Goal: Task Accomplishment & Management: Manage account settings

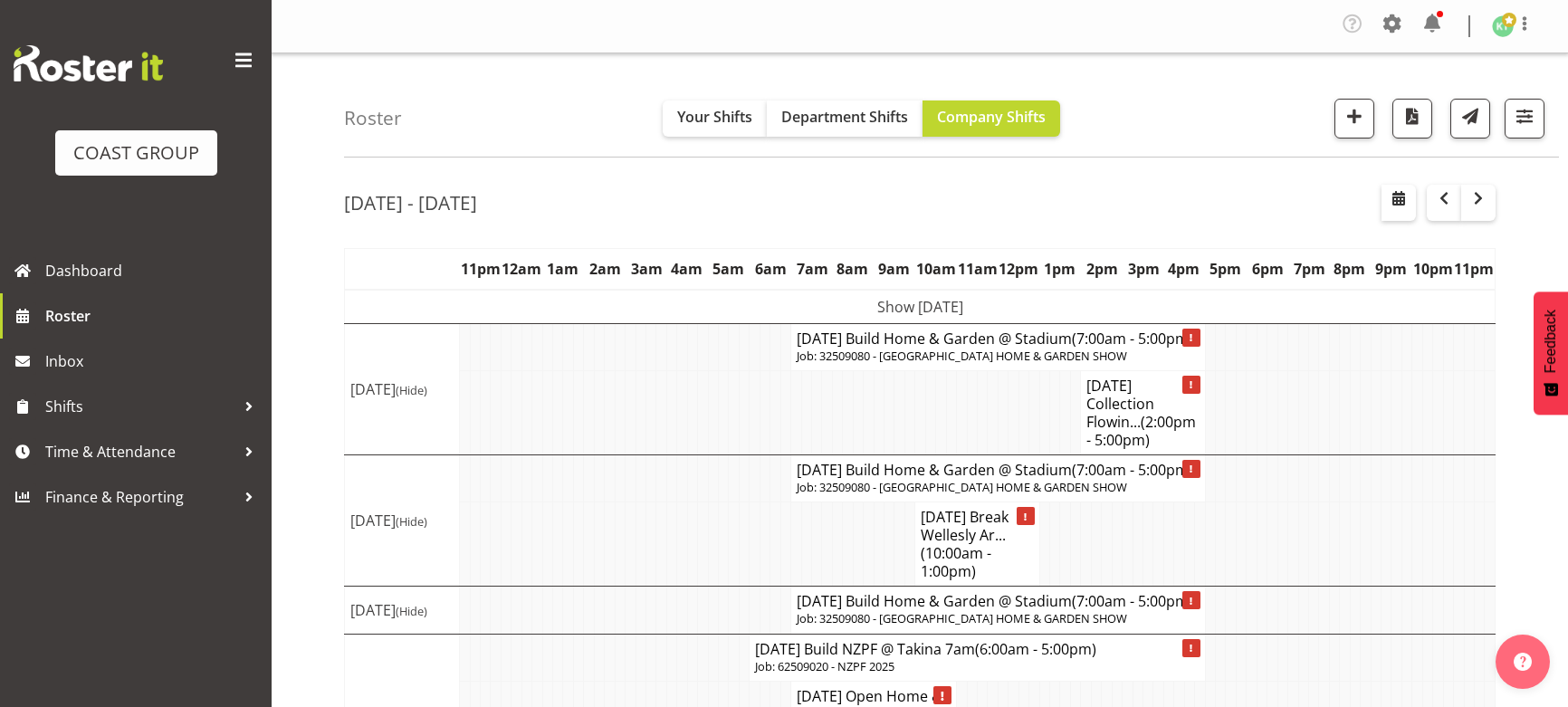
scroll to position [103, 0]
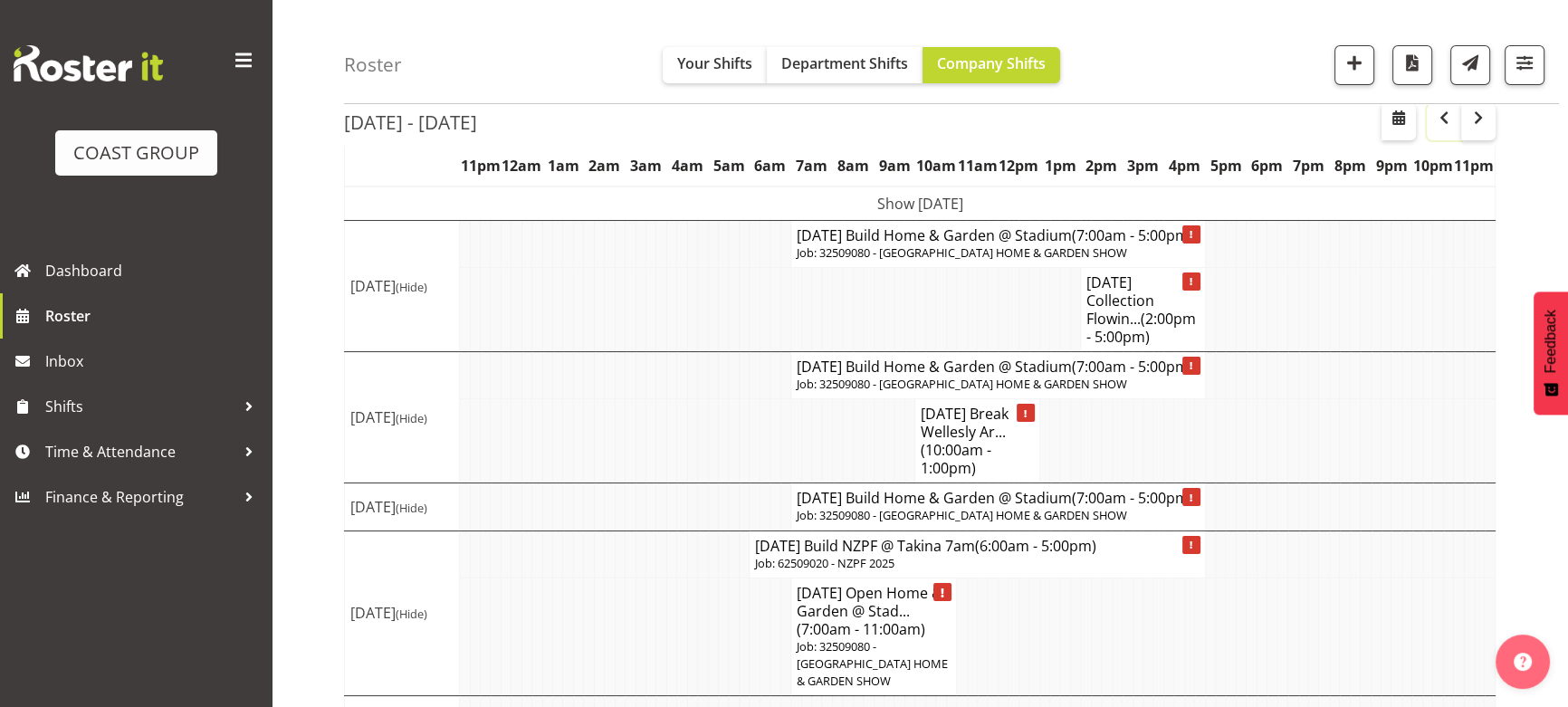
click at [1441, 118] on span "button" at bounding box center [1444, 118] width 22 height 22
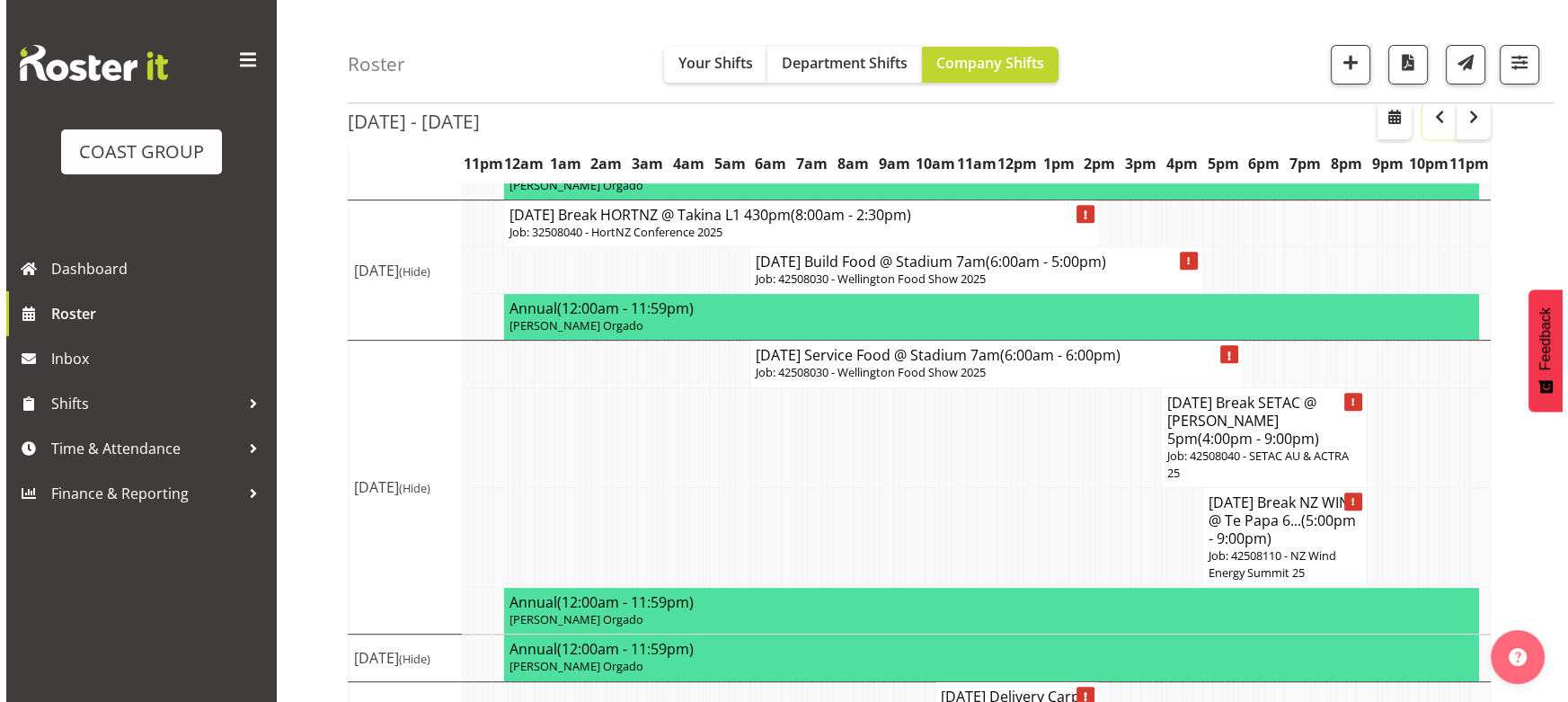
scroll to position [800, 0]
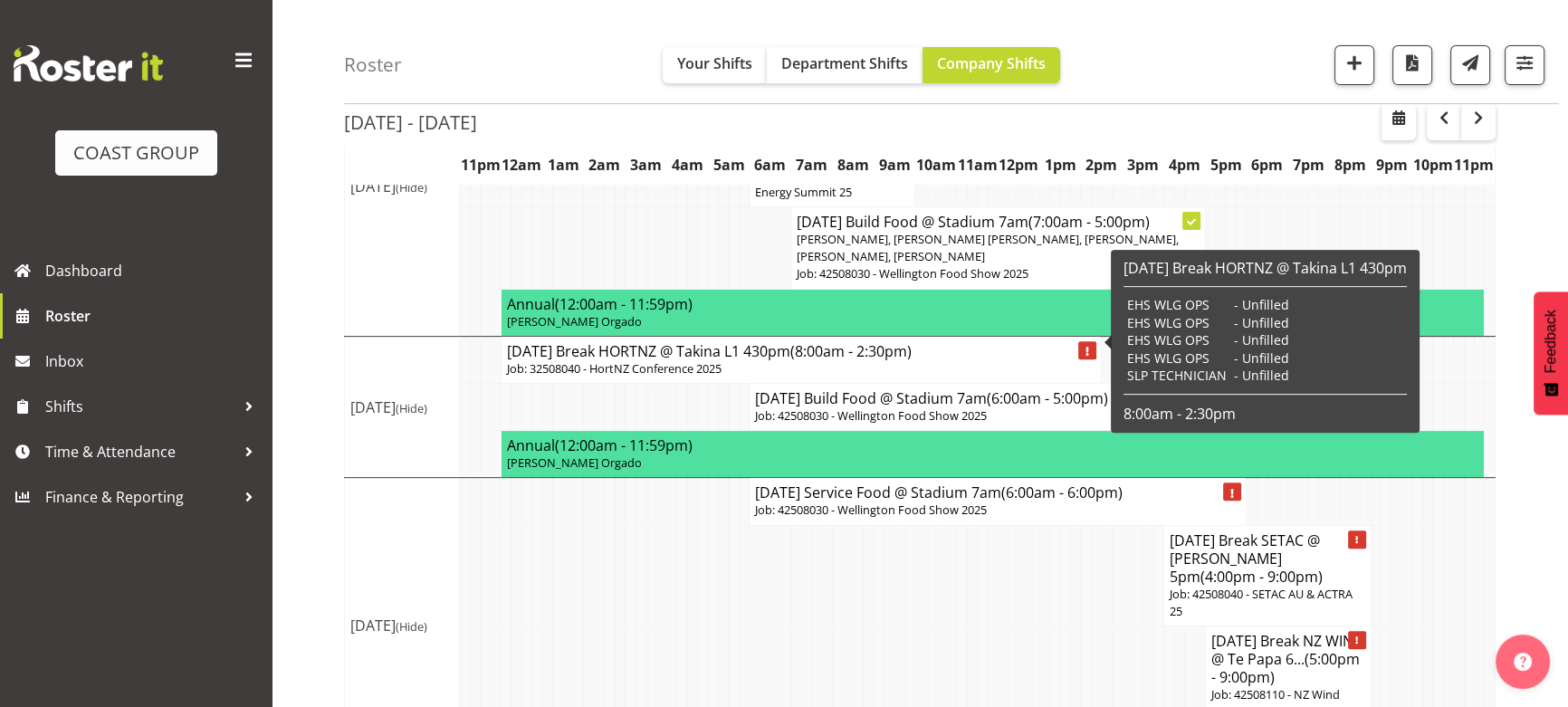
click at [691, 360] on p "Job: 32508040 - HortNZ Conference 2025" at bounding box center [801, 369] width 589 height 17
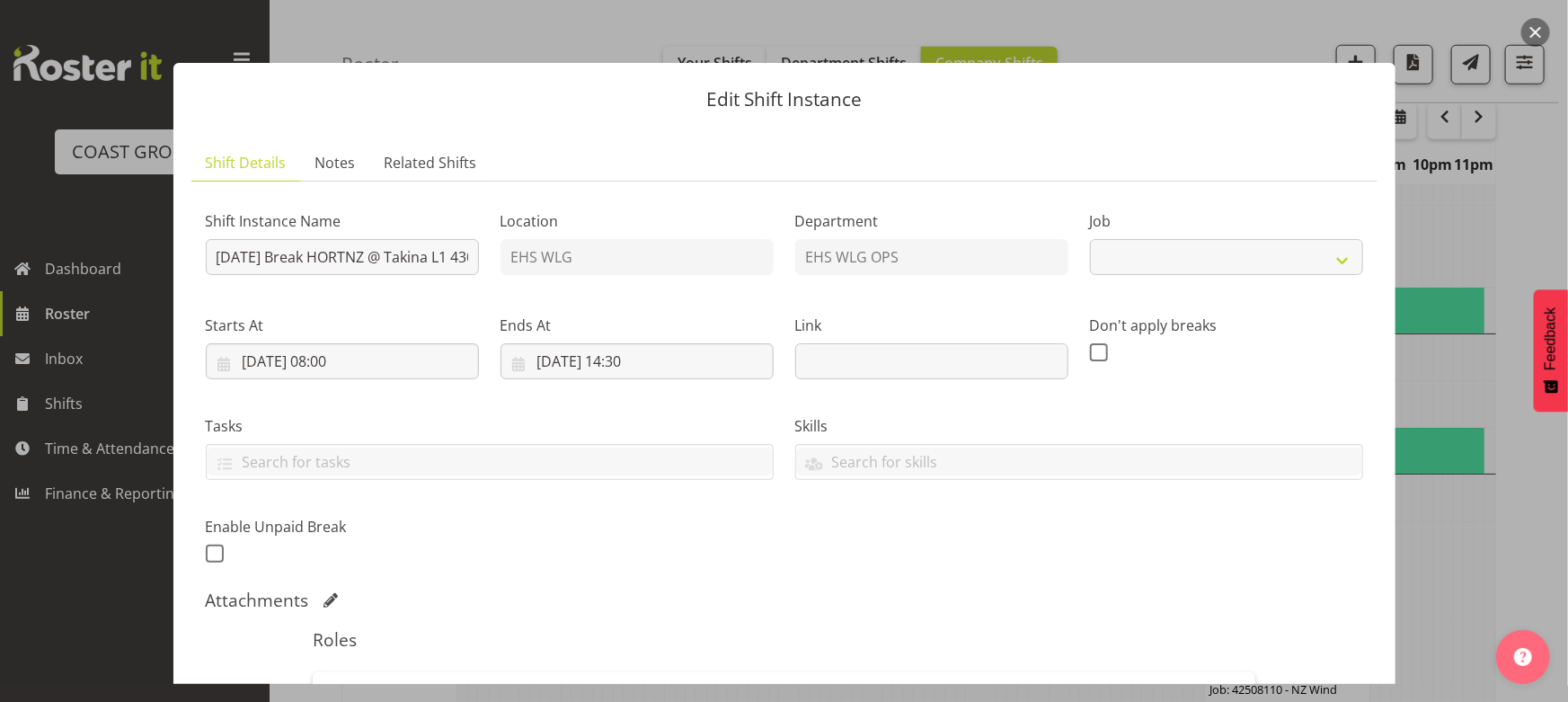
select select "9260"
click at [455, 373] on input "29/08/2025, 08:00" at bounding box center [343, 361] width 273 height 36
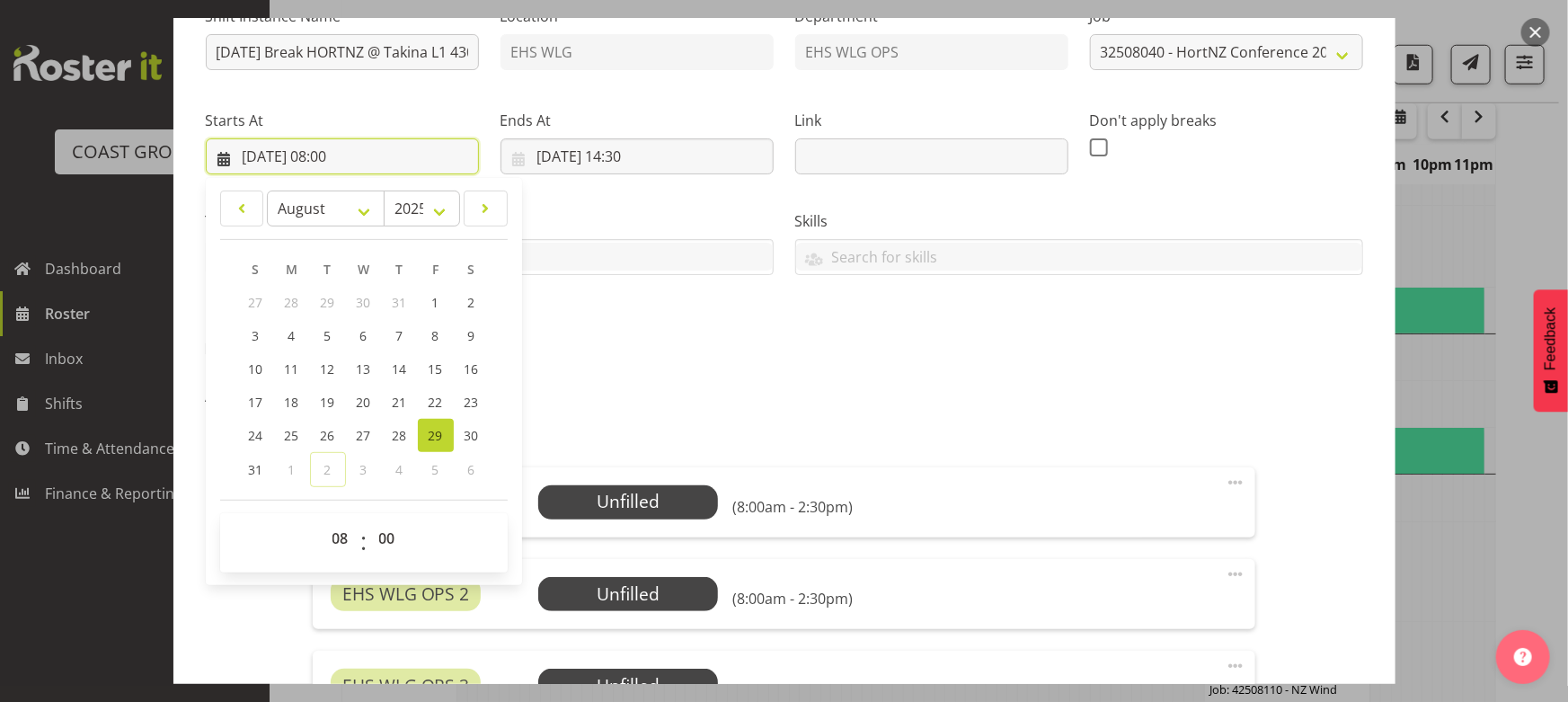
scroll to position [245, 0]
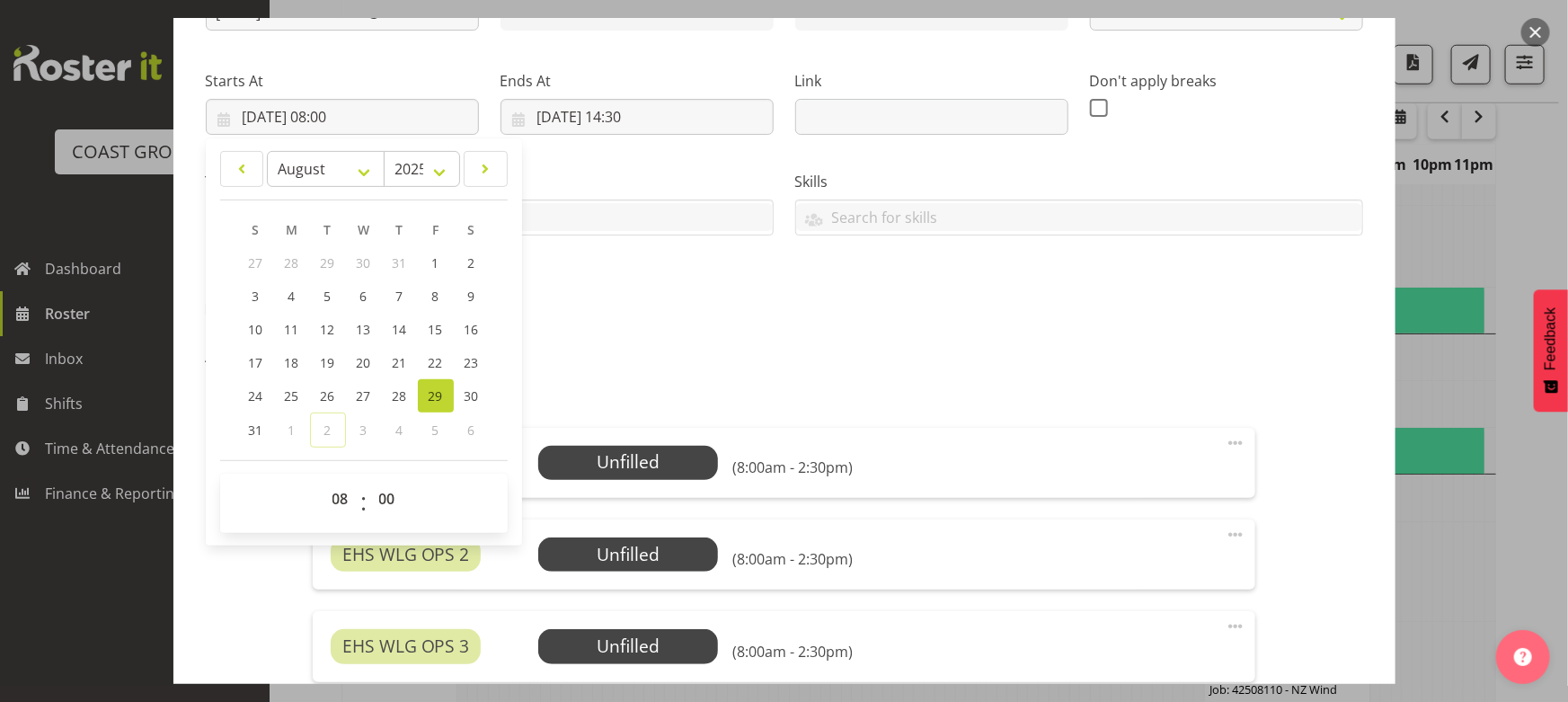
drag, startPoint x: 441, startPoint y: 396, endPoint x: 449, endPoint y: 385, distance: 13.6
click at [441, 396] on span "29" at bounding box center [435, 396] width 14 height 17
type input "29/08/2025, 00:00"
select select "0"
click at [650, 111] on input "27/08/2025, 14:30" at bounding box center [637, 117] width 273 height 36
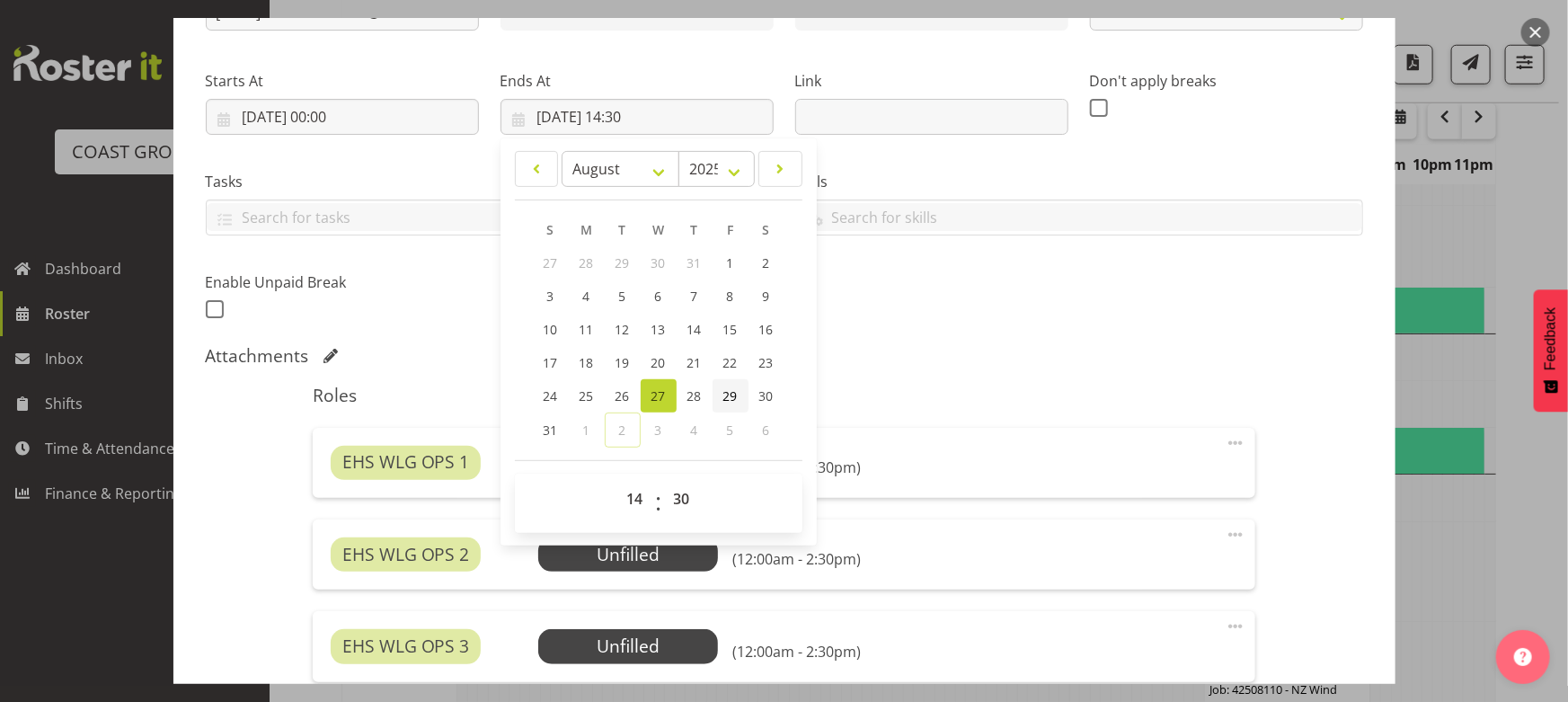
click at [718, 390] on link "29" at bounding box center [730, 395] width 36 height 33
type input "29/08/2025, 14:30"
click at [855, 330] on div "Shift Instance Name AUG 25 Break HORTNZ @ Takina L1 430pm Location EHS WLG Depa…" at bounding box center [784, 137] width 1179 height 393
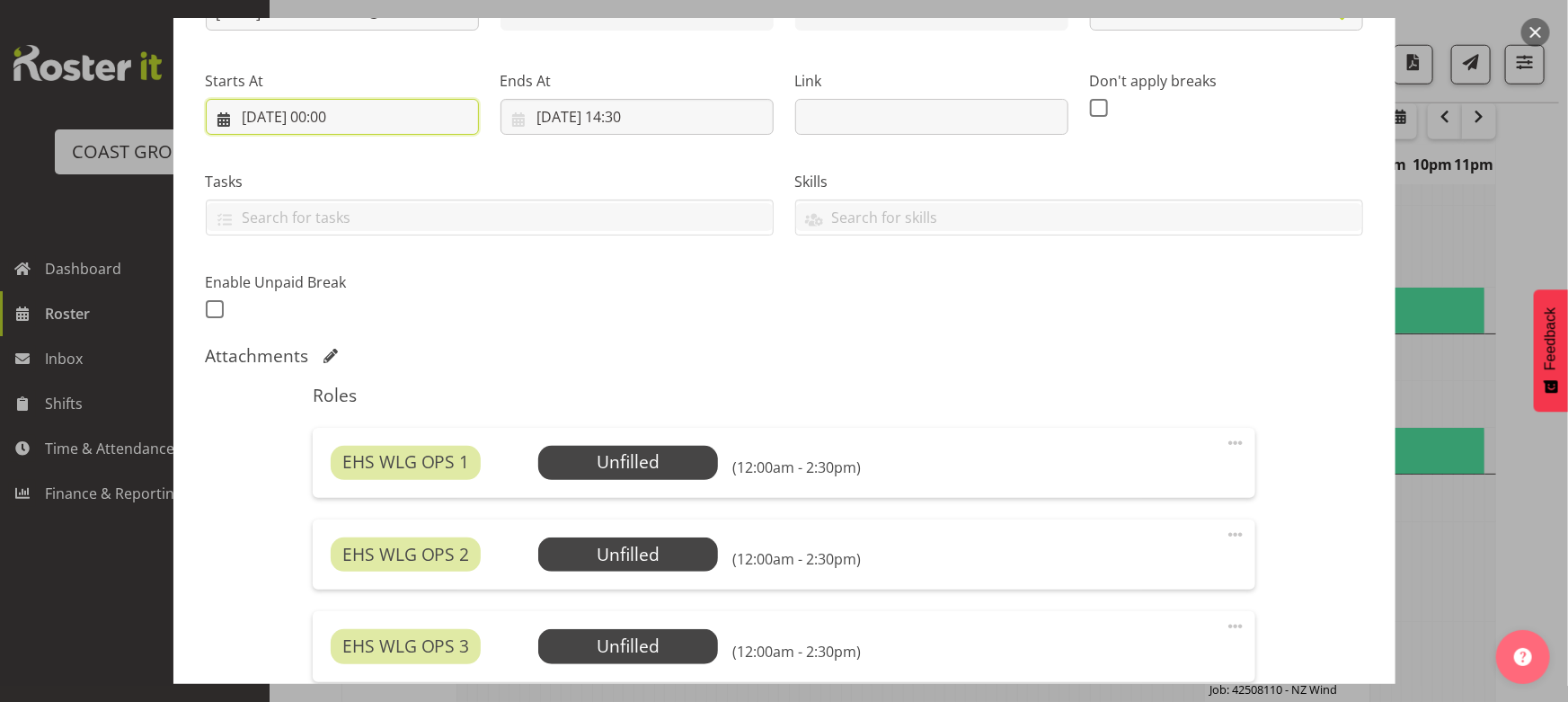
click at [412, 114] on input "29/08/2025, 00:00" at bounding box center [343, 117] width 273 height 36
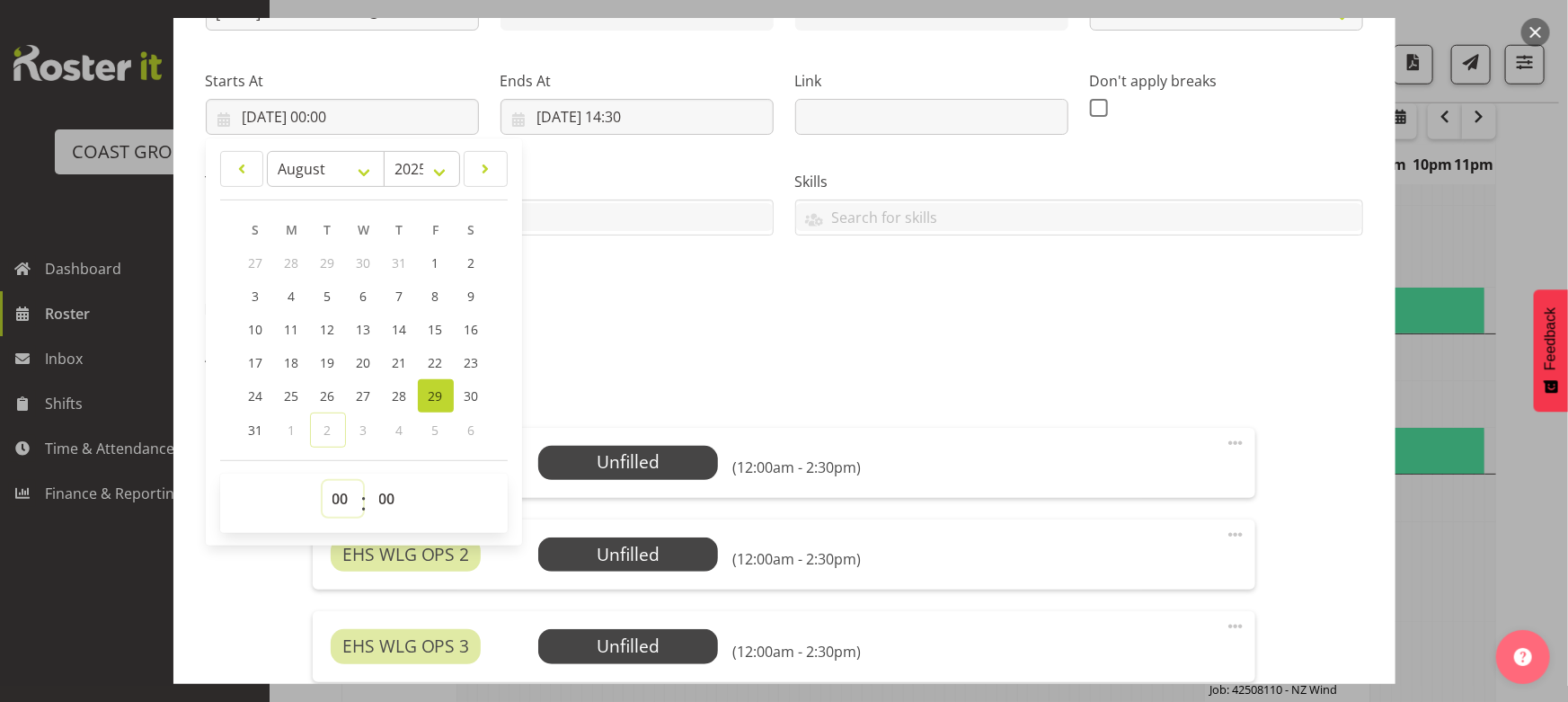
drag, startPoint x: 345, startPoint y: 495, endPoint x: 344, endPoint y: 485, distance: 10.0
click at [345, 495] on select "00 01 02 03 04 05 06 07 08 09 10 11 12 13 14 15 16 17 18 19 20 21 22 23" at bounding box center [343, 499] width 40 height 36
select select "7"
click at [323, 481] on select "00 01 02 03 04 05 06 07 08 09 10 11 12 13 14 15 16 17 18 19 20 21 22 23" at bounding box center [343, 499] width 40 height 36
type input "29/08/2025, 07:00"
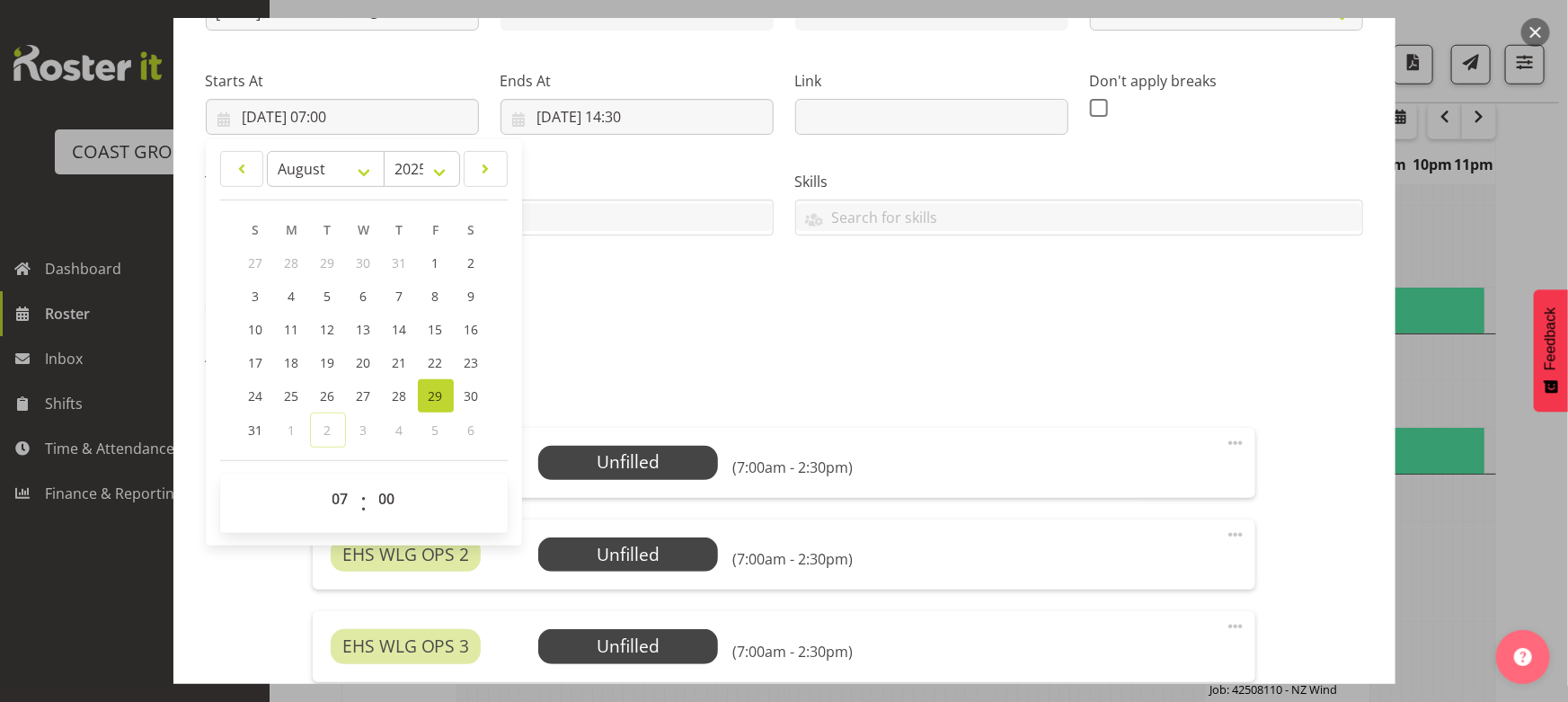
click at [634, 302] on div "Shift Instance Name AUG 25 Break HORTNZ @ Takina L1 430pm Location EHS WLG Depa…" at bounding box center [784, 137] width 1179 height 393
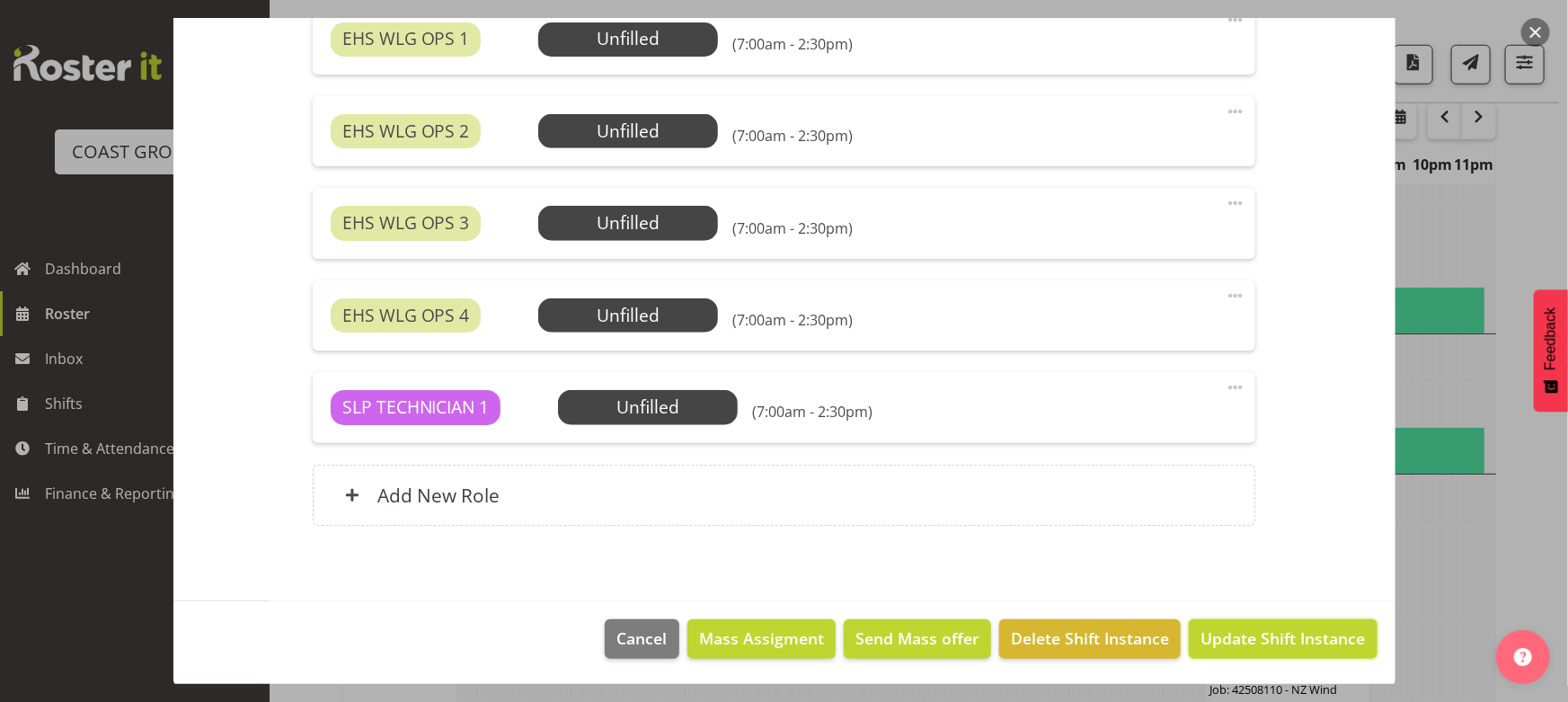
click at [1261, 646] on span "Update Shift Instance" at bounding box center [1283, 638] width 165 height 24
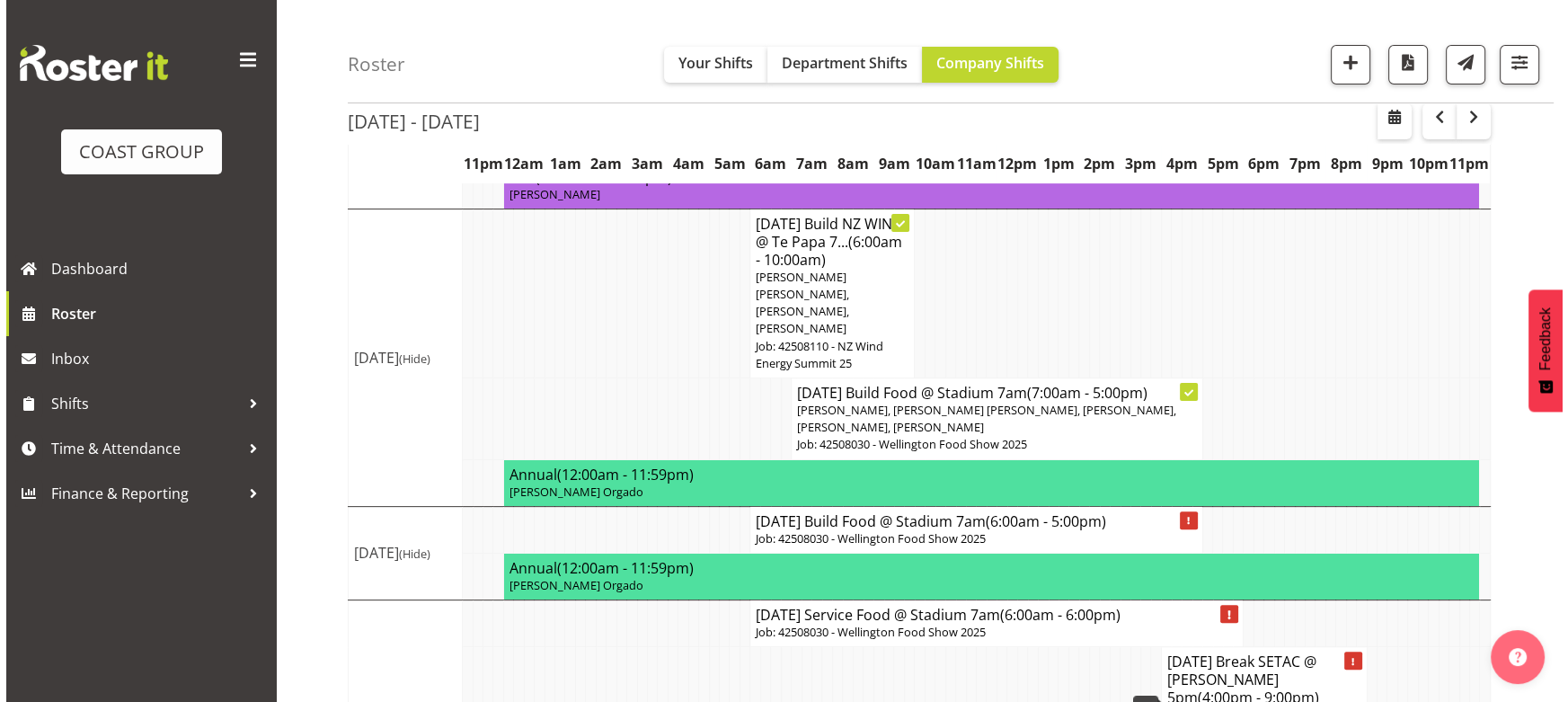
scroll to position [735, 0]
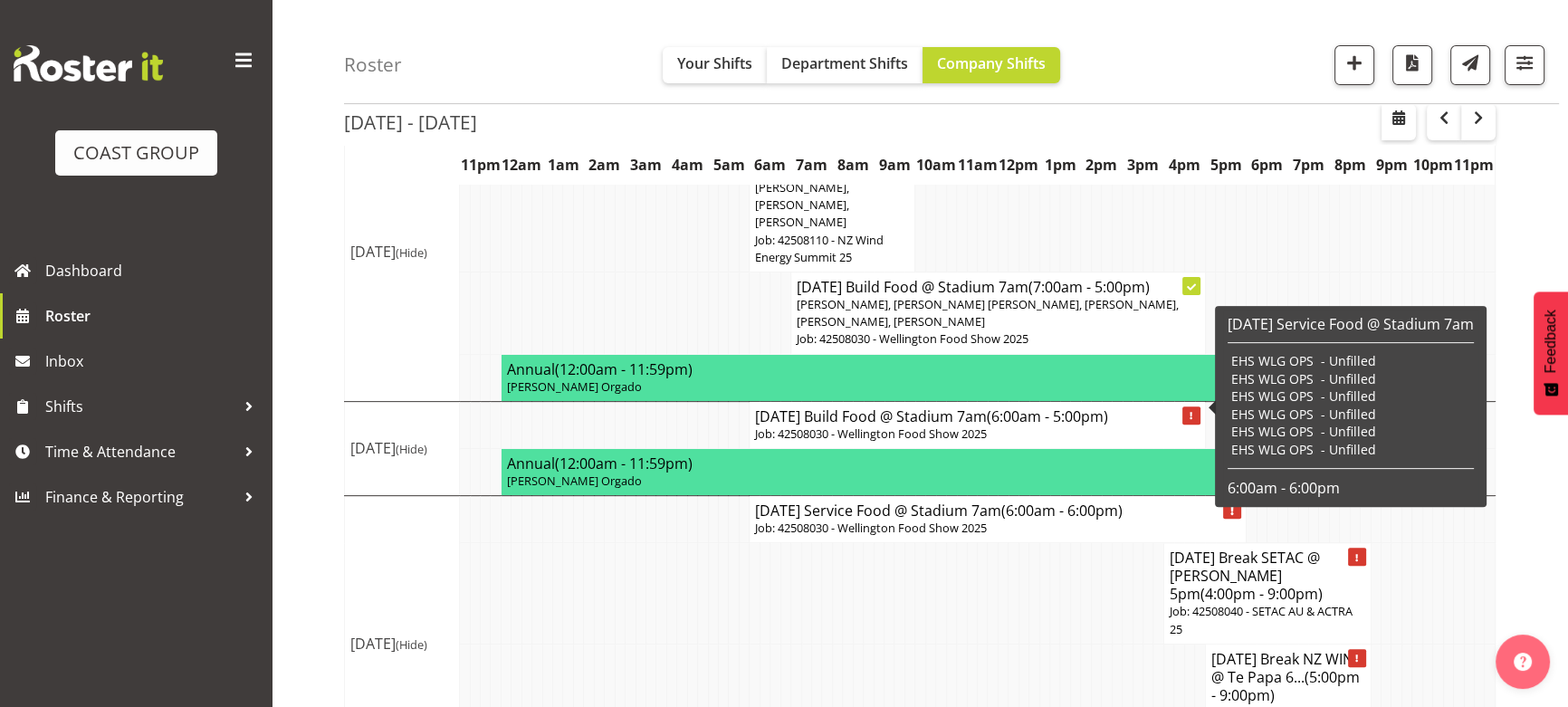
click at [1008, 426] on p "Job: 42508030 - Wellington Food Show 2025" at bounding box center [976, 434] width 444 height 17
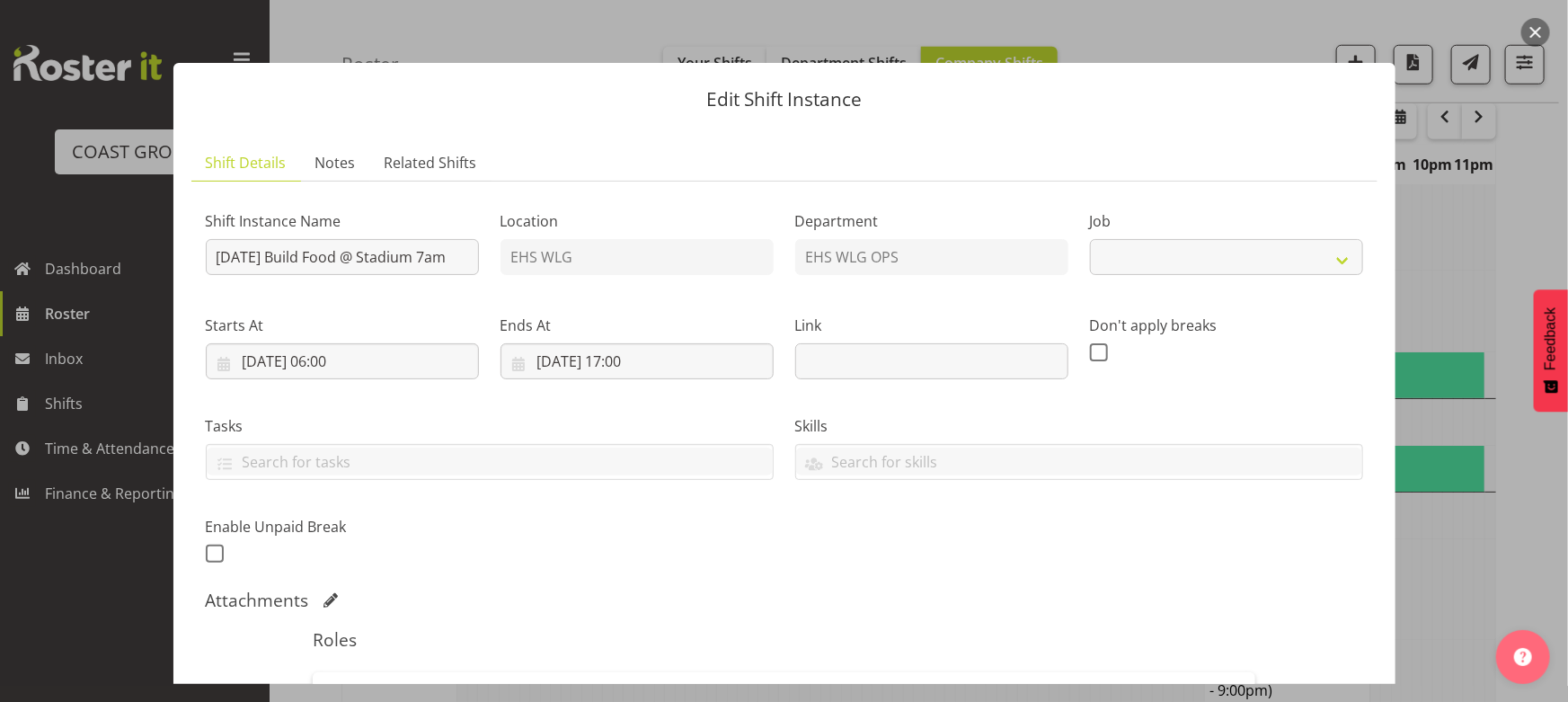
select select "9141"
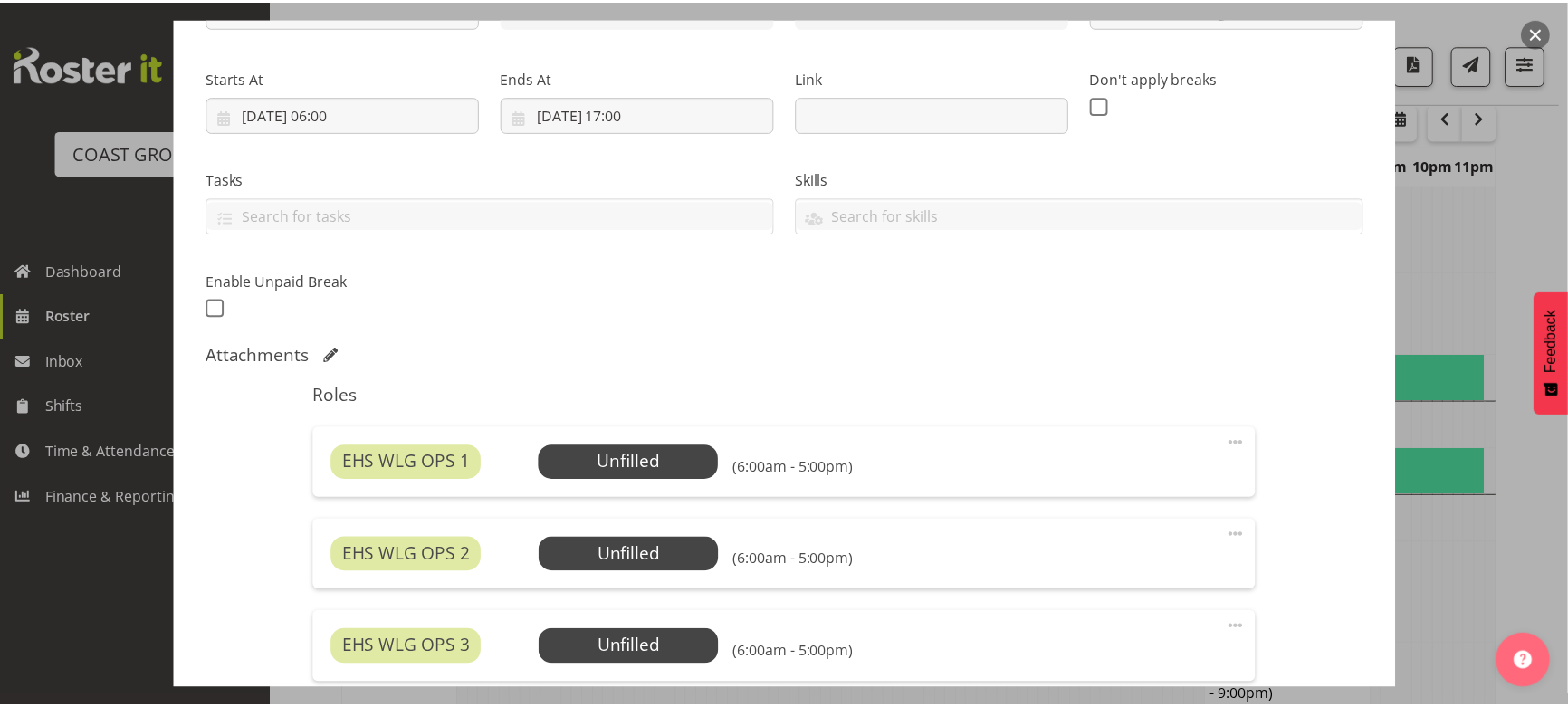
scroll to position [246, 0]
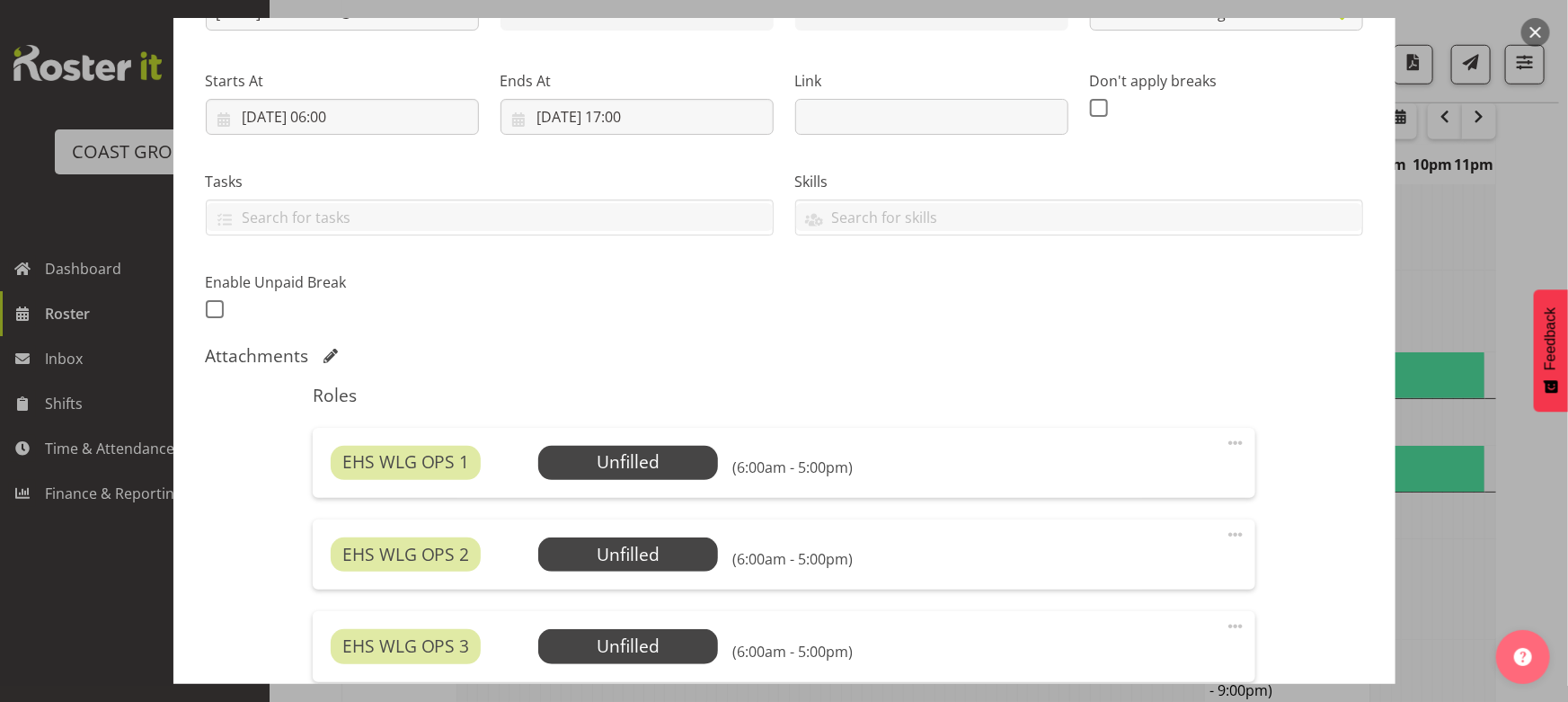
click at [1528, 32] on button "button" at bounding box center [1536, 32] width 29 height 29
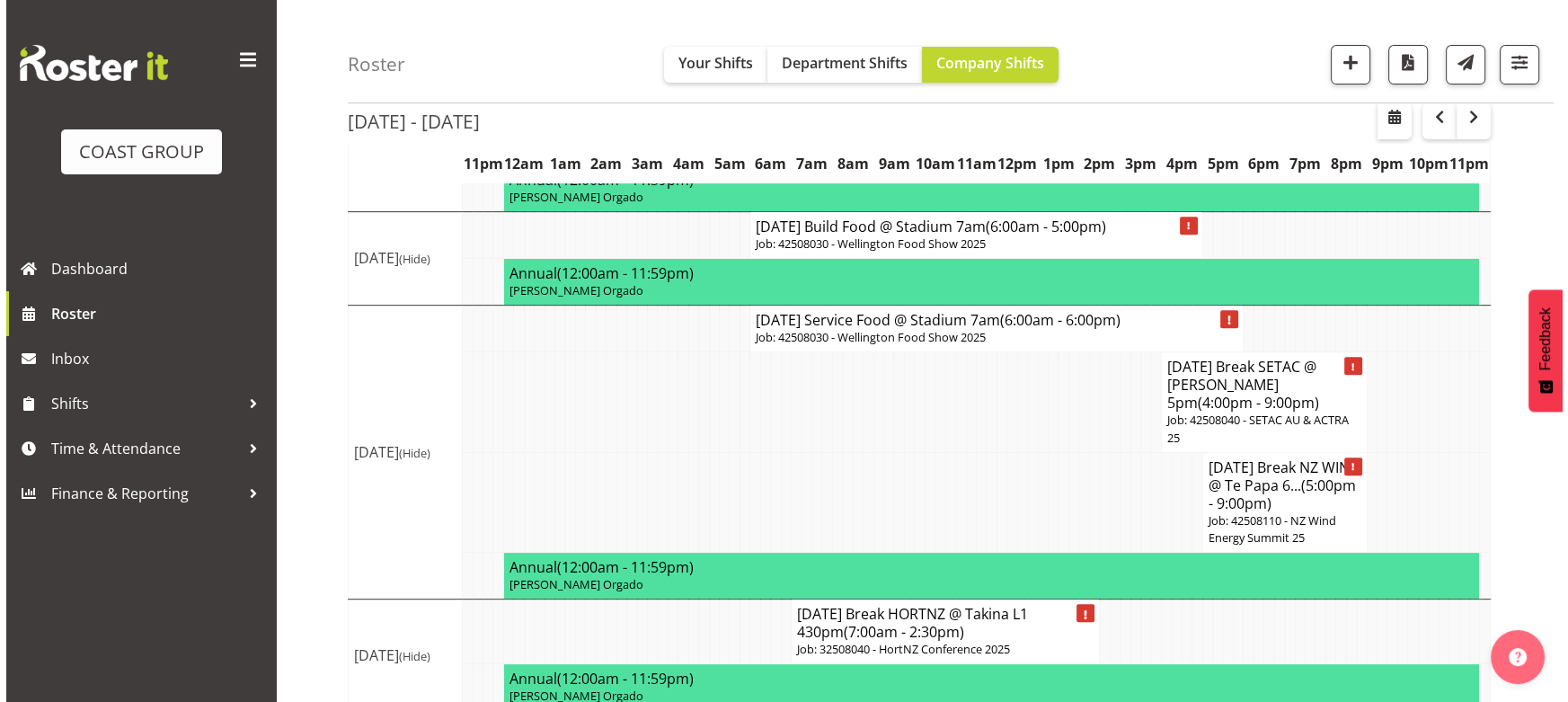
scroll to position [817, 0]
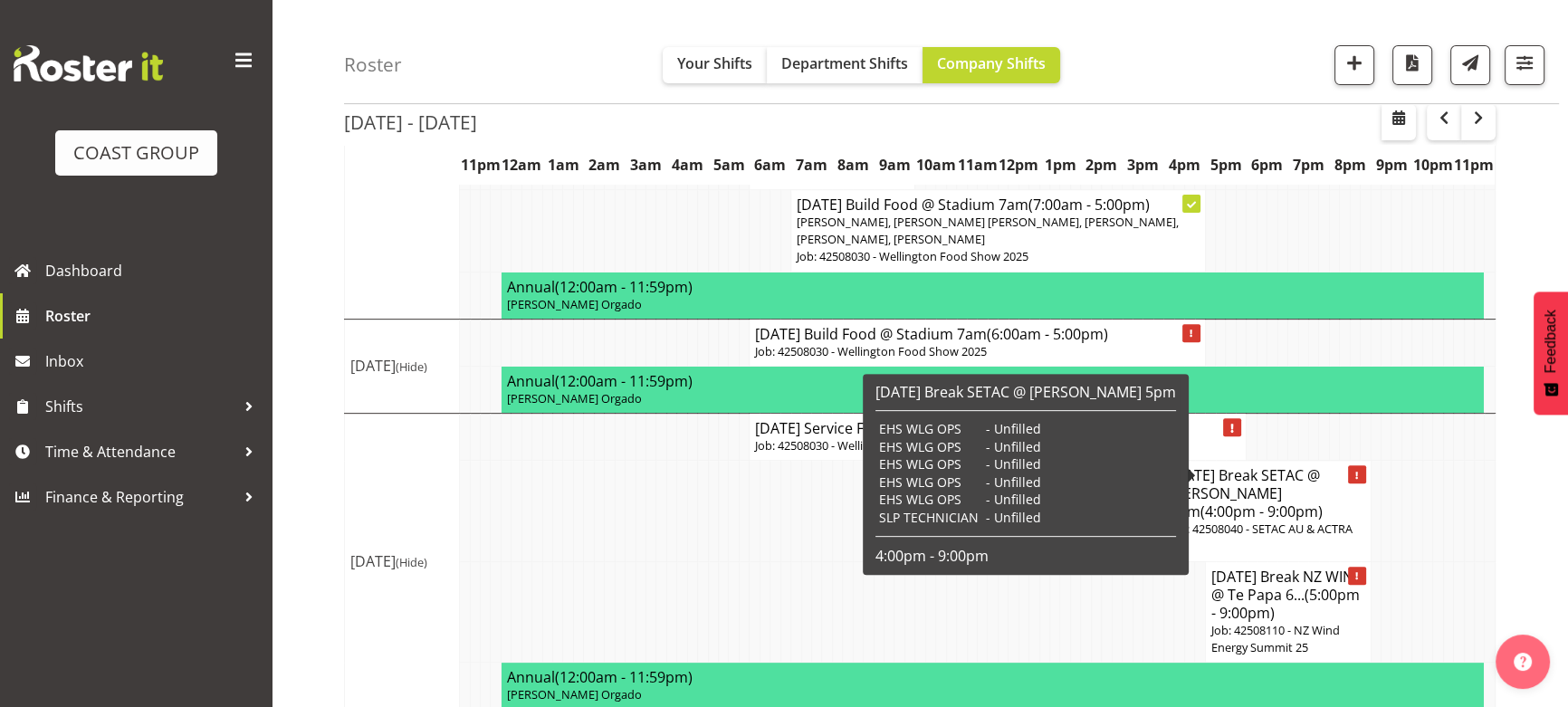
click at [1299, 520] on p "Job: 42508040 - SETAC AU & ACTRA 25" at bounding box center [1267, 537] width 195 height 34
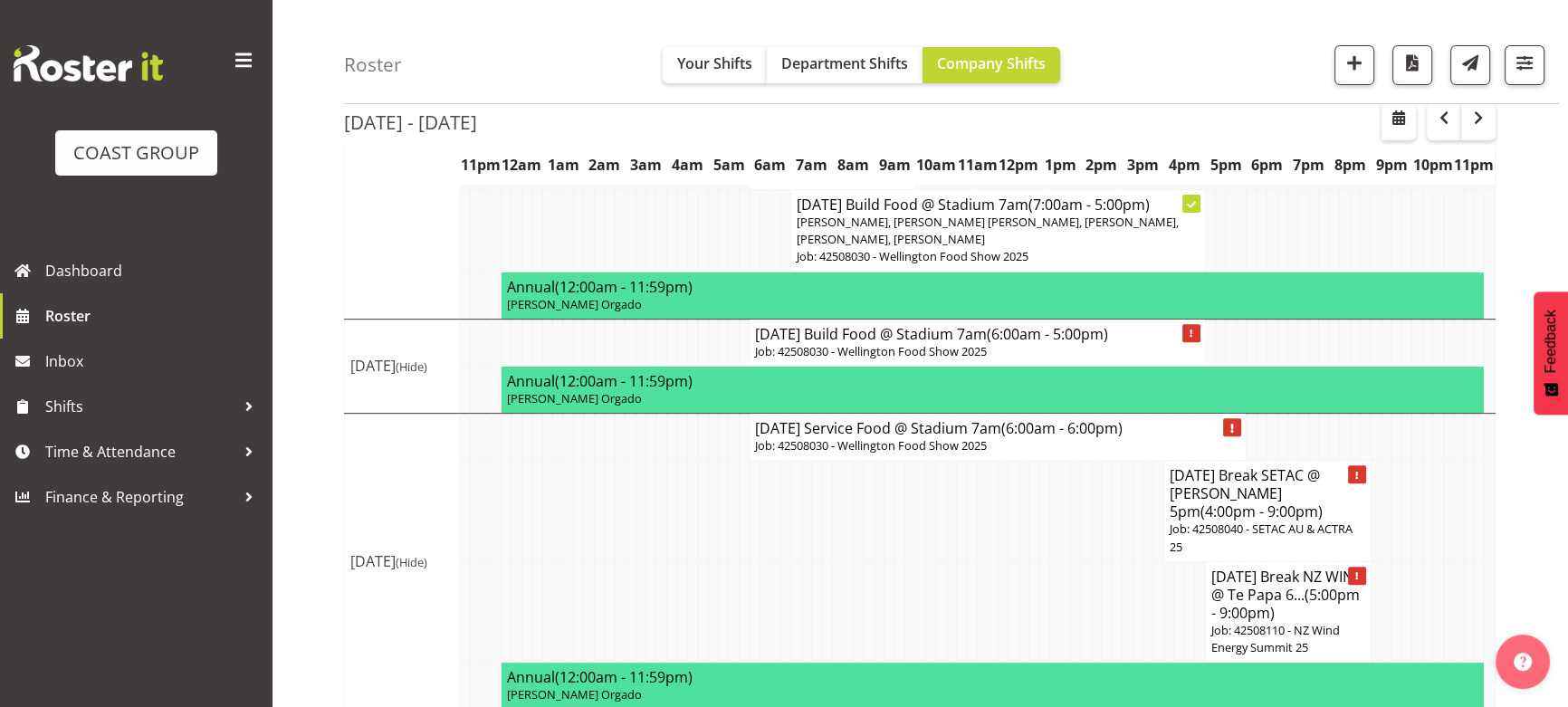
select select
select select "7"
select select "2025"
select select "16"
select select "7"
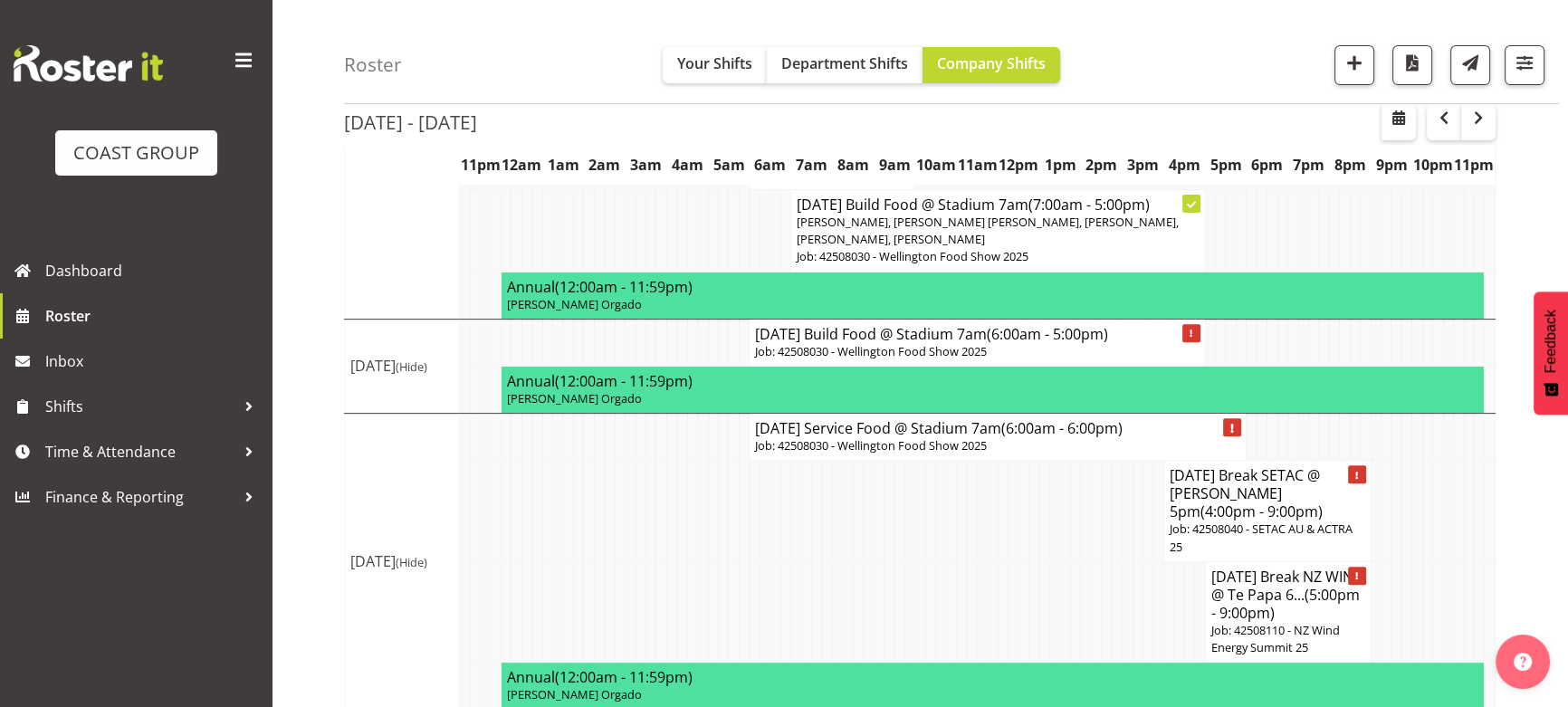
select select "2025"
select select "21"
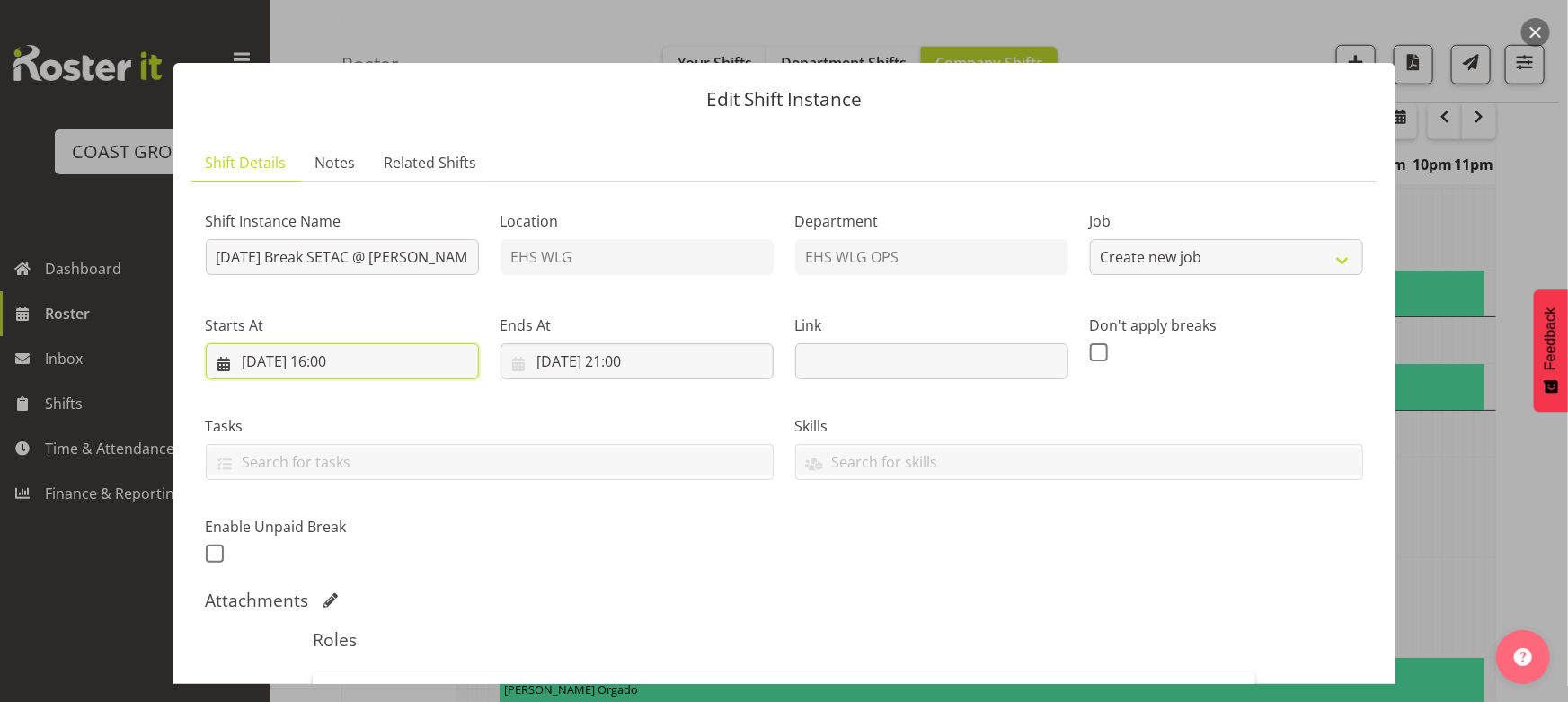
select select "9170"
click at [406, 377] on input "28/08/2025, 16:00" at bounding box center [343, 361] width 273 height 36
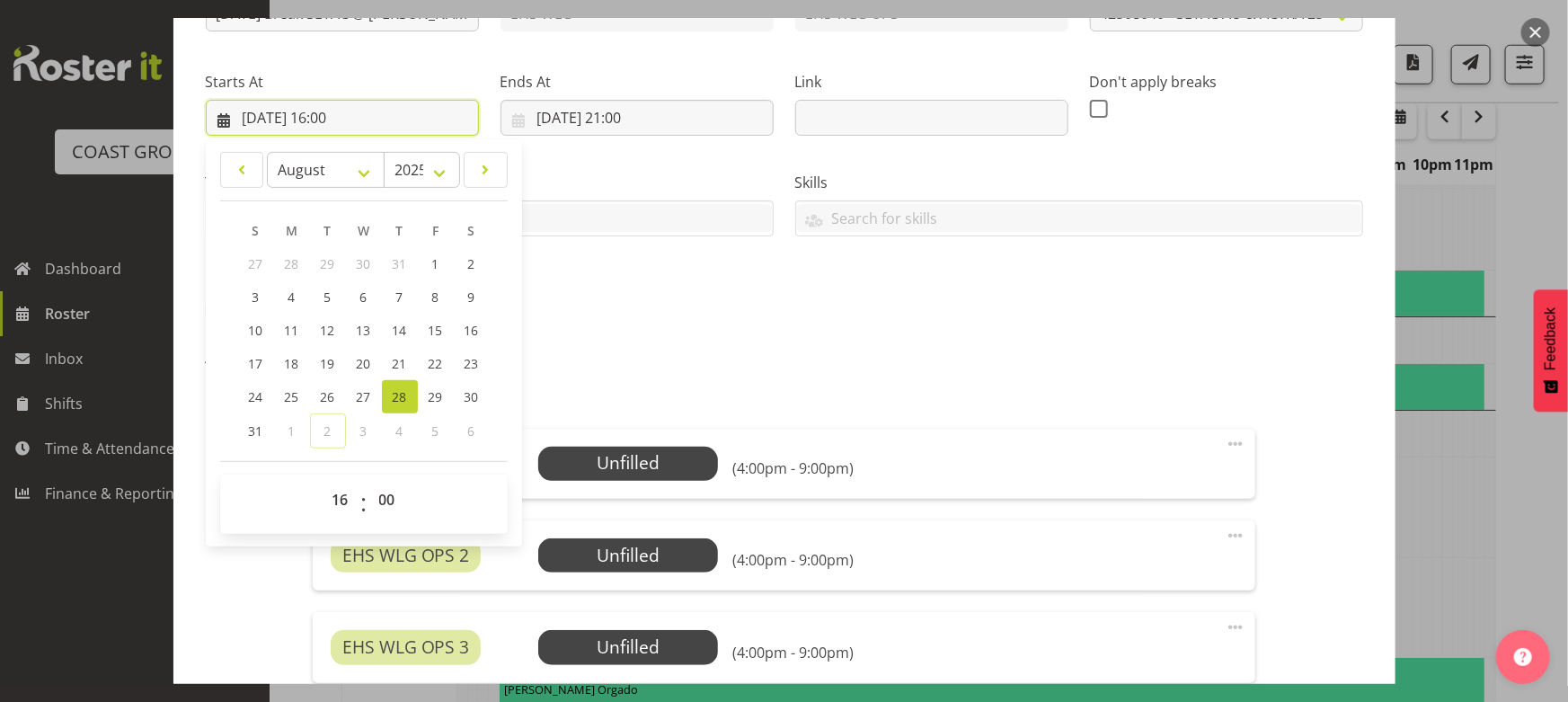
scroll to position [245, 0]
drag, startPoint x: 337, startPoint y: 494, endPoint x: 339, endPoint y: 479, distance: 15.1
click at [337, 494] on select "00 01 02 03 04 05 06 07 08 09 10 11 12 13 14 15 16 17 18 19 20 21 22 23" at bounding box center [343, 499] width 40 height 36
select select "15"
click at [323, 481] on select "00 01 02 03 04 05 06 07 08 09 10 11 12 13 14 15 16 17 18 19 20 21 22 23" at bounding box center [343, 499] width 40 height 36
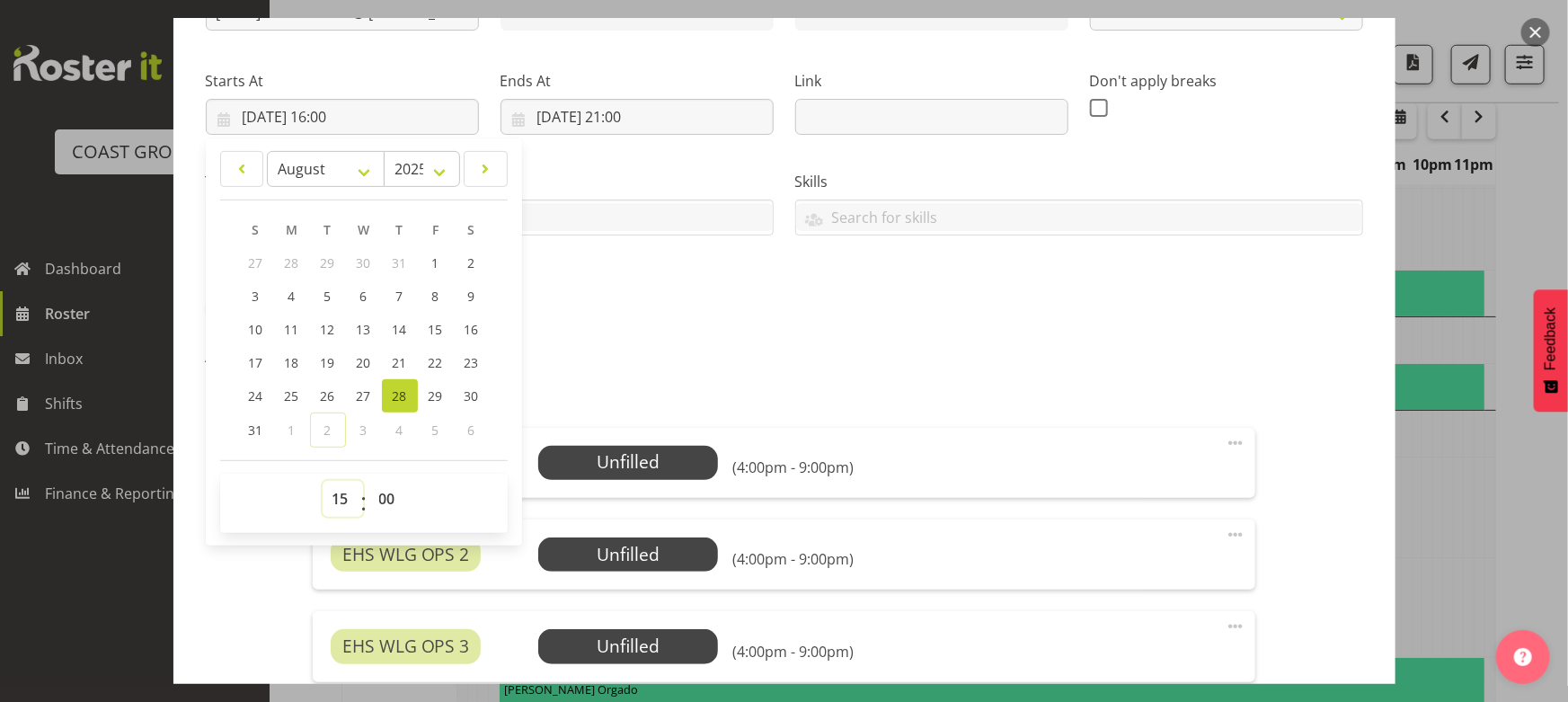
type input "28/08/2025, 15:00"
click at [733, 121] on input "28/08/2025, 21:00" at bounding box center [637, 117] width 273 height 36
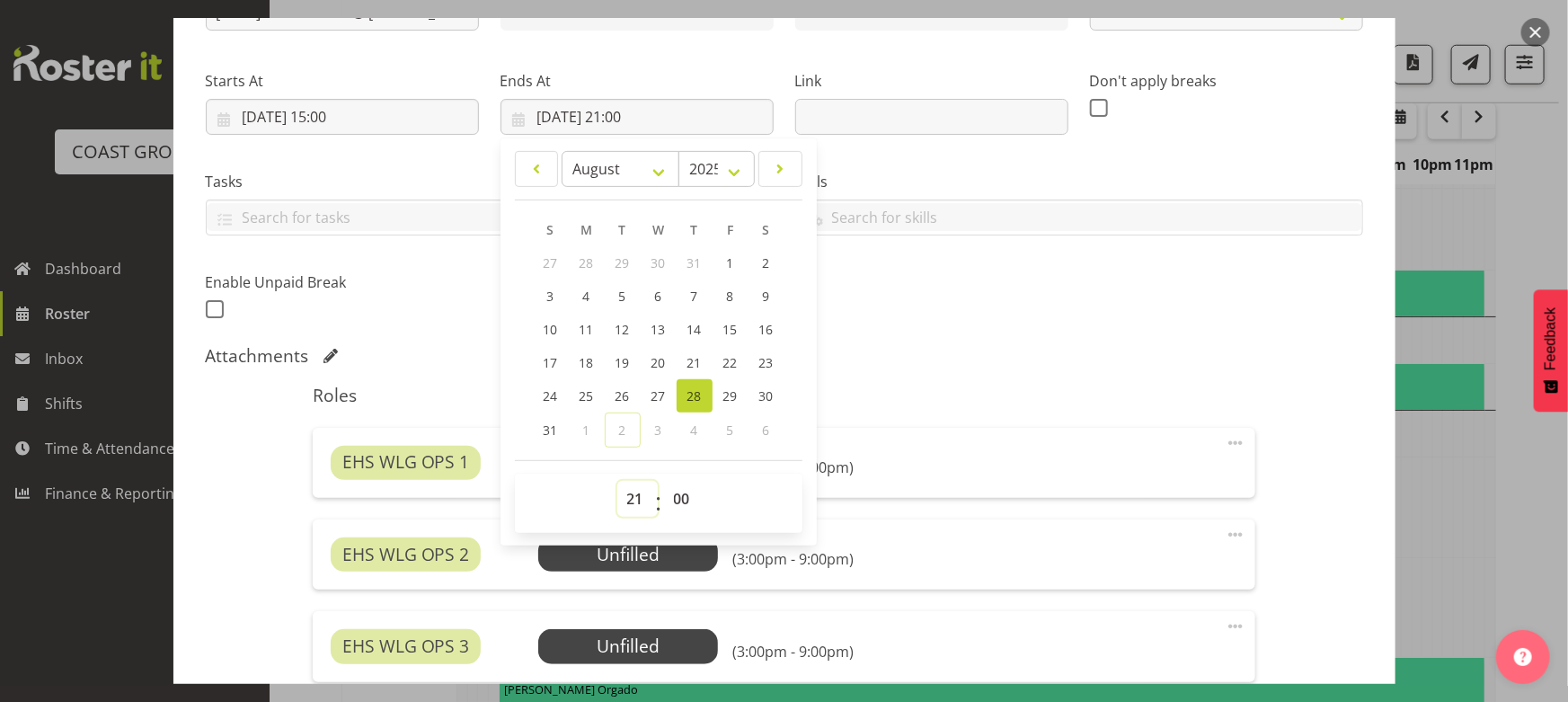
drag, startPoint x: 631, startPoint y: 492, endPoint x: 625, endPoint y: 479, distance: 14.3
click at [629, 494] on select "00 01 02 03 04 05 06 07 08 09 10 11 12 13 14 15 16 17 18 19 20 21 22 23" at bounding box center [637, 499] width 40 height 36
select select "18"
click at [617, 481] on select "00 01 02 03 04 05 06 07 08 09 10 11 12 13 14 15 16 17 18 19 20 21 22 23" at bounding box center [637, 499] width 40 height 36
type input "28/08/2025, 18:00"
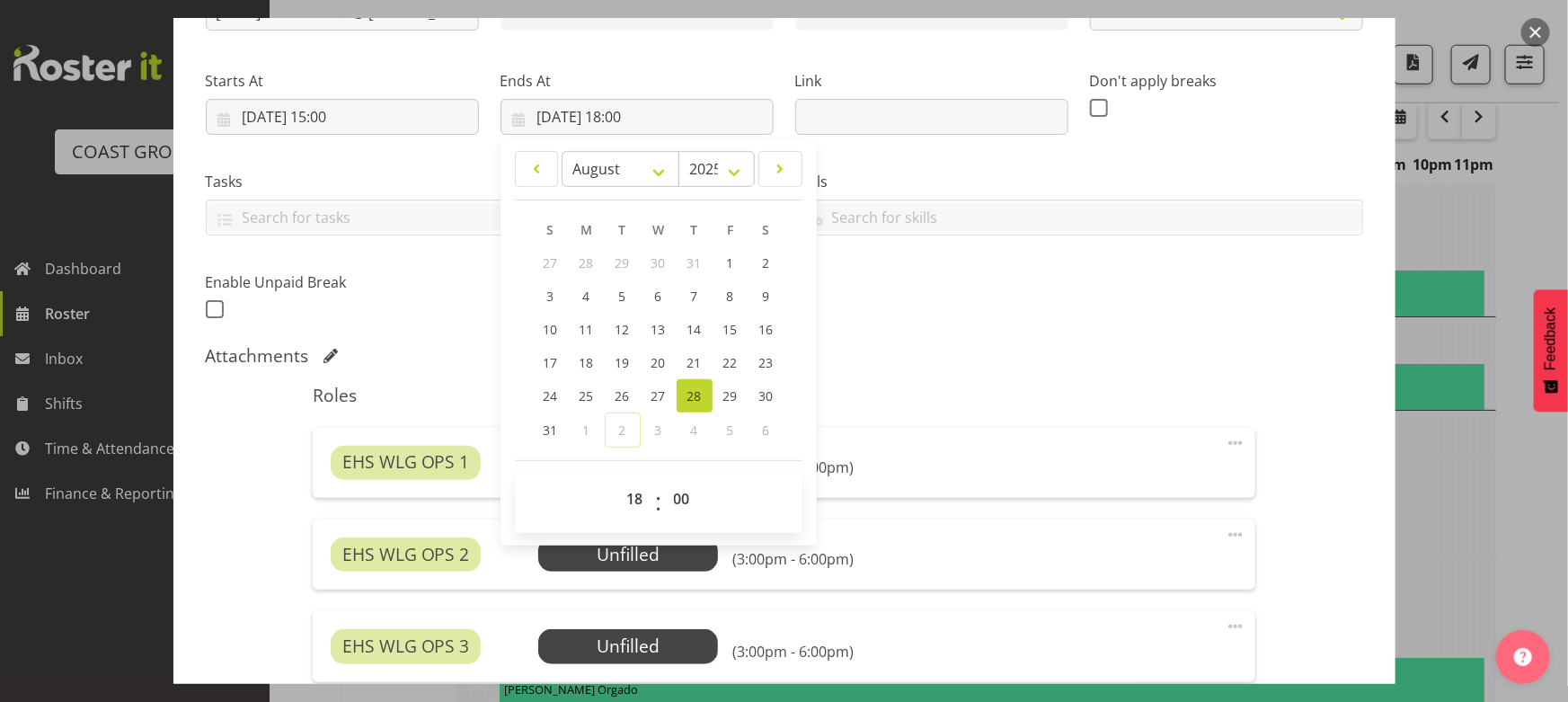
click at [888, 348] on div "Attachments" at bounding box center [785, 356] width 1158 height 22
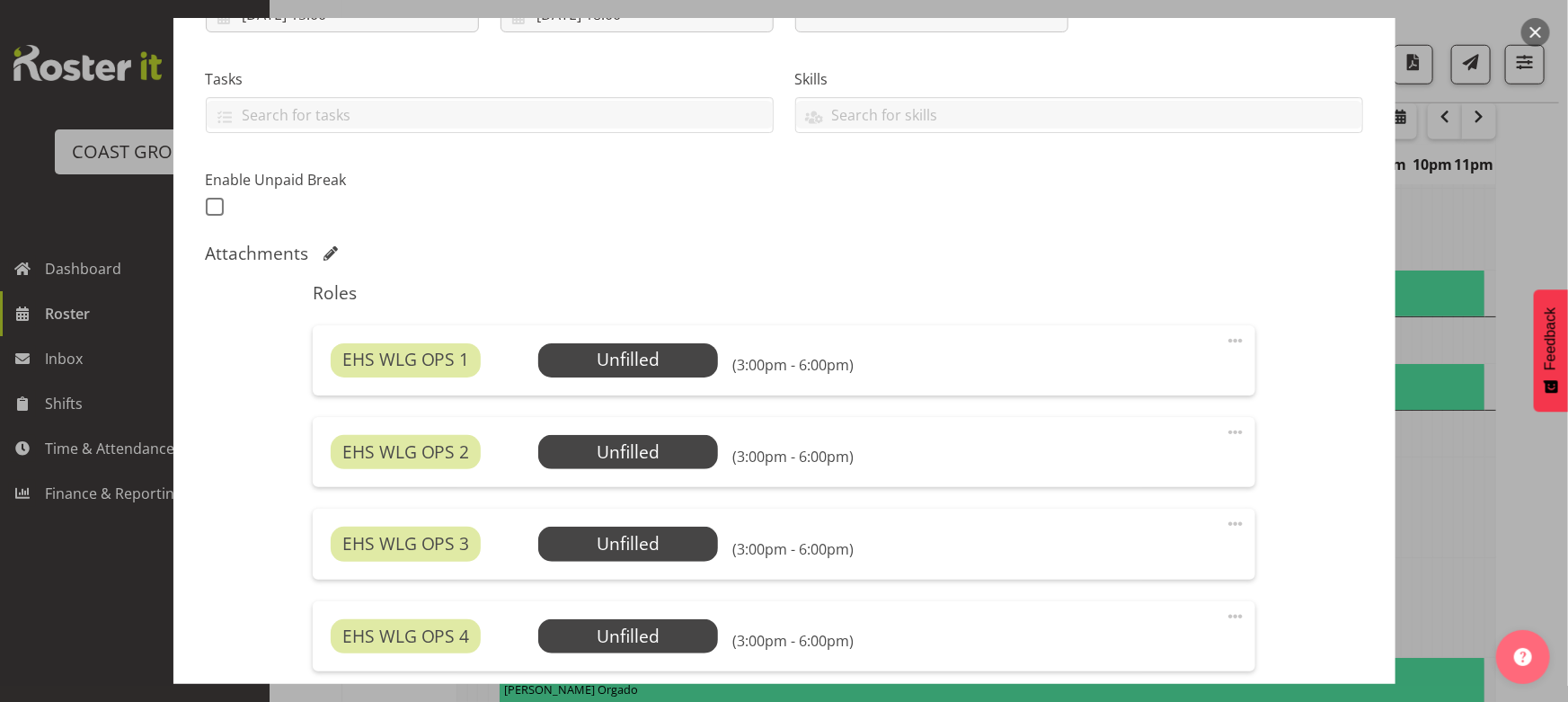
scroll to position [408, 0]
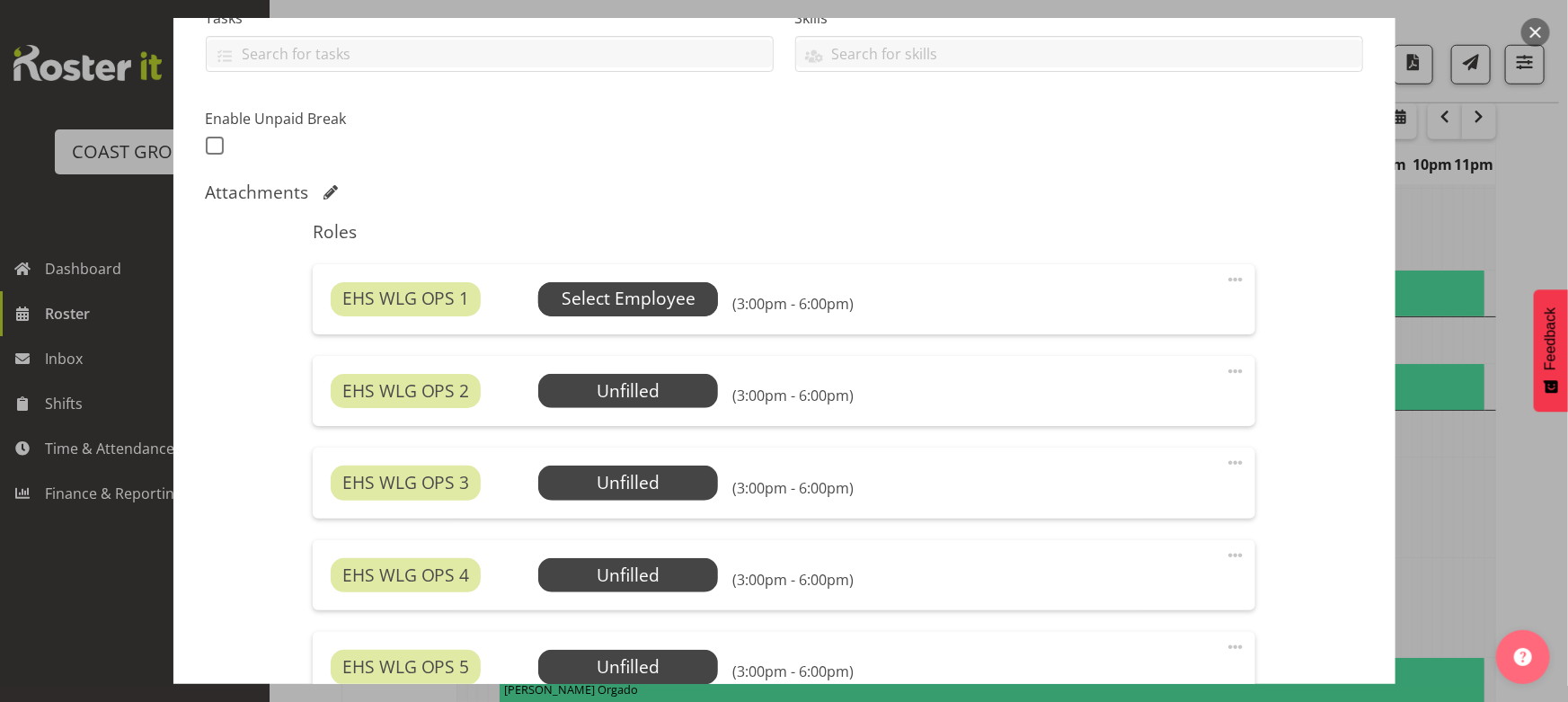
click at [647, 296] on span "Select Employee" at bounding box center [629, 299] width 134 height 26
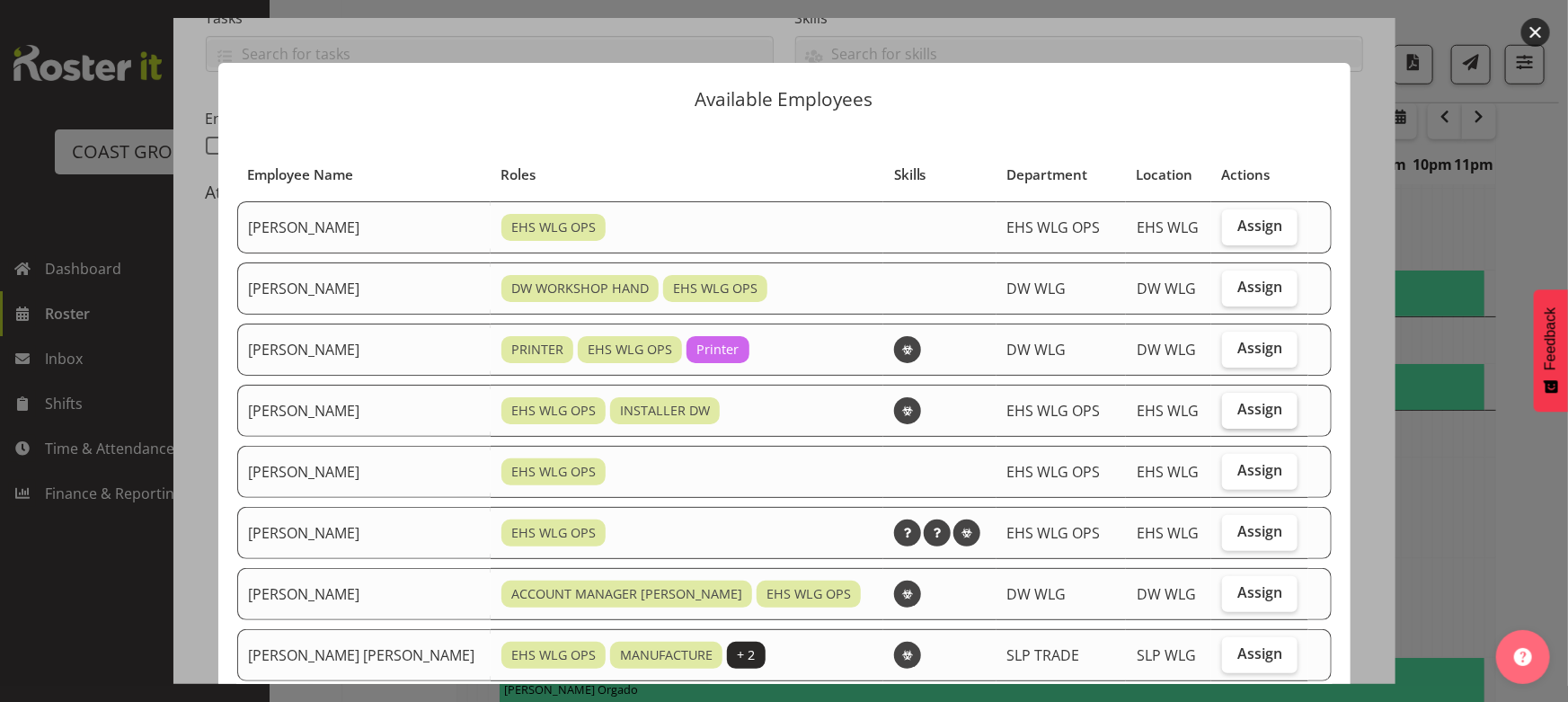
click at [1223, 416] on label "Assign" at bounding box center [1260, 410] width 75 height 36
click at [1223, 415] on input "Assign" at bounding box center [1228, 409] width 11 height 11
checkbox input "true"
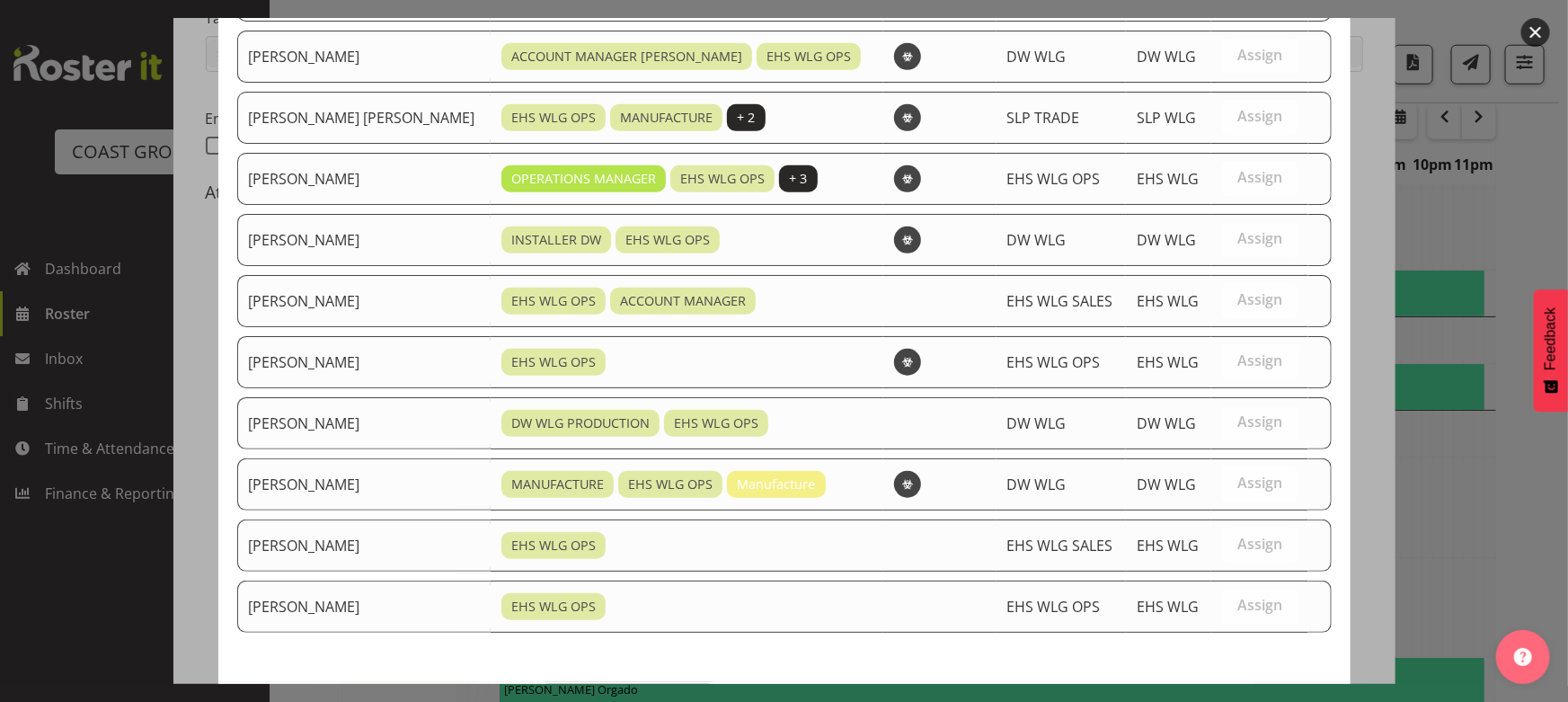
scroll to position [616, 0]
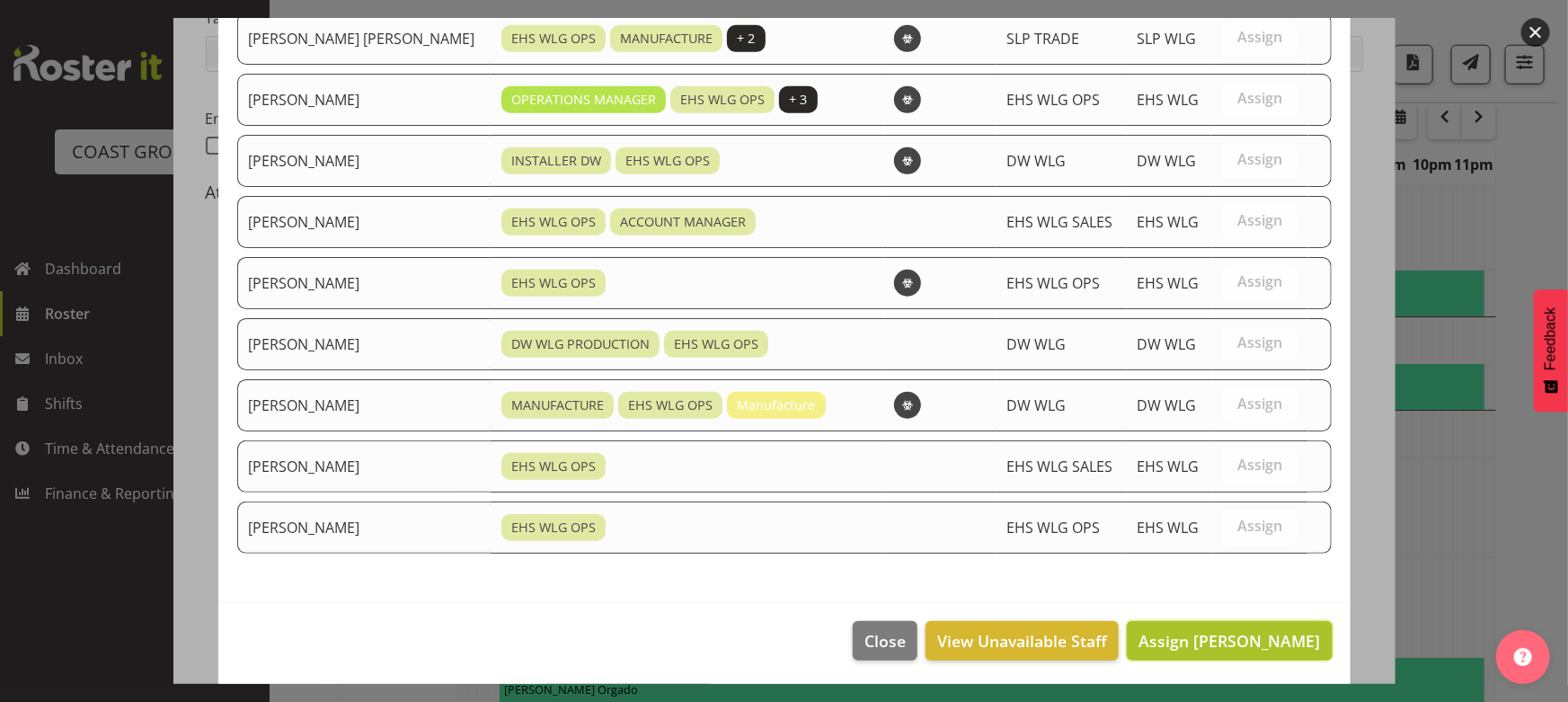
click at [1243, 641] on span "Assign [PERSON_NAME]" at bounding box center [1229, 640] width 182 height 22
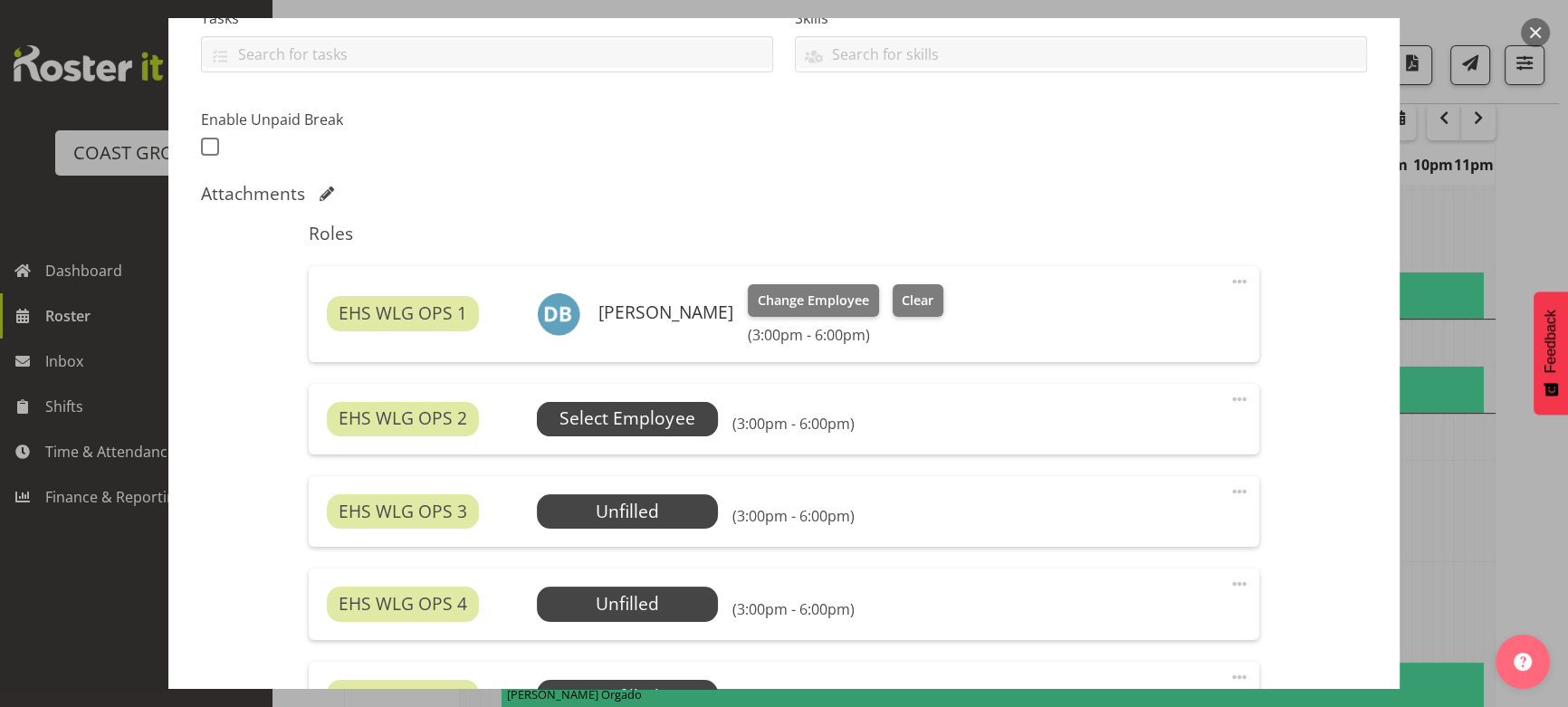
click at [692, 407] on span "Select Employee" at bounding box center [627, 419] width 181 height 34
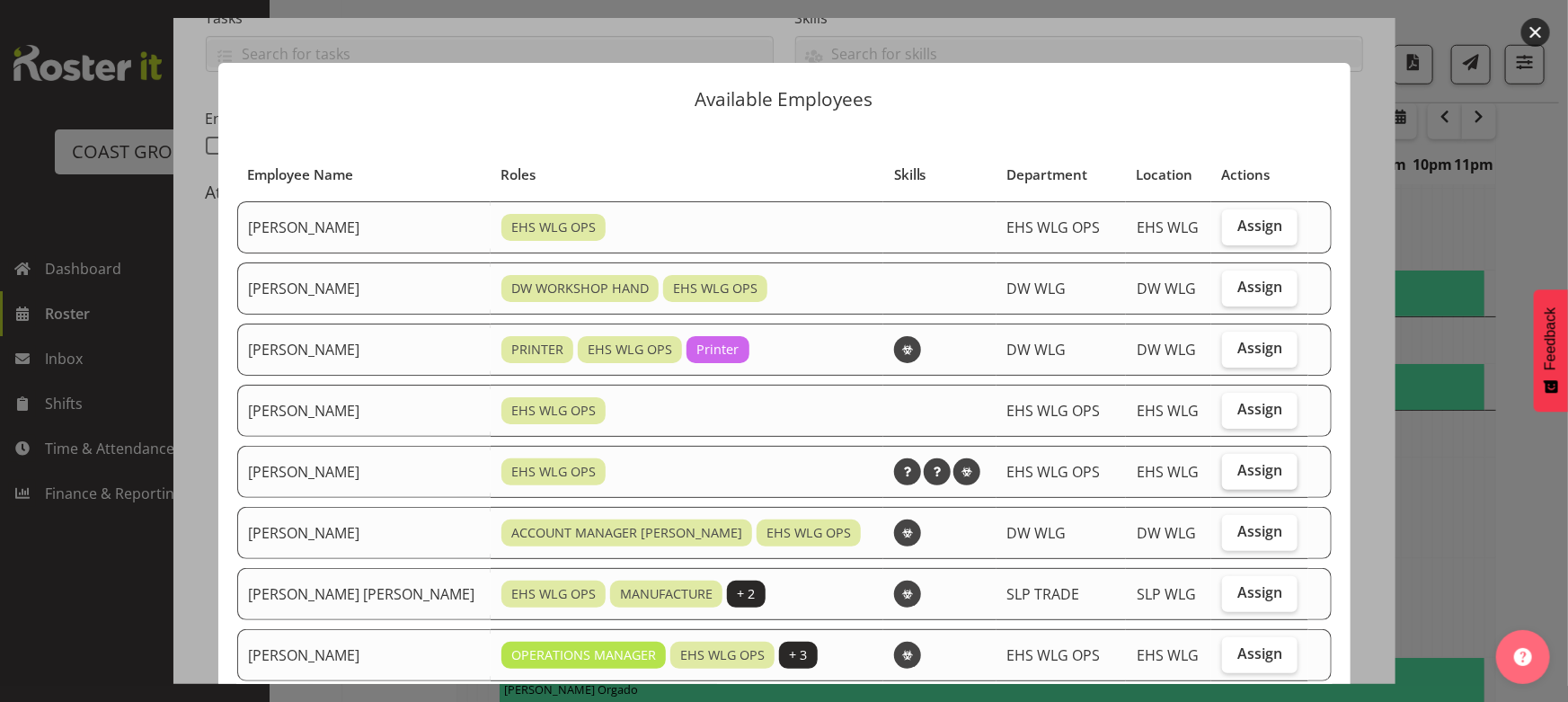
click at [1223, 478] on label "Assign" at bounding box center [1260, 471] width 75 height 36
click at [1223, 476] on input "Assign" at bounding box center [1228, 471] width 11 height 11
checkbox input "true"
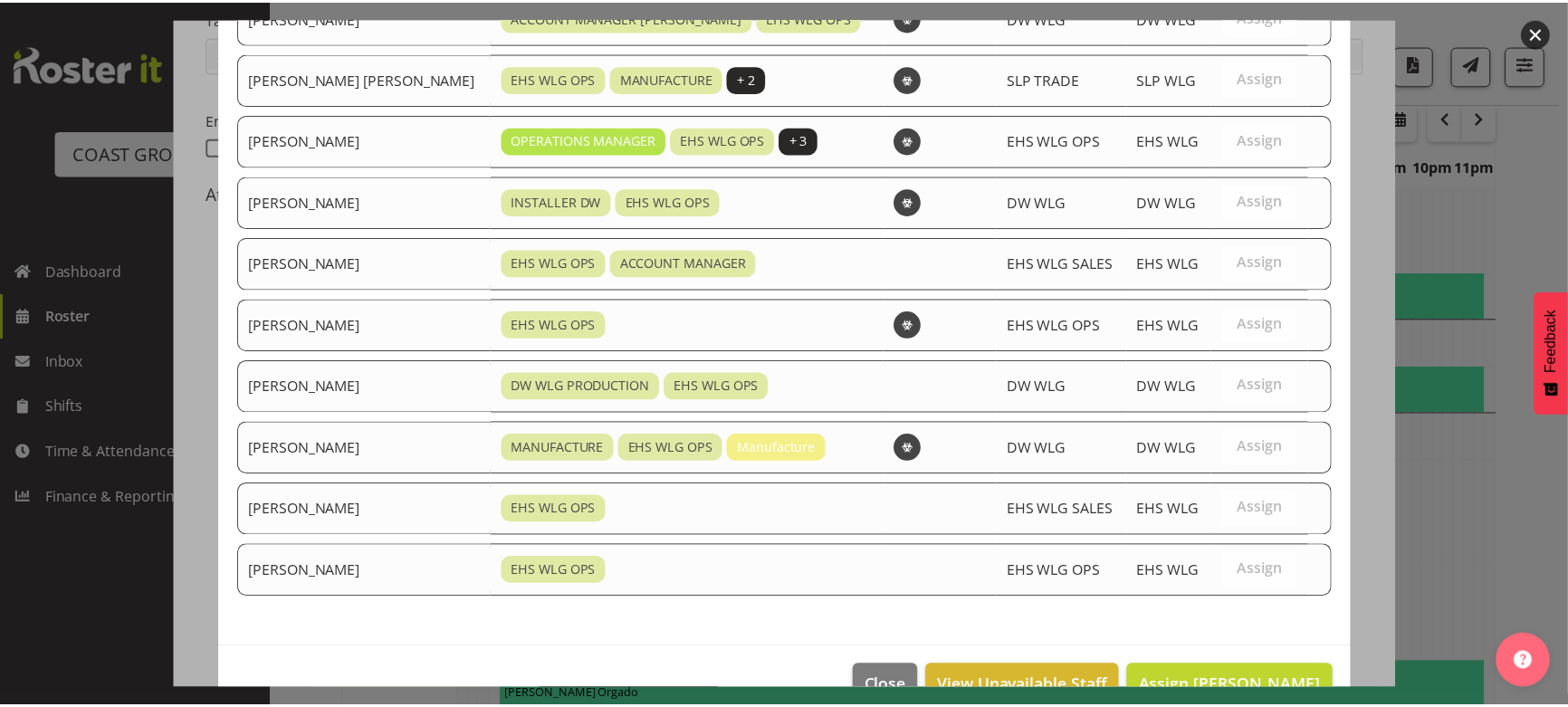
scroll to position [560, 0]
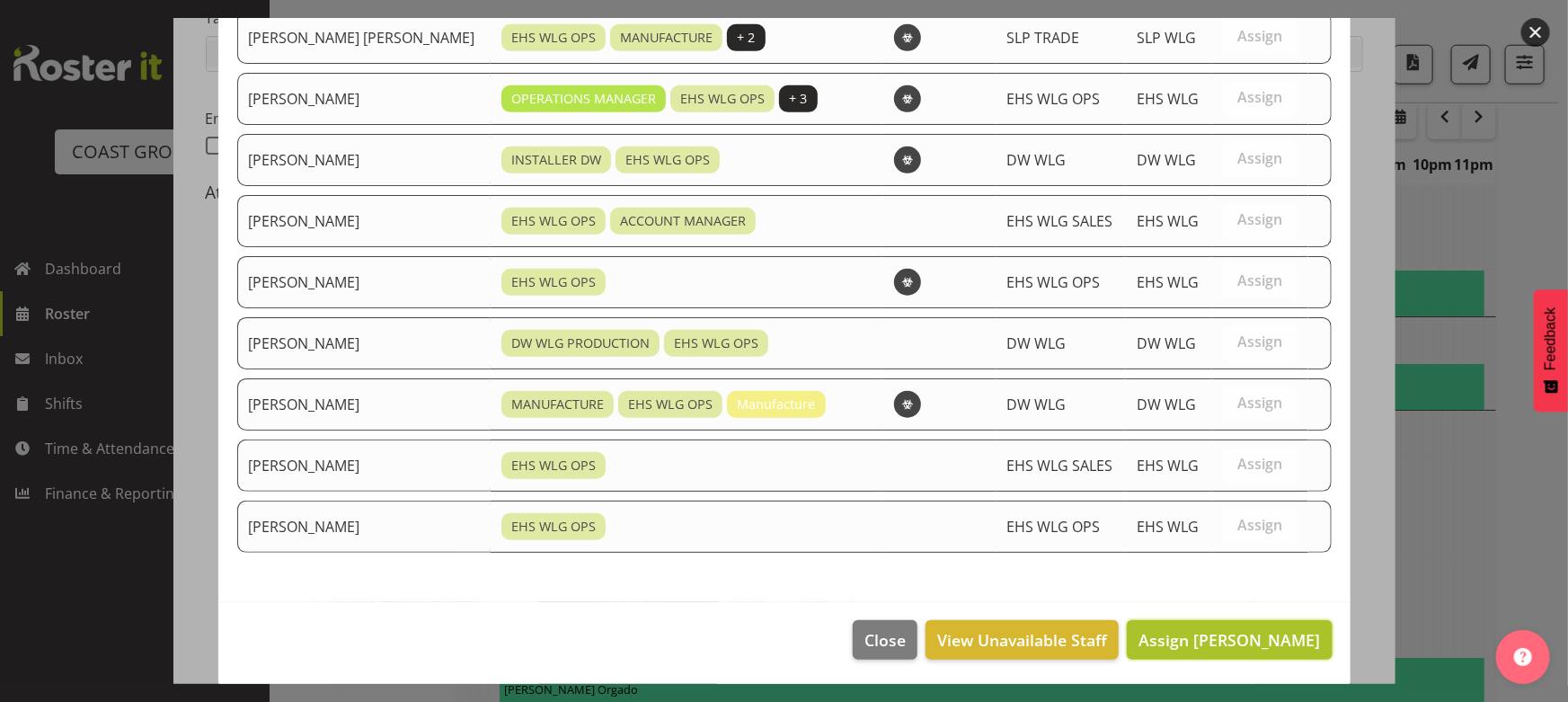
click at [1231, 622] on button "Assign [PERSON_NAME]" at bounding box center [1229, 640] width 205 height 40
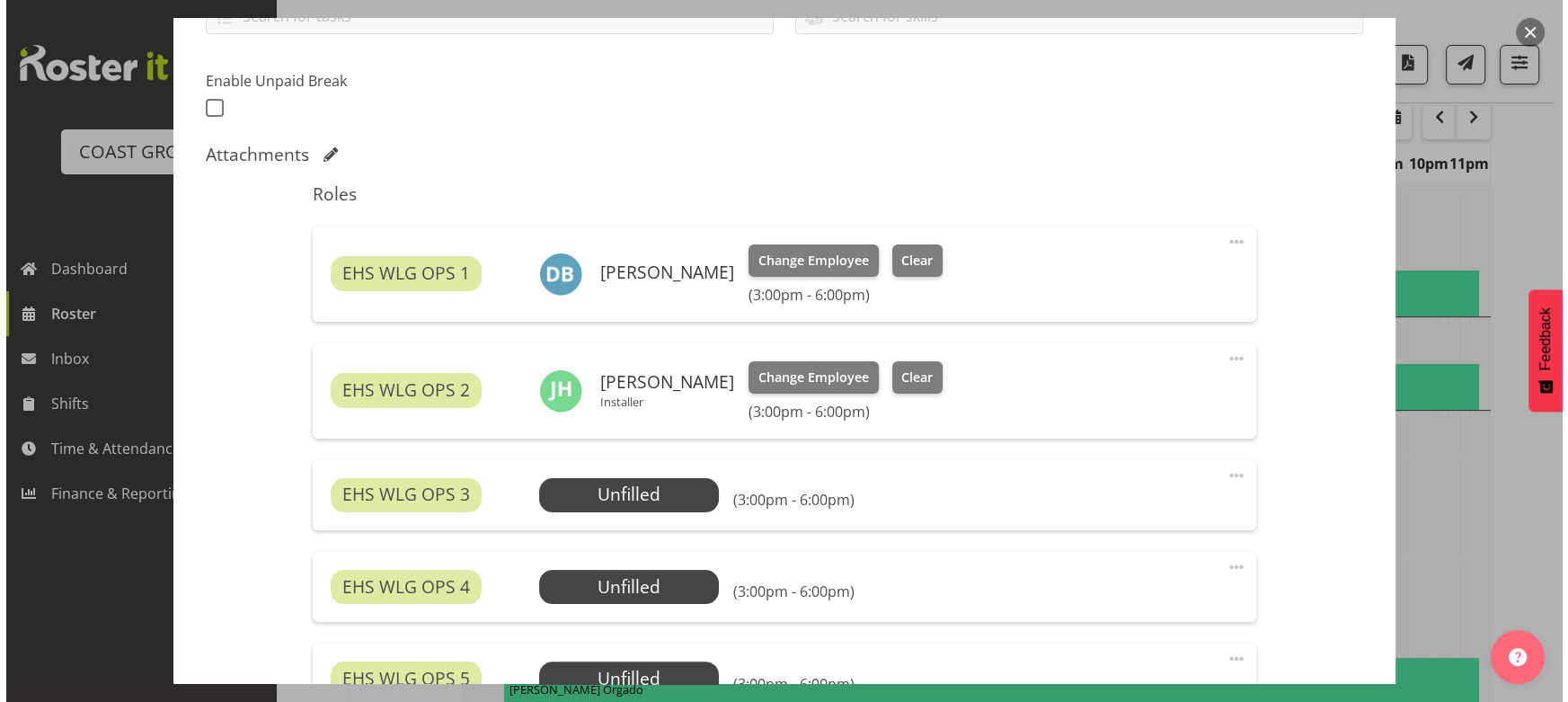
scroll to position [489, 0]
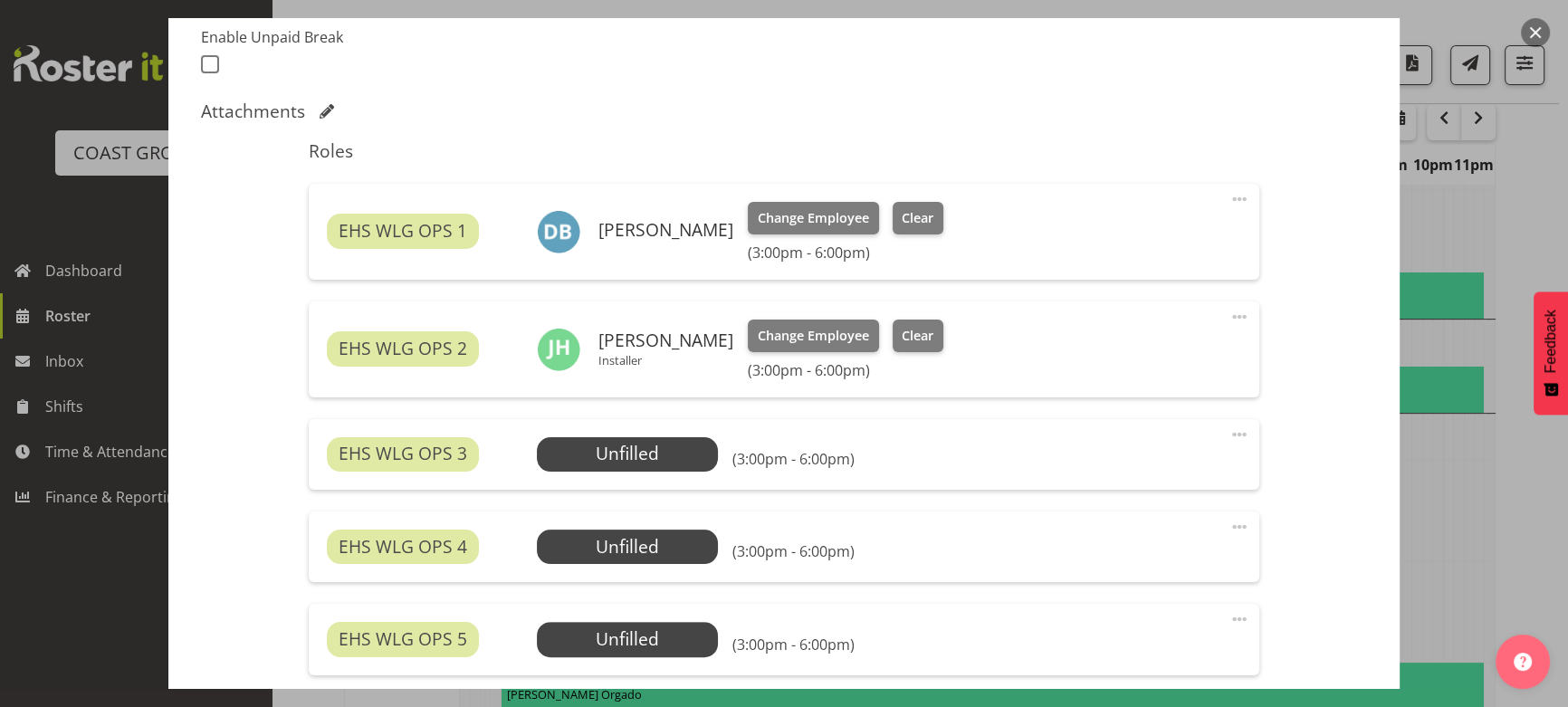
click at [692, 472] on div "EHS WLG OPS 3 Unfilled Select Employee (3:00pm - 6:00pm) Edit Cover Role Delete" at bounding box center [784, 454] width 950 height 70
click at [690, 460] on span "Select Employee" at bounding box center [627, 454] width 181 height 34
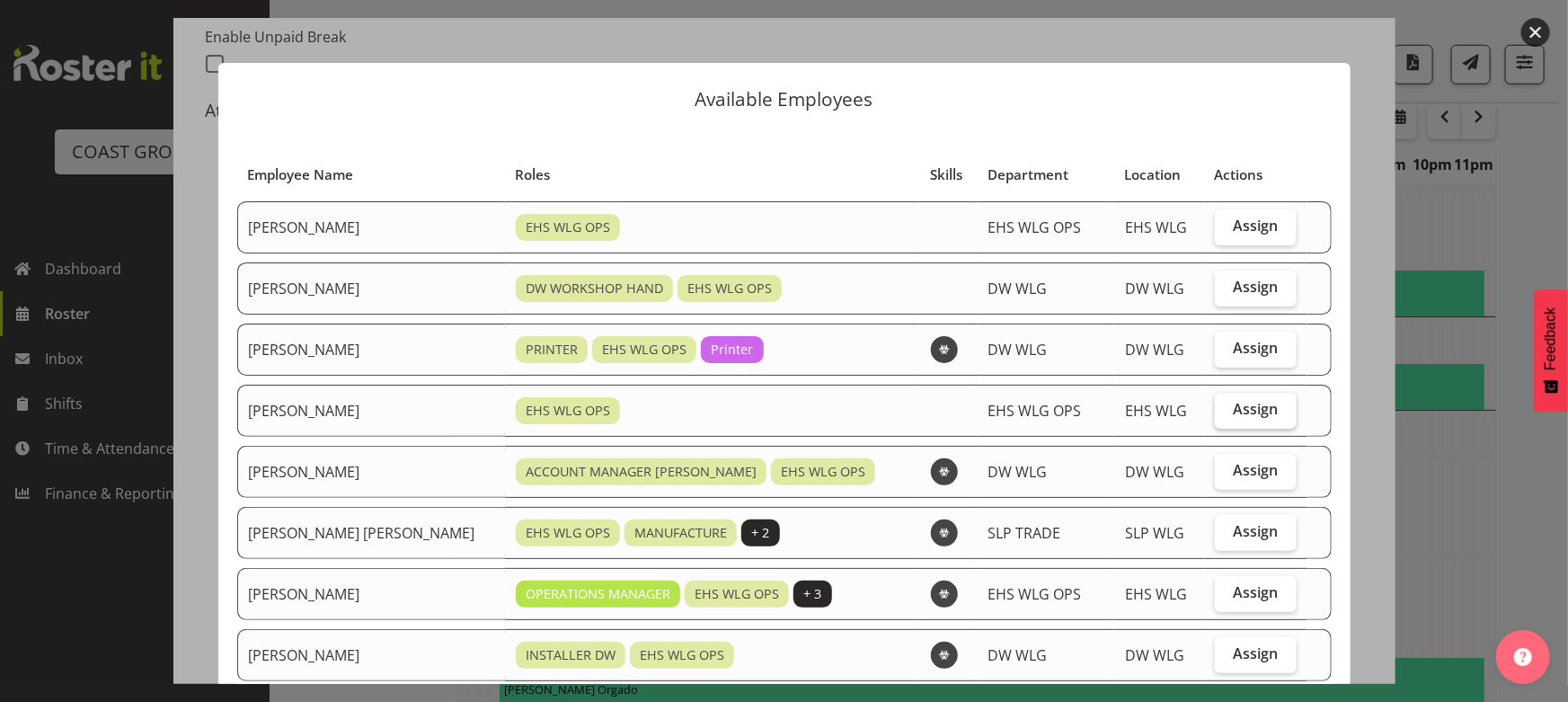
click at [1233, 411] on span "Assign" at bounding box center [1256, 408] width 45 height 18
click at [1226, 411] on input "Assign" at bounding box center [1221, 409] width 11 height 11
checkbox input "true"
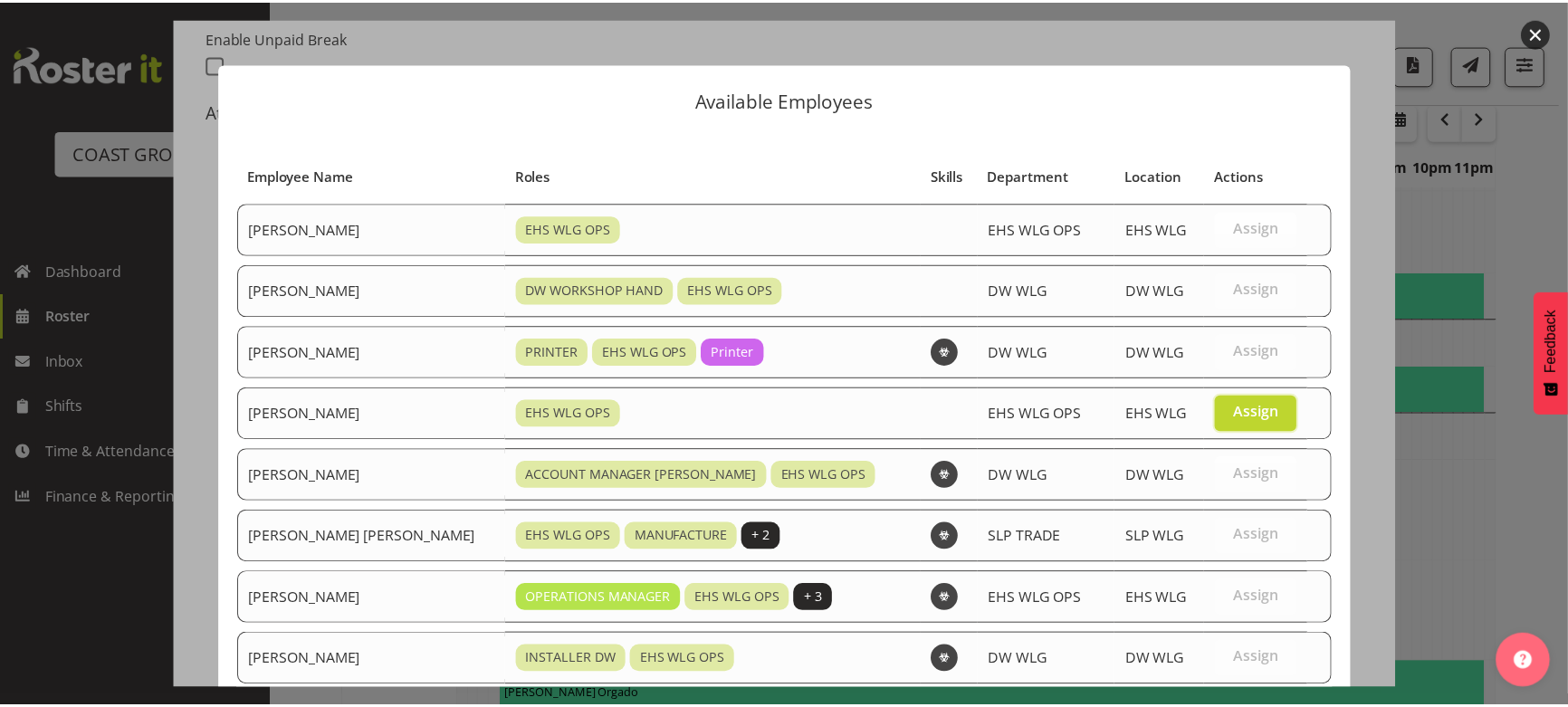
scroll to position [498, 0]
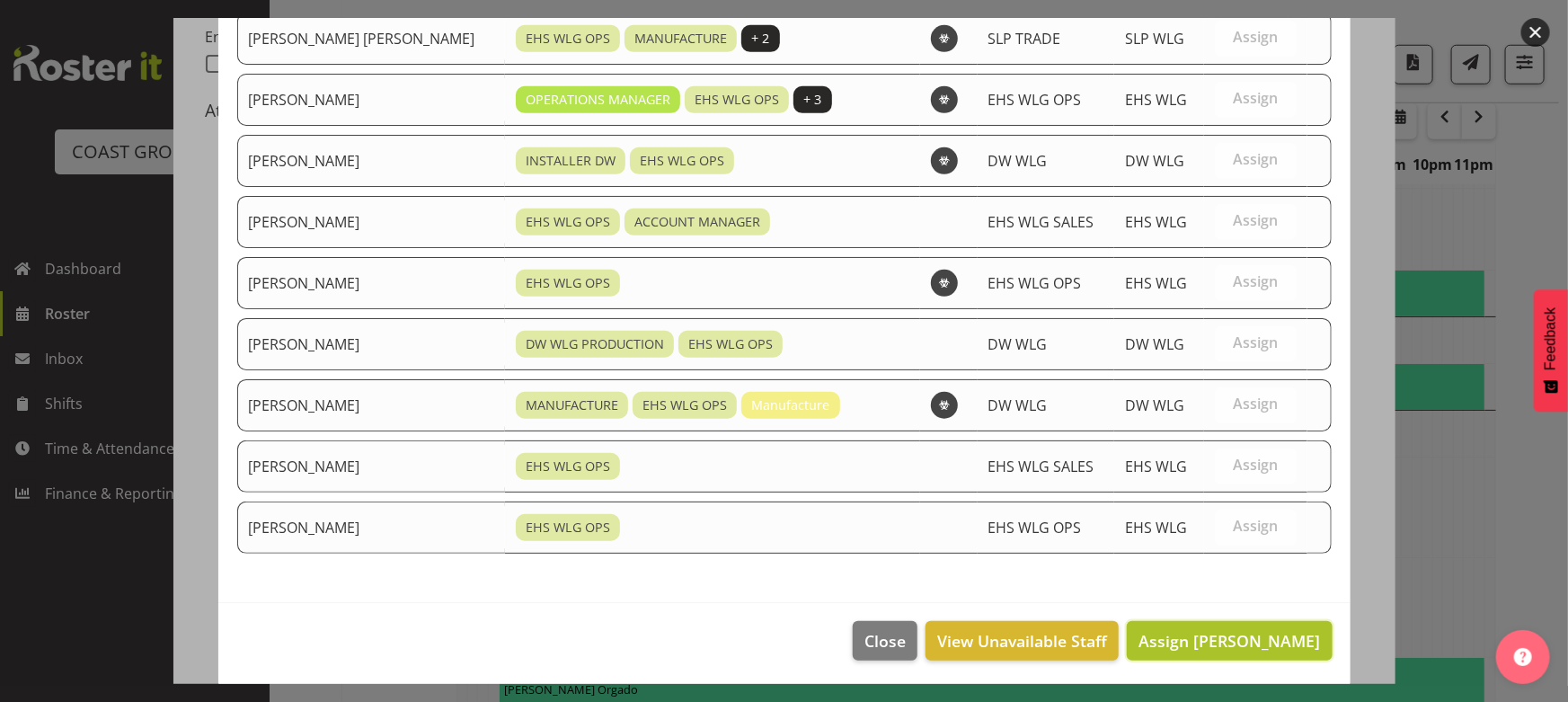
click at [1207, 644] on span "Assign [PERSON_NAME]" at bounding box center [1229, 640] width 182 height 22
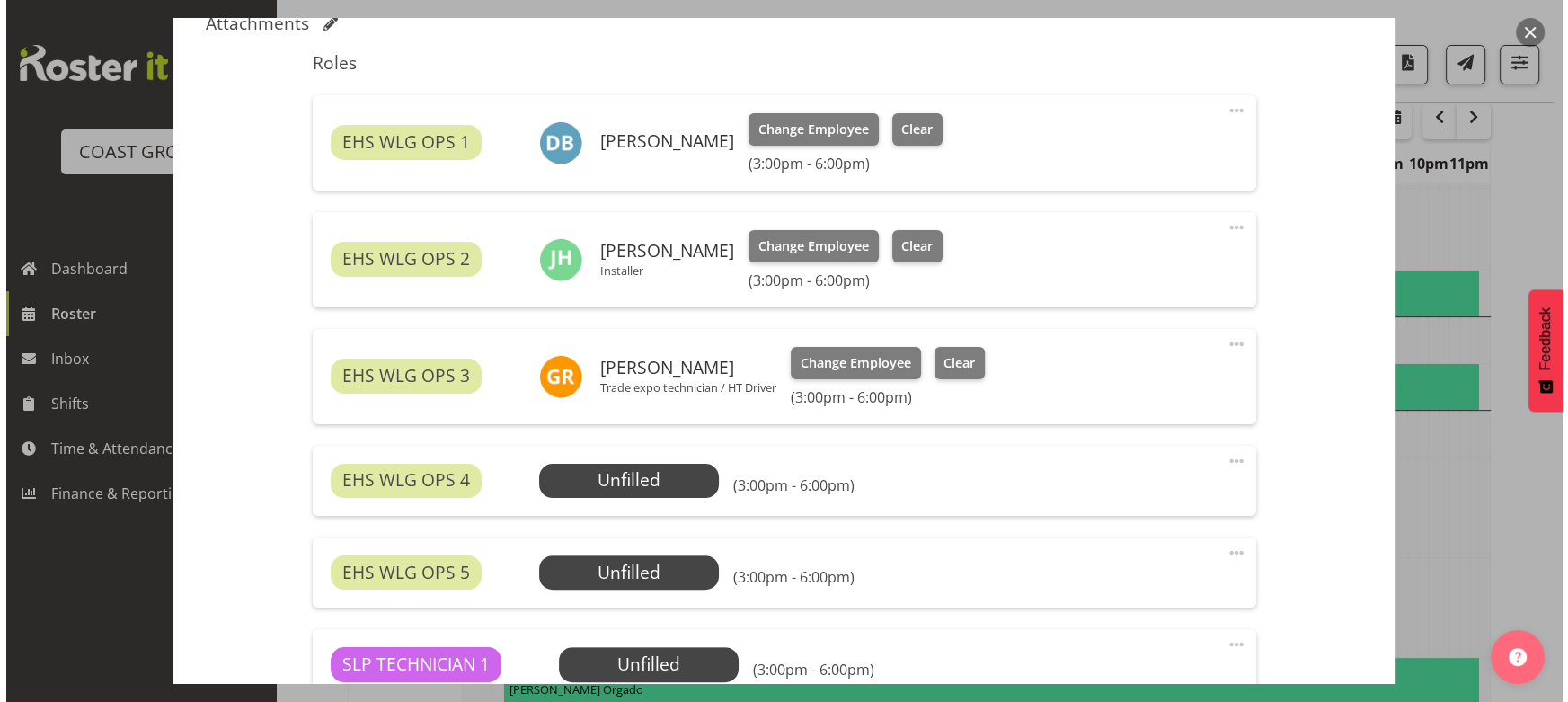
scroll to position [653, 0]
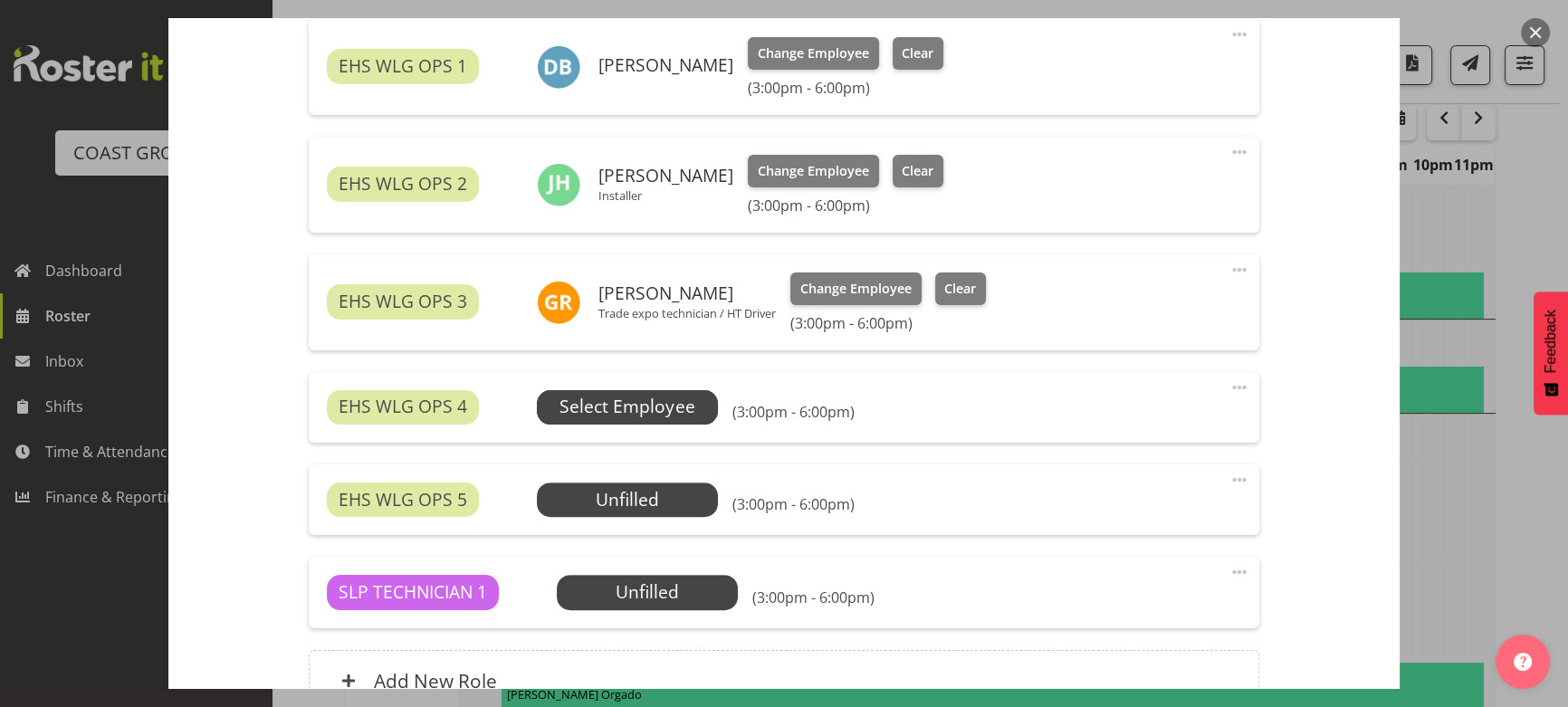
click at [688, 409] on span "Select Employee" at bounding box center [627, 407] width 135 height 27
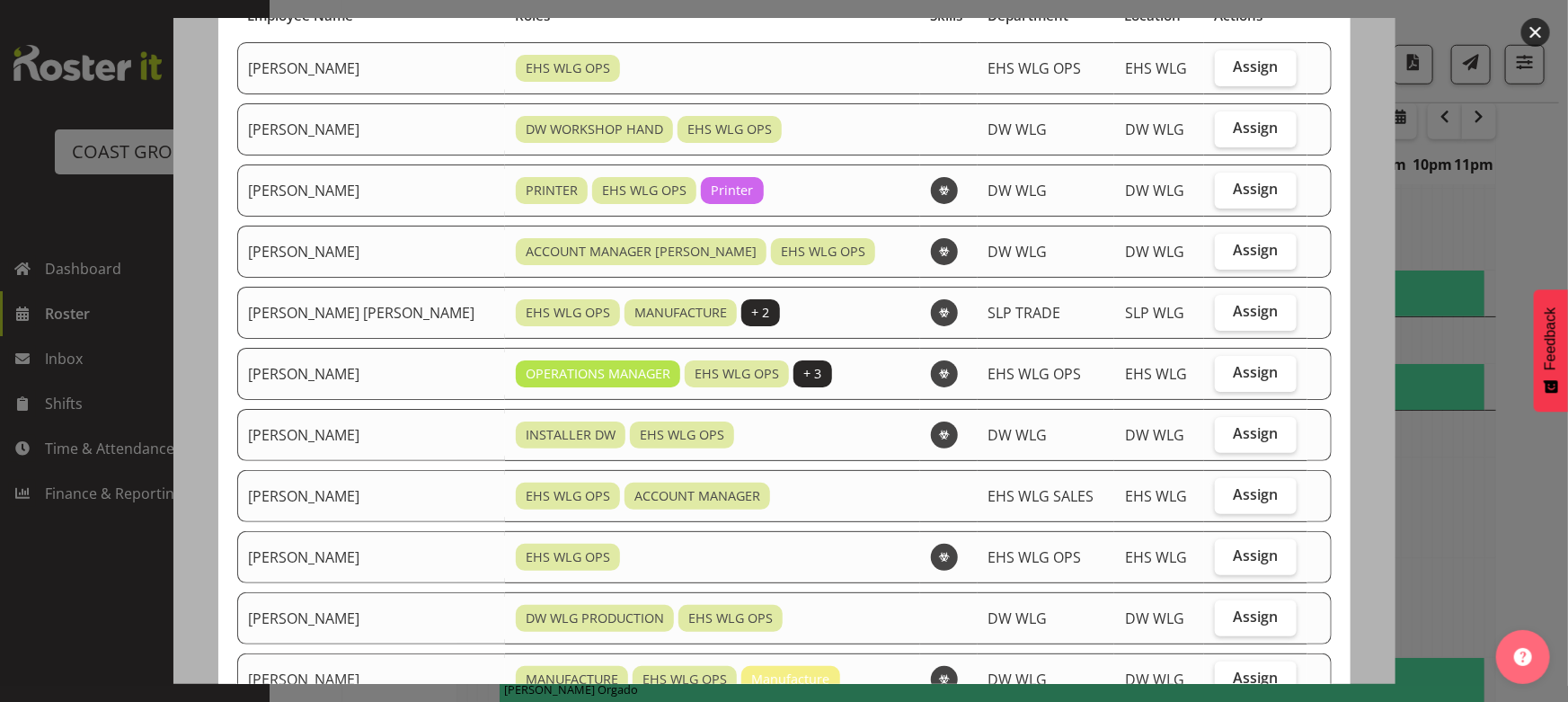
scroll to position [163, 0]
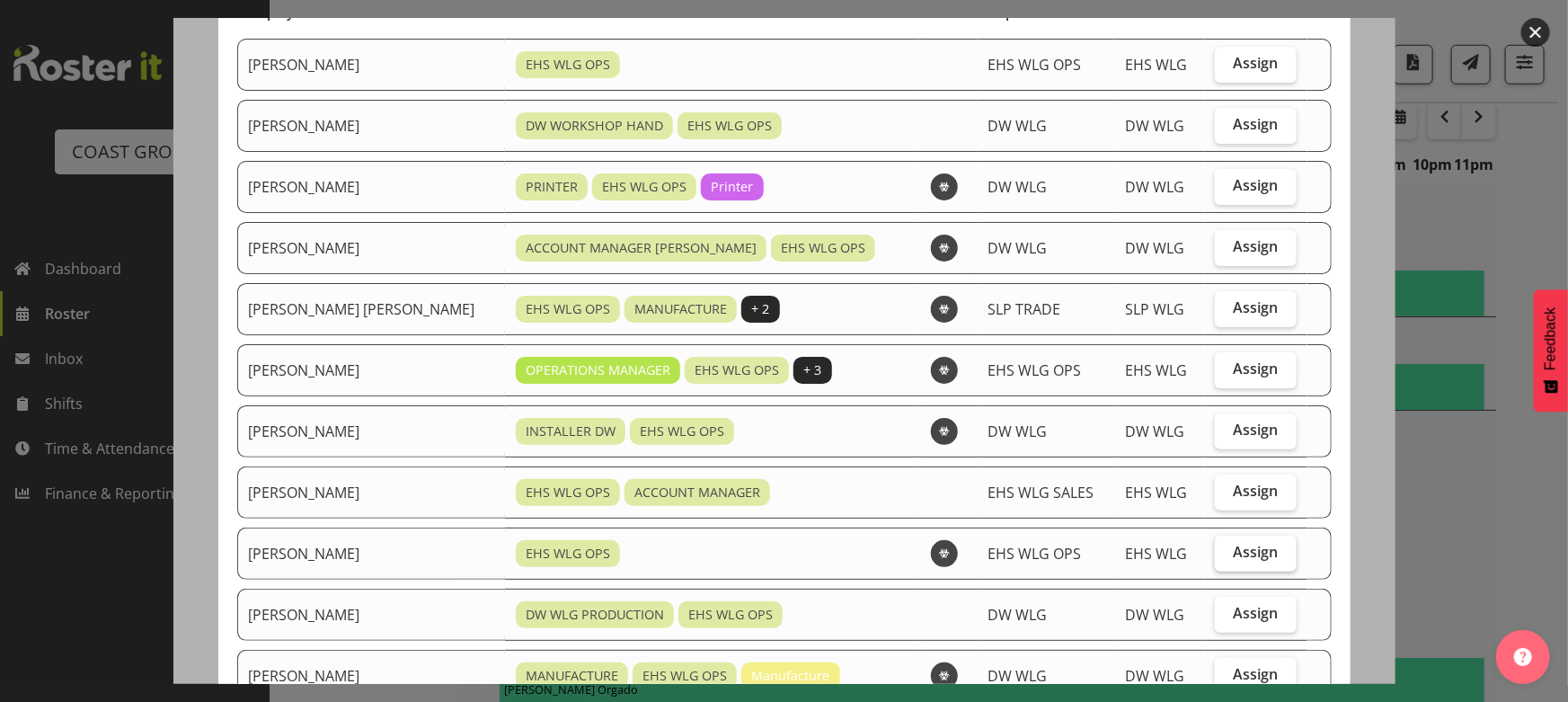
click at [1215, 554] on label "Assign" at bounding box center [1256, 553] width 81 height 36
click at [1215, 554] on input "Assign" at bounding box center [1221, 552] width 11 height 11
checkbox input "true"
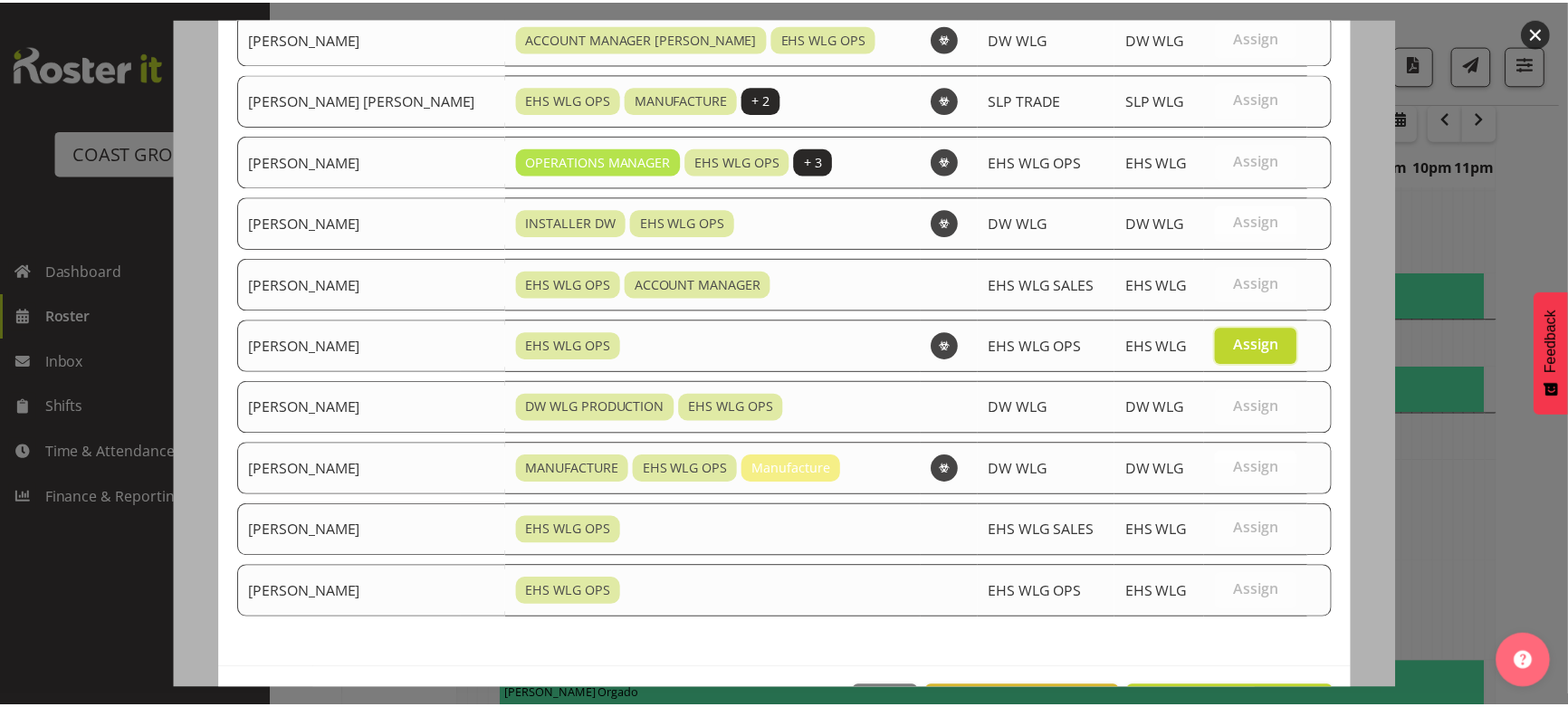
scroll to position [437, 0]
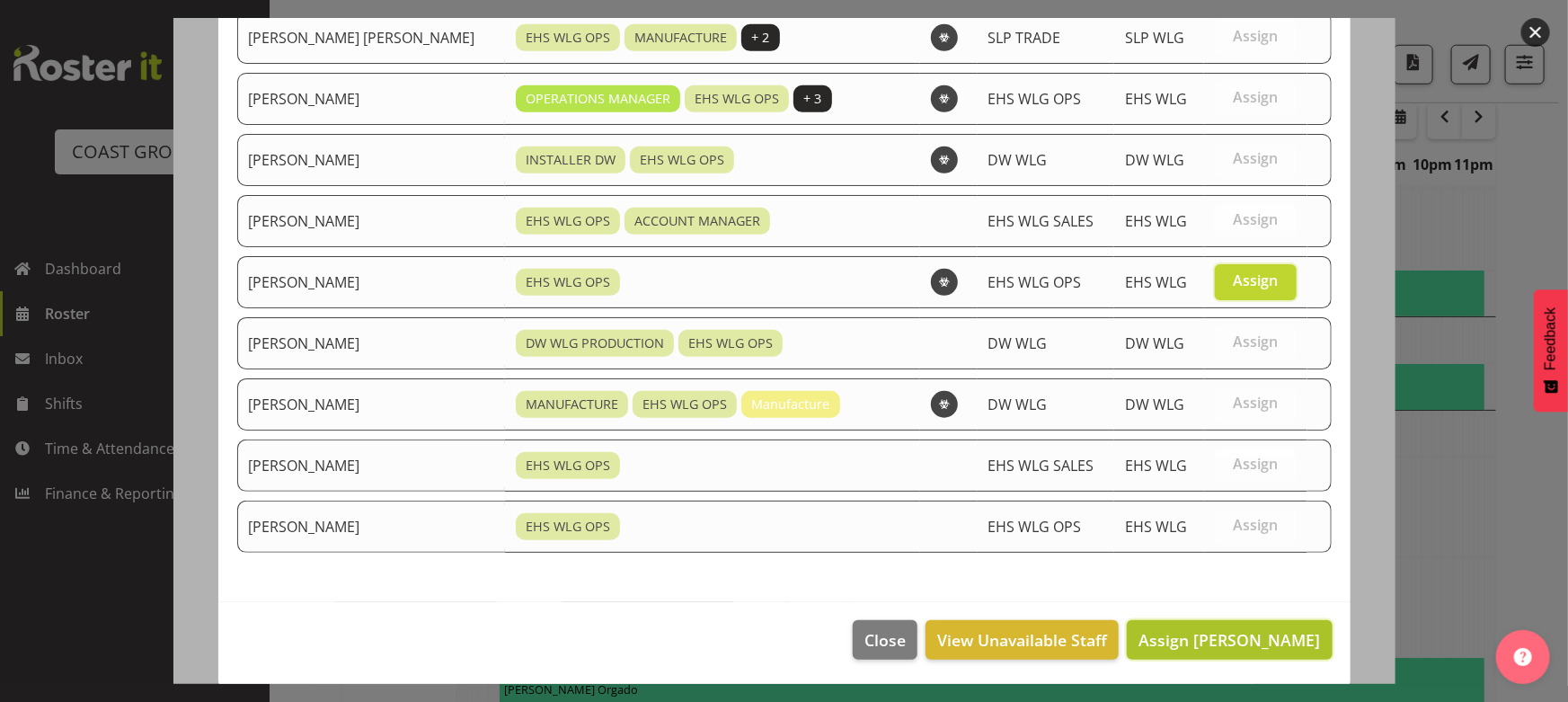
click at [1202, 621] on button "Assign [PERSON_NAME]" at bounding box center [1229, 640] width 205 height 40
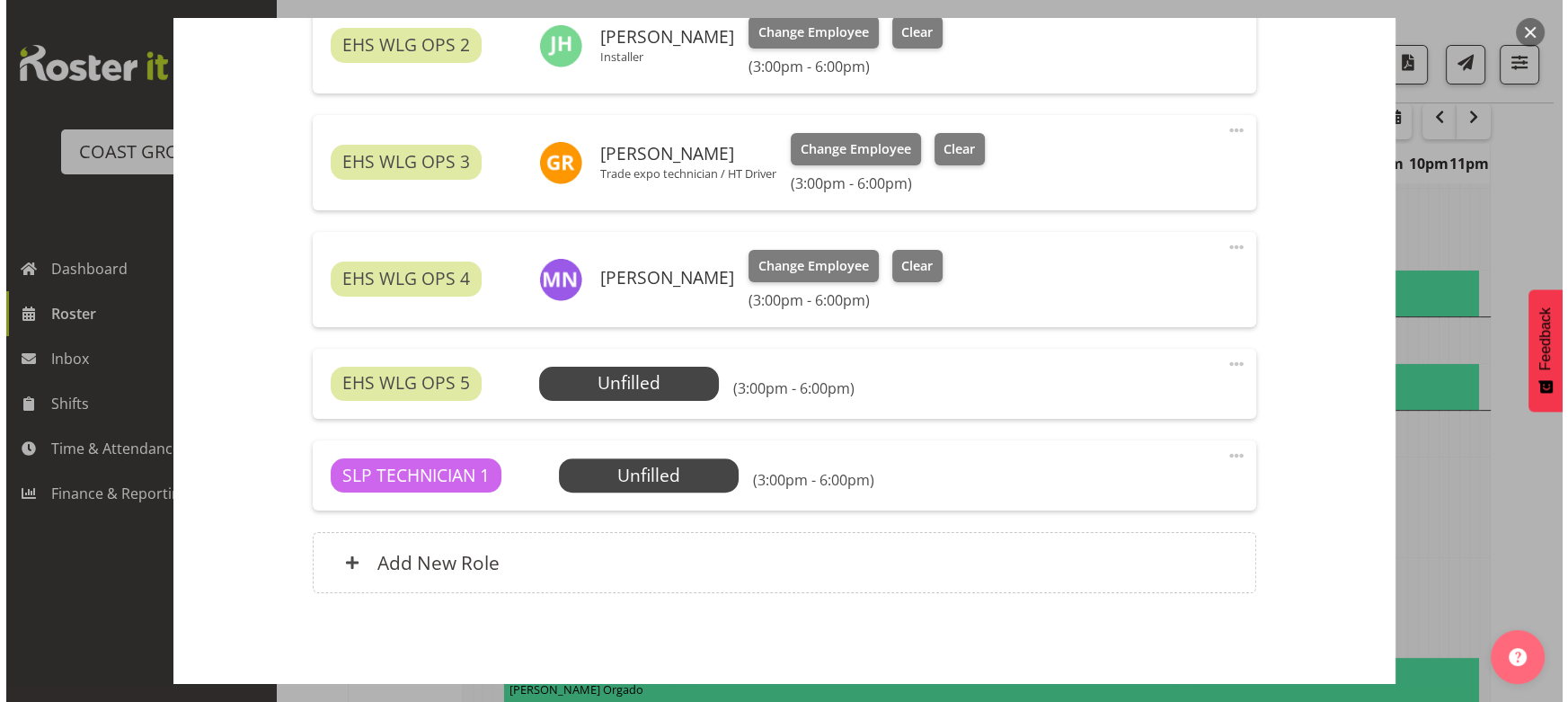
scroll to position [817, 0]
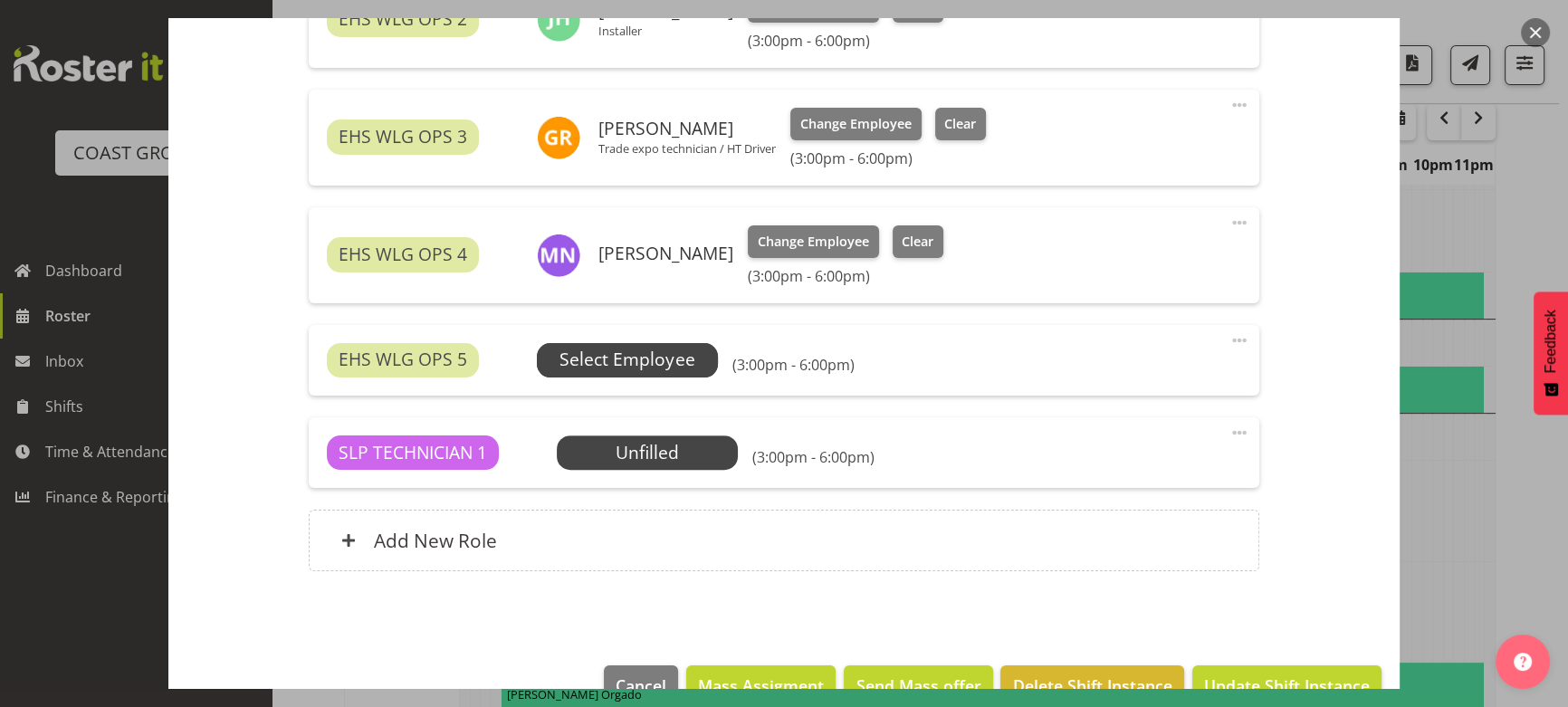
click at [621, 356] on span "Select Employee" at bounding box center [627, 360] width 135 height 27
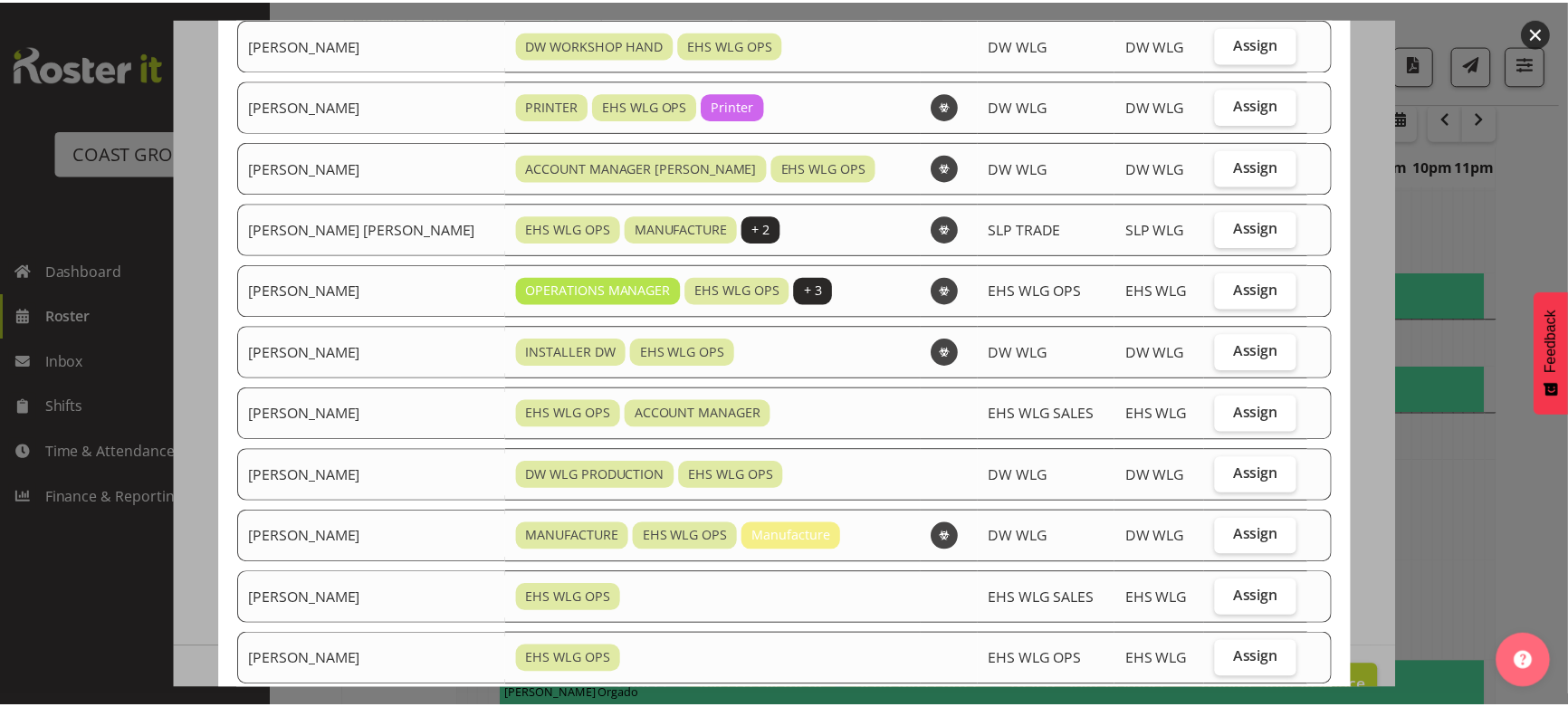
scroll to position [375, 0]
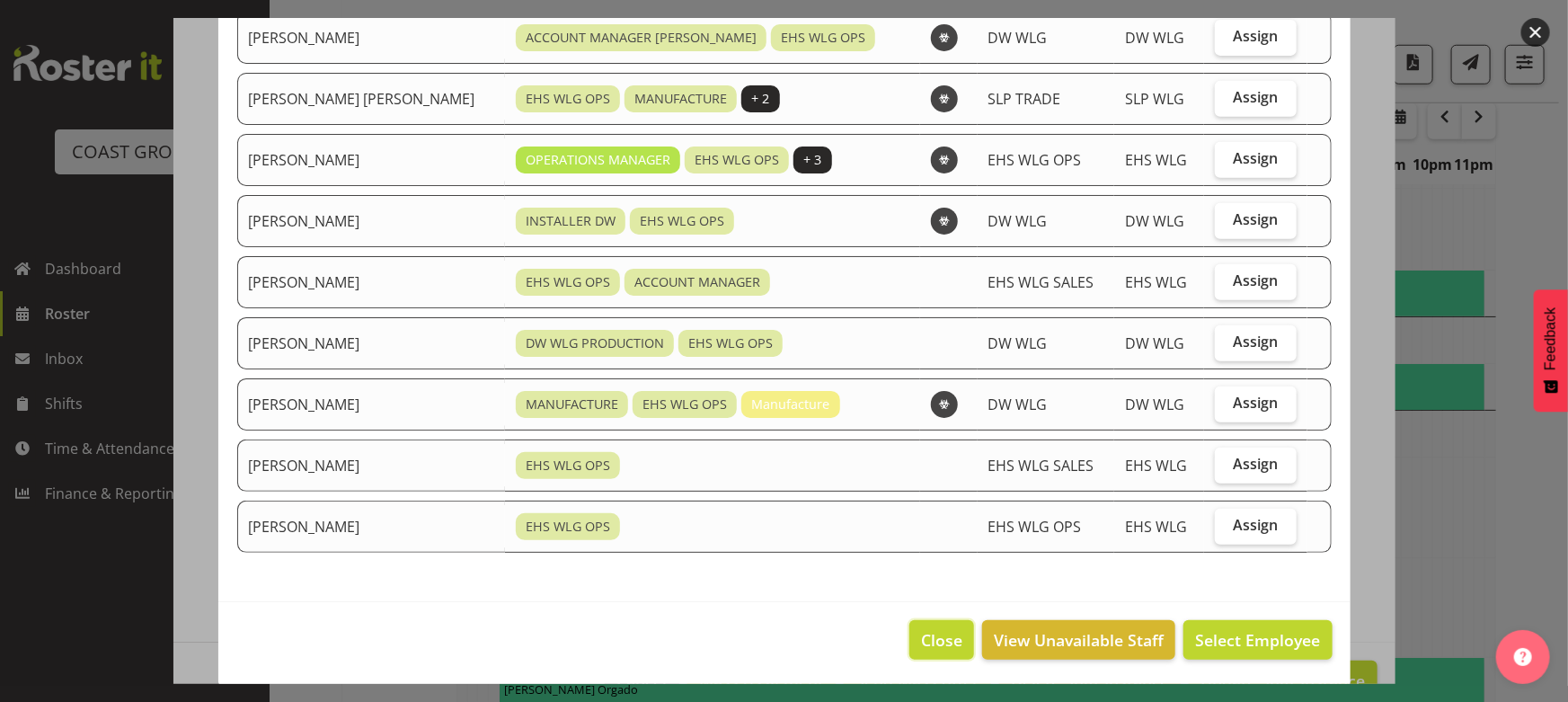
click at [930, 643] on span "Close" at bounding box center [942, 639] width 41 height 24
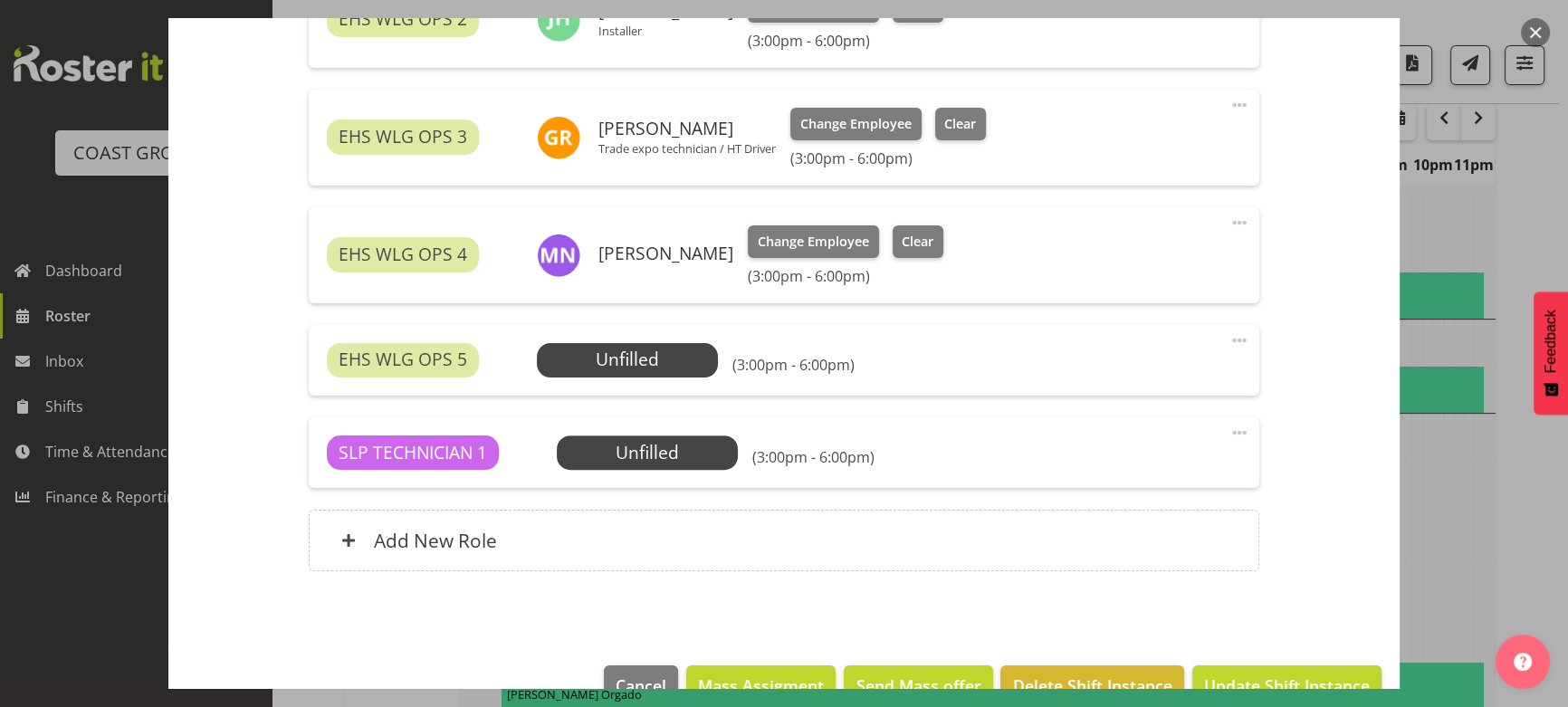
click at [1232, 335] on span at bounding box center [1239, 340] width 22 height 22
drag, startPoint x: 1136, startPoint y: 439, endPoint x: 1077, endPoint y: 433, distance: 59.3
click at [1134, 441] on link "Delete" at bounding box center [1162, 448] width 173 height 32
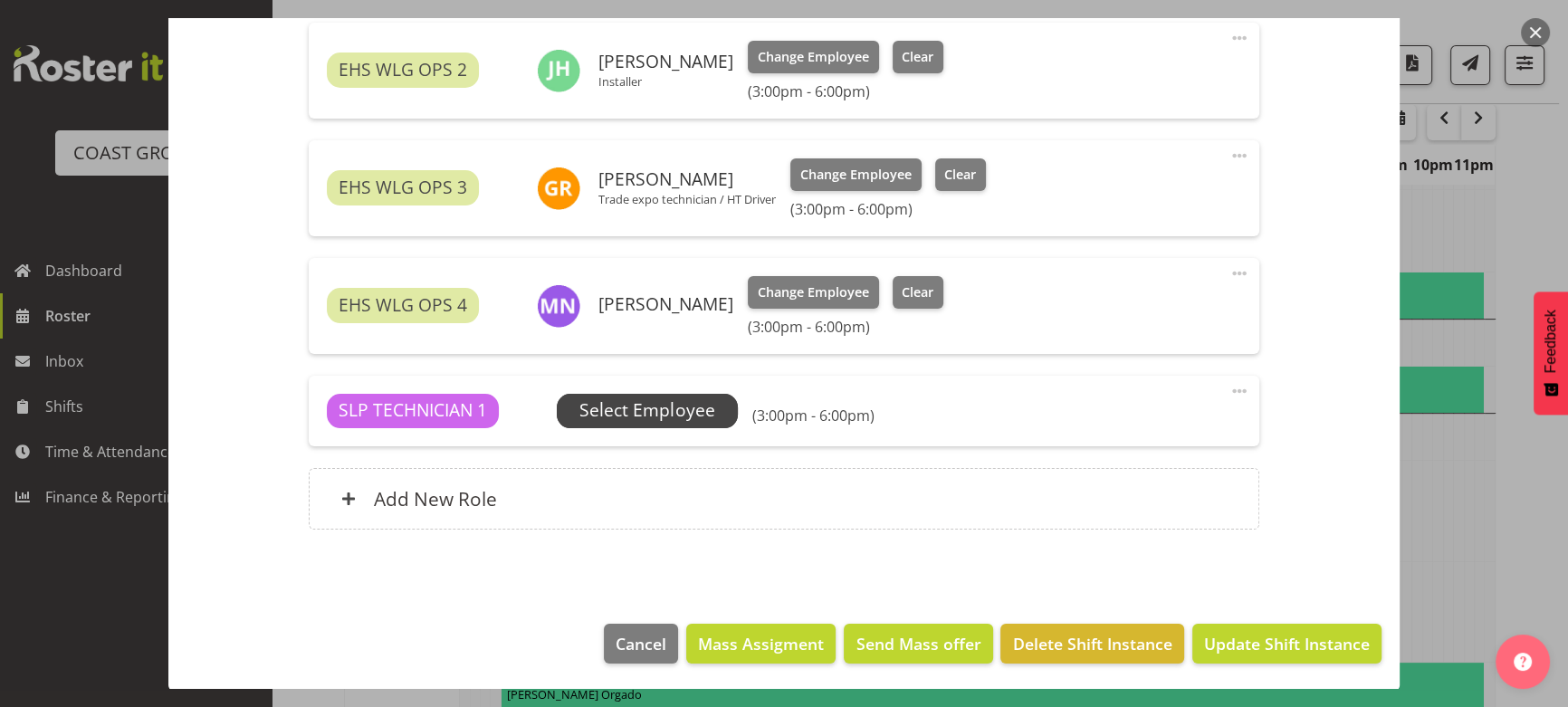
click at [725, 398] on span "Select Employee" at bounding box center [647, 410] width 181 height 34
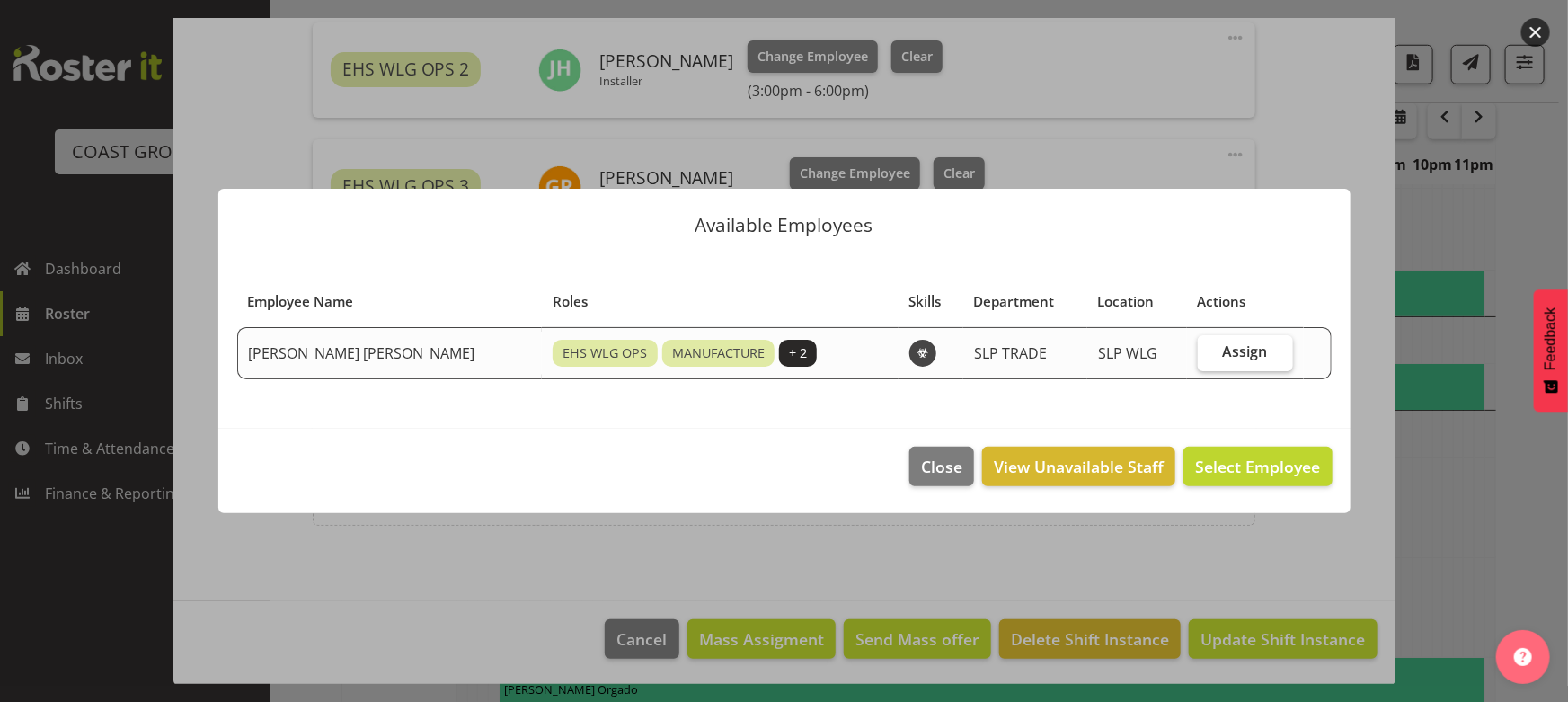
click at [1224, 350] on span "Assign" at bounding box center [1246, 351] width 45 height 18
click at [1209, 350] on input "Assign" at bounding box center [1204, 352] width 11 height 11
checkbox input "true"
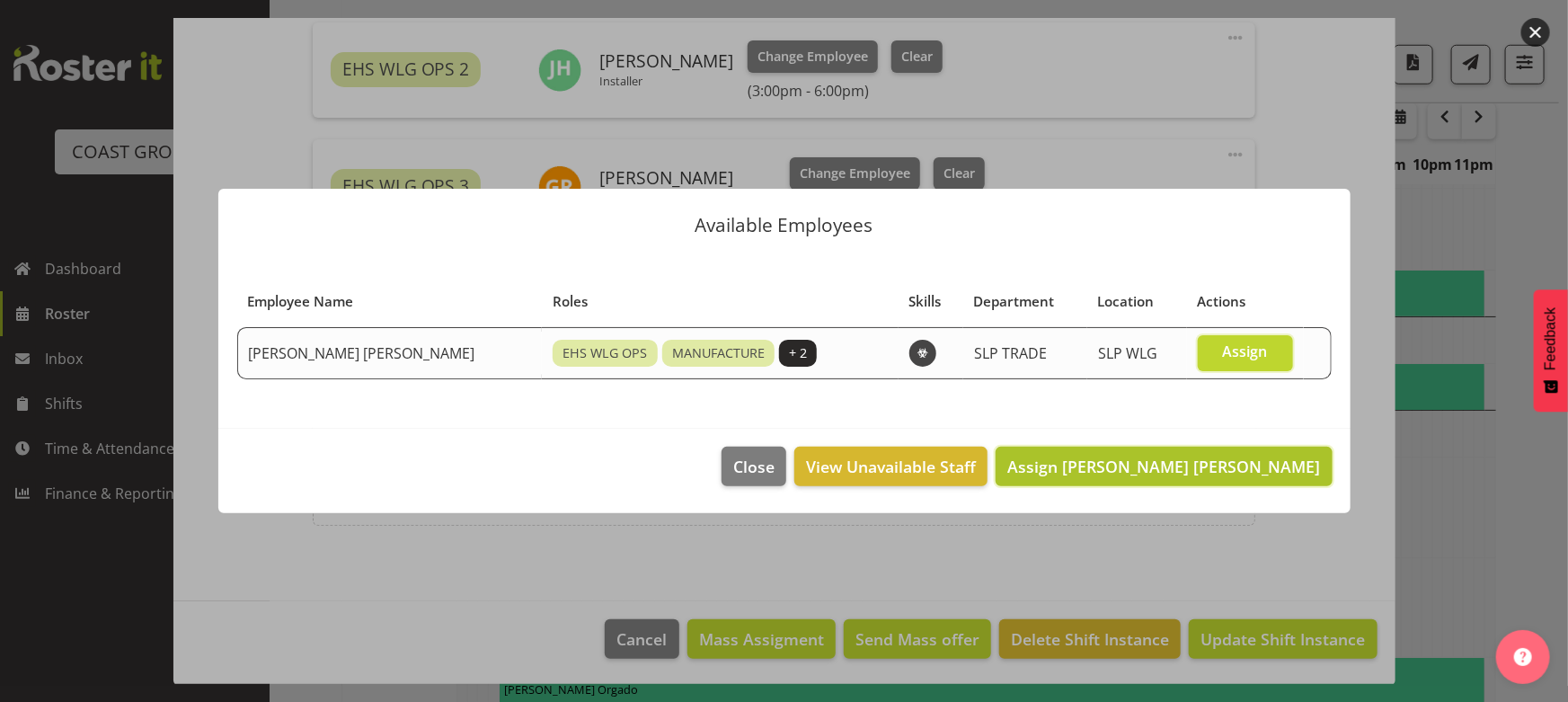
click at [1195, 456] on span "Assign [PERSON_NAME] [PERSON_NAME]" at bounding box center [1163, 466] width 312 height 22
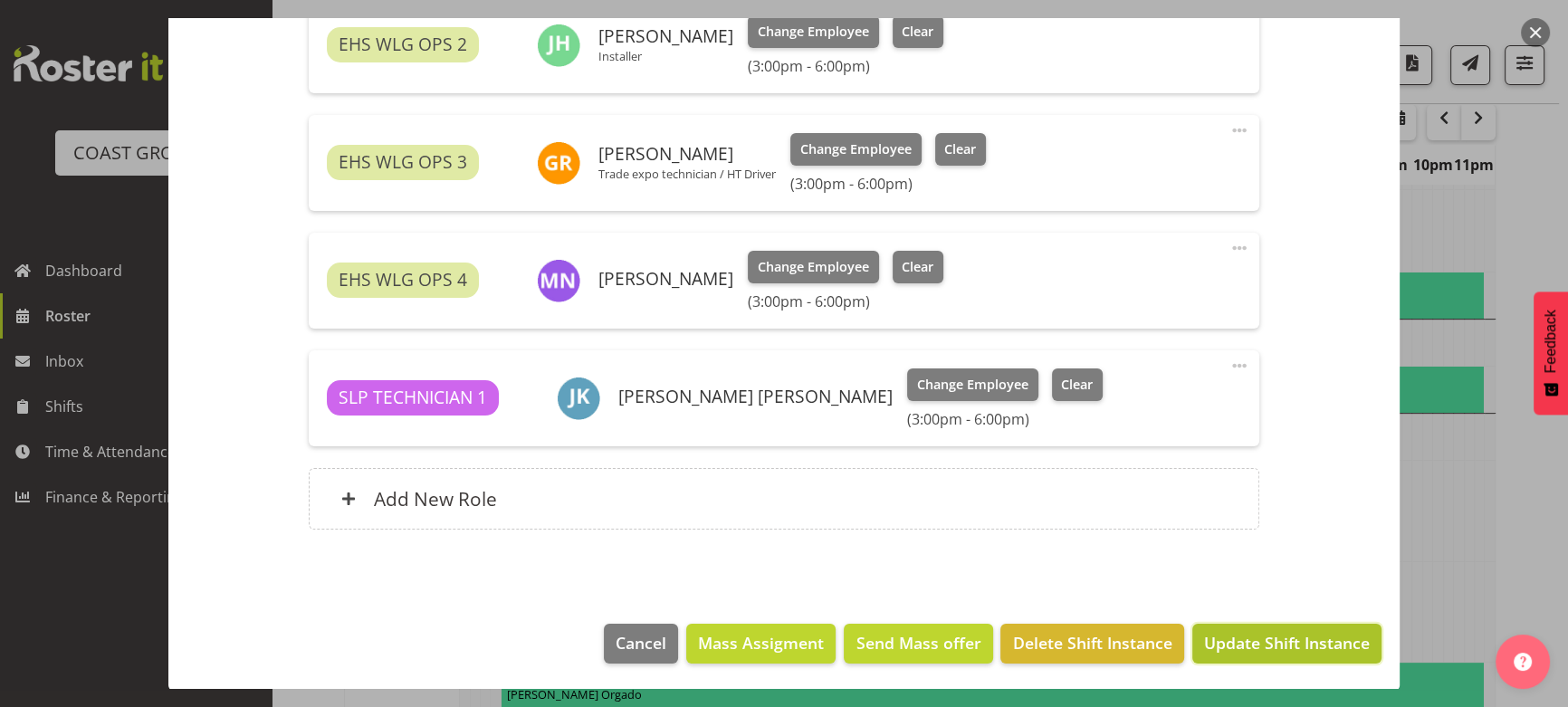
click at [1267, 647] on span "Update Shift Instance" at bounding box center [1286, 643] width 166 height 24
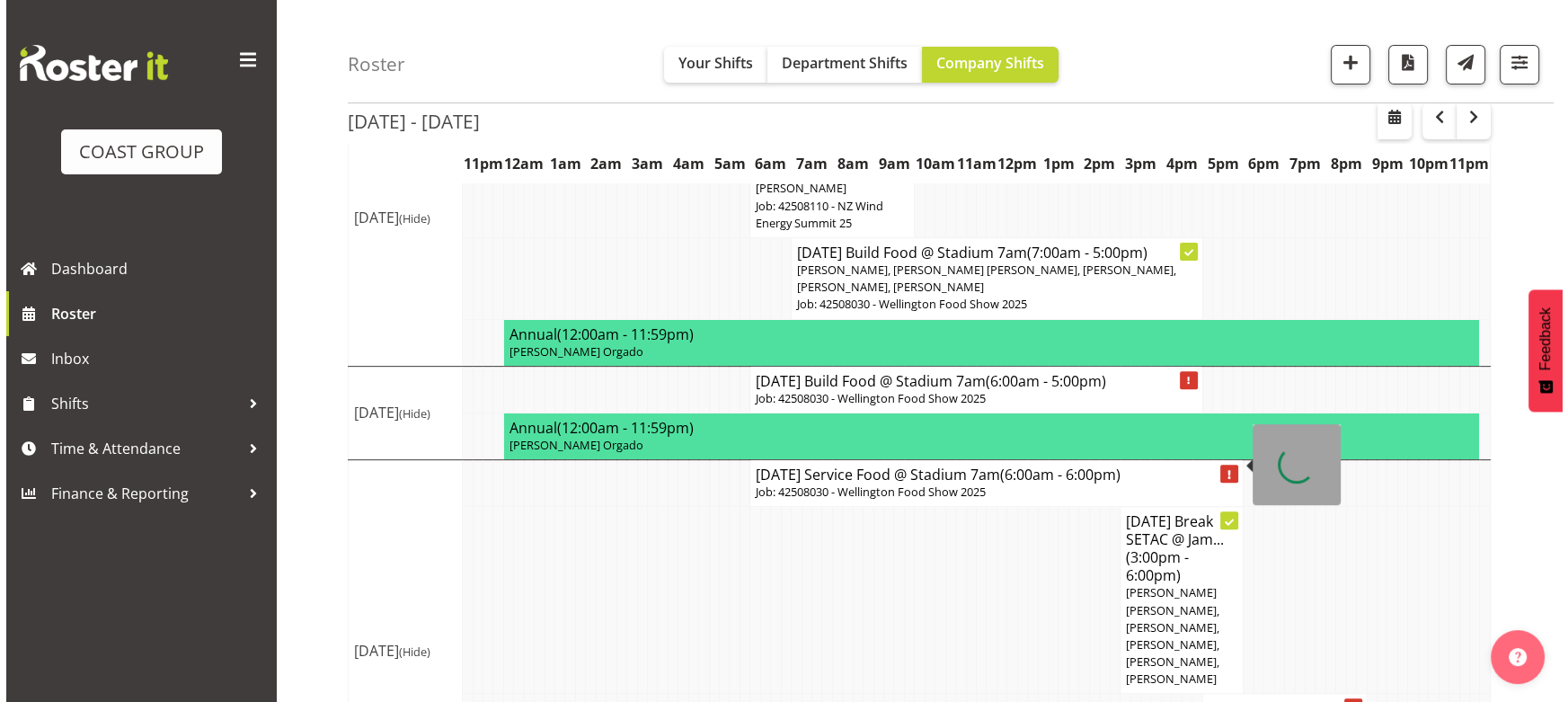
scroll to position [758, 0]
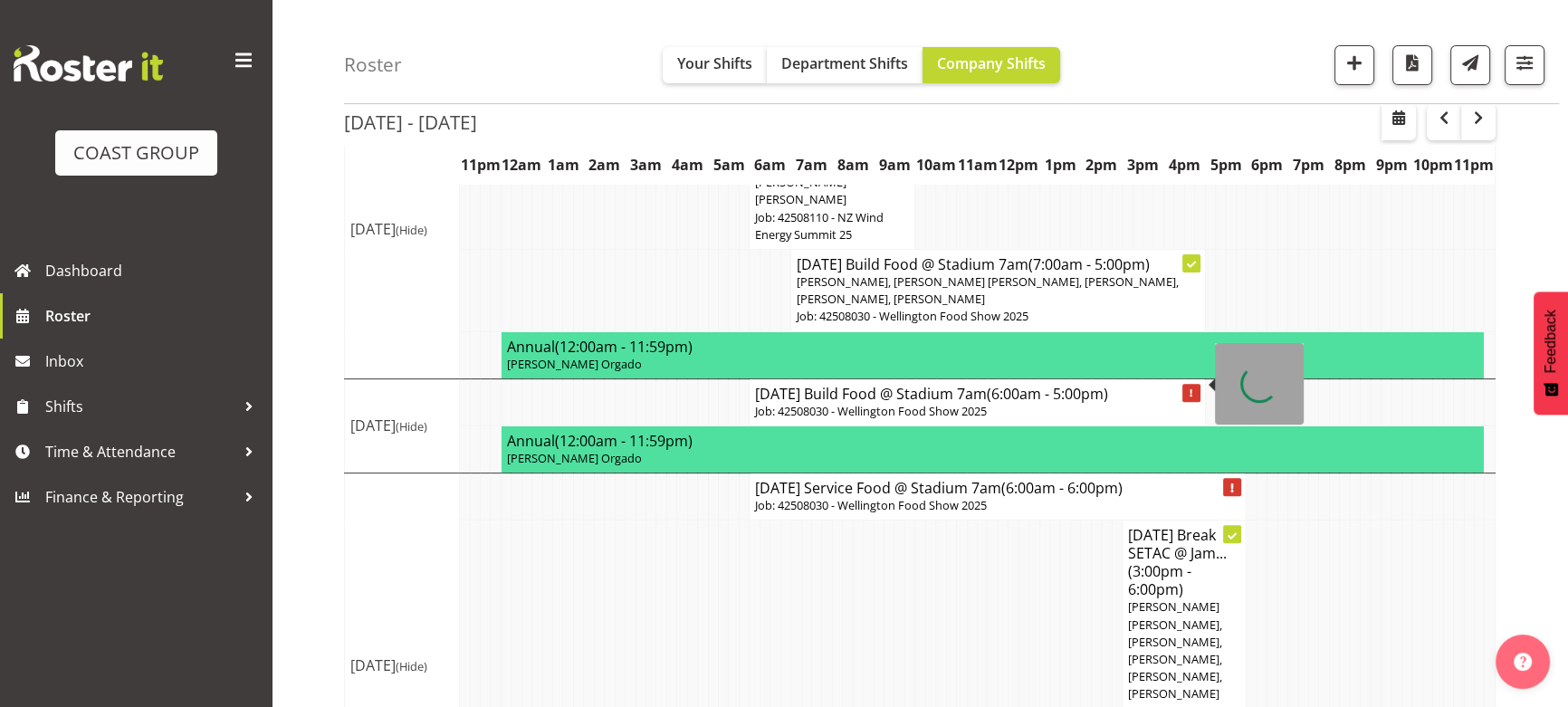
click at [999, 403] on p "Job: 42508030 - Wellington Food Show 2025" at bounding box center [976, 411] width 444 height 17
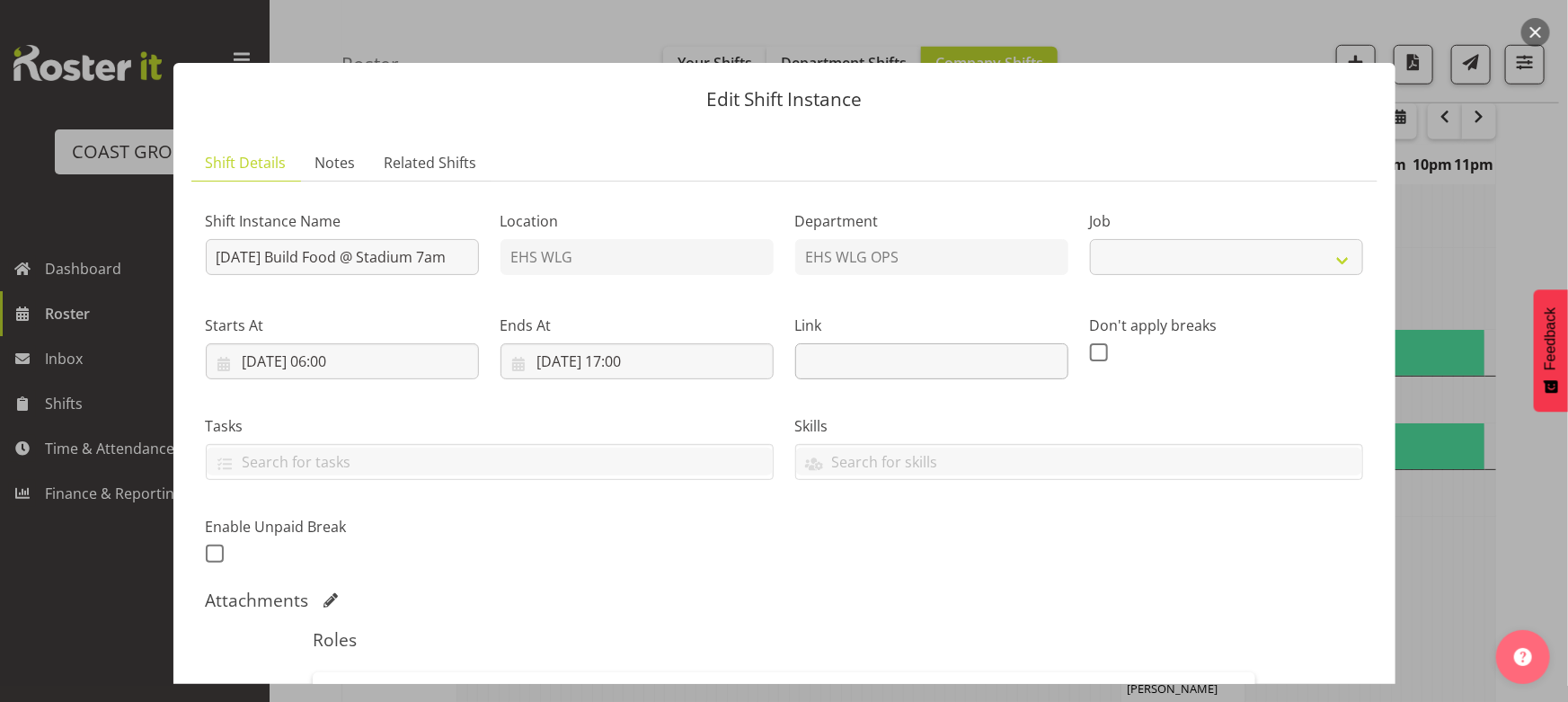
select select "9141"
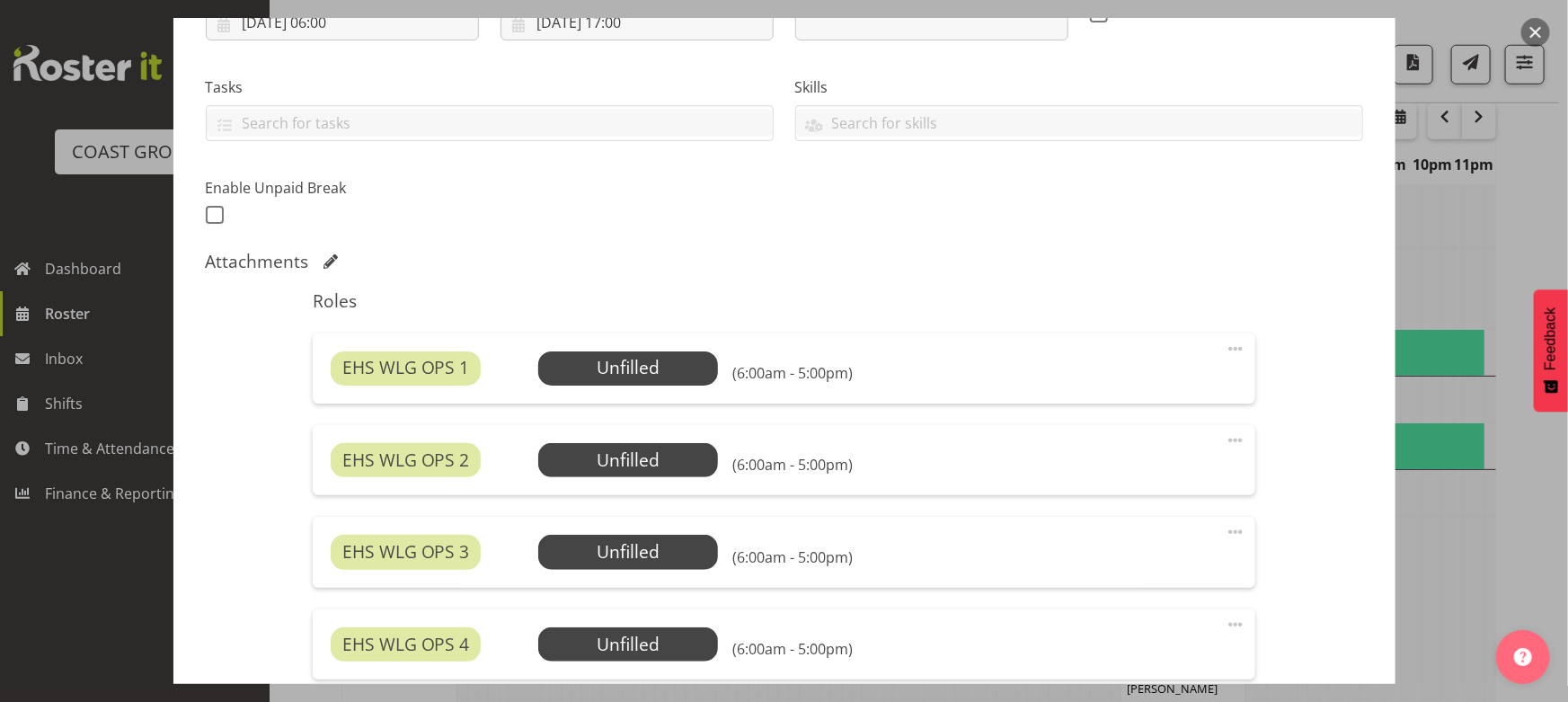
scroll to position [408, 0]
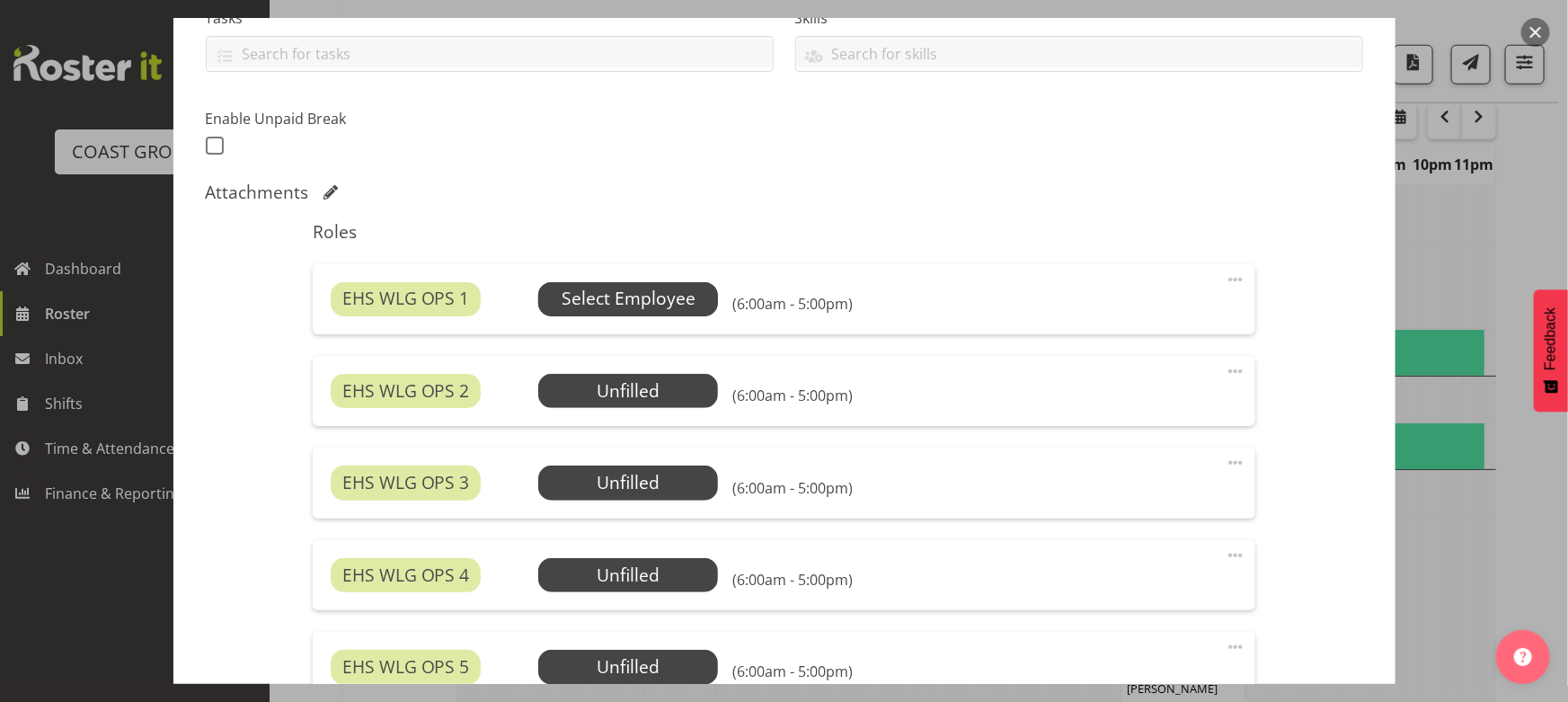
click at [656, 305] on span "Select Employee" at bounding box center [629, 299] width 134 height 26
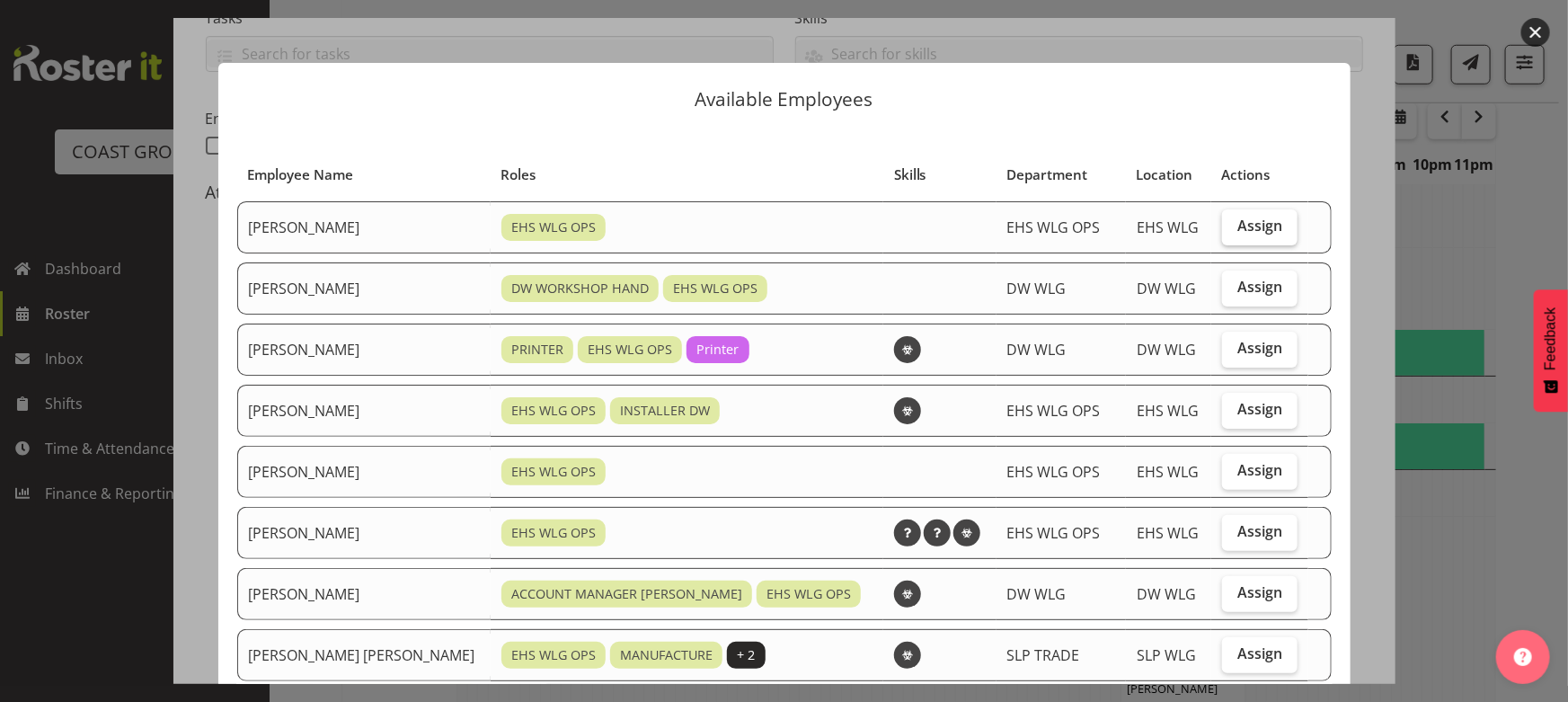
click at [1223, 219] on label "Assign" at bounding box center [1260, 227] width 75 height 36
click at [1223, 220] on input "Assign" at bounding box center [1228, 226] width 11 height 11
checkbox input "true"
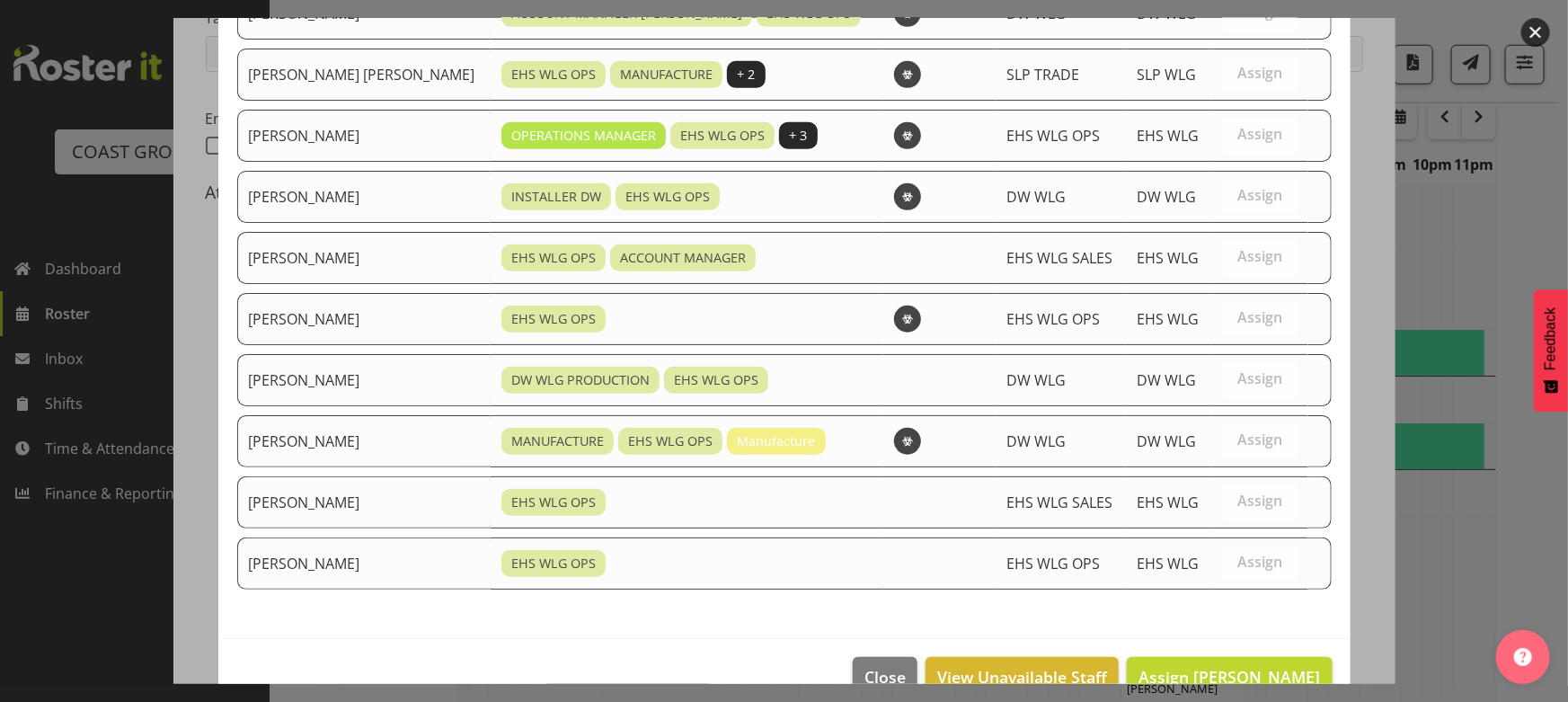
scroll to position [616, 0]
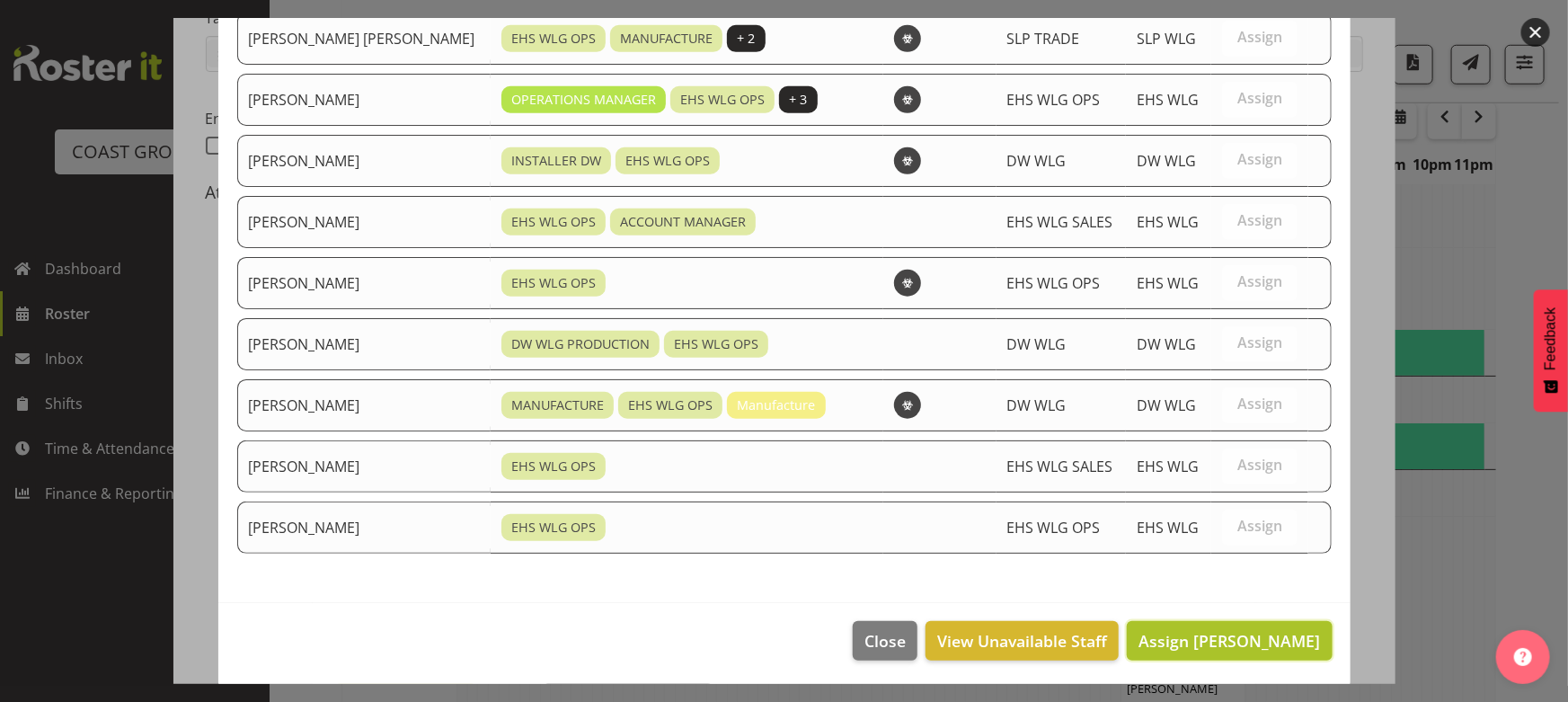
click at [1209, 638] on span "Assign [PERSON_NAME]" at bounding box center [1229, 640] width 182 height 22
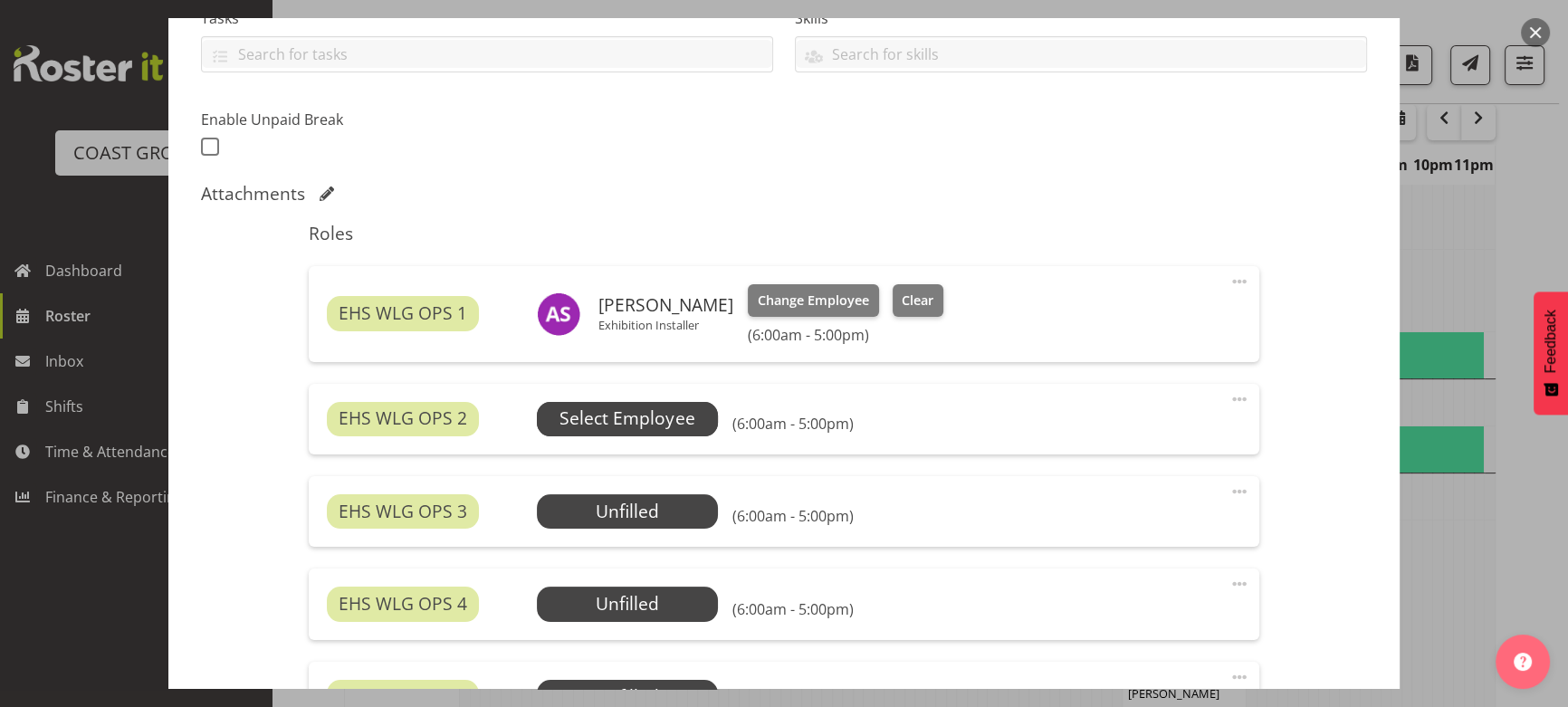
click at [620, 407] on span "Select Employee" at bounding box center [627, 419] width 135 height 27
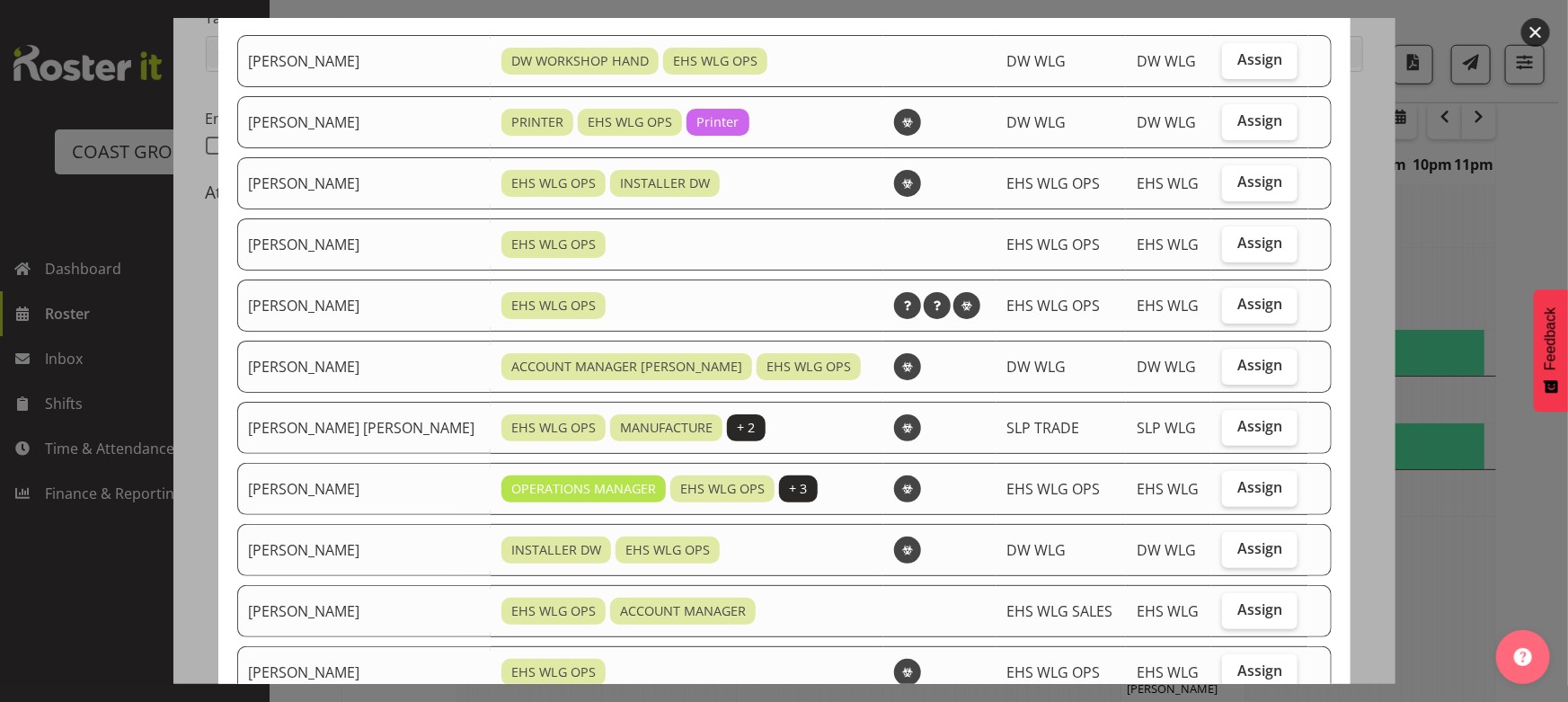
scroll to position [245, 0]
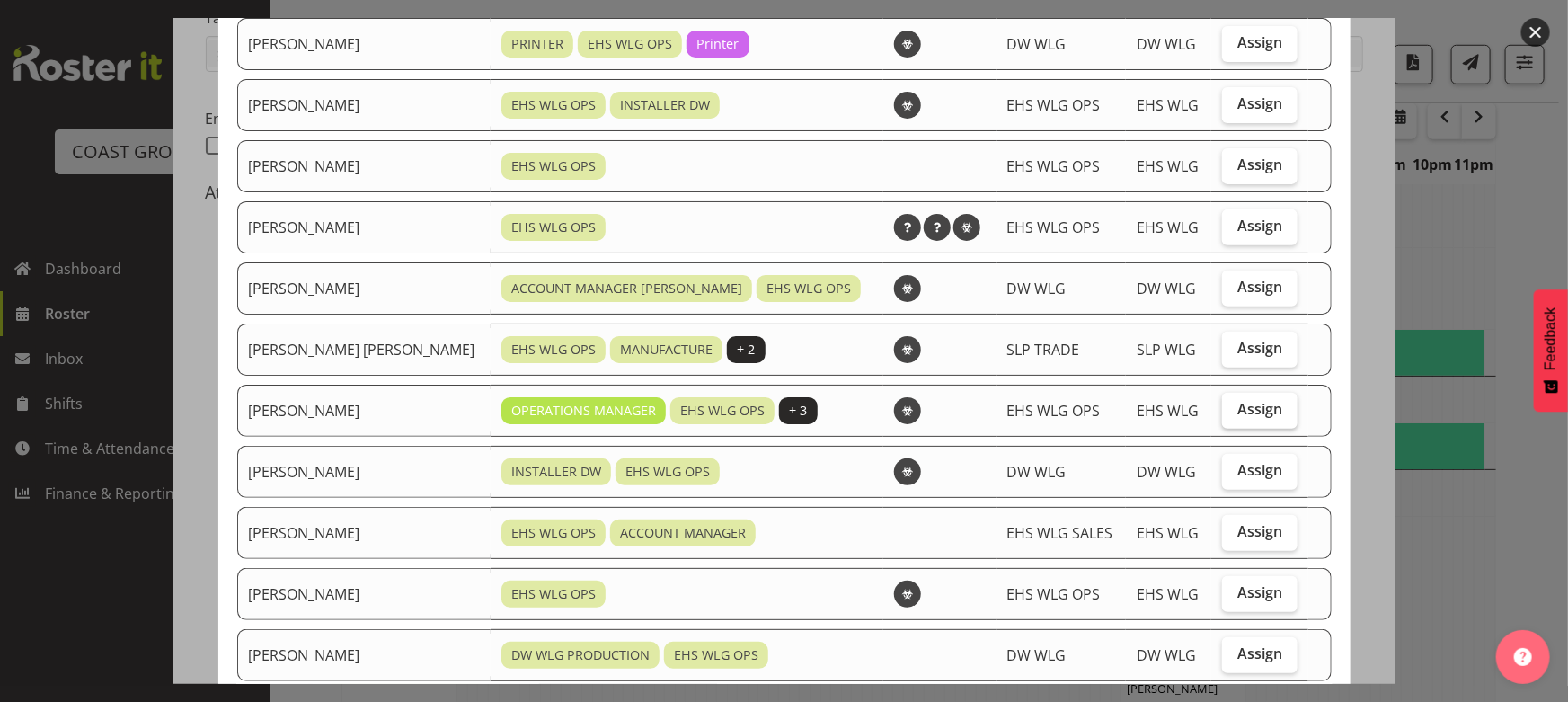
click at [1223, 415] on label "Assign" at bounding box center [1260, 410] width 75 height 36
click at [1223, 415] on input "Assign" at bounding box center [1228, 409] width 11 height 11
checkbox input "true"
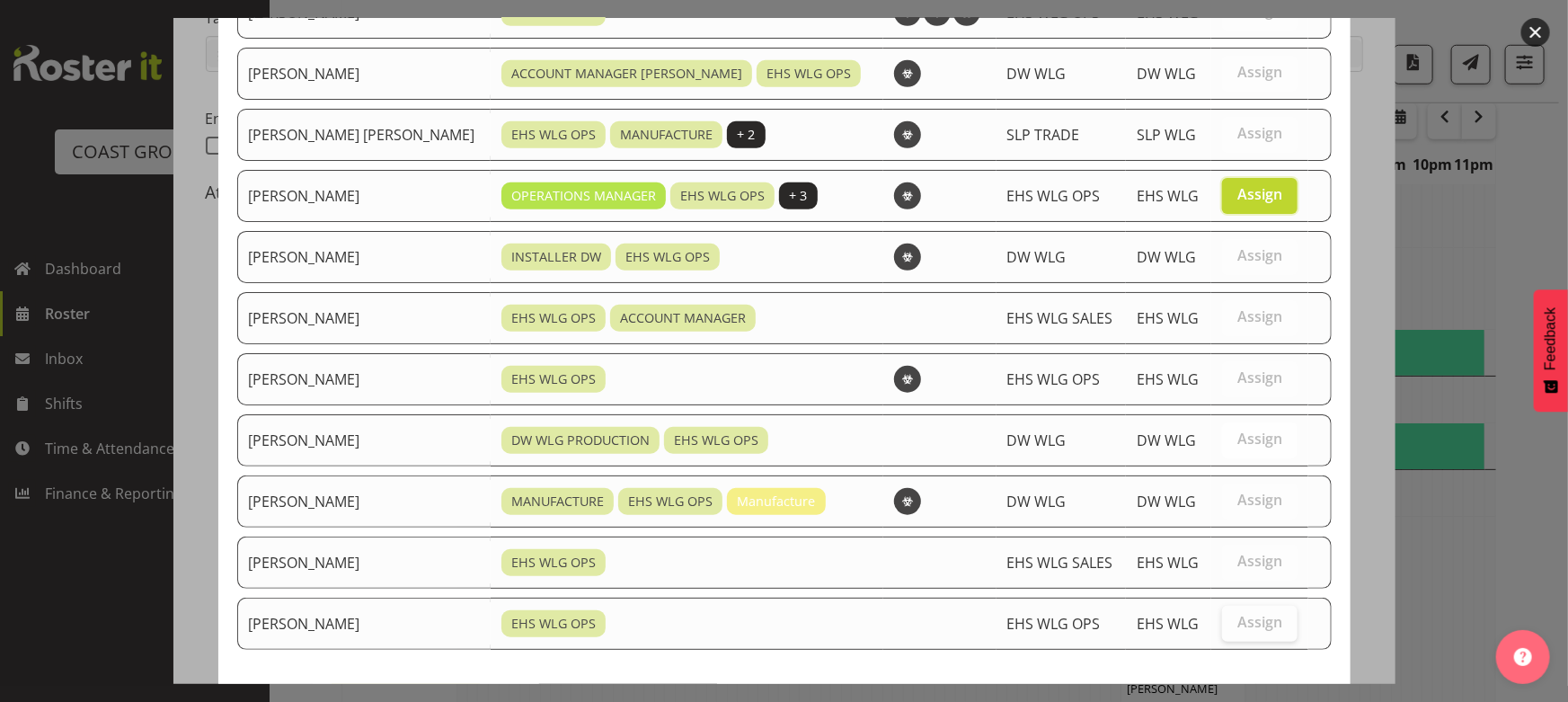
scroll to position [556, 0]
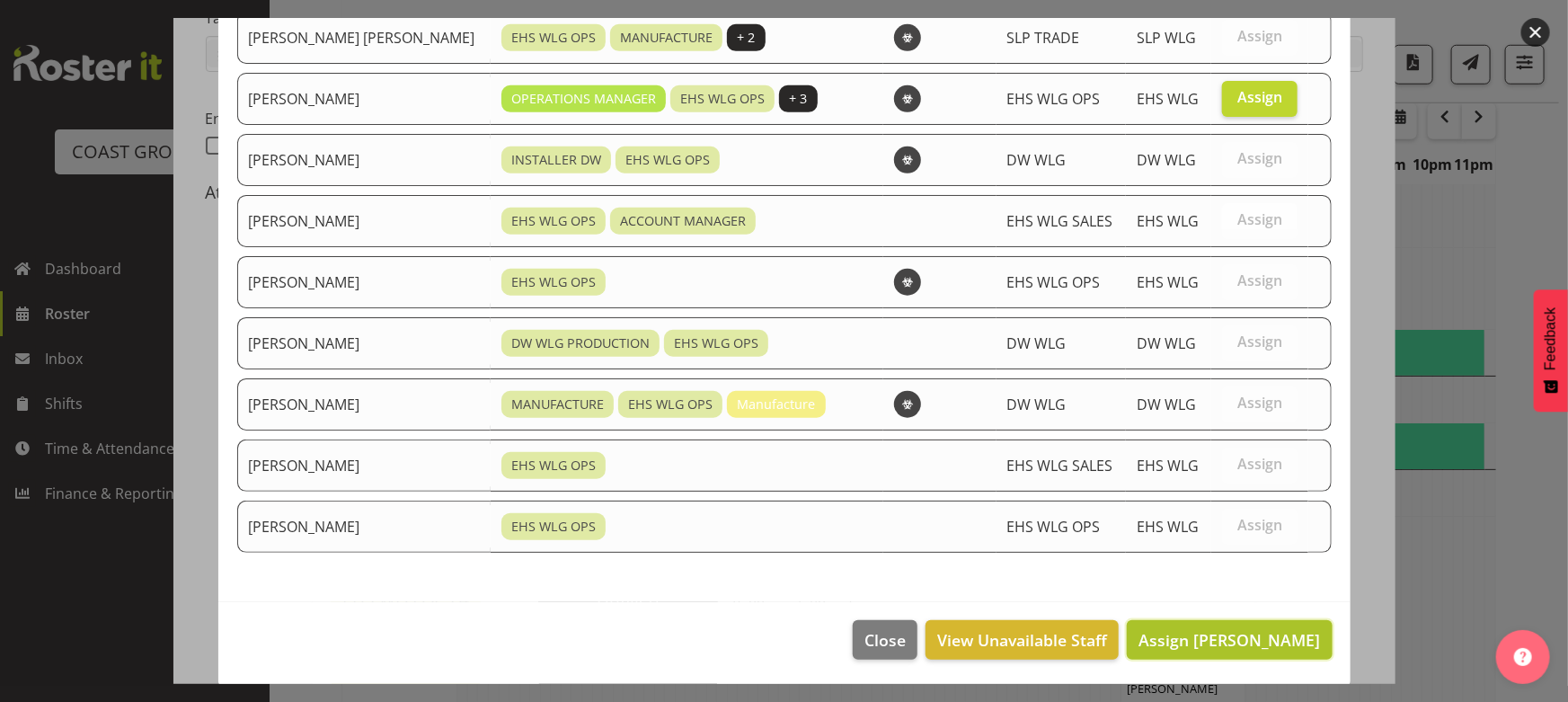
click at [1230, 632] on span "Assign [PERSON_NAME]" at bounding box center [1229, 639] width 182 height 22
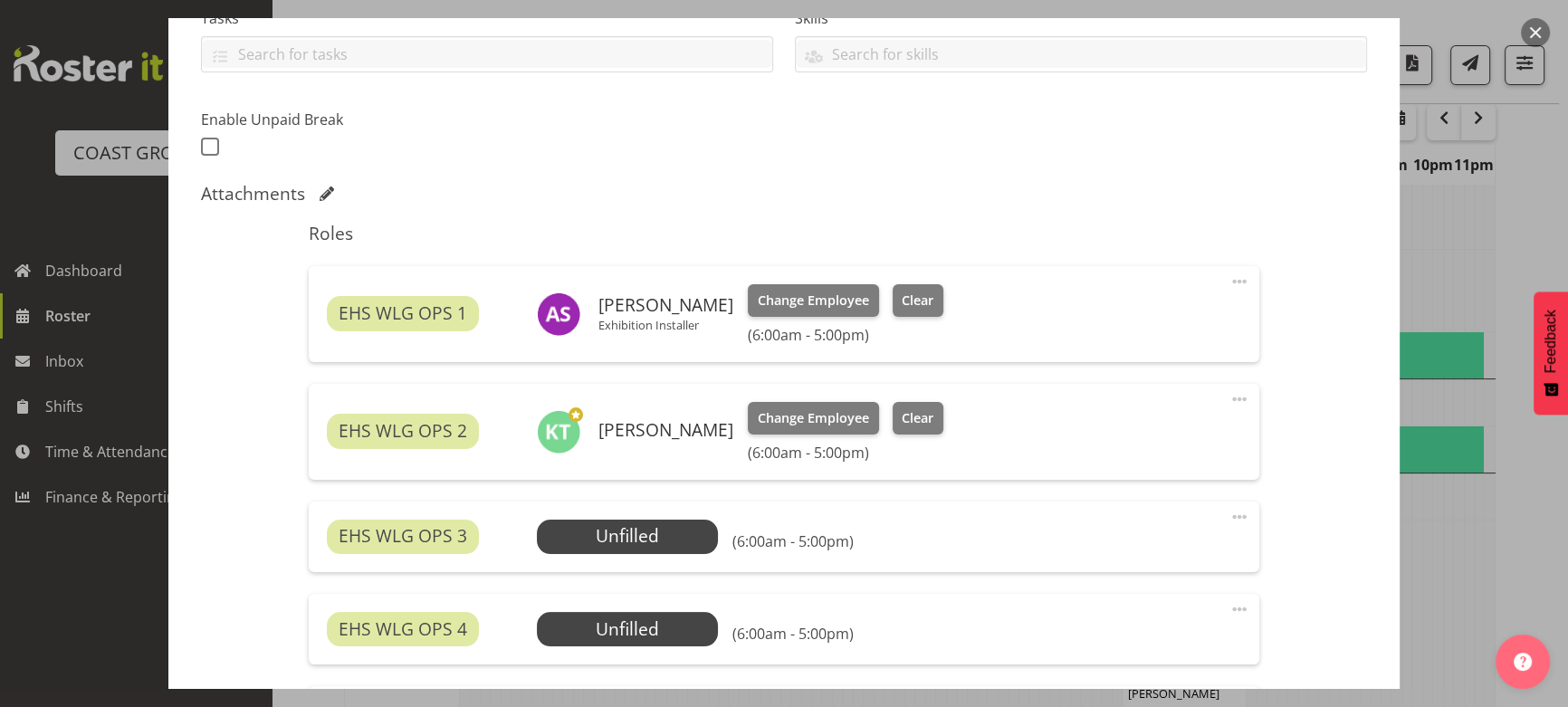
click at [1230, 518] on span at bounding box center [1239, 517] width 22 height 22
click at [1146, 553] on link "Edit" at bounding box center [1162, 560] width 173 height 32
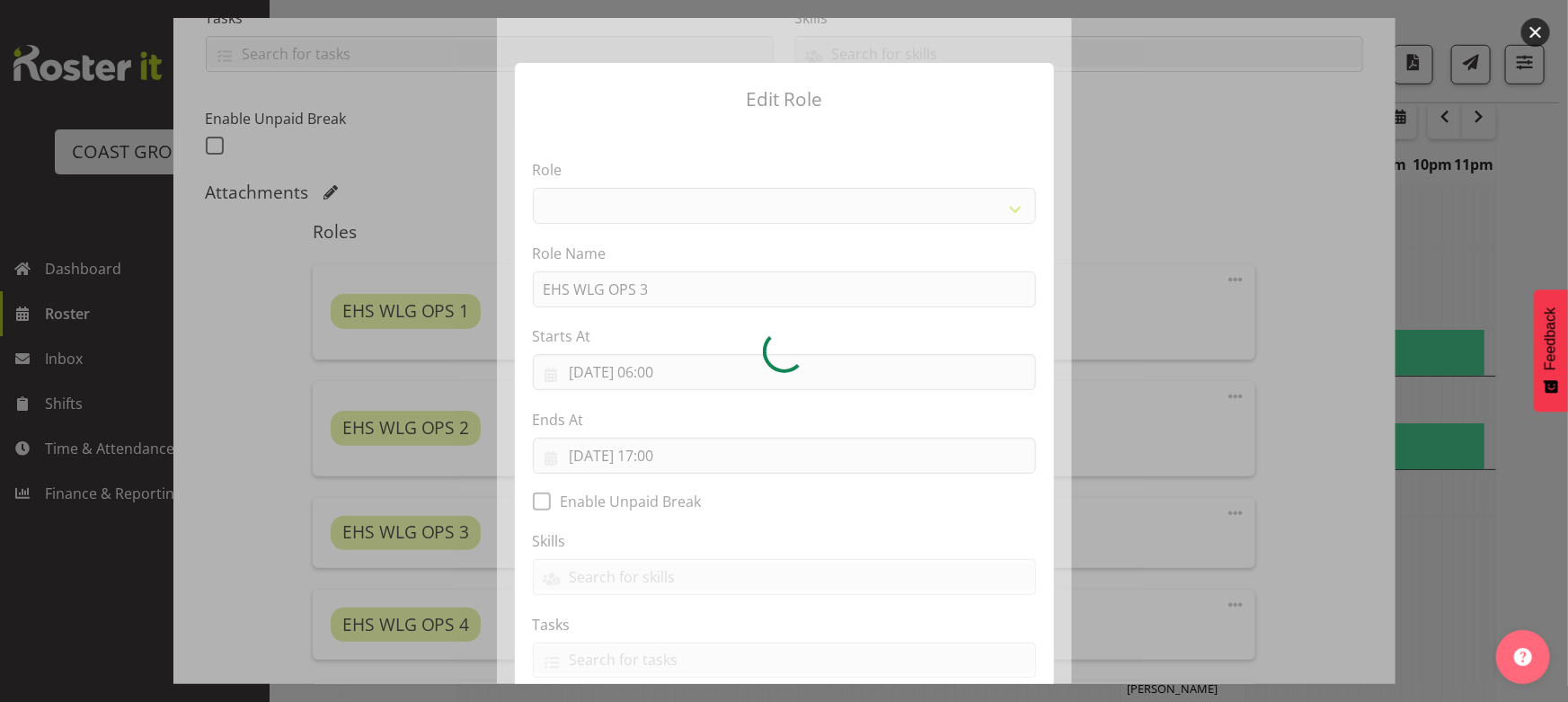
select select "191"
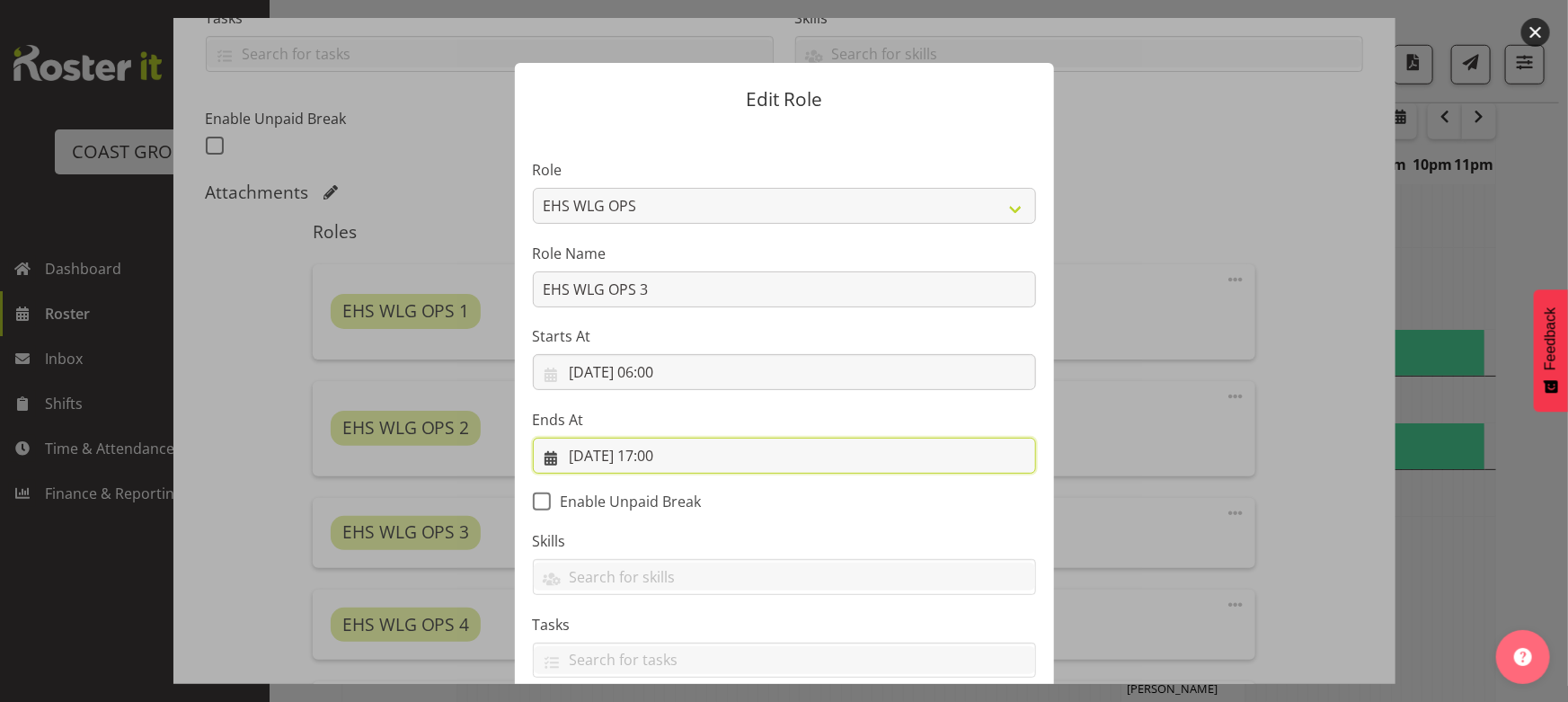
click at [741, 448] on input "27/08/2025, 17:00" at bounding box center [784, 455] width 504 height 36
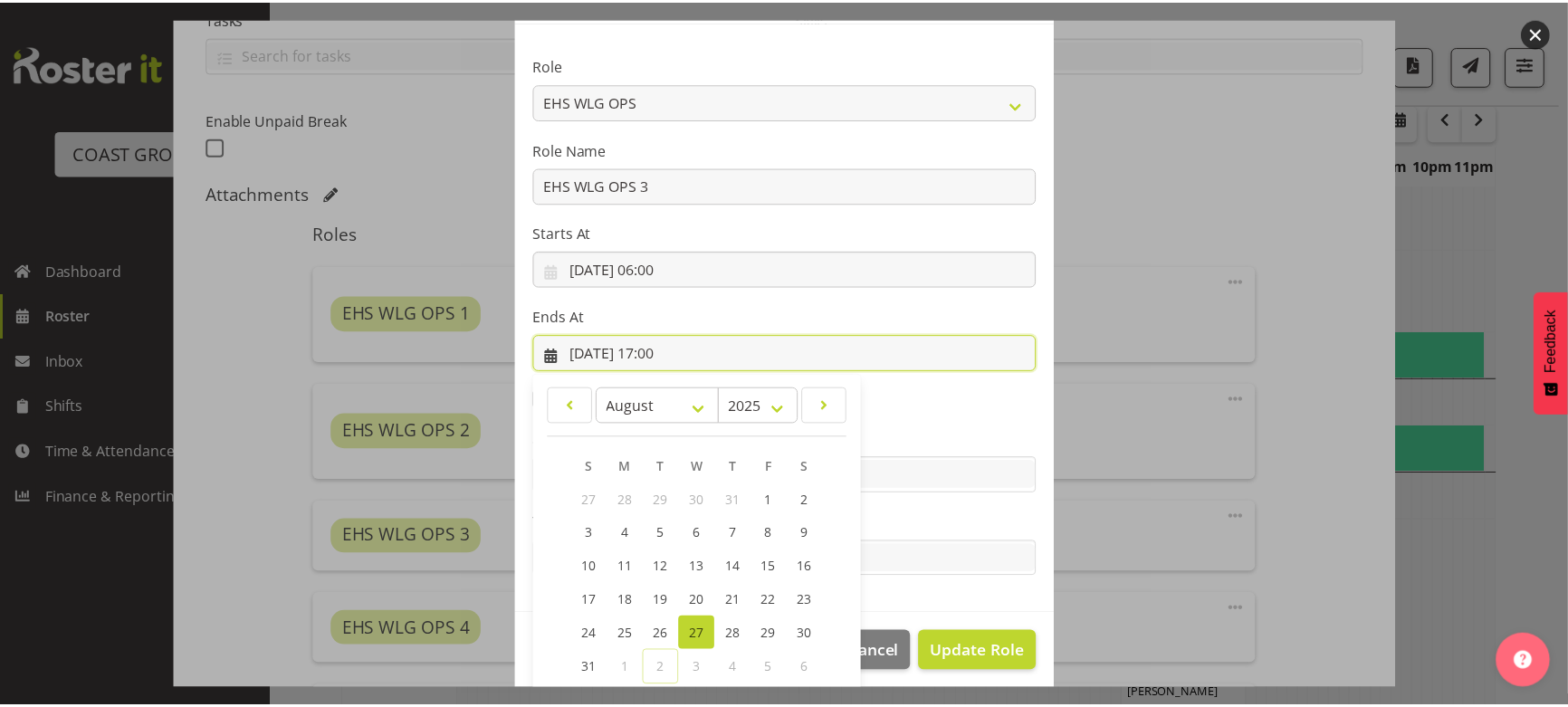
scroll to position [201, 0]
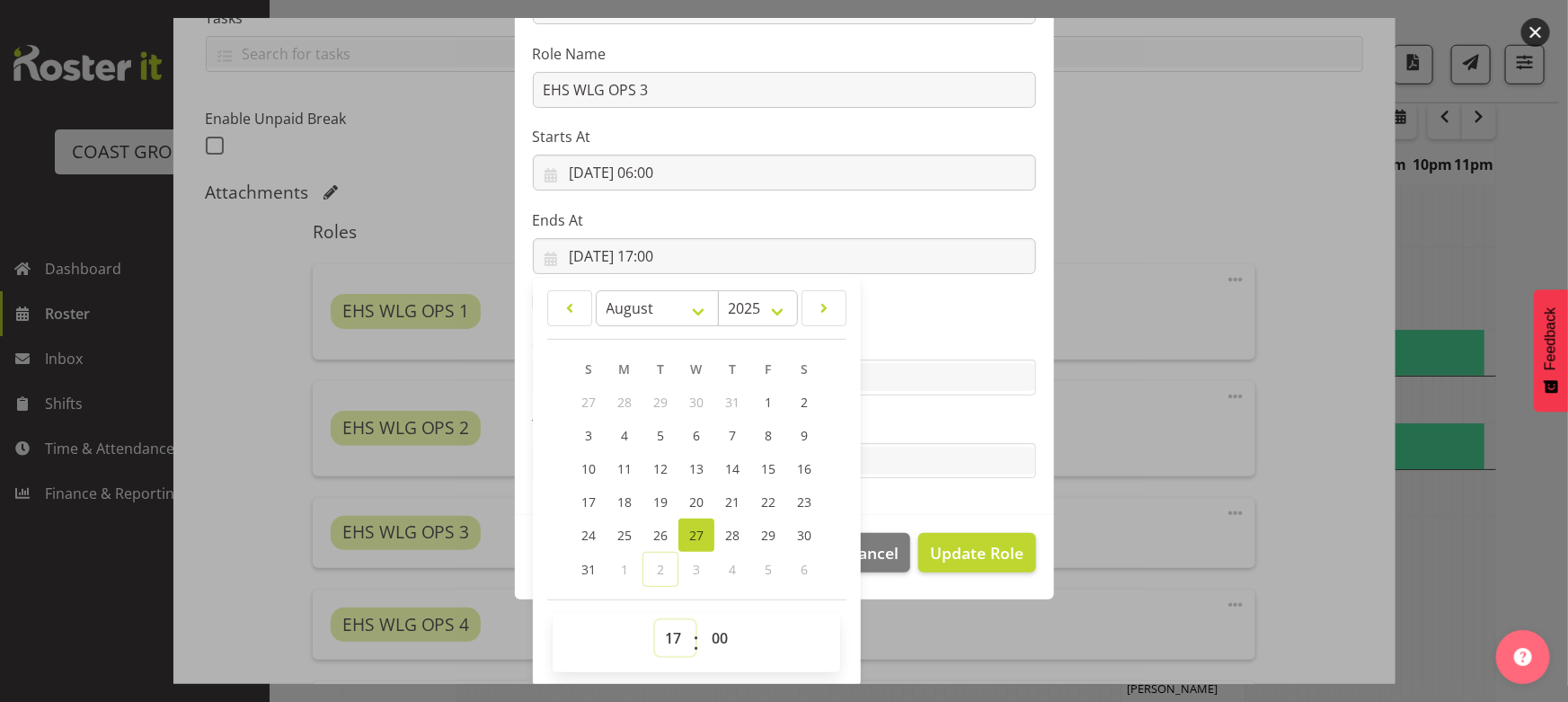
click at [662, 625] on select "00 01 02 03 04 05 06 07 08 09 10 11 12 13 14 15 16 17 18 19 20 21 22 23" at bounding box center [675, 638] width 40 height 36
select select "14"
click at [655, 620] on select "00 01 02 03 04 05 06 07 08 09 10 11 12 13 14 15 16 17 18 19 20 21 22 23" at bounding box center [675, 638] width 40 height 36
type input "27/08/2025, 14:00"
click at [937, 548] on span "Update Role" at bounding box center [976, 552] width 93 height 24
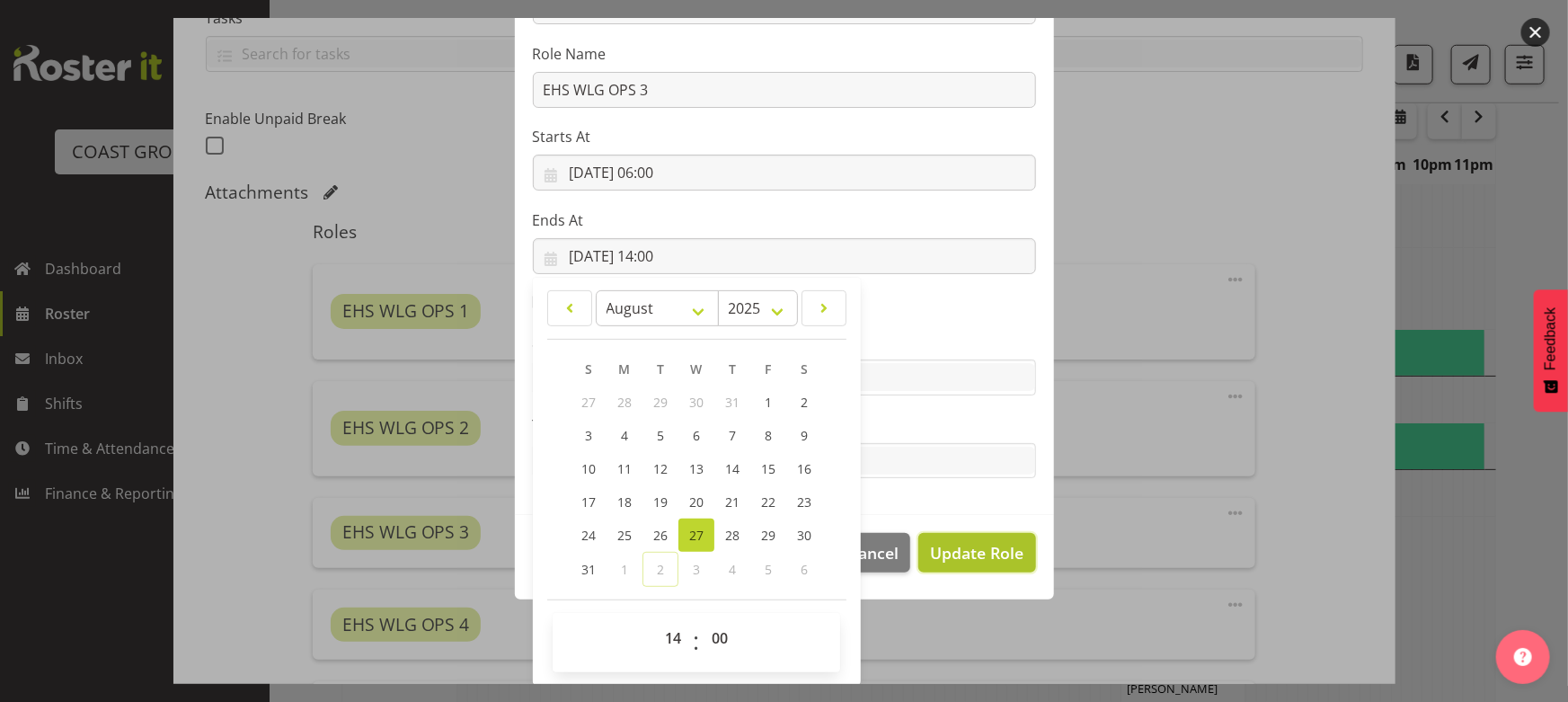
select select
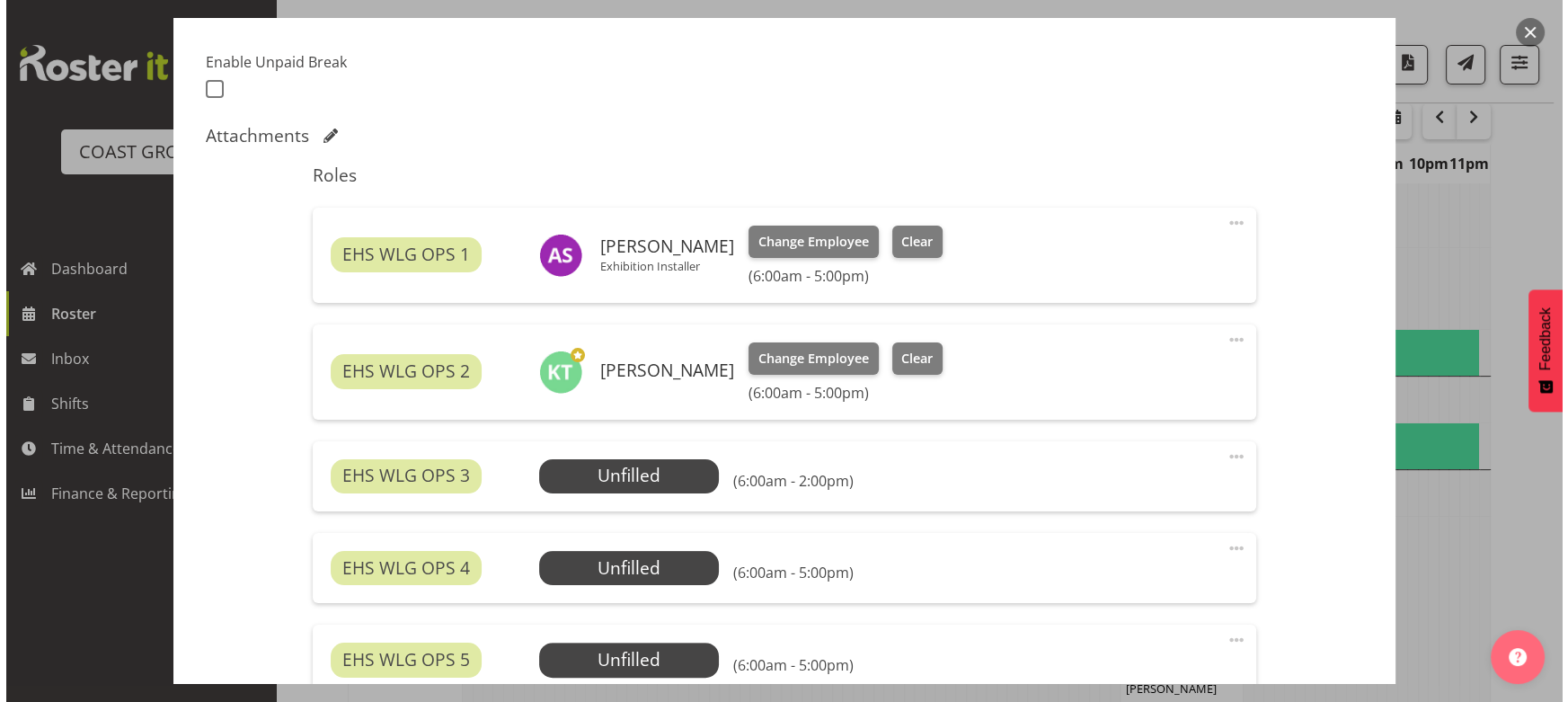
scroll to position [489, 0]
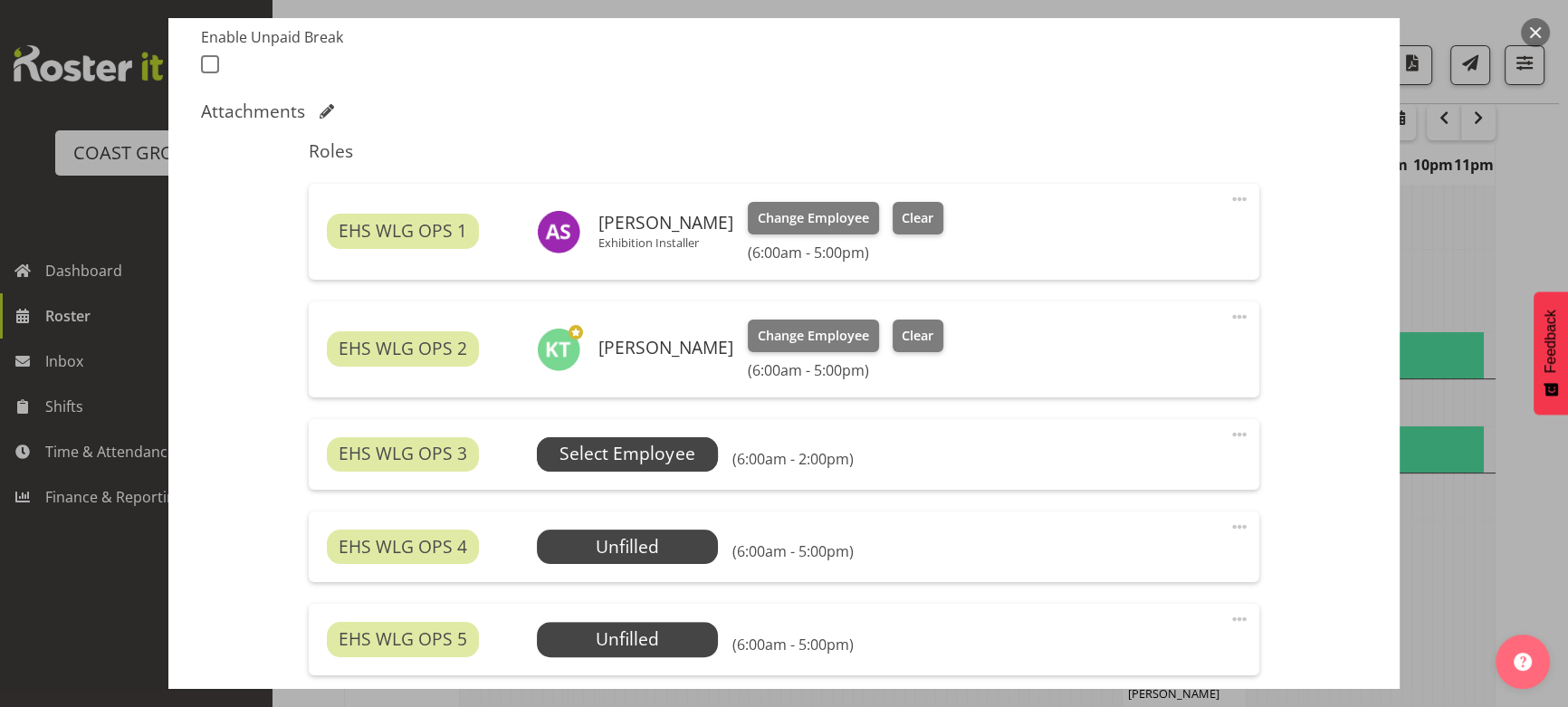
click at [675, 442] on span "Select Employee" at bounding box center [627, 454] width 135 height 27
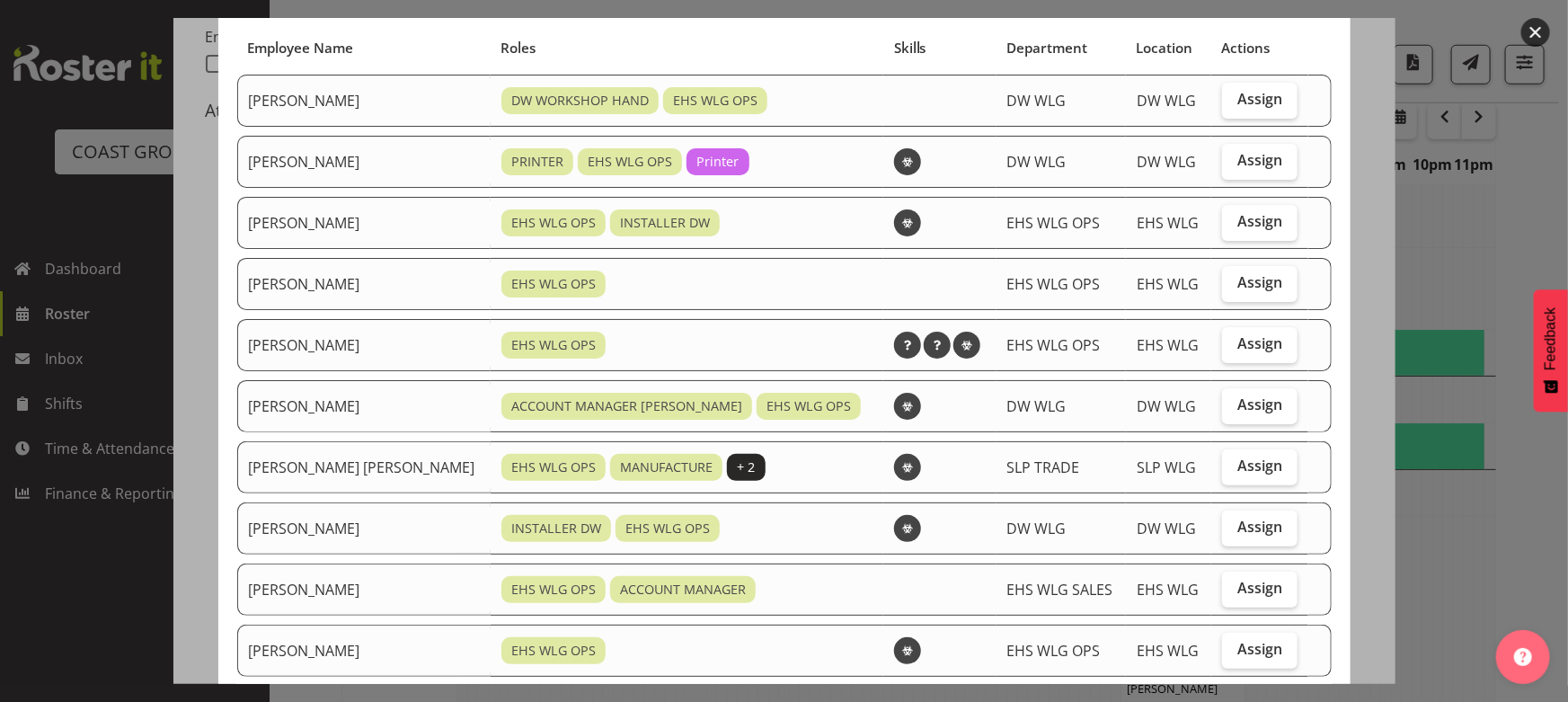
scroll to position [163, 0]
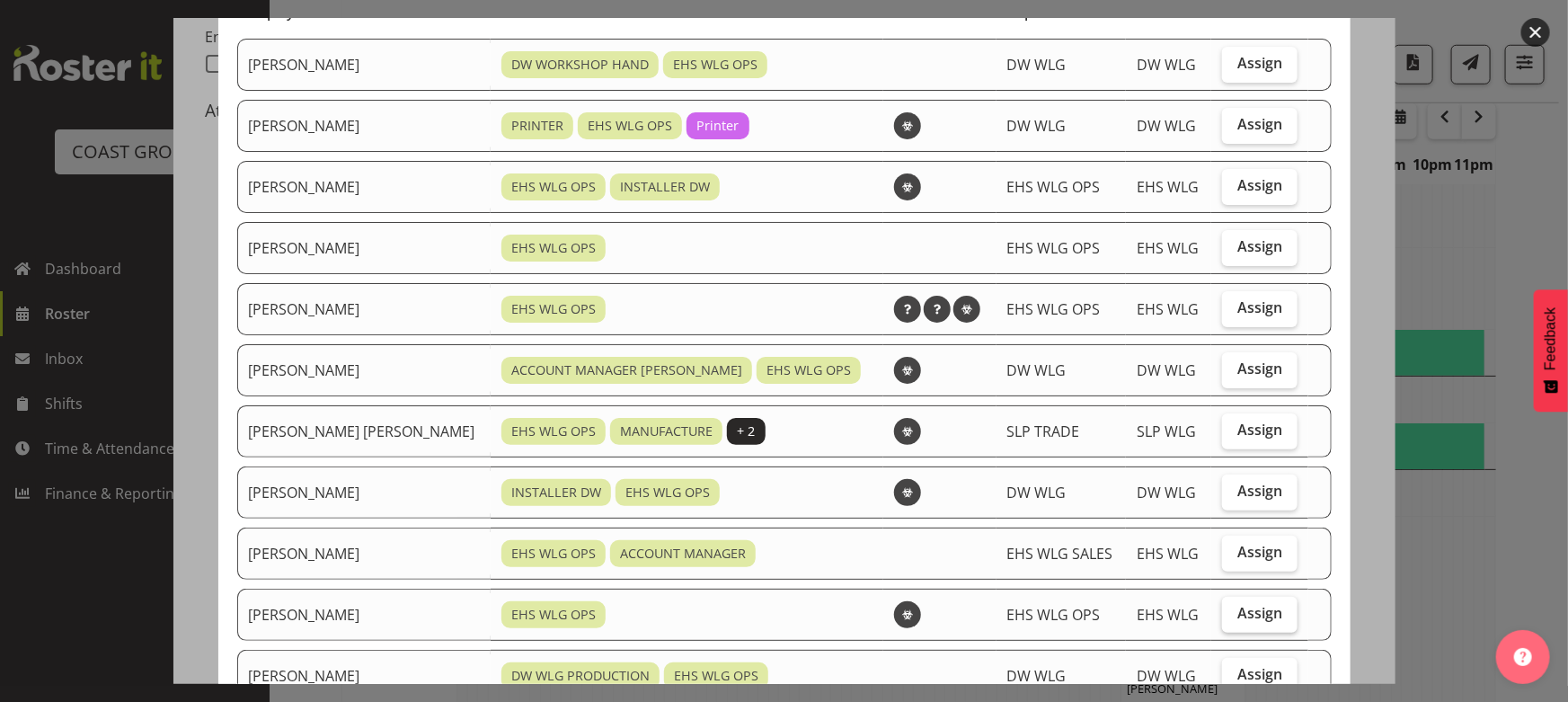
click at [1238, 608] on span "Assign" at bounding box center [1260, 613] width 45 height 18
click at [1223, 608] on input "Assign" at bounding box center [1228, 613] width 11 height 11
checkbox input "true"
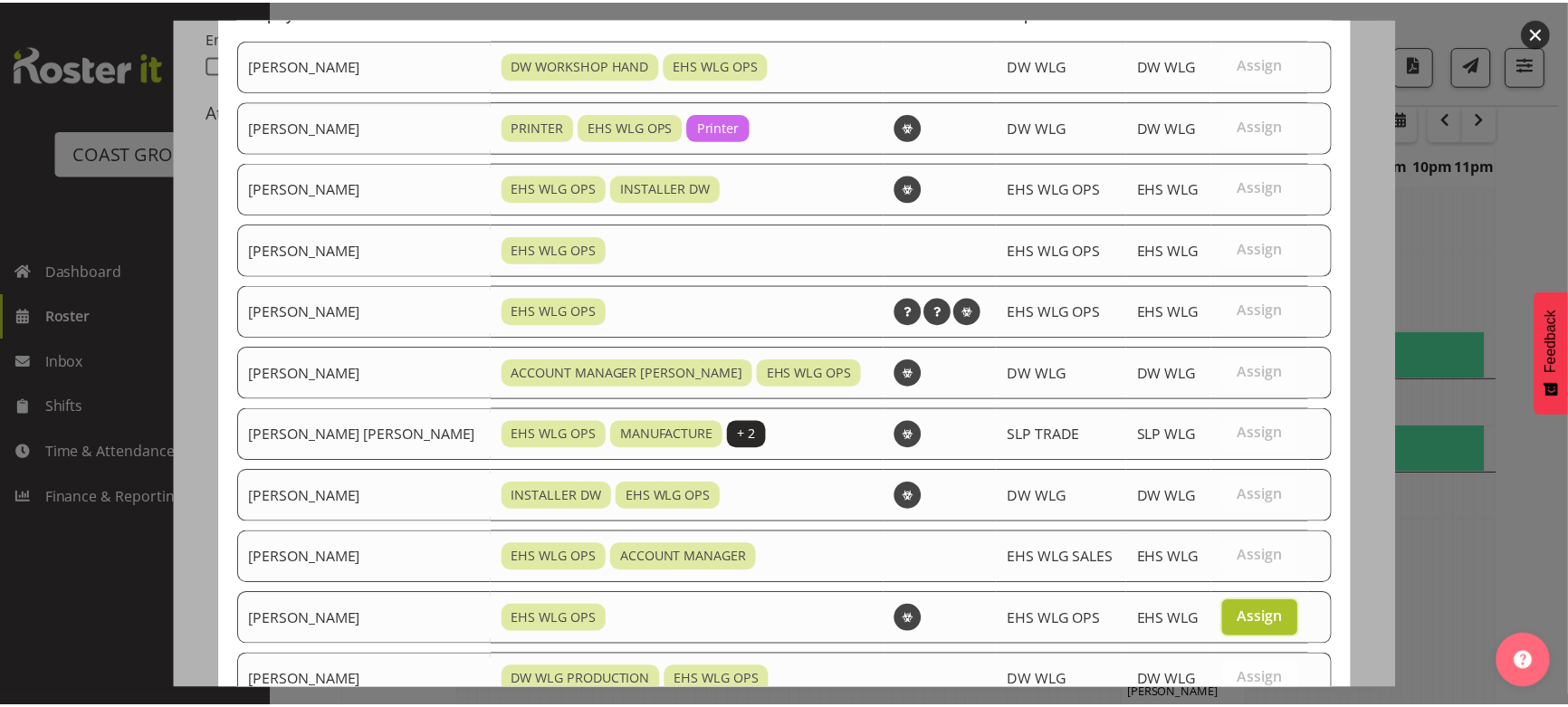
scroll to position [498, 0]
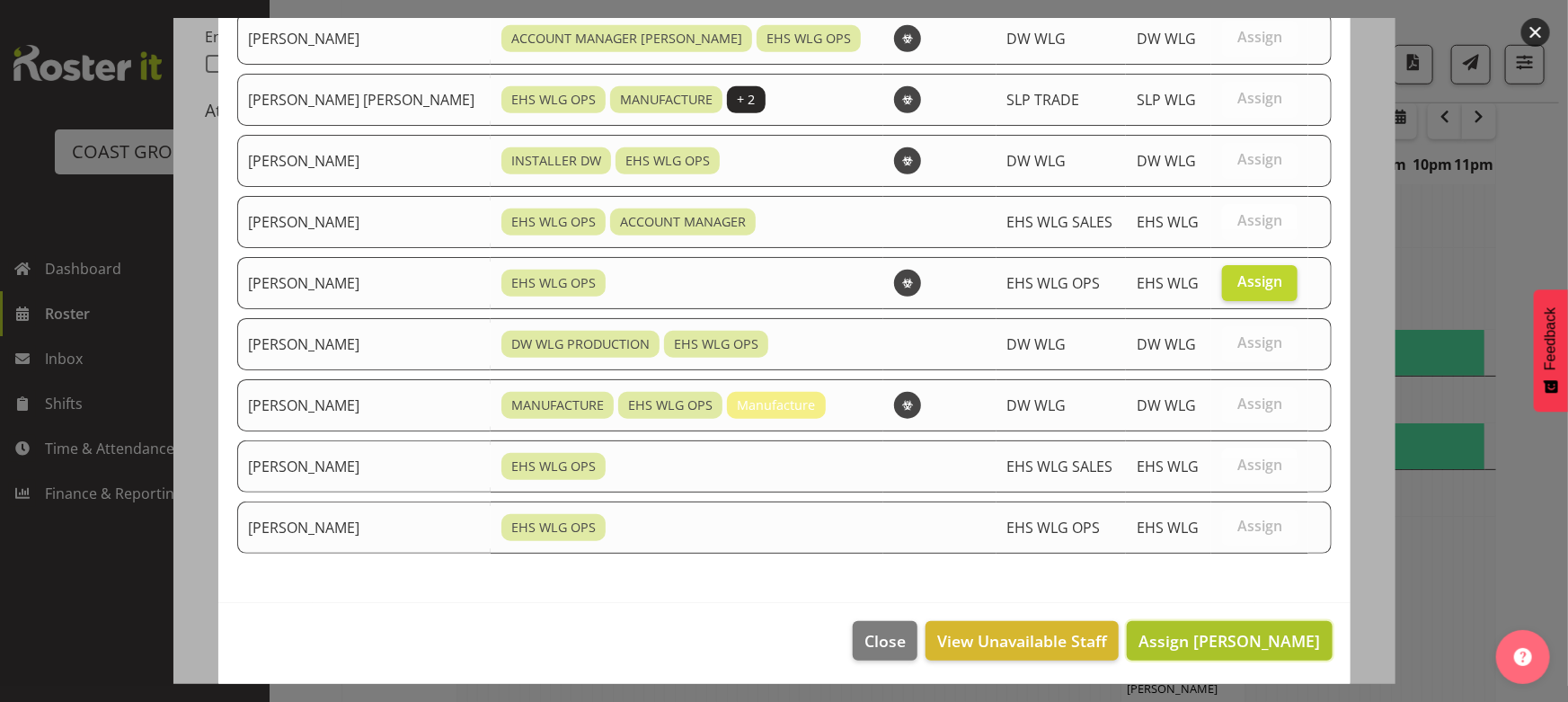
click at [1228, 646] on span "Assign [PERSON_NAME]" at bounding box center [1229, 640] width 182 height 22
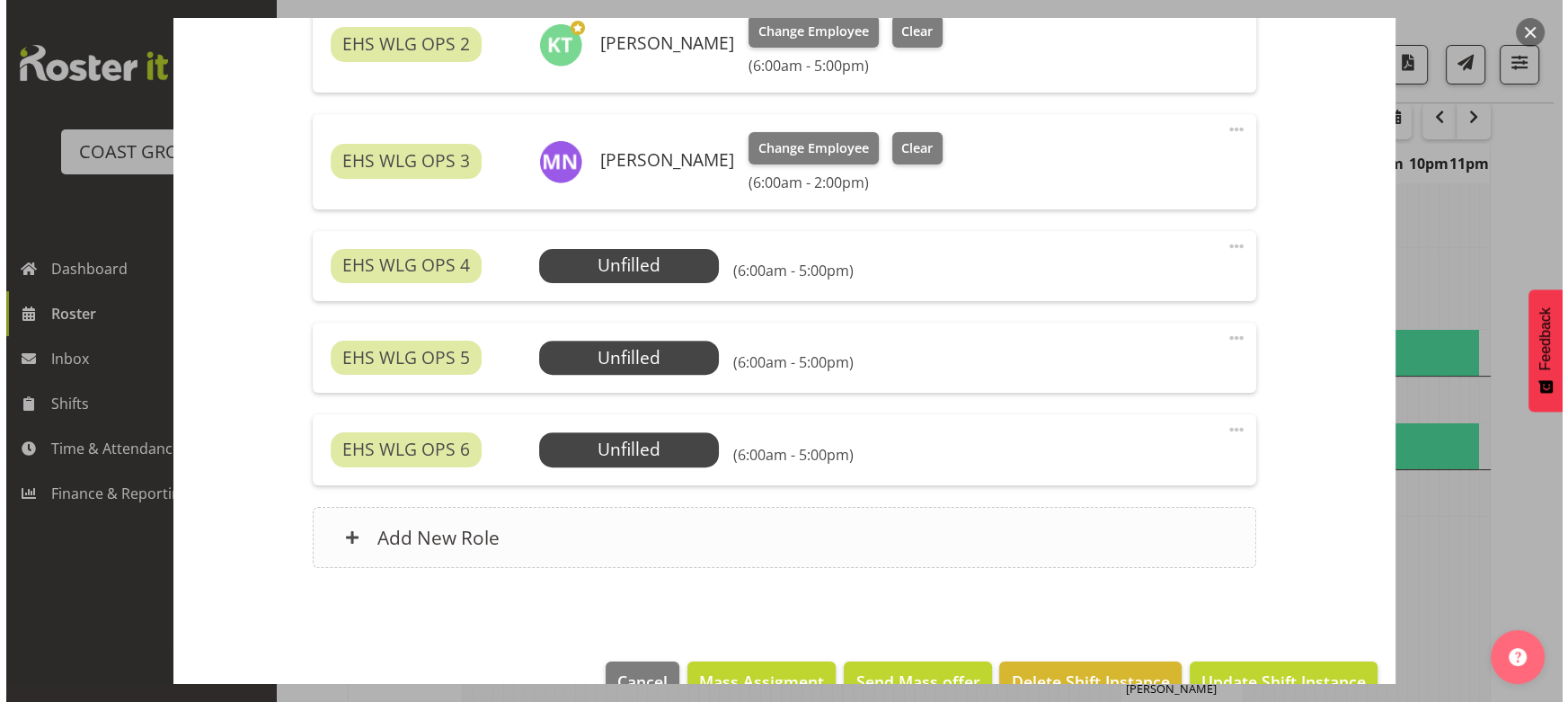
scroll to position [817, 0]
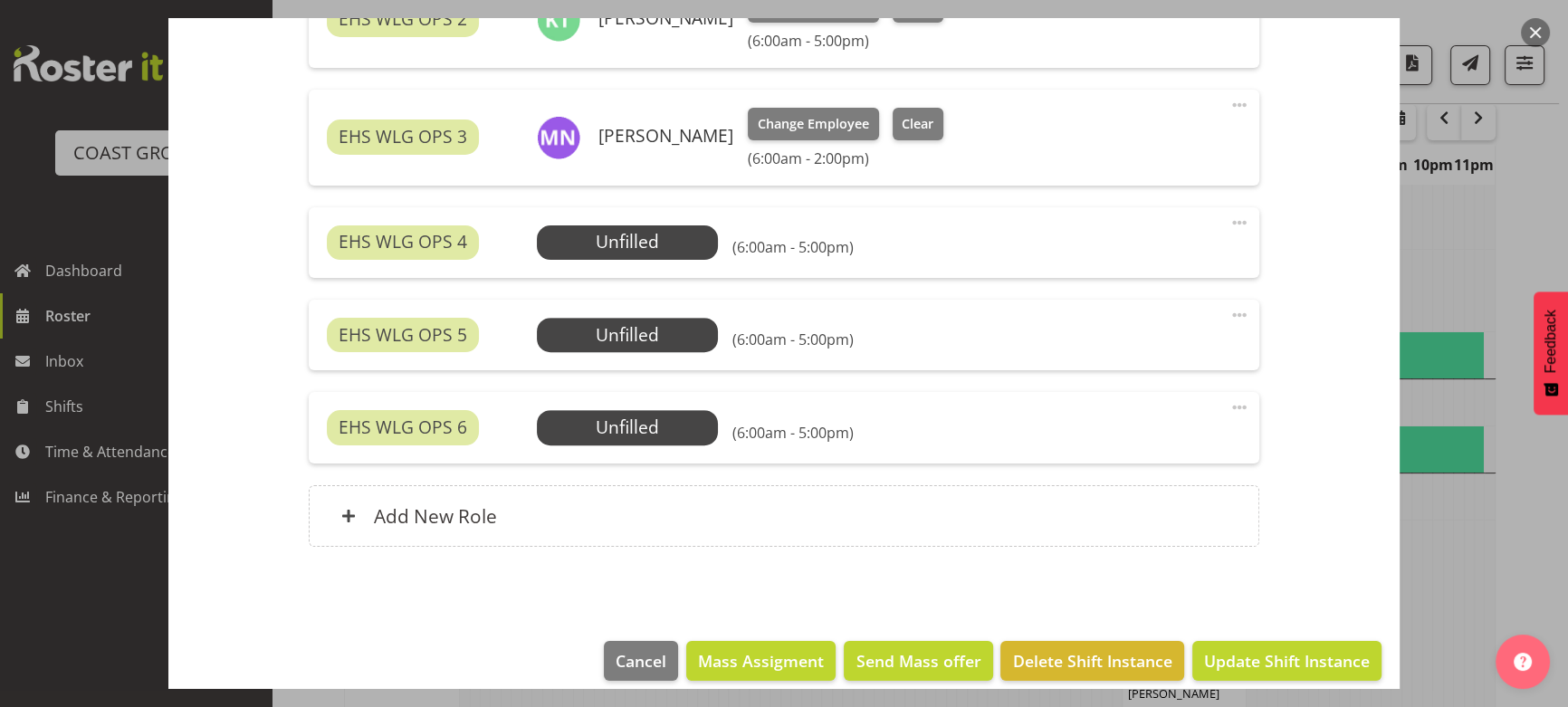
click at [1229, 225] on span at bounding box center [1239, 222] width 22 height 22
click at [1171, 271] on link "Edit" at bounding box center [1162, 266] width 173 height 32
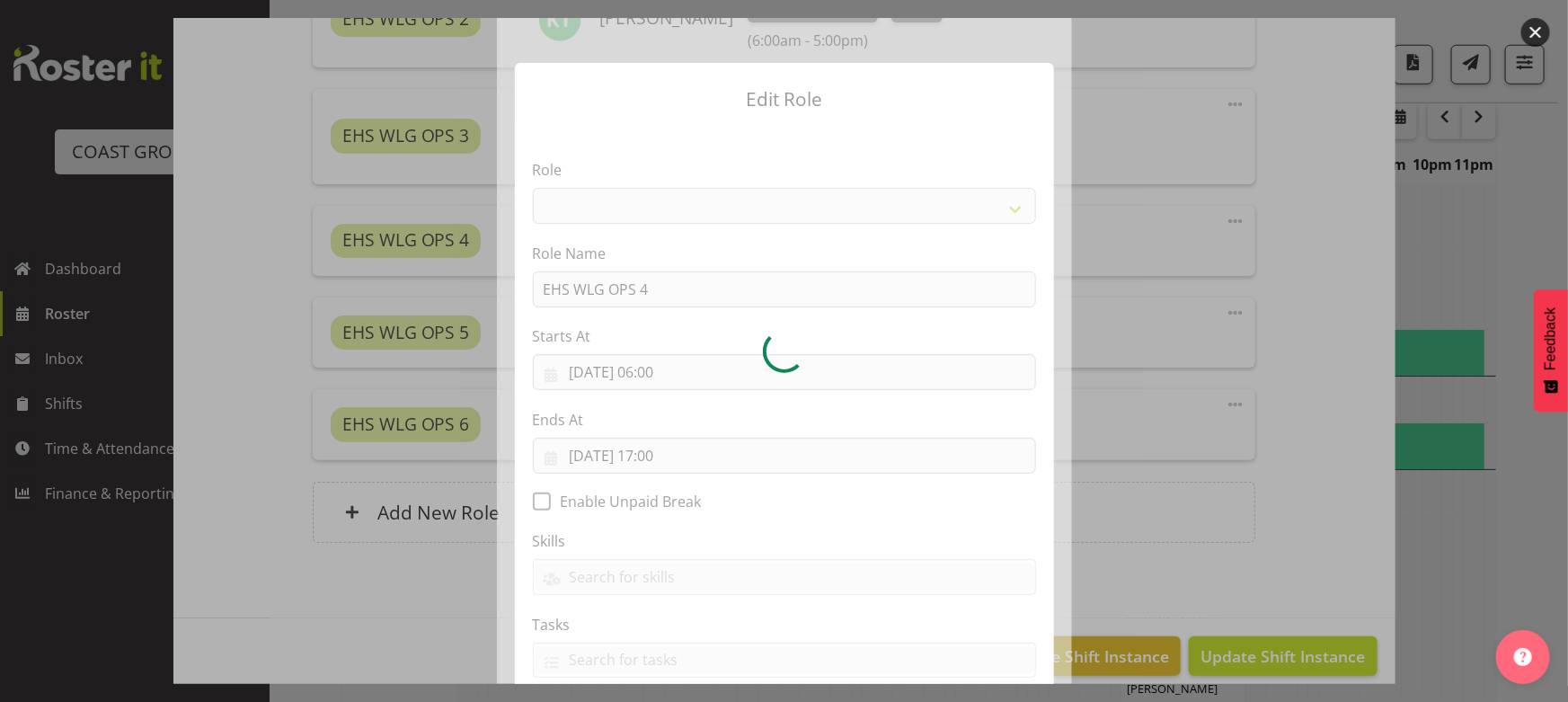
select select "191"
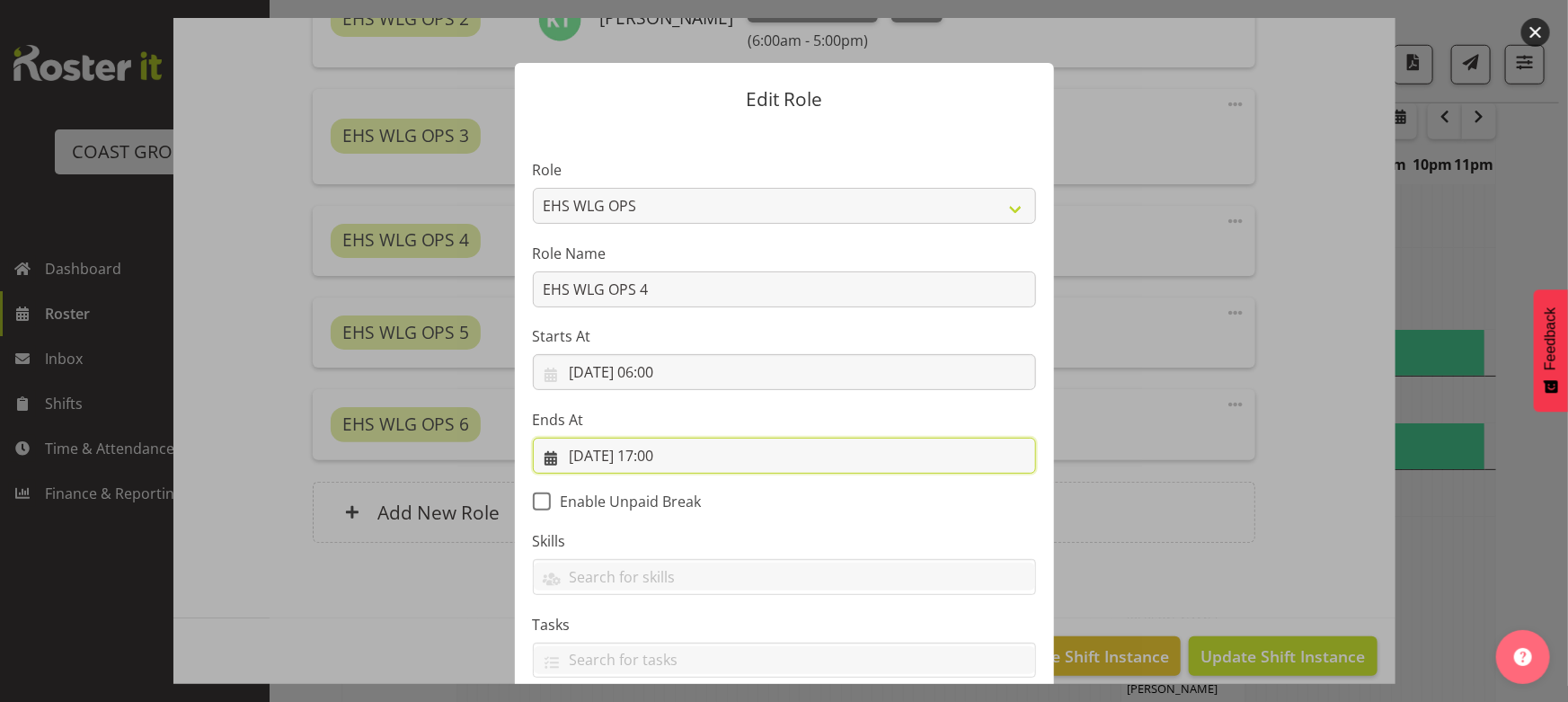
click at [790, 457] on input "27/08/2025, 17:00" at bounding box center [784, 455] width 504 height 36
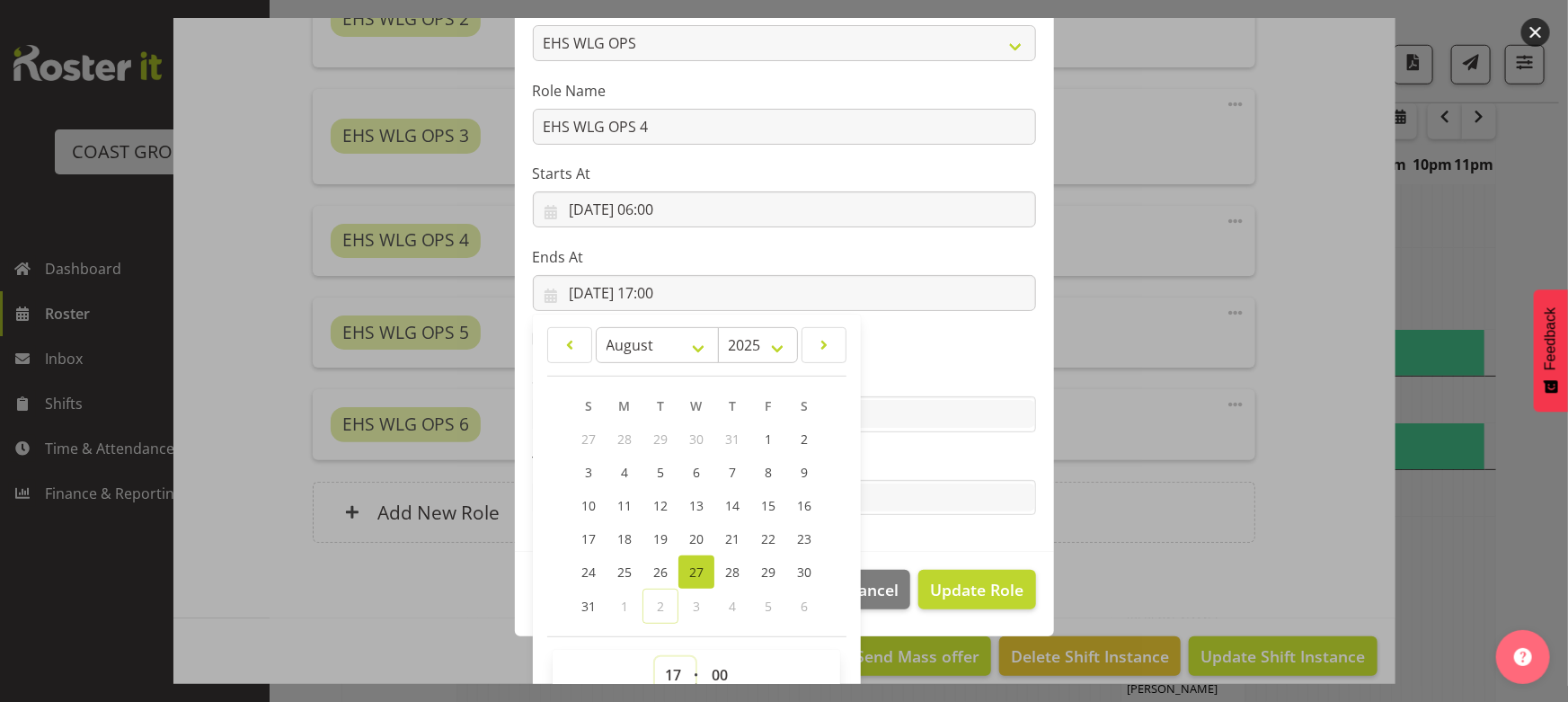
drag, startPoint x: 664, startPoint y: 666, endPoint x: 662, endPoint y: 647, distance: 19.1
click at [664, 666] on select "00 01 02 03 04 05 06 07 08 09 10 11 12 13 14 15 16 17 18 19 20 21 22 23" at bounding box center [675, 675] width 40 height 36
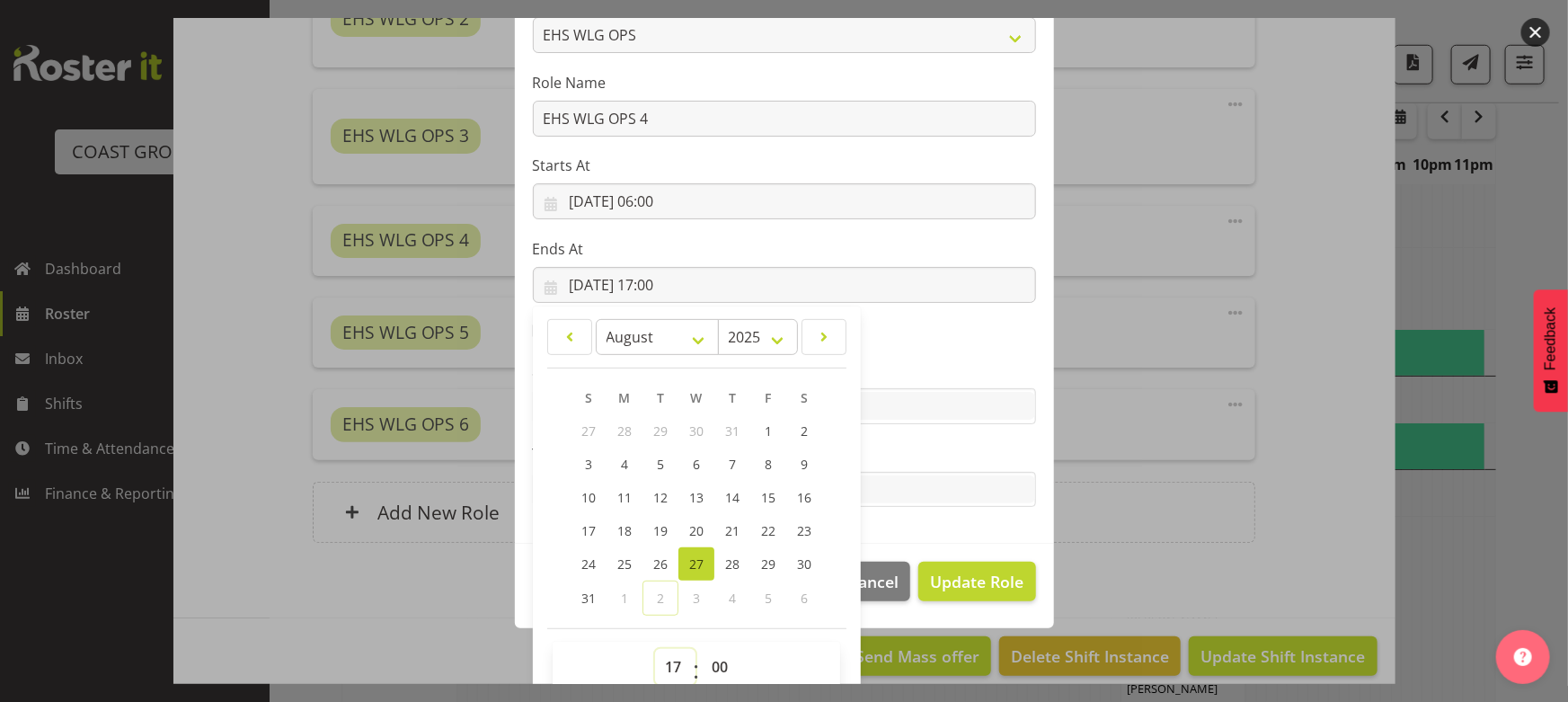
select select "14"
click at [655, 648] on select "00 01 02 03 04 05 06 07 08 09 10 11 12 13 14 15 16 17 18 19 20 21 22 23" at bounding box center [675, 666] width 40 height 36
type input "27/08/2025, 14:00"
click at [975, 586] on span "Update Role" at bounding box center [976, 581] width 93 height 24
select select
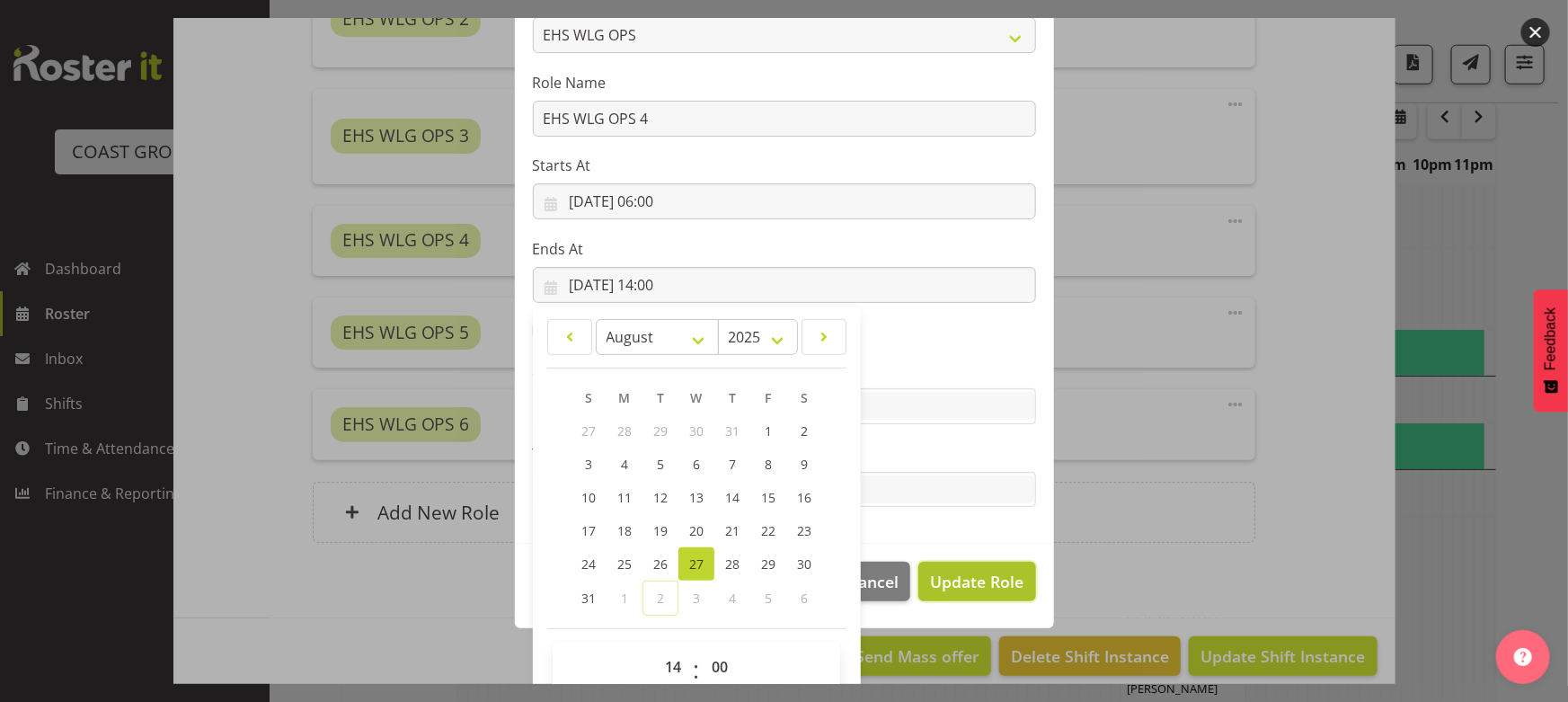
select select
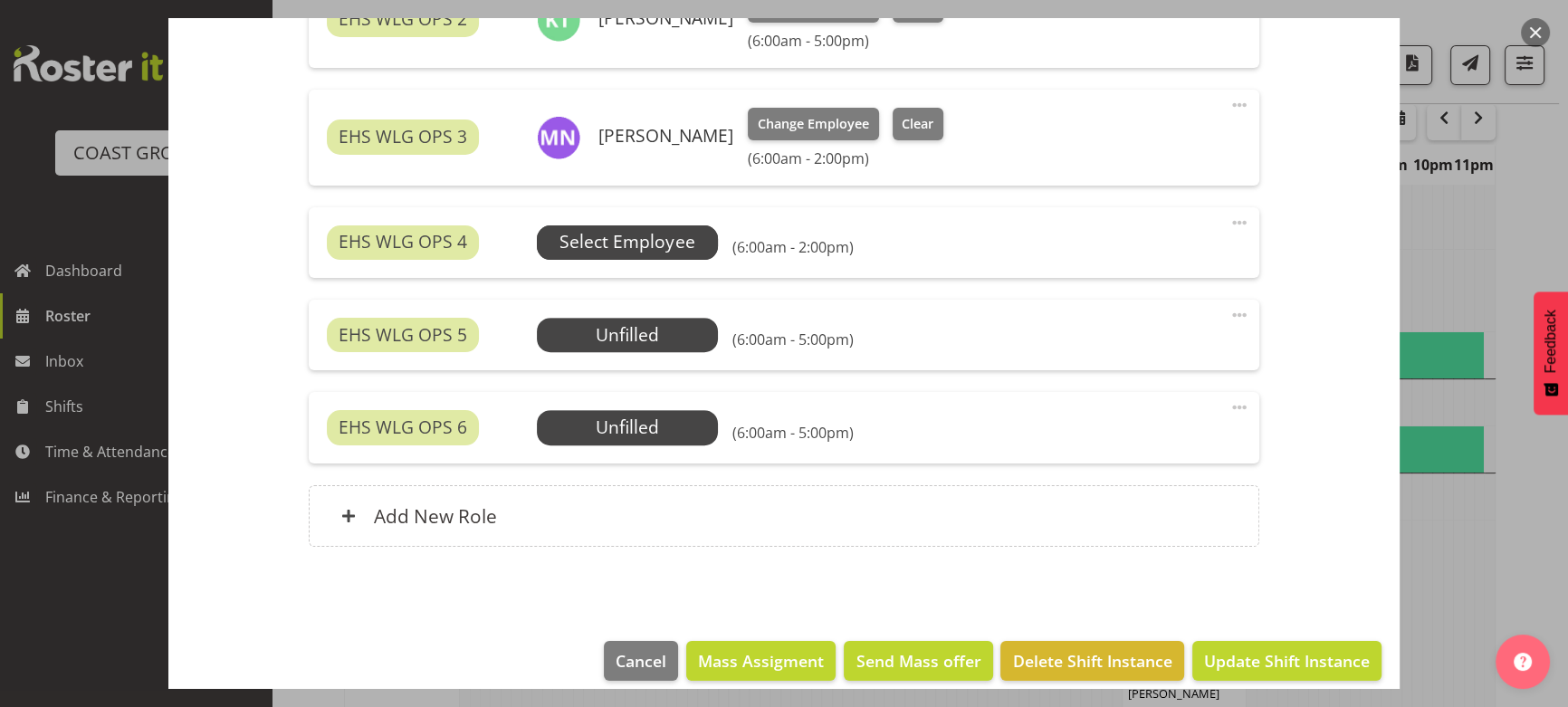
click at [664, 226] on span "Select Employee" at bounding box center [627, 243] width 181 height 34
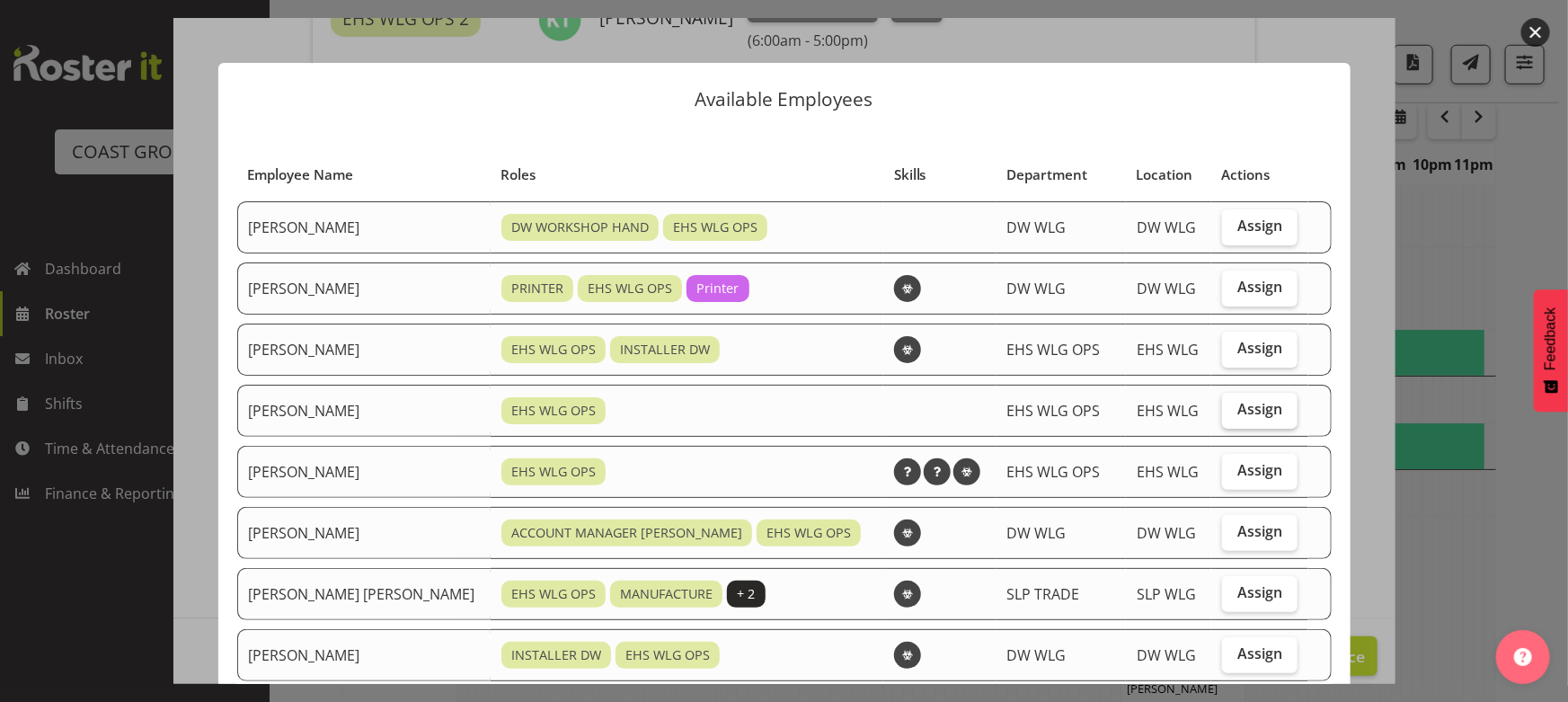
click at [1246, 423] on label "Assign" at bounding box center [1260, 410] width 75 height 36
click at [1234, 415] on input "Assign" at bounding box center [1228, 409] width 11 height 11
checkbox input "true"
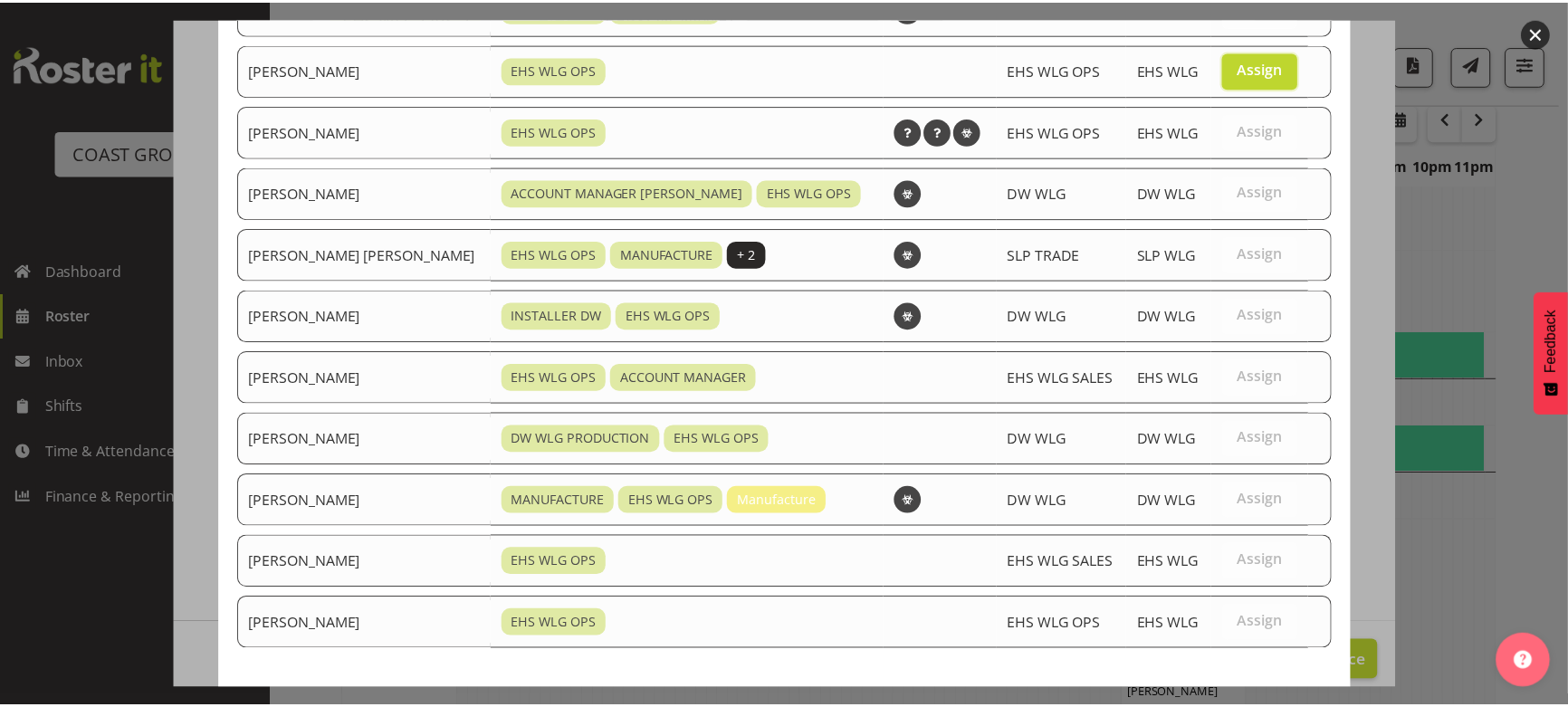
scroll to position [437, 0]
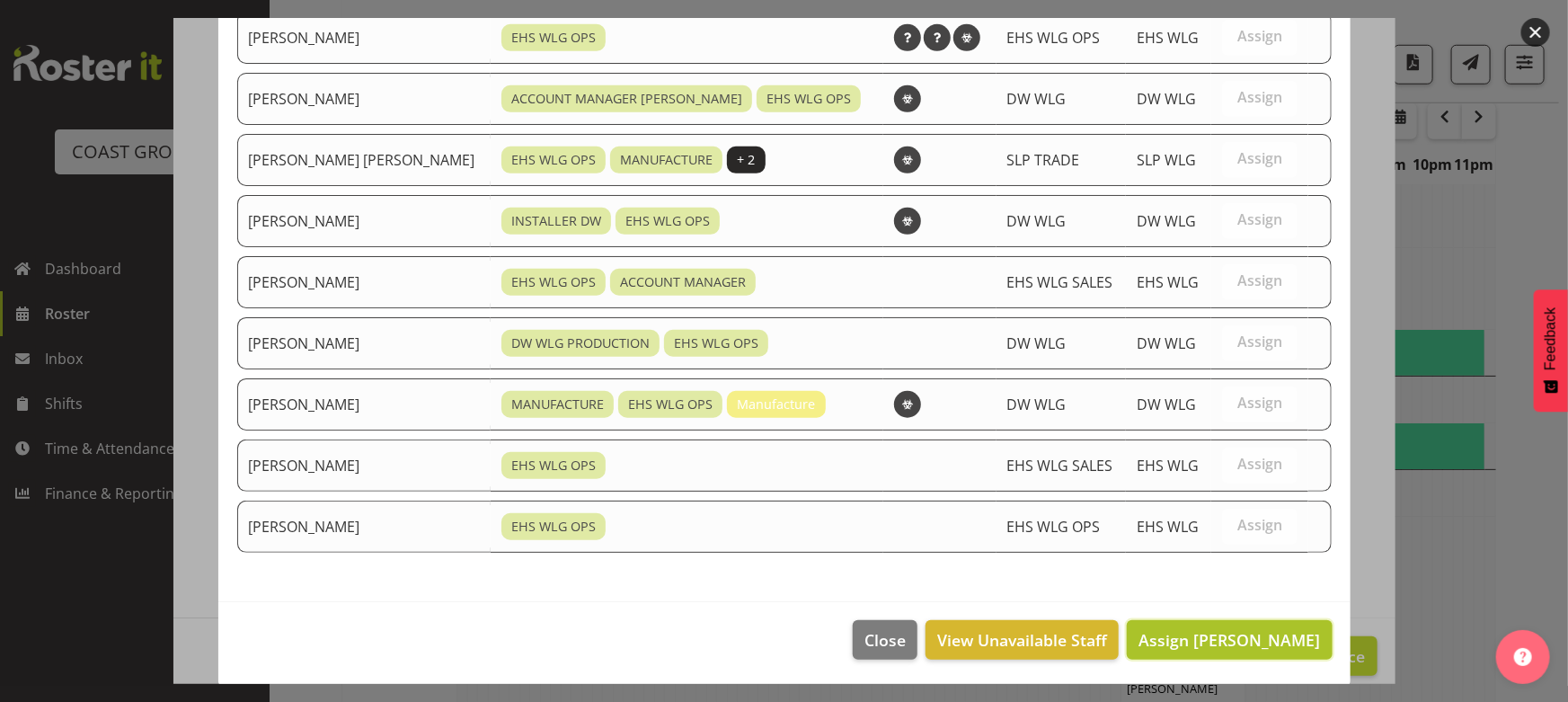
click at [1248, 620] on button "Assign [PERSON_NAME]" at bounding box center [1229, 640] width 205 height 40
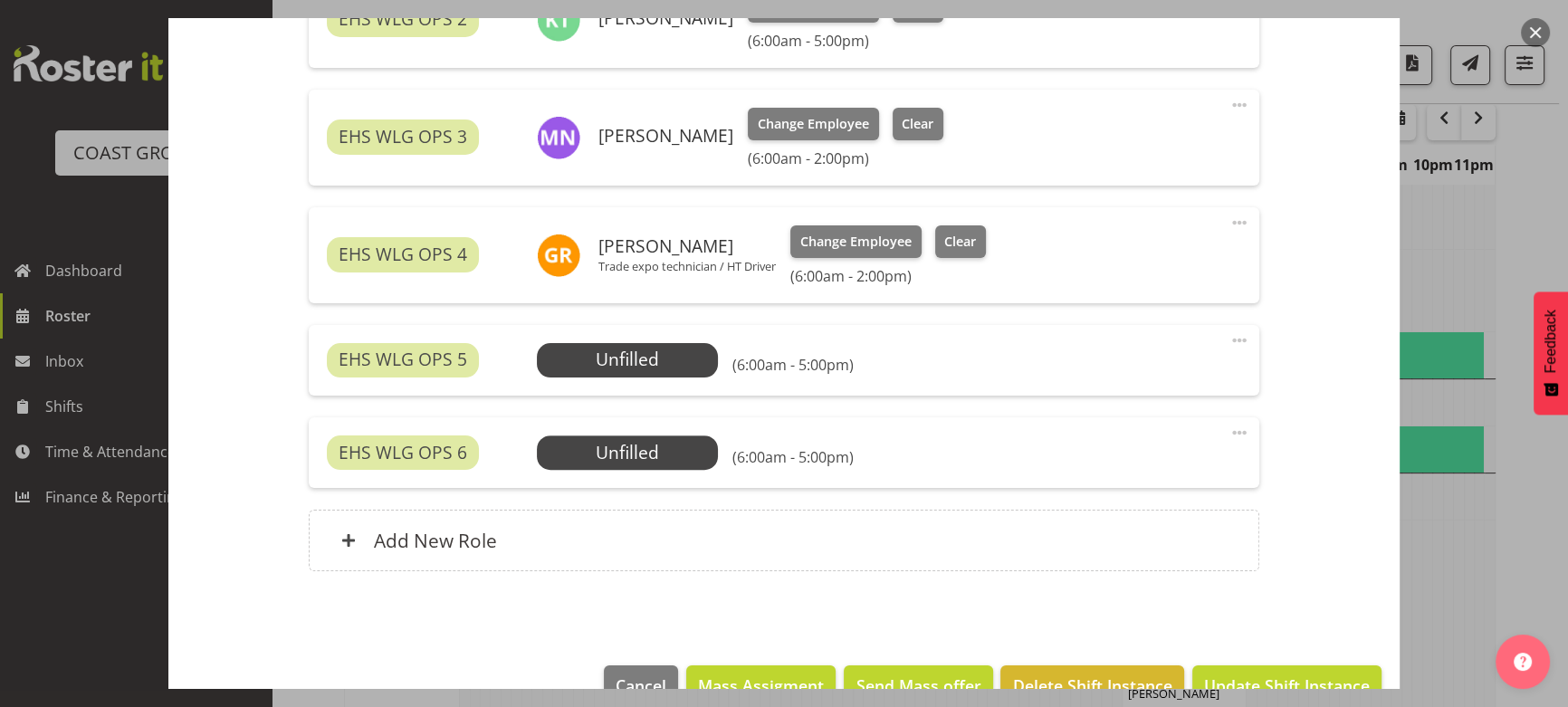
click at [1231, 335] on span at bounding box center [1239, 340] width 22 height 22
click at [1202, 438] on link "Delete" at bounding box center [1162, 448] width 173 height 32
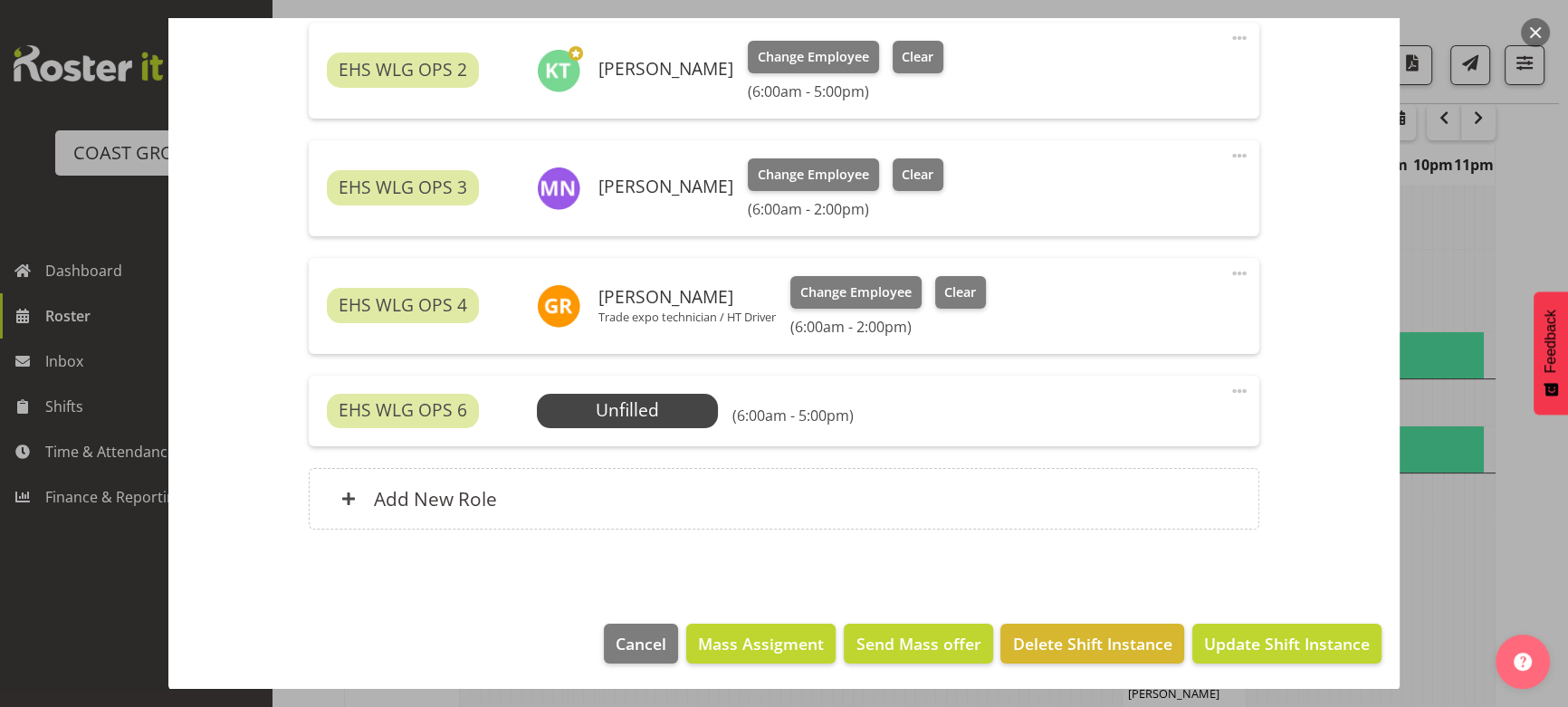
click at [1229, 390] on span at bounding box center [1239, 390] width 22 height 22
click at [1201, 506] on link "Delete" at bounding box center [1162, 499] width 173 height 32
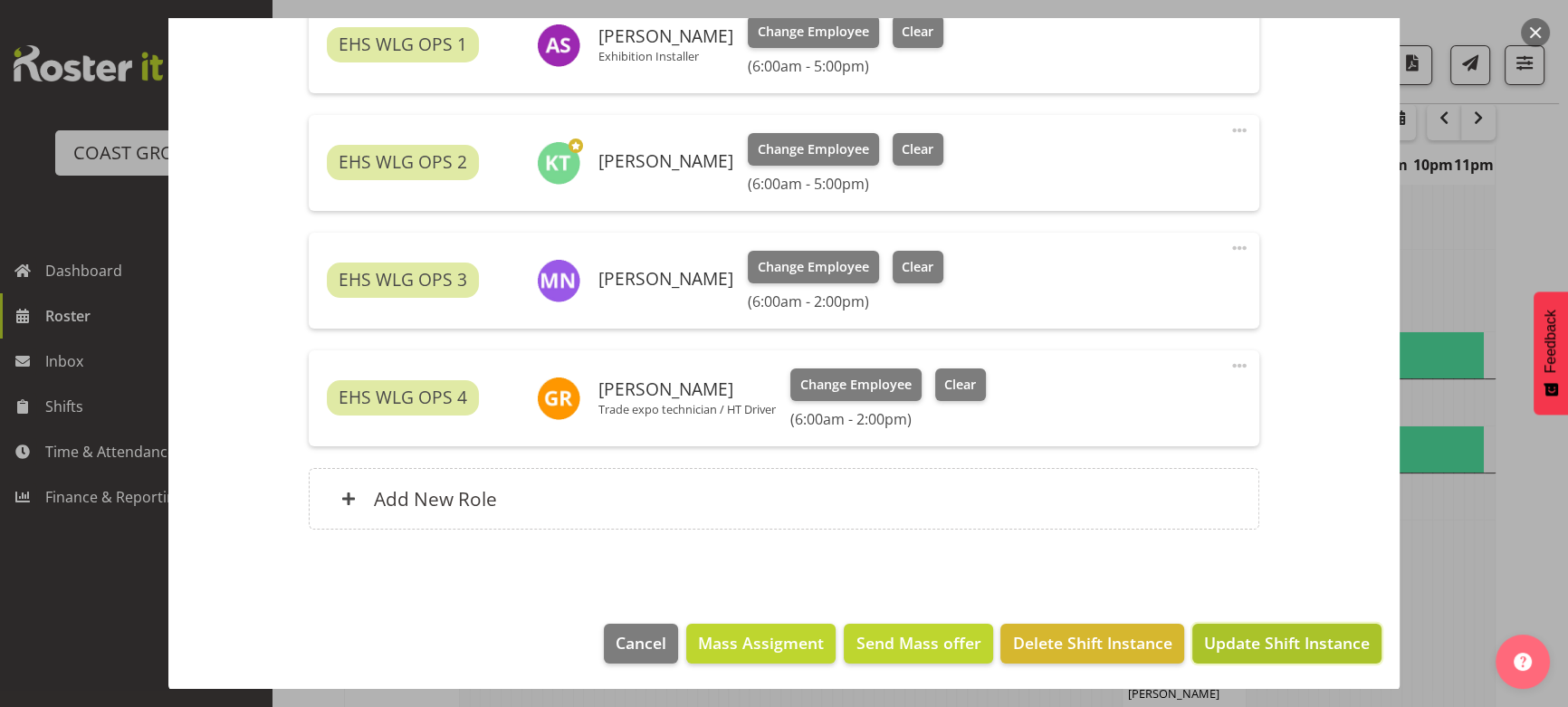
click at [1240, 647] on span "Update Shift Instance" at bounding box center [1286, 643] width 166 height 24
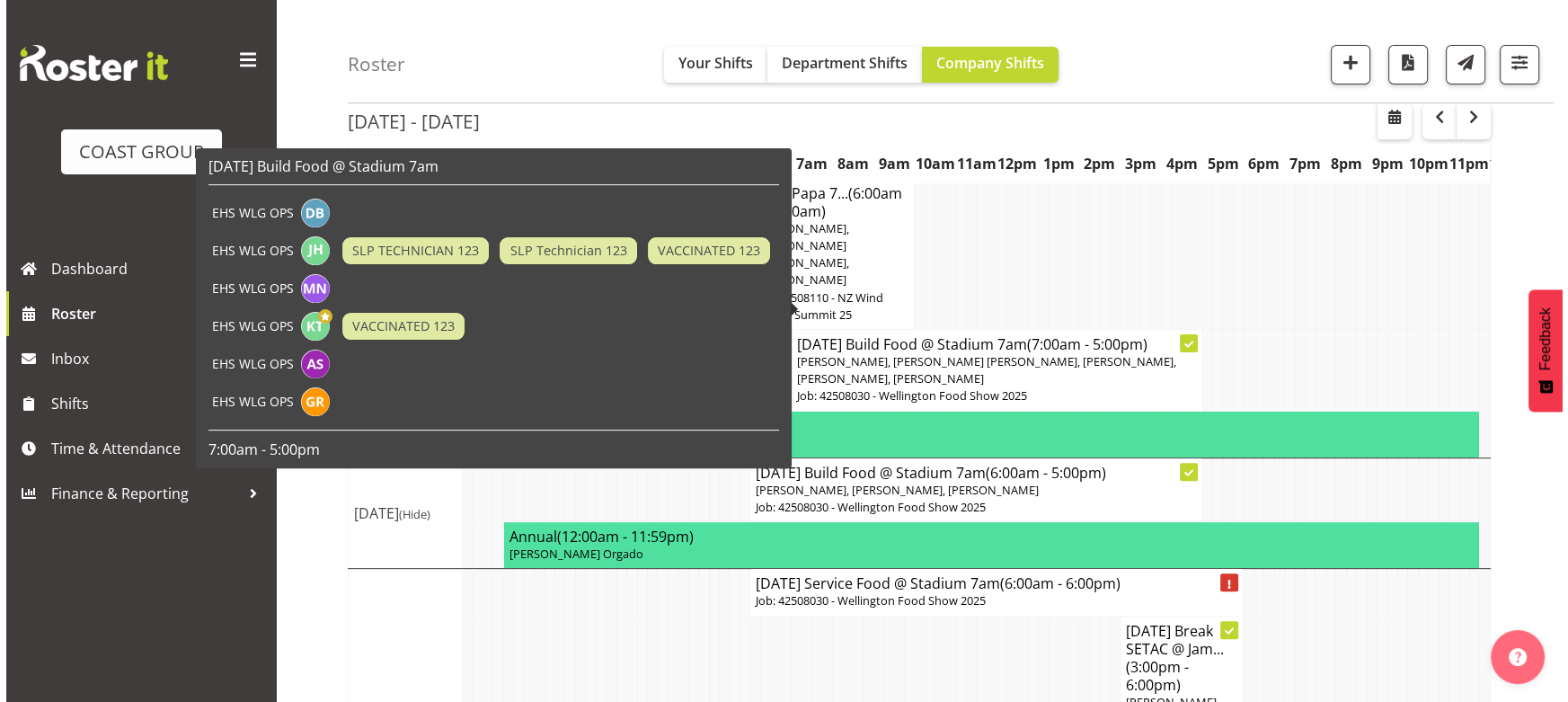
scroll to position [594, 0]
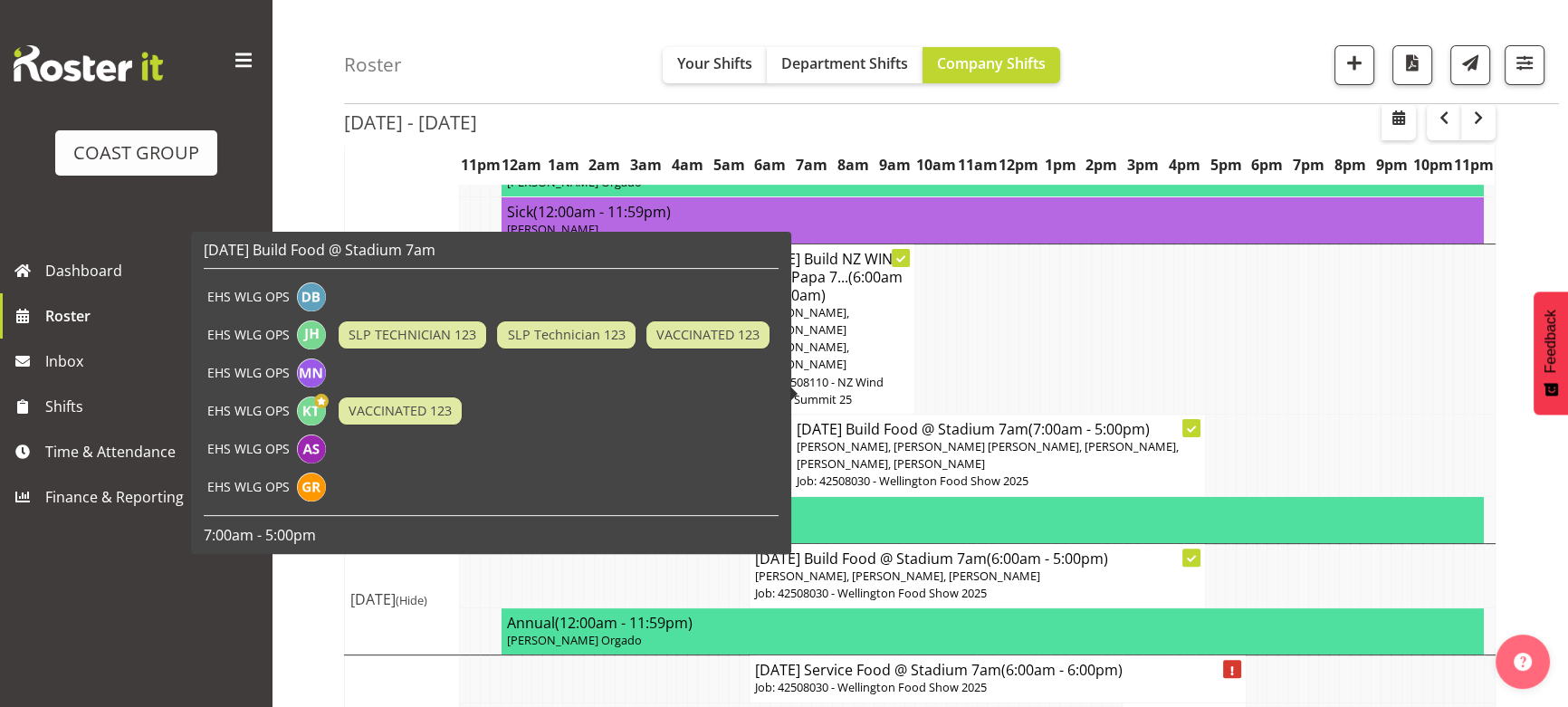
click at [1360, 358] on td at bounding box center [1365, 329] width 10 height 171
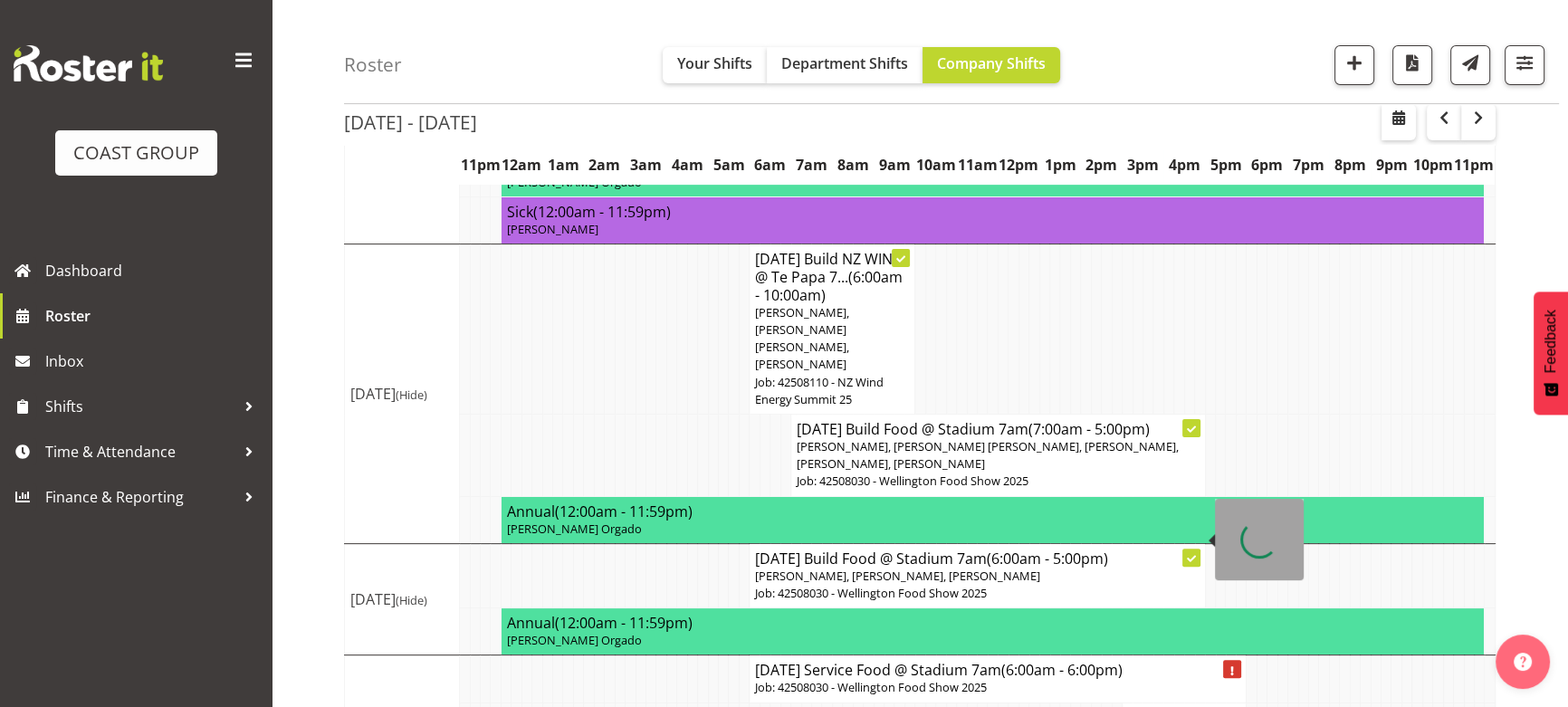
click at [1036, 585] on p "Job: 42508030 - Wellington Food Show 2025" at bounding box center [976, 593] width 444 height 17
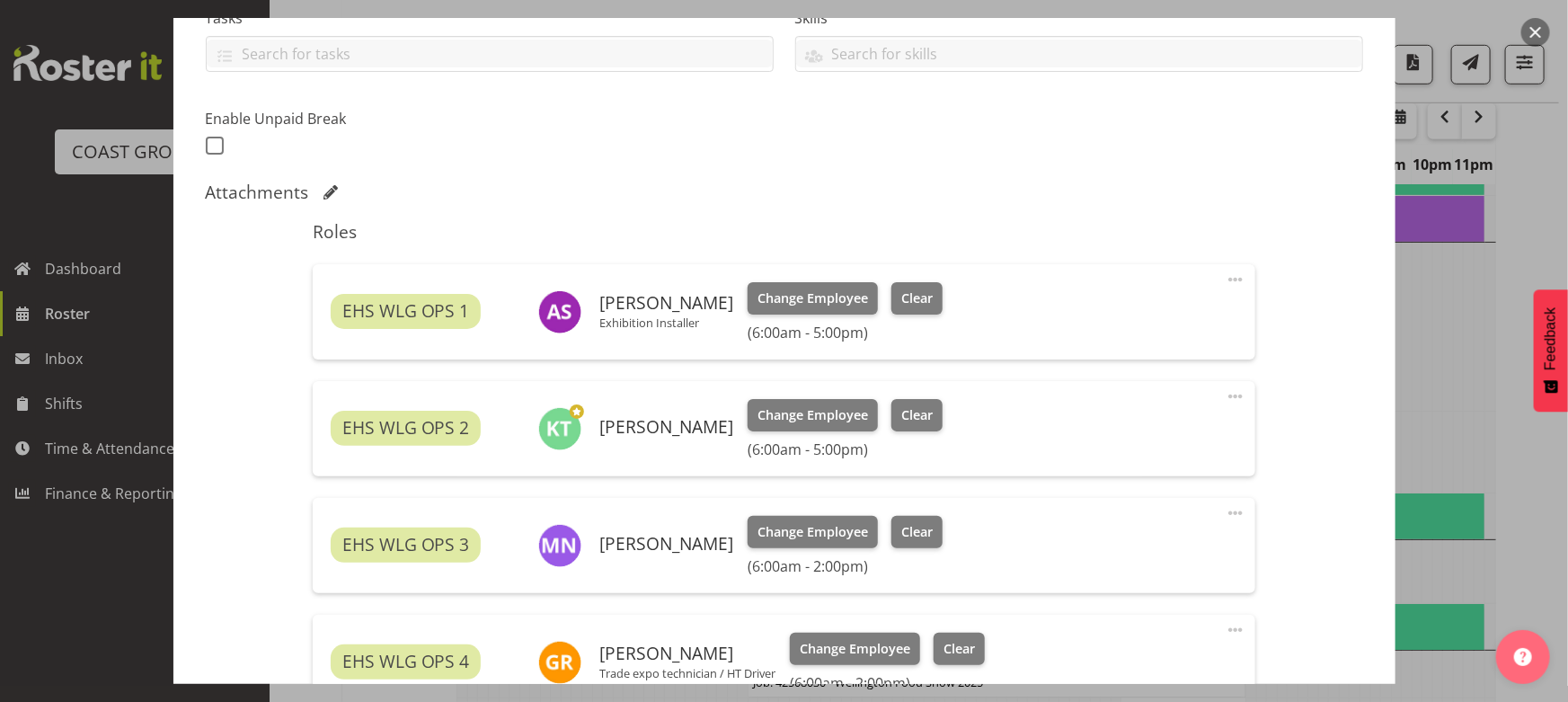
select select "9141"
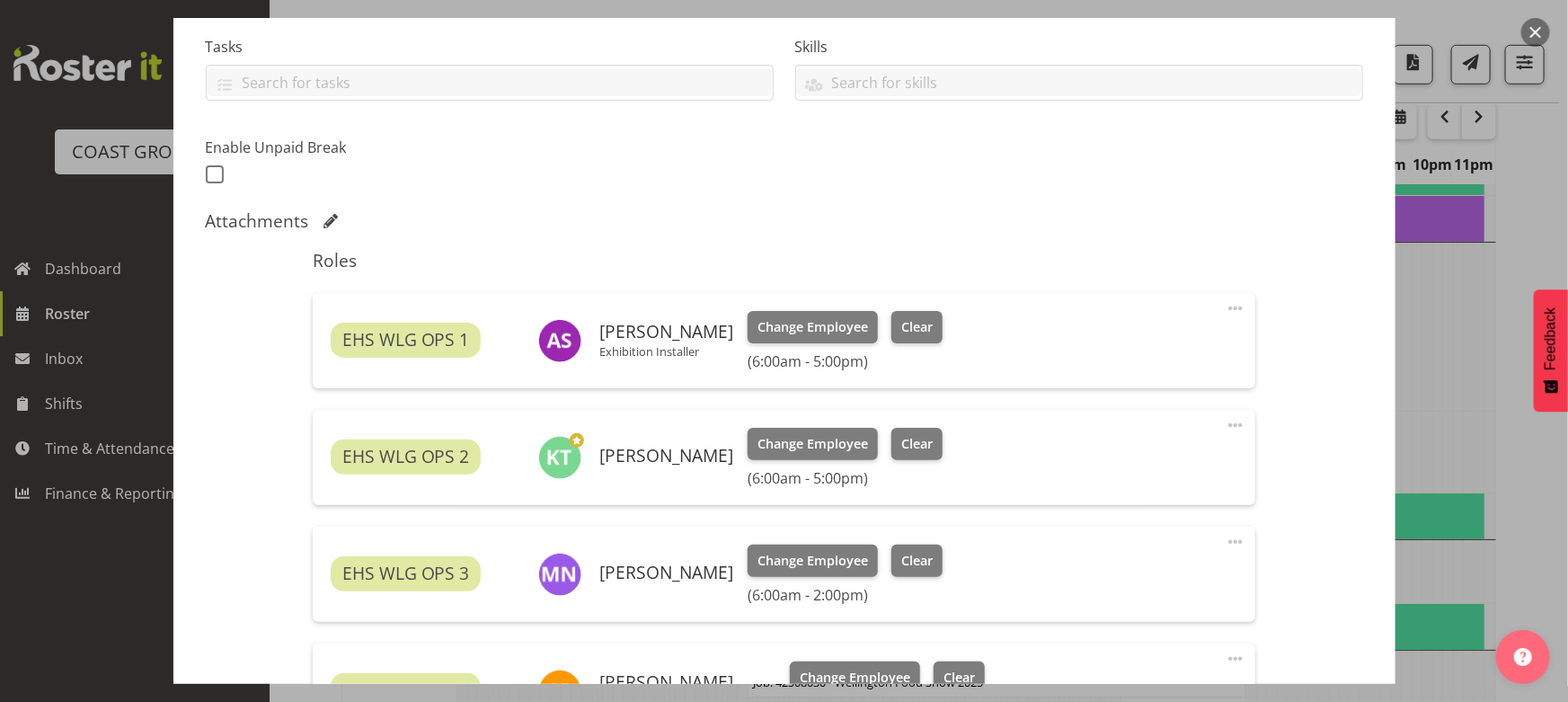
scroll to position [408, 0]
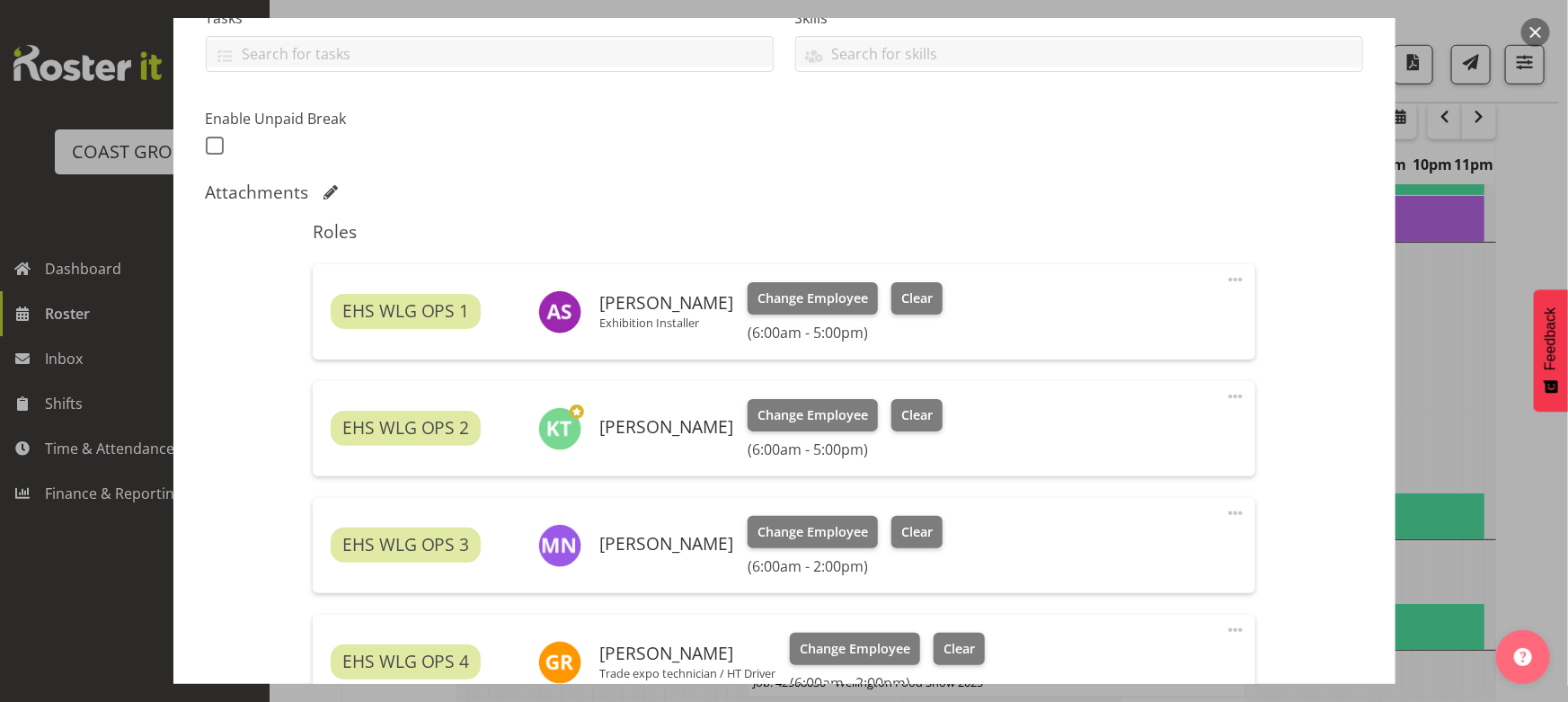
click at [1226, 510] on span at bounding box center [1235, 513] width 22 height 22
click at [1187, 561] on link "Edit" at bounding box center [1160, 556] width 172 height 32
select select "7"
select select "2025"
select select "14"
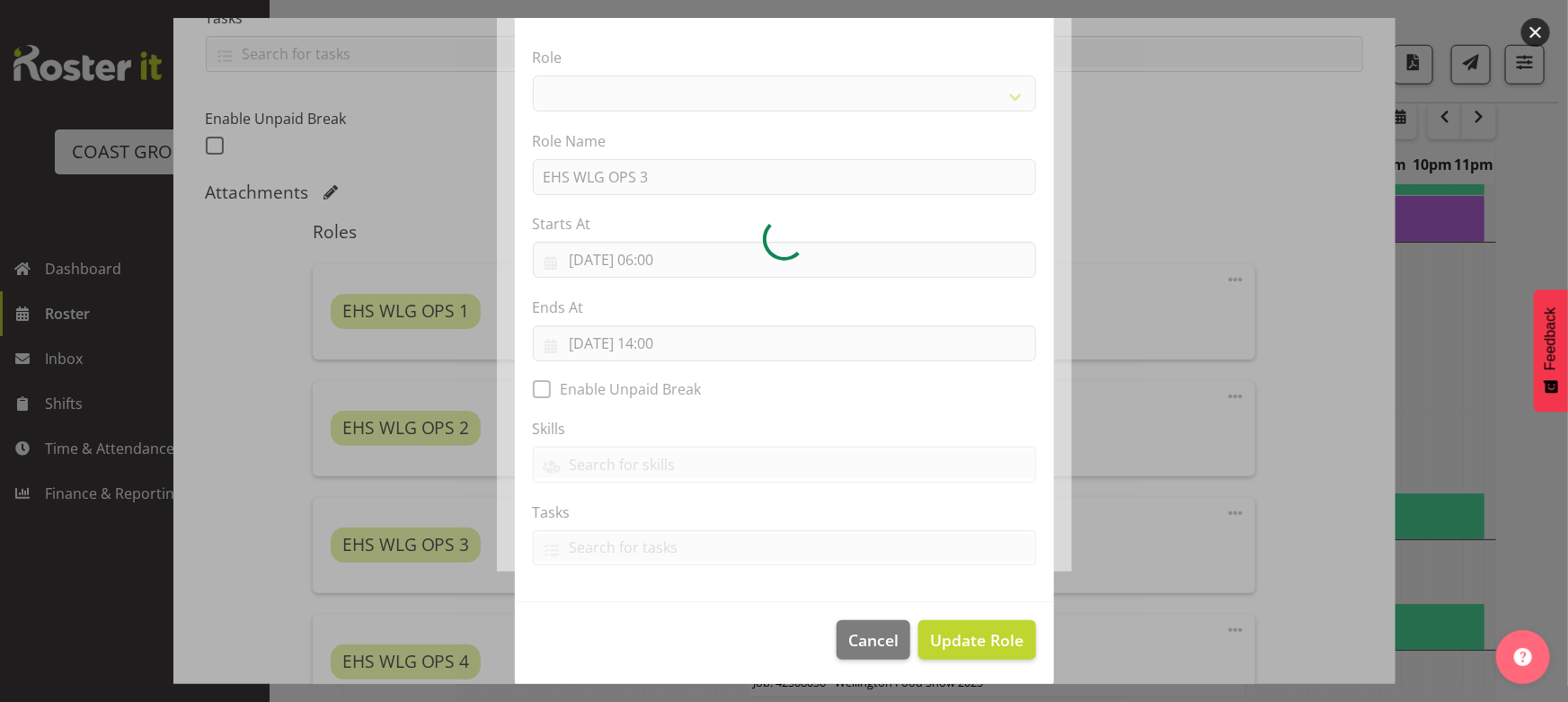
scroll to position [114, 0]
select select "191"
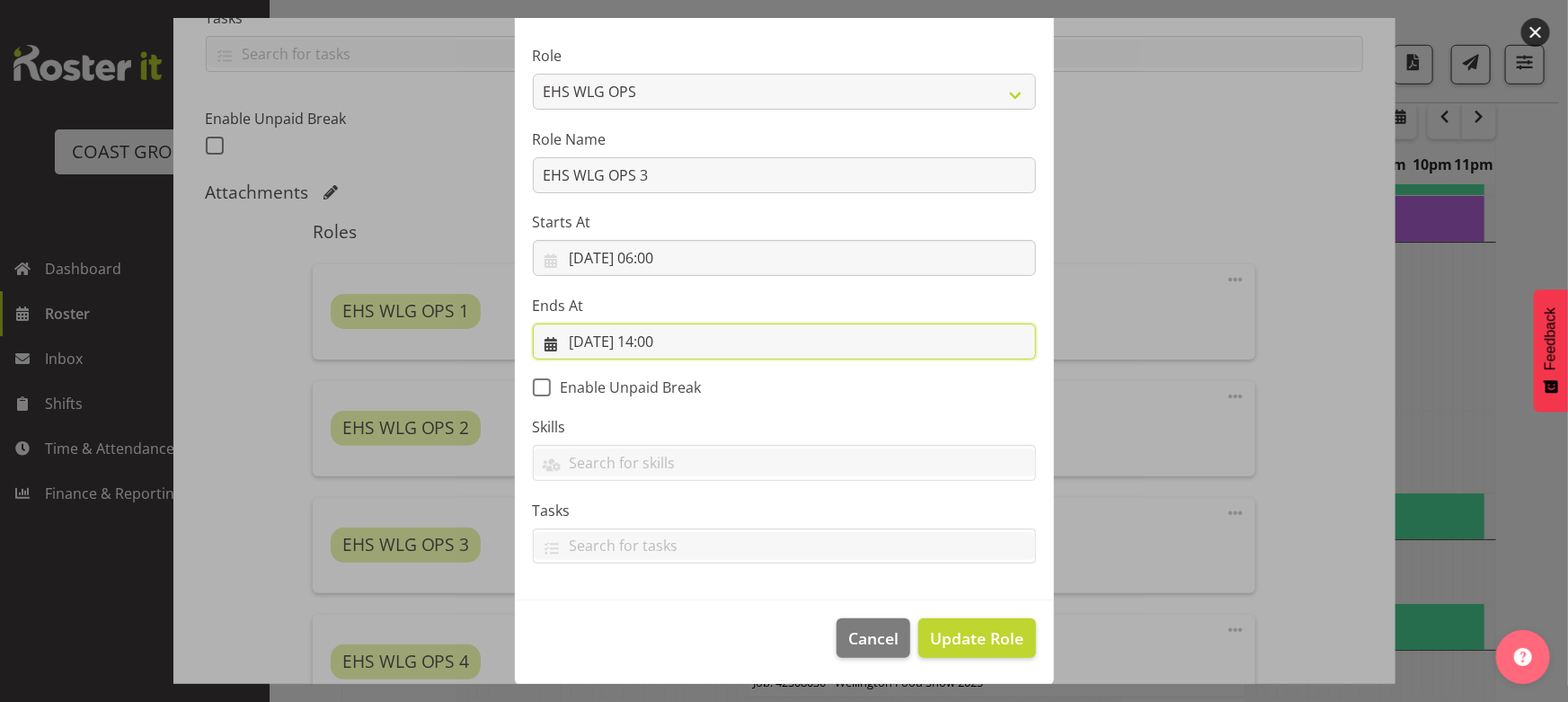
drag, startPoint x: 715, startPoint y: 343, endPoint x: 727, endPoint y: 335, distance: 14.4
click at [717, 342] on input "27/08/2025, 14:00" at bounding box center [784, 342] width 504 height 36
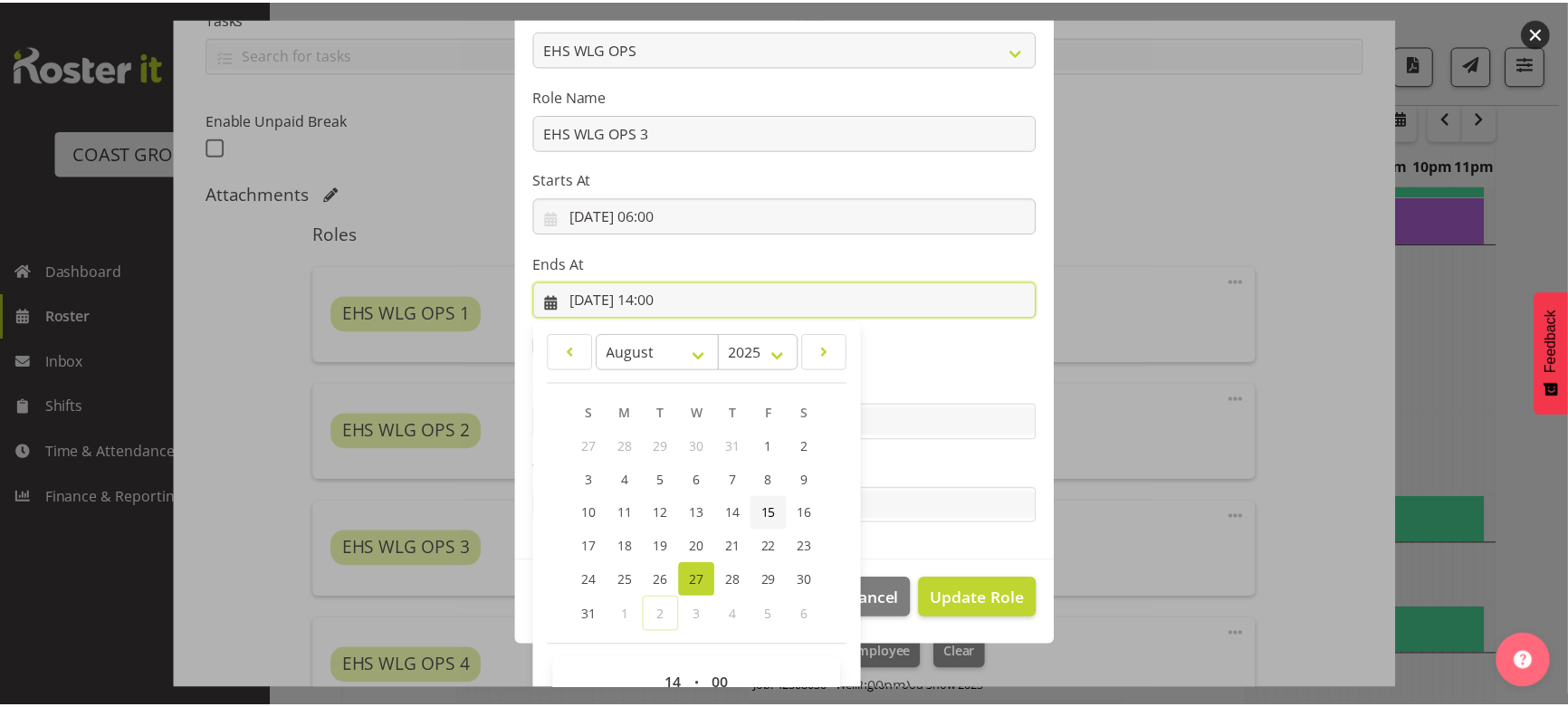
scroll to position [201, 0]
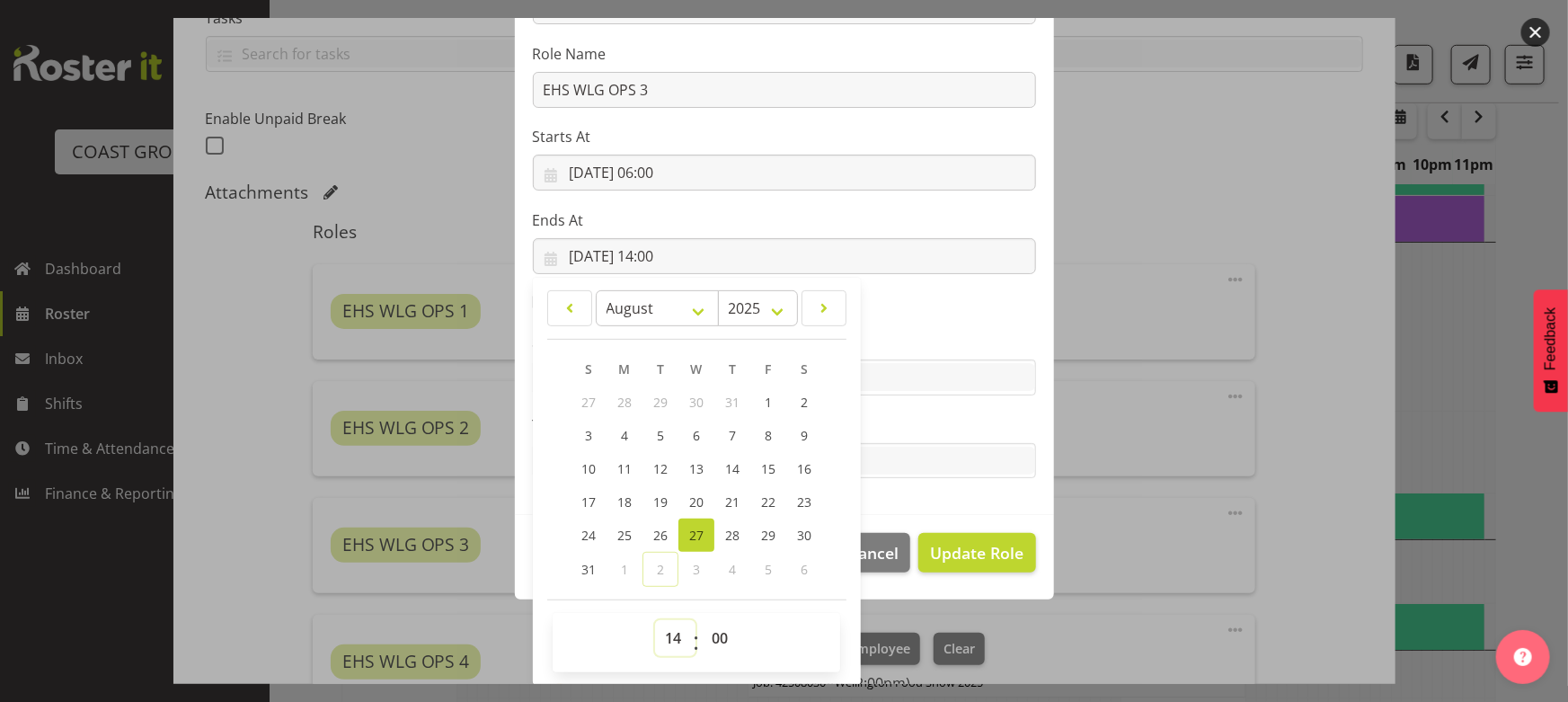
drag, startPoint x: 664, startPoint y: 641, endPoint x: 665, endPoint y: 628, distance: 13.0
click at [664, 640] on select "00 01 02 03 04 05 06 07 08 09 10 11 12 13 14 15 16 17 18 19 20 21 22 23" at bounding box center [675, 638] width 40 height 36
select select "17"
click at [655, 620] on select "00 01 02 03 04 05 06 07 08 09 10 11 12 13 14 15 16 17 18 19 20 21 22 23" at bounding box center [675, 638] width 40 height 36
type input "27/08/2025, 17:00"
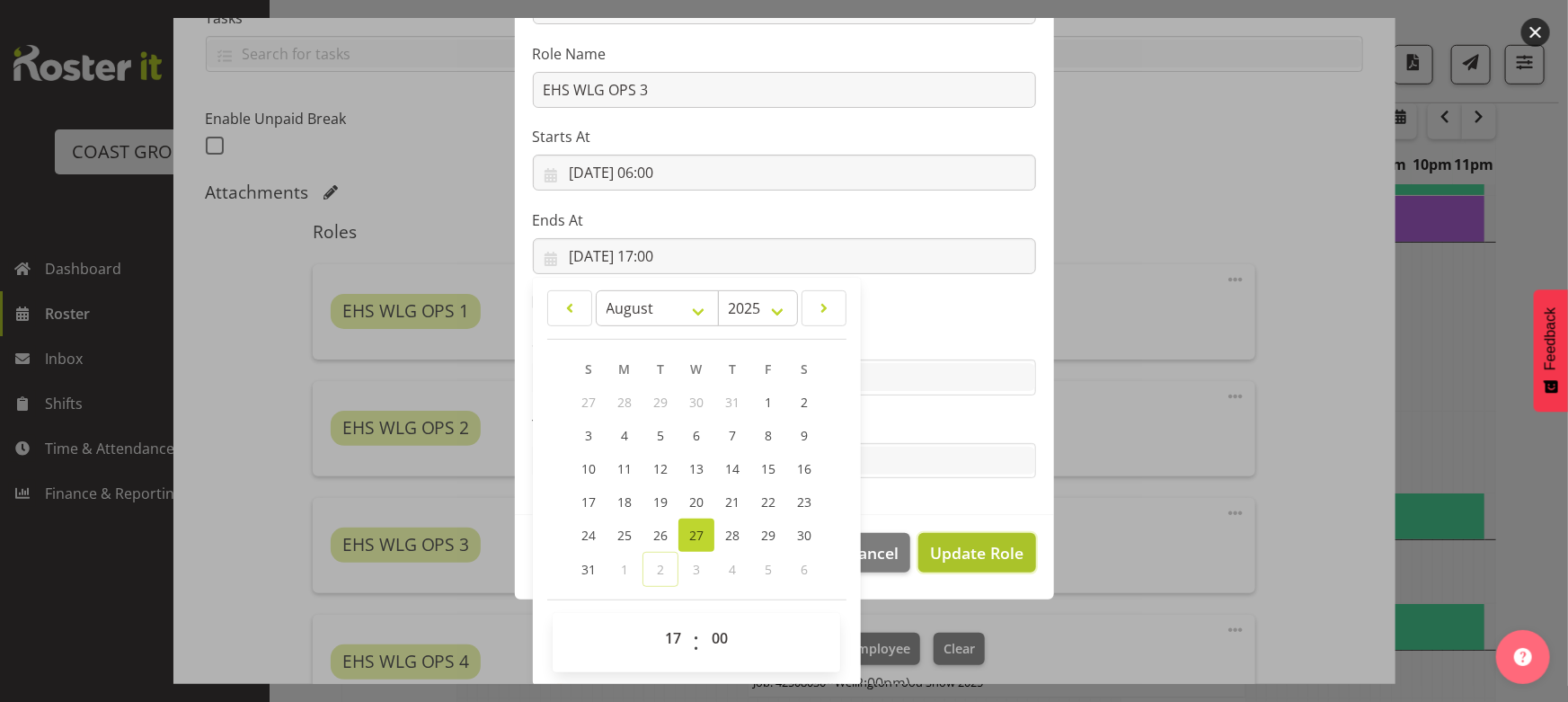
click at [1013, 544] on span "Update Role" at bounding box center [976, 552] width 93 height 24
select select
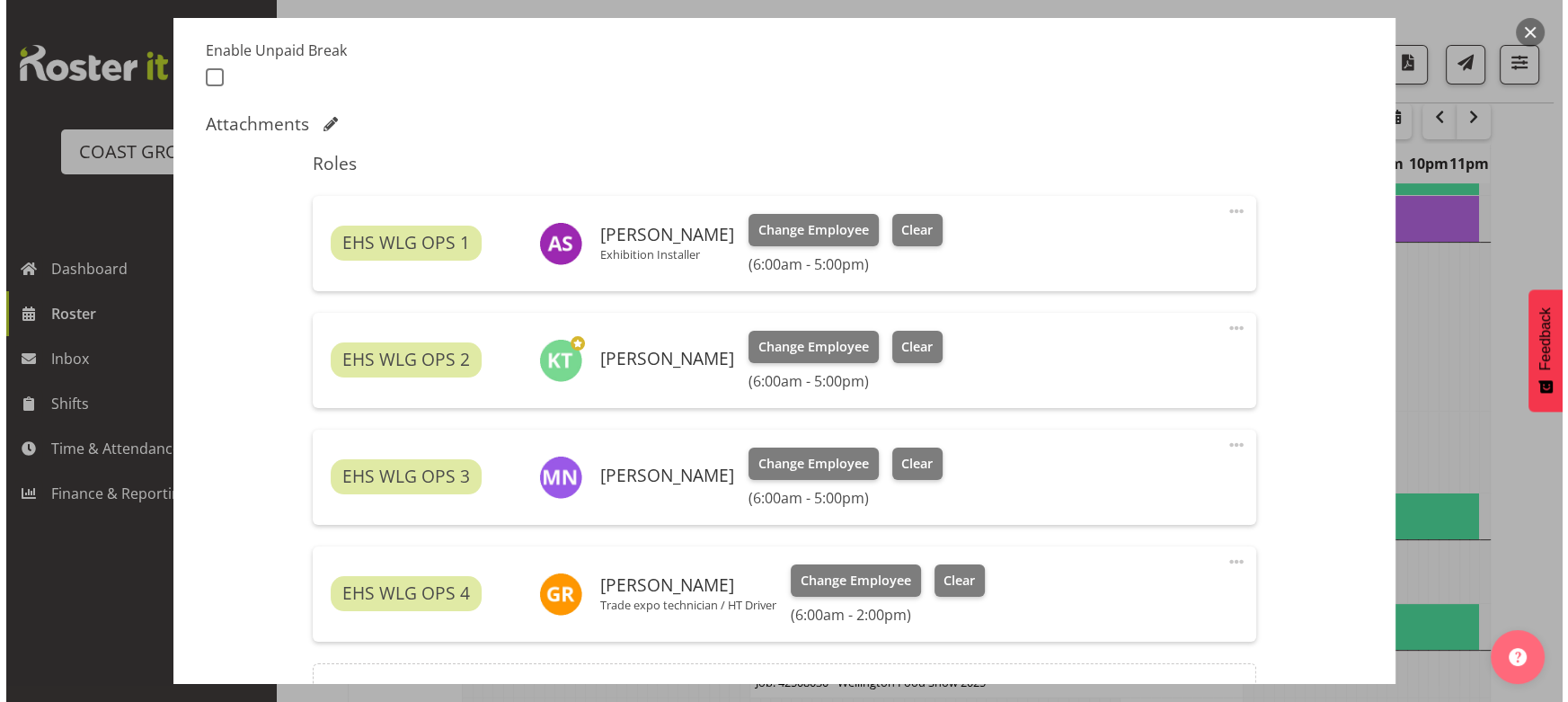
scroll to position [489, 0]
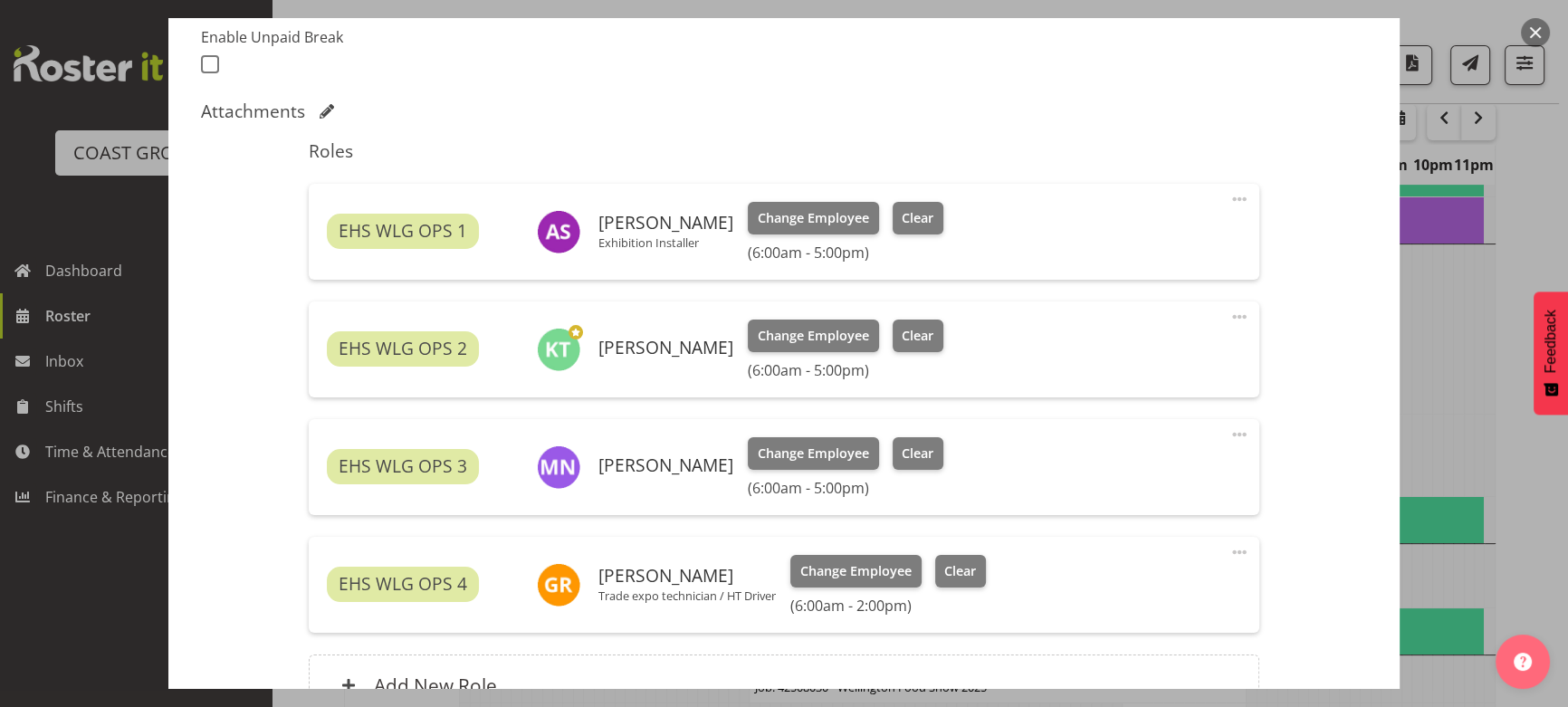
click at [1229, 553] on span at bounding box center [1239, 552] width 22 height 22
click at [1169, 580] on link "Edit" at bounding box center [1162, 595] width 173 height 32
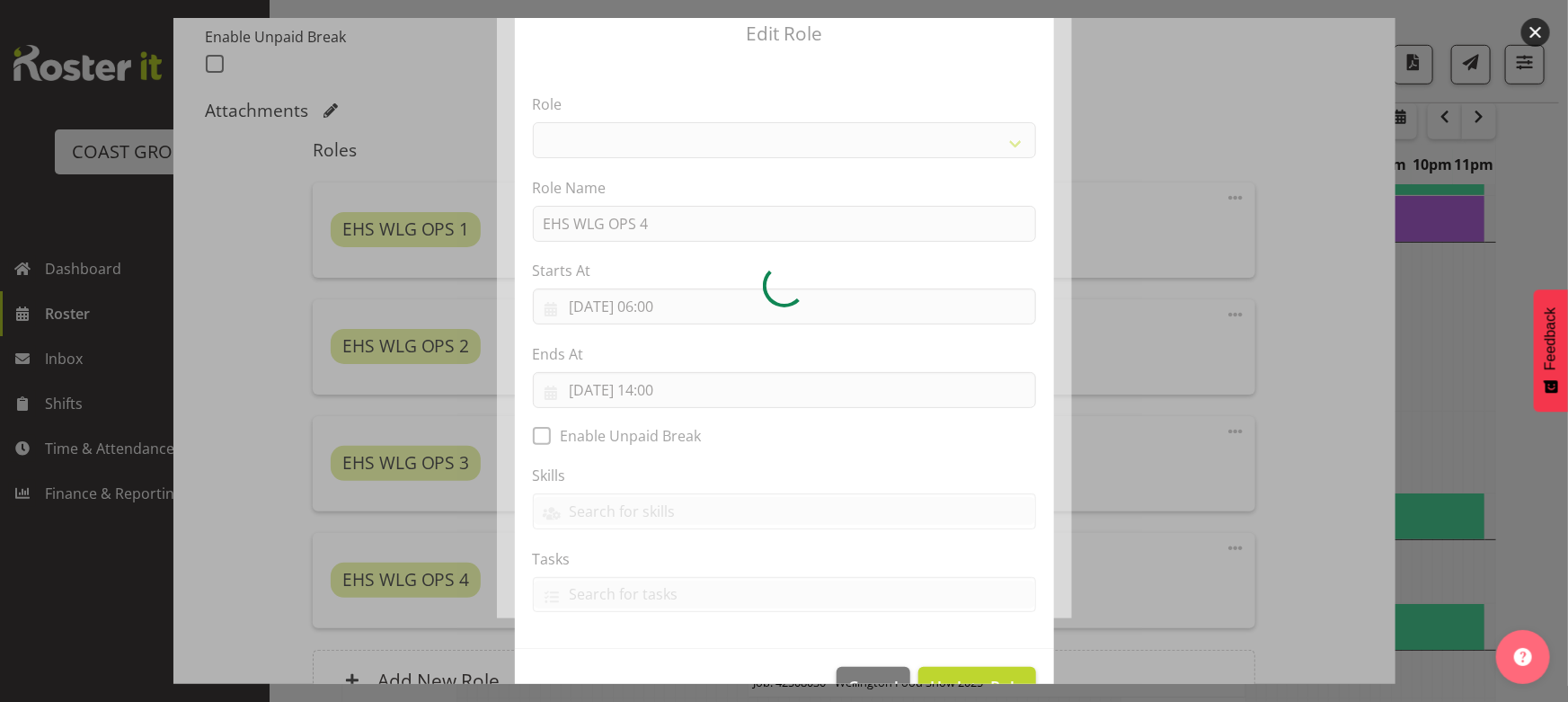
scroll to position [114, 0]
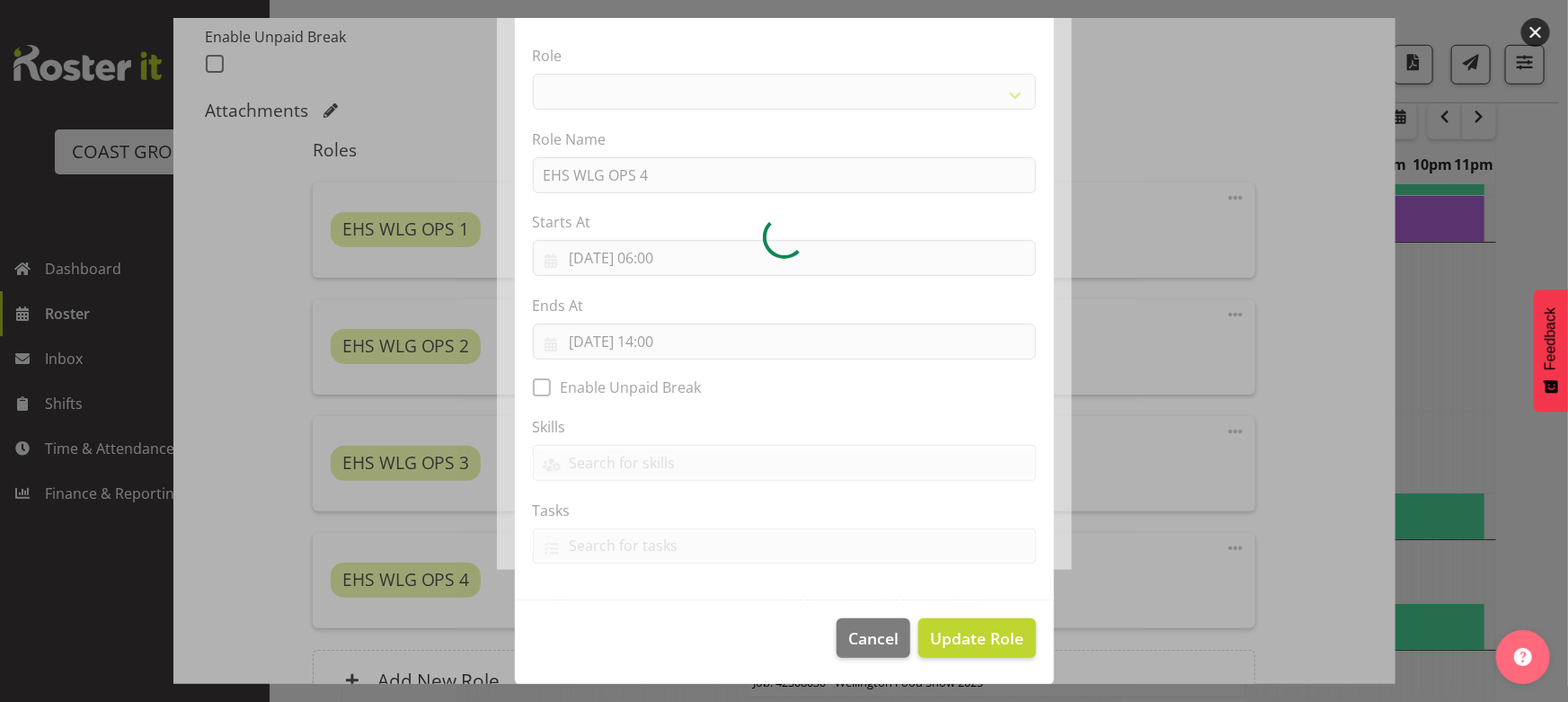
select select "191"
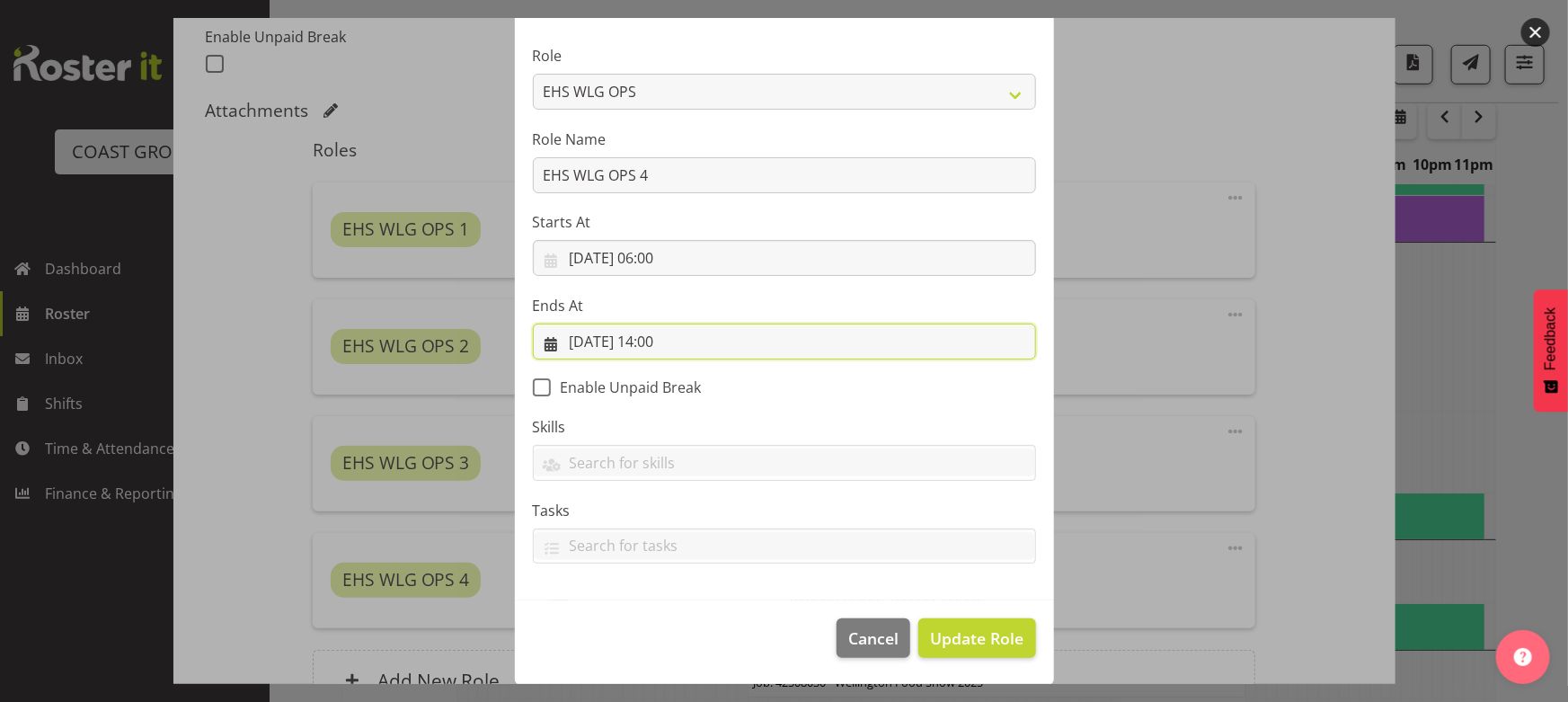
click at [749, 355] on input "27/08/2025, 14:00" at bounding box center [784, 342] width 504 height 36
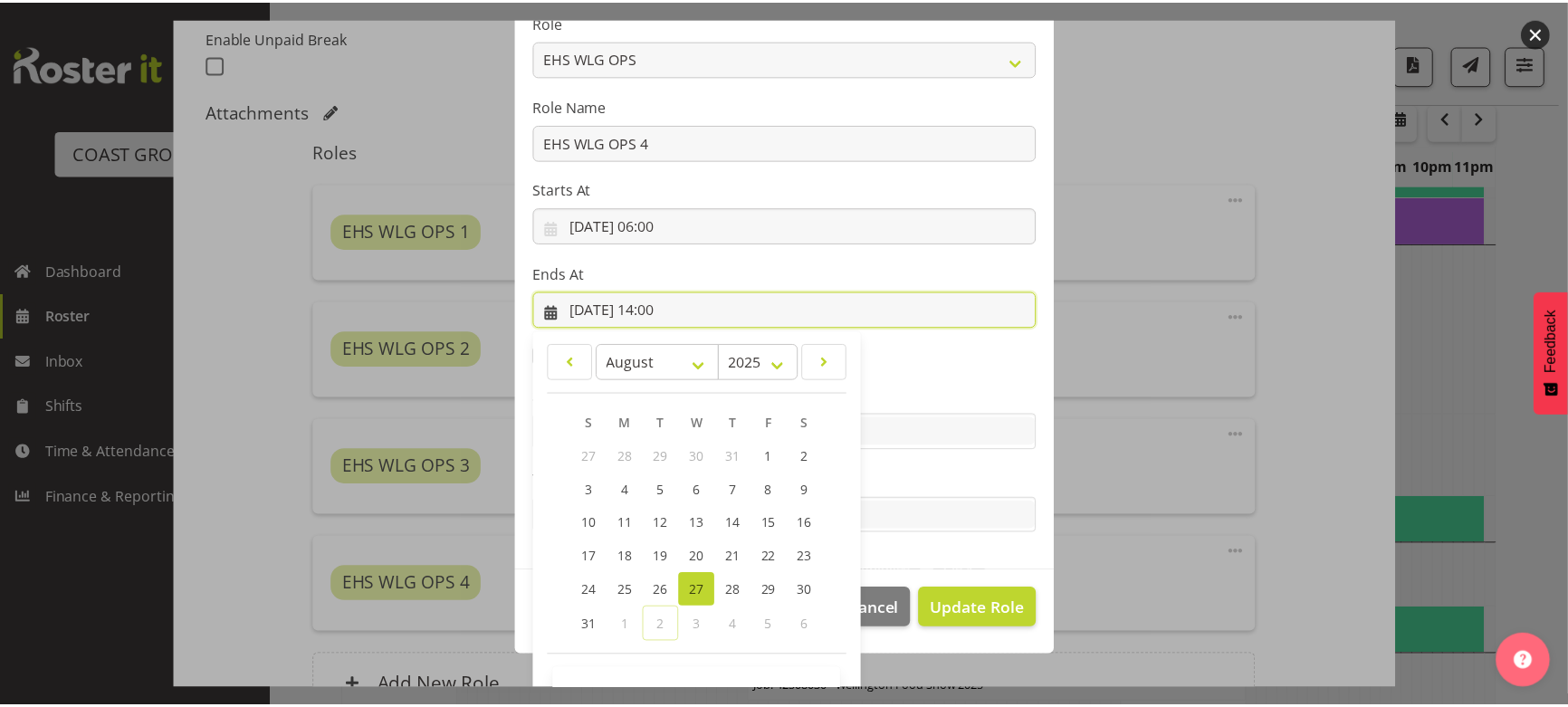
scroll to position [201, 0]
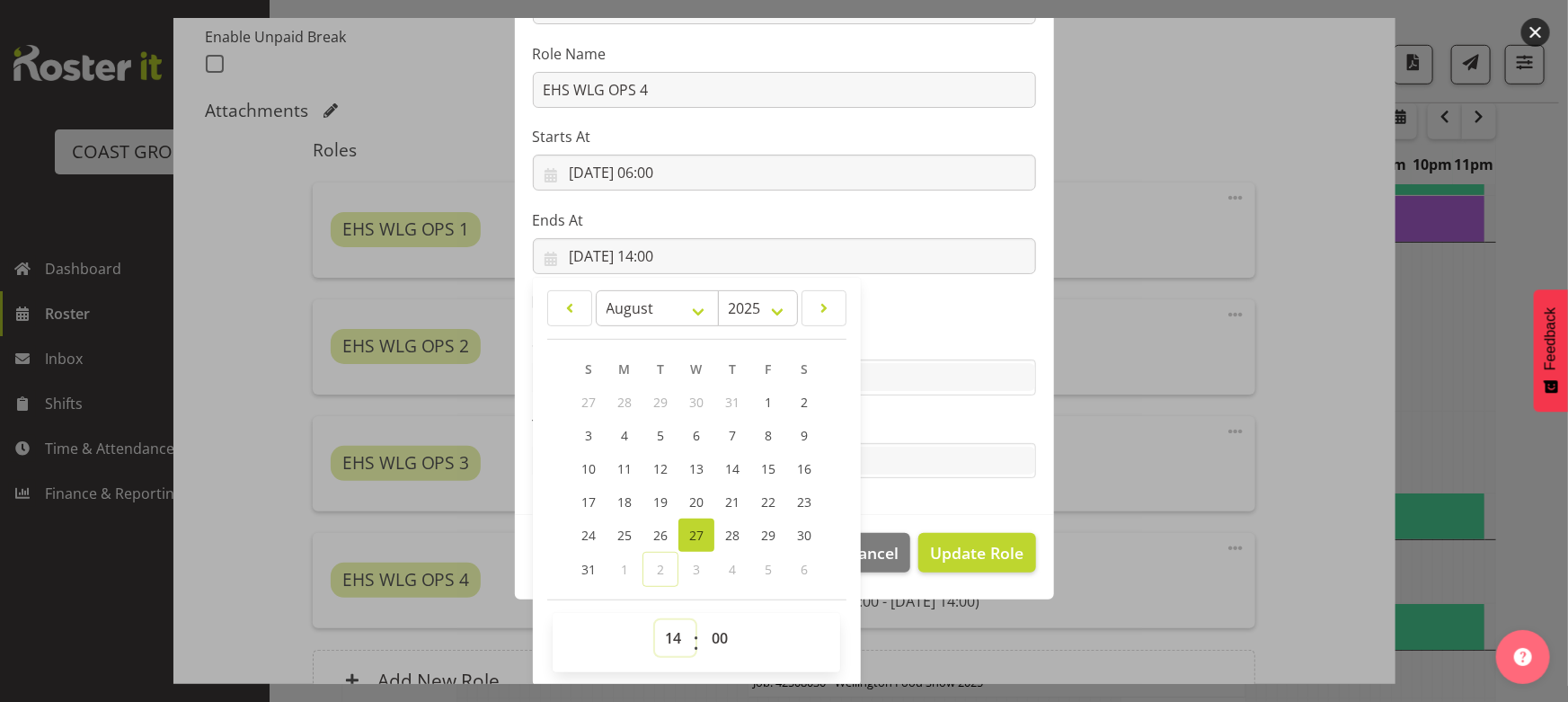
drag, startPoint x: 666, startPoint y: 640, endPoint x: 667, endPoint y: 623, distance: 17.0
click at [666, 640] on select "00 01 02 03 04 05 06 07 08 09 10 11 12 13 14 15 16 17 18 19 20 21 22 23" at bounding box center [675, 638] width 40 height 36
select select "17"
click at [655, 620] on select "00 01 02 03 04 05 06 07 08 09 10 11 12 13 14 15 16 17 18 19 20 21 22 23" at bounding box center [675, 638] width 40 height 36
type input "27/08/2025, 17:00"
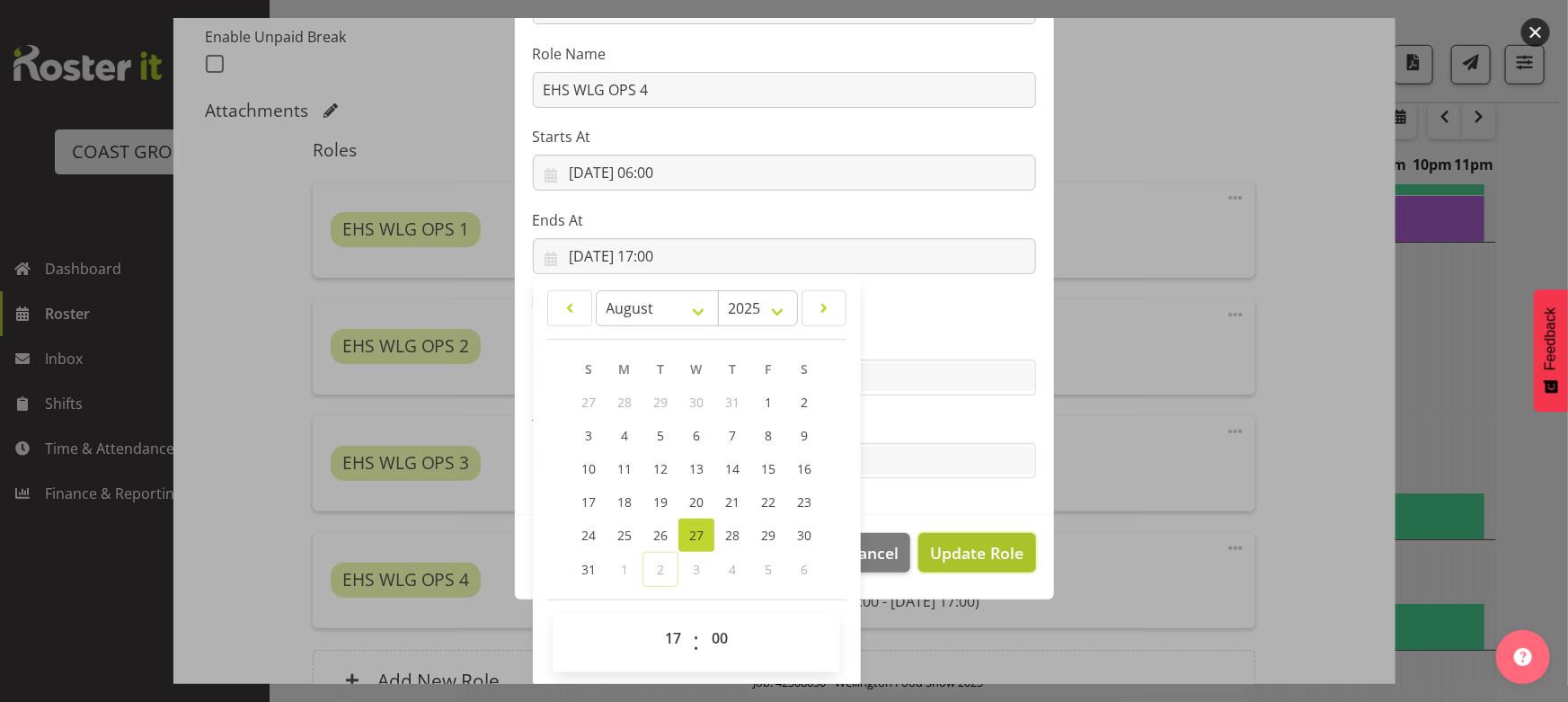
click at [1009, 550] on span "Update Role" at bounding box center [976, 552] width 93 height 24
select select
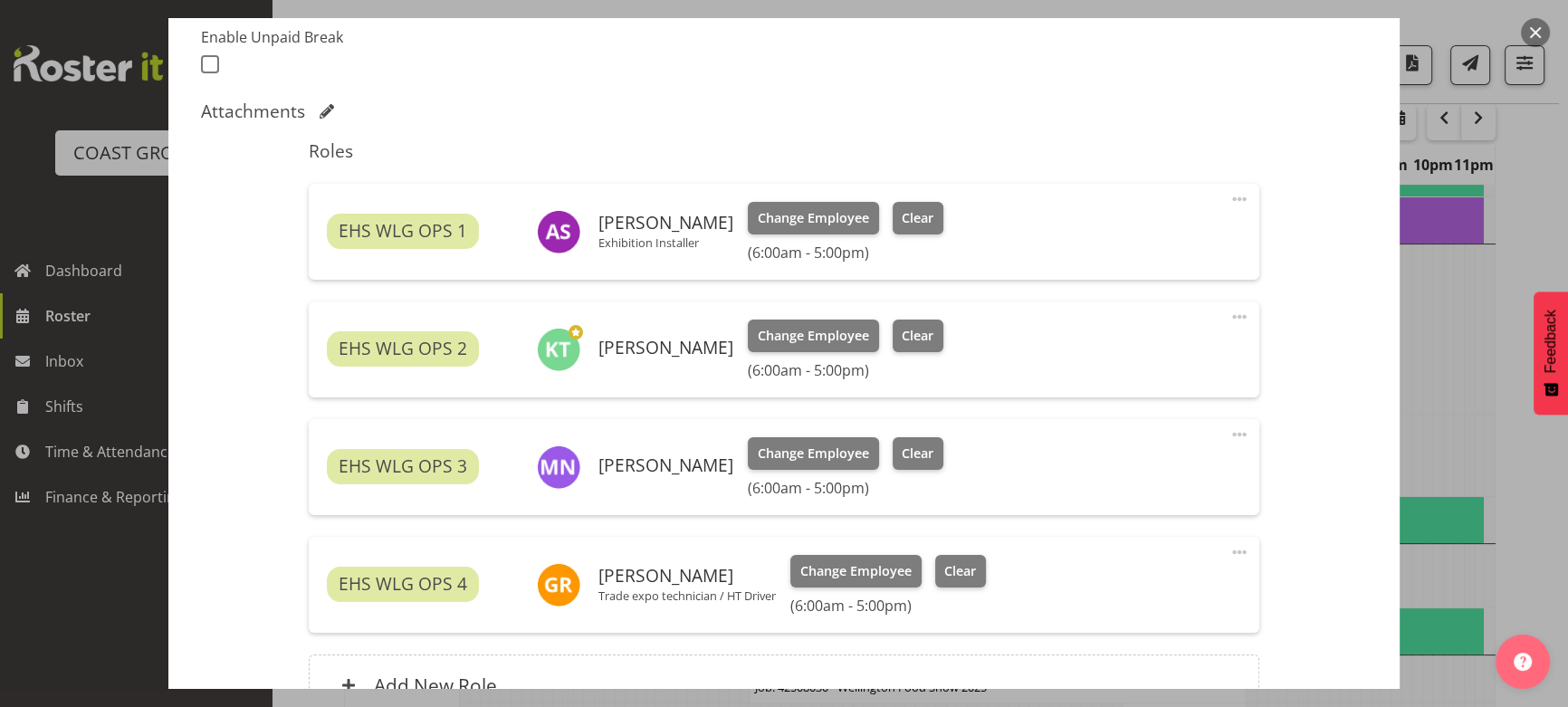
scroll to position [199, 0]
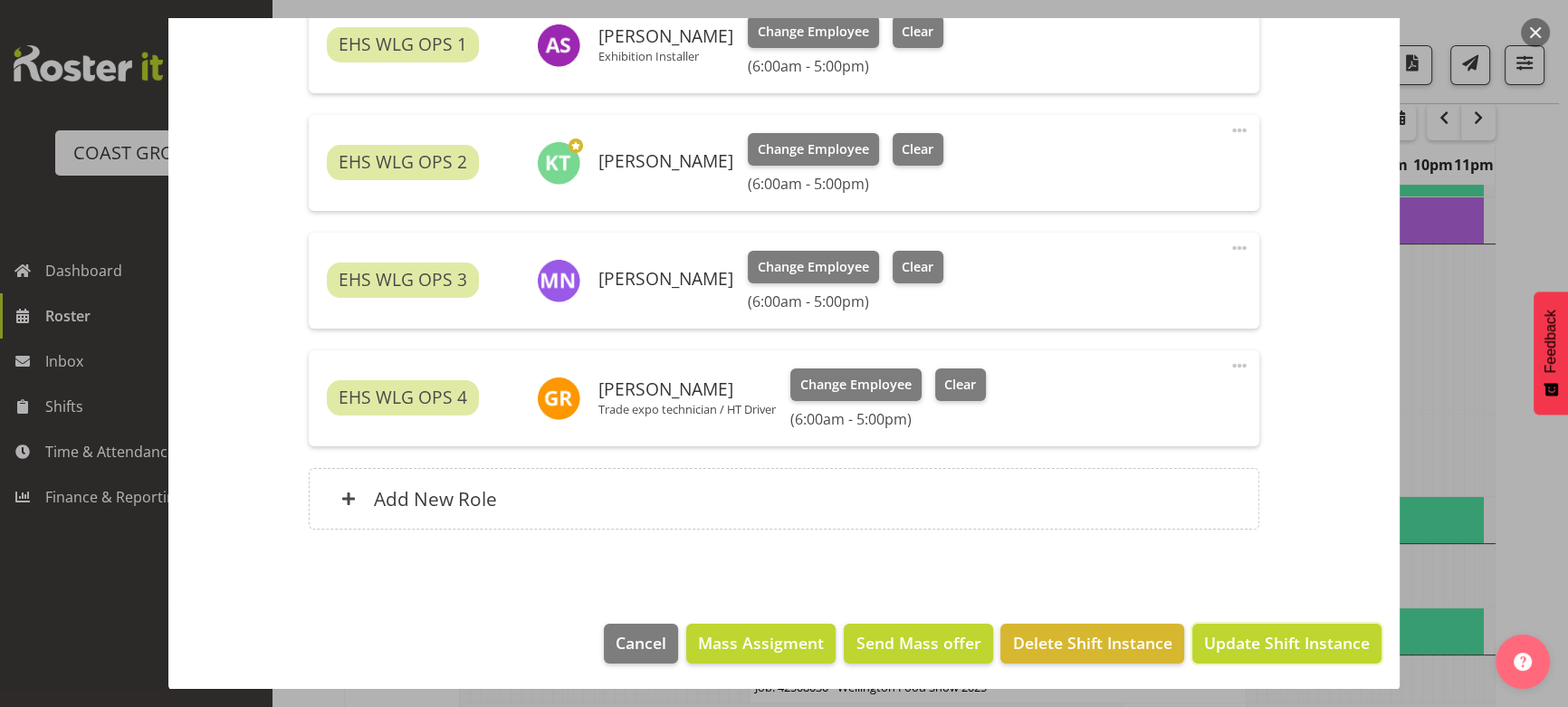
click at [1293, 625] on button "Update Shift Instance" at bounding box center [1287, 644] width 190 height 40
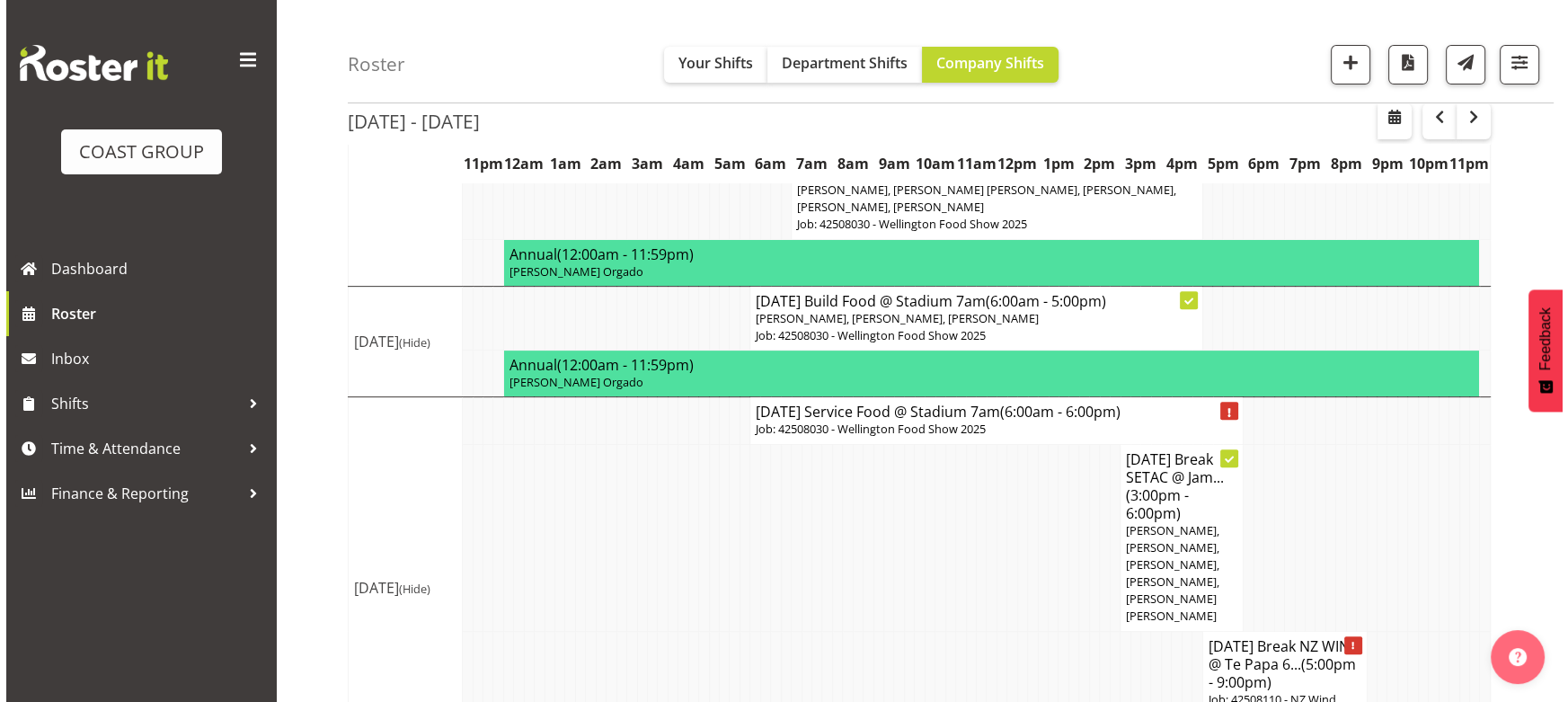
scroll to position [839, 0]
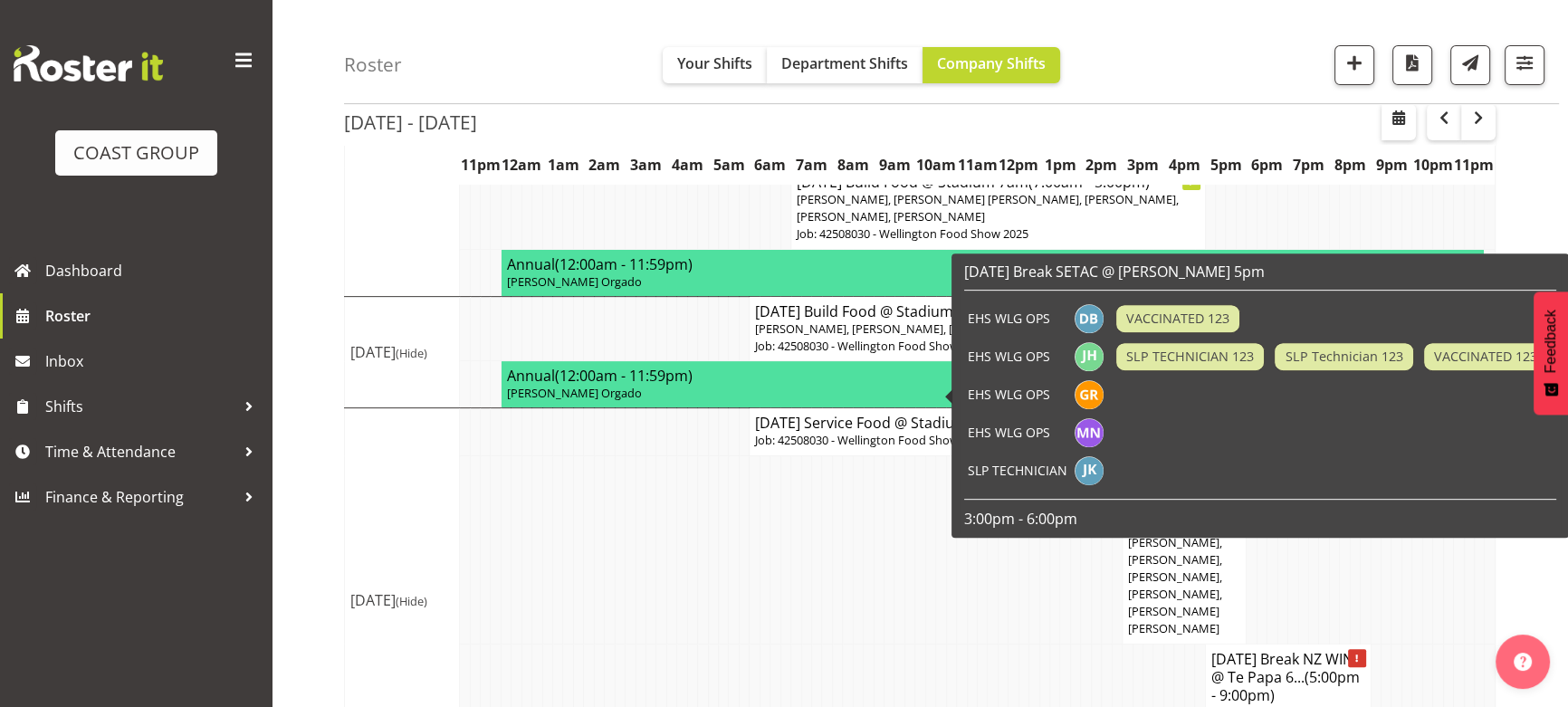
click at [878, 431] on p "Job: 42508030 - Wellington Food Show 2025" at bounding box center [997, 440] width 485 height 17
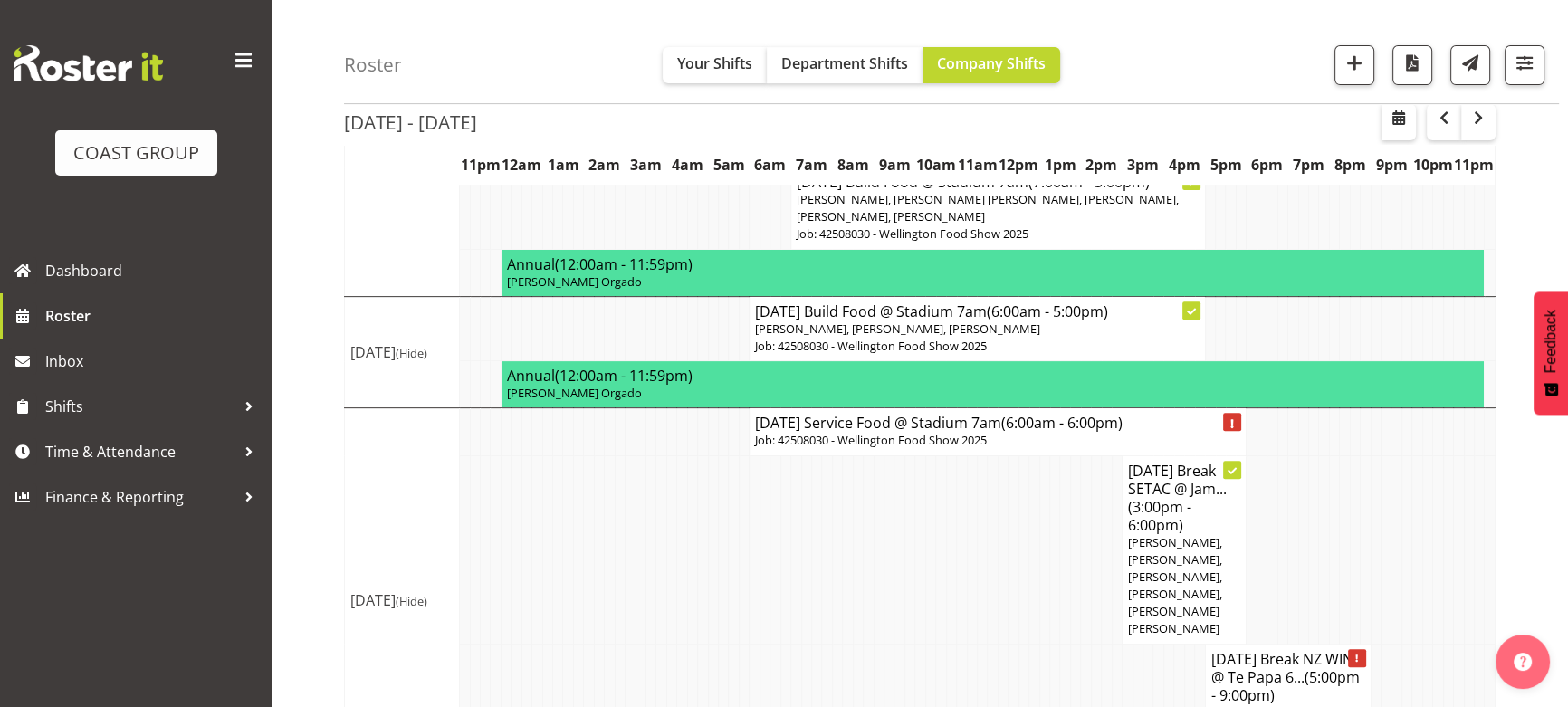
select select
select select "7"
select select "2025"
select select "18"
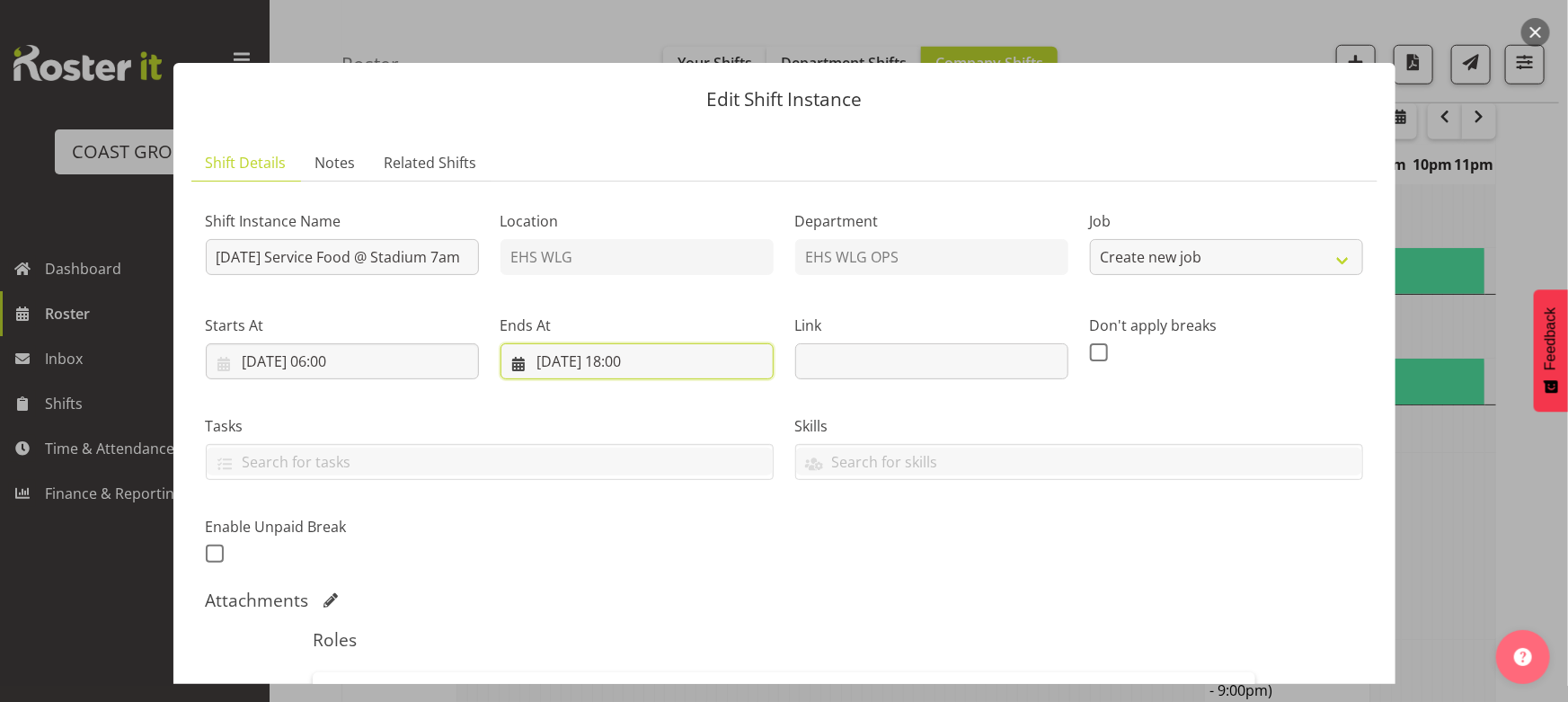
select select "9141"
click at [646, 360] on input "28/08/2025, 18:00" at bounding box center [637, 361] width 273 height 36
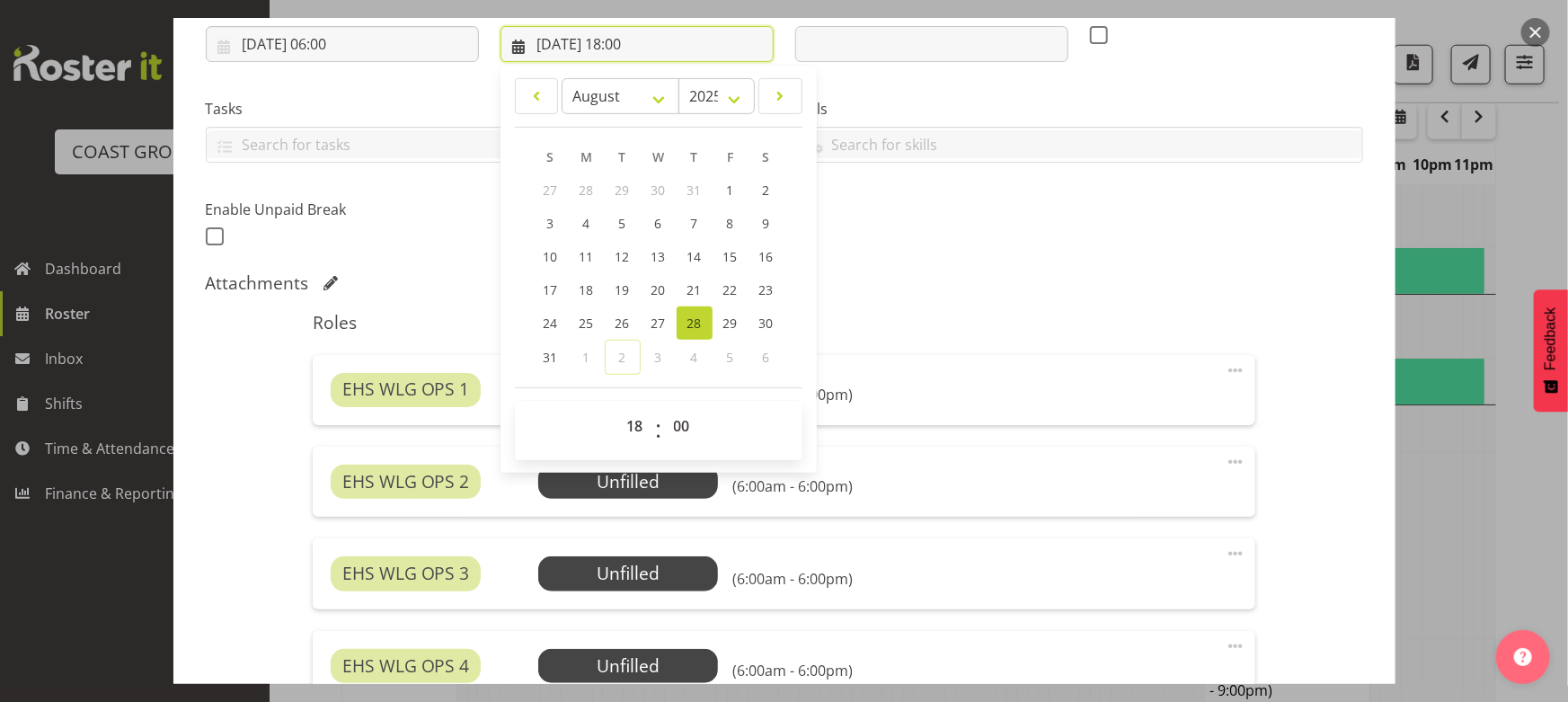
scroll to position [327, 0]
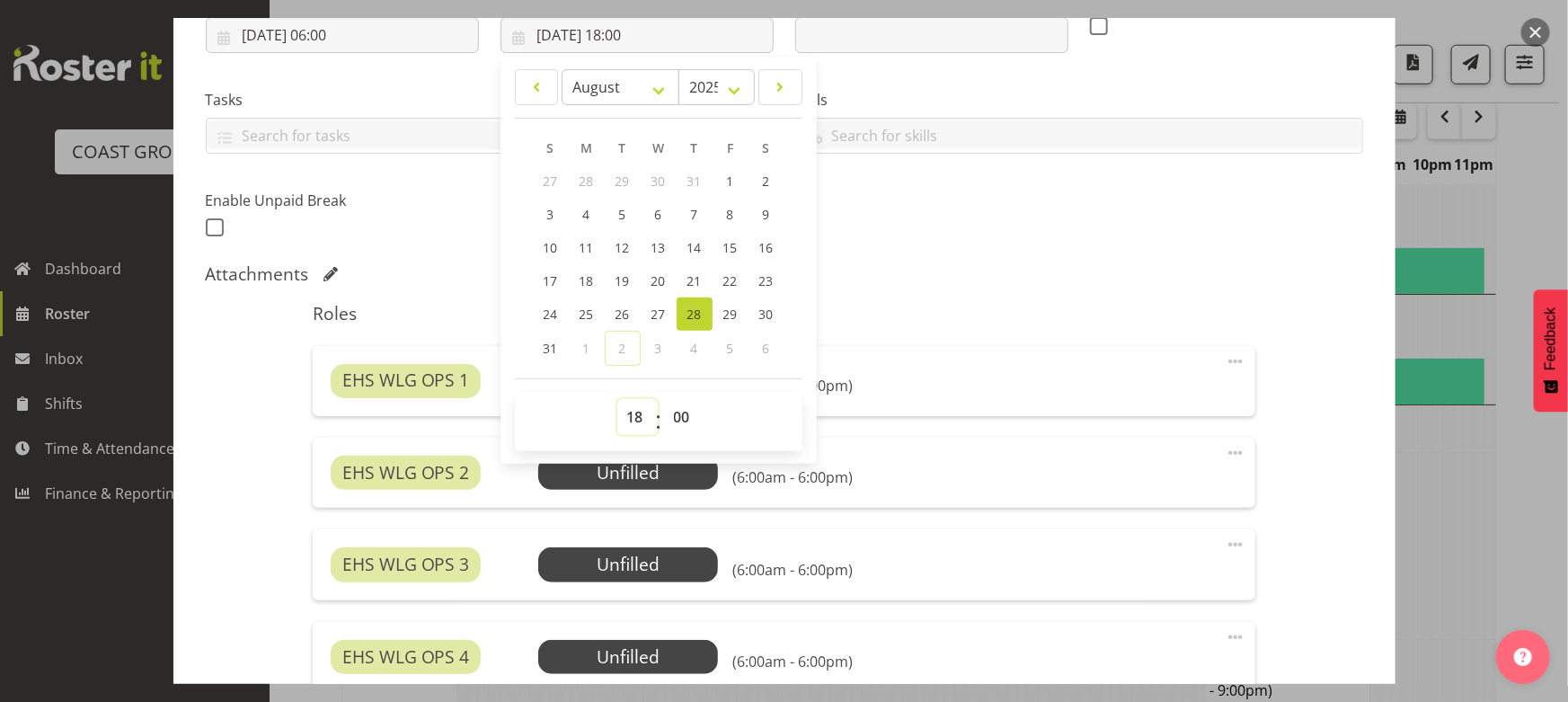
click at [620, 420] on select "00 01 02 03 04 05 06 07 08 09 10 11 12 13 14 15 16 17 18 19 20 21 22 23" at bounding box center [637, 417] width 40 height 36
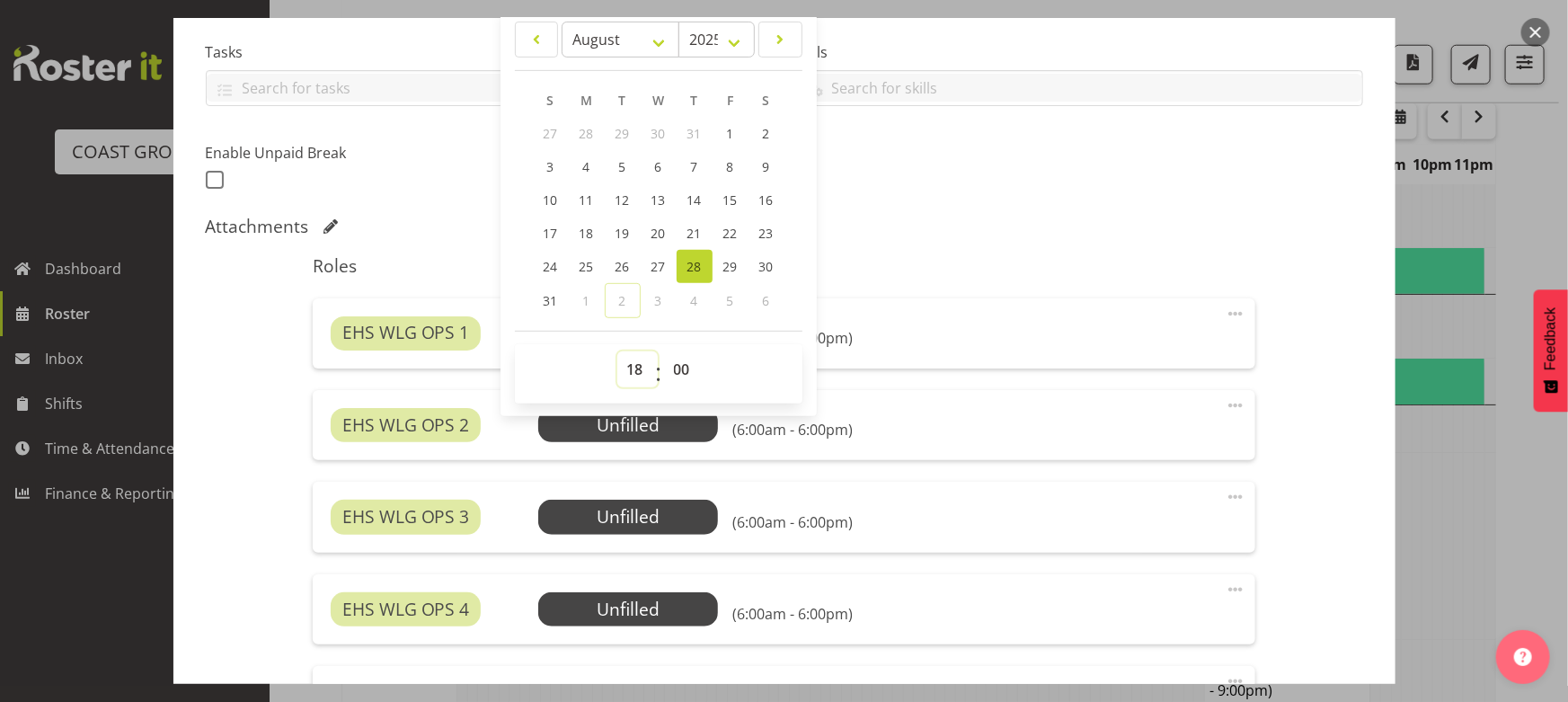
scroll to position [408, 0]
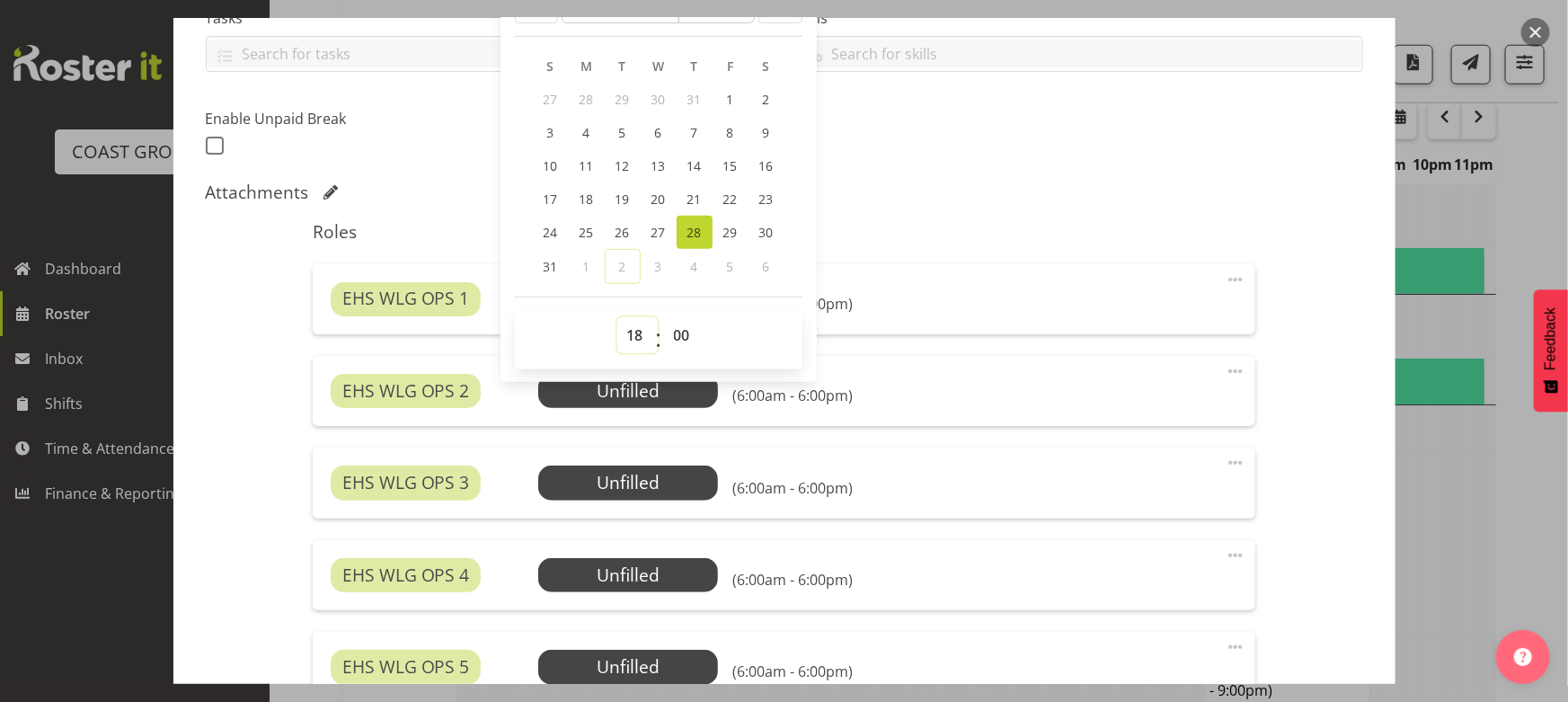
drag, startPoint x: 642, startPoint y: 339, endPoint x: 636, endPoint y: 319, distance: 20.9
click at [641, 339] on select "00 01 02 03 04 05 06 07 08 09 10 11 12 13 14 15 16 17 18 19 20 21 22 23" at bounding box center [637, 335] width 40 height 36
select select "21"
click at [617, 317] on select "00 01 02 03 04 05 06 07 08 09 10 11 12 13 14 15 16 17 18 19 20 21 22 23" at bounding box center [637, 335] width 40 height 36
type input "28/08/2025, 21:00"
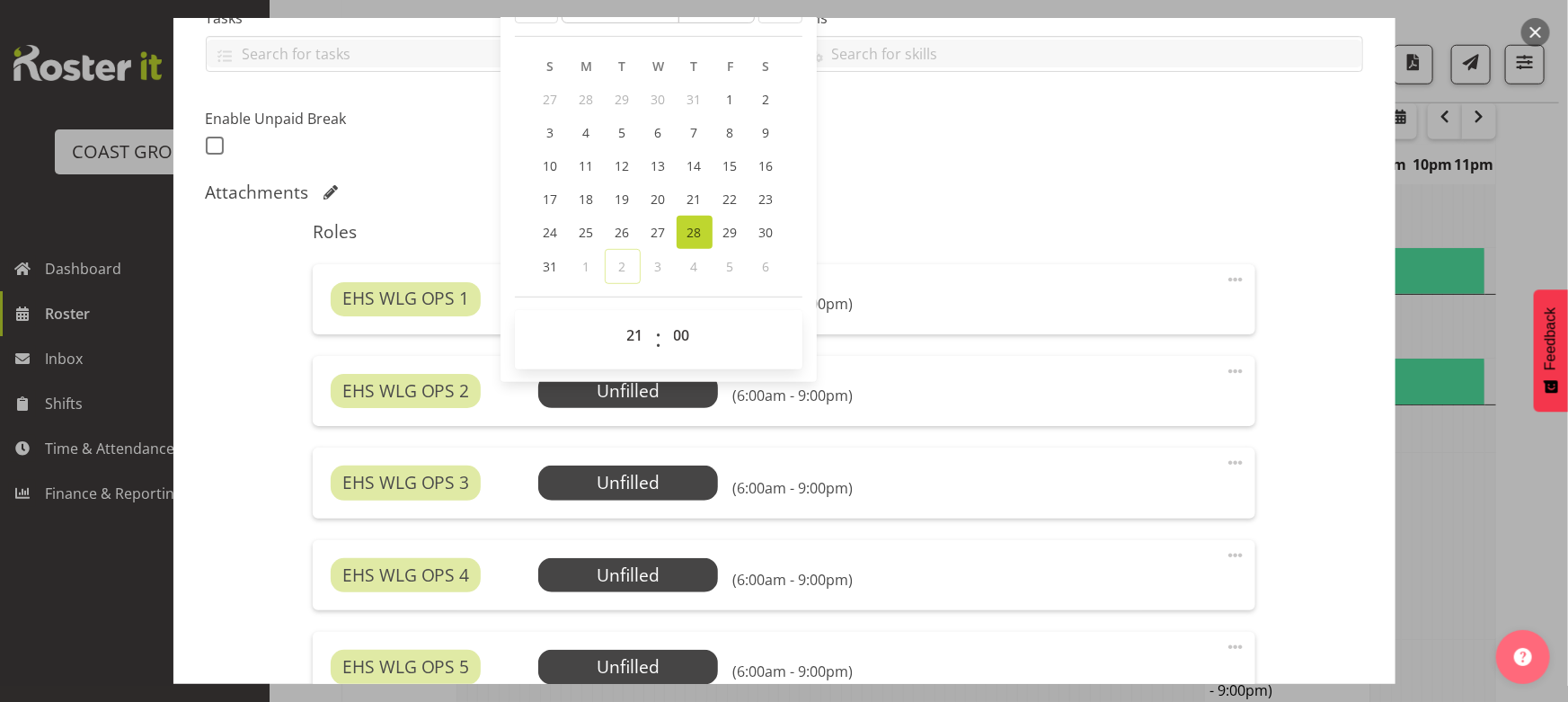
click at [860, 222] on h5 "Roles" at bounding box center [784, 231] width 943 height 22
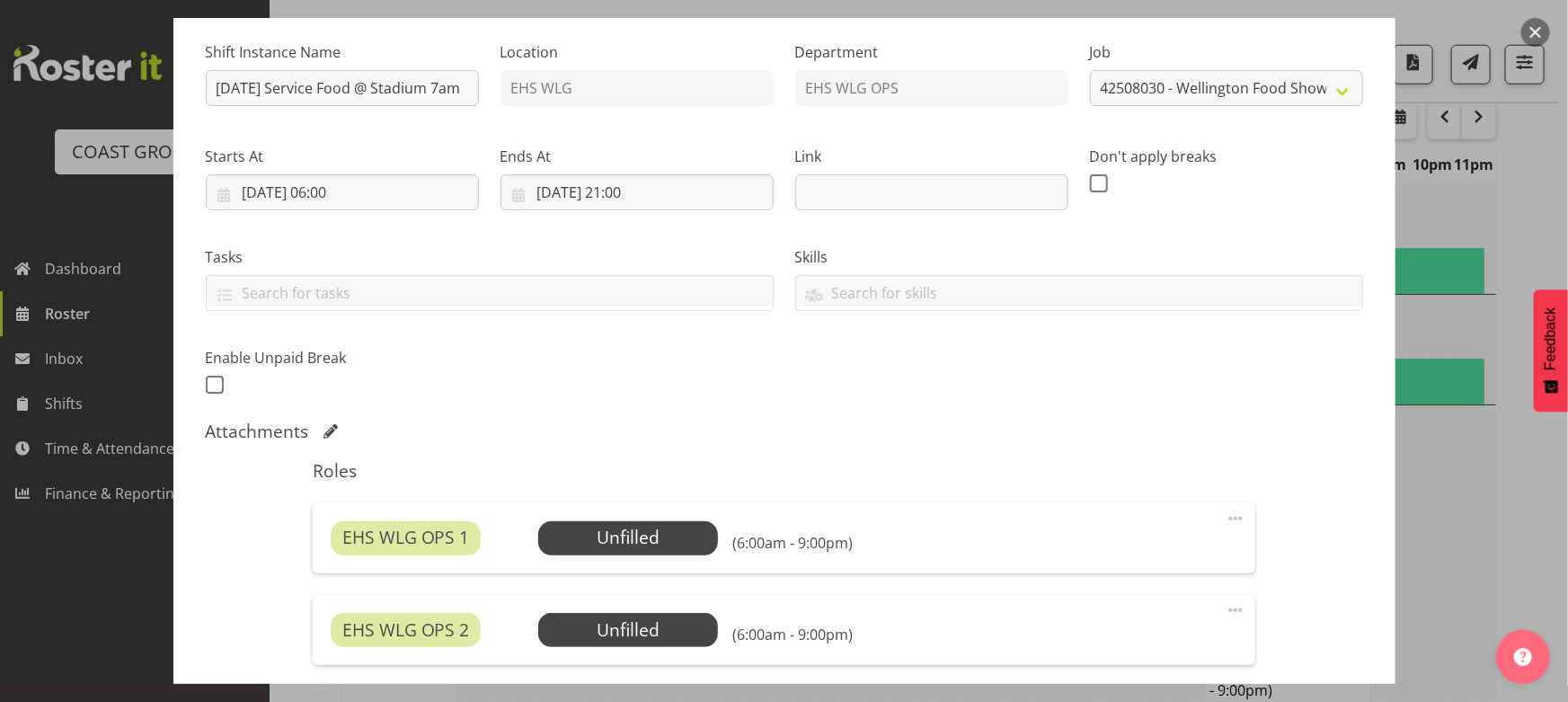
scroll to position [163, 0]
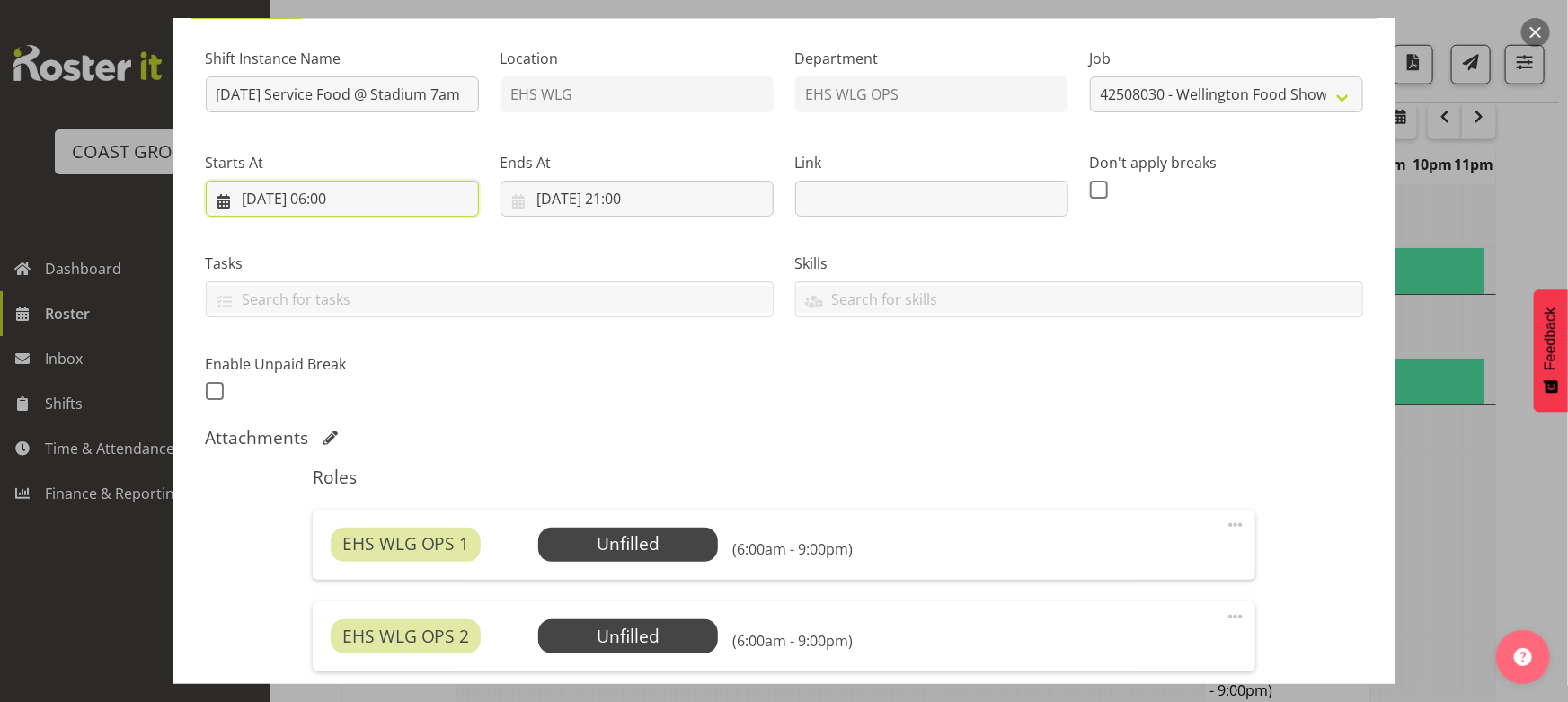
click at [427, 212] on input "28/08/2025, 06:00" at bounding box center [343, 199] width 273 height 36
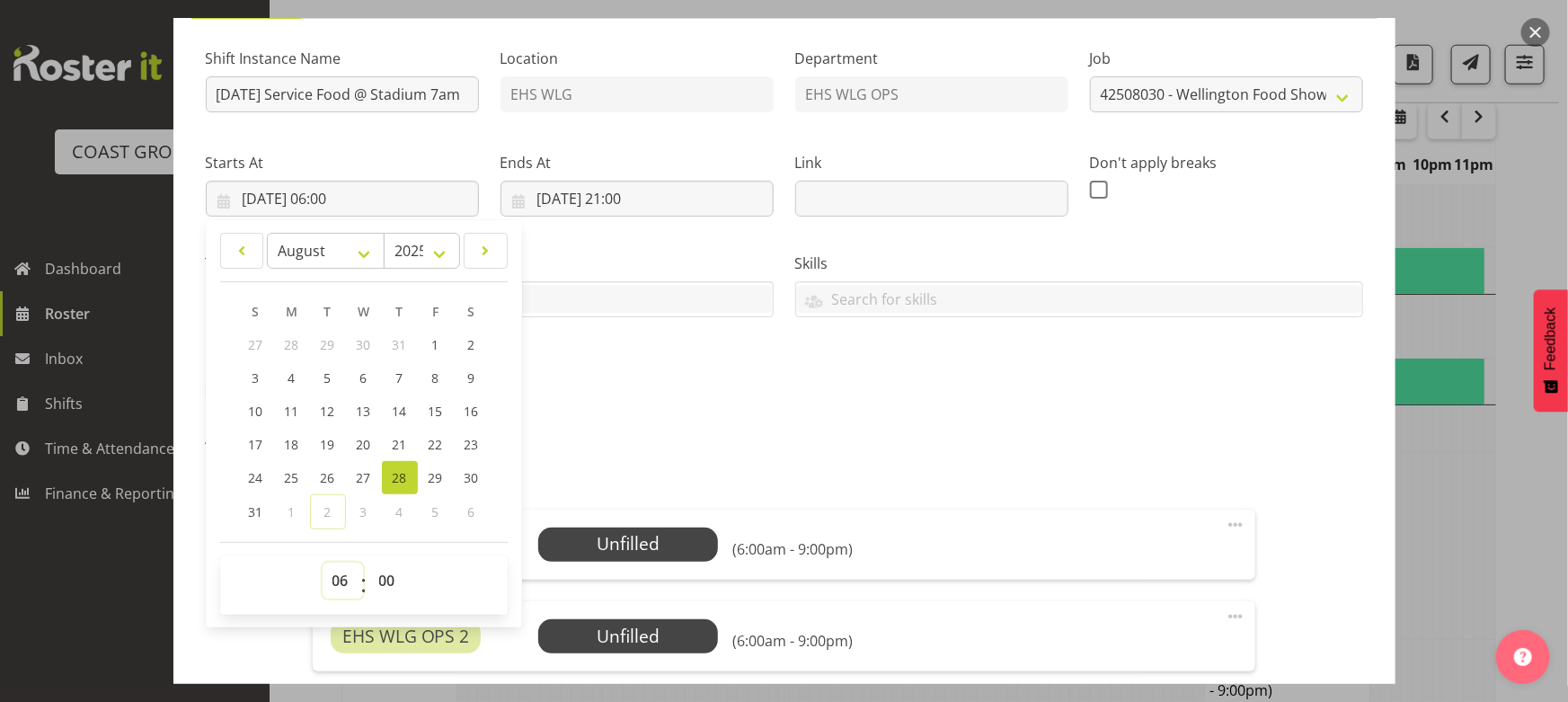
drag, startPoint x: 353, startPoint y: 586, endPoint x: 350, endPoint y: 566, distance: 20.2
click at [353, 586] on select "00 01 02 03 04 05 06 07 08 09 10 11 12 13 14 15 16 17 18 19 20 21 22 23" at bounding box center [343, 581] width 40 height 36
select select "10"
click at [323, 563] on select "00 01 02 03 04 05 06 07 08 09 10 11 12 13 14 15 16 17 18 19 20 21 22 23" at bounding box center [343, 581] width 40 height 36
type input "28/08/2025, 10:00"
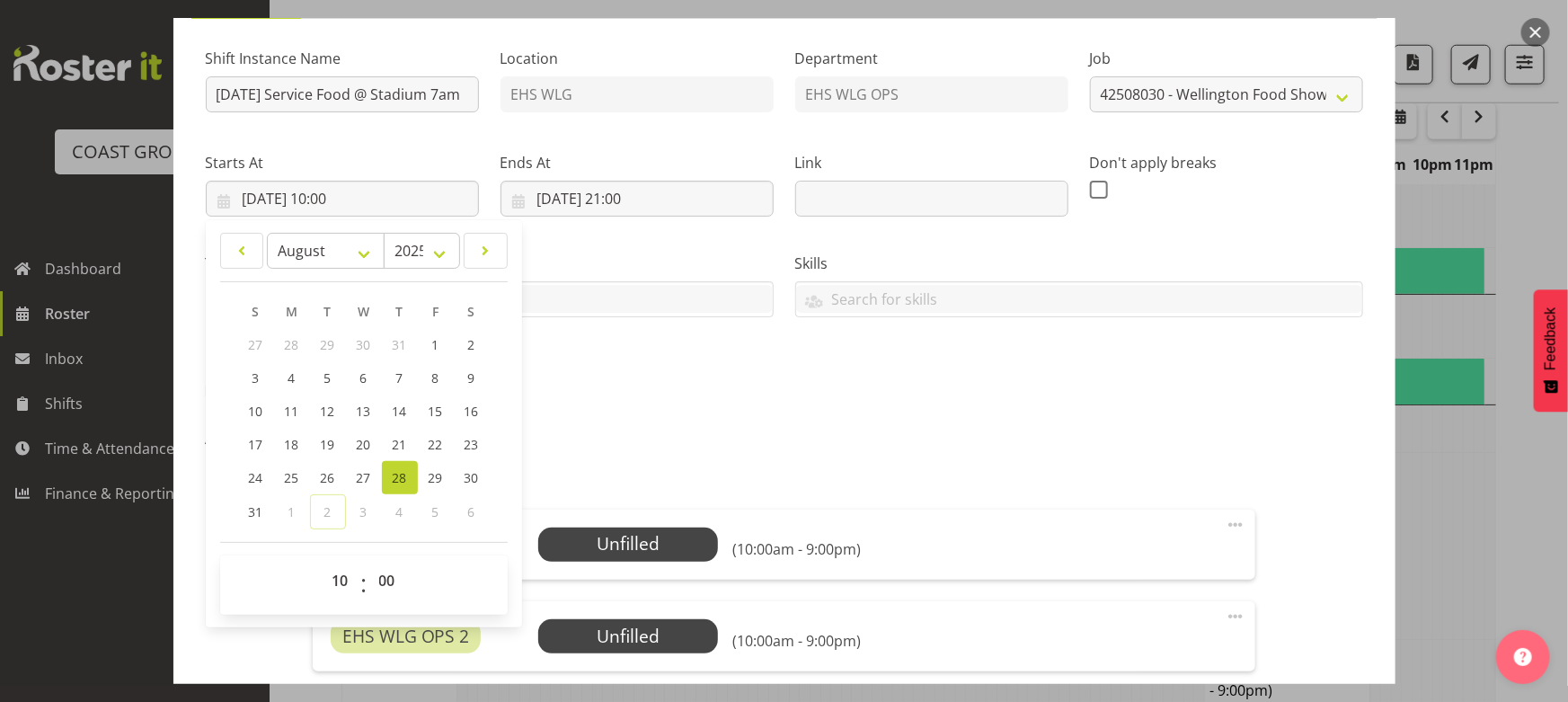
click at [712, 365] on div "Shift Instance Name AUG 25 Service Food @ Stadium 7am Location EHS WLG Departme…" at bounding box center [784, 219] width 1179 height 393
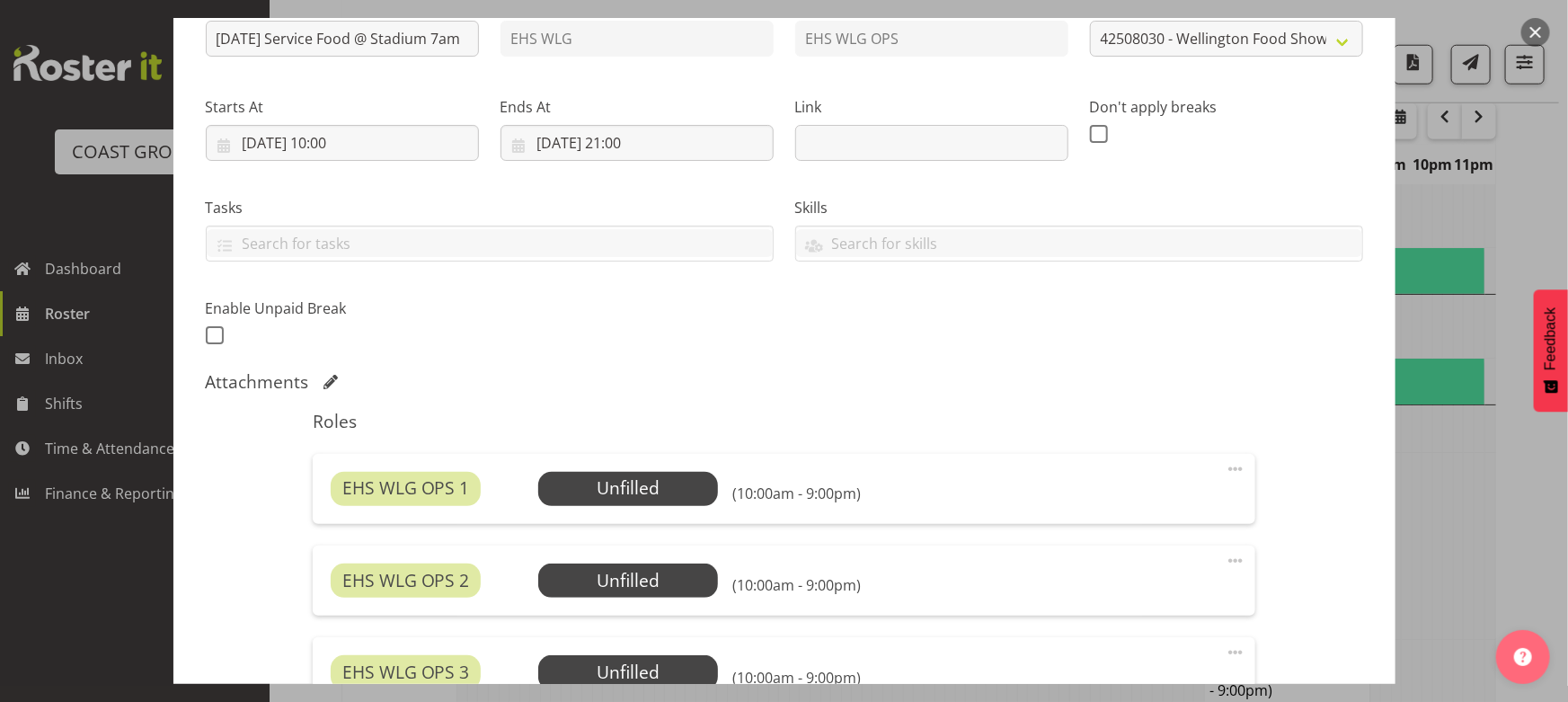
scroll to position [245, 0]
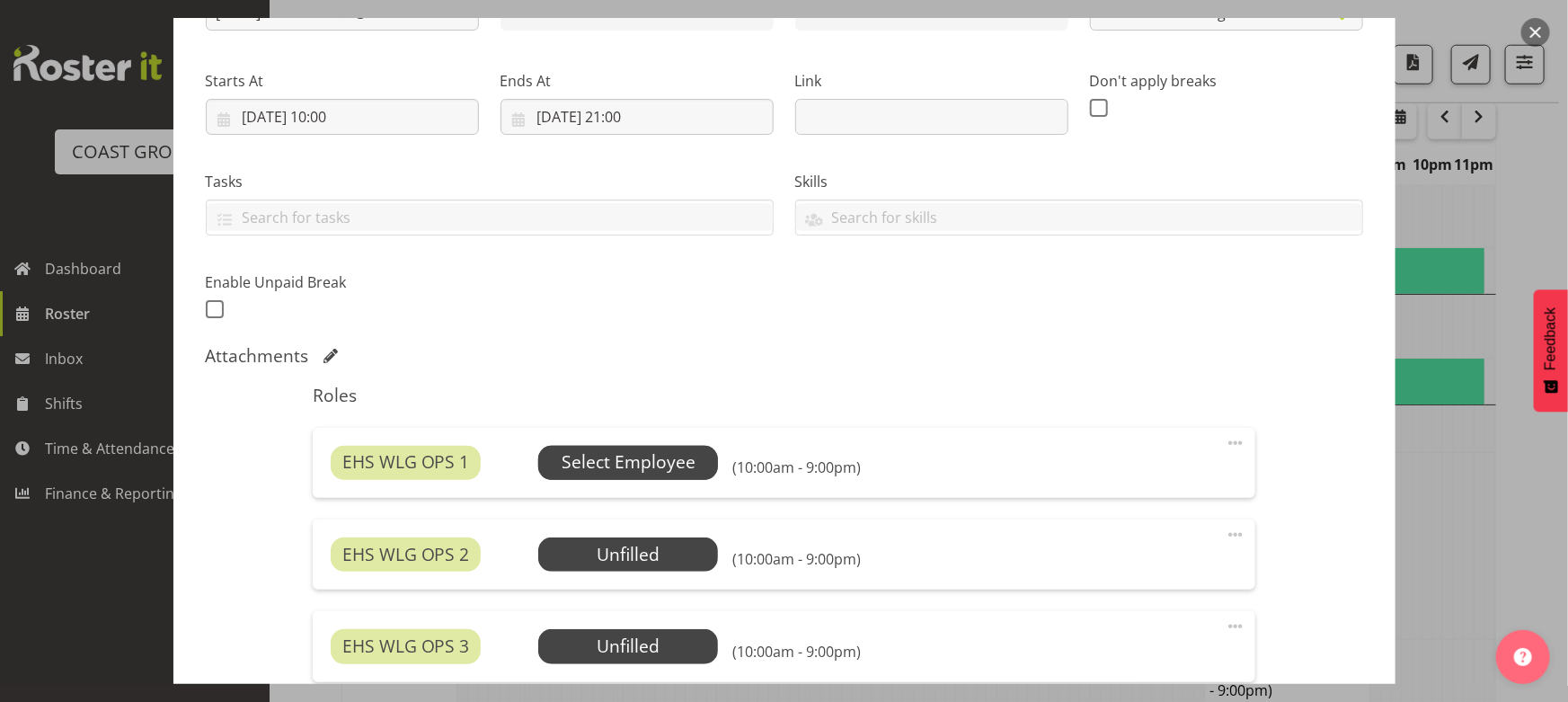
click at [659, 456] on span "Select Employee" at bounding box center [629, 462] width 134 height 26
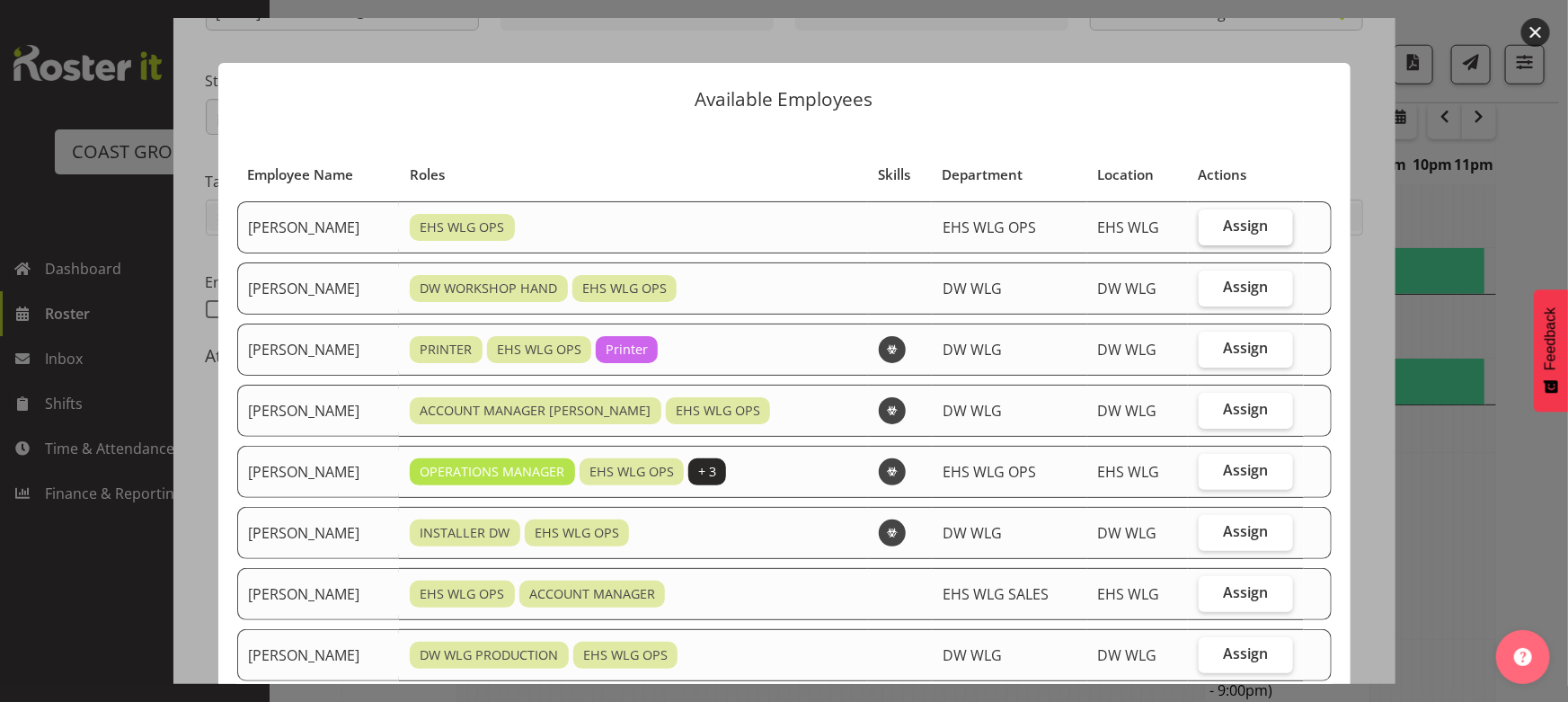
click at [1231, 216] on span "Assign" at bounding box center [1247, 225] width 45 height 18
click at [1210, 220] on input "Assign" at bounding box center [1205, 226] width 11 height 11
checkbox input "true"
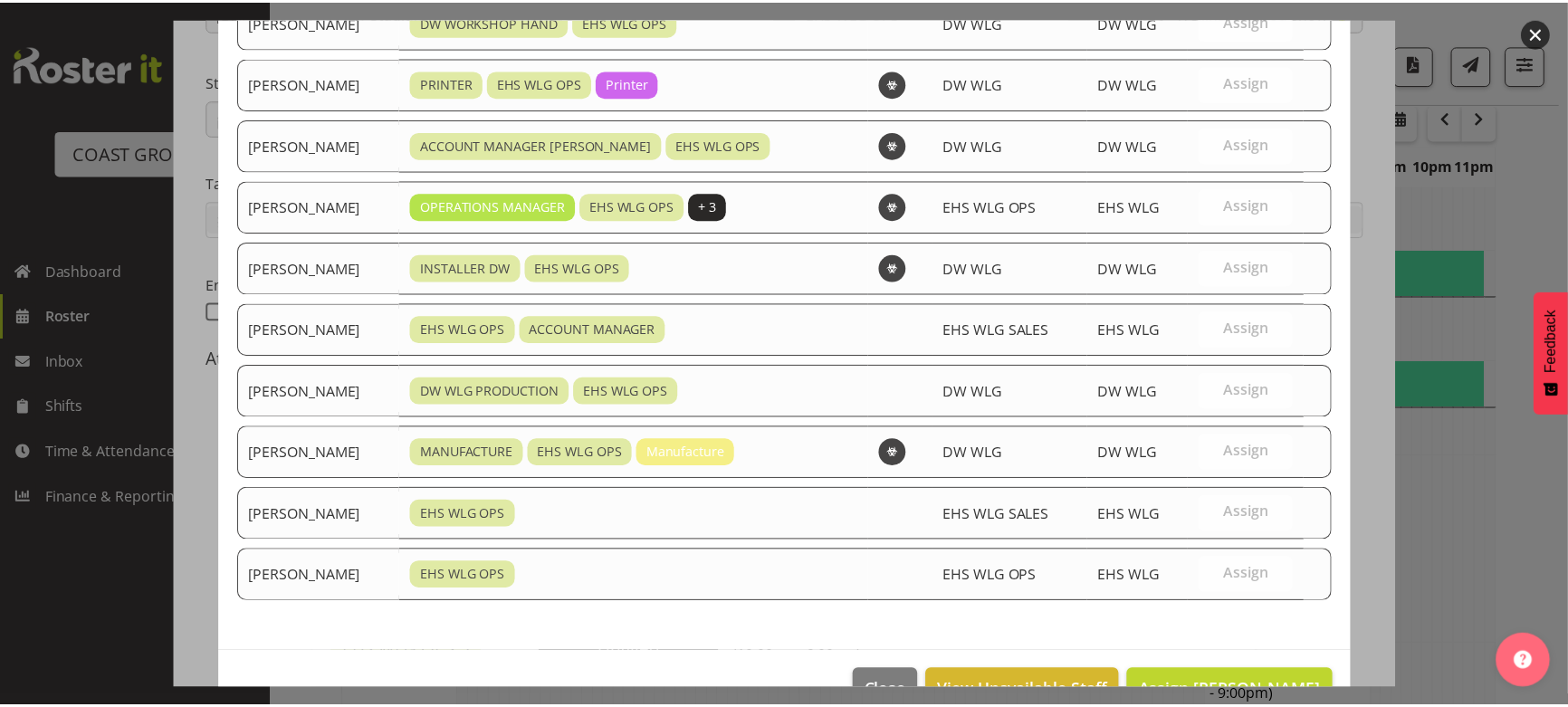
scroll to position [314, 0]
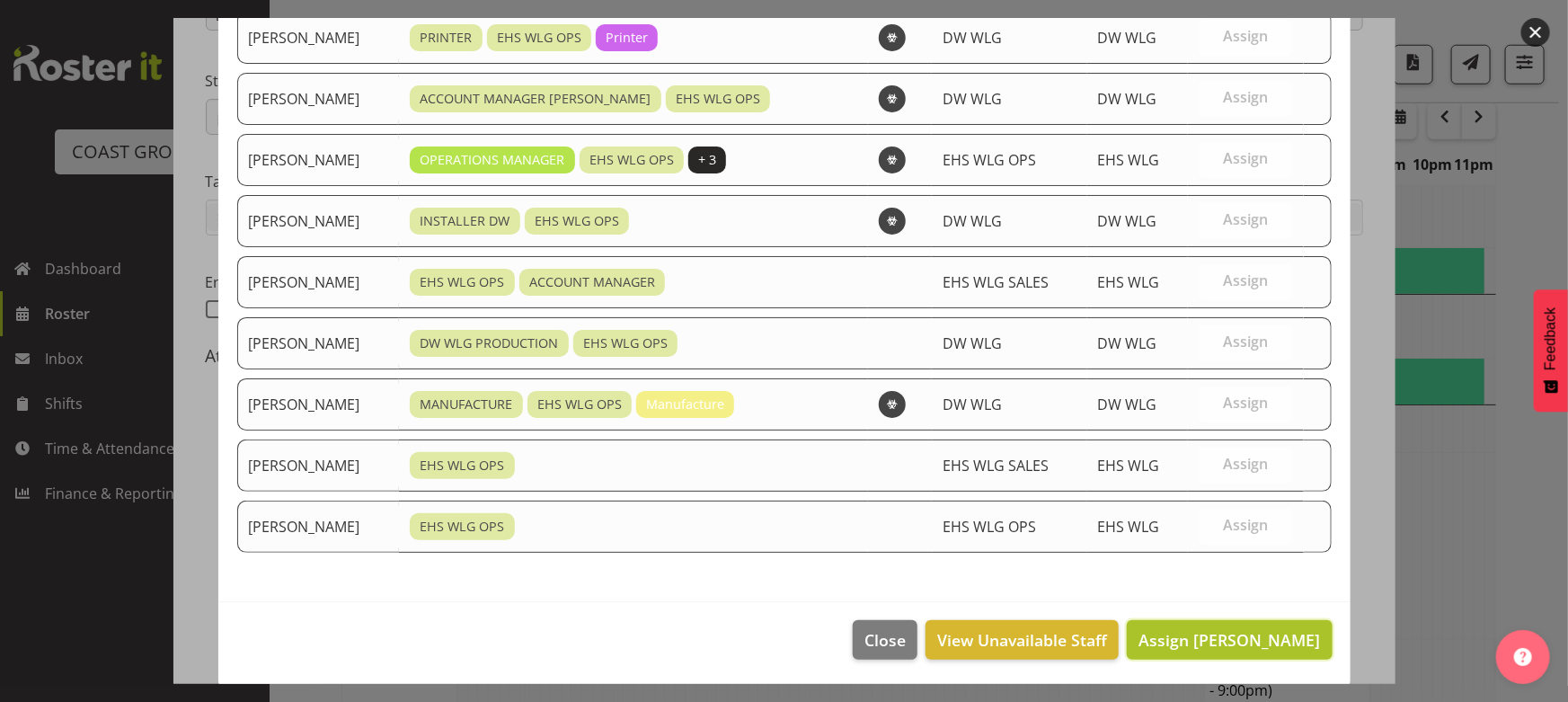
click at [1204, 644] on span "Assign [PERSON_NAME]" at bounding box center [1229, 639] width 182 height 22
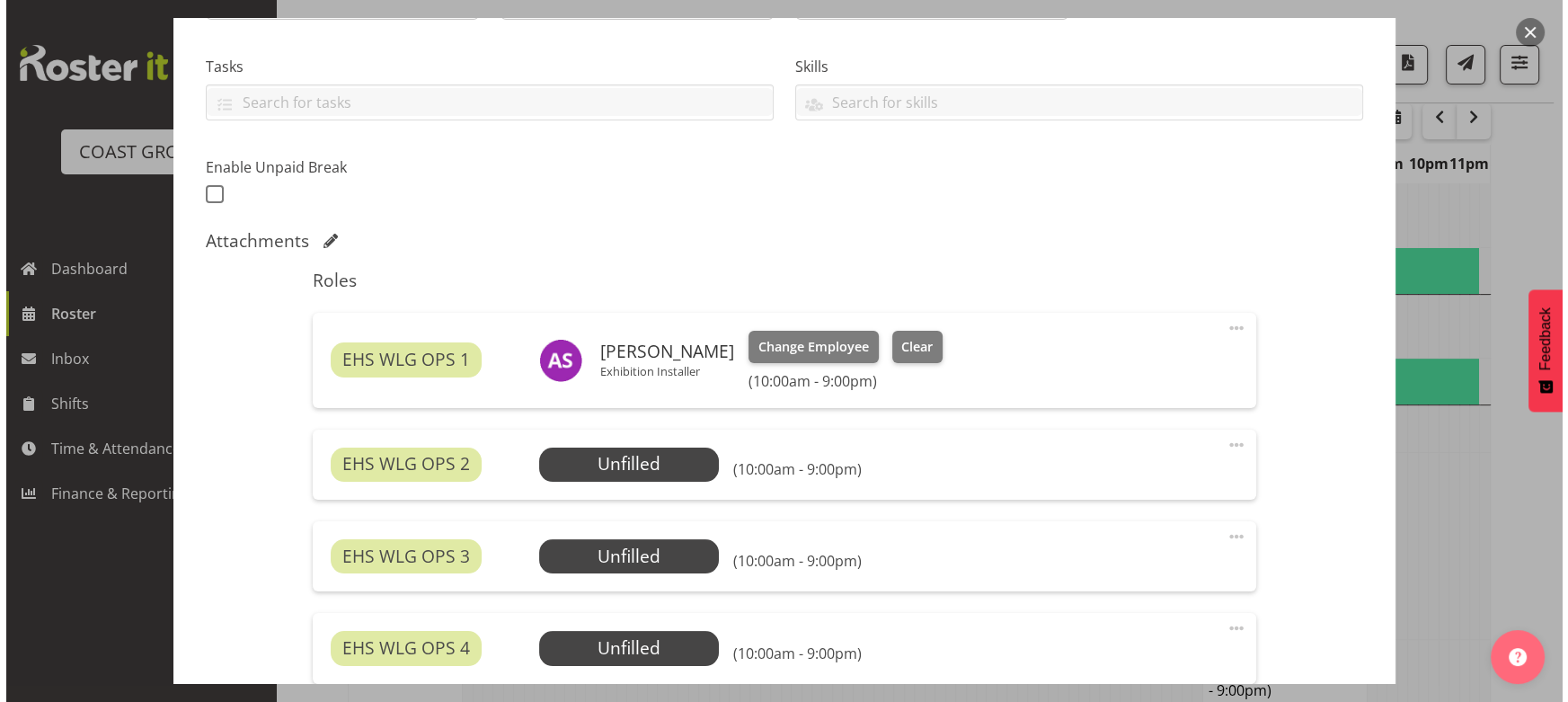
scroll to position [571, 0]
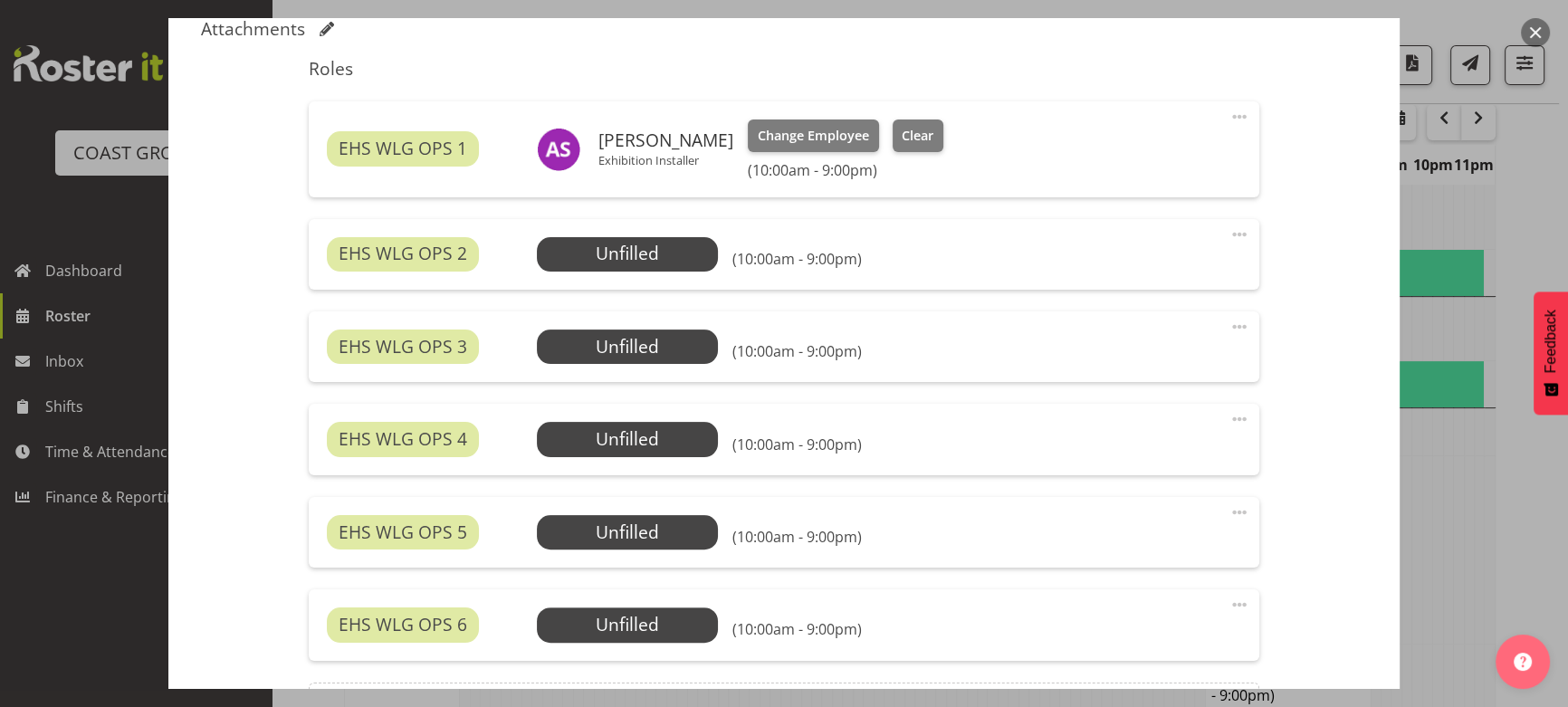
click at [638, 234] on div "EHS WLG OPS 2 Unfilled Select Employee (10:00am - 9:00pm) Edit Cover Role Delete" at bounding box center [784, 254] width 950 height 70
click at [639, 254] on span "Select Employee" at bounding box center [627, 254] width 135 height 27
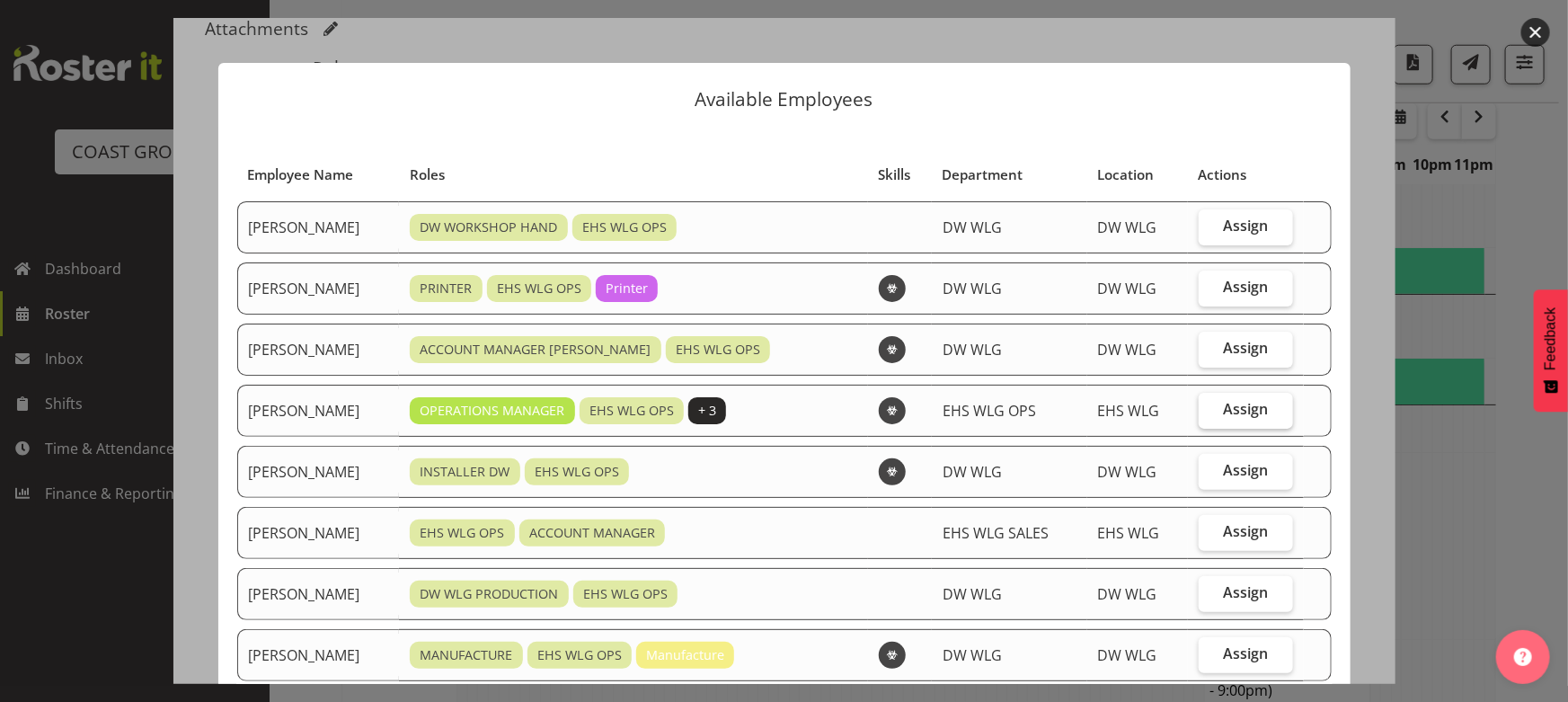
click at [1199, 417] on label "Assign" at bounding box center [1246, 410] width 94 height 36
click at [1199, 415] on input "Assign" at bounding box center [1205, 409] width 11 height 11
checkbox input "true"
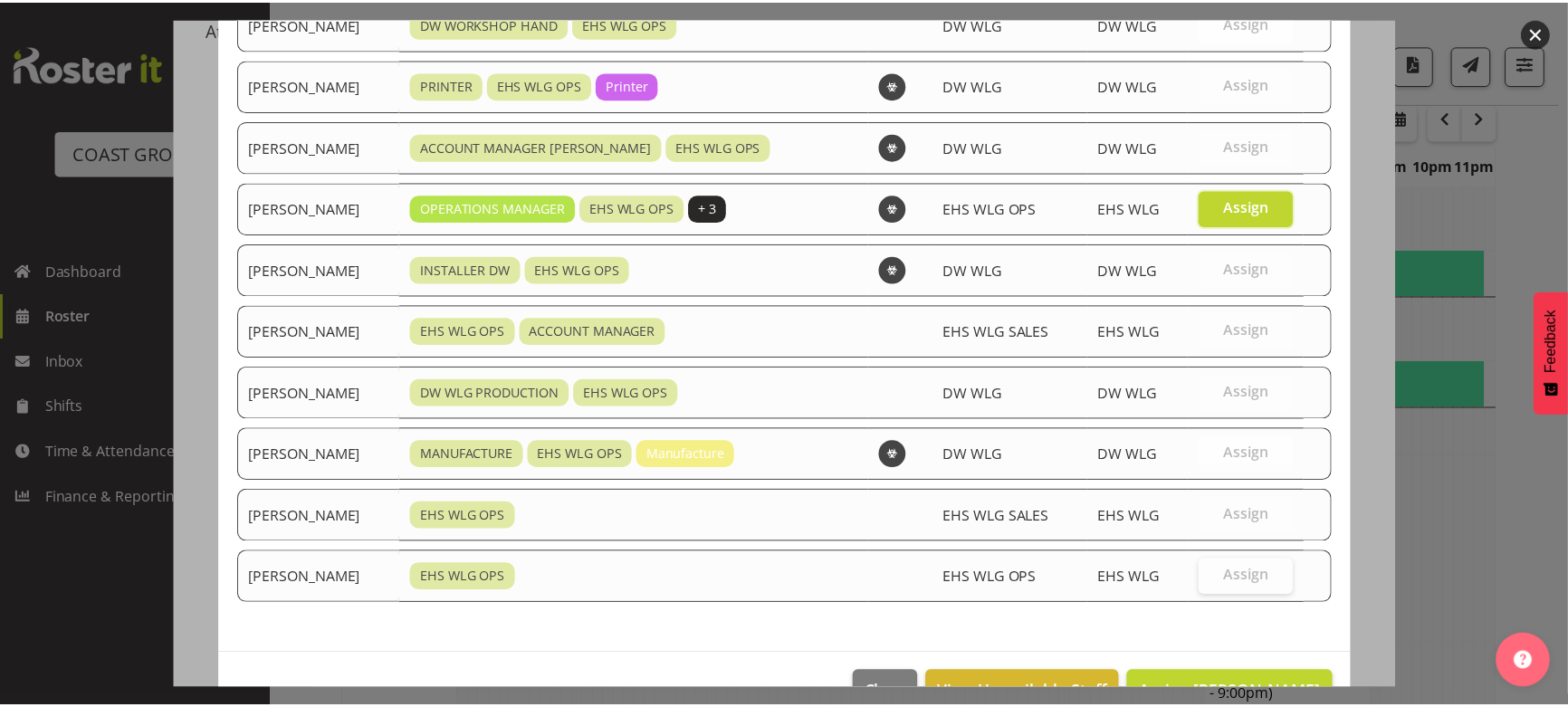
scroll to position [253, 0]
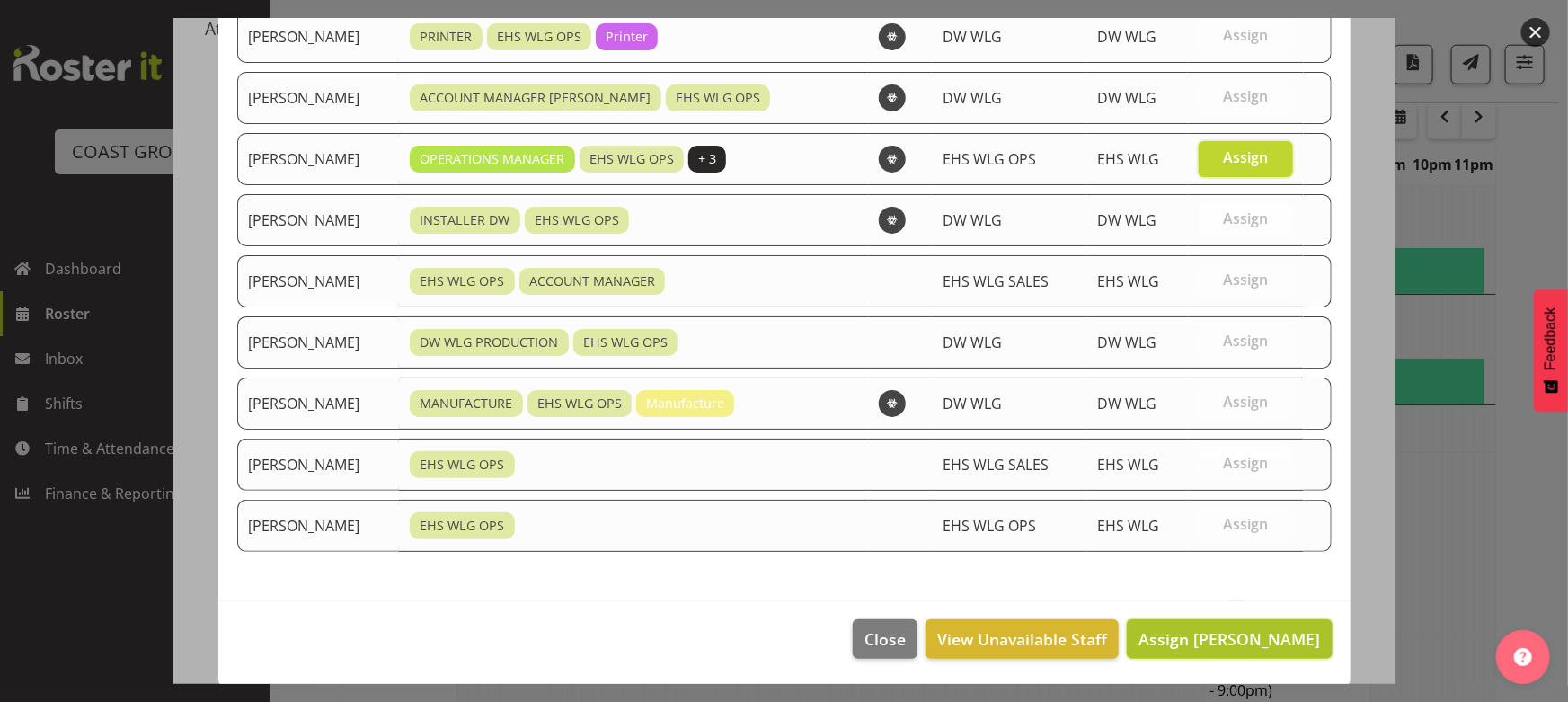
click at [1207, 623] on button "Assign [PERSON_NAME]" at bounding box center [1229, 639] width 205 height 40
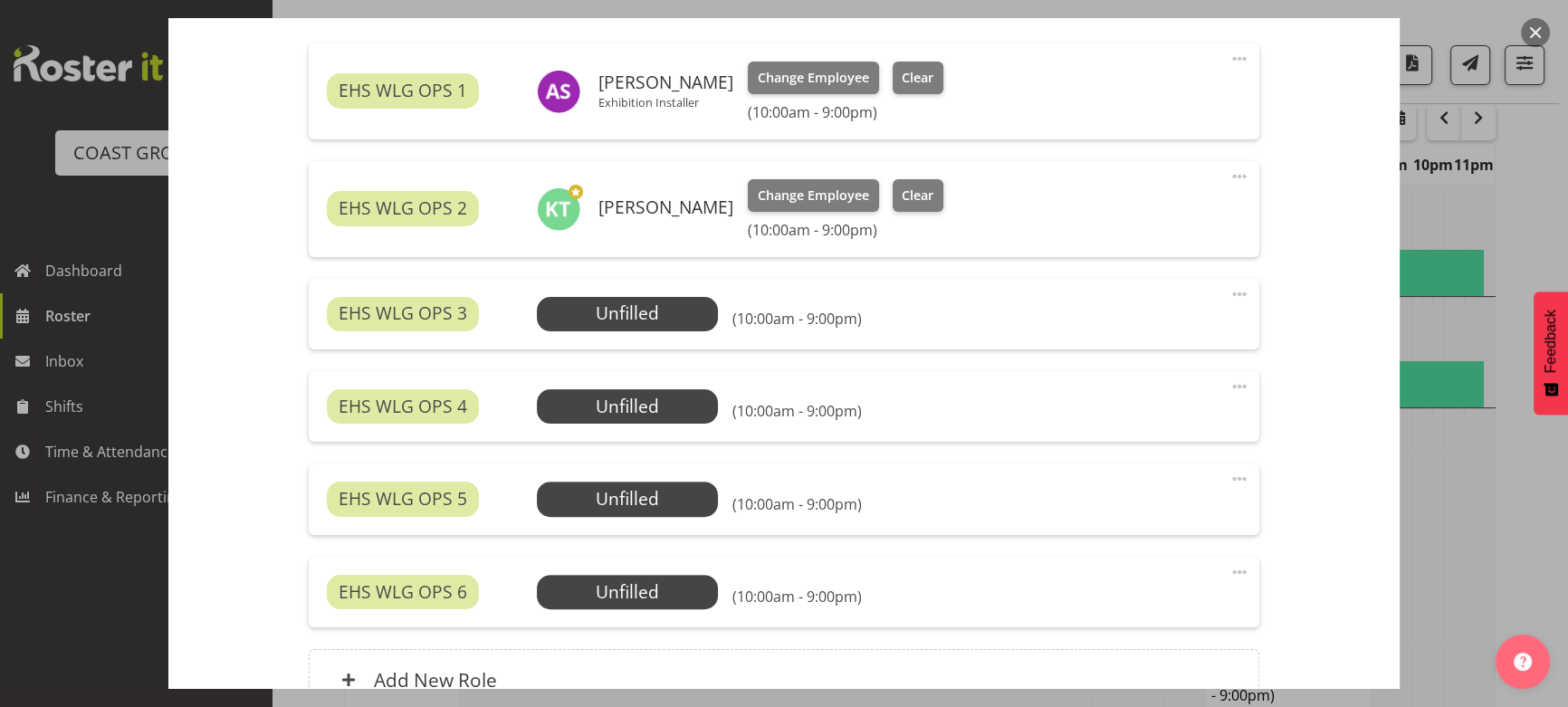
scroll to position [658, 0]
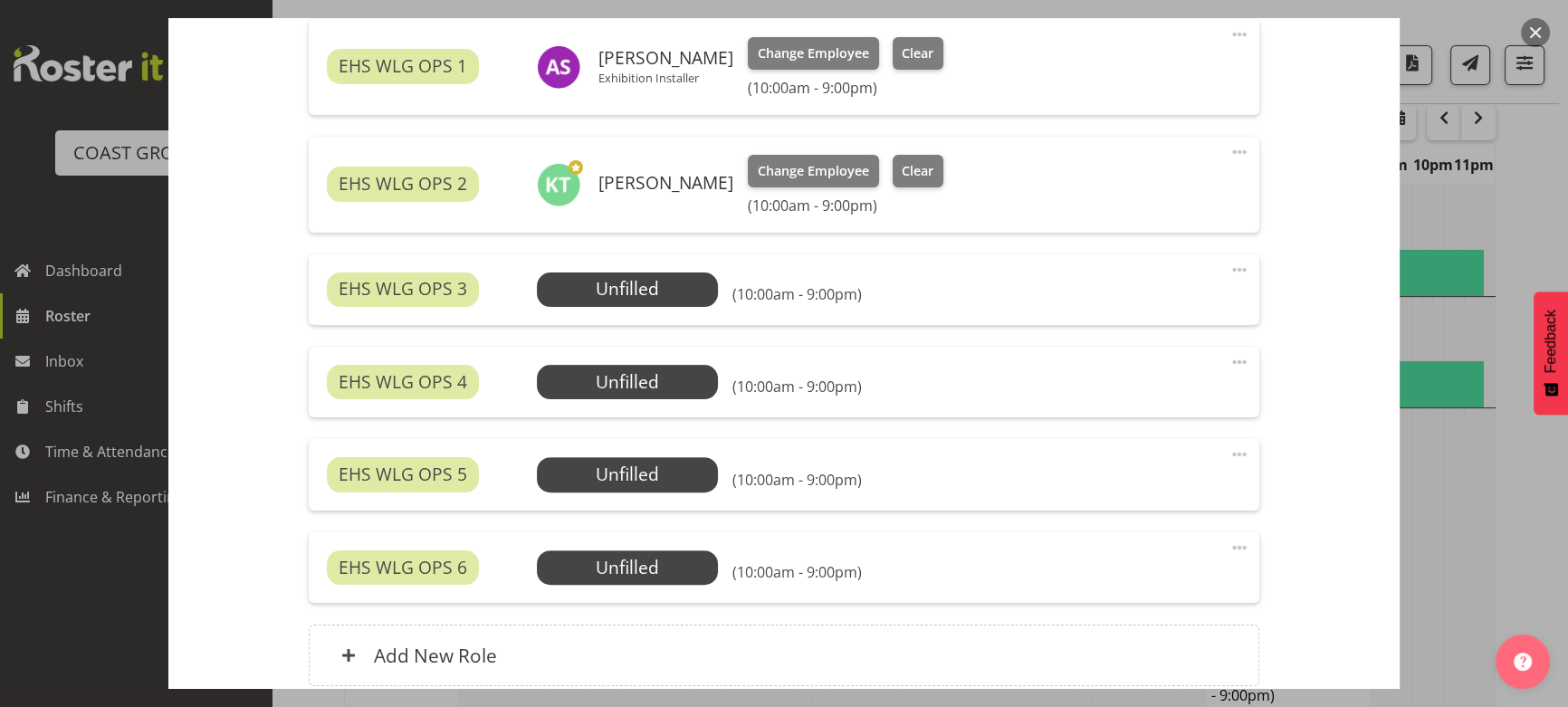
click at [1229, 271] on span at bounding box center [1239, 269] width 22 height 22
click at [1168, 371] on link "Delete" at bounding box center [1162, 378] width 173 height 32
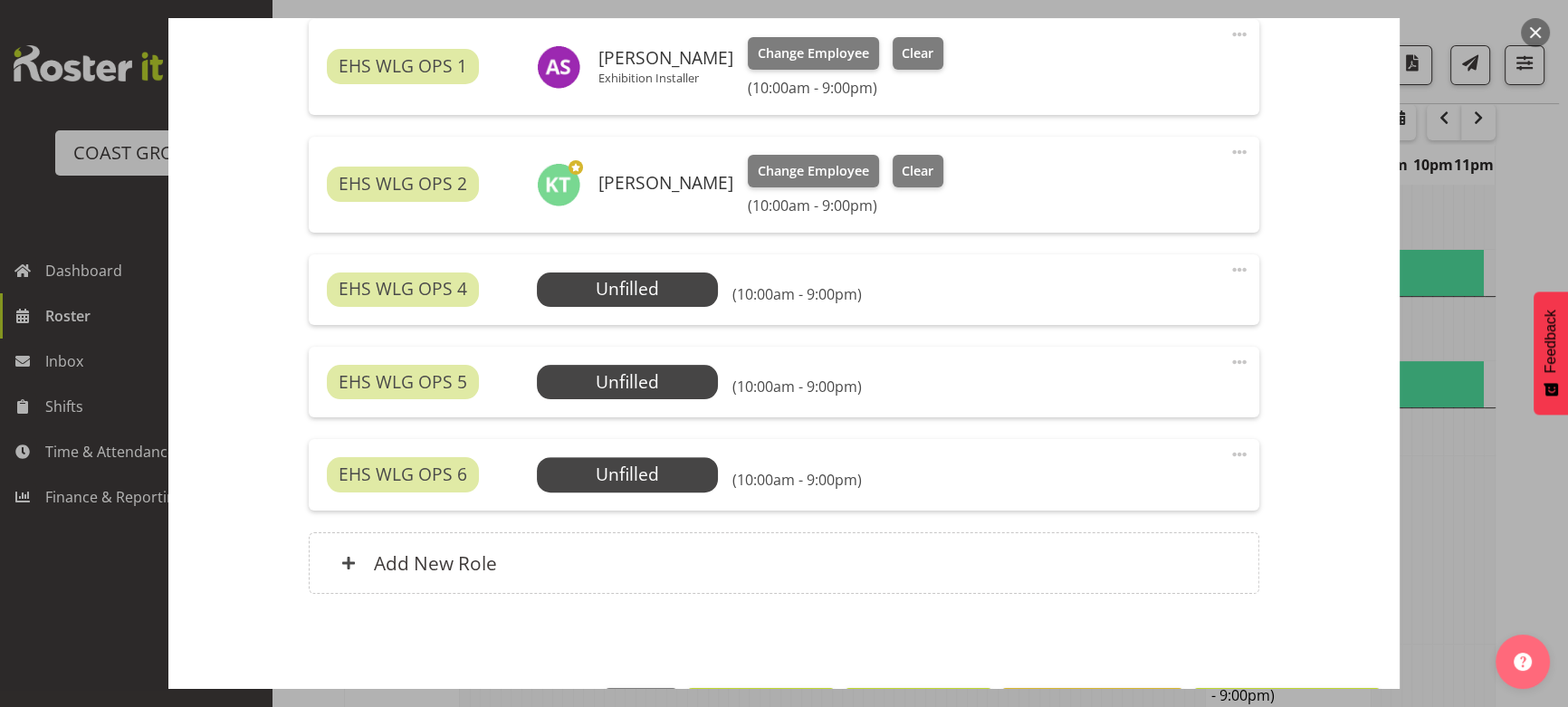
click at [1229, 263] on span at bounding box center [1239, 269] width 22 height 22
click at [1188, 374] on link "Delete" at bounding box center [1162, 378] width 173 height 32
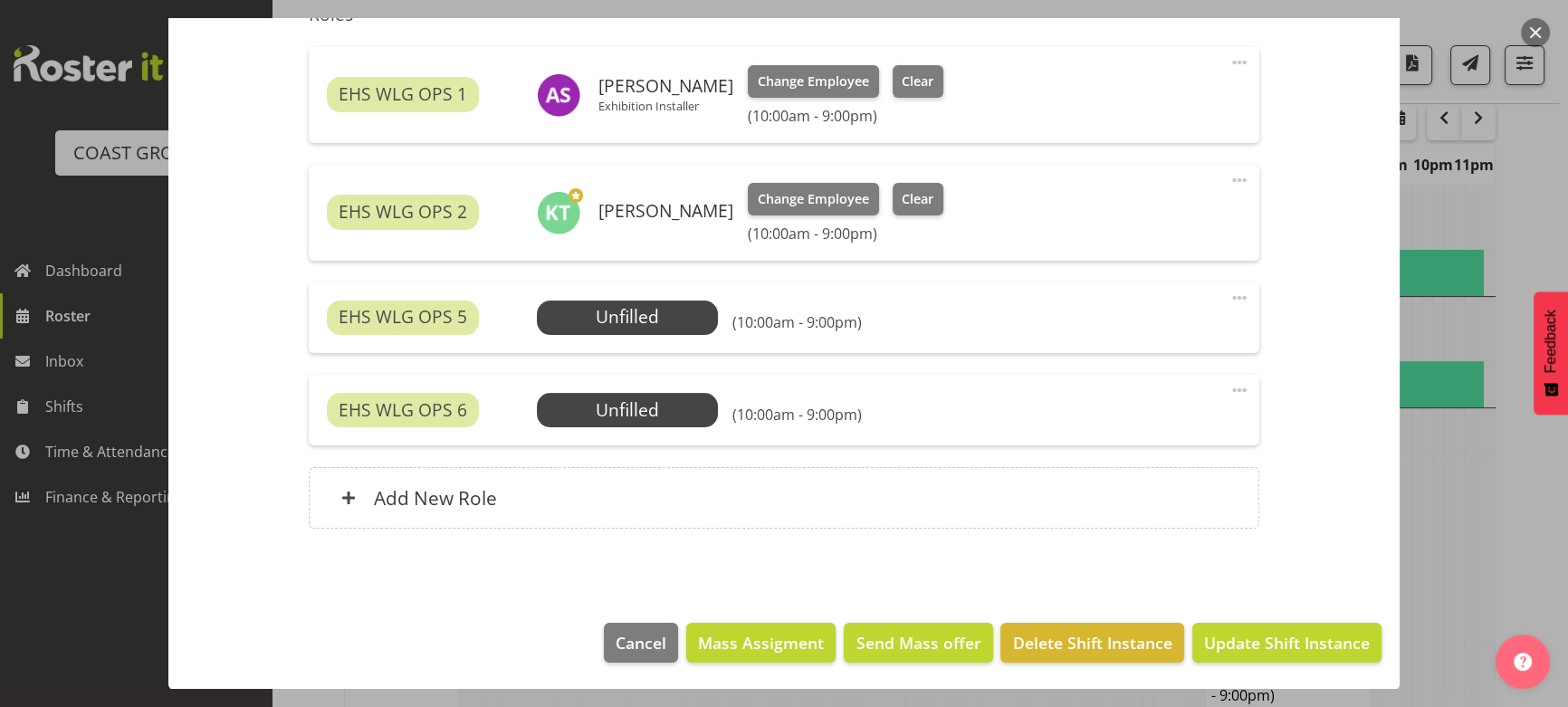
click at [1231, 299] on span at bounding box center [1239, 298] width 22 height 22
click at [1188, 415] on link "Delete" at bounding box center [1162, 407] width 173 height 32
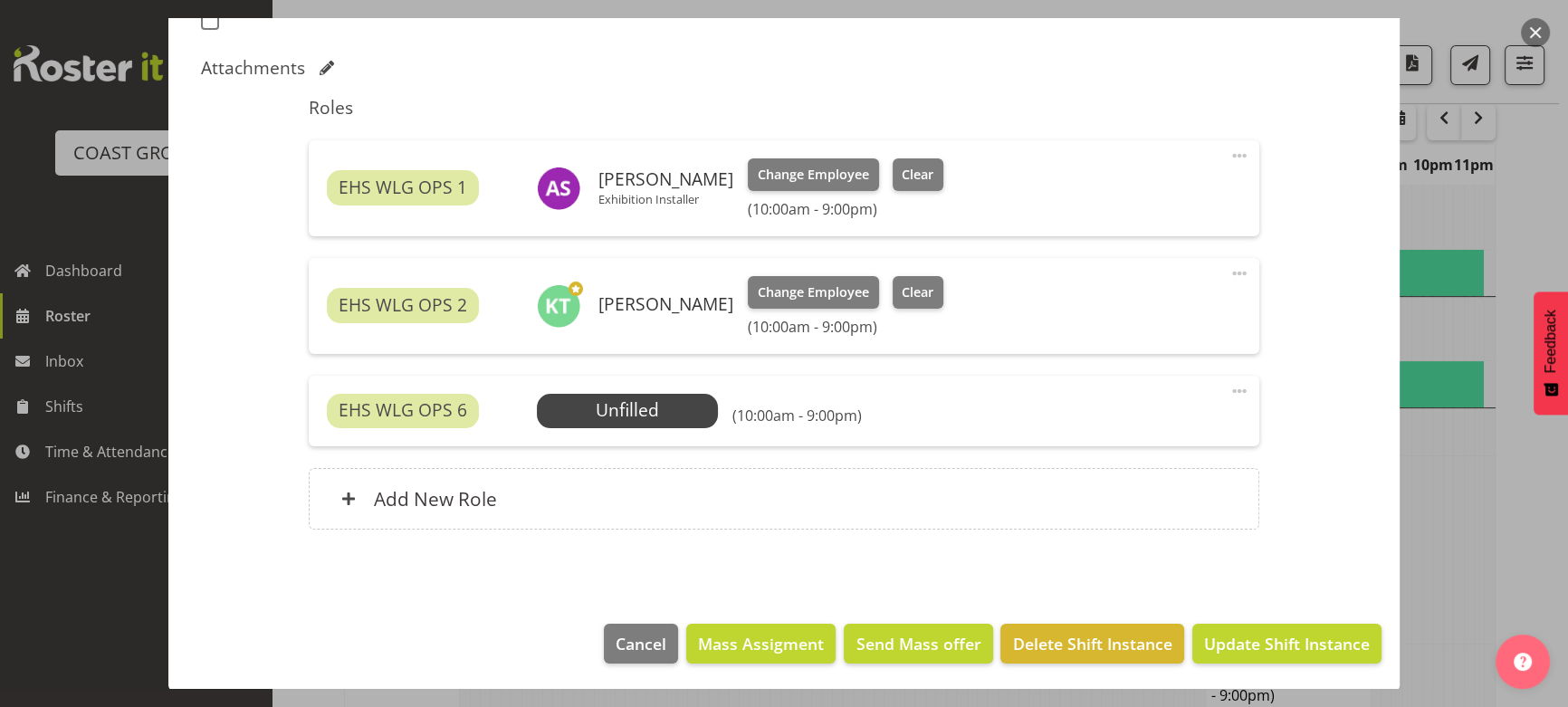
click at [1229, 391] on span at bounding box center [1239, 390] width 22 height 22
click at [1193, 498] on link "Delete" at bounding box center [1162, 499] width 173 height 32
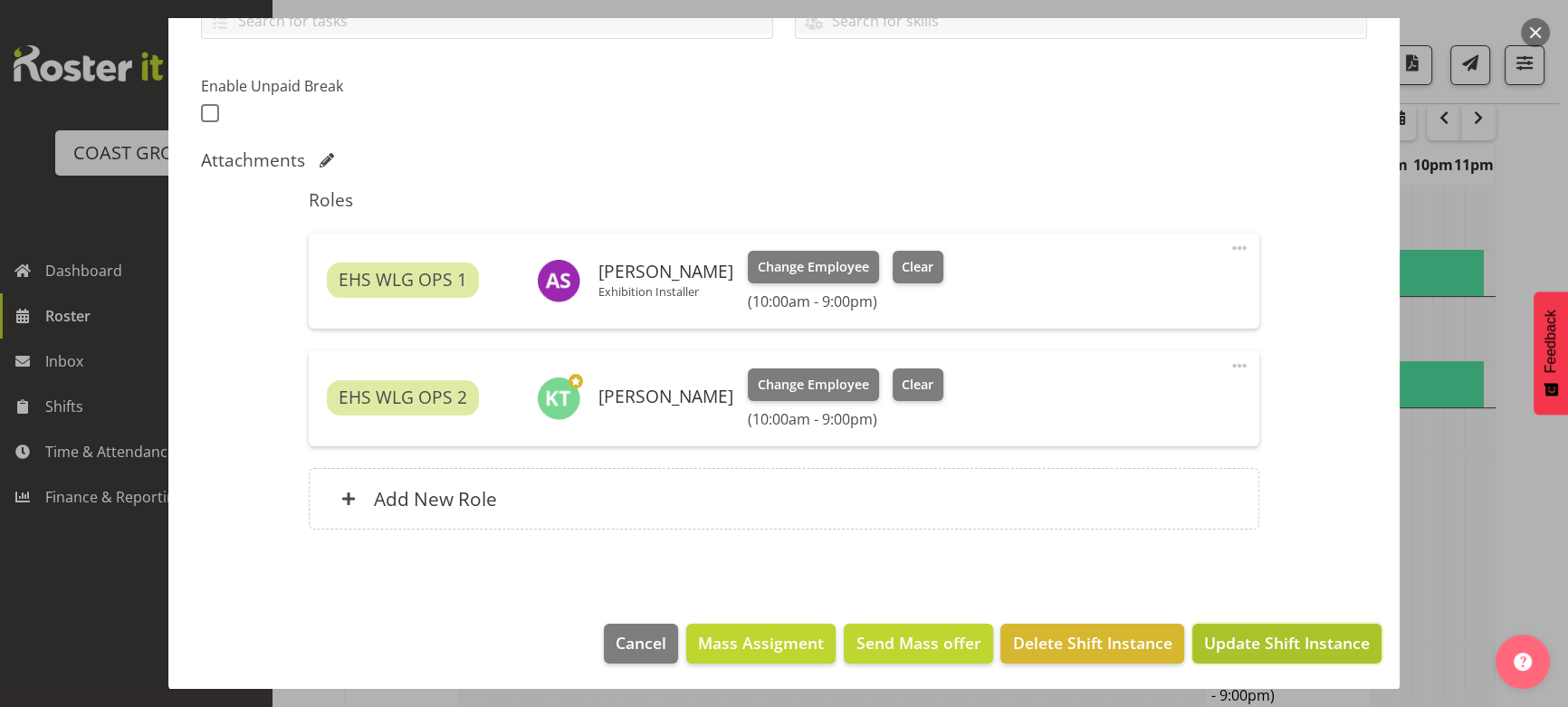
click at [1213, 655] on button "Update Shift Instance" at bounding box center [1287, 644] width 190 height 40
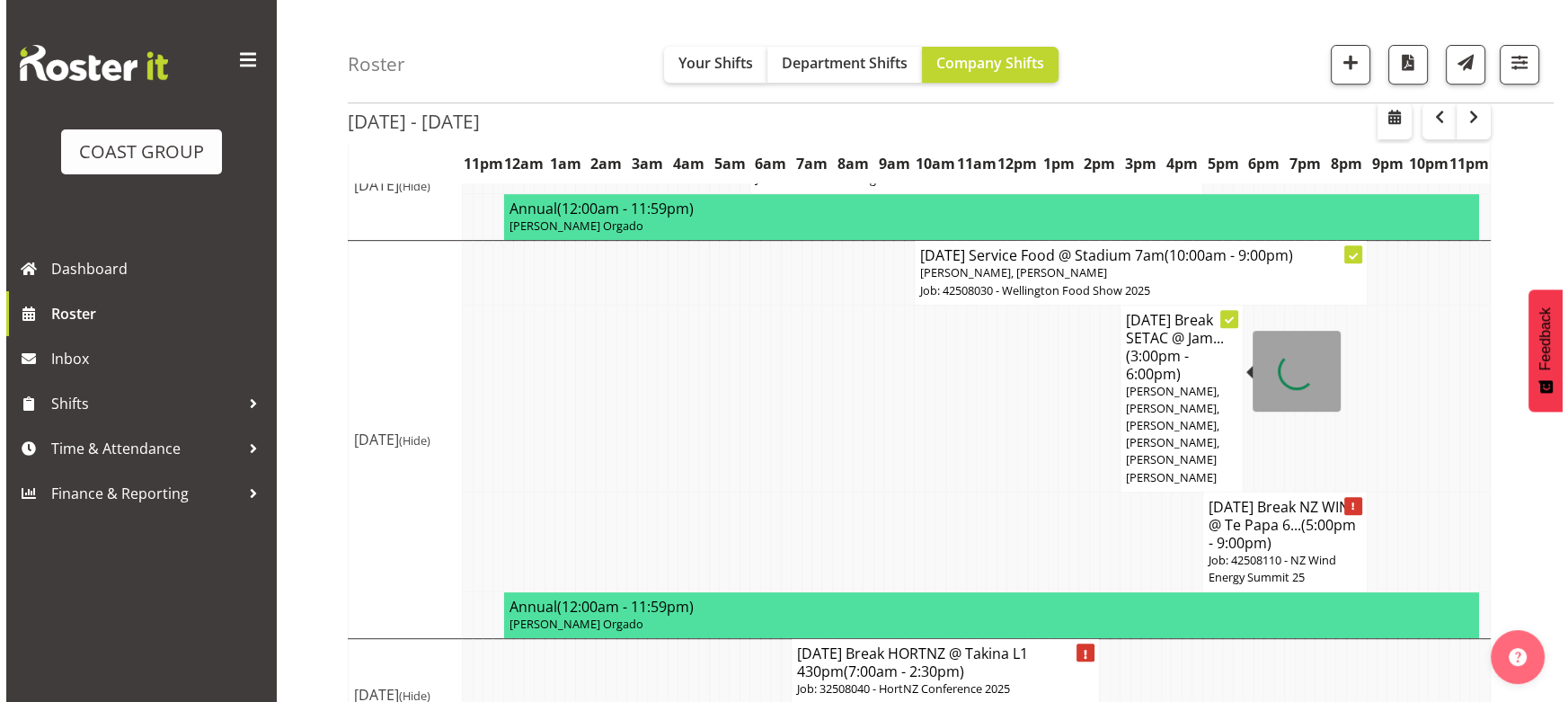
scroll to position [1003, 0]
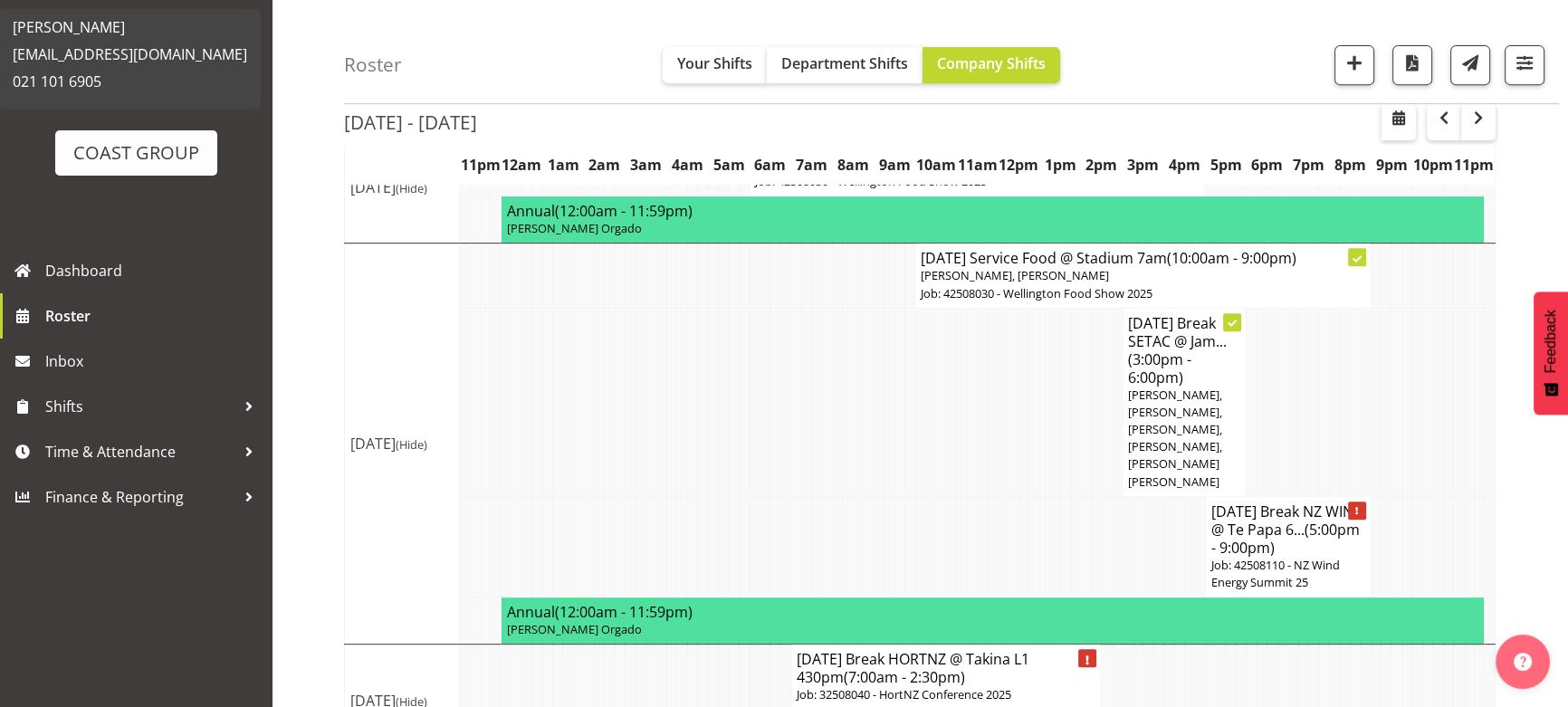
click at [1279, 556] on p "Job: 42508110 - NZ Wind Energy Summit 25" at bounding box center [1288, 573] width 154 height 34
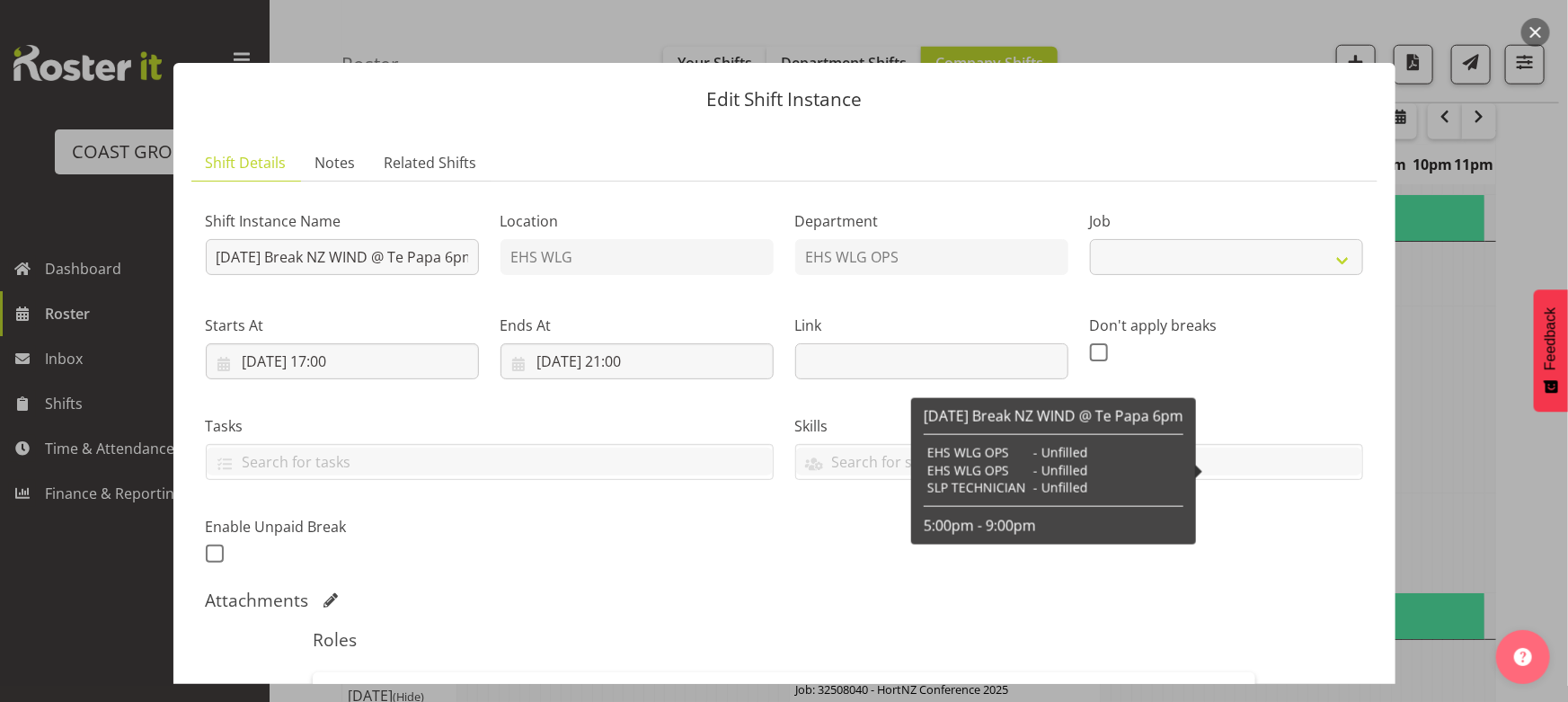
click at [1244, 477] on div at bounding box center [1080, 463] width 567 height 30
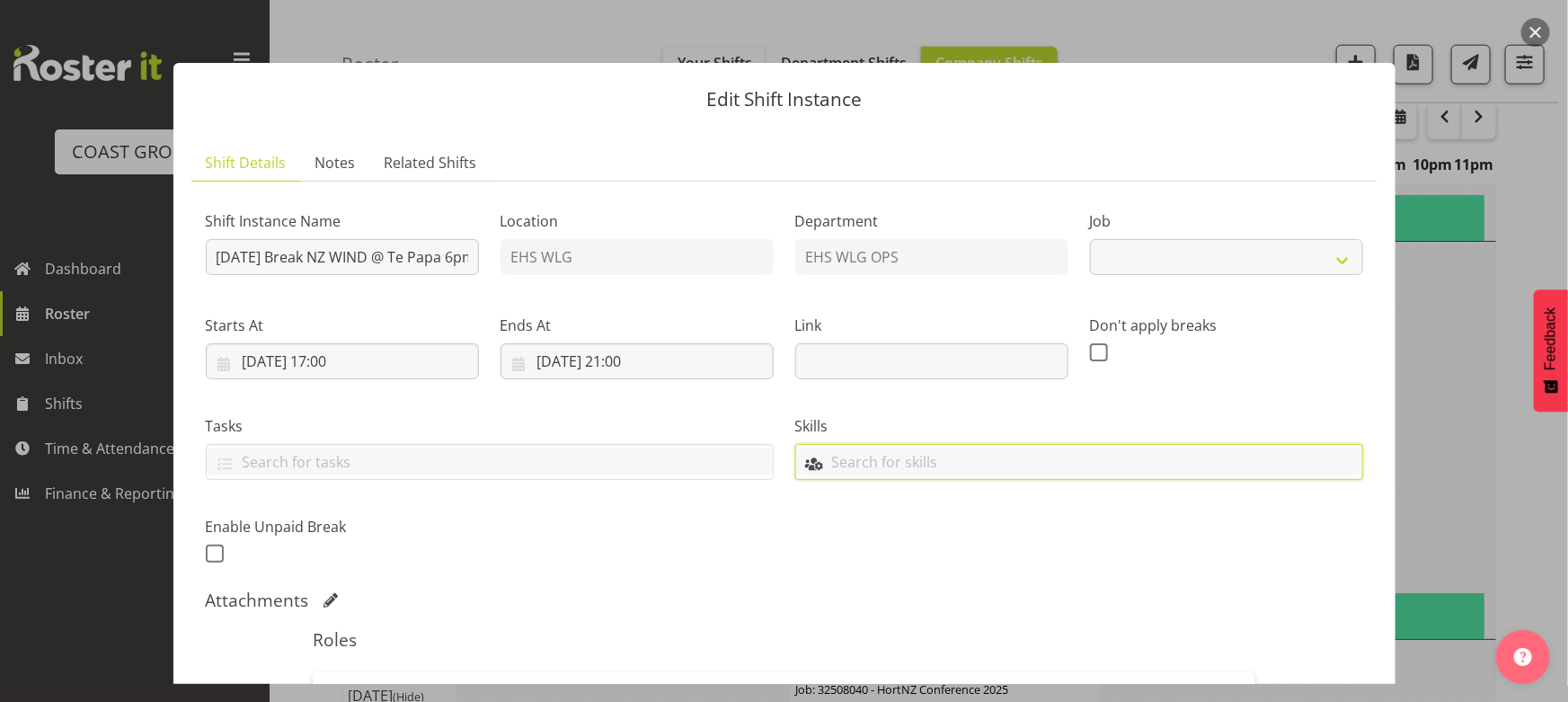
select select "9888"
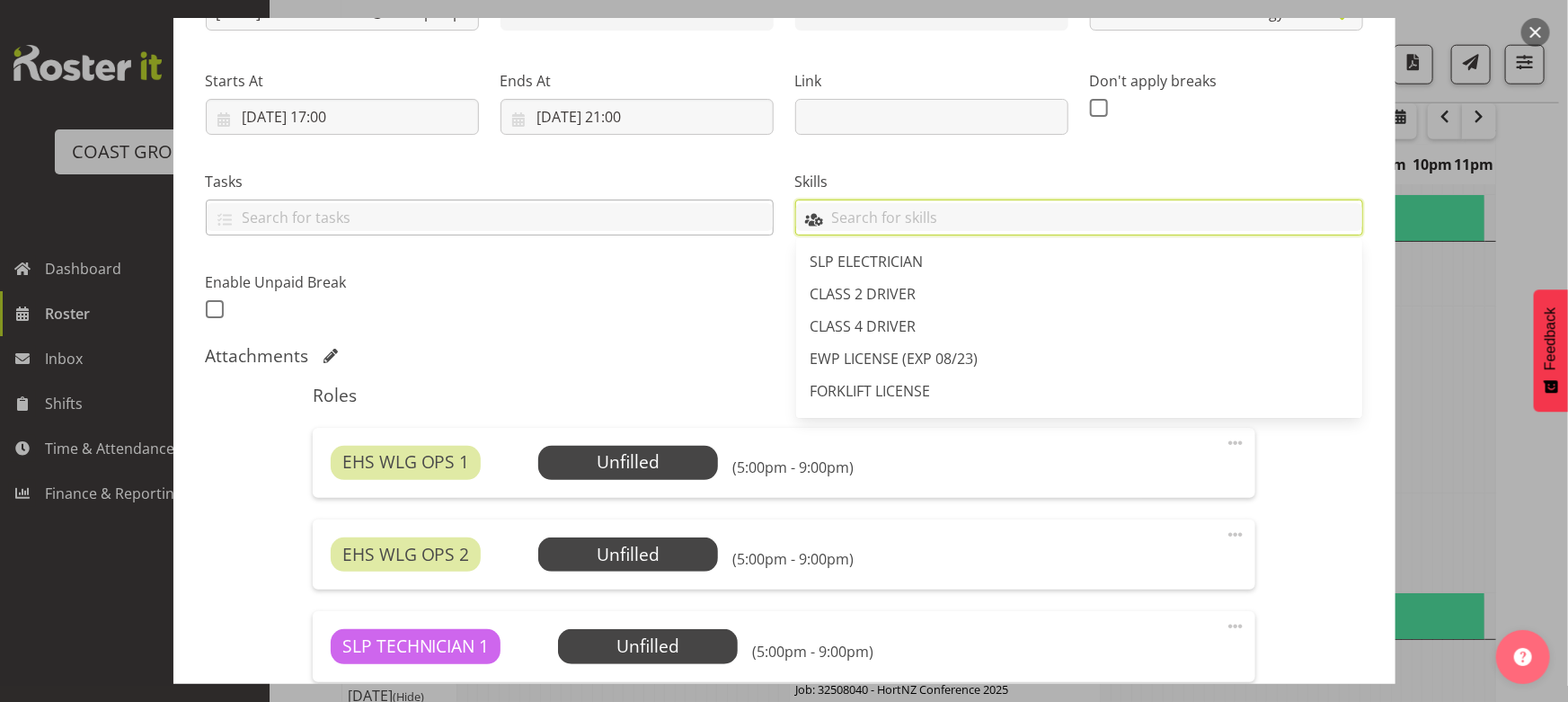
scroll to position [81, 0]
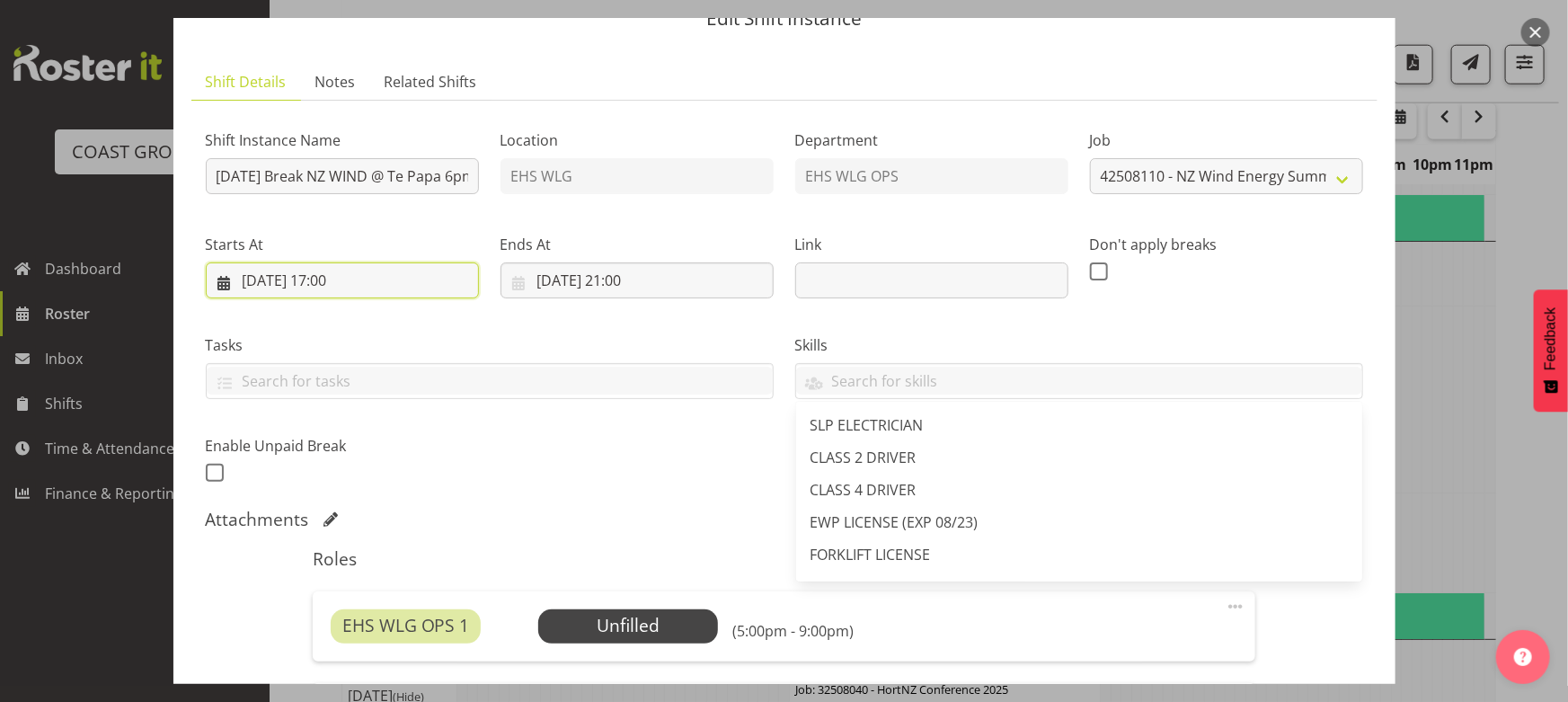
click at [456, 293] on input "28/08/2025, 17:00" at bounding box center [343, 280] width 273 height 36
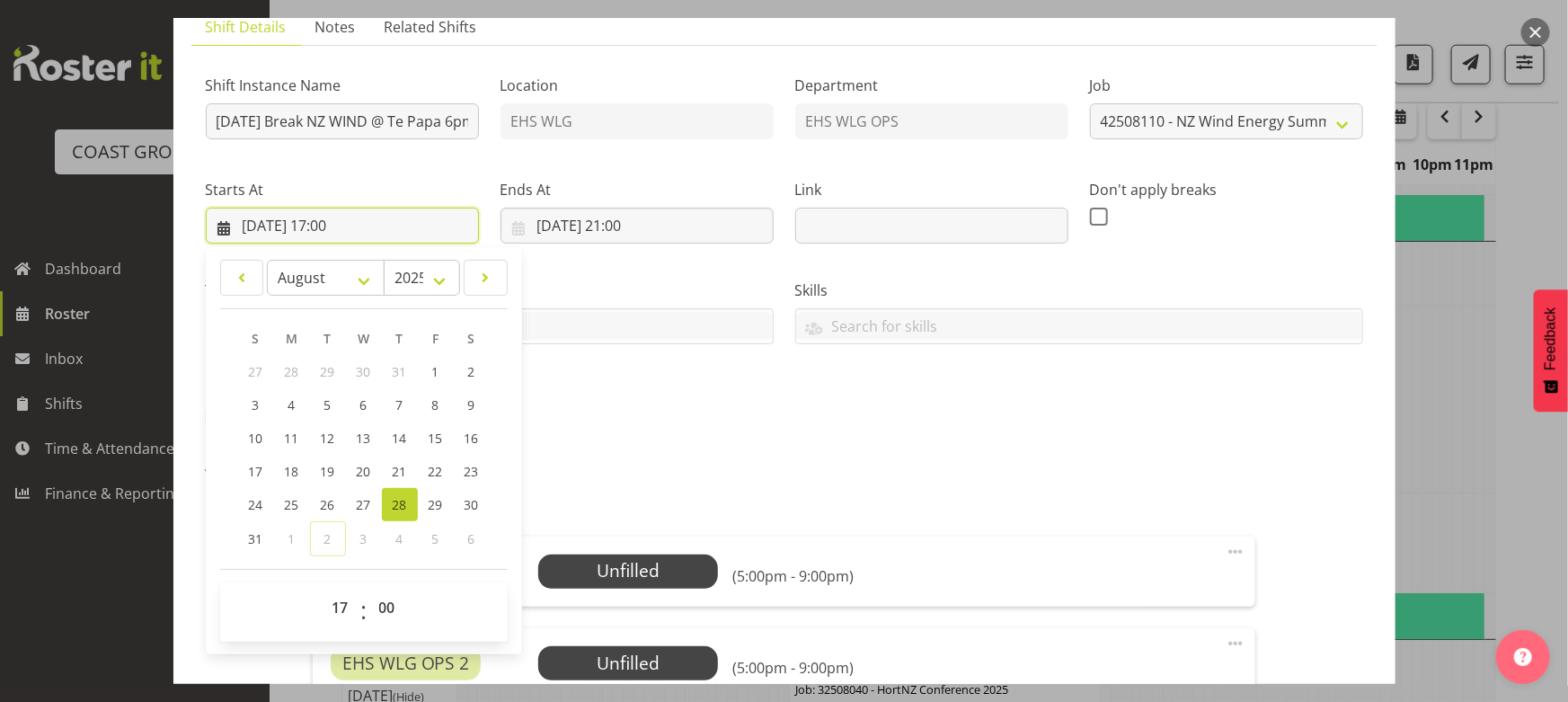
scroll to position [245, 0]
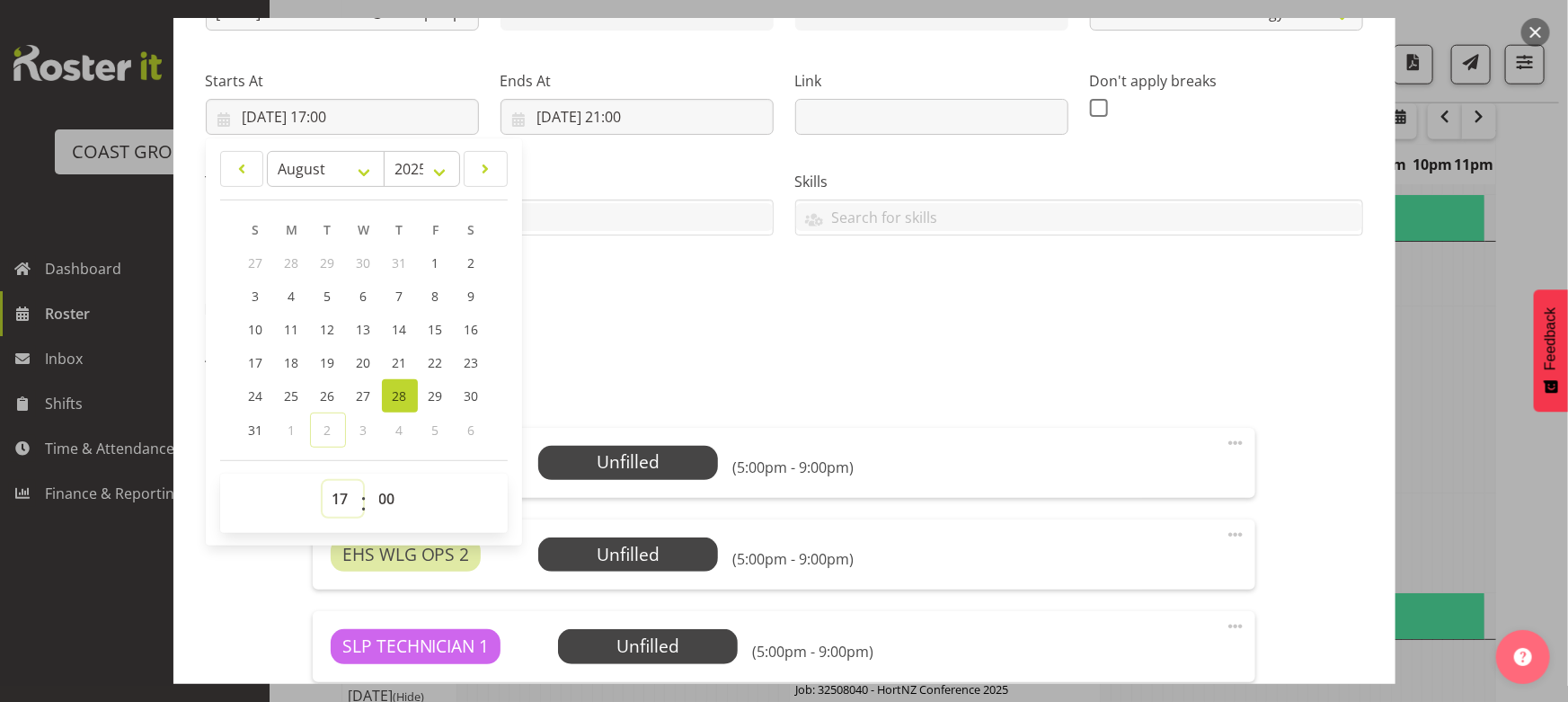
drag, startPoint x: 341, startPoint y: 495, endPoint x: 337, endPoint y: 483, distance: 12.6
click at [341, 495] on select "00 01 02 03 04 05 06 07 08 09 10 11 12 13 14 15 16 17 18 19 20 21 22 23" at bounding box center [343, 499] width 40 height 36
select select "18"
click at [323, 481] on select "00 01 02 03 04 05 06 07 08 09 10 11 12 13 14 15 16 17 18 19 20 21 22 23" at bounding box center [343, 499] width 40 height 36
type input "28/08/2025, 18:00"
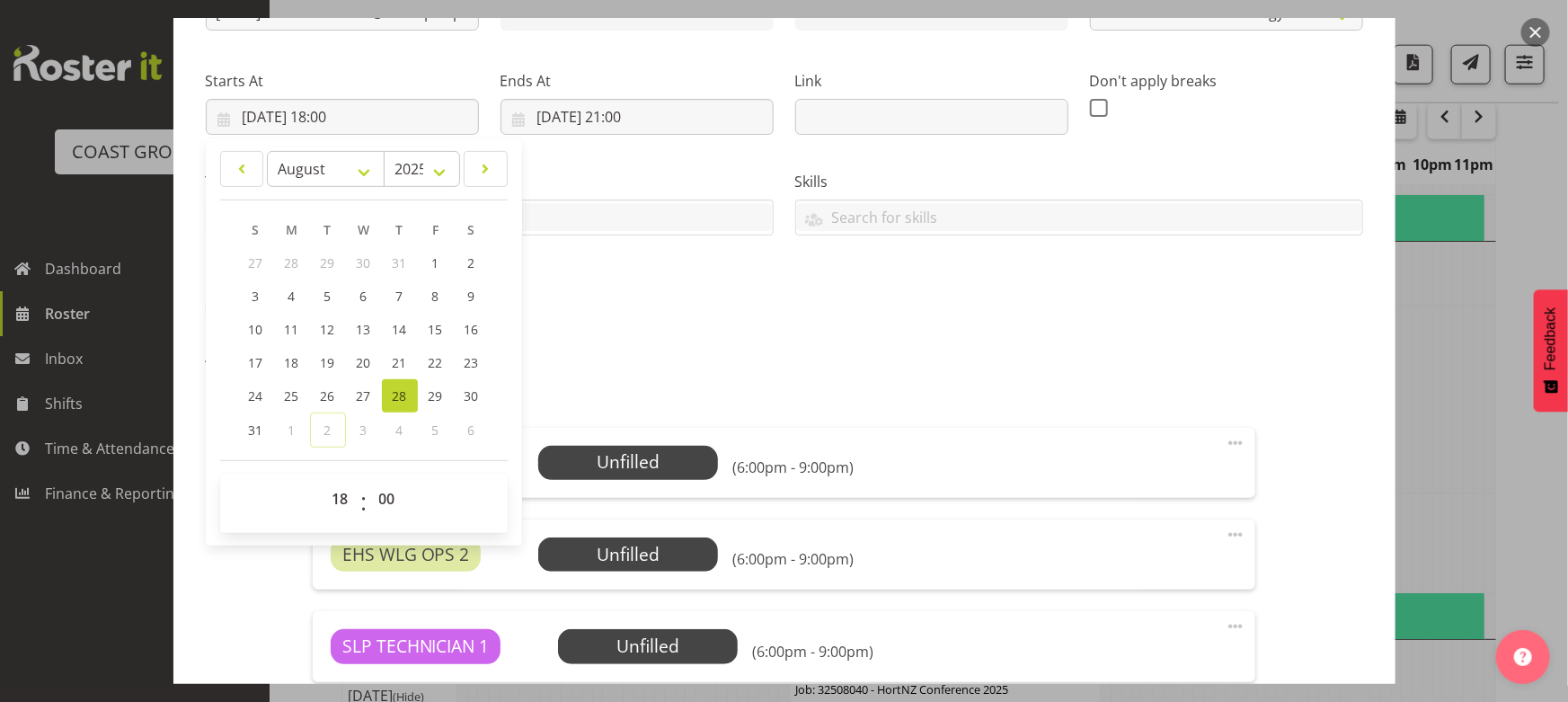
click at [665, 328] on div "Shift Instance Name AUG 25 Break NZ WIND @ Te Papa 6pm Location EHS WLG Departm…" at bounding box center [784, 137] width 1179 height 393
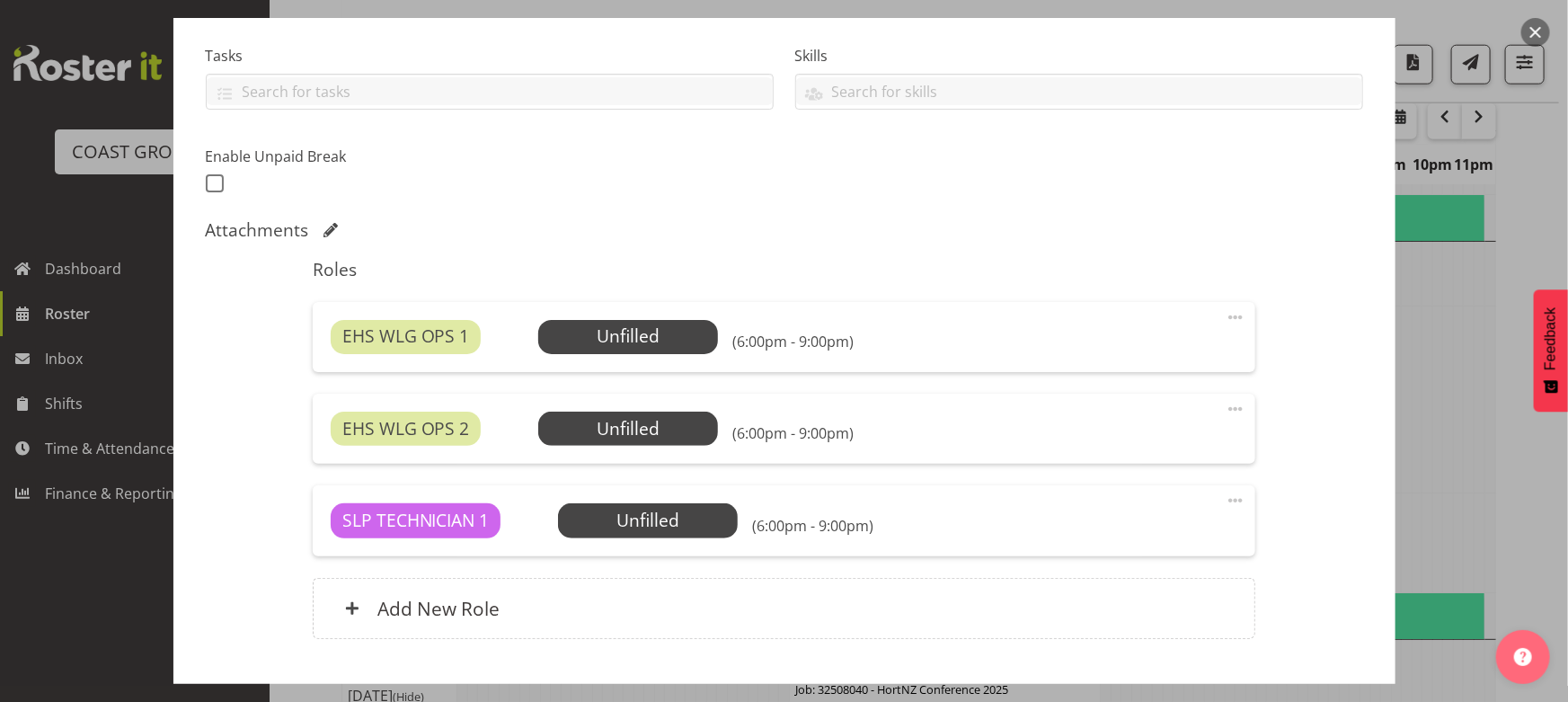
scroll to position [408, 0]
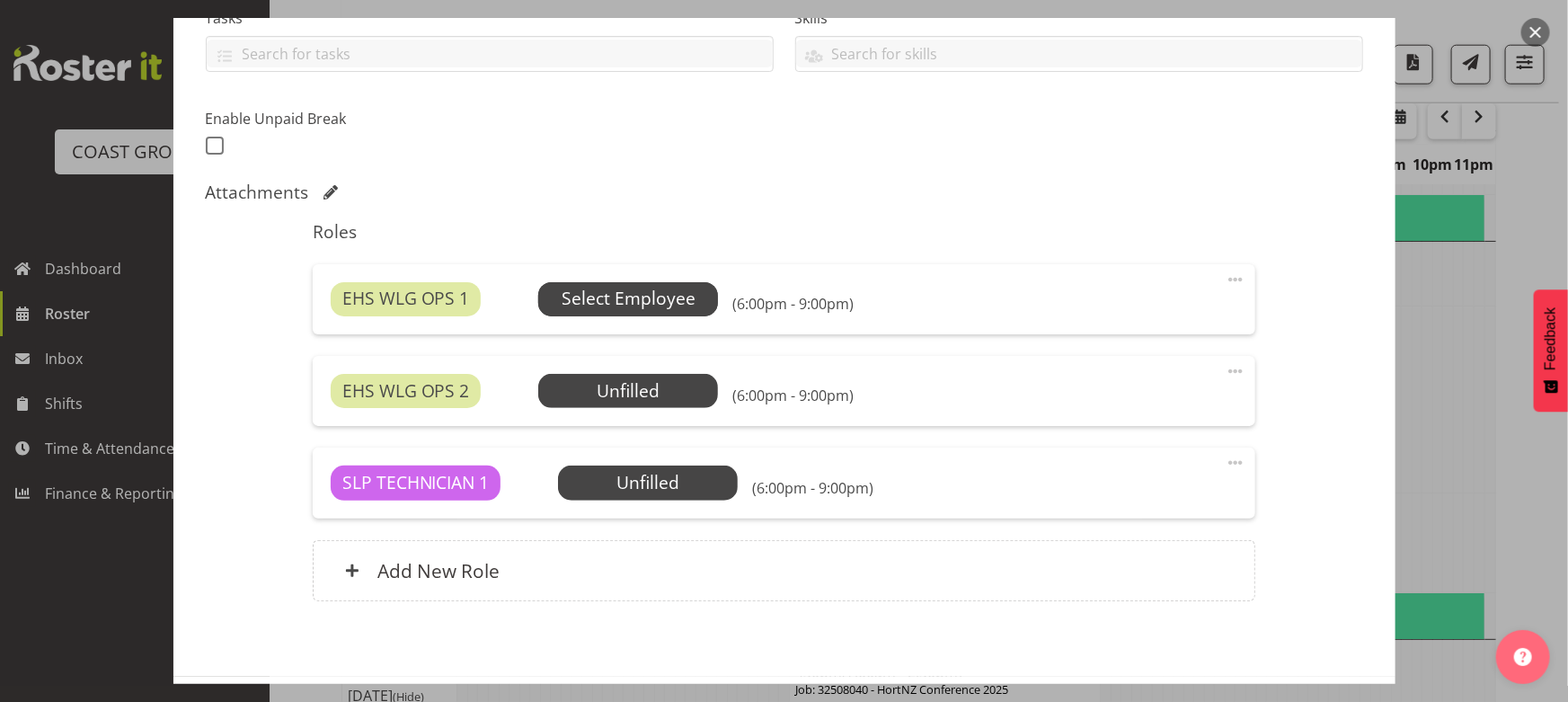
click at [683, 308] on span "Select Employee" at bounding box center [629, 299] width 134 height 26
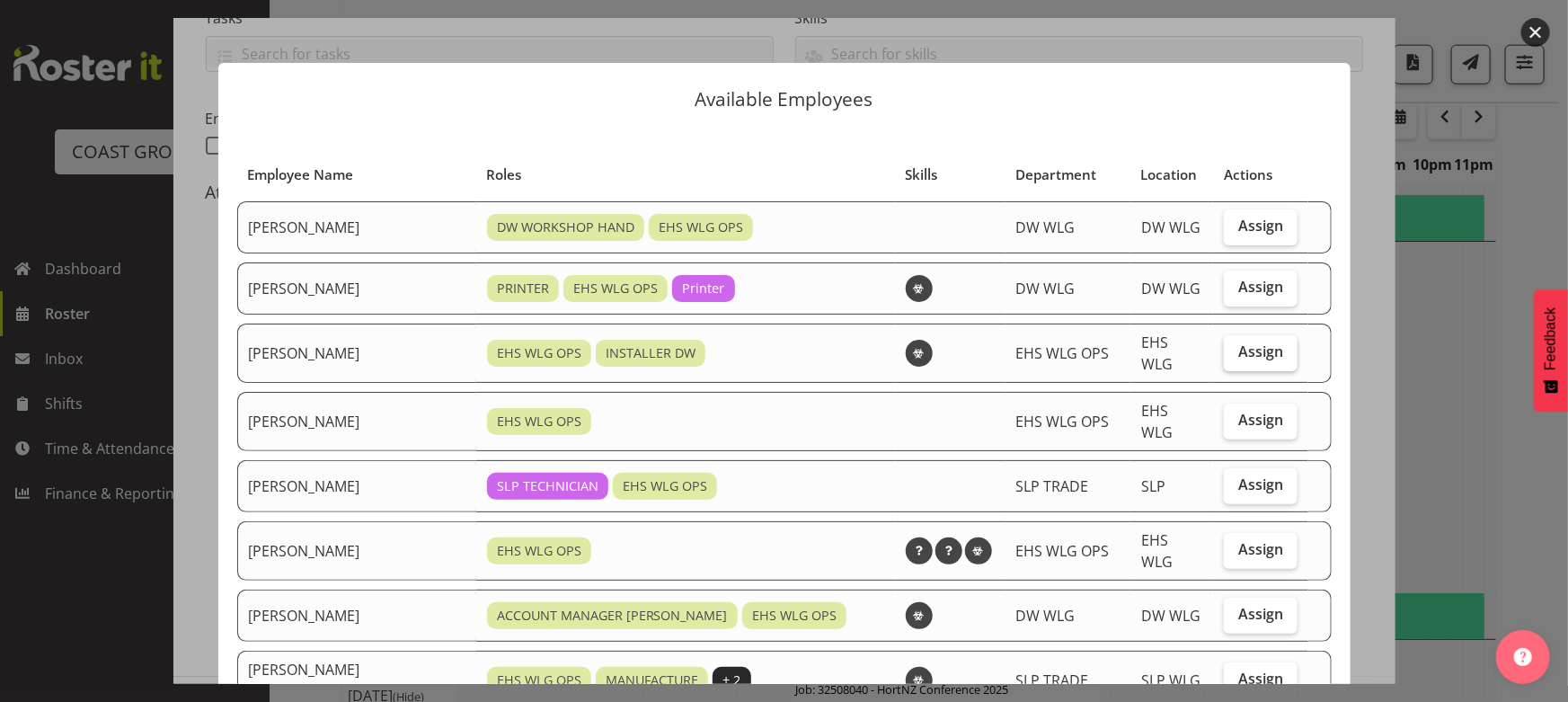
click at [1239, 353] on span "Assign" at bounding box center [1261, 351] width 45 height 18
click at [1226, 353] on input "Assign" at bounding box center [1230, 352] width 11 height 11
checkbox input "true"
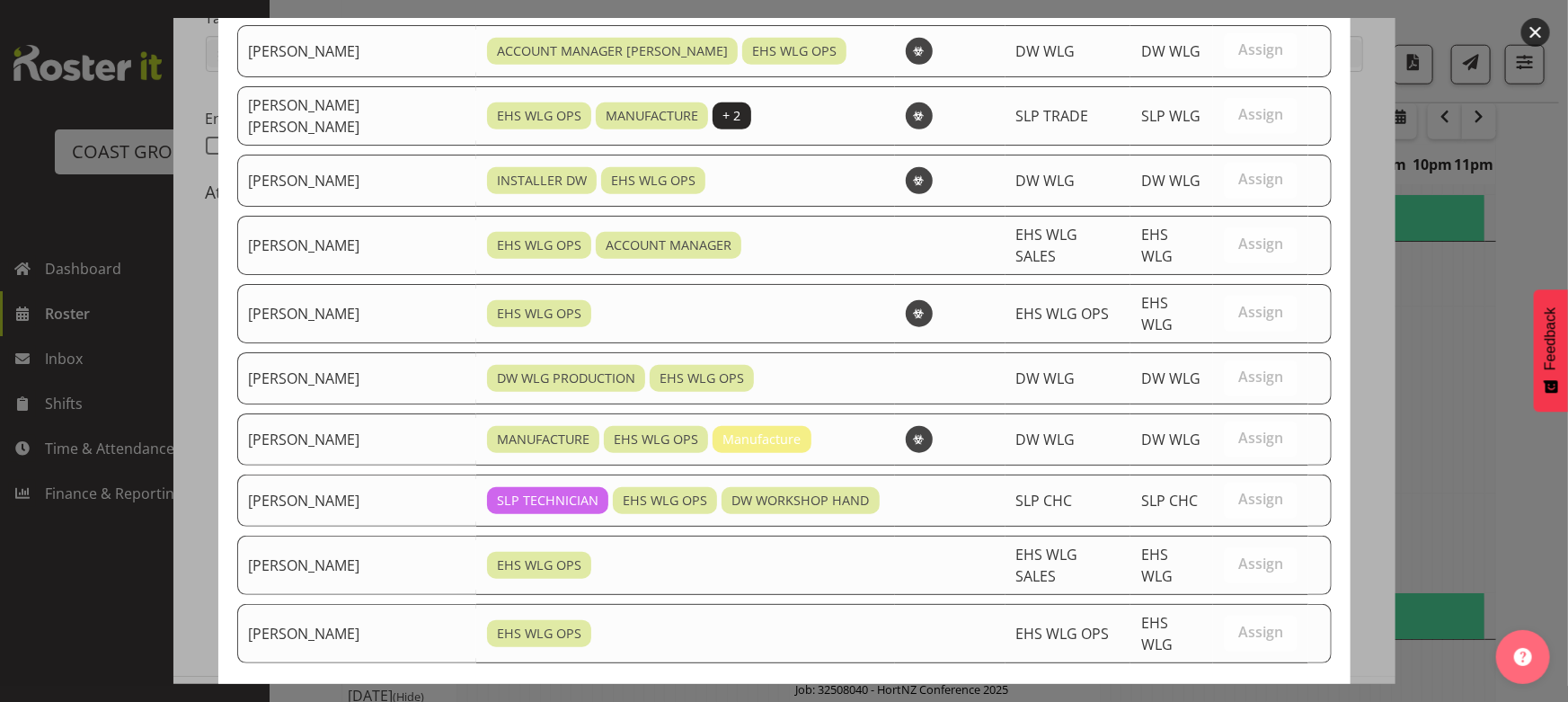
scroll to position [616, 0]
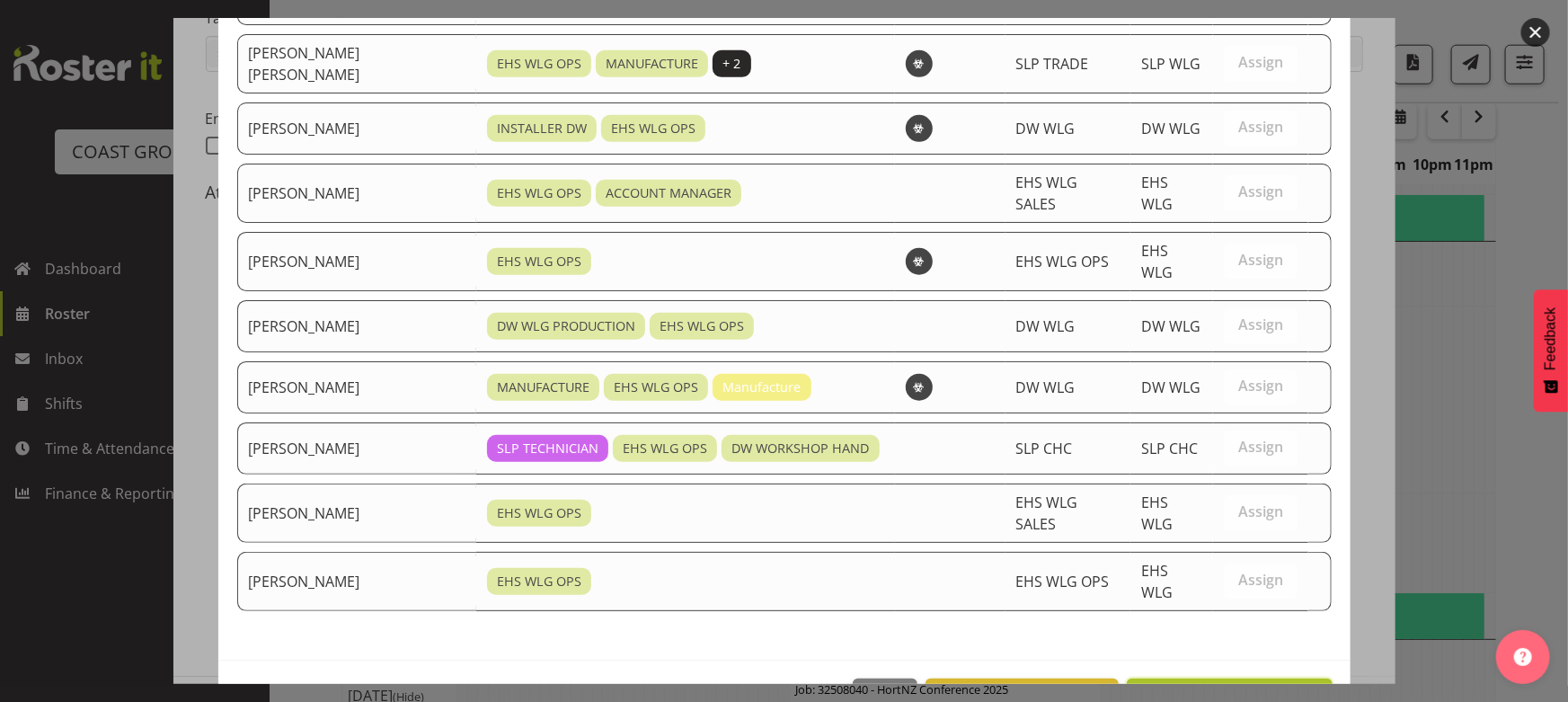
click at [1228, 678] on button "Assign [PERSON_NAME]" at bounding box center [1229, 698] width 205 height 40
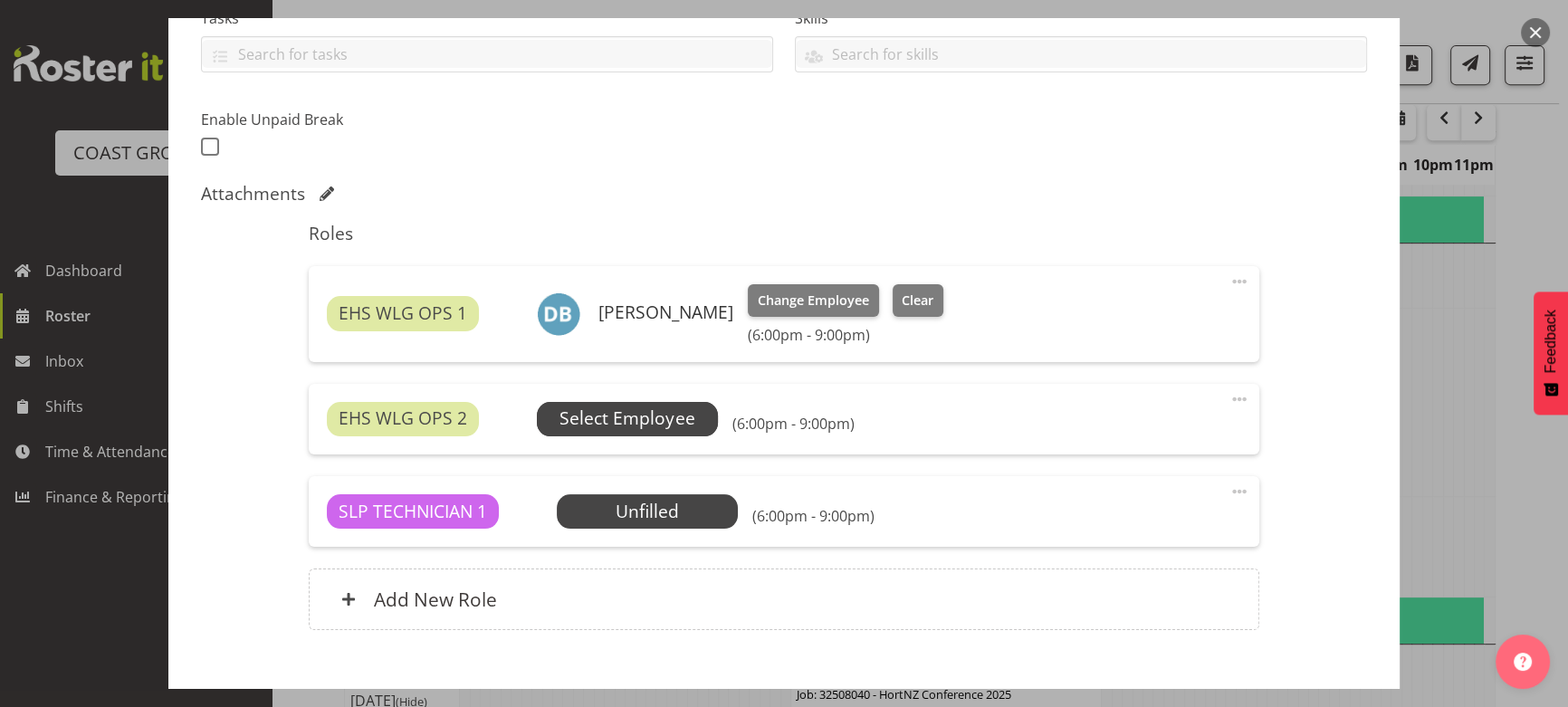
click at [692, 411] on span "Select Employee" at bounding box center [627, 419] width 181 height 34
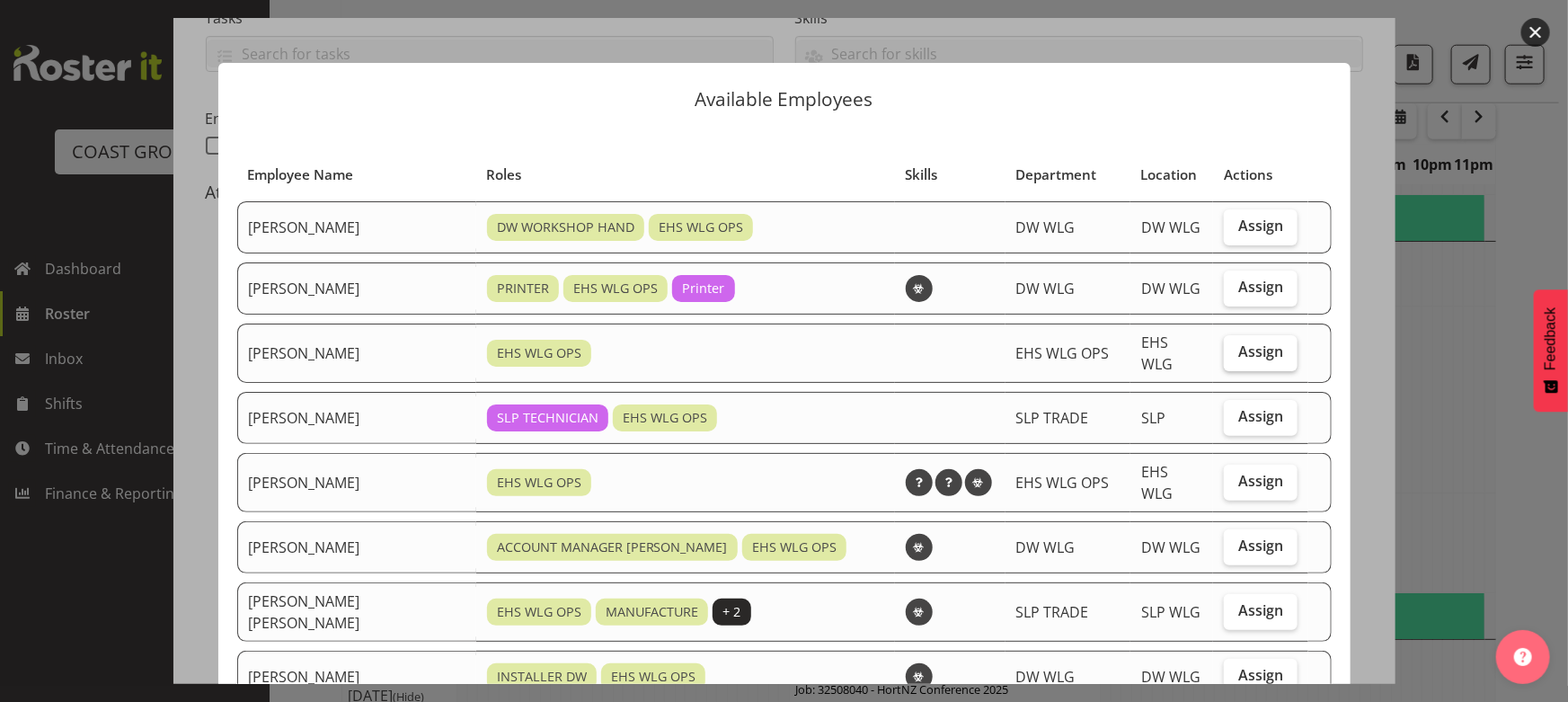
click at [1245, 352] on span "Assign" at bounding box center [1261, 351] width 45 height 18
click at [1236, 352] on input "Assign" at bounding box center [1230, 352] width 11 height 11
checkbox input "true"
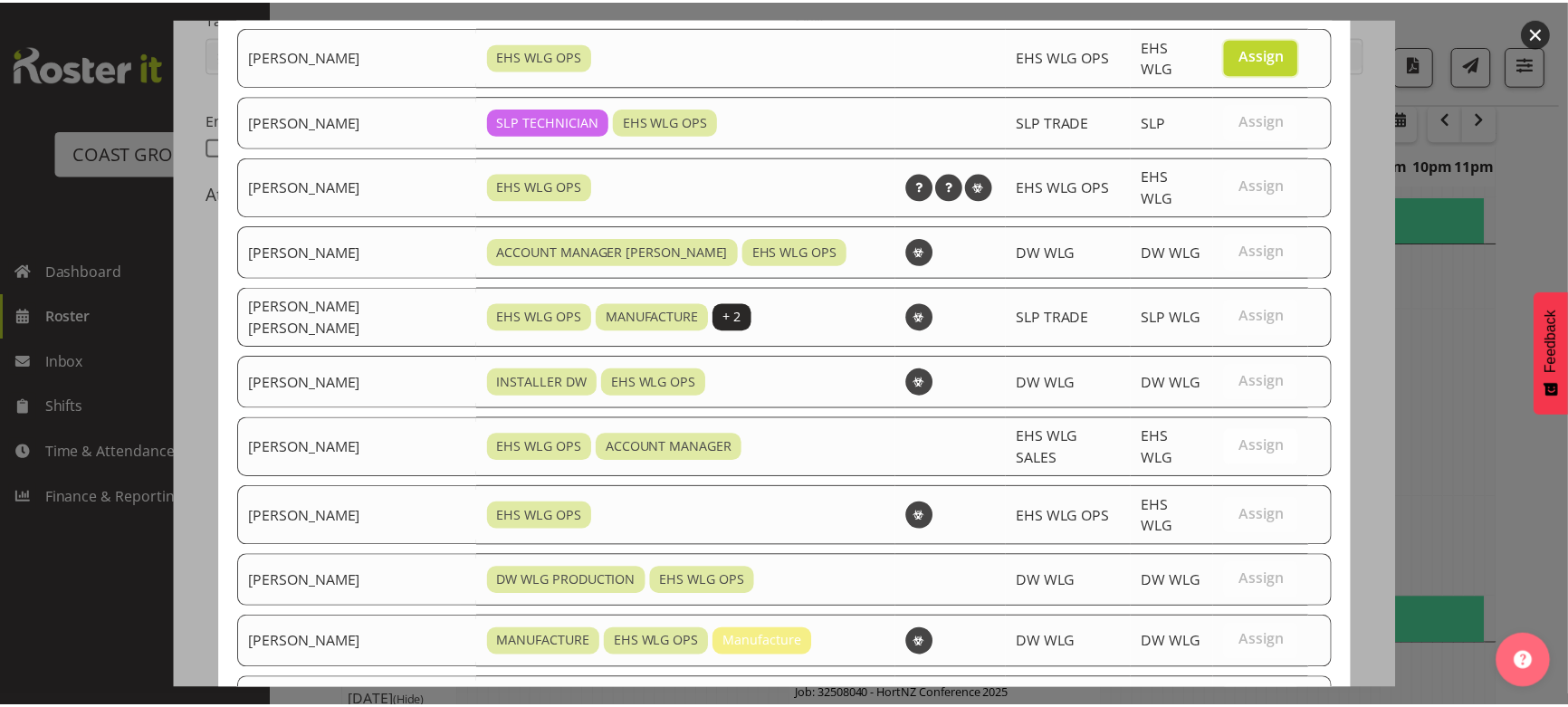
scroll to position [560, 0]
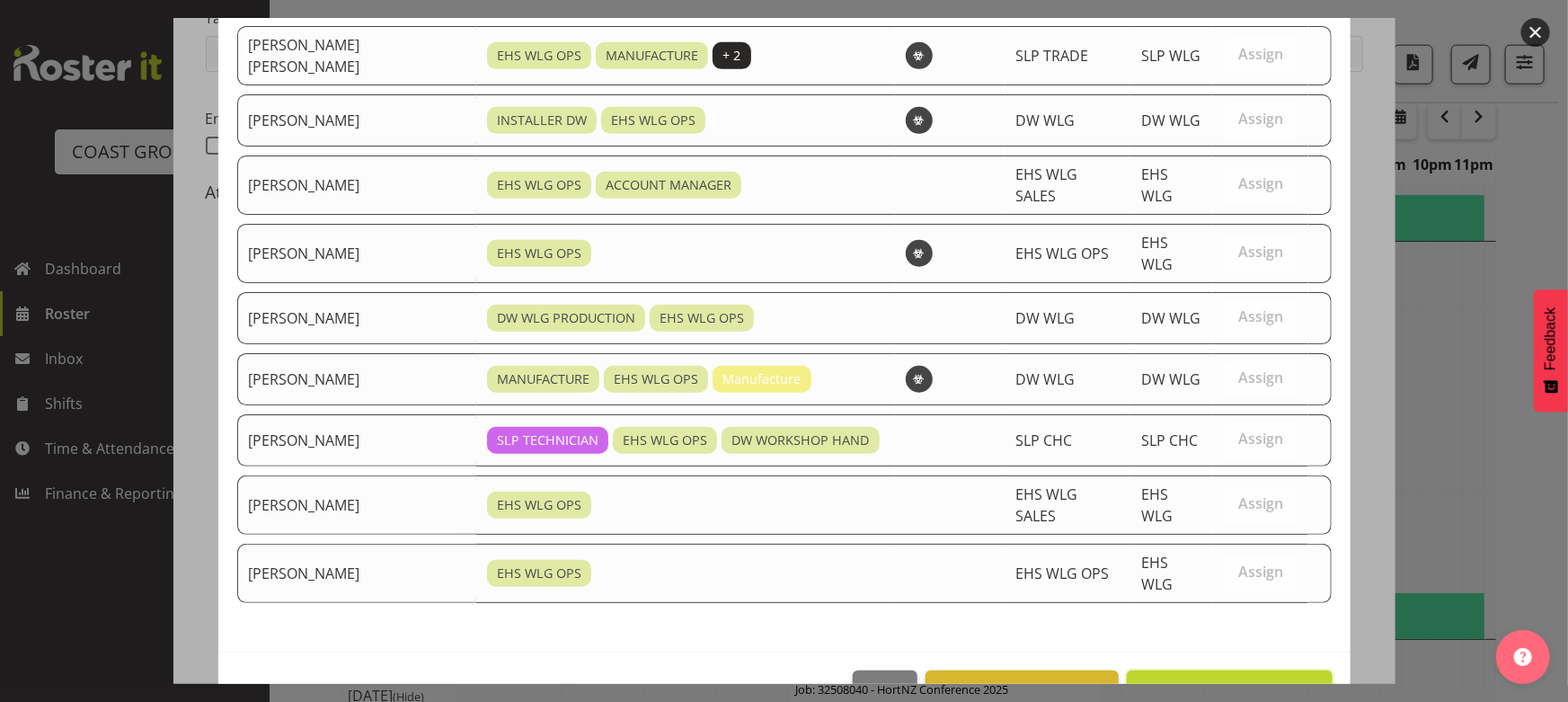
drag, startPoint x: 1238, startPoint y: 629, endPoint x: 1148, endPoint y: 616, distance: 90.9
click at [1236, 679] on span "Assign [PERSON_NAME]" at bounding box center [1229, 690] width 182 height 22
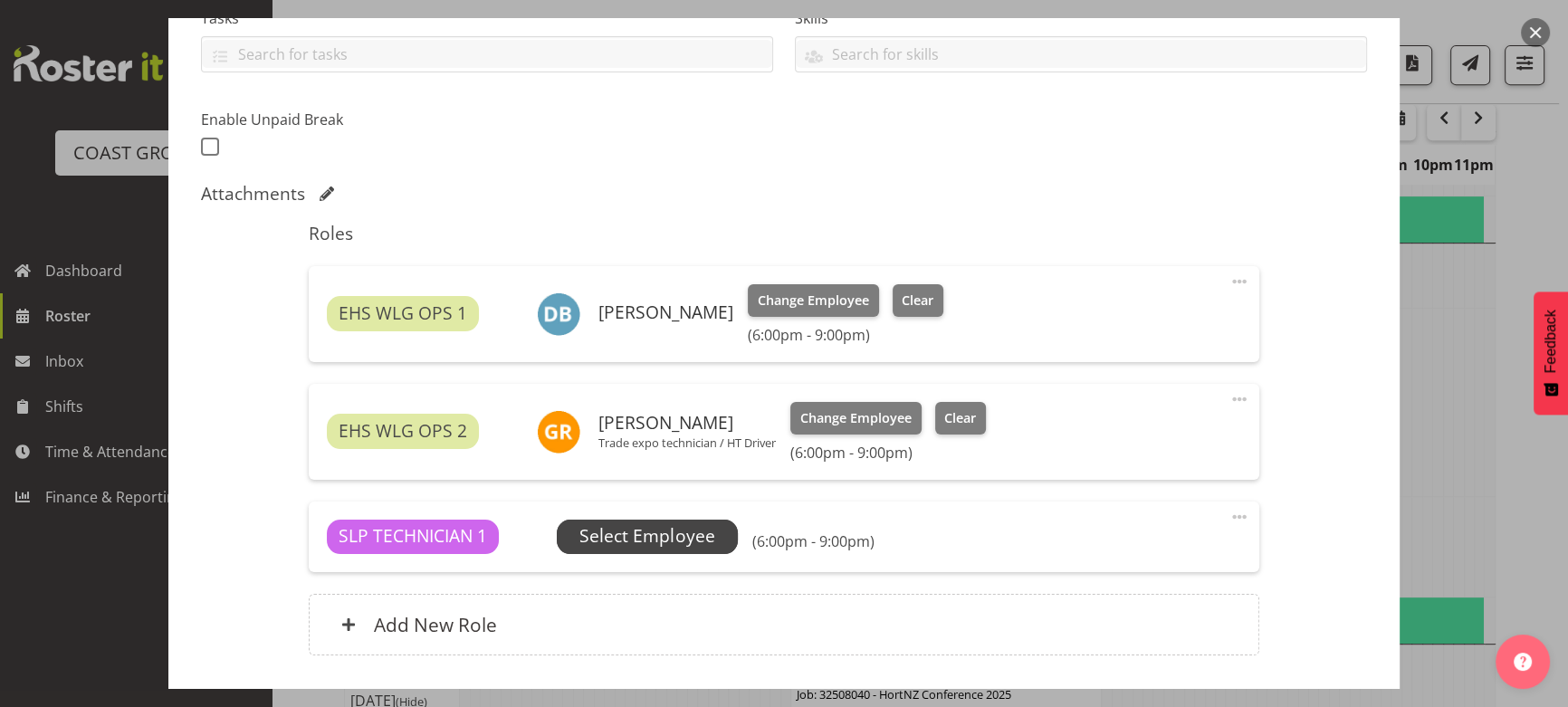
click at [684, 537] on span "Select Employee" at bounding box center [647, 536] width 135 height 27
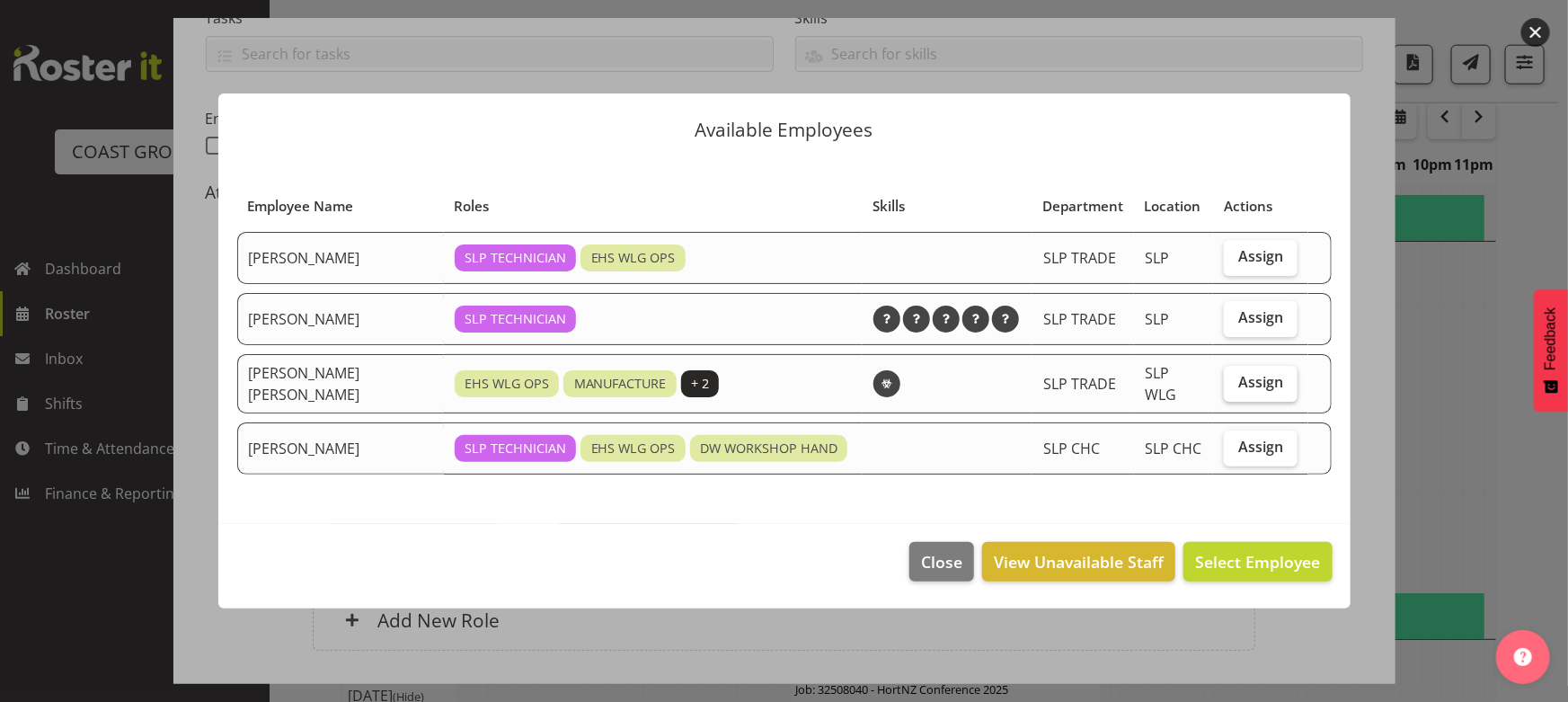
click at [1242, 384] on span "Assign" at bounding box center [1261, 381] width 45 height 18
click at [1236, 384] on input "Assign" at bounding box center [1230, 382] width 11 height 11
checkbox input "true"
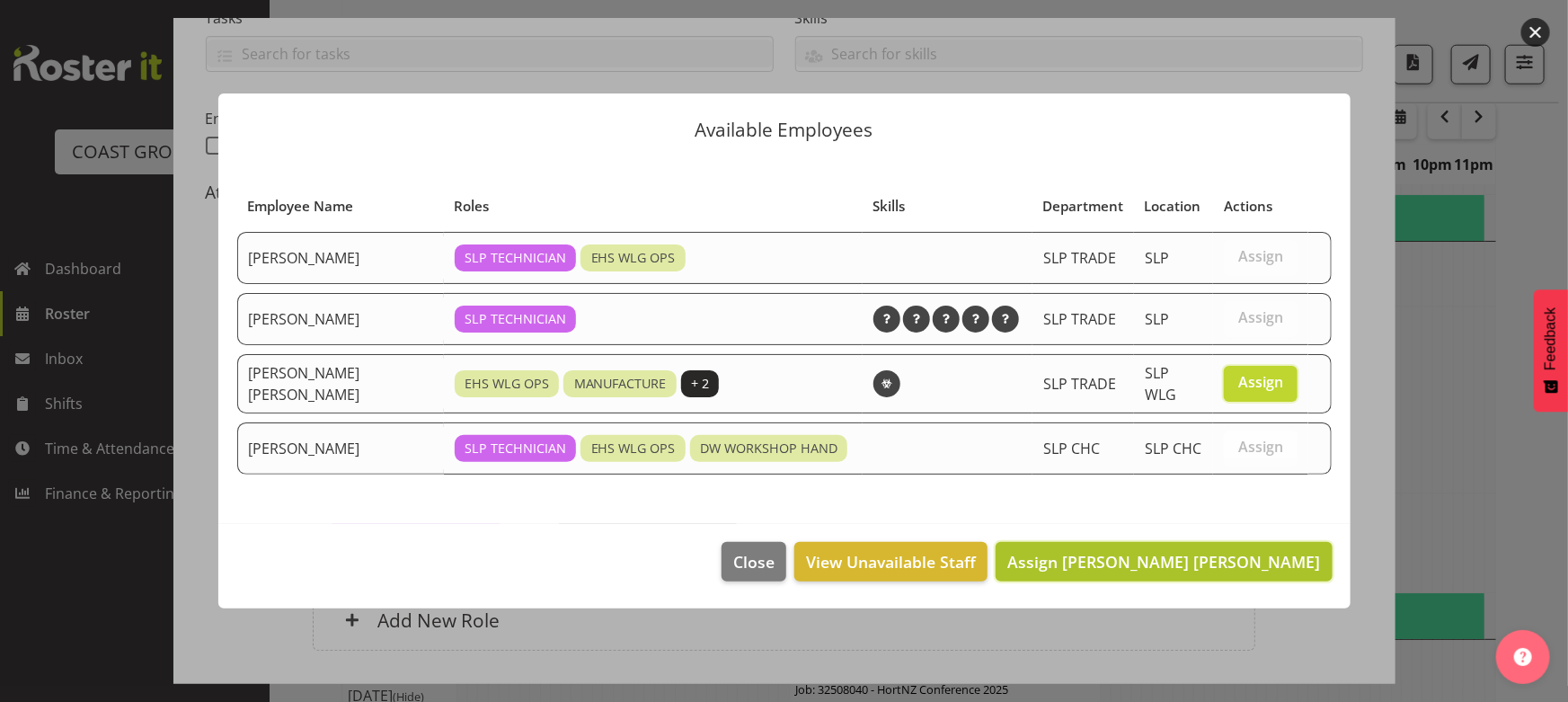
click at [1224, 550] on span "Assign [PERSON_NAME] [PERSON_NAME]" at bounding box center [1163, 561] width 312 height 22
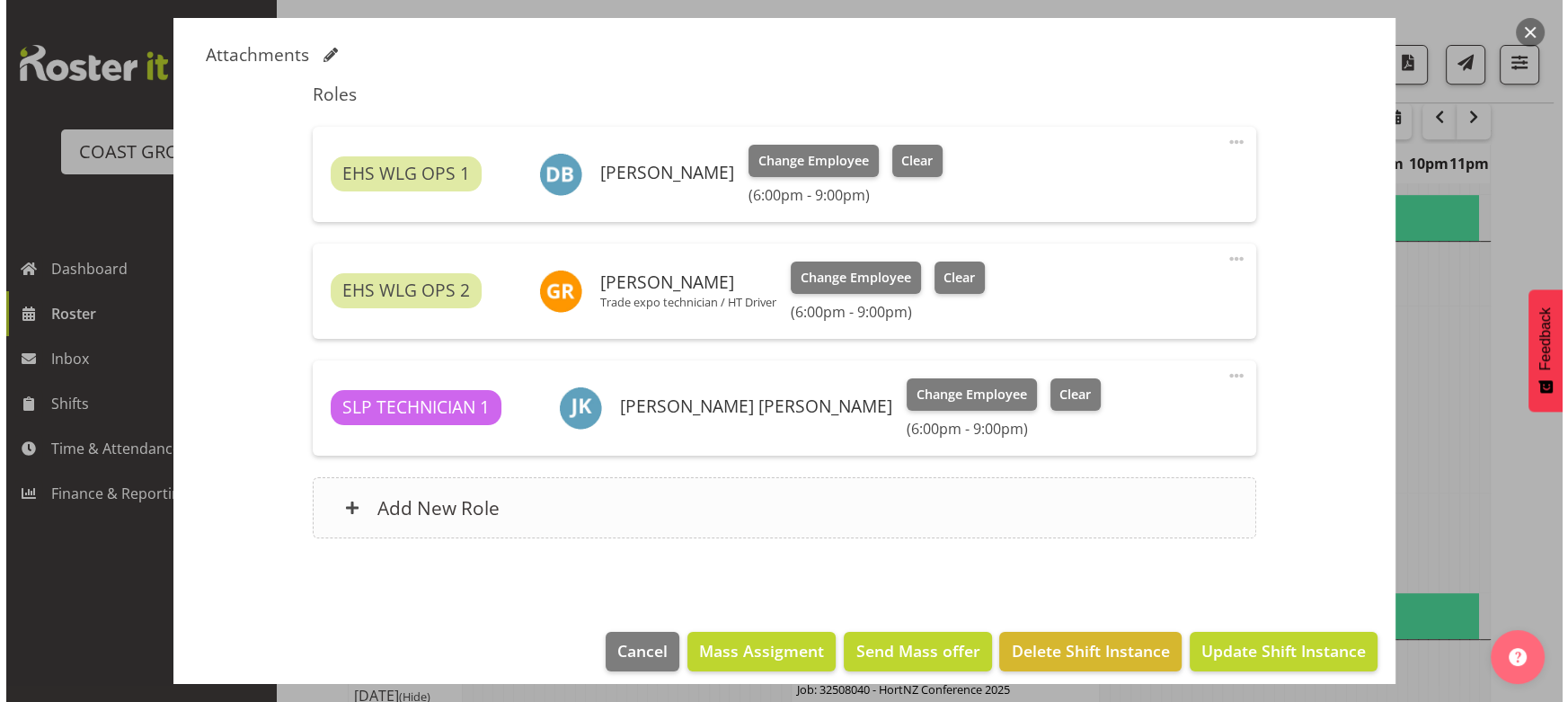
scroll to position [558, 0]
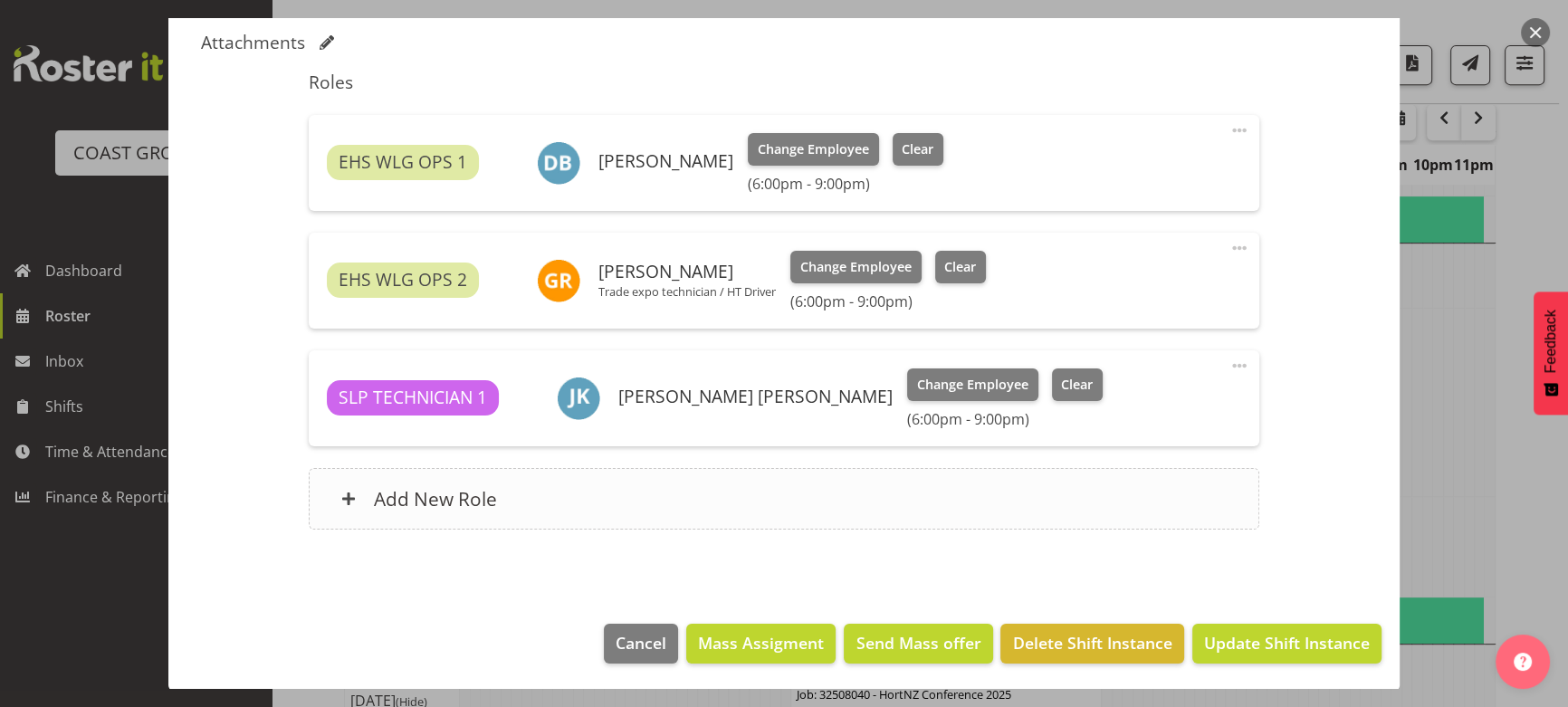
click at [862, 526] on div "Add New Role" at bounding box center [784, 499] width 950 height 62
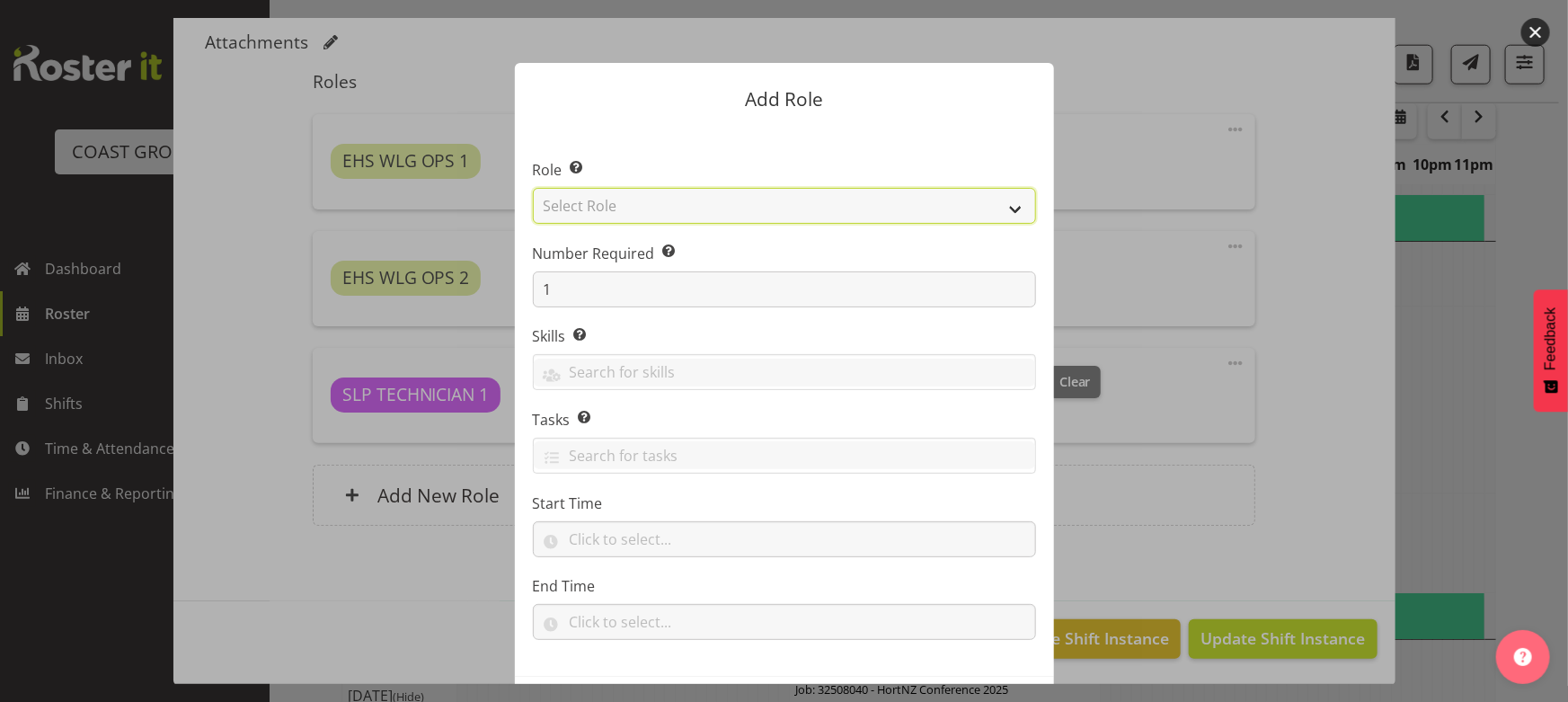
click at [725, 209] on select "Select Role ACCOUNT MANAGER ACCOUNT MANAGER DW ACCOUNTS [PERSON_NAME] VEHICLES …" at bounding box center [784, 206] width 504 height 36
select select "191"
click at [533, 188] on select "Select Role ACCOUNT MANAGER ACCOUNT MANAGER DW ACCOUNTS [PERSON_NAME] VEHICLES …" at bounding box center [784, 206] width 504 height 36
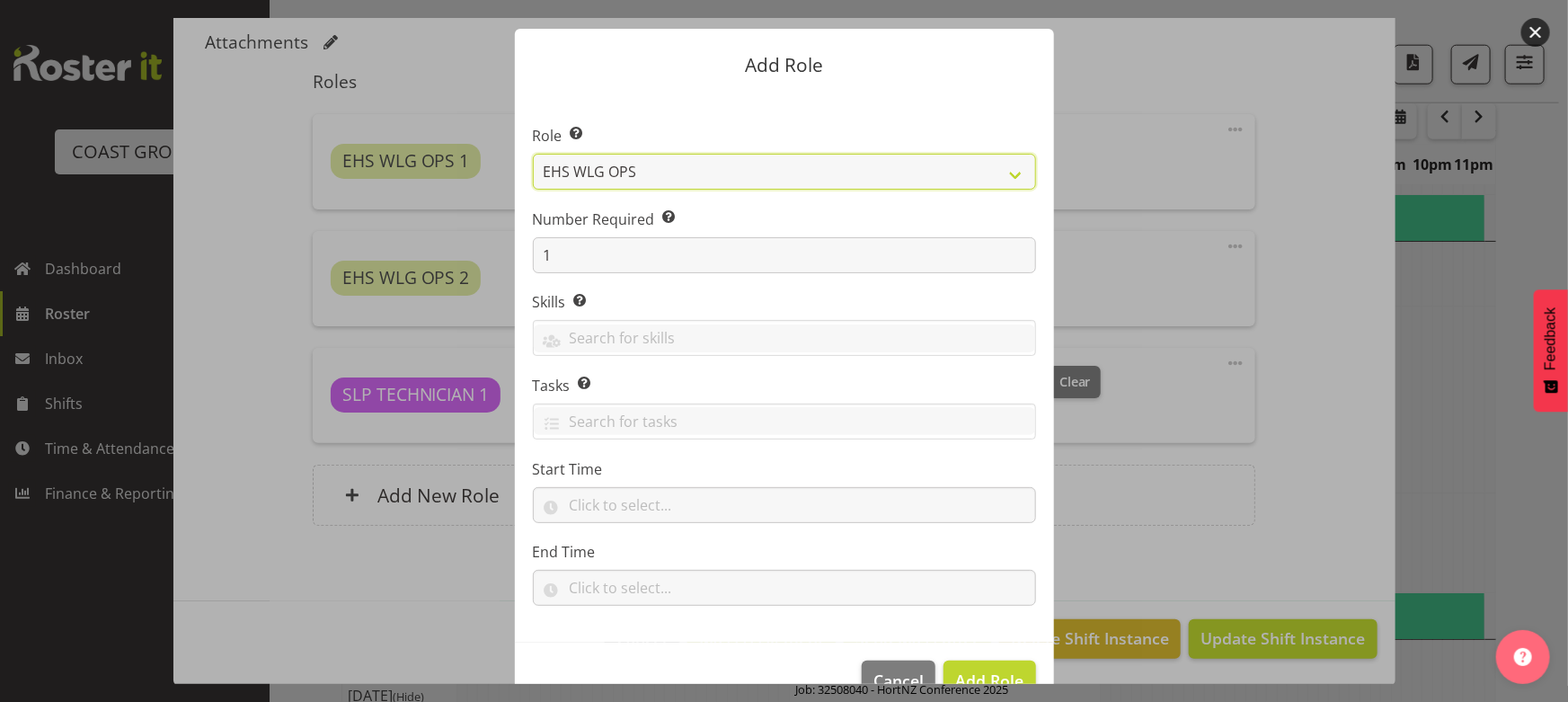
scroll to position [76, 0]
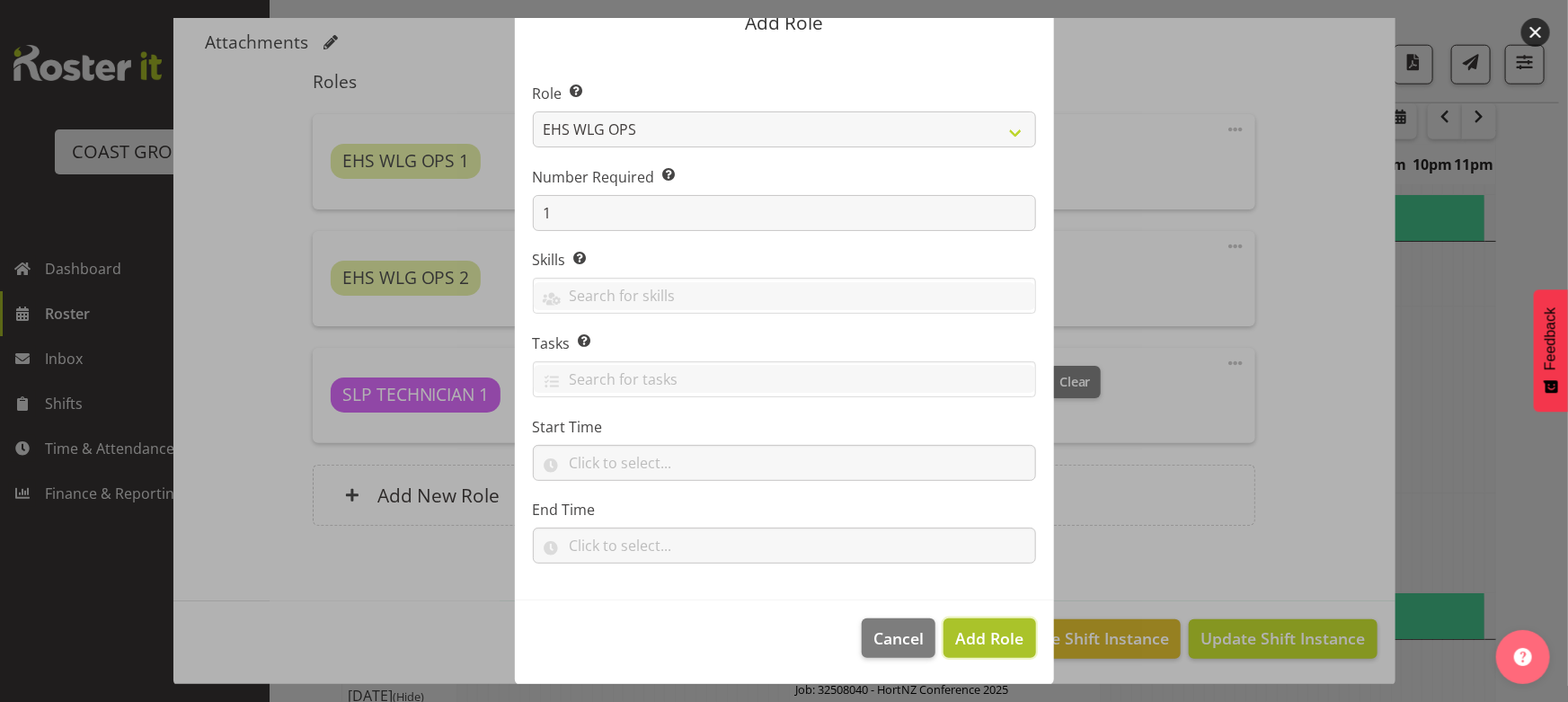
click at [986, 630] on span "Add Role" at bounding box center [989, 637] width 69 height 22
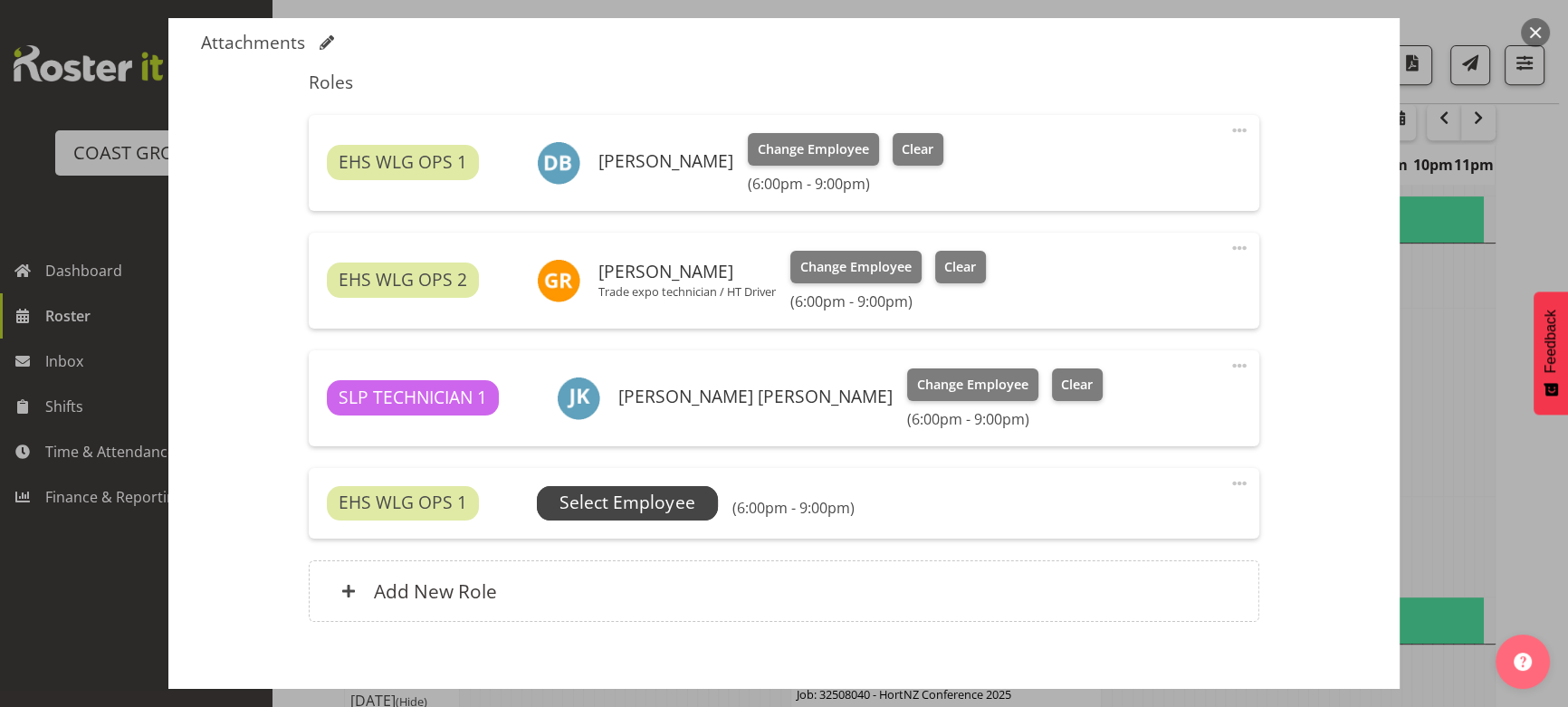
click at [679, 486] on span "Select Employee" at bounding box center [627, 503] width 181 height 34
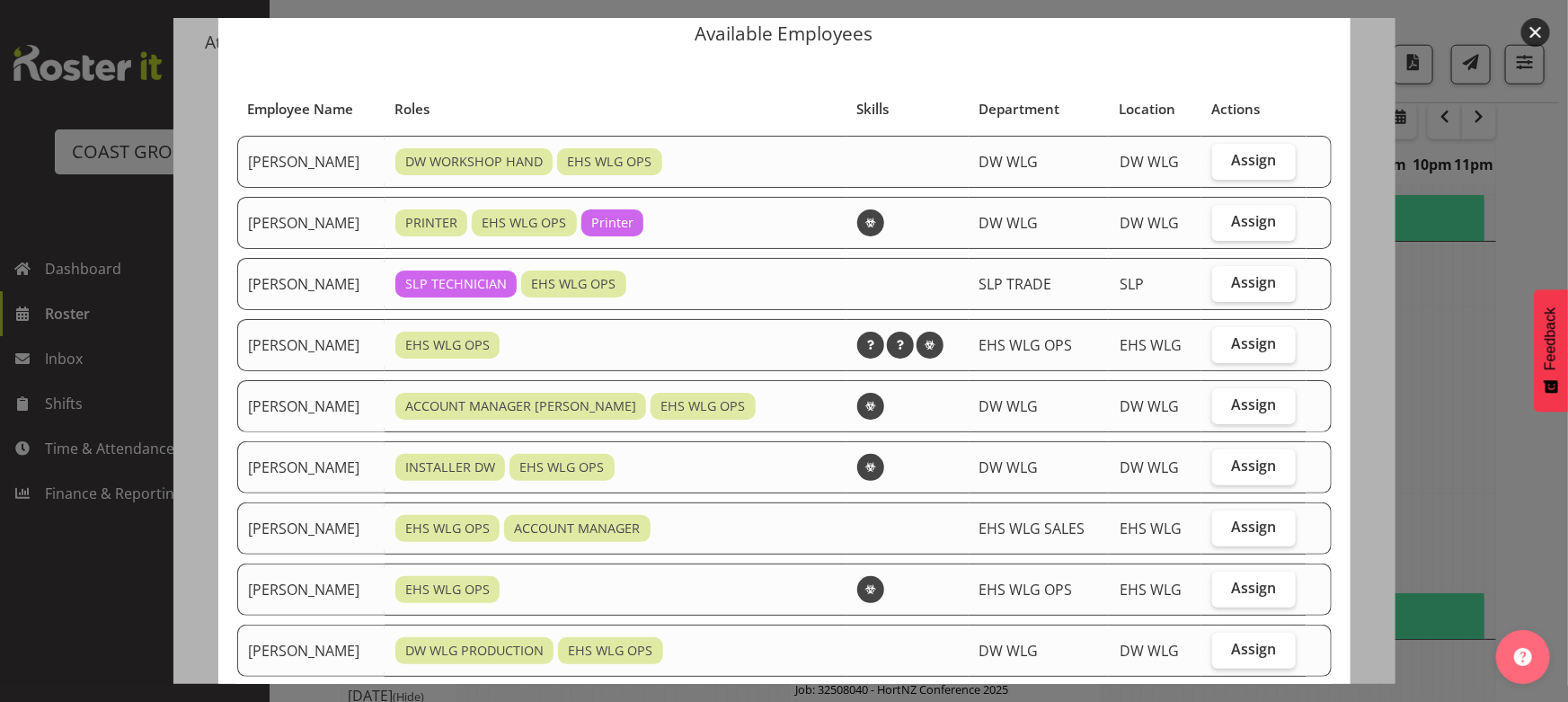
scroll to position [81, 0]
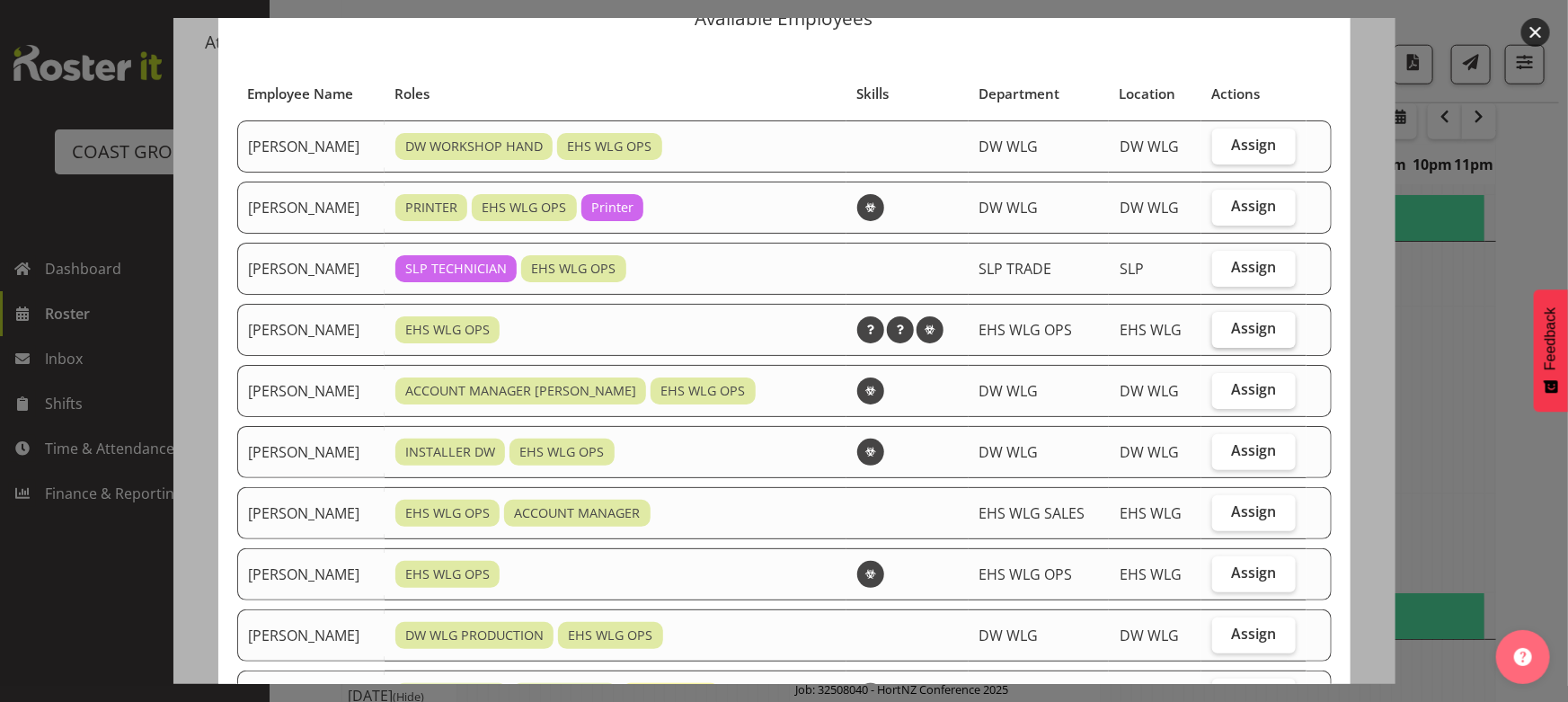
click at [1251, 331] on span "Assign" at bounding box center [1254, 327] width 45 height 18
click at [1224, 331] on input "Assign" at bounding box center [1218, 328] width 11 height 11
checkbox input "true"
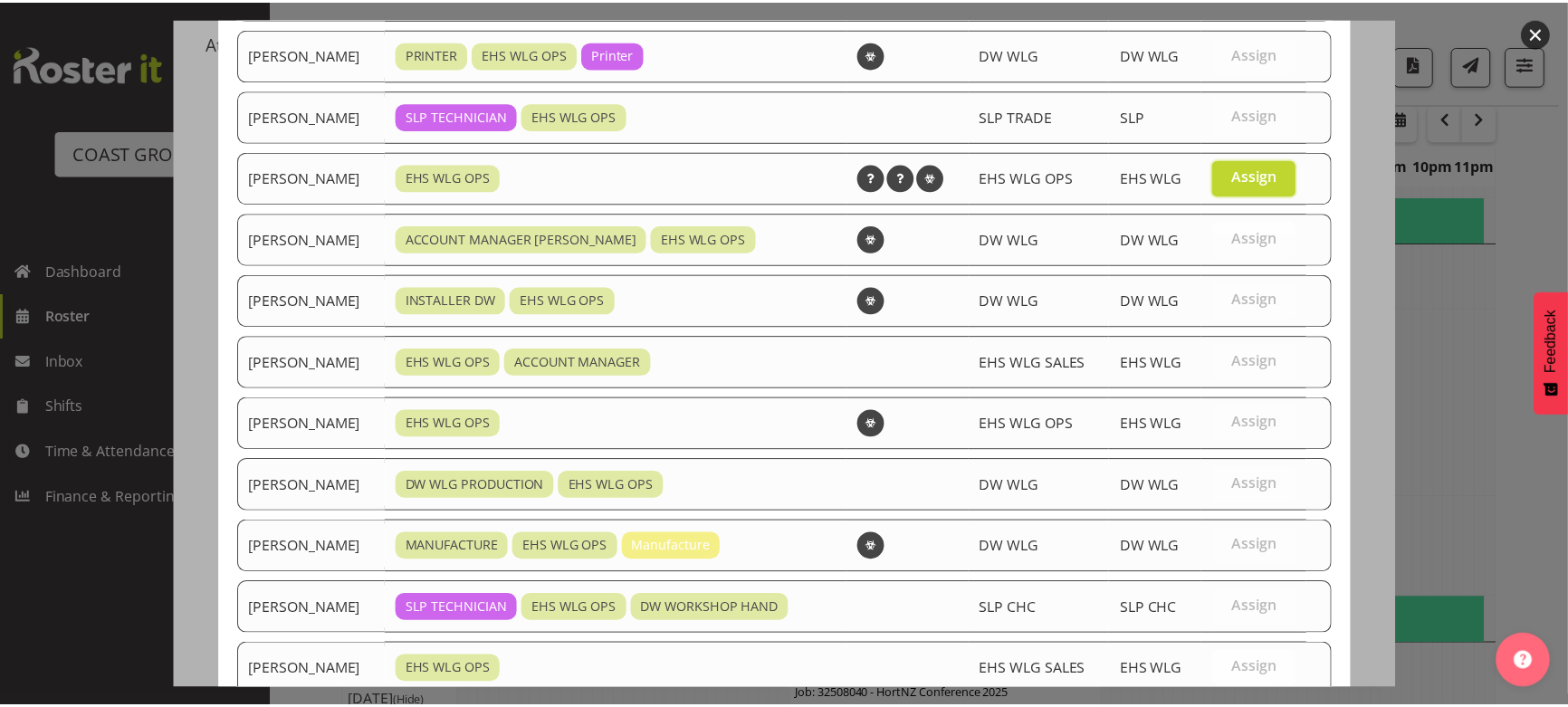
scroll to position [411, 0]
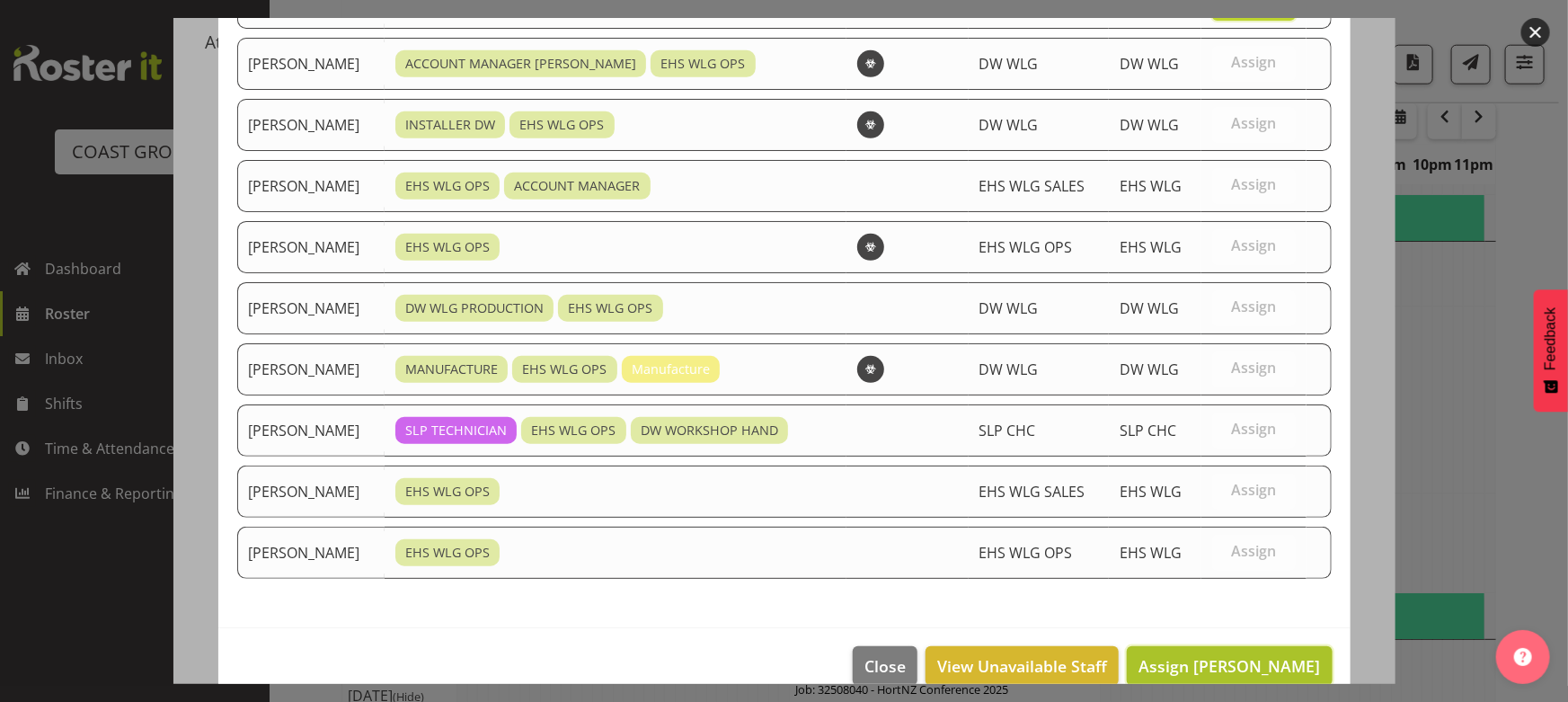
click at [1238, 662] on span "Assign [PERSON_NAME]" at bounding box center [1229, 665] width 182 height 22
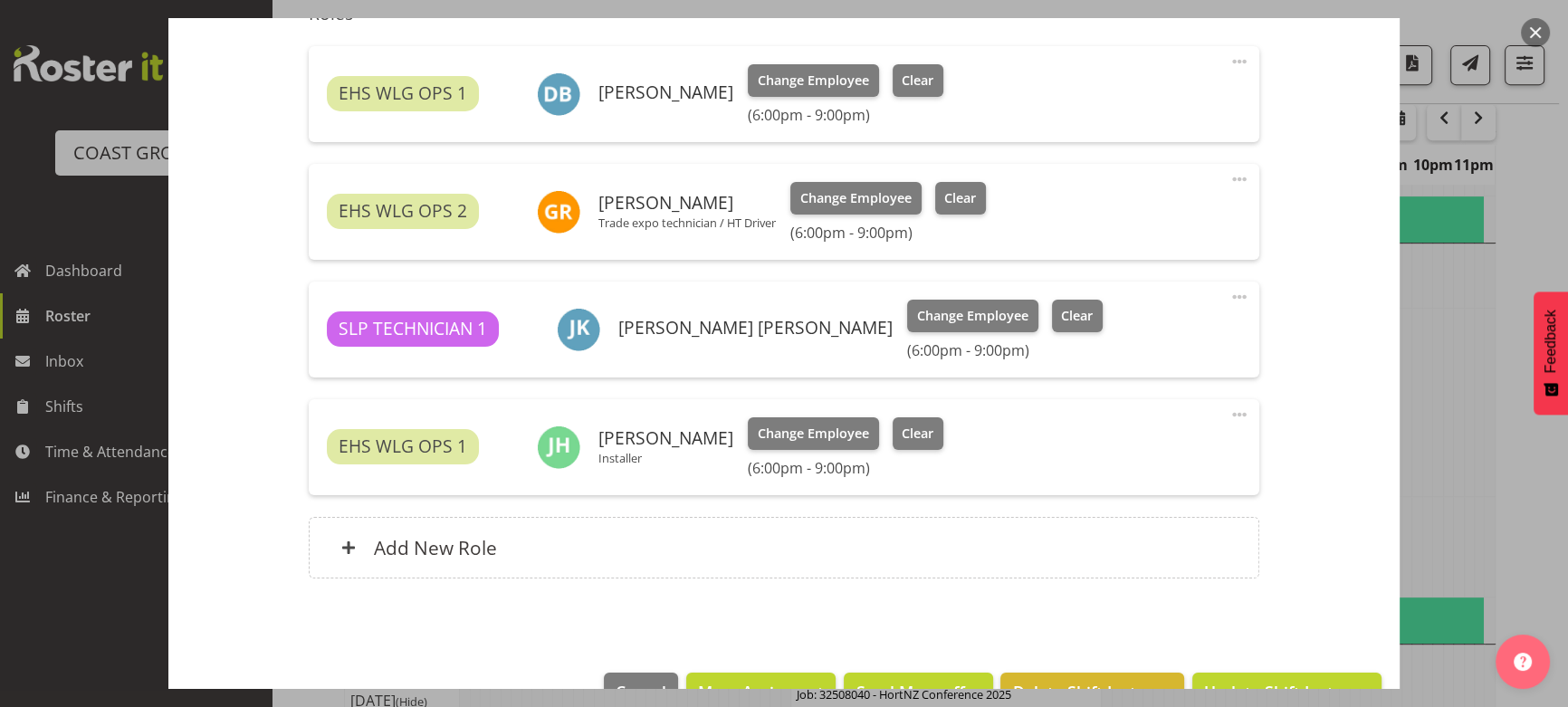
scroll to position [680, 0]
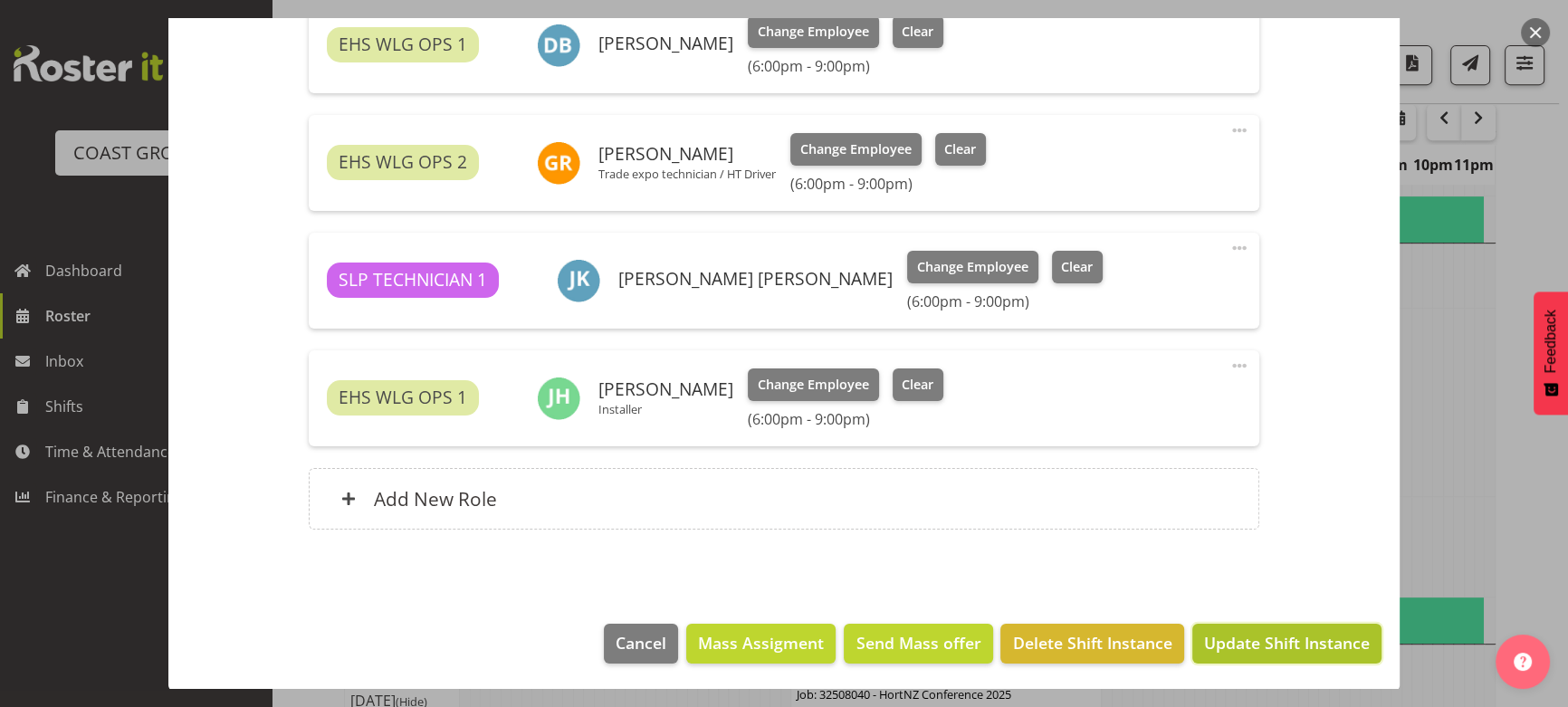
click at [1230, 638] on span "Update Shift Instance" at bounding box center [1286, 643] width 166 height 24
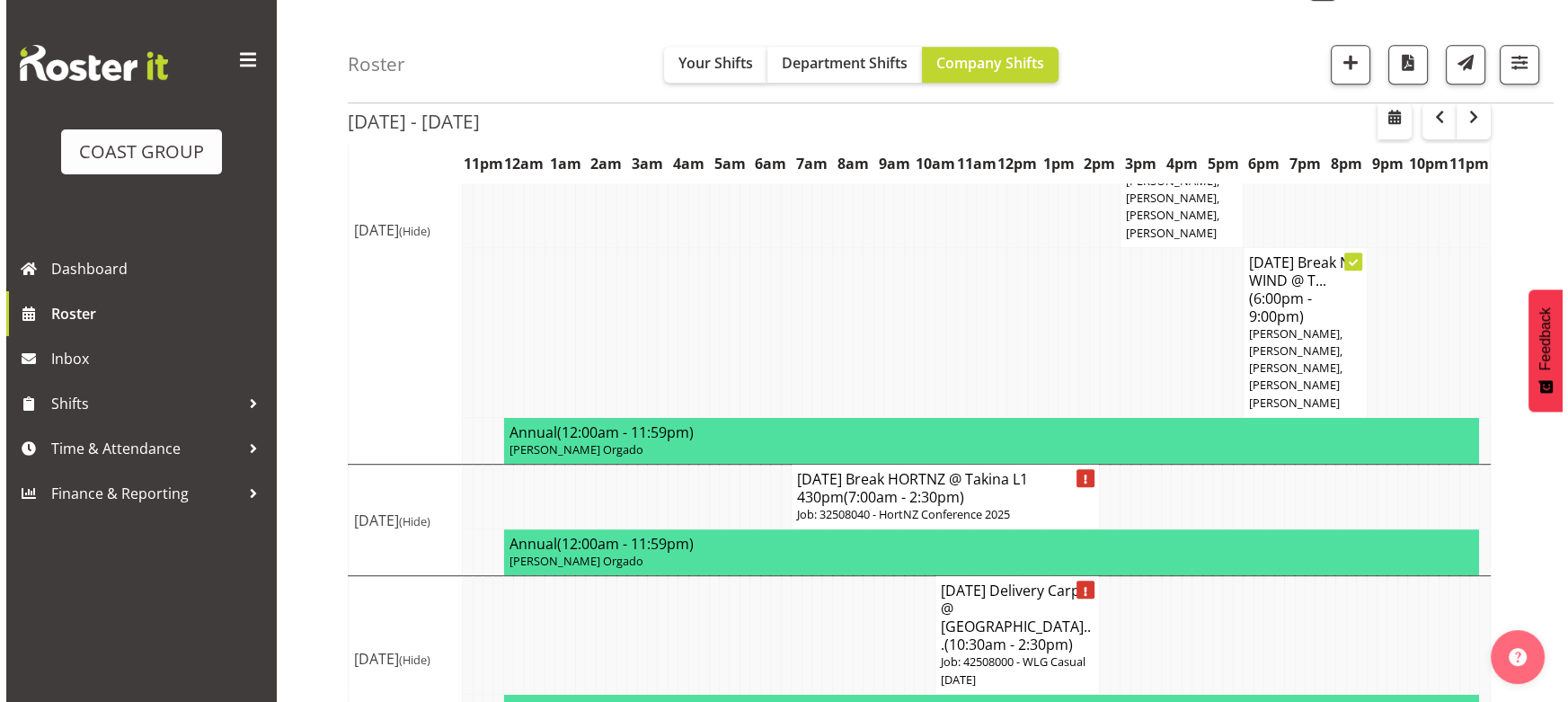
scroll to position [1330, 0]
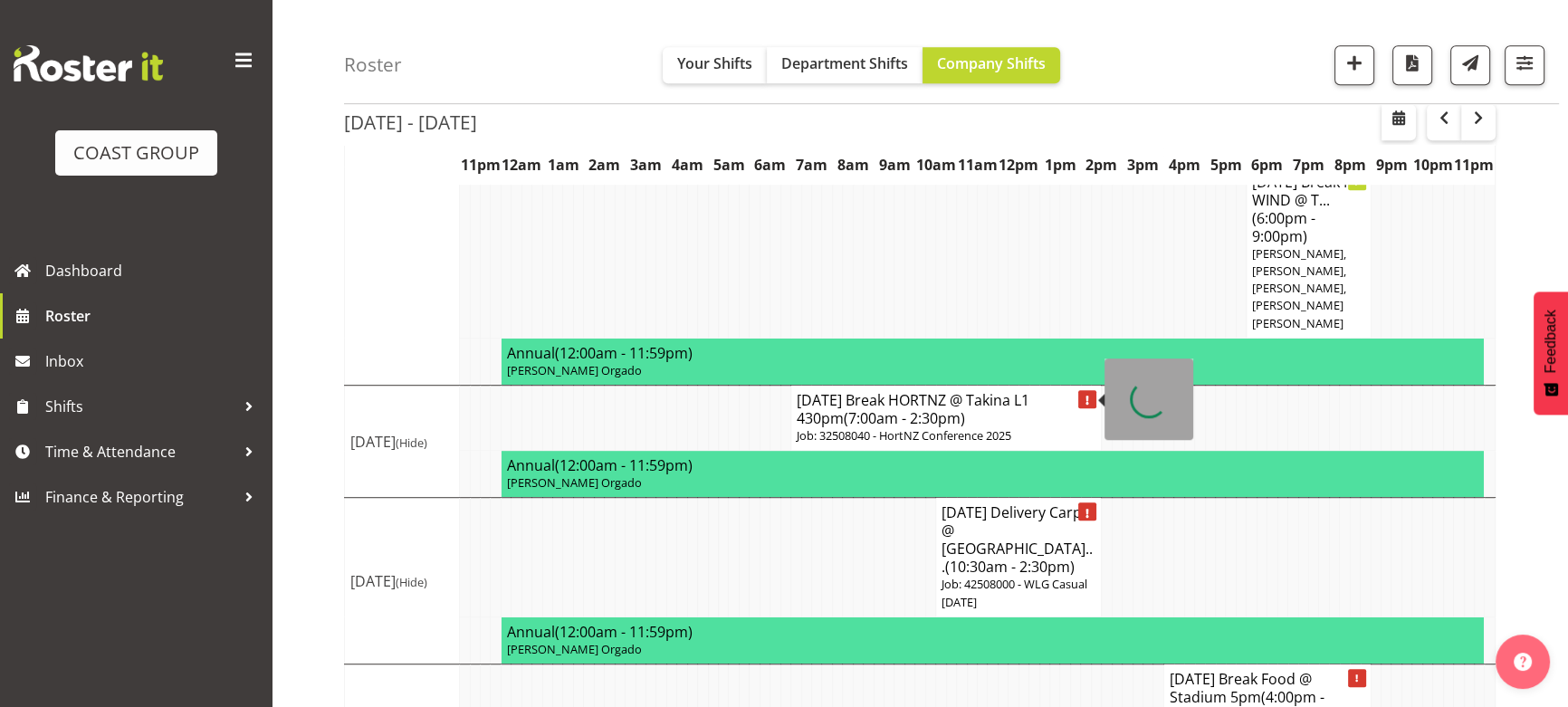
click at [995, 390] on h4 "AUG 25 Break HORTNZ @ Takina L1 430pm (7:00am - 2:30pm)" at bounding box center [945, 408] width 299 height 36
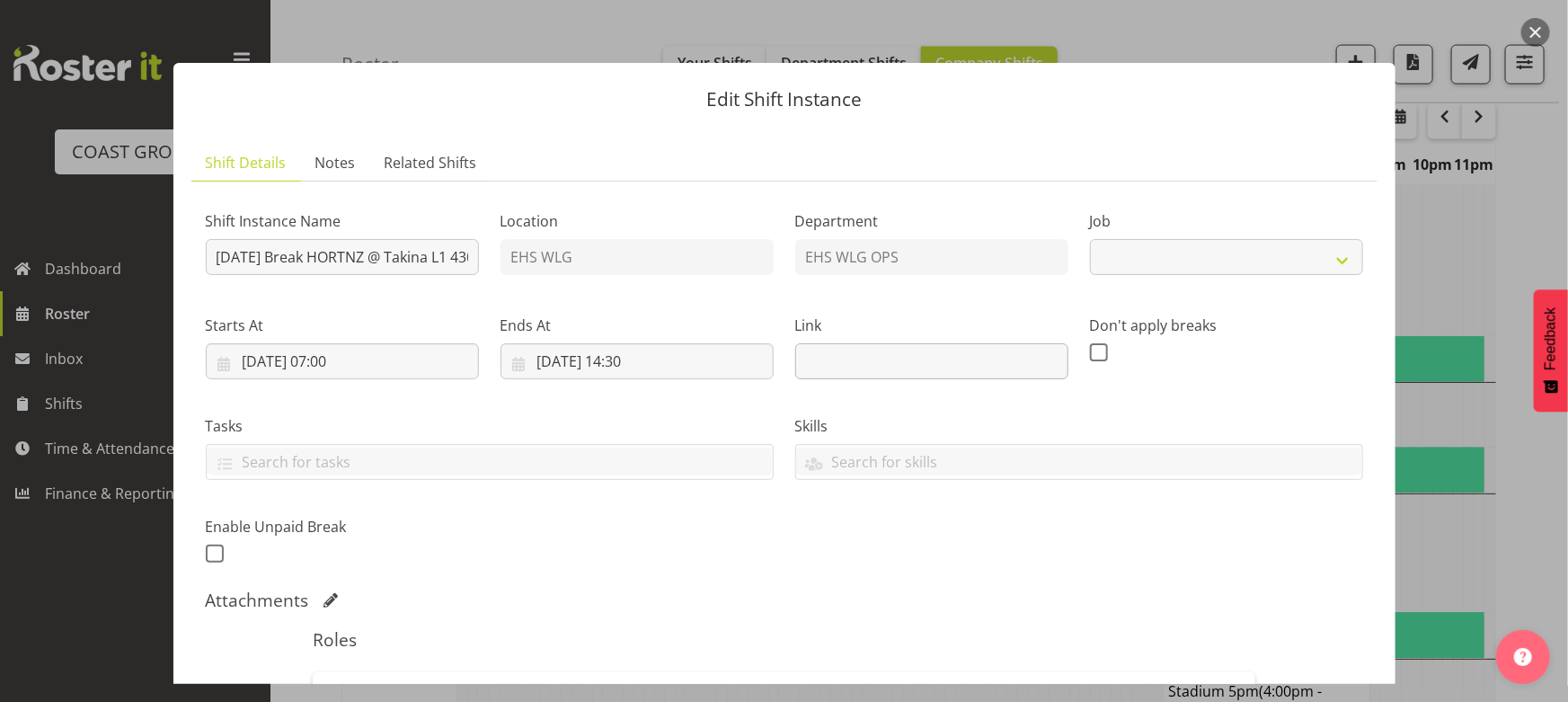
select select "9260"
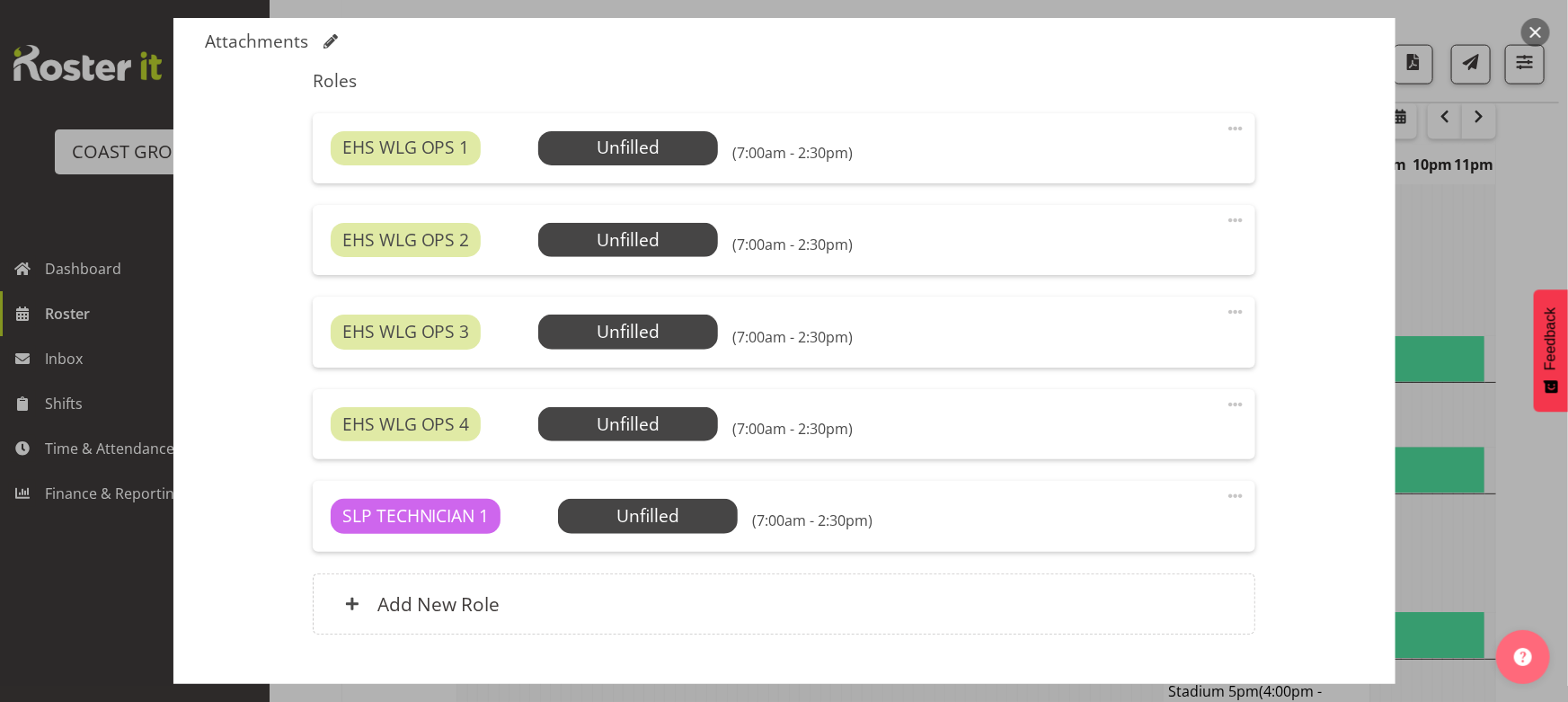
scroll to position [571, 0]
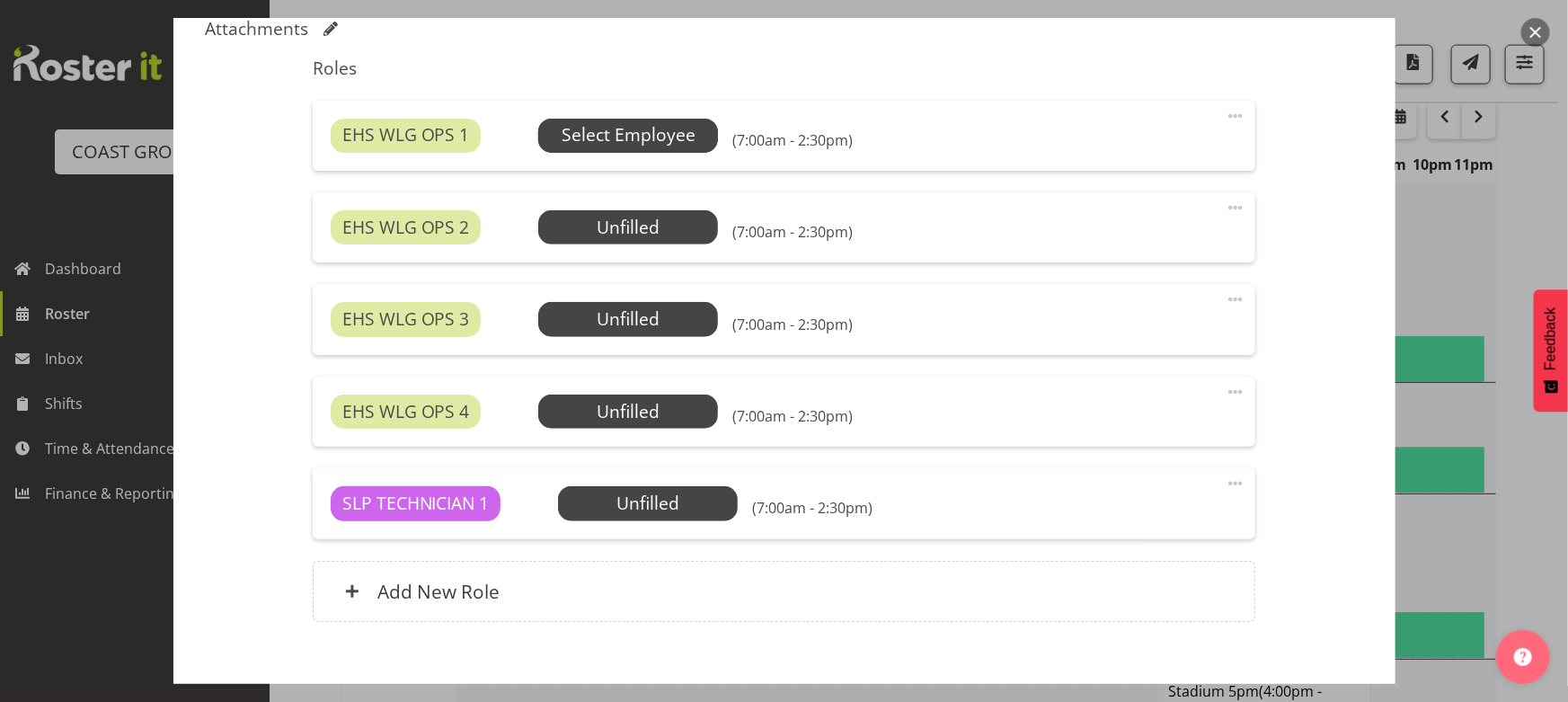
click at [620, 124] on span "Select Employee" at bounding box center [629, 136] width 134 height 26
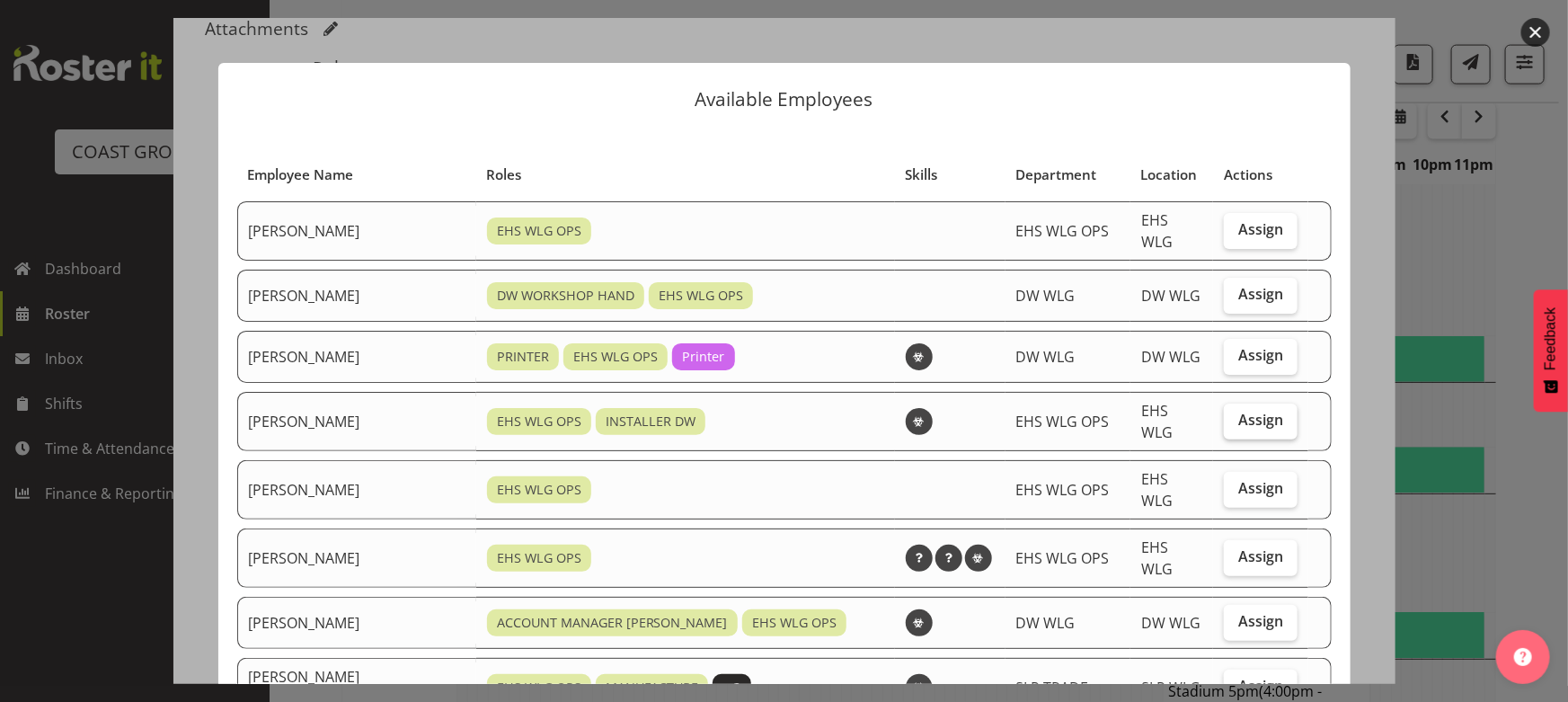
click at [1239, 410] on span "Assign" at bounding box center [1261, 419] width 45 height 18
click at [1224, 414] on input "Assign" at bounding box center [1230, 420] width 11 height 11
checkbox input "true"
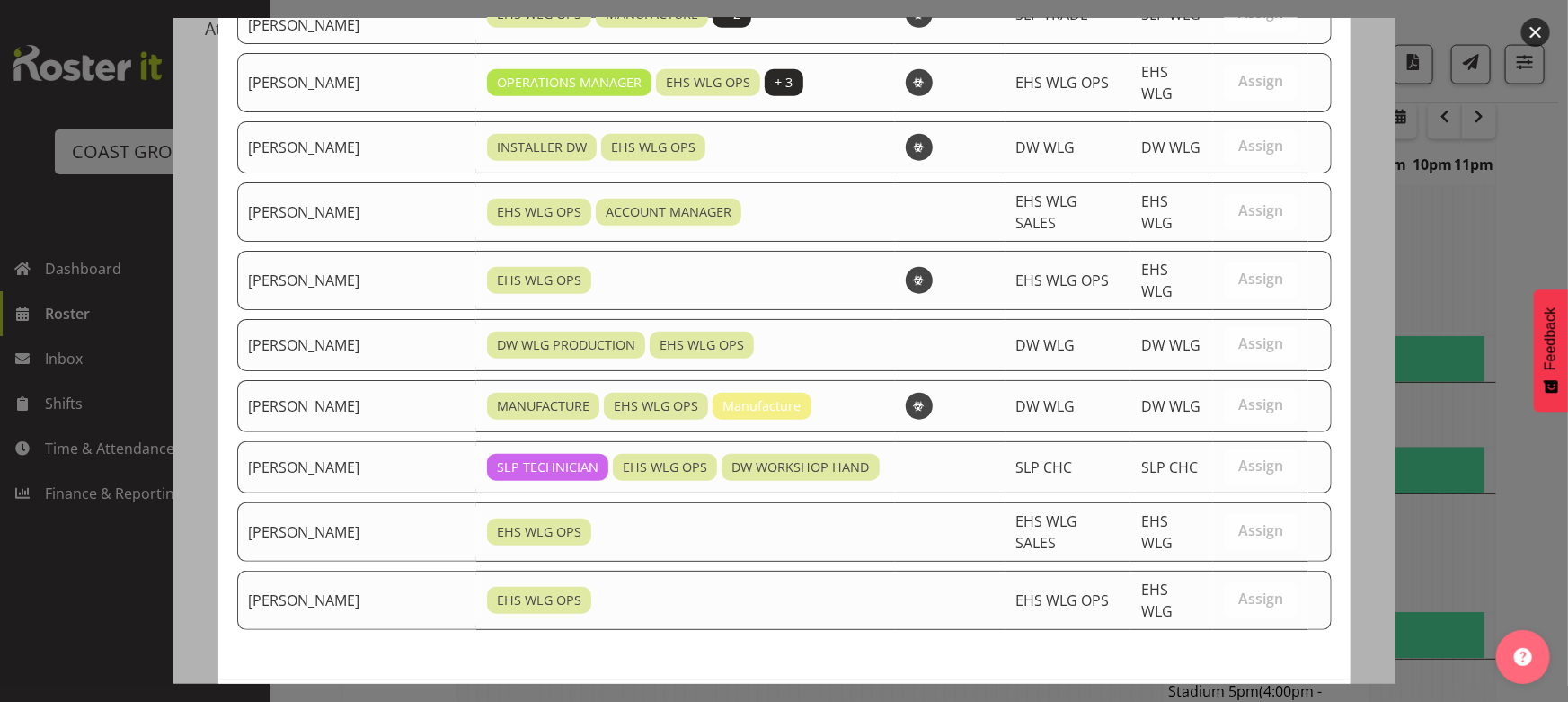
scroll to position [678, 0]
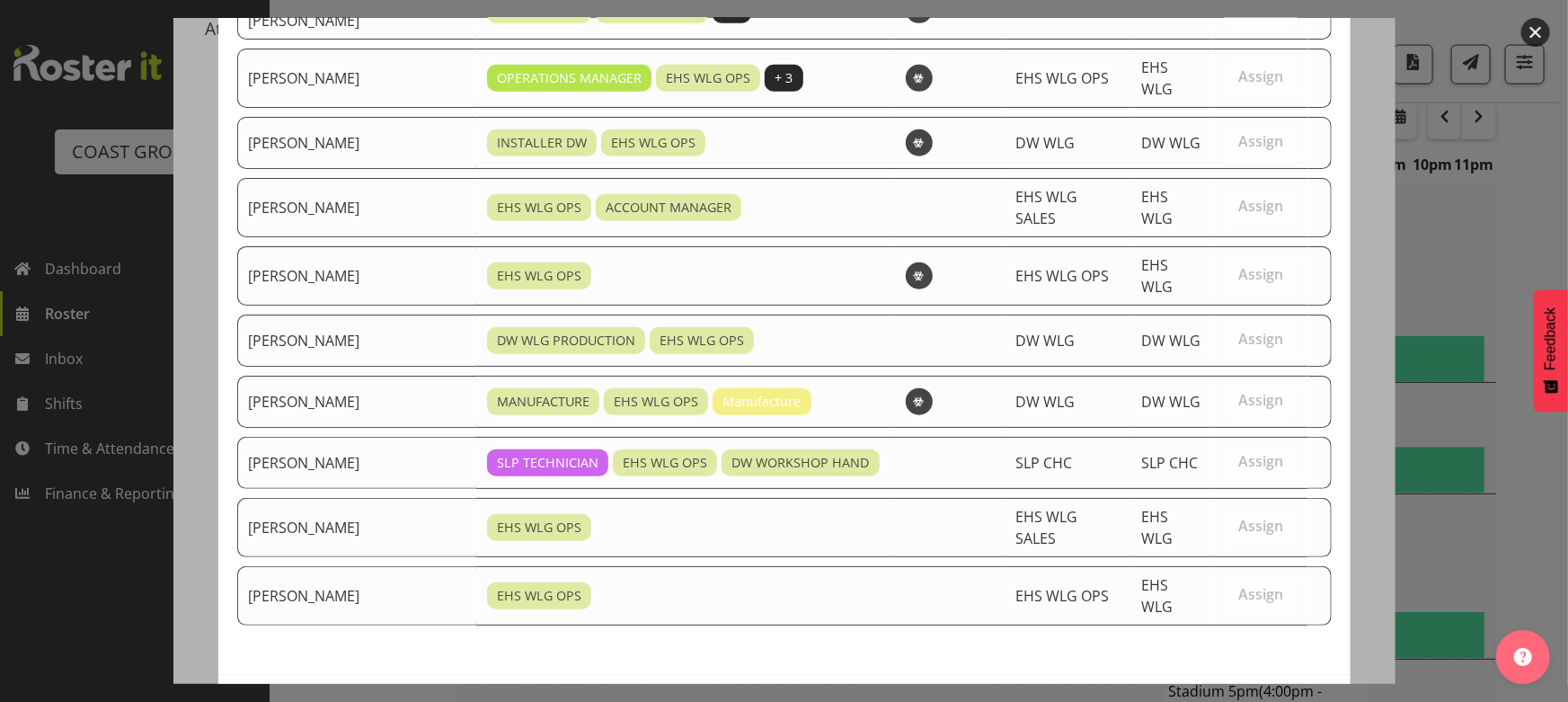
click at [1193, 693] on button "Assign [PERSON_NAME]" at bounding box center [1229, 712] width 205 height 40
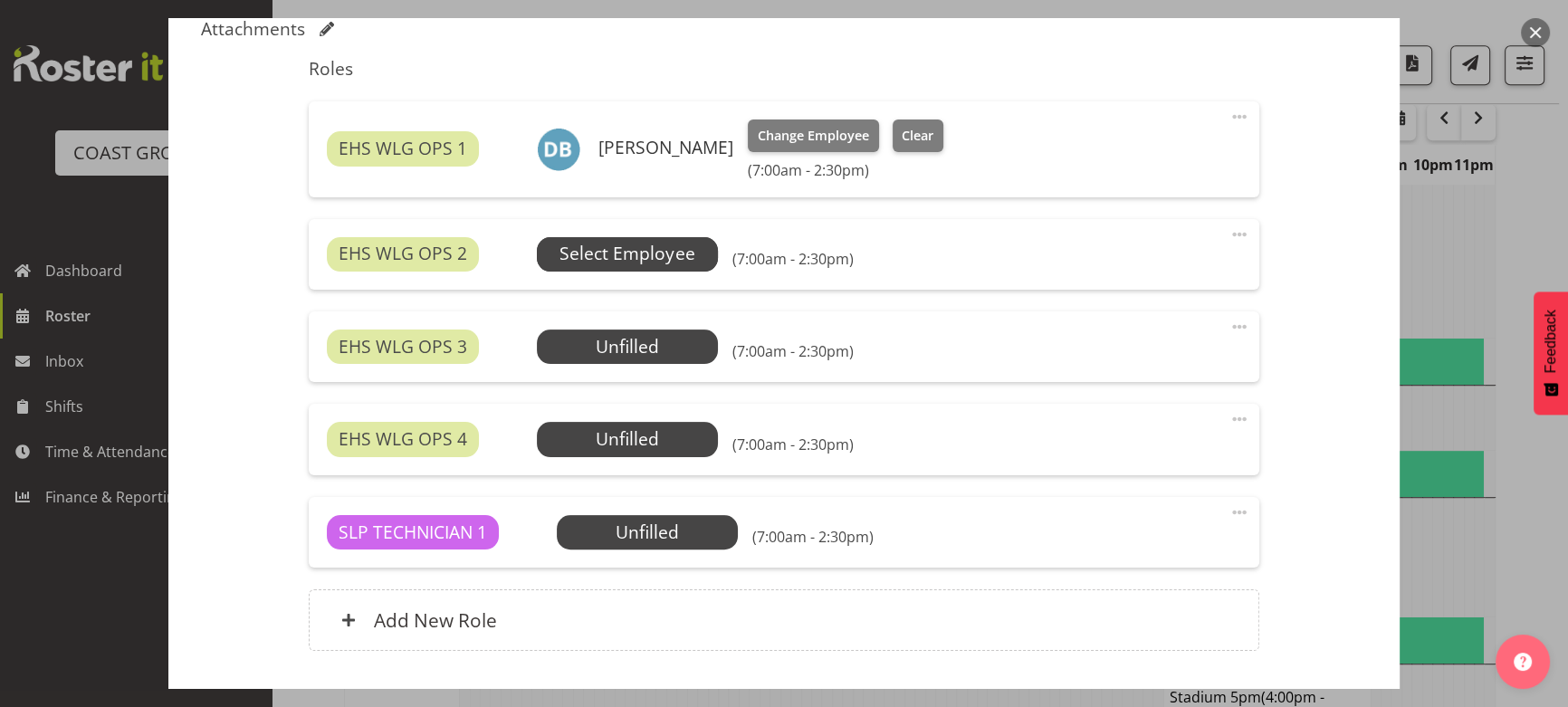
click at [655, 257] on span "Select Employee" at bounding box center [627, 254] width 135 height 27
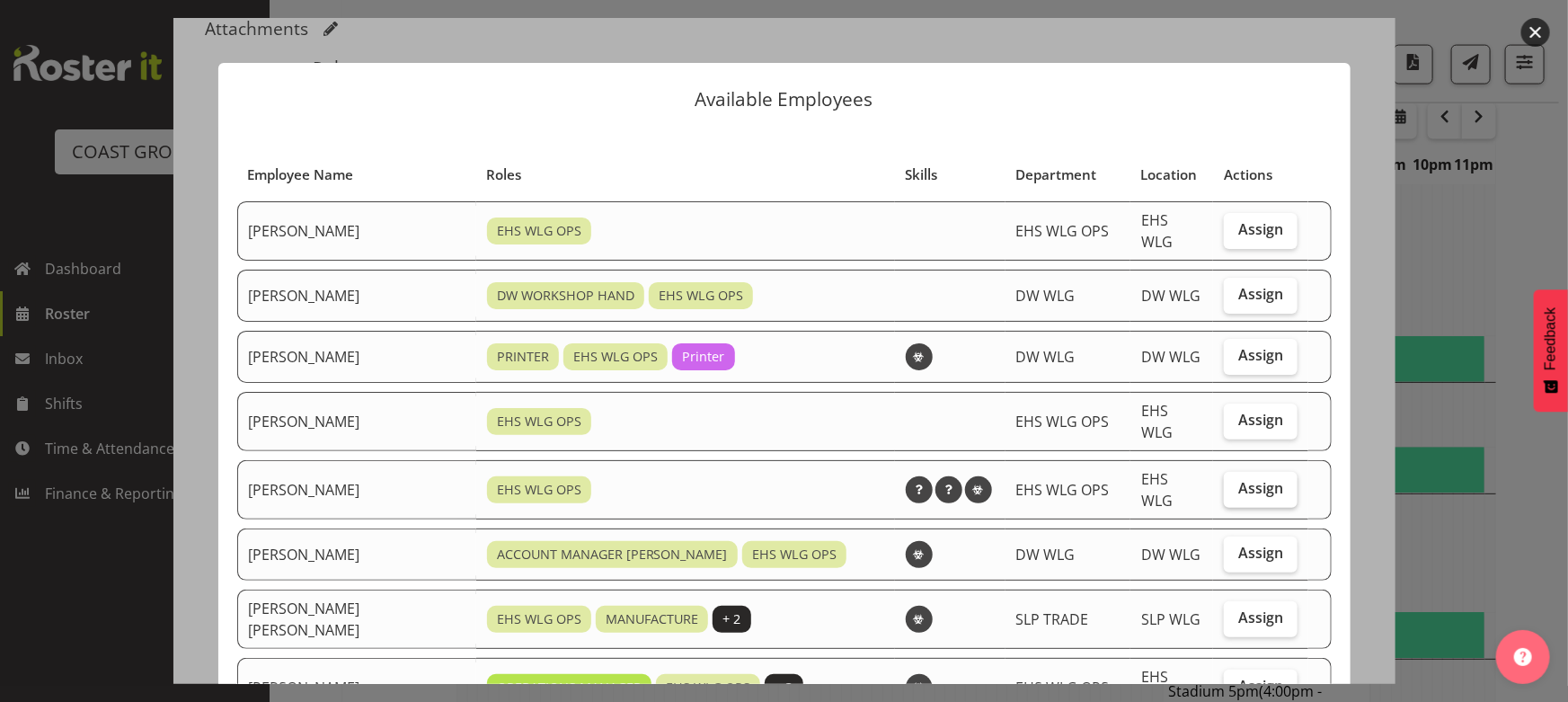
click at [1239, 479] on span "Assign" at bounding box center [1261, 487] width 45 height 18
click at [1231, 483] on input "Assign" at bounding box center [1230, 488] width 11 height 11
checkbox input "true"
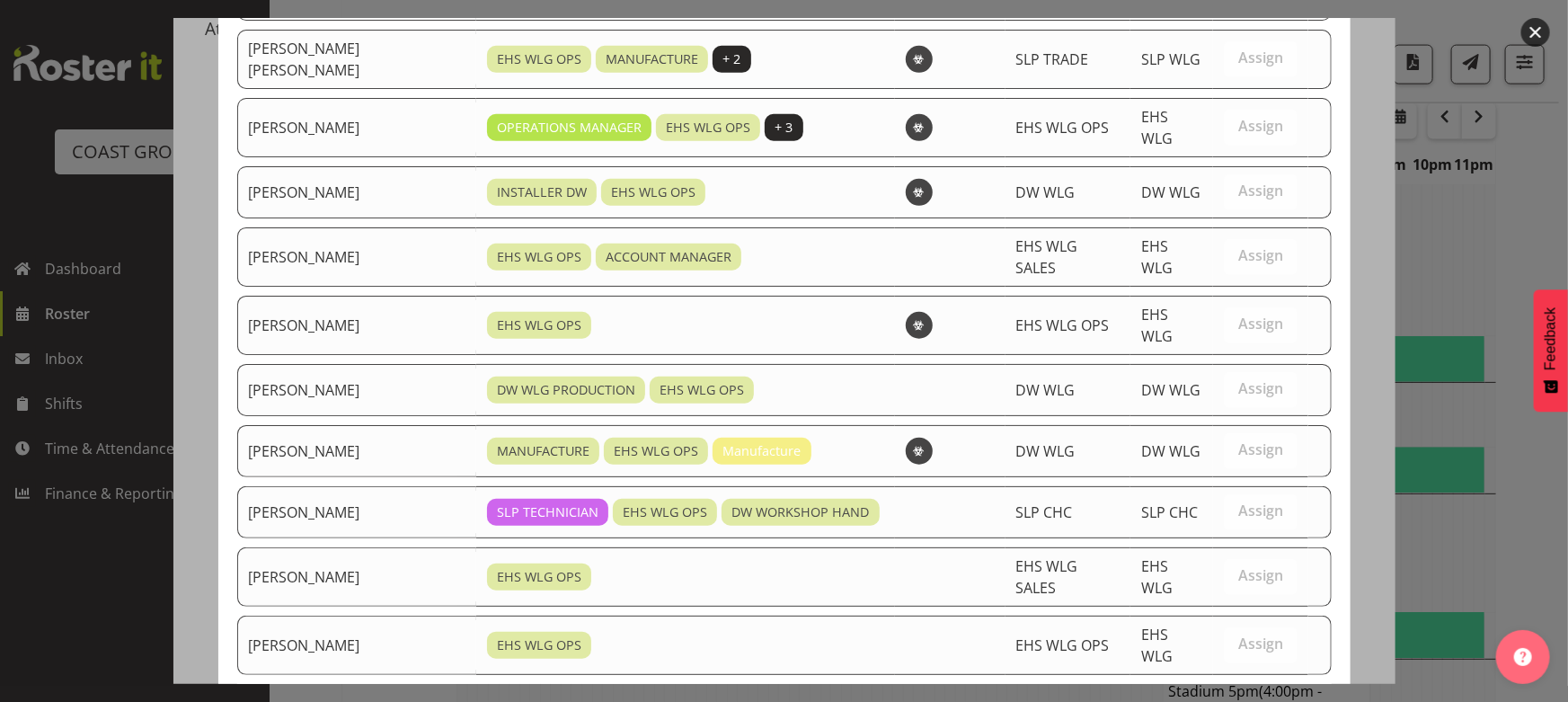
scroll to position [616, 0]
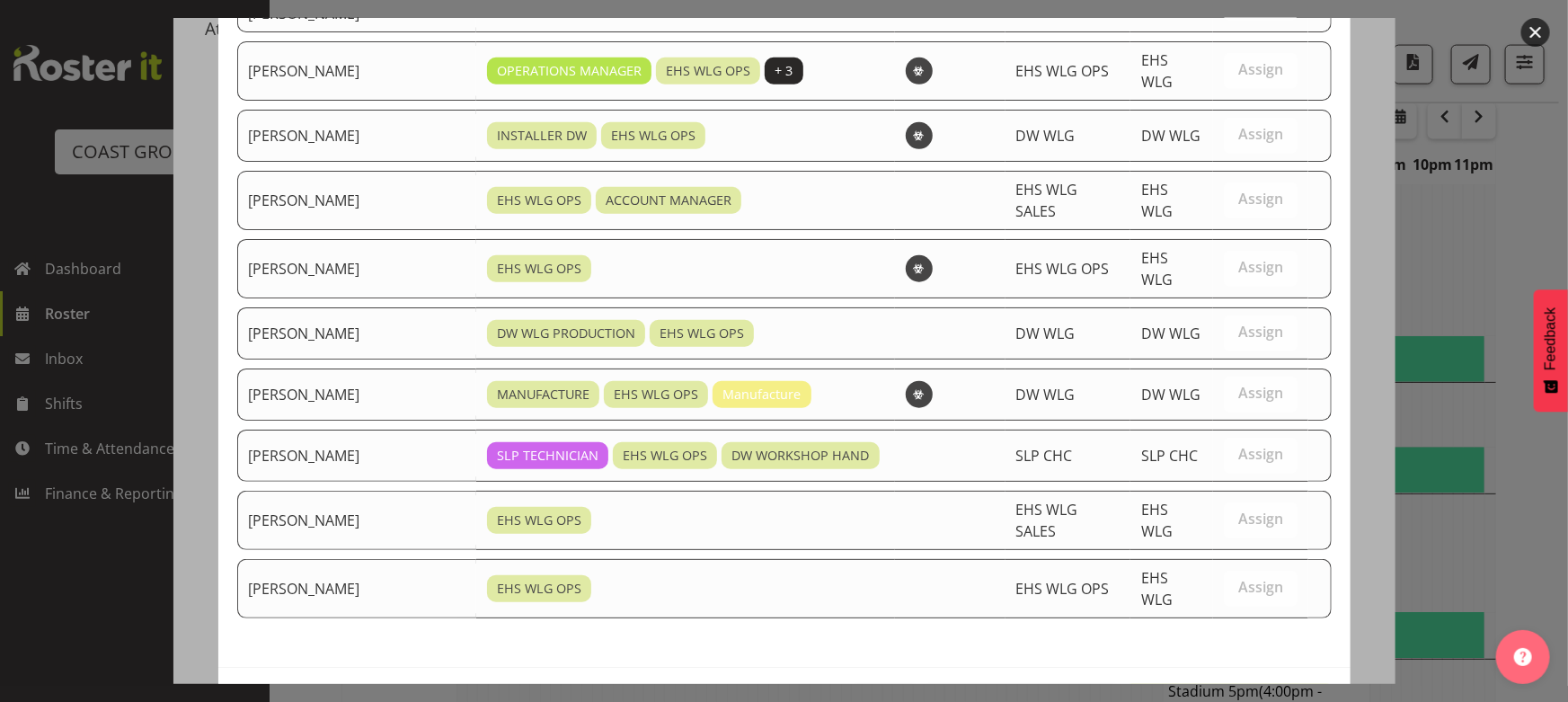
click at [1160, 694] on span "Assign [PERSON_NAME]" at bounding box center [1229, 705] width 182 height 22
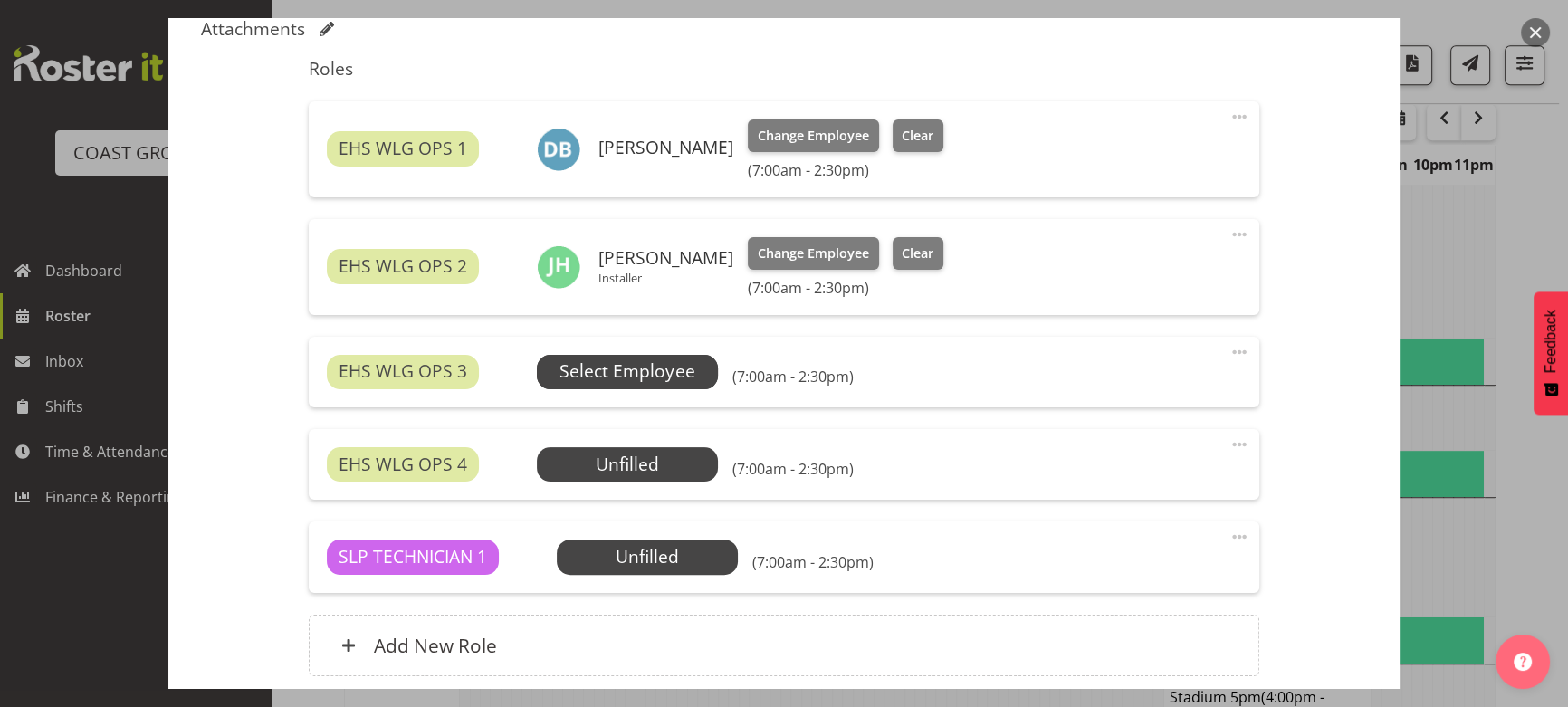
click at [683, 380] on span "Select Employee" at bounding box center [627, 372] width 135 height 27
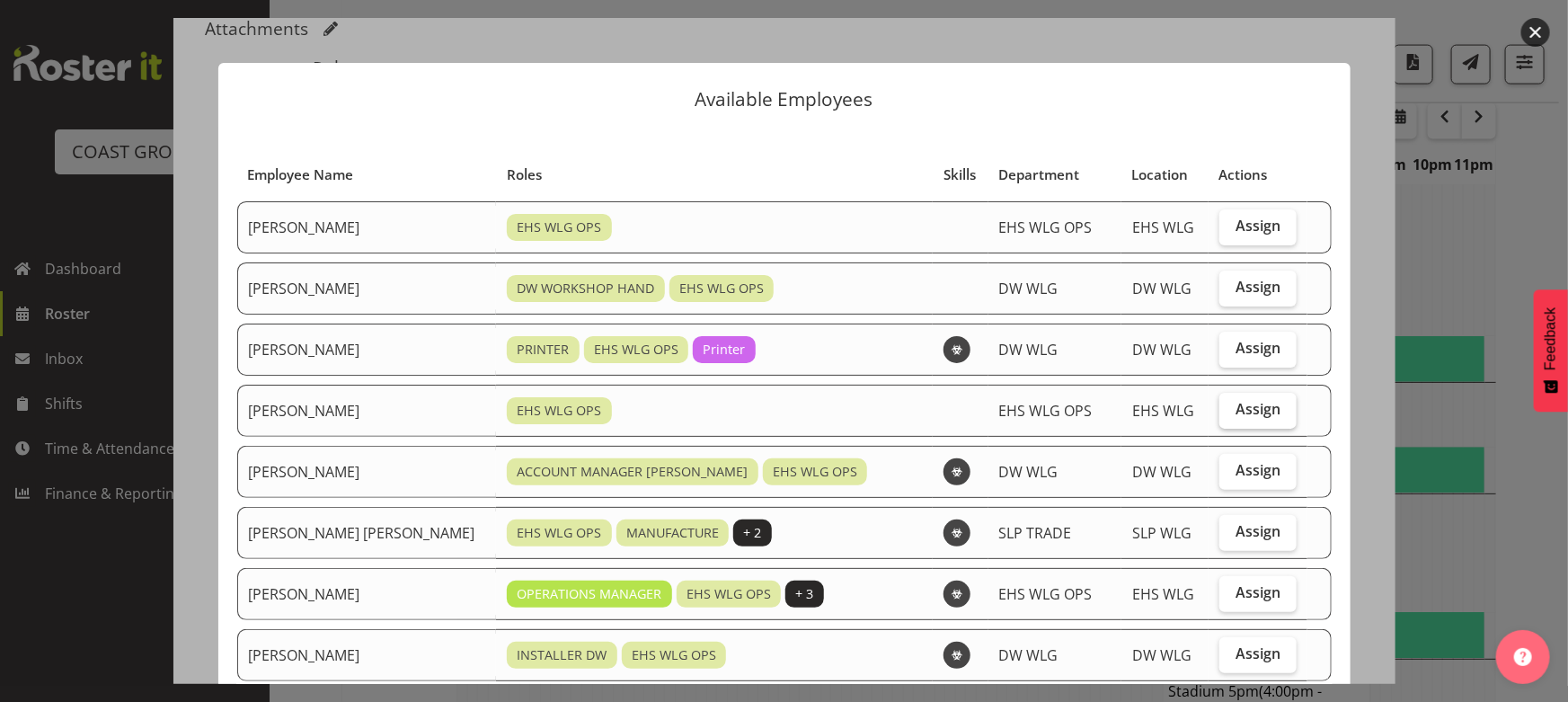
click at [1239, 414] on span "Assign" at bounding box center [1258, 408] width 45 height 18
click at [1231, 414] on input "Assign" at bounding box center [1225, 409] width 11 height 11
checkbox input "true"
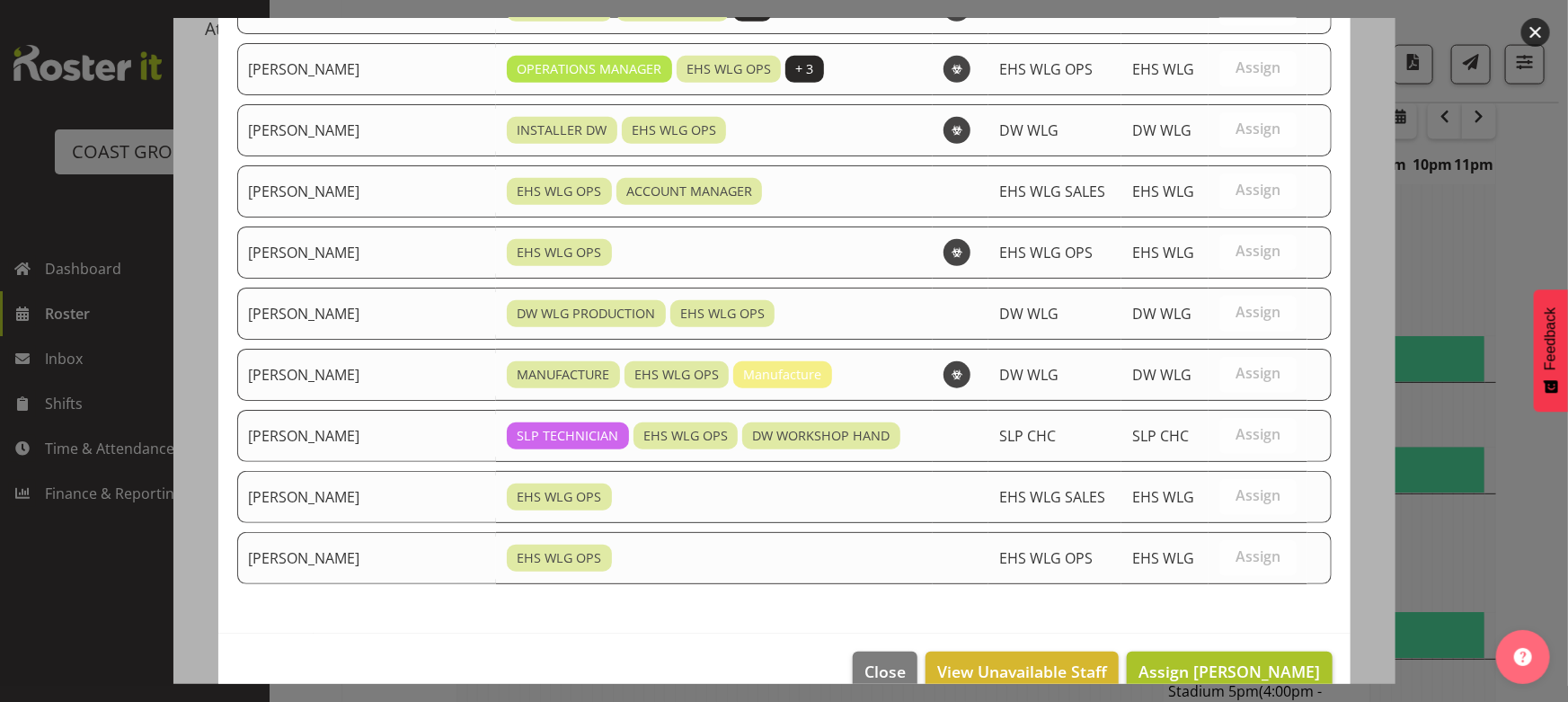
scroll to position [556, 0]
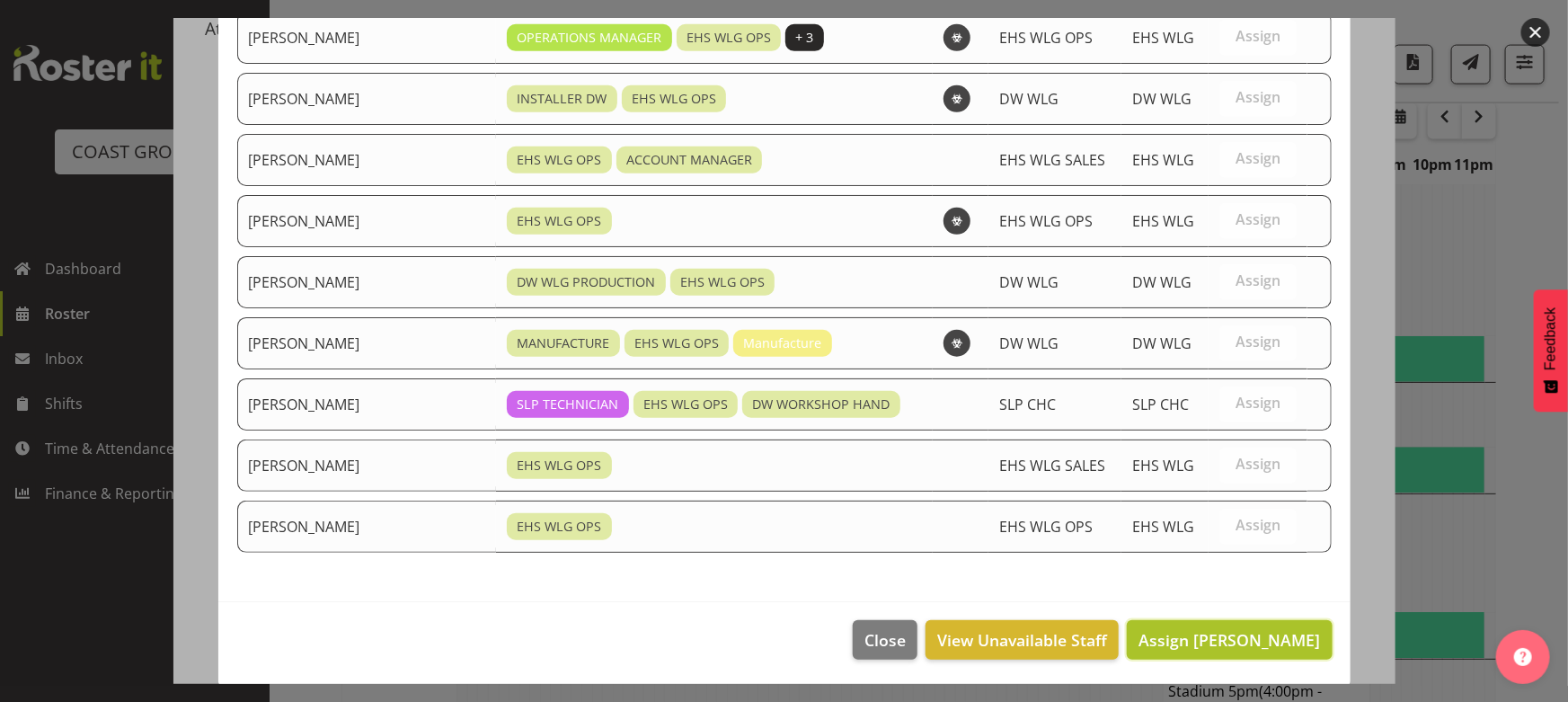
click at [1240, 637] on span "Assign [PERSON_NAME]" at bounding box center [1229, 639] width 182 height 22
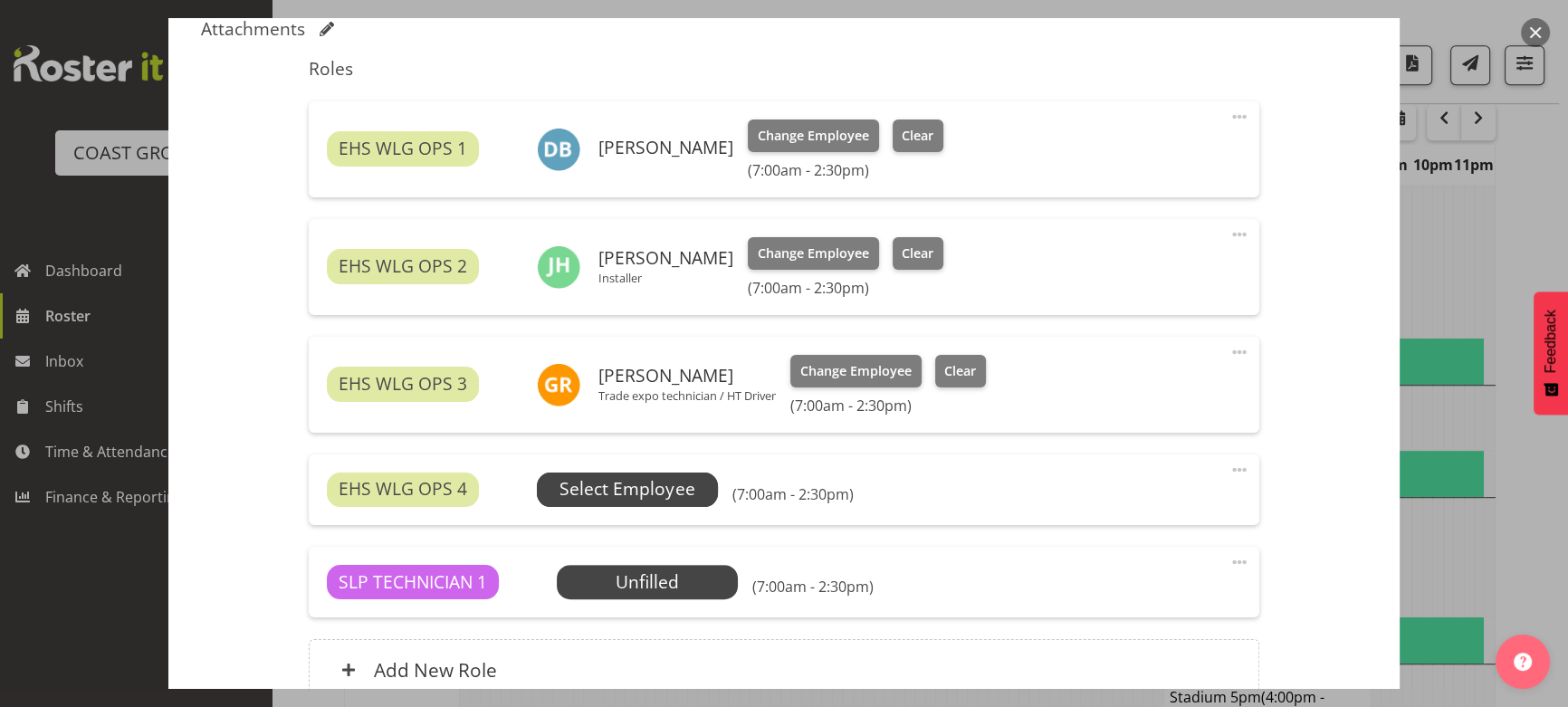
click at [700, 504] on span "Select Employee" at bounding box center [627, 489] width 181 height 34
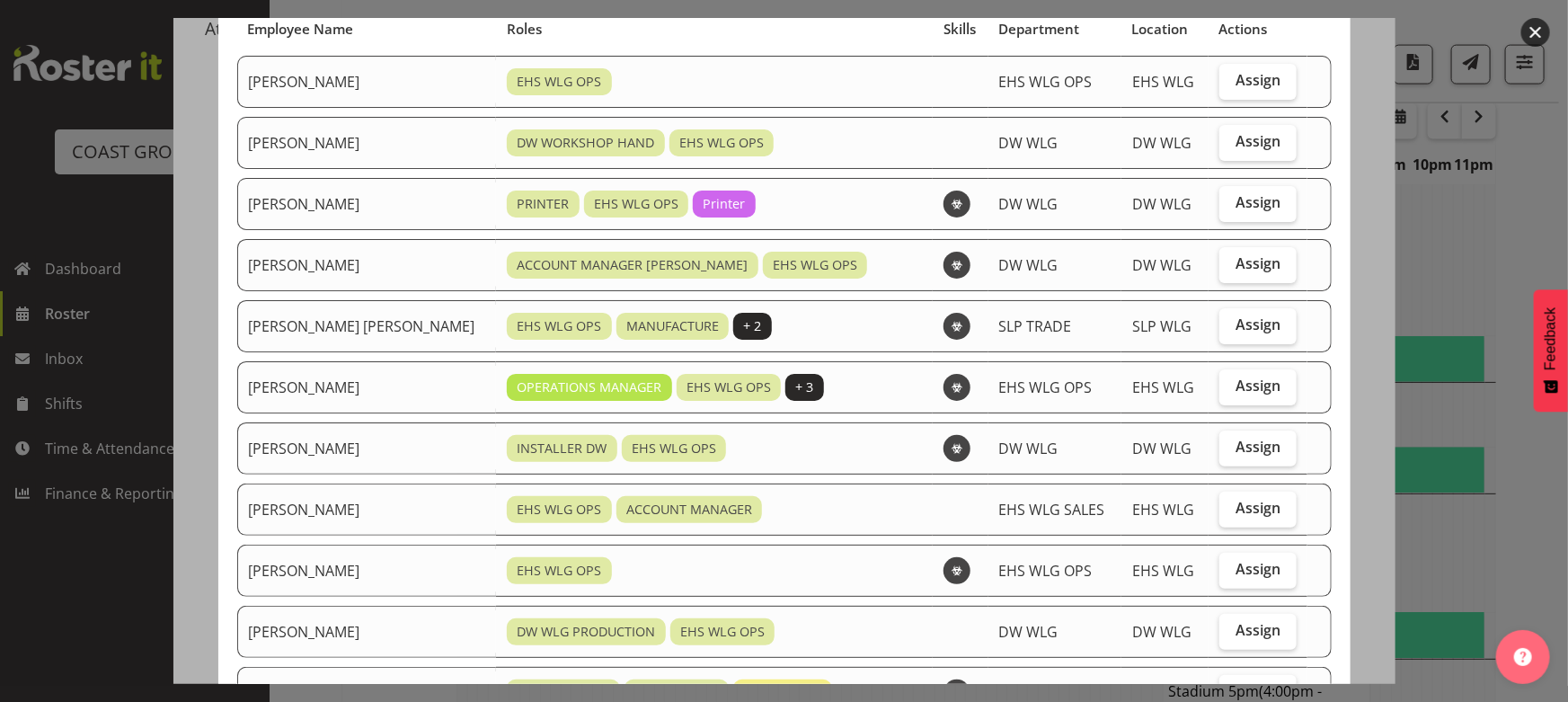
scroll to position [163, 0]
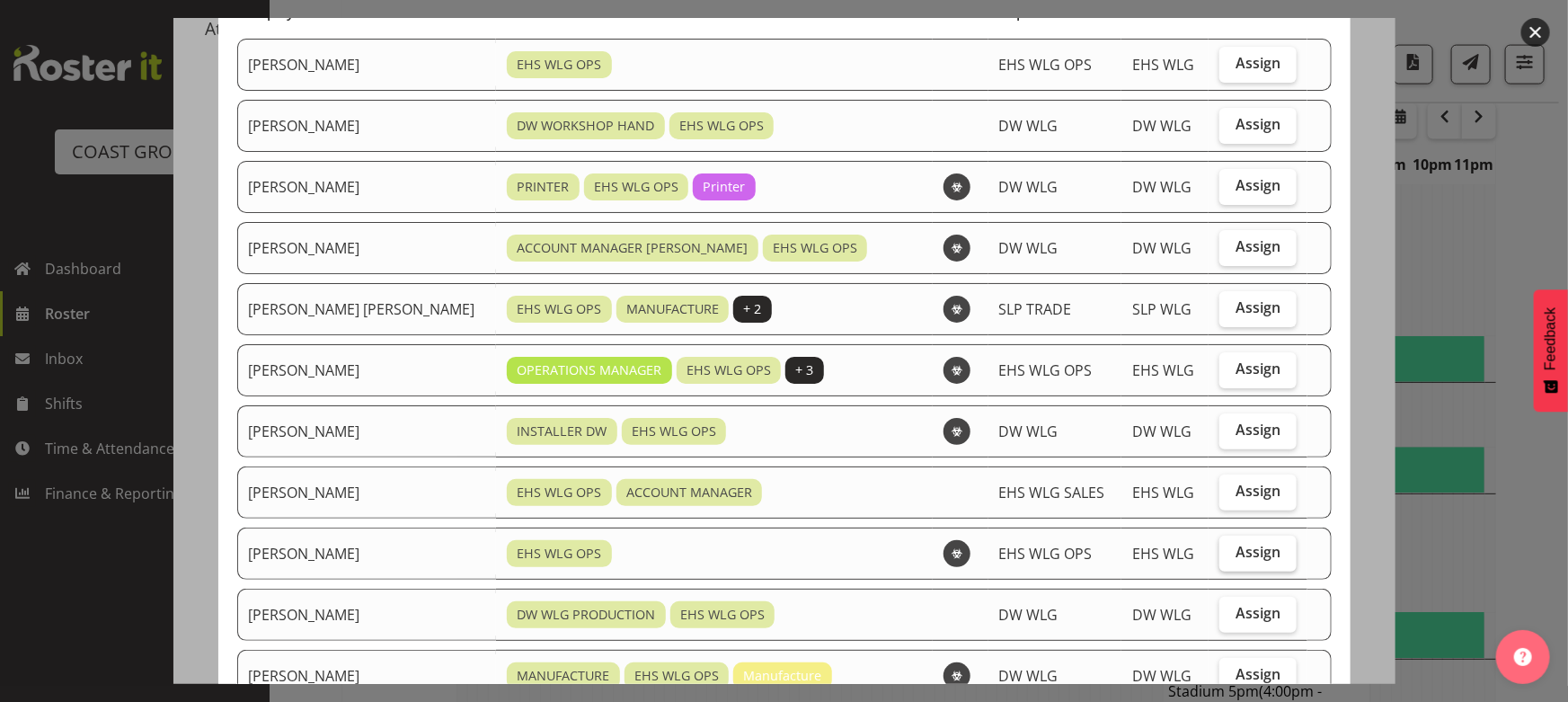
click at [1220, 557] on label "Assign" at bounding box center [1258, 553] width 78 height 36
click at [1220, 557] on input "Assign" at bounding box center [1225, 552] width 11 height 11
checkbox input "true"
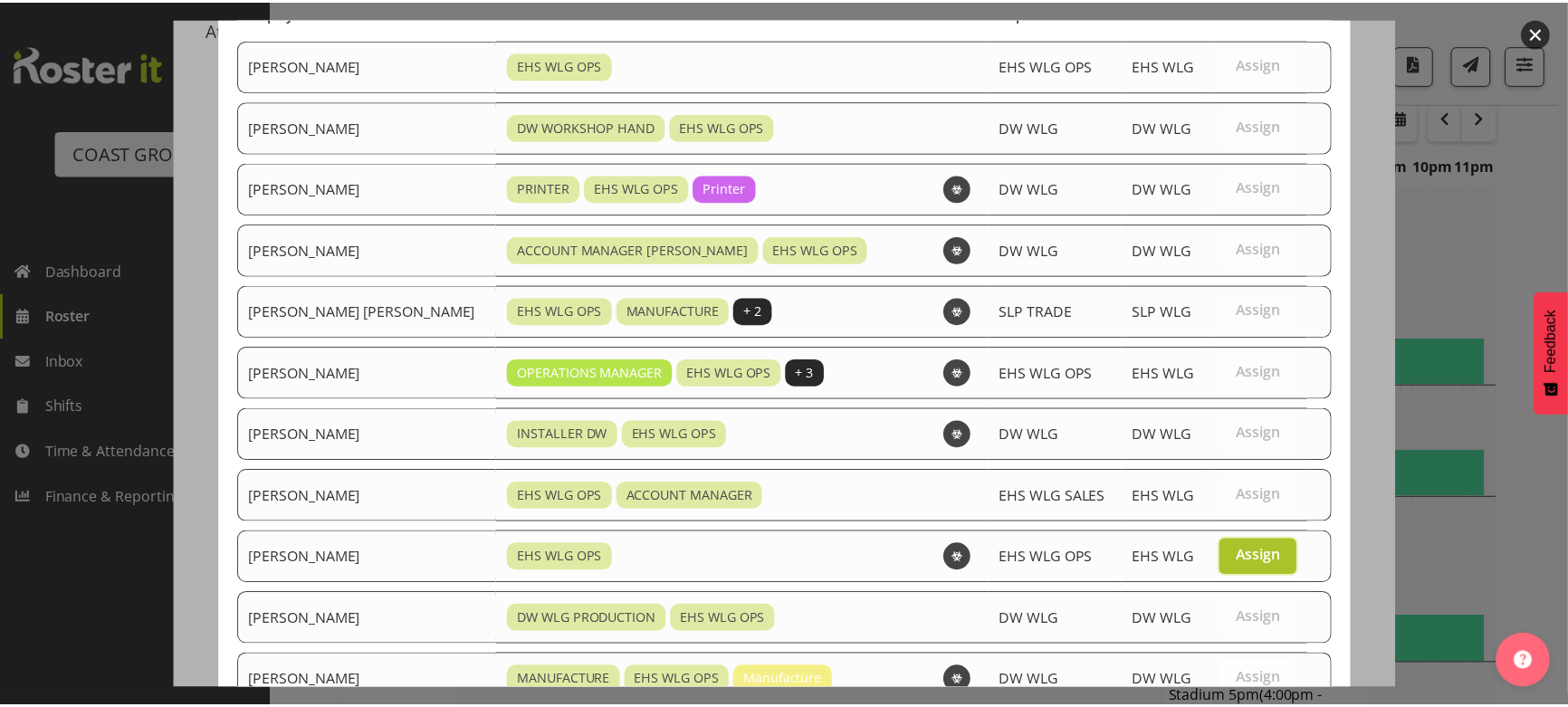
scroll to position [498, 0]
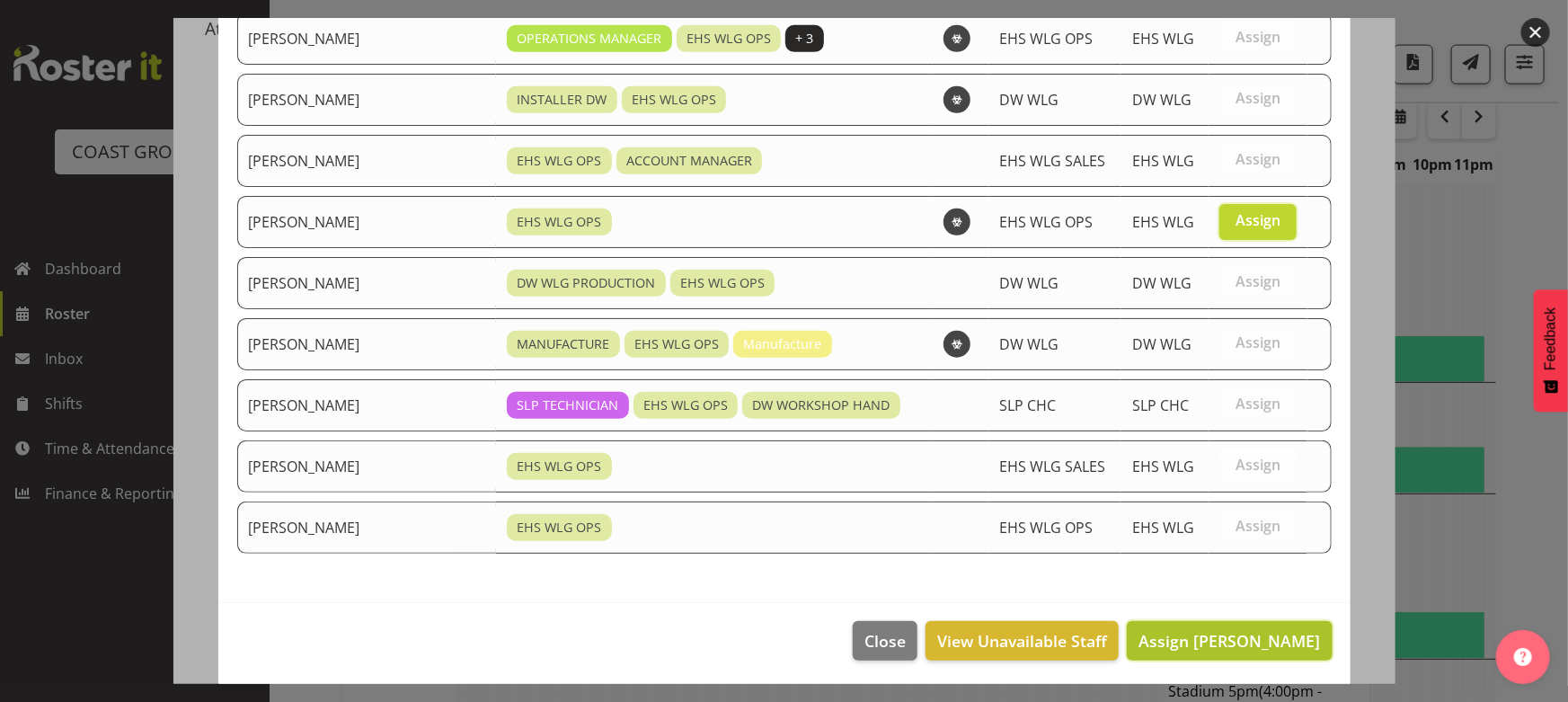
drag, startPoint x: 1229, startPoint y: 627, endPoint x: 1143, endPoint y: 627, distance: 86.0
click at [1229, 630] on span "Assign [PERSON_NAME]" at bounding box center [1229, 640] width 182 height 22
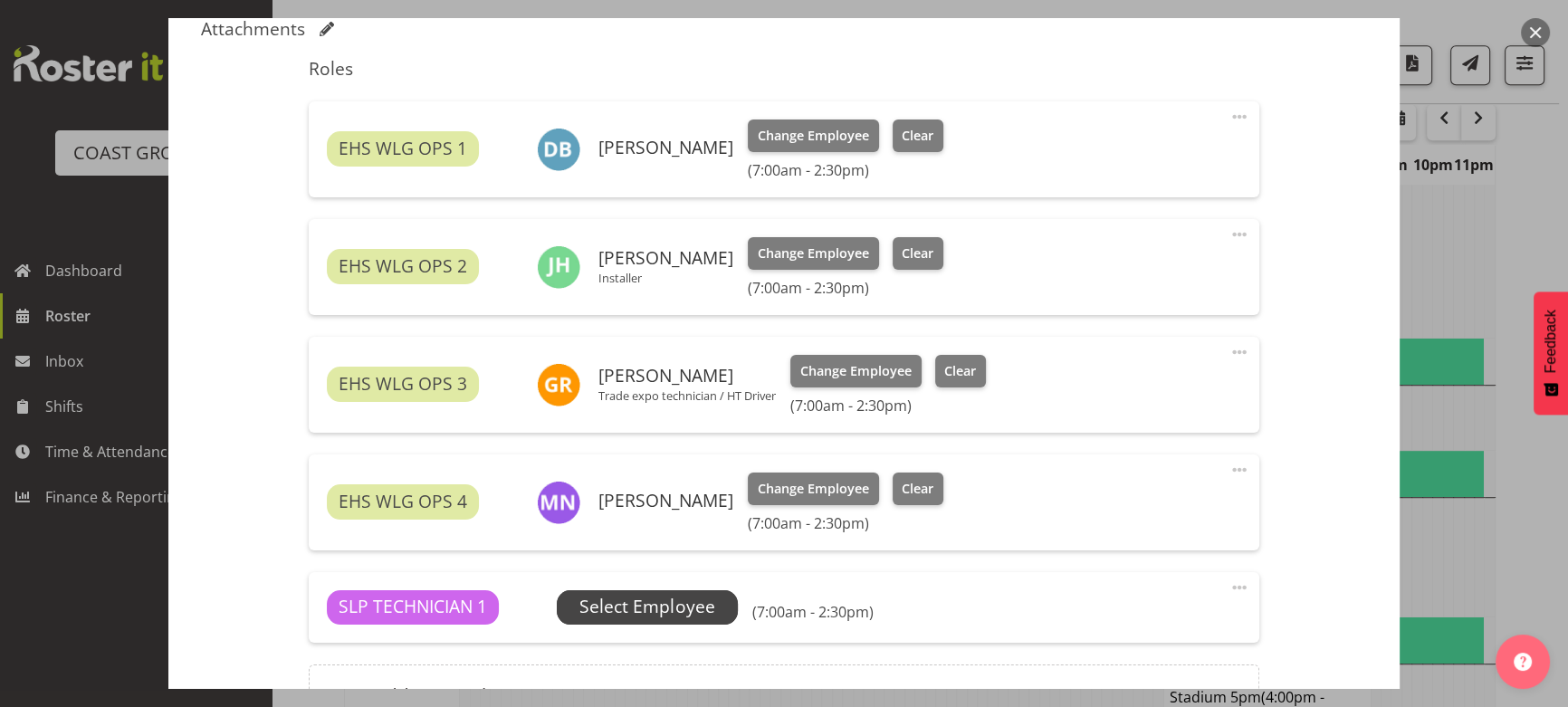
click at [689, 600] on span "Select Employee" at bounding box center [647, 607] width 135 height 27
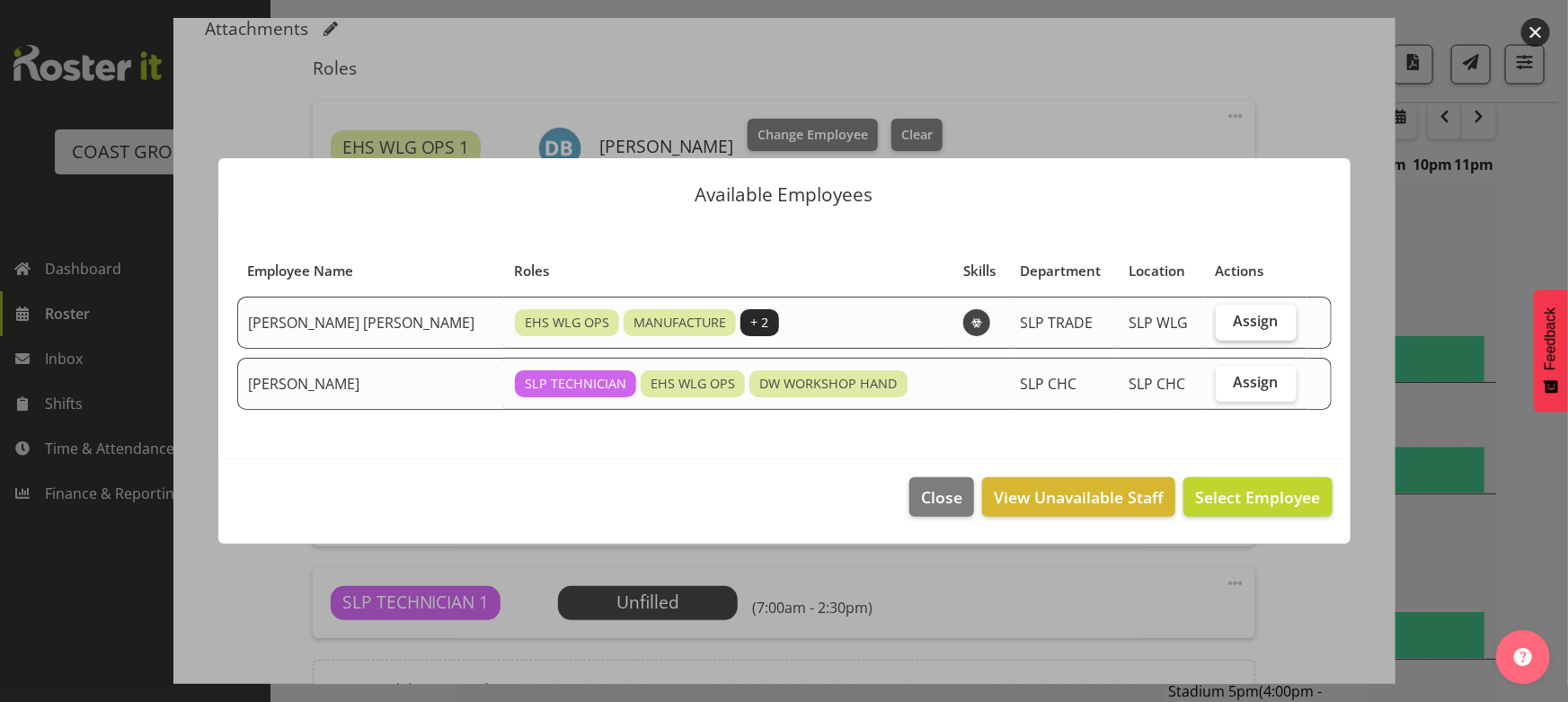
click at [1247, 316] on span "Assign" at bounding box center [1256, 320] width 45 height 18
click at [1227, 316] on input "Assign" at bounding box center [1222, 321] width 11 height 11
checkbox input "true"
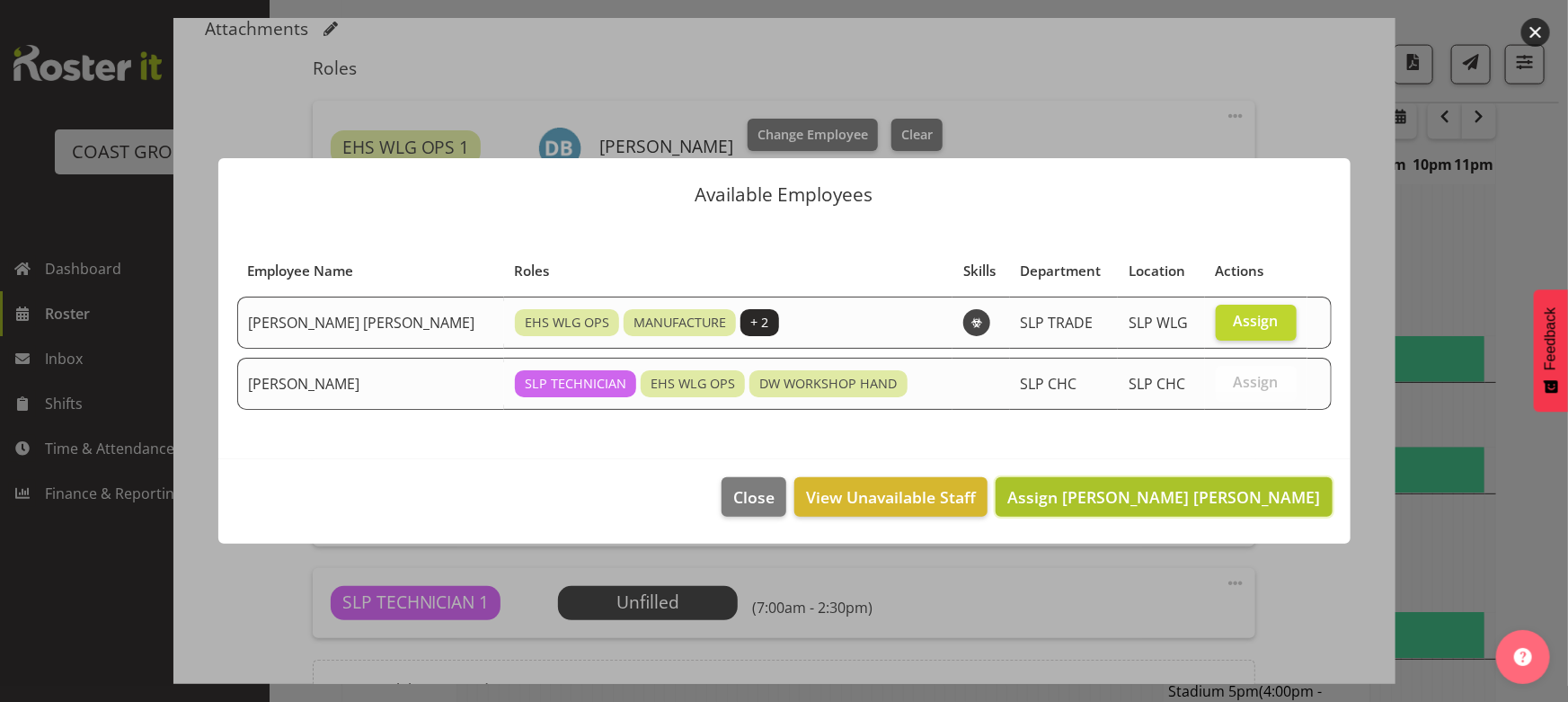
click at [1223, 490] on span "Assign [PERSON_NAME] [PERSON_NAME]" at bounding box center [1163, 497] width 312 height 22
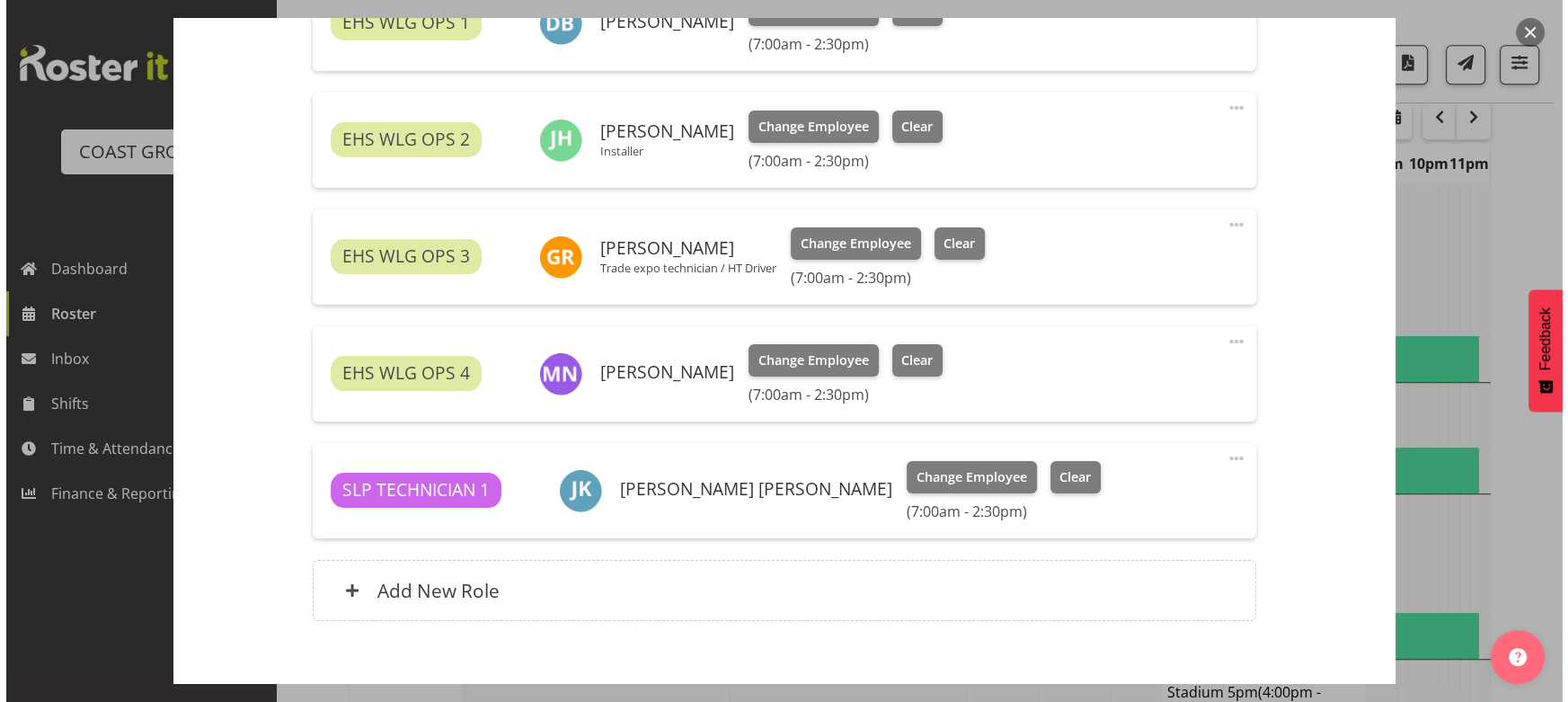
scroll to position [791, 0]
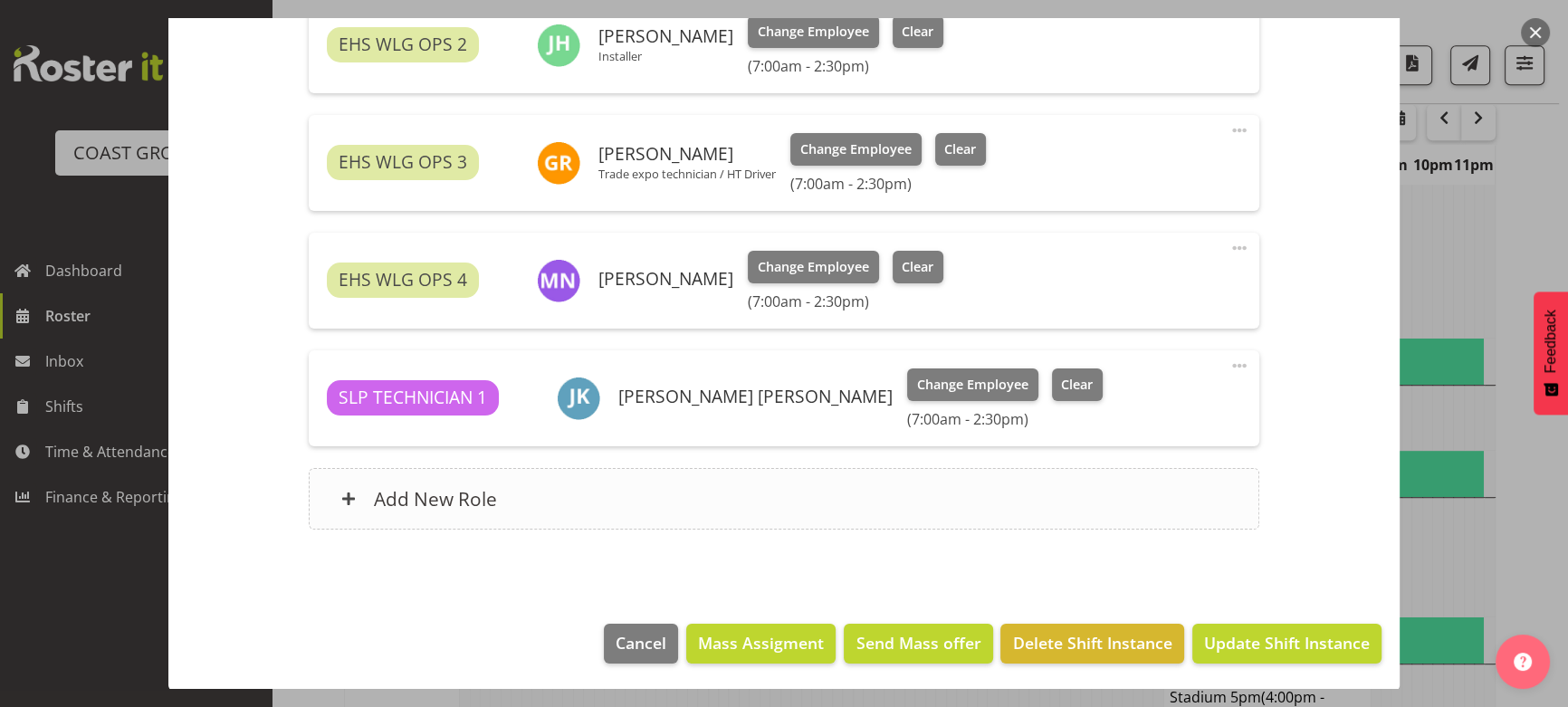
click at [782, 501] on div "Add New Role" at bounding box center [784, 499] width 950 height 62
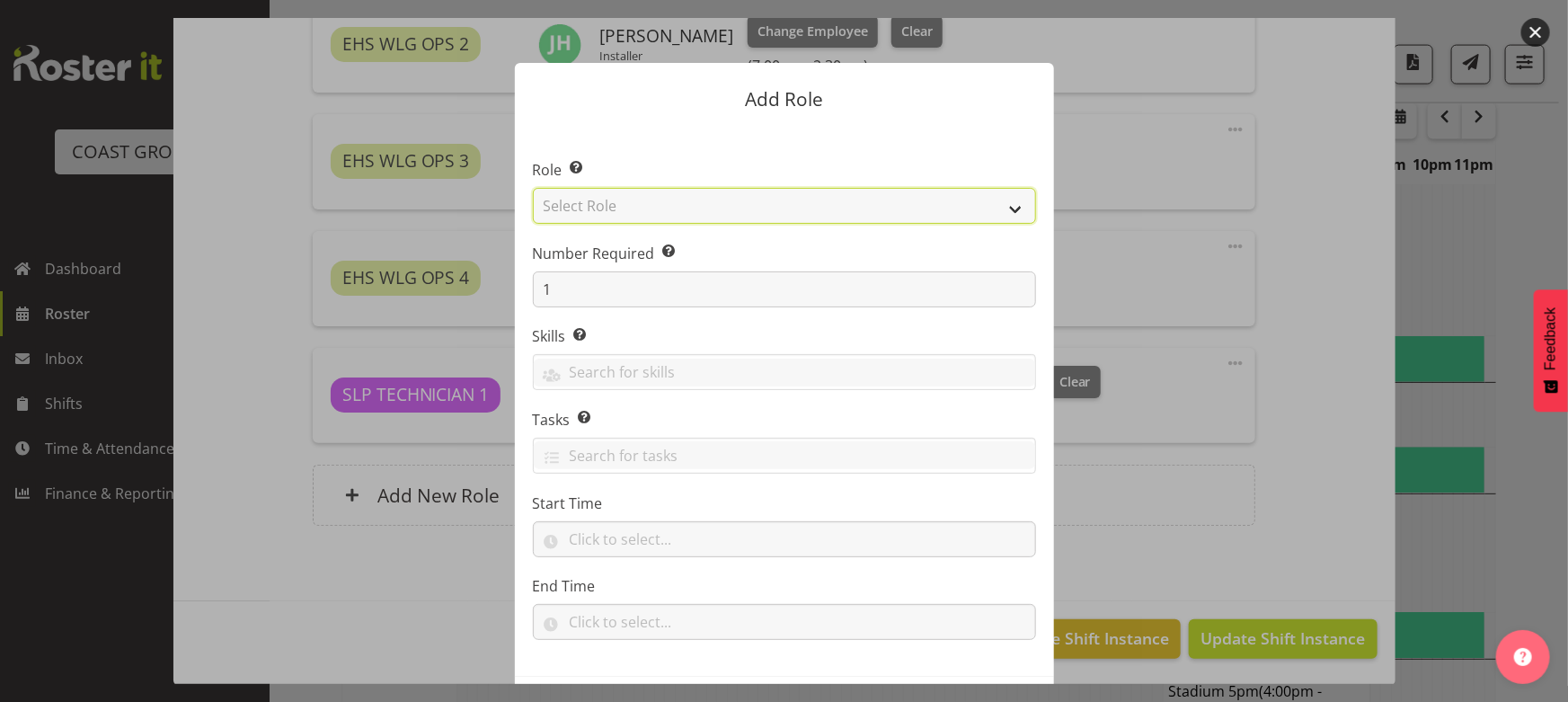
click at [687, 208] on select "Select Role ACCOUNT MANAGER ACCOUNT MANAGER DW ACCOUNTS [PERSON_NAME] VEHICLES …" at bounding box center [784, 206] width 504 height 36
select select "191"
click at [533, 188] on select "Select Role ACCOUNT MANAGER ACCOUNT MANAGER DW ACCOUNTS [PERSON_NAME] VEHICLES …" at bounding box center [784, 206] width 504 height 36
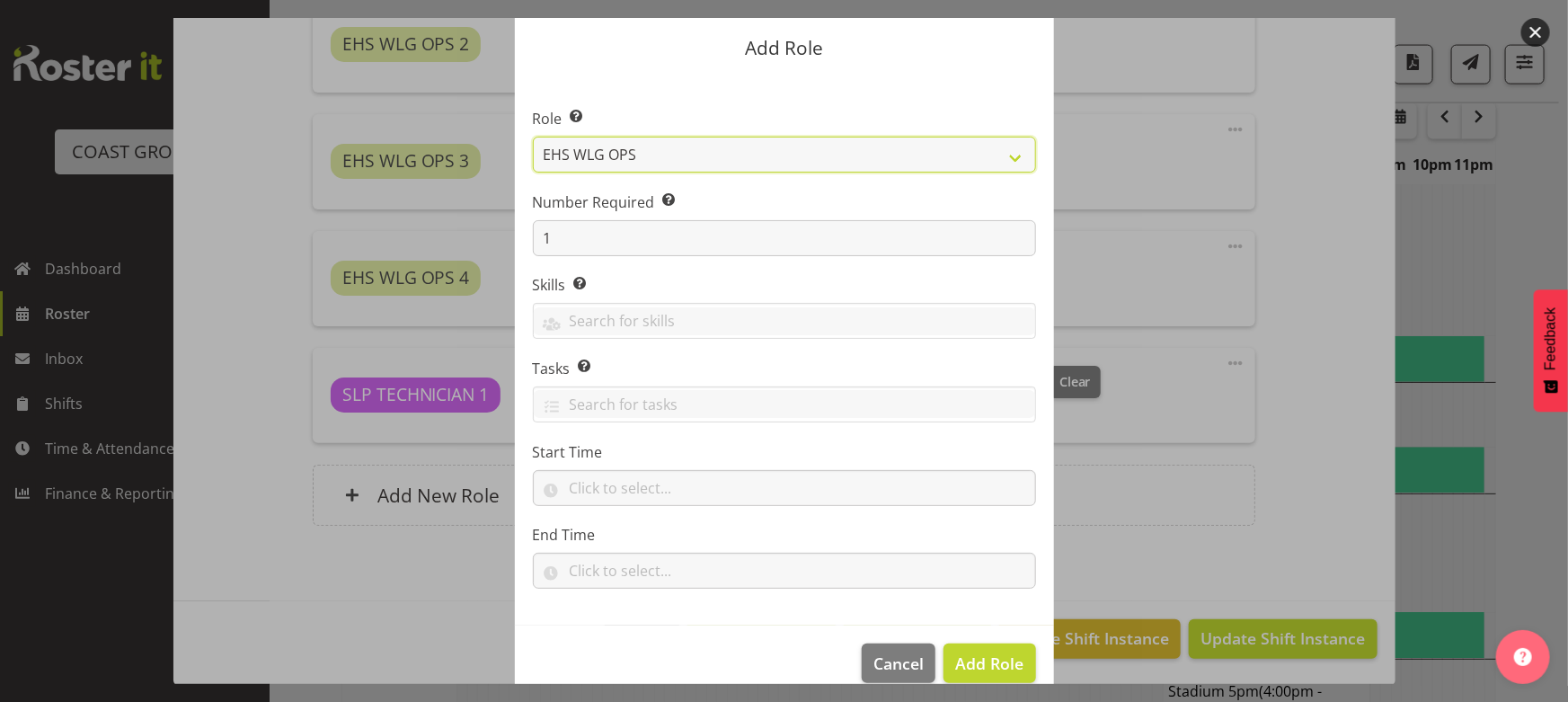
scroll to position [76, 0]
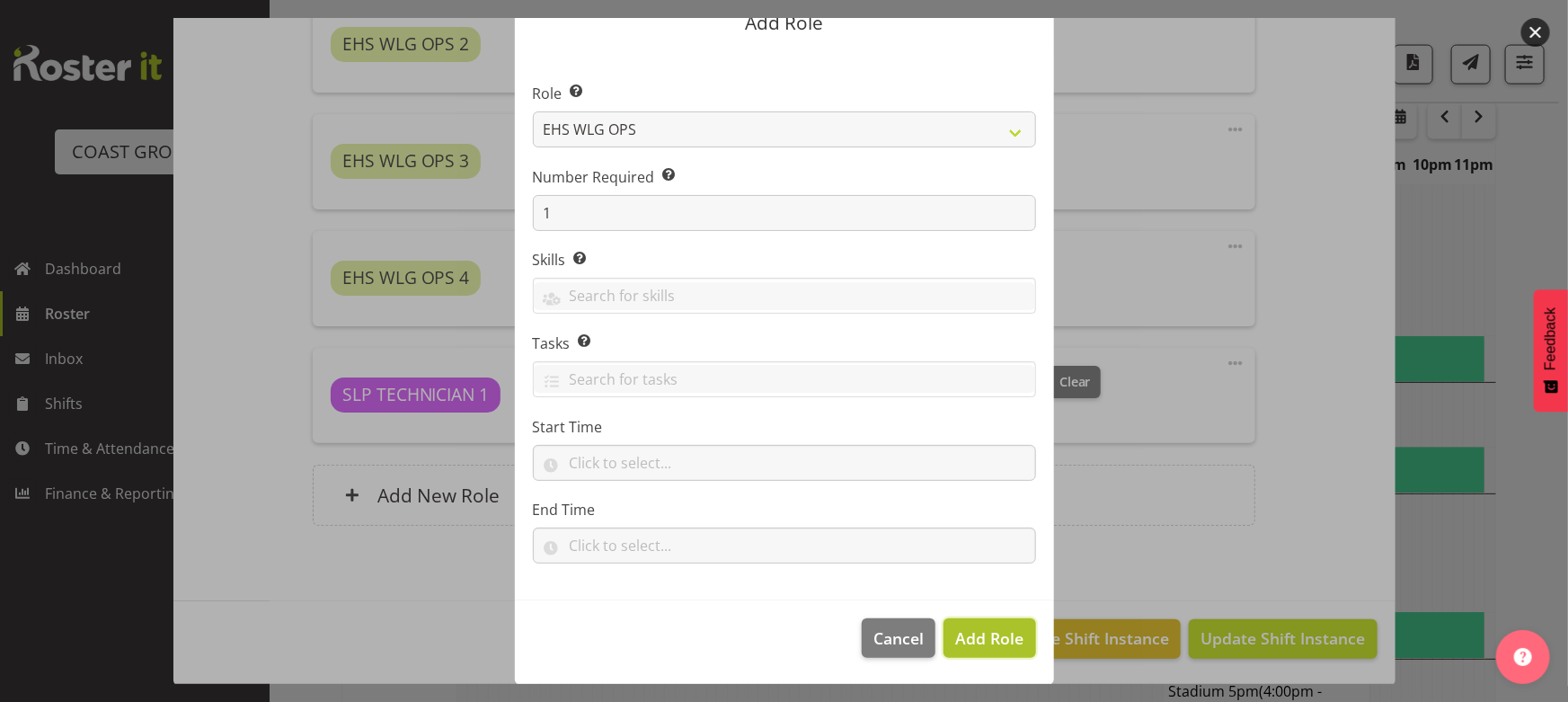
click at [971, 641] on span "Add Role" at bounding box center [989, 637] width 69 height 22
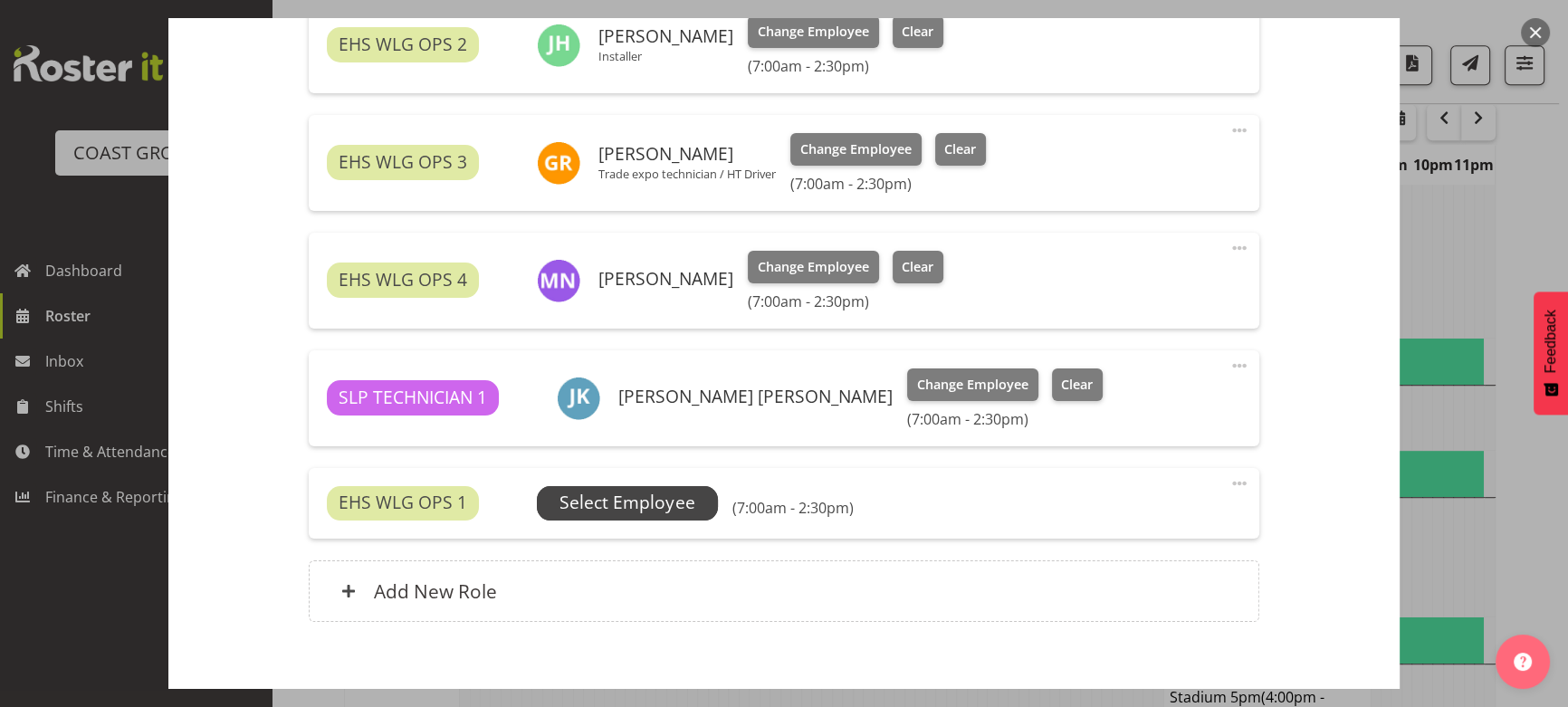
click at [652, 498] on span "Select Employee" at bounding box center [627, 503] width 135 height 27
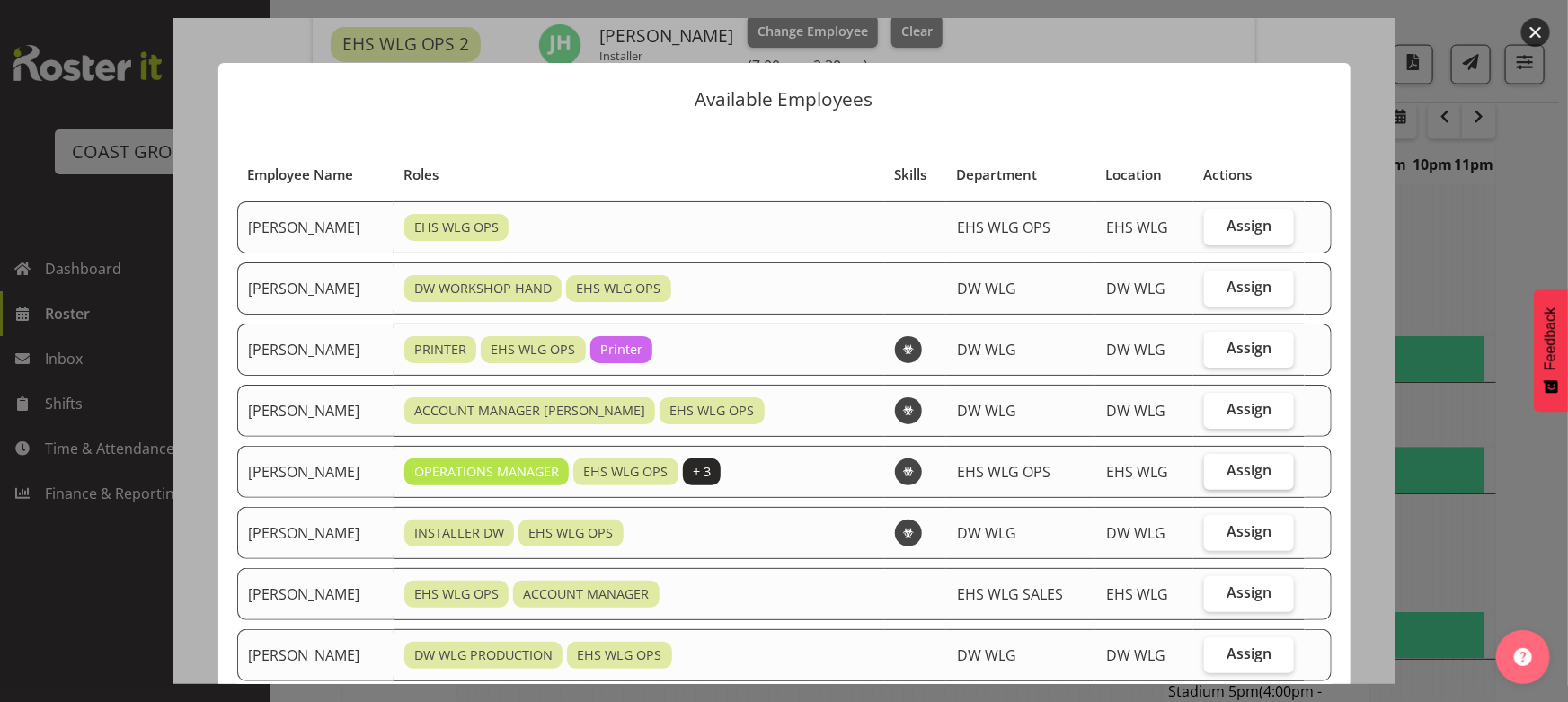
click at [1231, 482] on label "Assign" at bounding box center [1249, 471] width 89 height 36
click at [1216, 476] on input "Assign" at bounding box center [1210, 471] width 11 height 11
checkbox input "true"
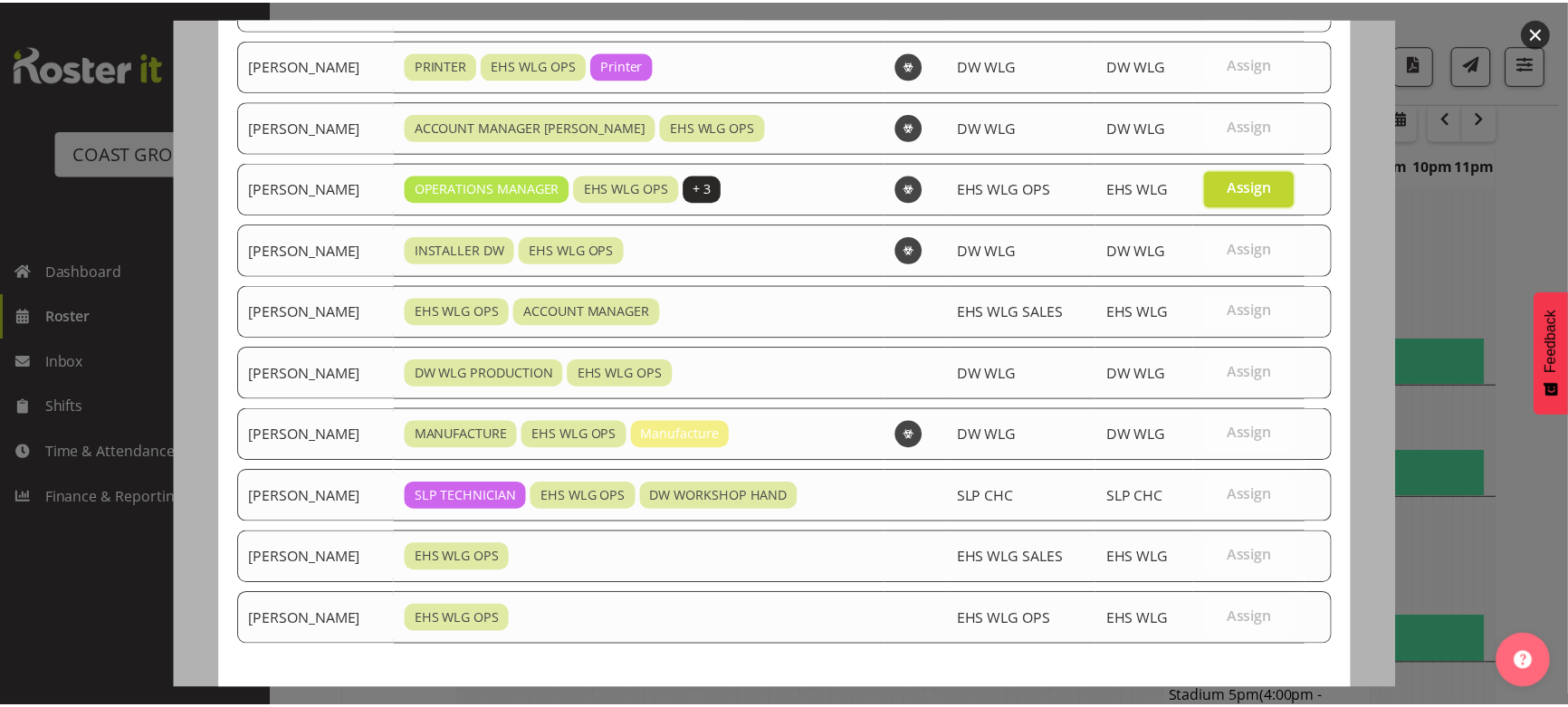
scroll to position [375, 0]
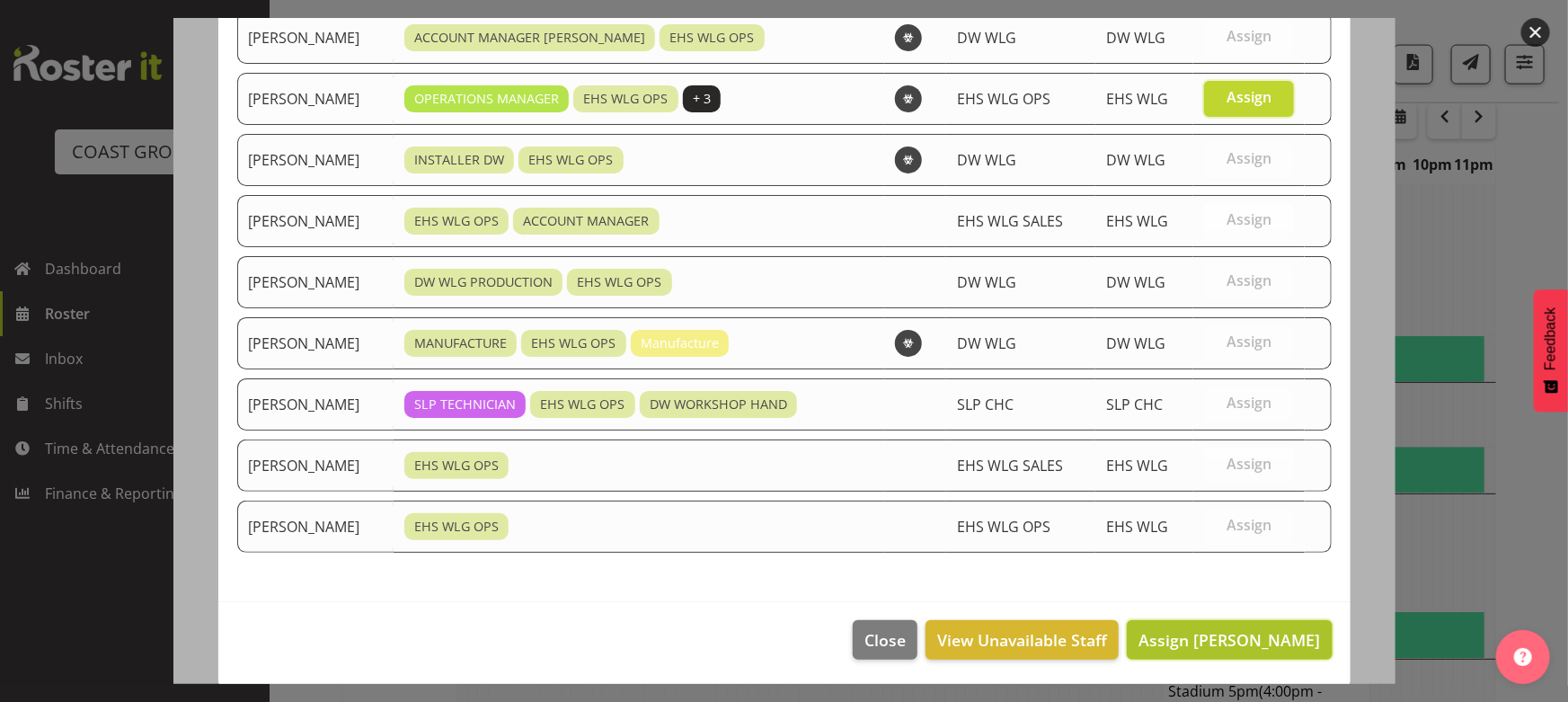
click at [1266, 621] on button "Assign [PERSON_NAME]" at bounding box center [1229, 640] width 205 height 40
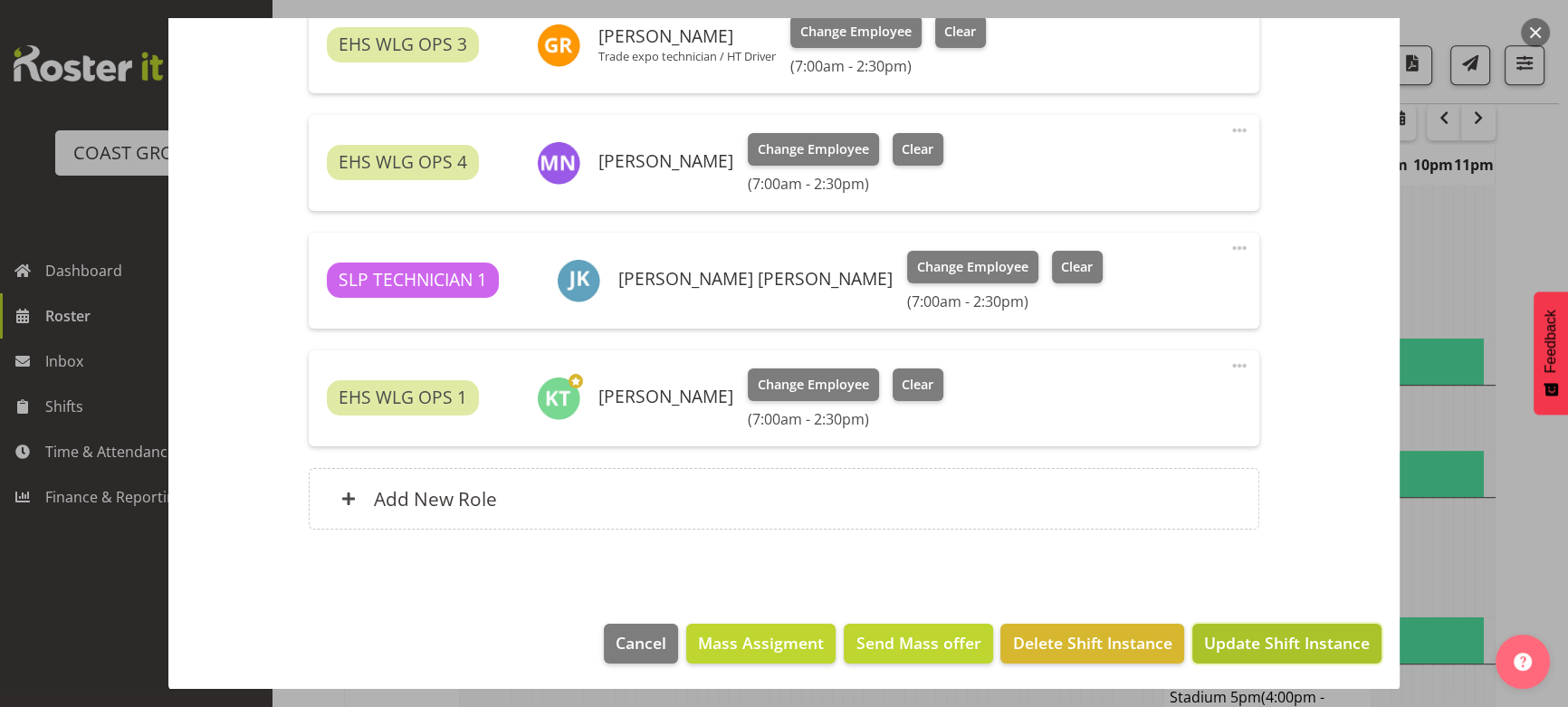
click at [1267, 633] on span "Update Shift Instance" at bounding box center [1286, 643] width 166 height 24
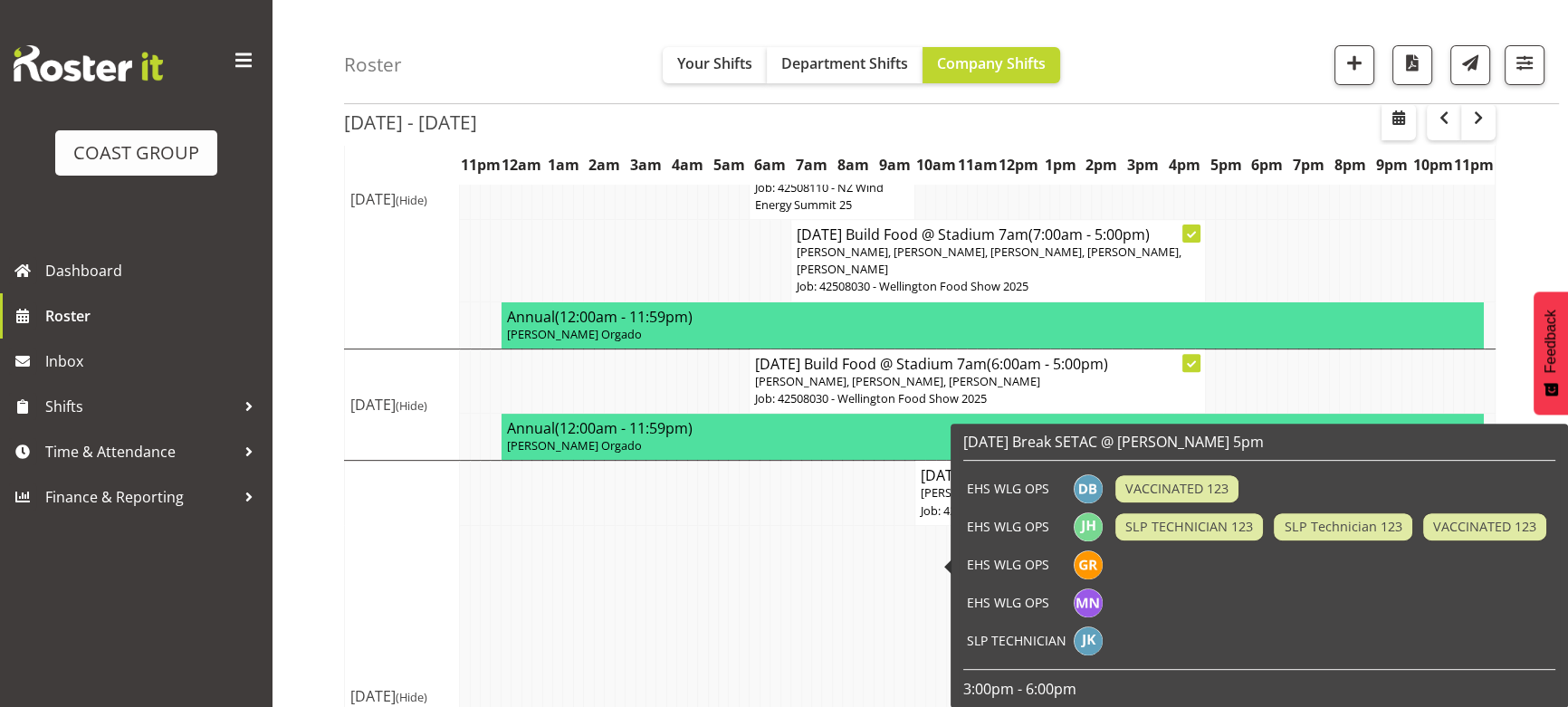
scroll to position [763, 0]
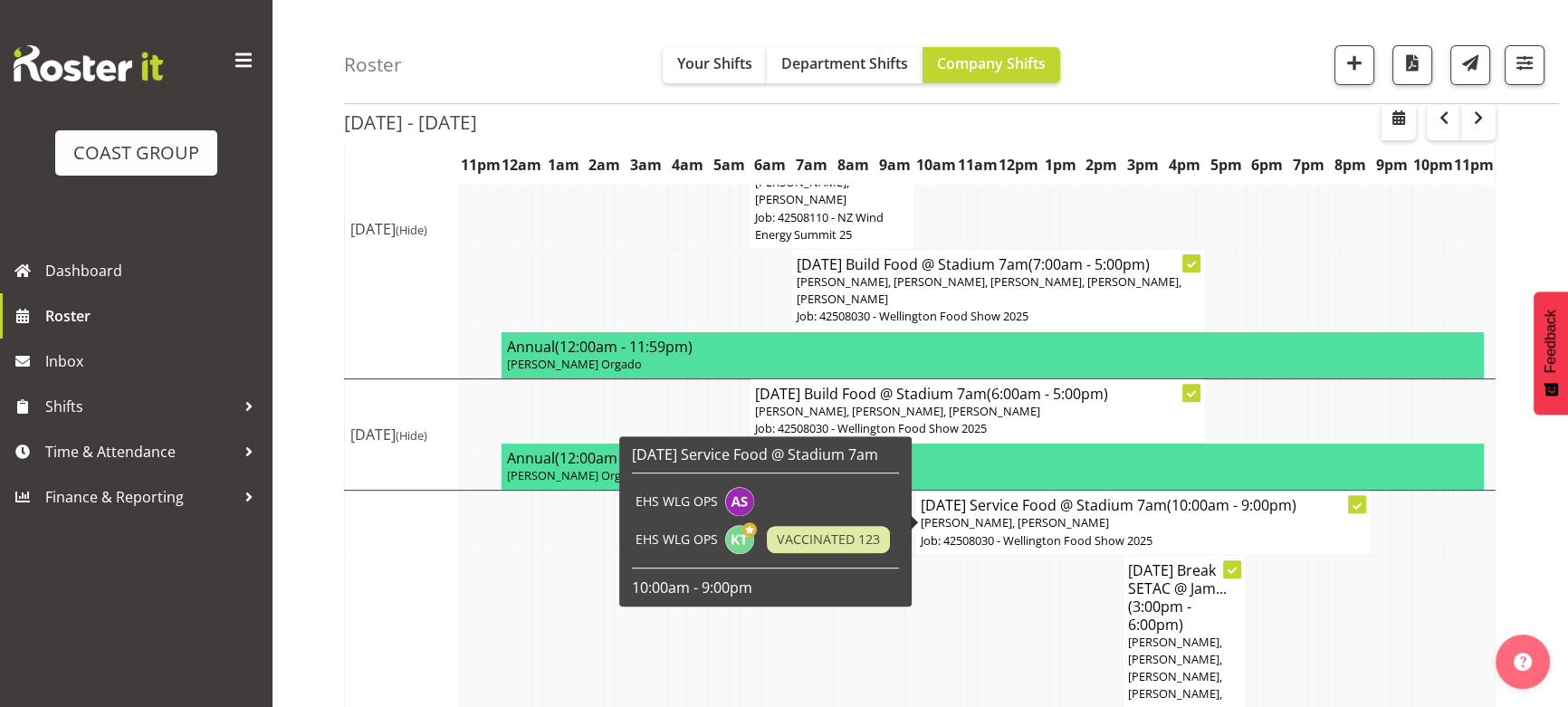
click at [1001, 514] on span "[PERSON_NAME], [PERSON_NAME]" at bounding box center [1014, 521] width 189 height 16
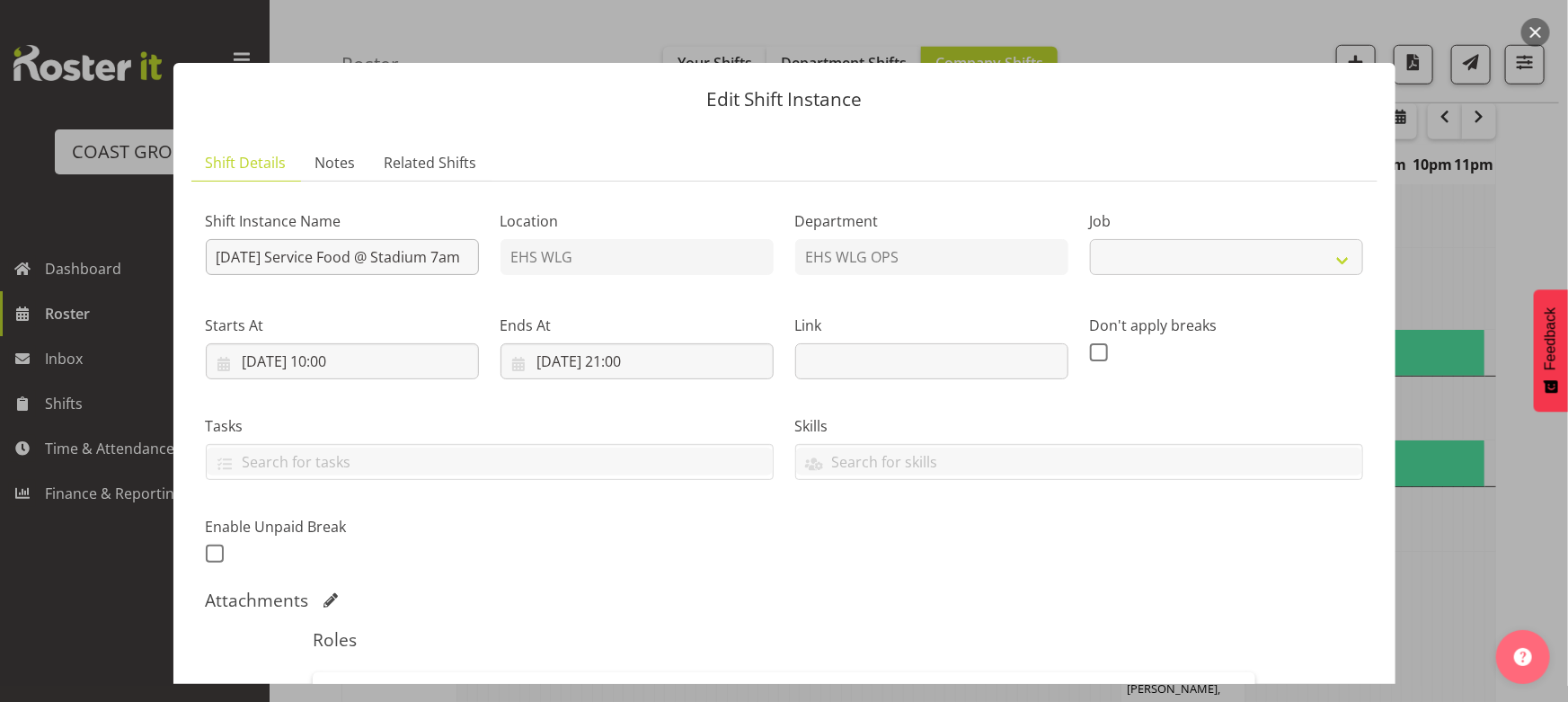
select select "9141"
click at [353, 252] on input "[DATE] Service Food @ Stadium 7am" at bounding box center [343, 257] width 273 height 36
click at [102, 445] on div at bounding box center [784, 351] width 1568 height 702
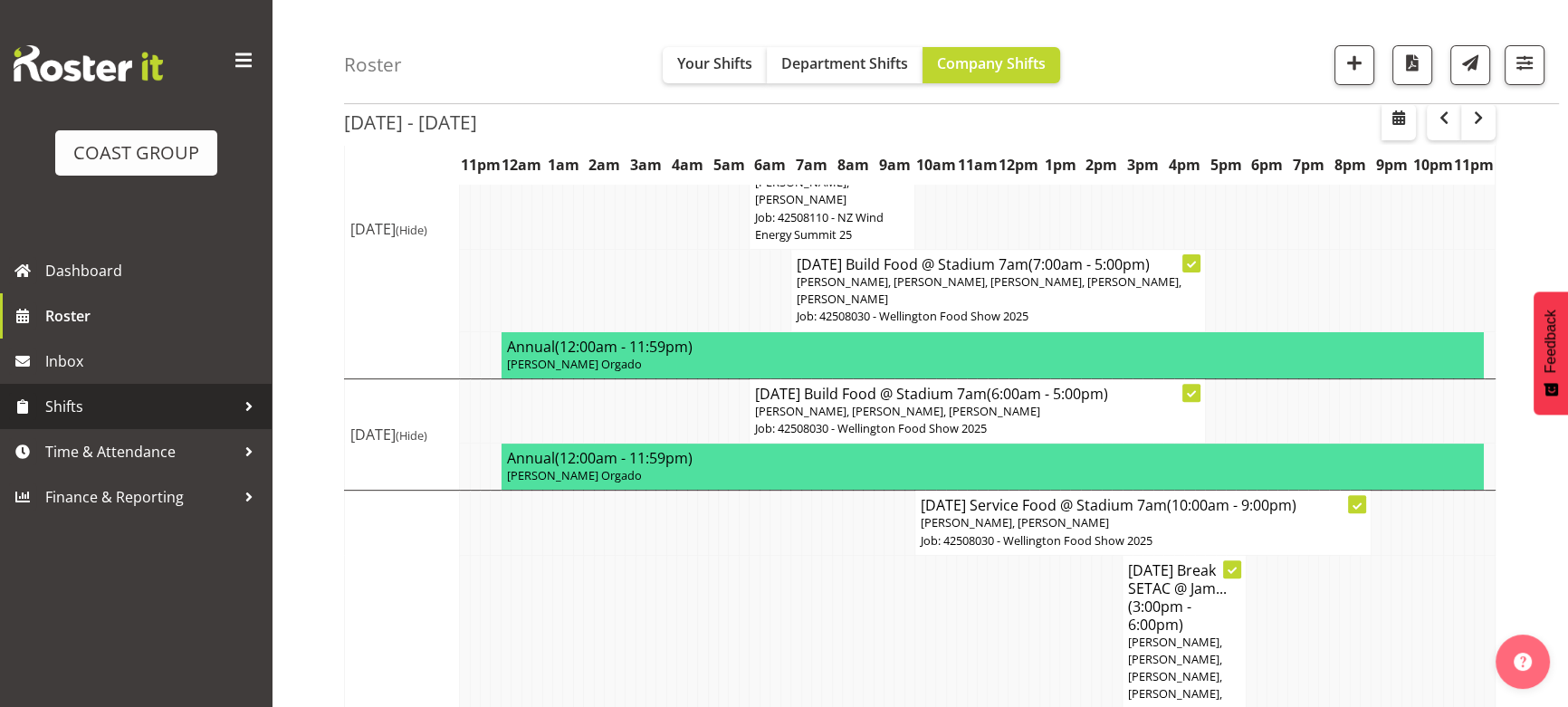
click at [153, 412] on span "Shifts" at bounding box center [140, 406] width 191 height 27
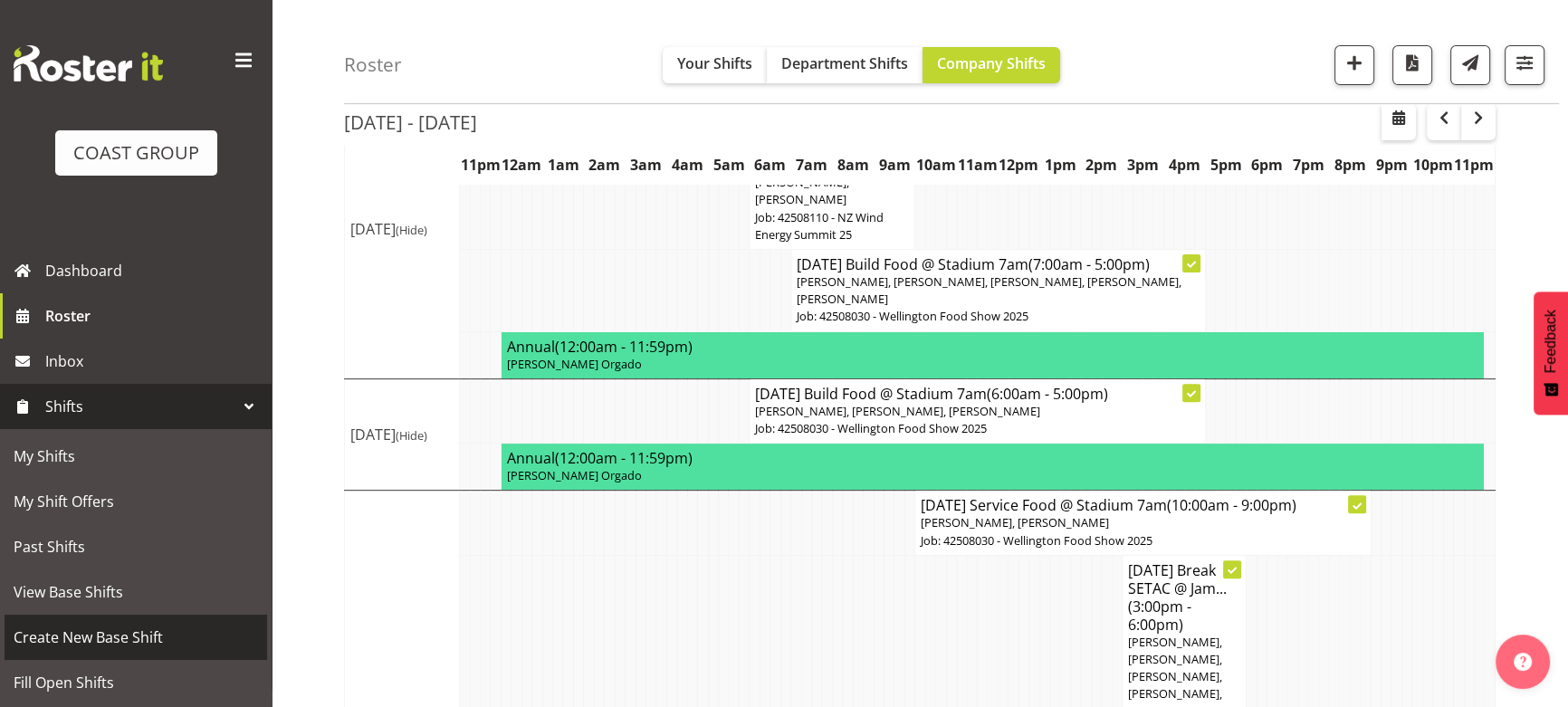
click at [126, 625] on span "Create New Base Shift" at bounding box center [136, 637] width 245 height 27
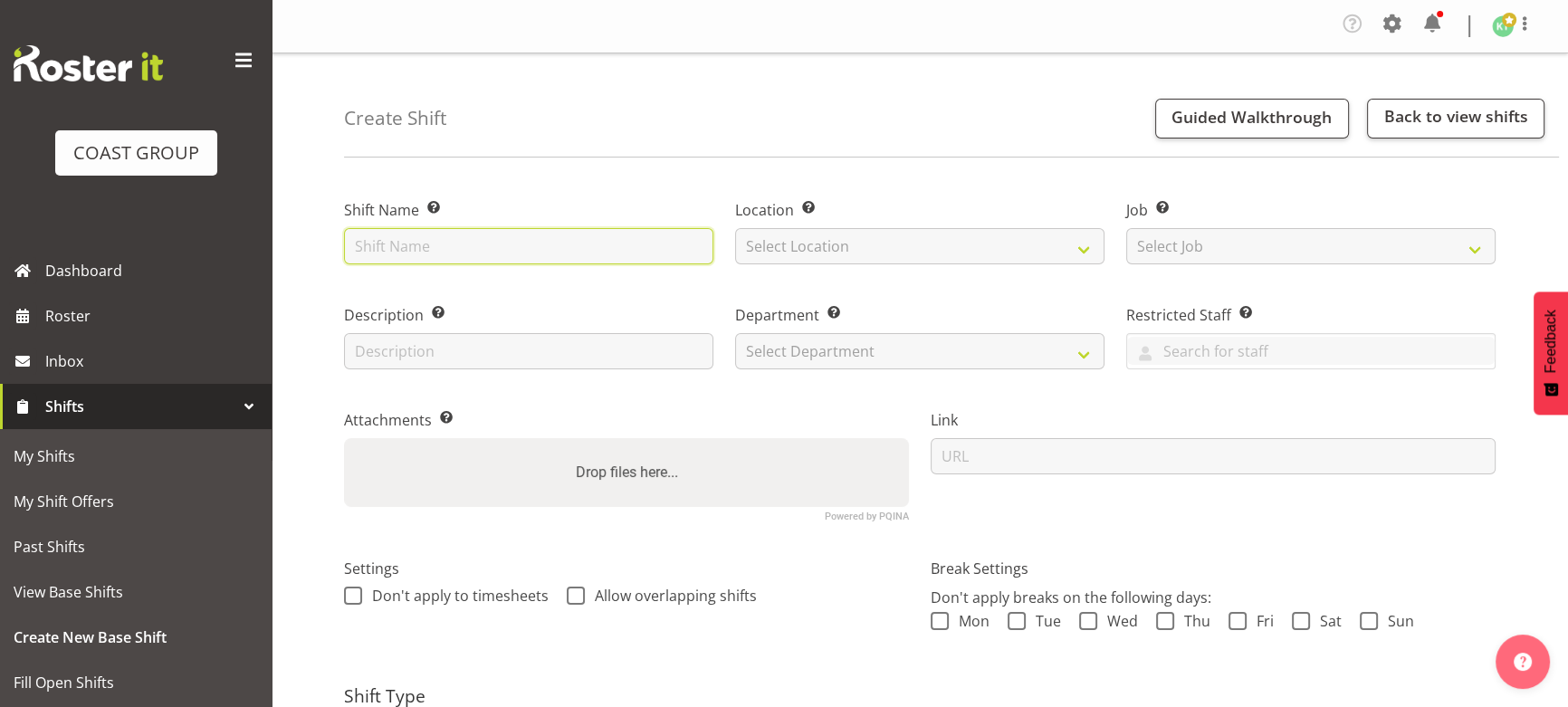
click at [483, 258] on input "text" at bounding box center [529, 246] width 370 height 36
paste input "[DATE] Service Food @ Stadium 7am"
type input "AUG 25 Service Food @ Stadium 7am"
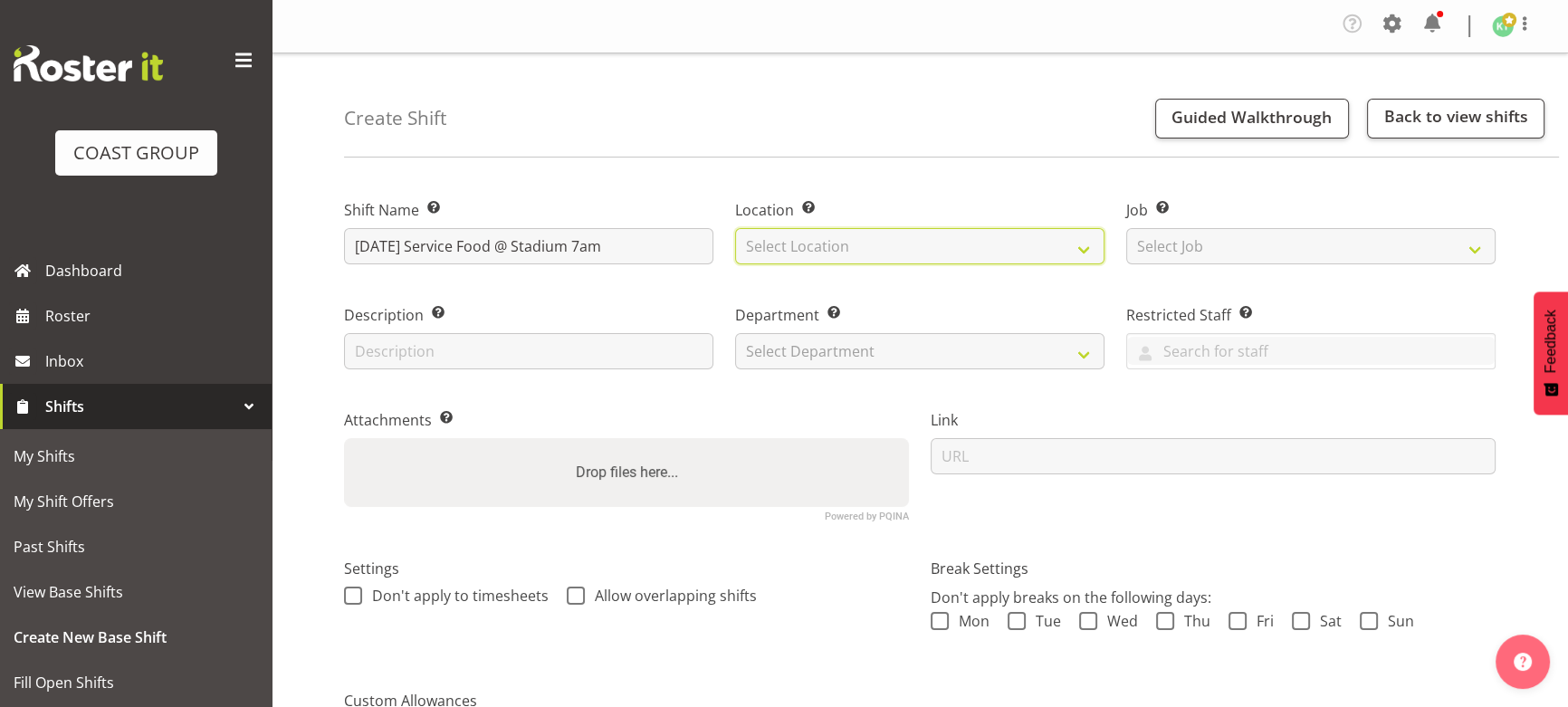
drag, startPoint x: 813, startPoint y: 250, endPoint x: 822, endPoint y: 277, distance: 28.5
click at [813, 250] on select "Select Location" at bounding box center [920, 246] width 370 height 36
click at [827, 260] on select "Select Location" at bounding box center [920, 246] width 370 height 36
click at [837, 254] on select "Select Location" at bounding box center [920, 246] width 370 height 36
select select "106"
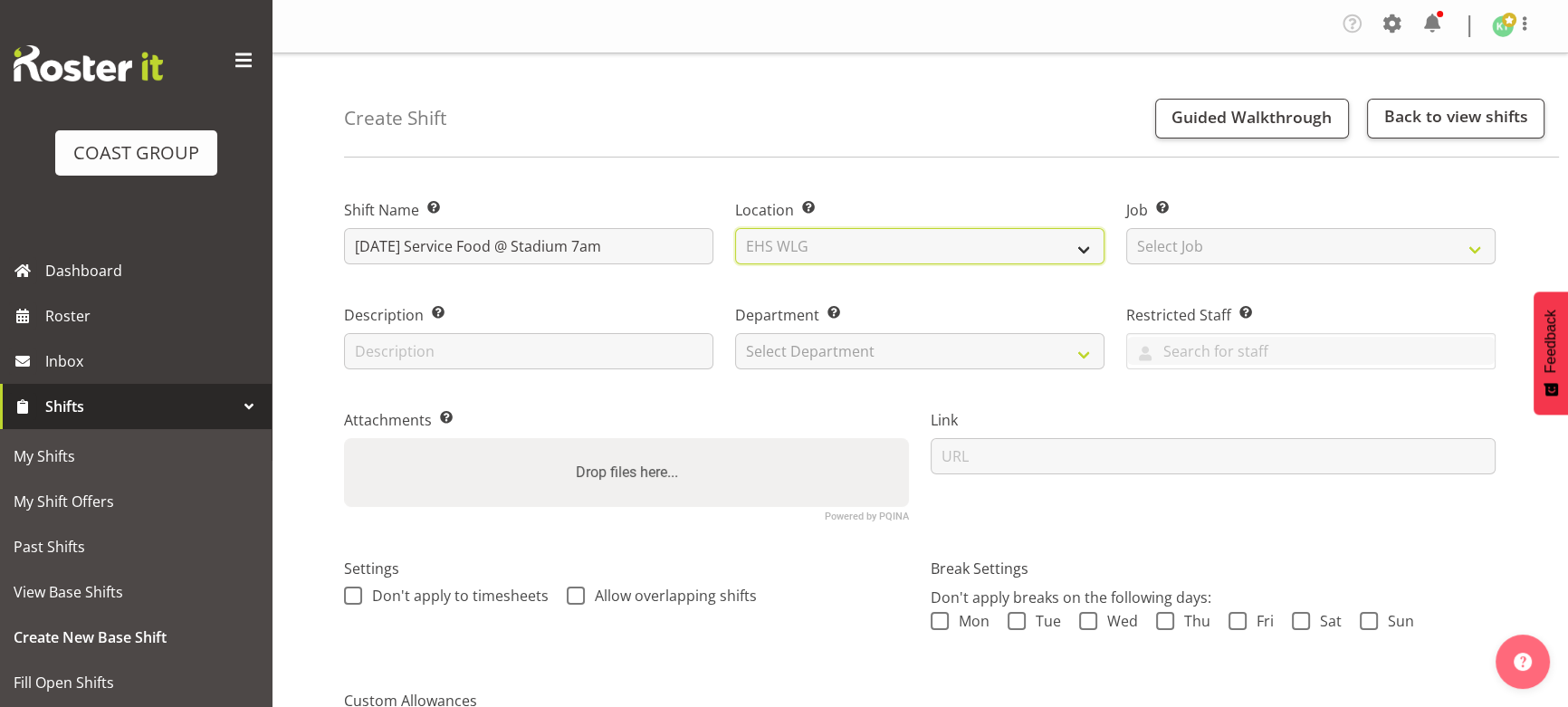
click at [735, 228] on select "Select Location EHS WLG DW WLG" at bounding box center [920, 246] width 370 height 36
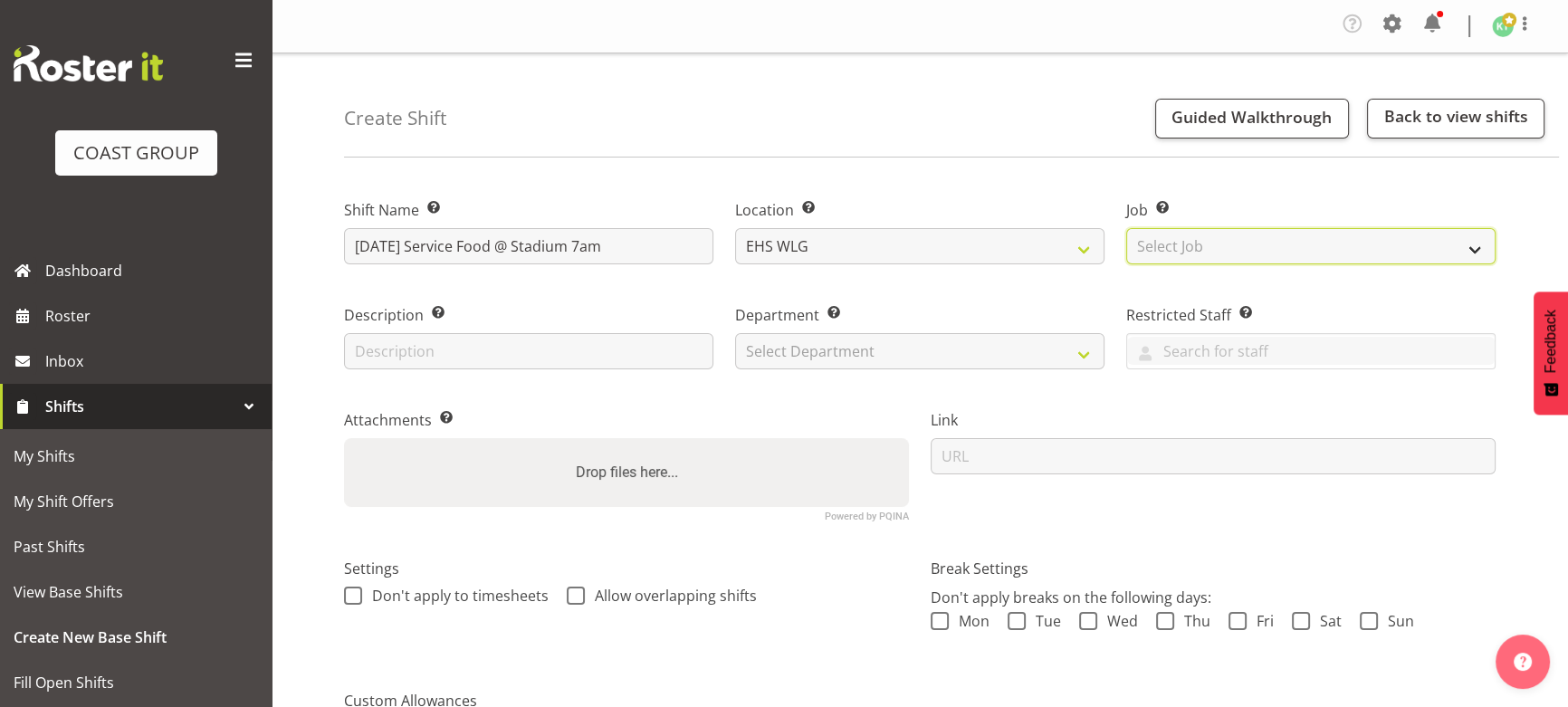
click at [1258, 237] on select "Select Job Create new job 1 Carlton Events 1 Carlton Hamilton 1 Carlton Welling…" at bounding box center [1311, 246] width 370 height 36
select select "9141"
click at [1126, 228] on select "Select Job Create new job 1 Carlton Events 1 Carlton Hamilton 1 Carlton Welling…" at bounding box center [1311, 246] width 370 height 36
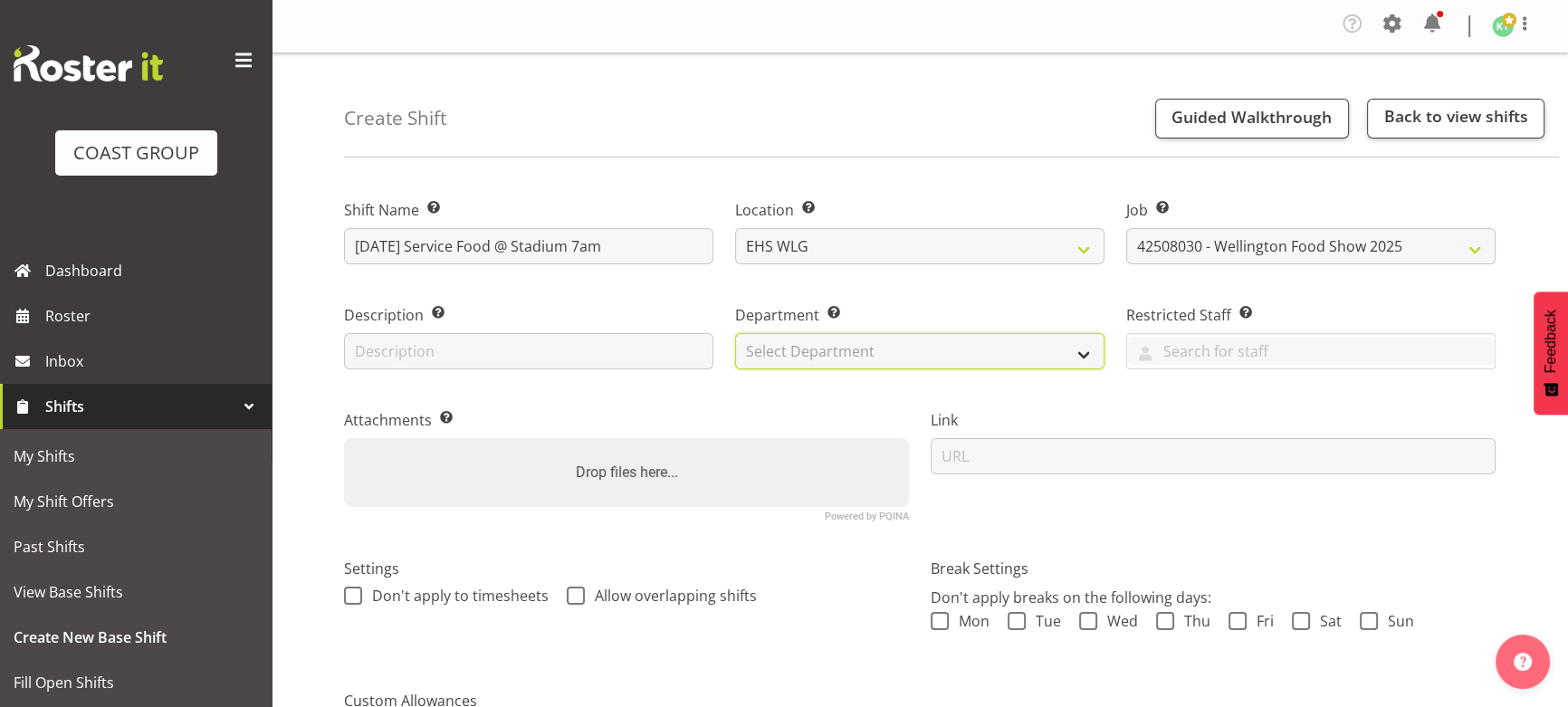
click at [889, 361] on select "Select Department EHS WLG OPS DW WLG DW WLG SALES" at bounding box center [920, 351] width 370 height 36
select select "43"
click at [735, 333] on select "Select Department EHS WLG OPS DW WLG DW WLG SALES" at bounding box center [920, 351] width 370 height 36
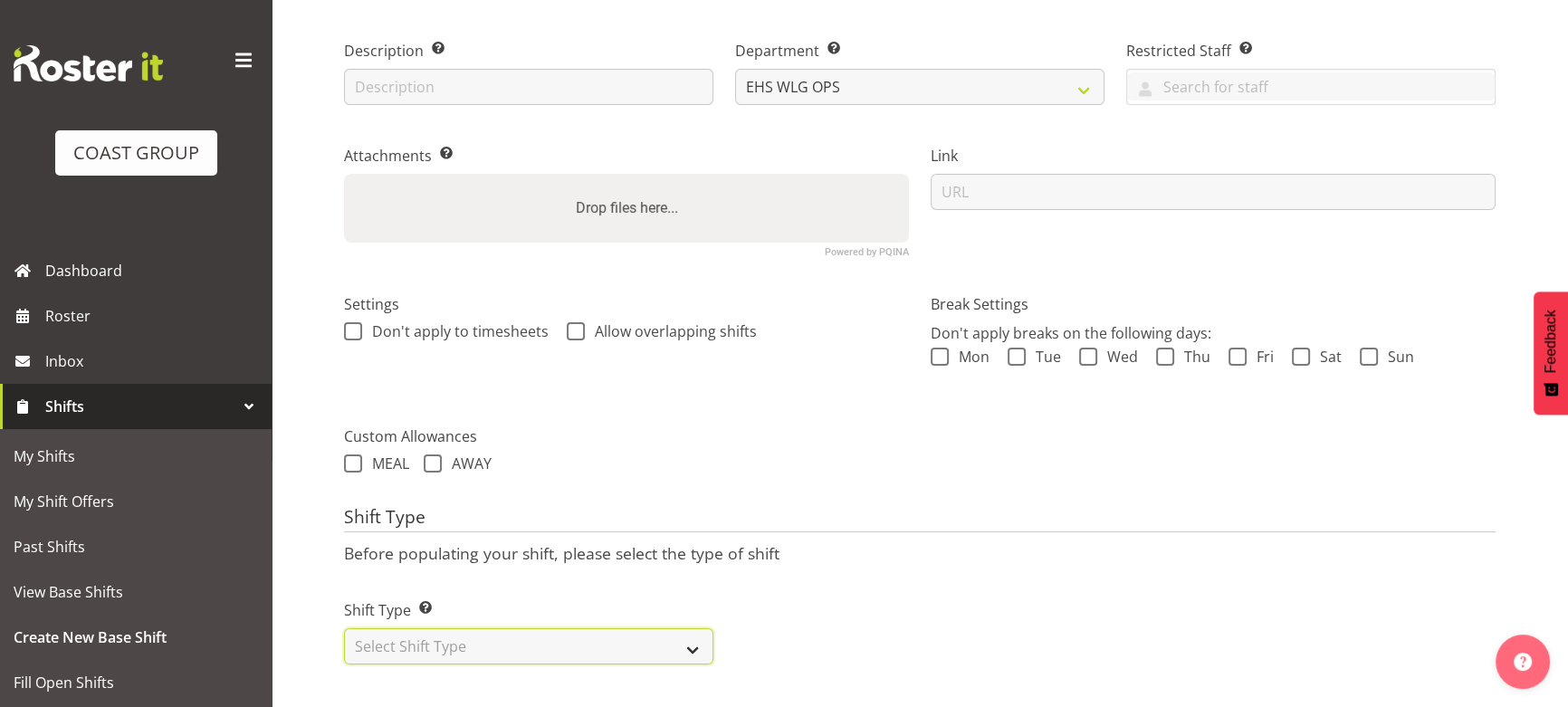
drag, startPoint x: 611, startPoint y: 637, endPoint x: 611, endPoint y: 623, distance: 14.0
click at [611, 637] on select "Select Shift Type One Off Shift Recurring Shift Rotating Shift" at bounding box center [529, 646] width 370 height 36
select select "one_off"
click at [344, 628] on select "Select Shift Type One Off Shift Recurring Shift Rotating Shift" at bounding box center [529, 646] width 370 height 36
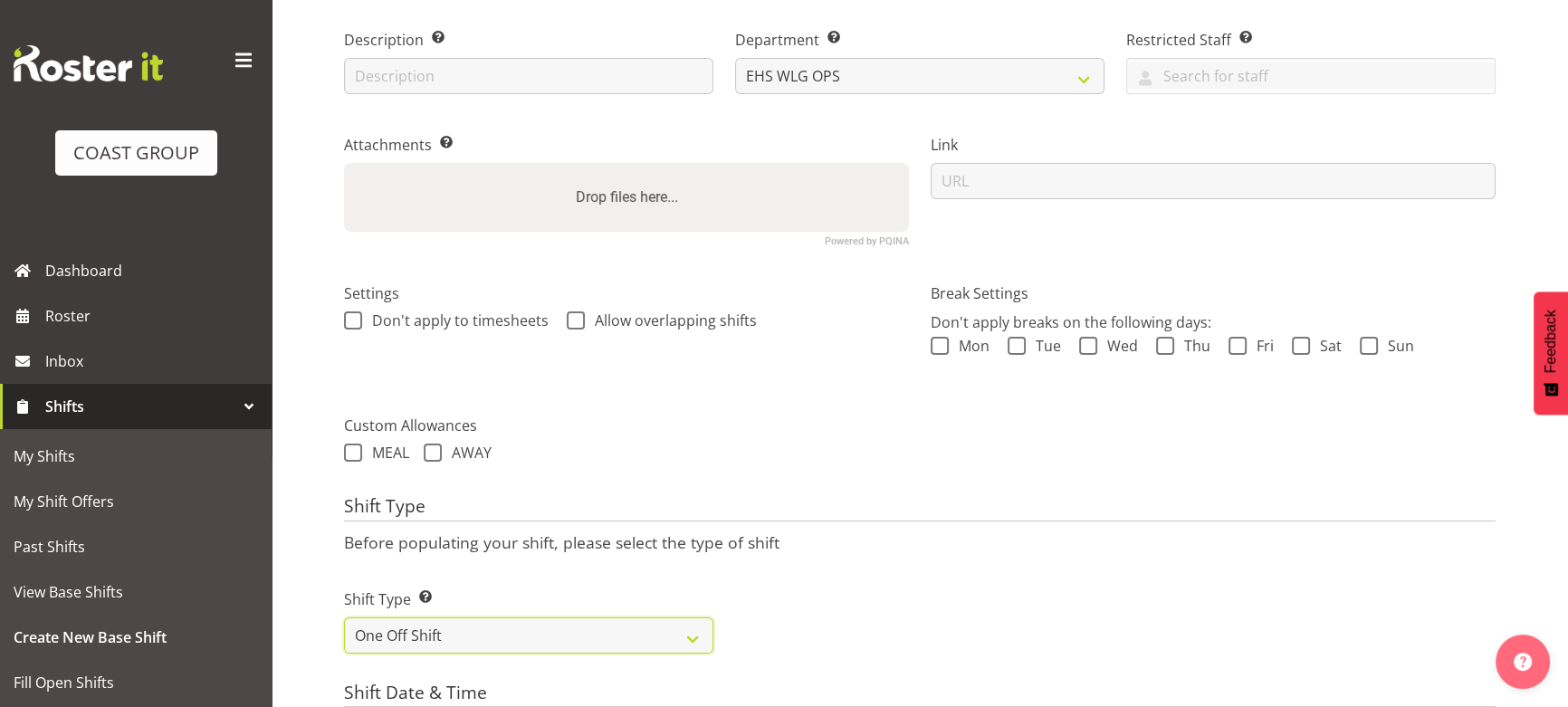
scroll to position [522, 0]
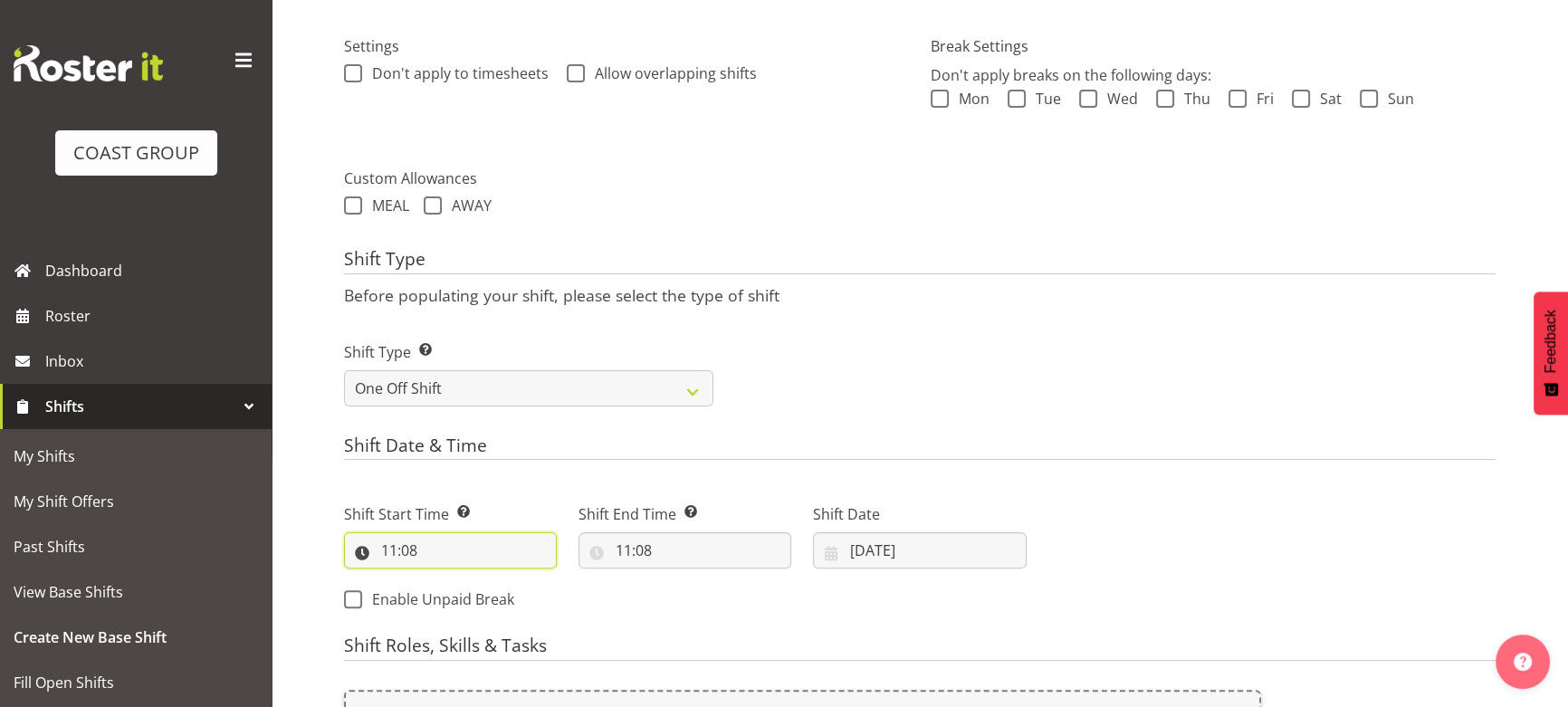
click at [502, 541] on input "11:08" at bounding box center [450, 550] width 212 height 36
drag, startPoint x: 471, startPoint y: 601, endPoint x: 465, endPoint y: 584, distance: 18.0
click at [471, 601] on select "00 01 02 03 04 05 06 07 08 09 10 11 12 13 14 15 16 17 18 19 20 21 22 23" at bounding box center [467, 597] width 41 height 36
select select "7"
click at [447, 579] on select "00 01 02 03 04 05 06 07 08 09 10 11 12 13 14 15 16 17 18 19 20 21 22 23" at bounding box center [467, 597] width 41 height 36
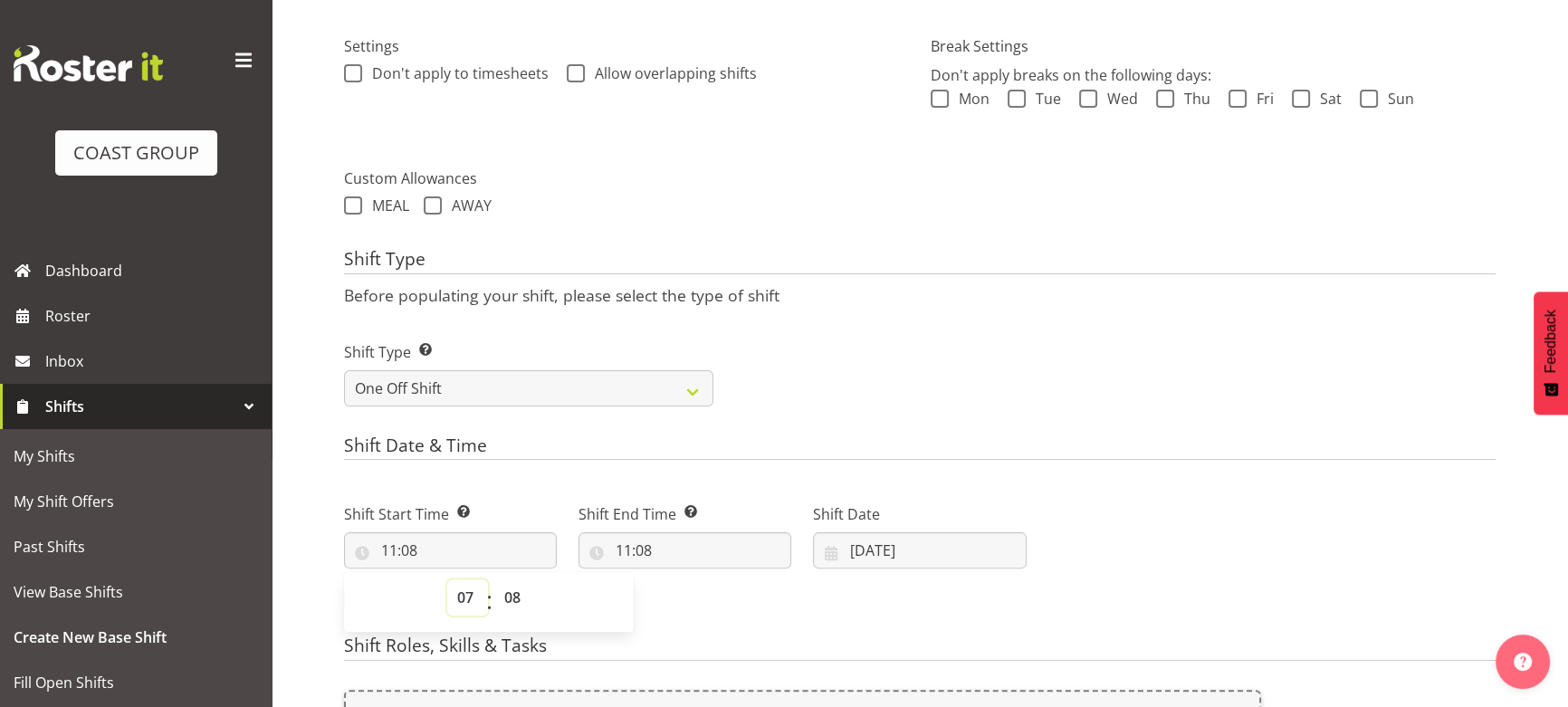
type input "07:08"
drag, startPoint x: 502, startPoint y: 600, endPoint x: 505, endPoint y: 579, distance: 21.2
click at [502, 600] on select "00 01 02 03 04 05 06 07 08 09 10 11 12 13 14 15 16 17 18 19 20 21 22 23 24 25 2…" at bounding box center [514, 597] width 41 height 36
select select "0"
click at [494, 579] on select "00 01 02 03 04 05 06 07 08 09 10 11 12 13 14 15 16 17 18 19 20 21 22 23 24 25 2…" at bounding box center [514, 597] width 41 height 36
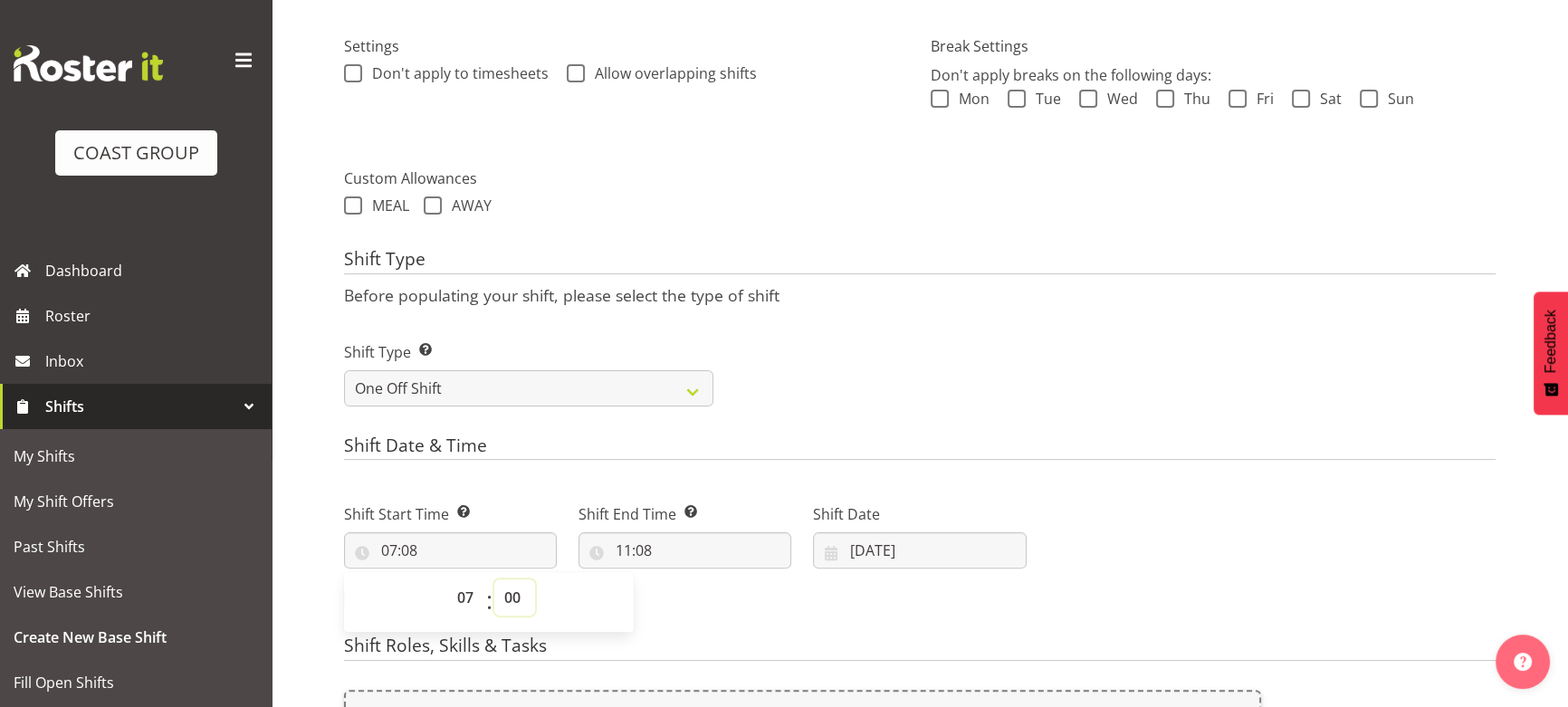
type input "07:00"
click at [706, 537] on input "11:08" at bounding box center [684, 550] width 212 height 36
click at [753, 586] on select "00 01 02 03 04 05 06 07 08 09 10 11 12 13 14 15 16 17 18 19 20 21 22 23 24 25 2…" at bounding box center [749, 597] width 41 height 36
select select "0"
click at [729, 579] on select "00 01 02 03 04 05 06 07 08 09 10 11 12 13 14 15 16 17 18 19 20 21 22 23 24 25 2…" at bounding box center [749, 597] width 41 height 36
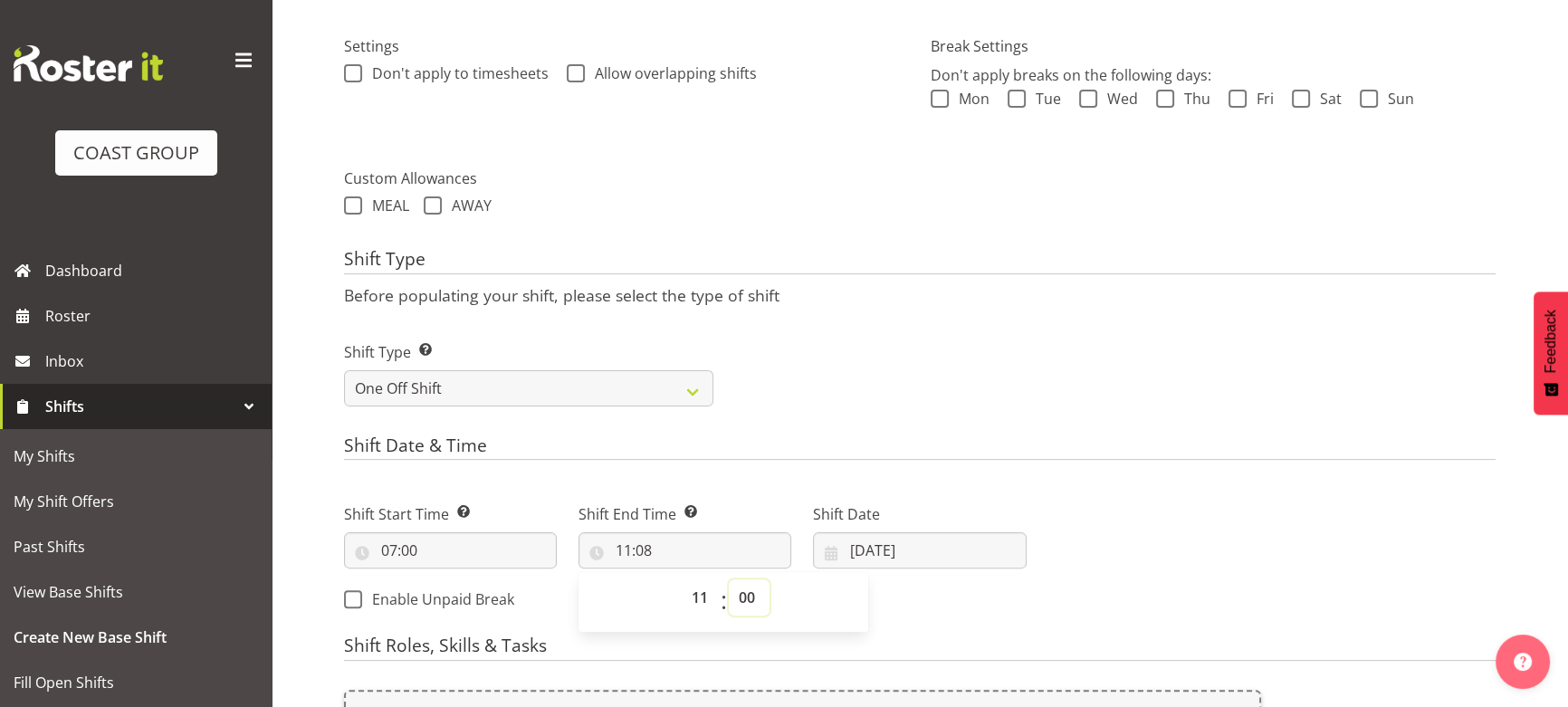
type input "11:00"
click at [461, 553] on input "07:00" at bounding box center [450, 550] width 212 height 36
drag, startPoint x: 462, startPoint y: 592, endPoint x: 462, endPoint y: 579, distance: 13.0
click at [462, 592] on select "00 01 02 03 04 05 06 07 08 09 10 11 12 13 14 15 16 17 18 19 20 21 22 23" at bounding box center [467, 597] width 41 height 36
select select "6"
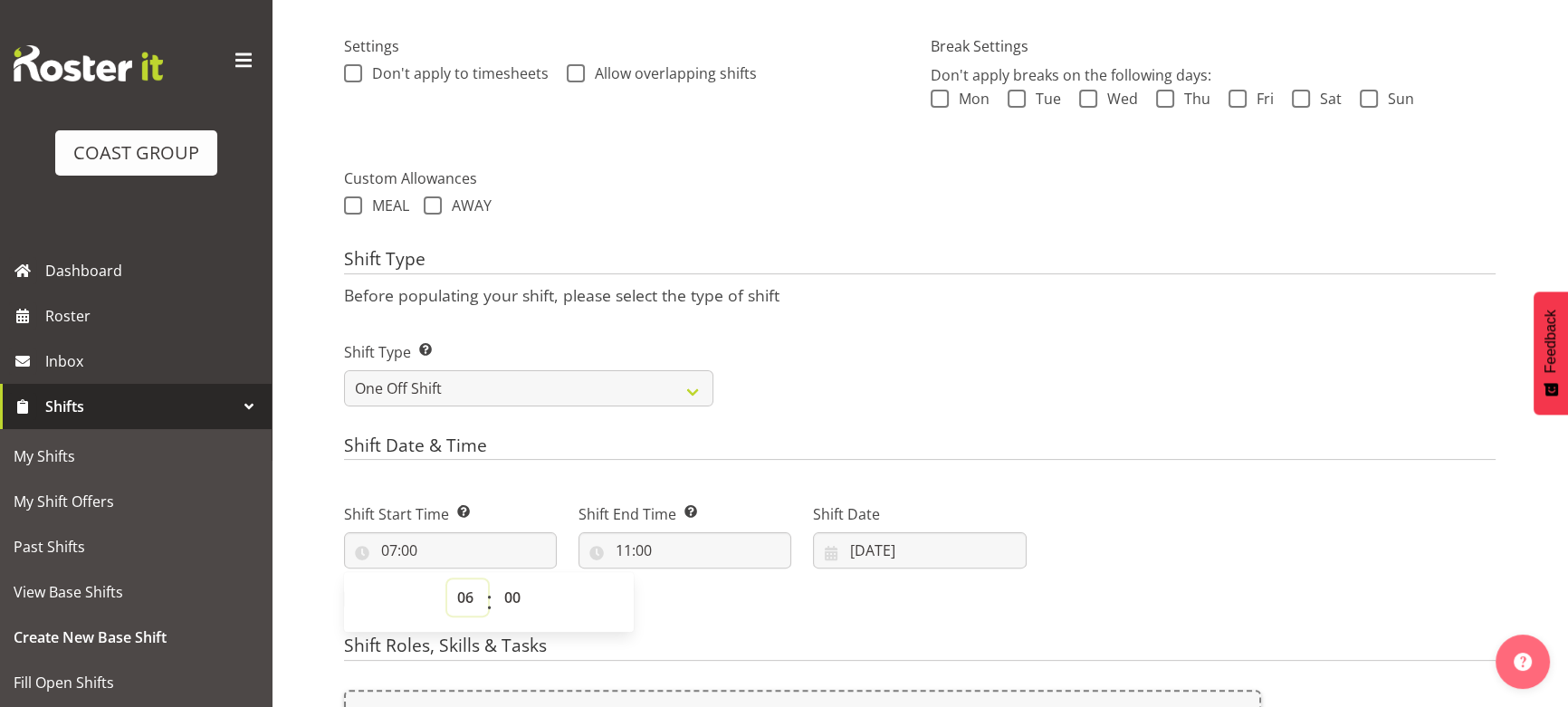
click at [447, 579] on select "00 01 02 03 04 05 06 07 08 09 10 11 12 13 14 15 16 17 18 19 20 21 22 23" at bounding box center [467, 597] width 41 height 36
type input "06:00"
click at [941, 545] on input "02/09/2025" at bounding box center [919, 550] width 212 height 36
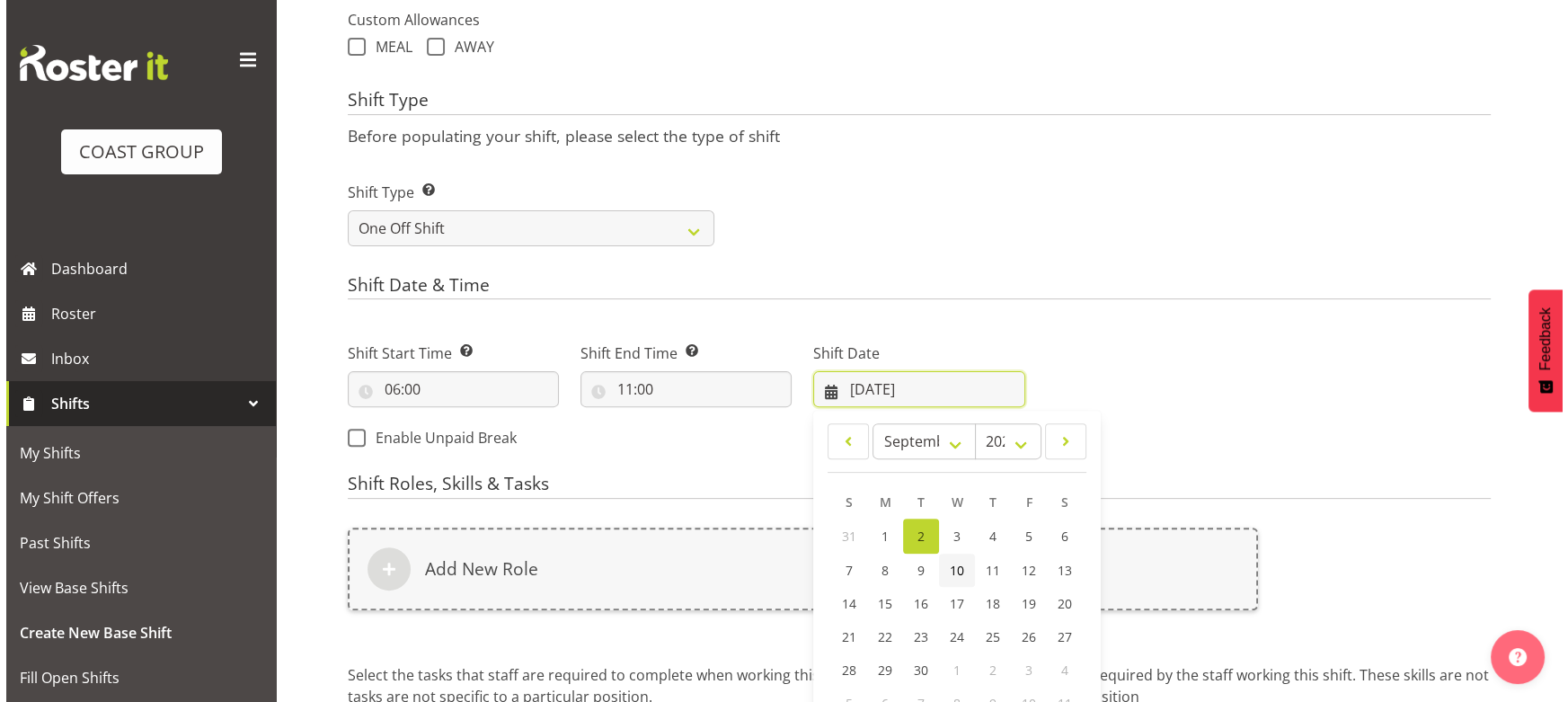
scroll to position [764, 0]
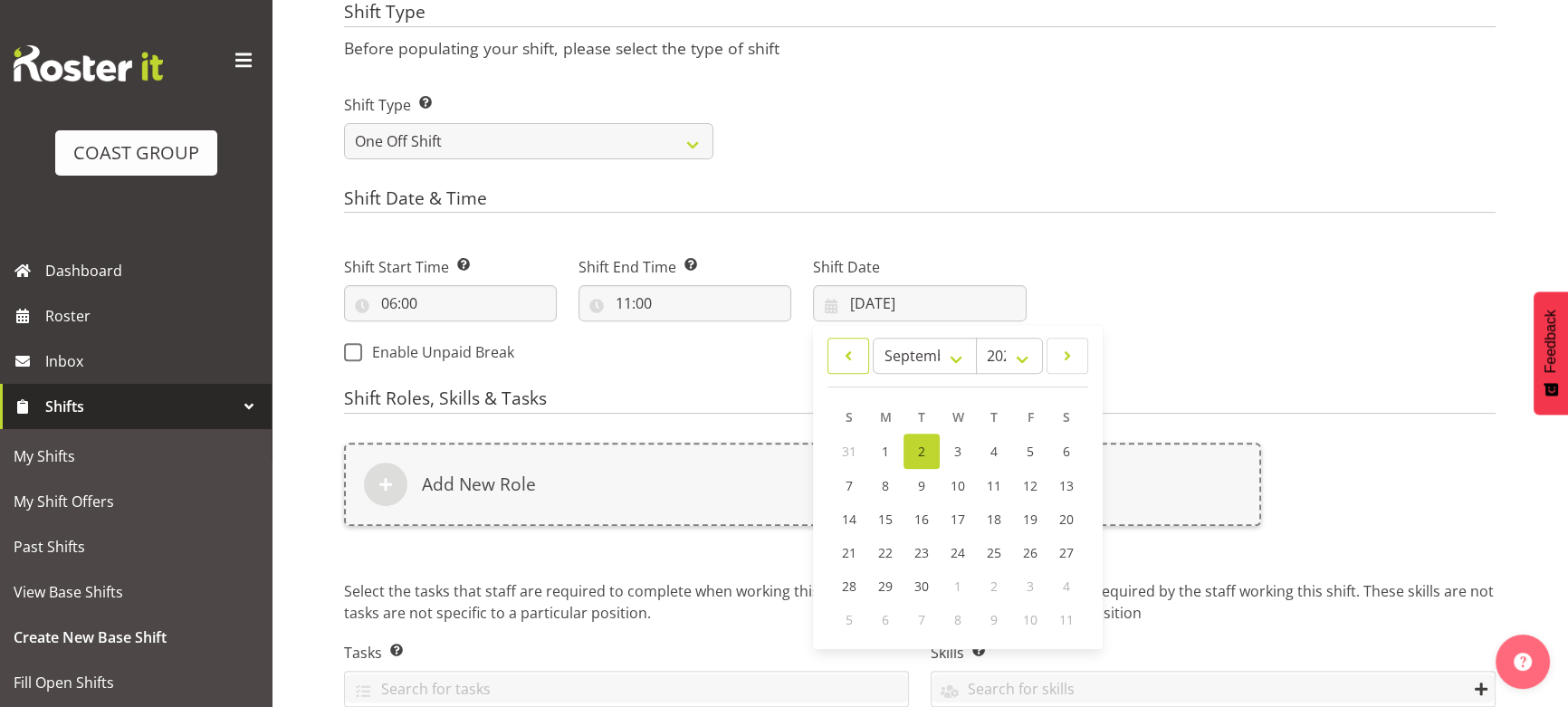
click at [855, 363] on span at bounding box center [848, 355] width 18 height 22
select select "7"
click at [1032, 572] on link "29" at bounding box center [1030, 584] width 36 height 33
type input "29/08/2025"
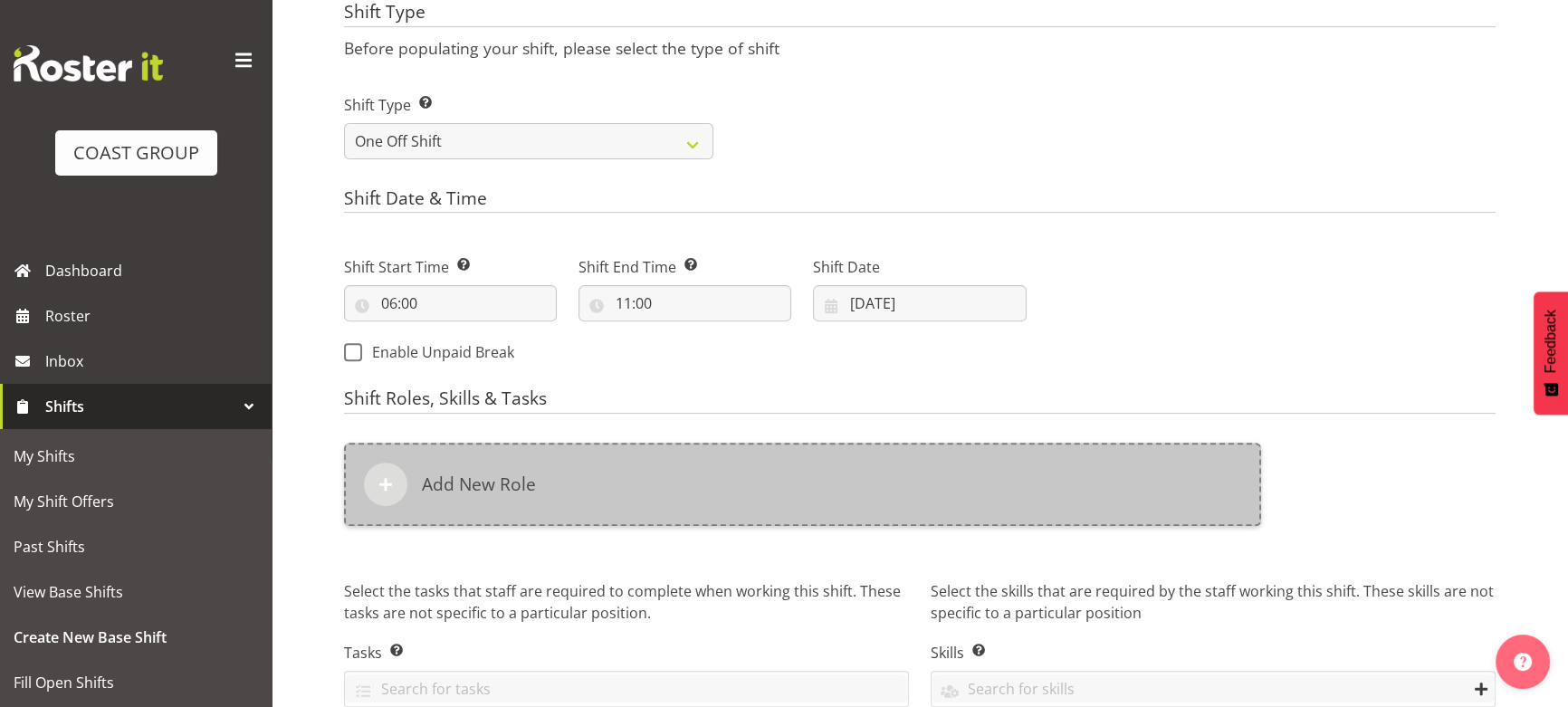
click at [1005, 504] on div "Add New Role" at bounding box center [802, 484] width 917 height 83
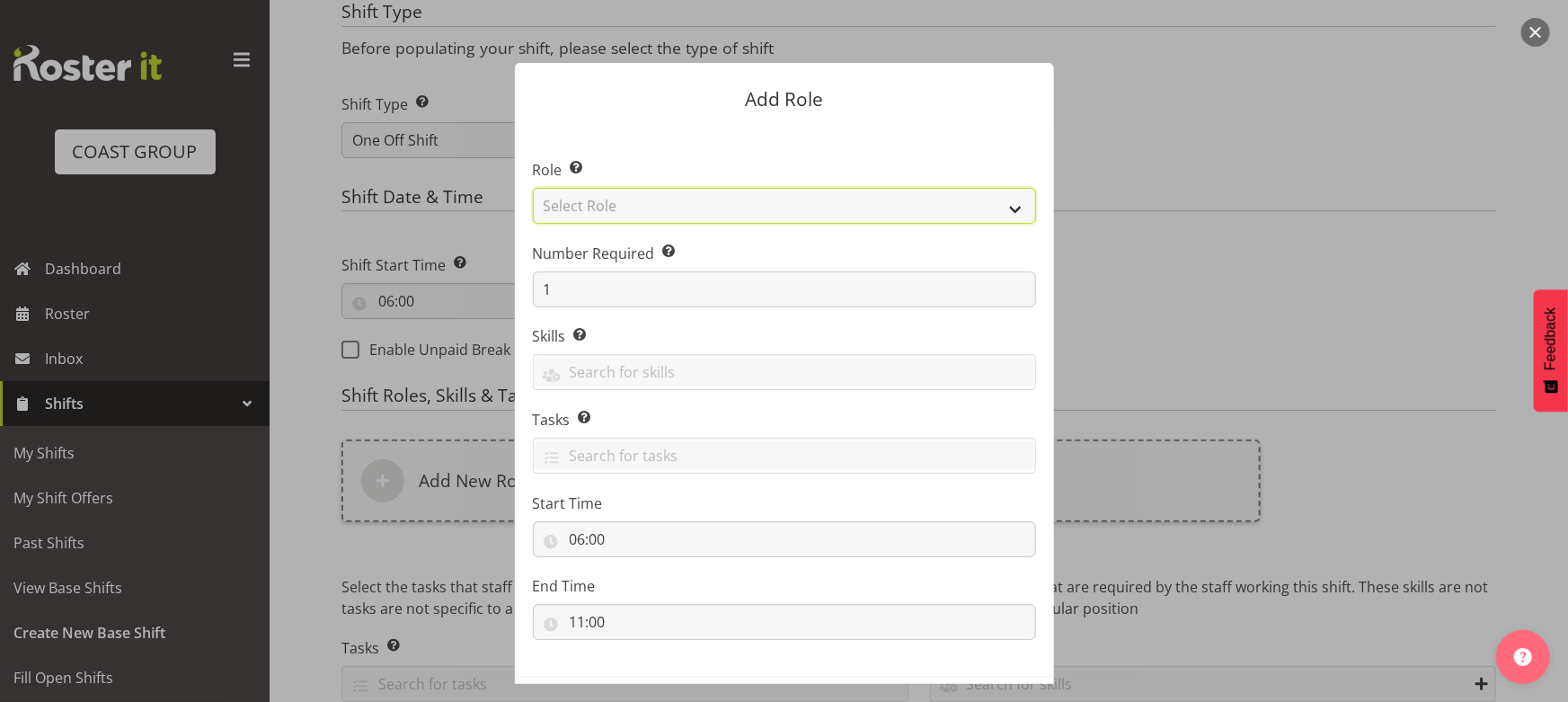
drag, startPoint x: 747, startPoint y: 207, endPoint x: 747, endPoint y: 218, distance: 11.0
click at [747, 207] on select "Select Role ACCOUNT MANAGER ACCOUNT MANAGER DW ACCOUNTS [PERSON_NAME] VEHICLES …" at bounding box center [784, 206] width 504 height 36
select select "191"
click at [533, 188] on select "Select Role ACCOUNT MANAGER ACCOUNT MANAGER DW ACCOUNTS [PERSON_NAME] VEHICLES …" at bounding box center [784, 206] width 504 height 36
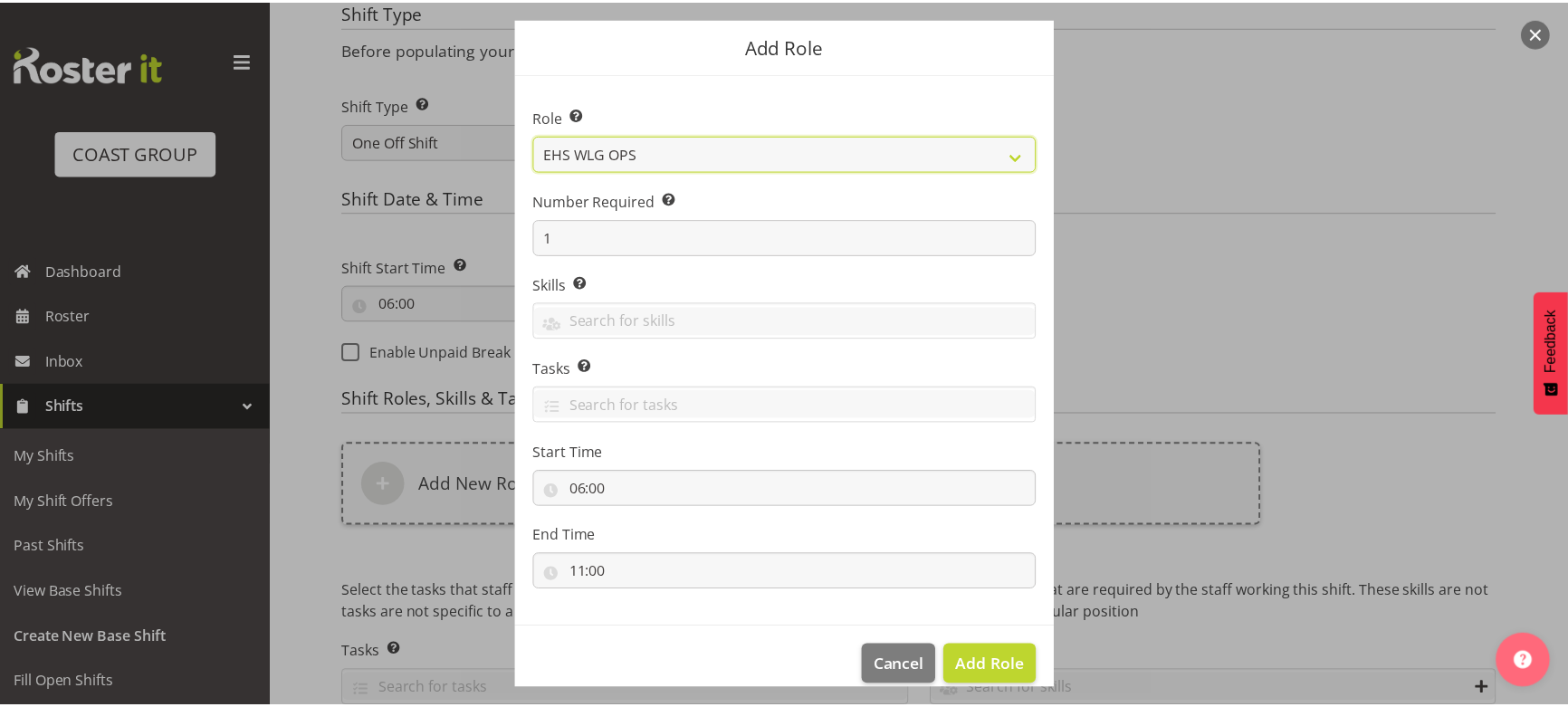
scroll to position [77, 0]
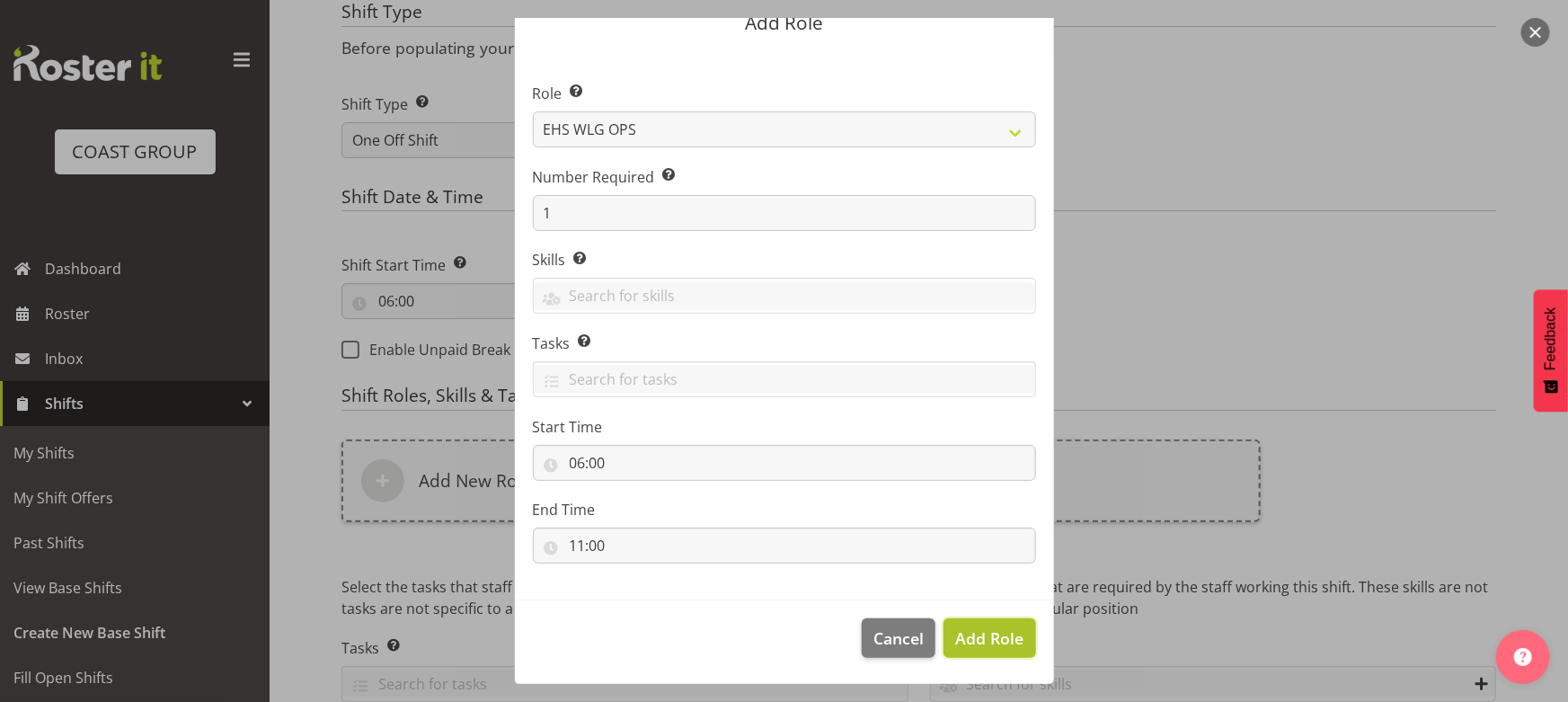
click at [982, 630] on span "Add Role" at bounding box center [989, 637] width 69 height 22
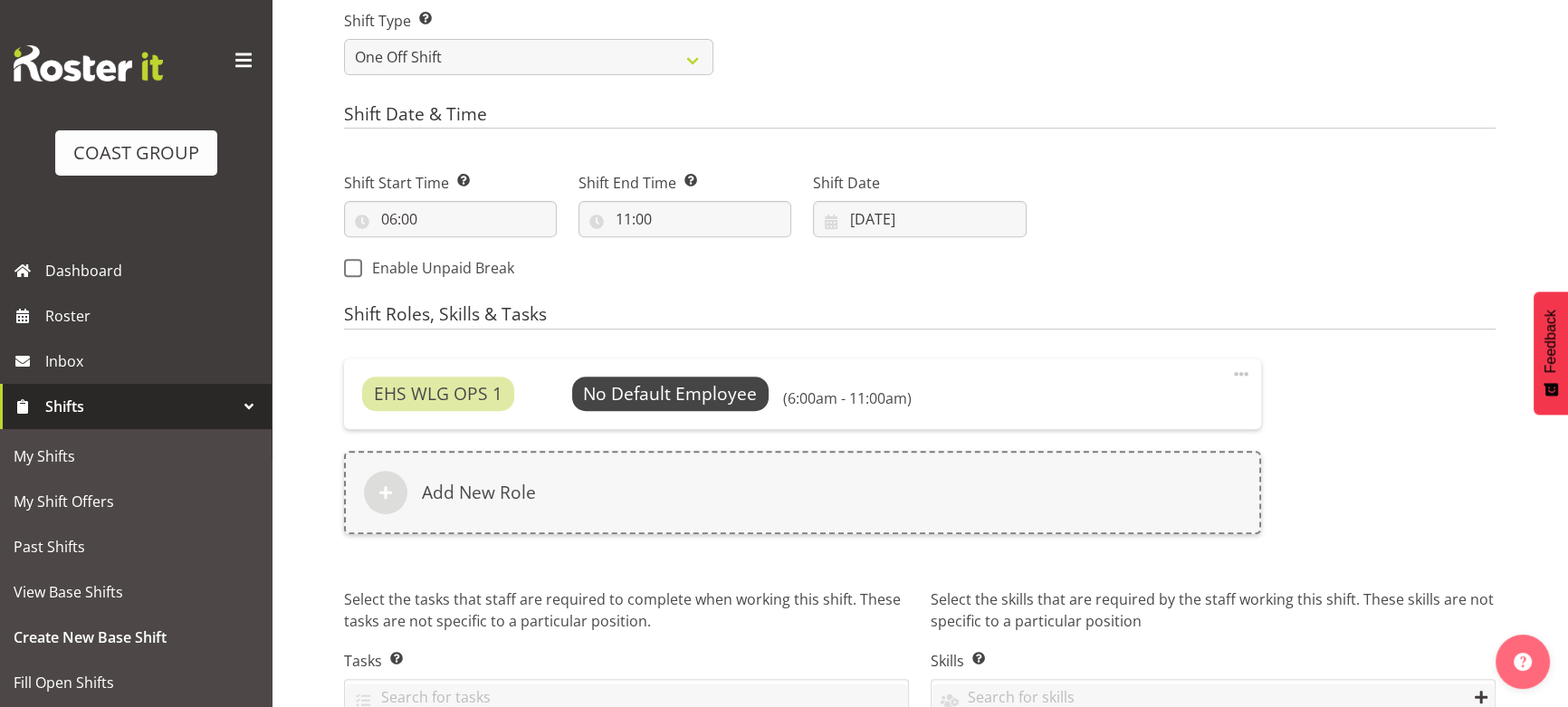
scroll to position [948, 0]
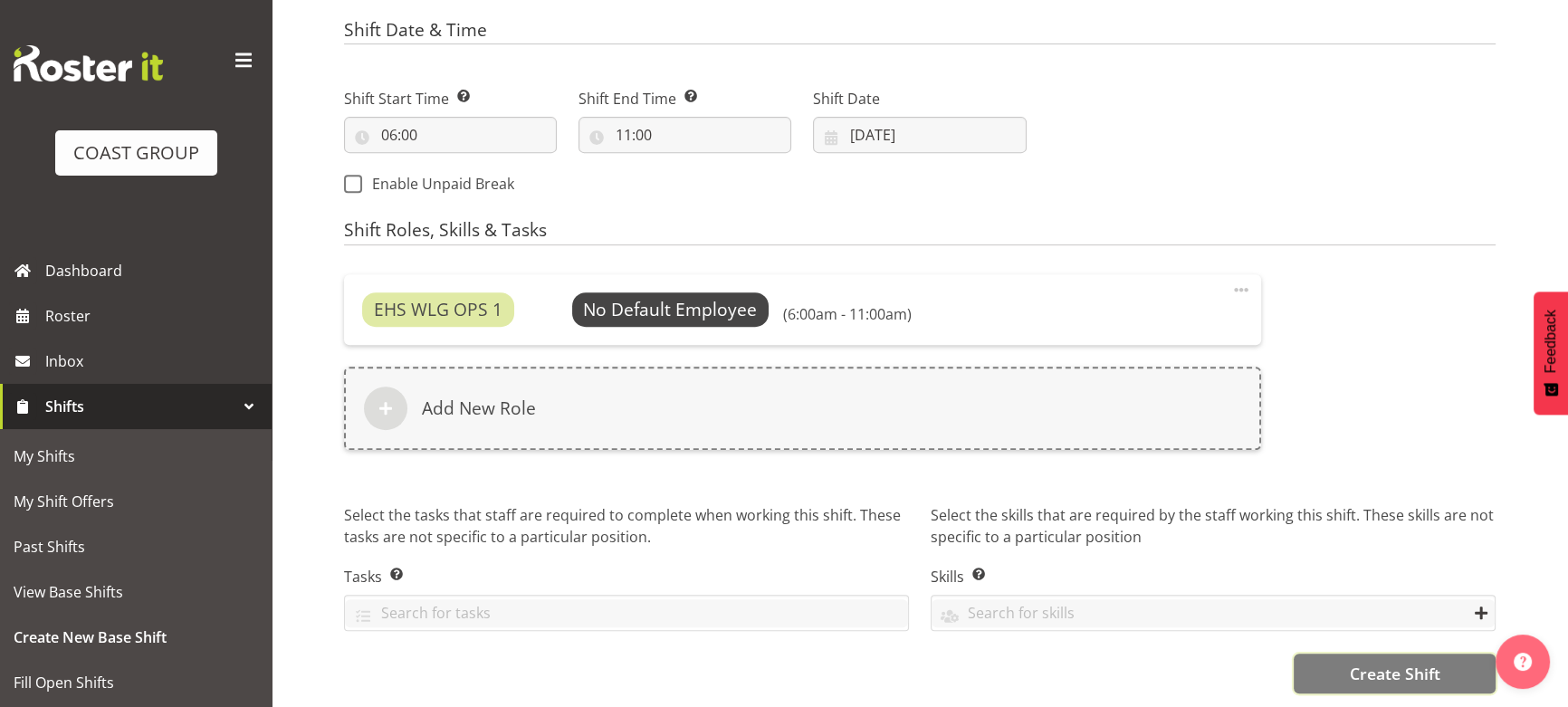
click at [1322, 653] on button "Create Shift" at bounding box center [1394, 673] width 202 height 40
click at [1325, 653] on div "Create Shift" at bounding box center [920, 673] width 1152 height 40
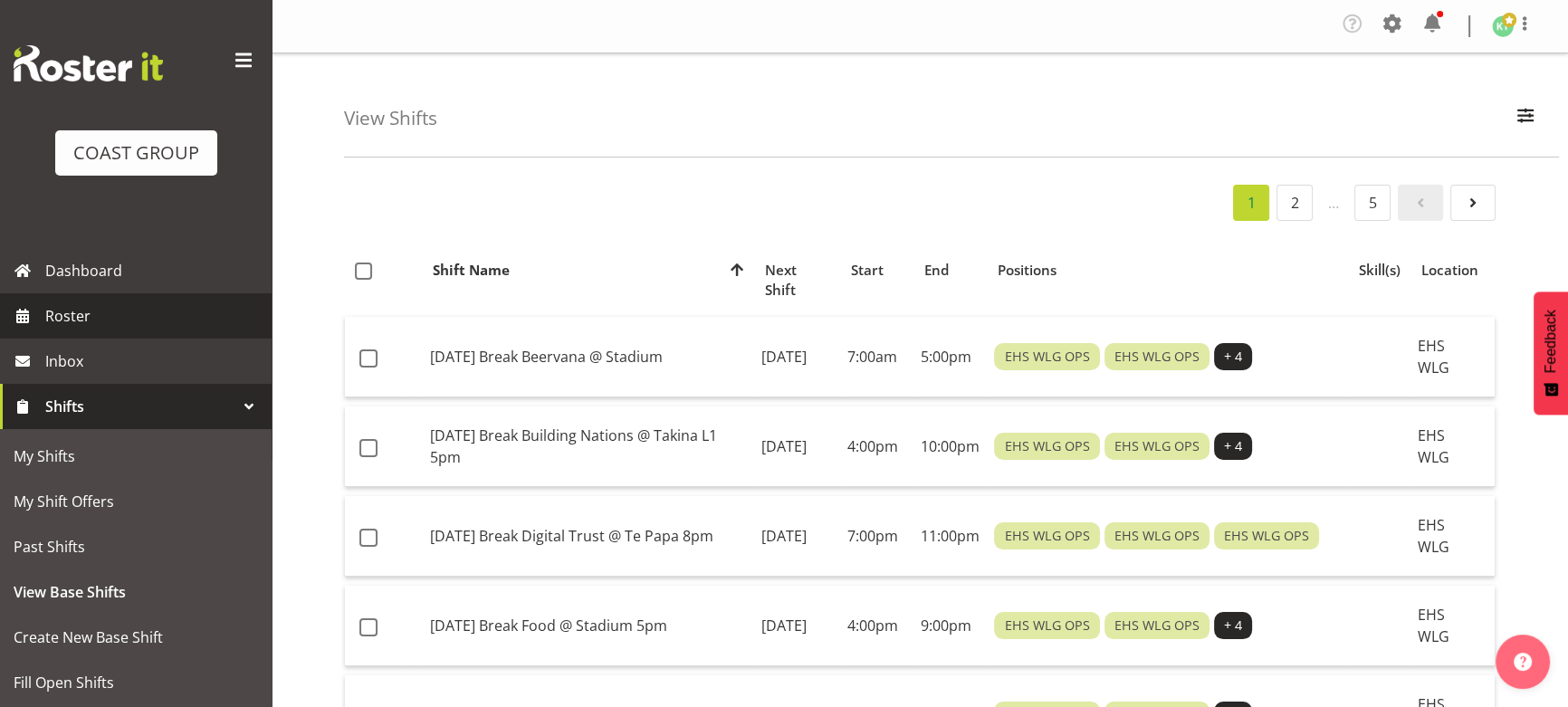
click at [125, 299] on link "Roster" at bounding box center [136, 316] width 271 height 45
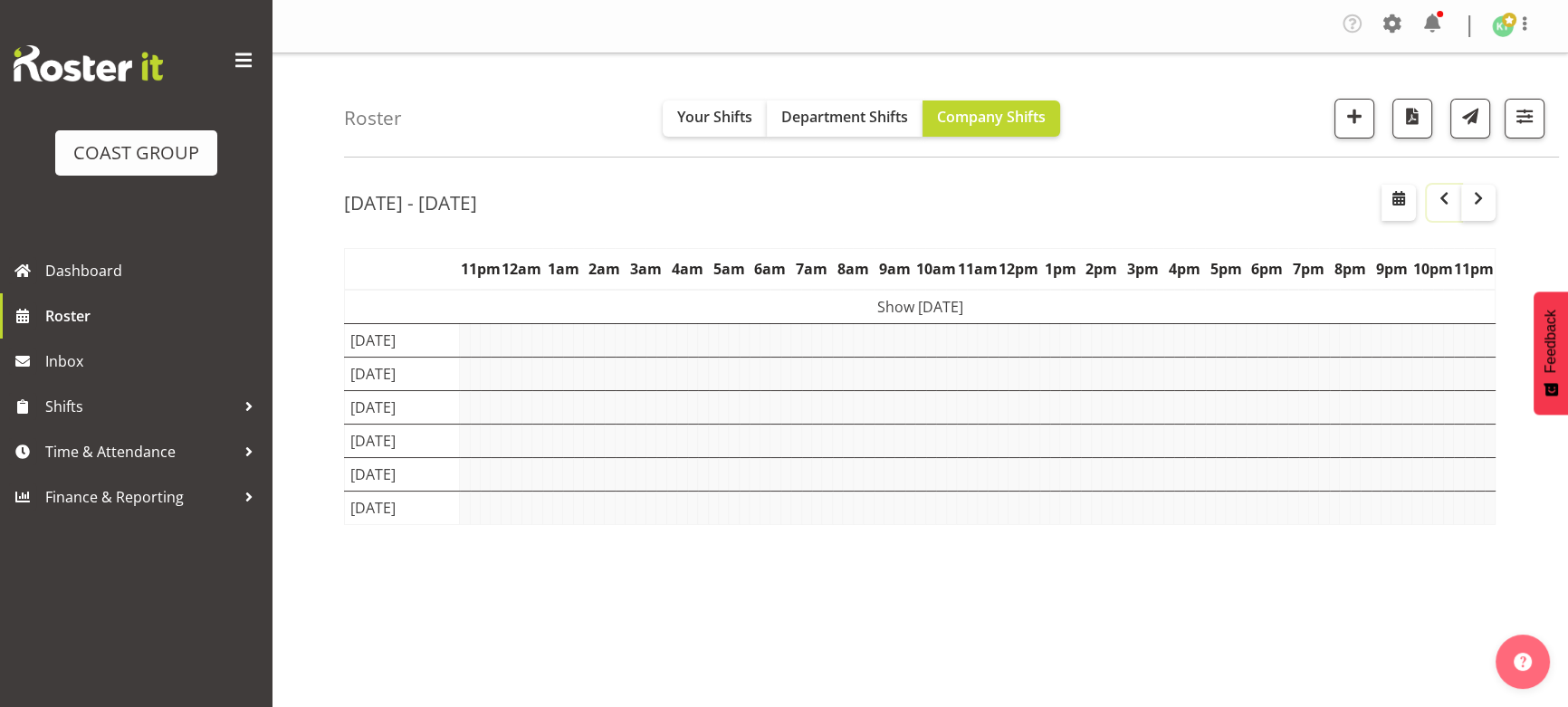
click at [1450, 205] on span "button" at bounding box center [1444, 198] width 22 height 22
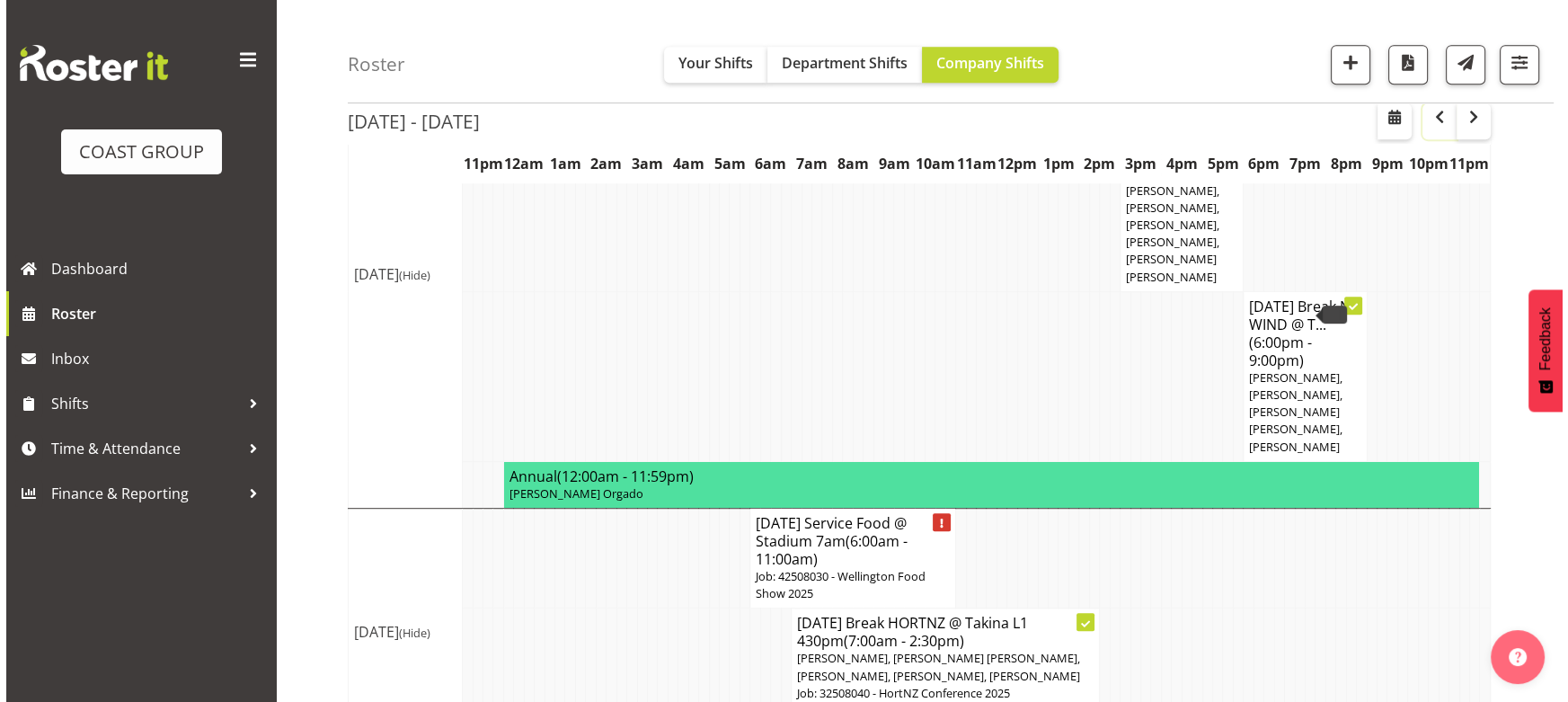
scroll to position [1200, 0]
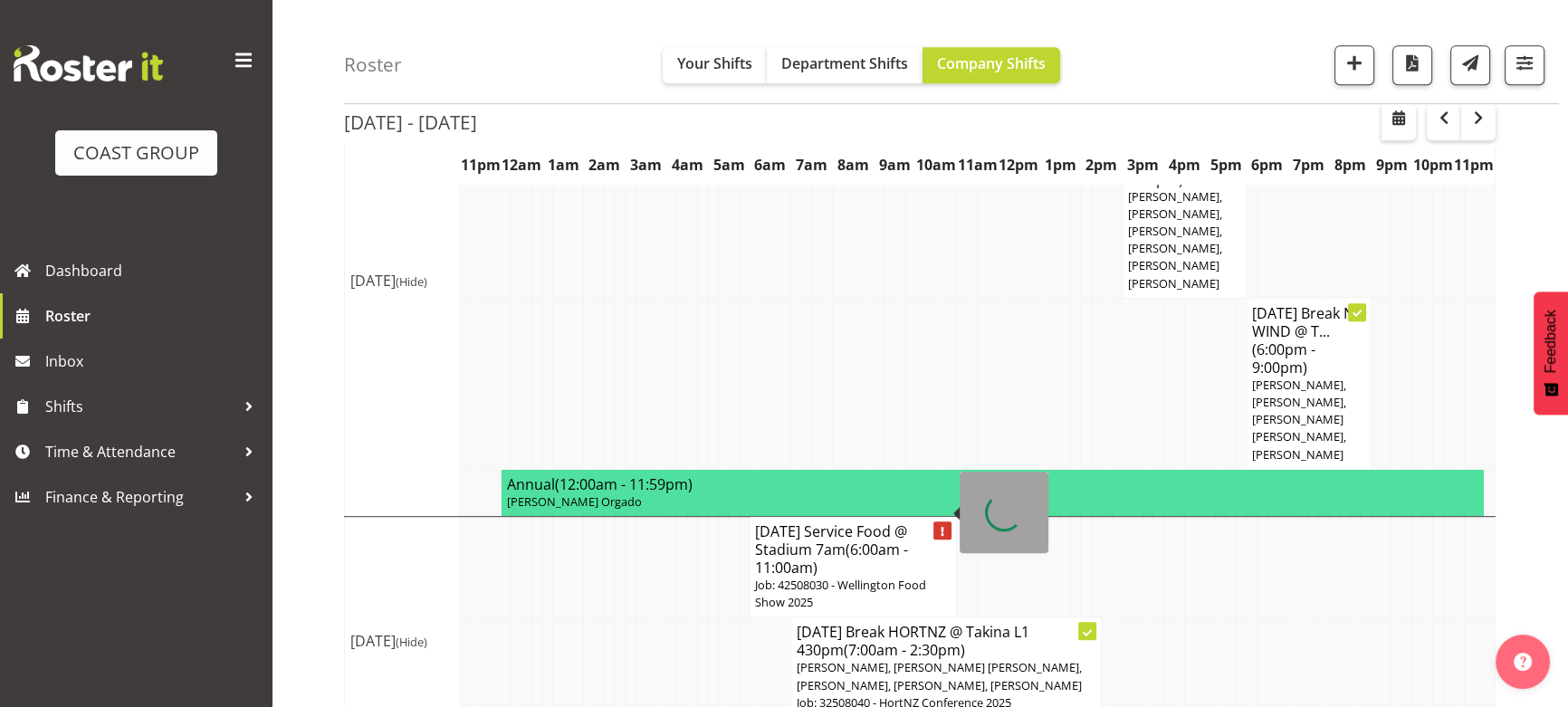
click at [854, 525] on h4 "[DATE] Service Food @ Stadium 7am (6:00am - 11:00am)" at bounding box center [852, 549] width 195 height 54
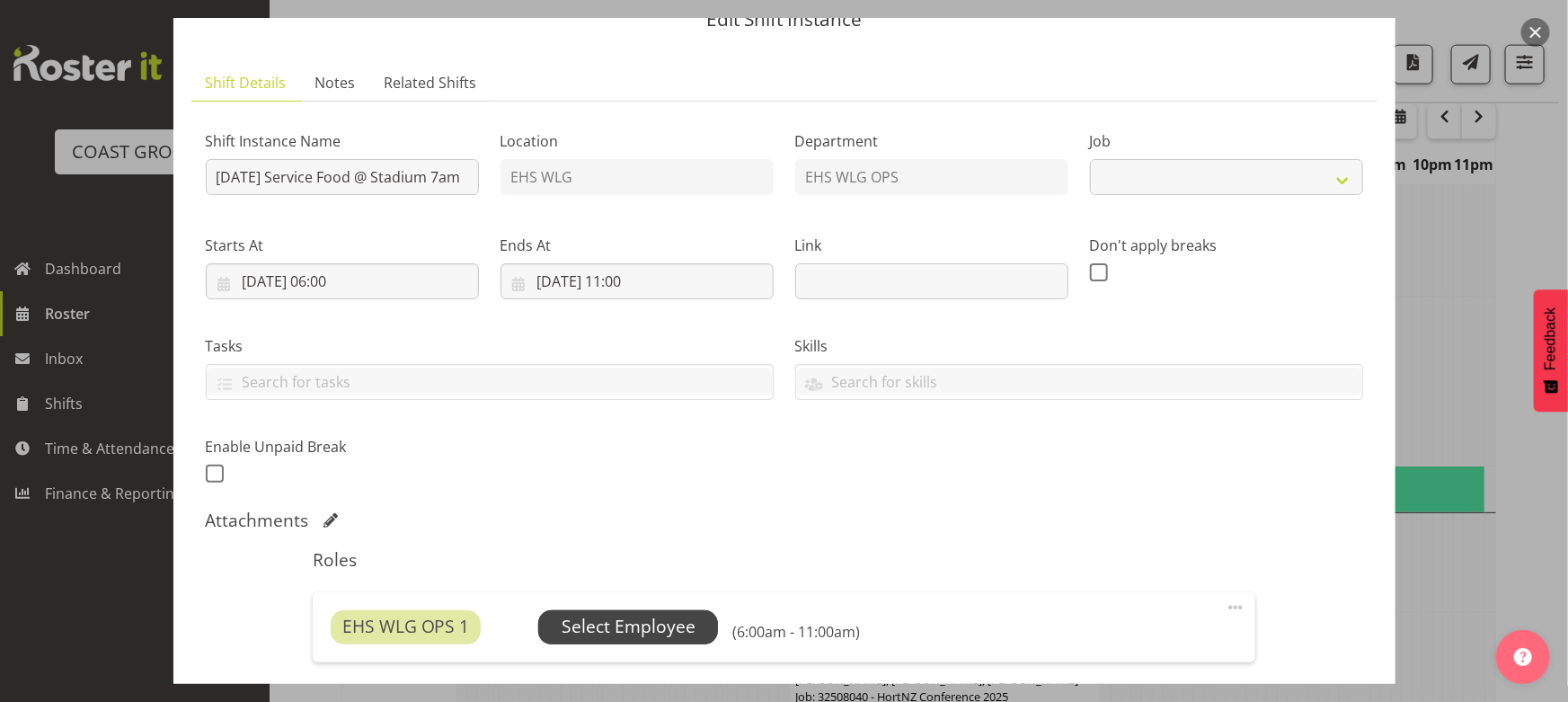
scroll to position [245, 0]
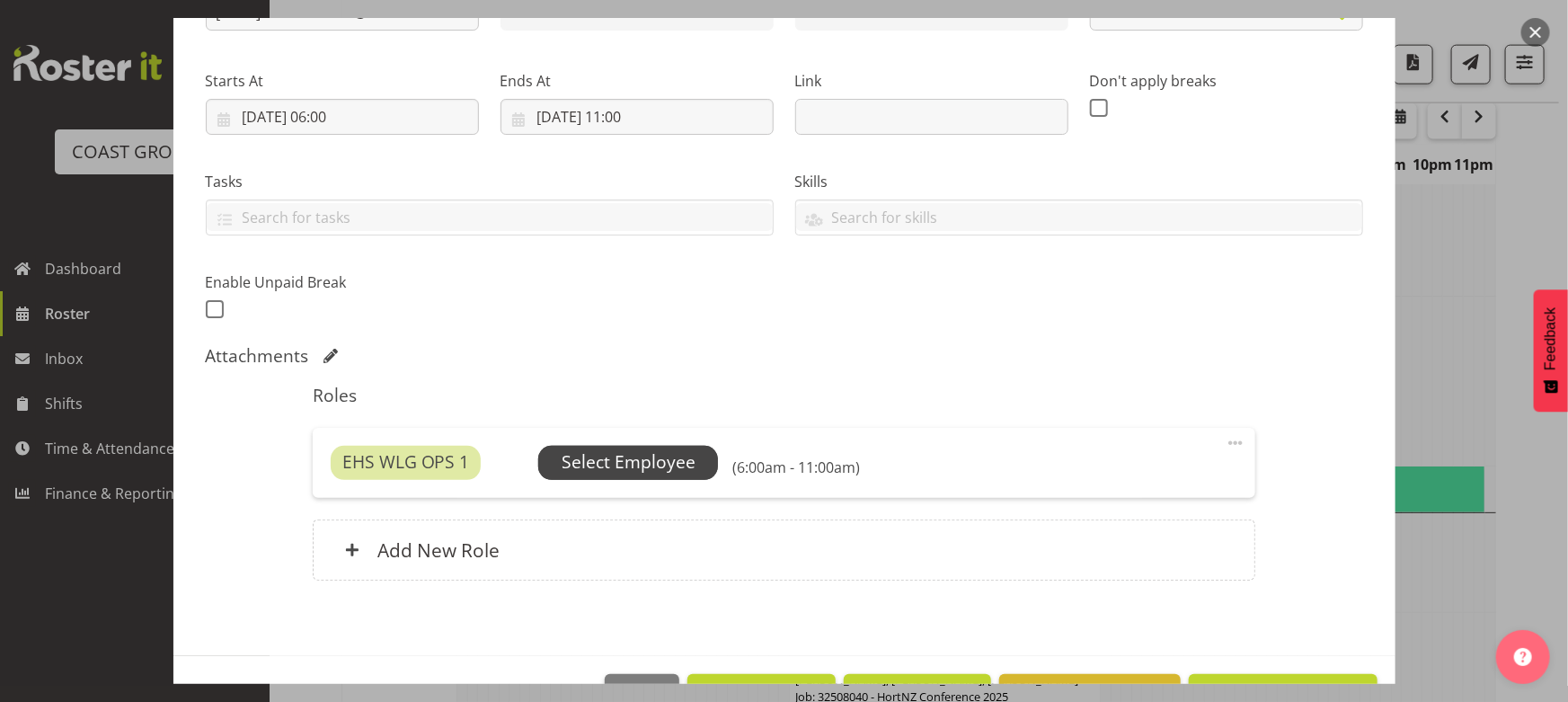
select select "9141"
click at [600, 471] on span "Select Employee" at bounding box center [629, 462] width 134 height 26
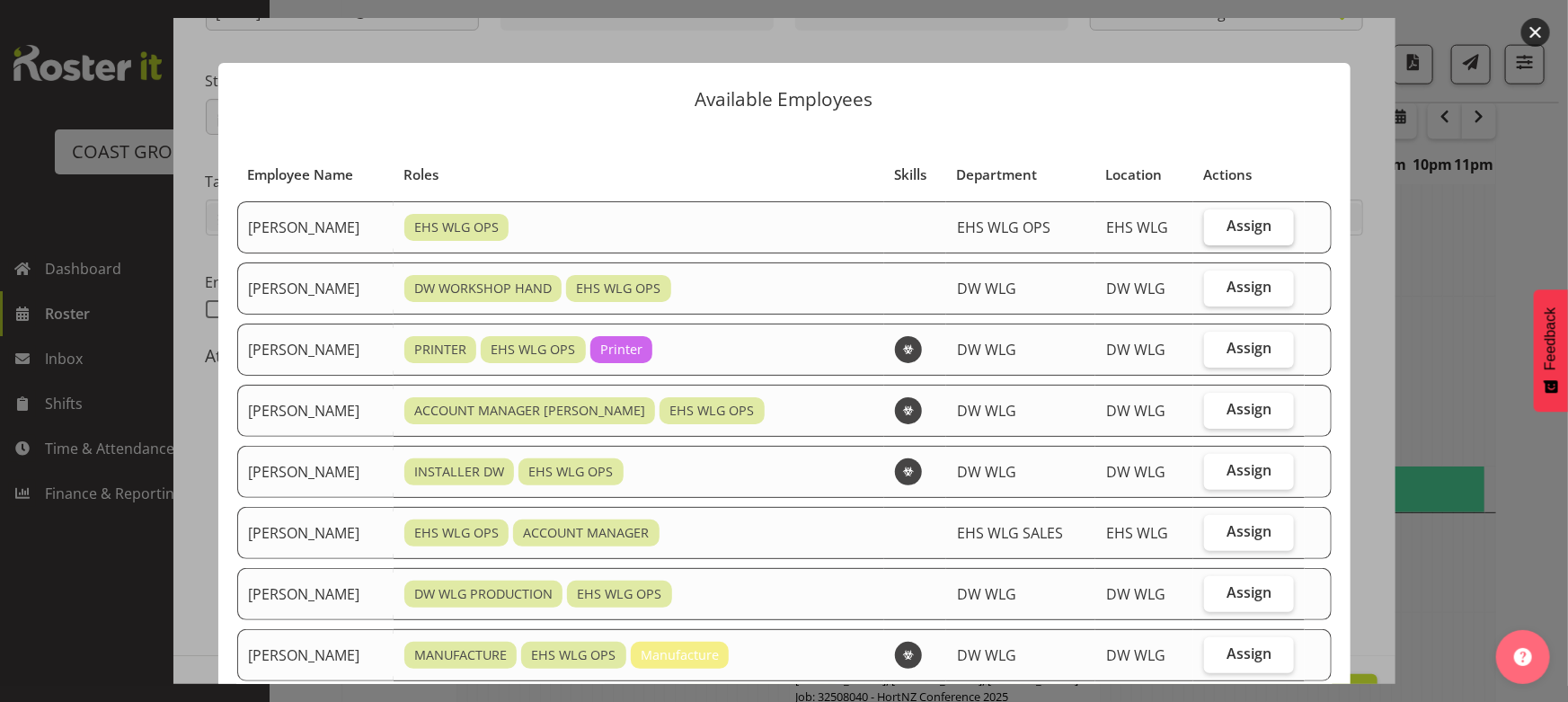
click at [1251, 223] on span "Assign" at bounding box center [1249, 225] width 45 height 18
click at [1216, 223] on input "Assign" at bounding box center [1210, 226] width 11 height 11
checkbox input "true"
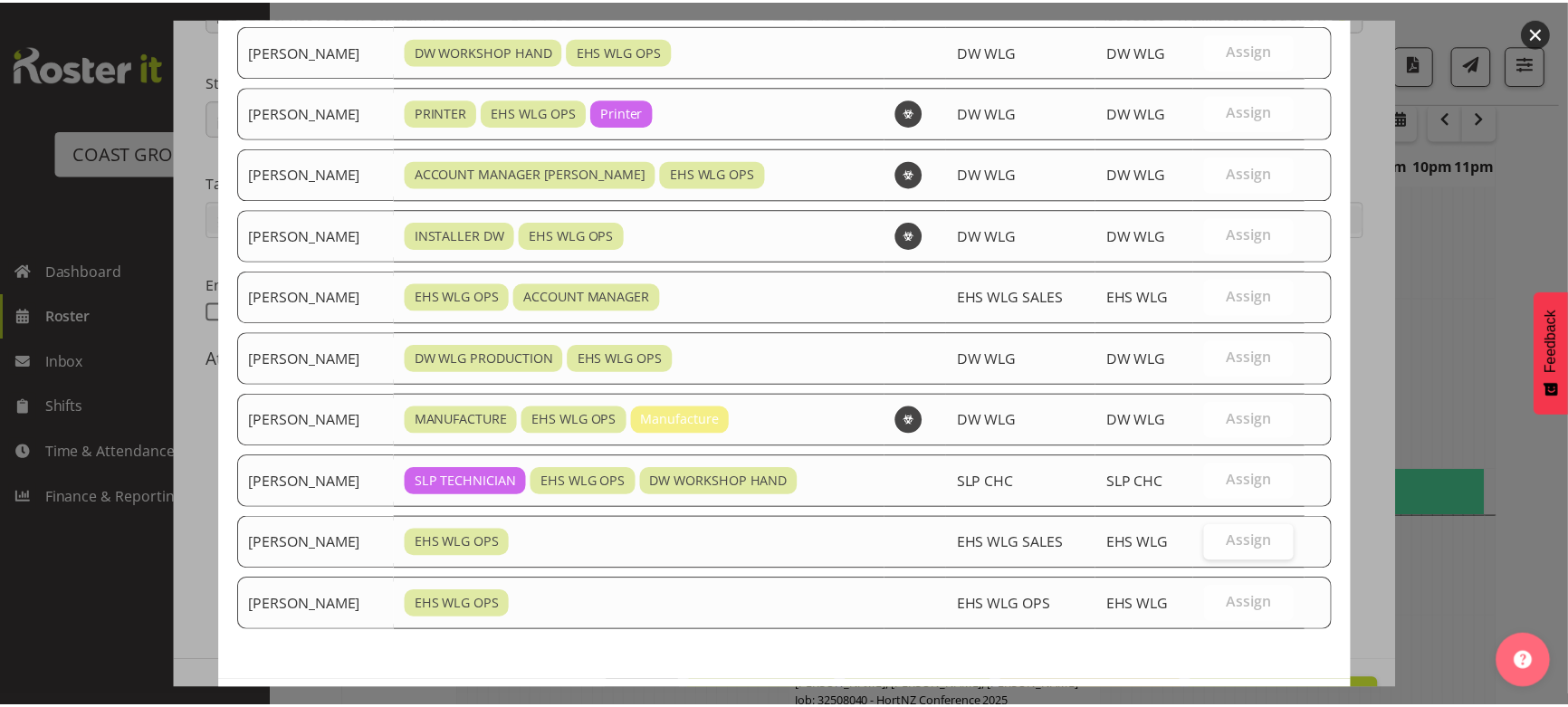
scroll to position [314, 0]
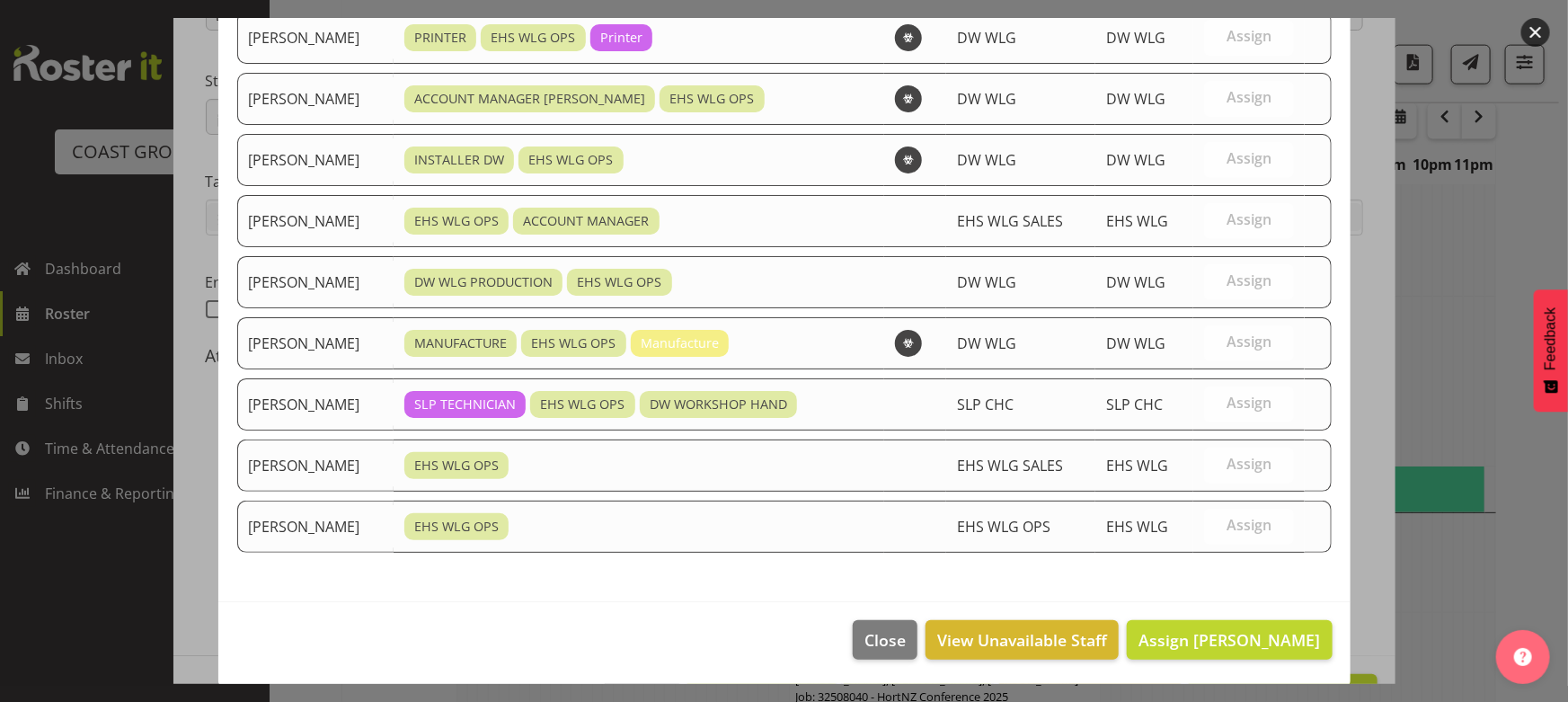
click at [1250, 615] on footer "Close View Unavailable Staff Assign [PERSON_NAME]" at bounding box center [784, 645] width 1132 height 85
click at [1250, 629] on span "Assign [PERSON_NAME]" at bounding box center [1229, 639] width 182 height 22
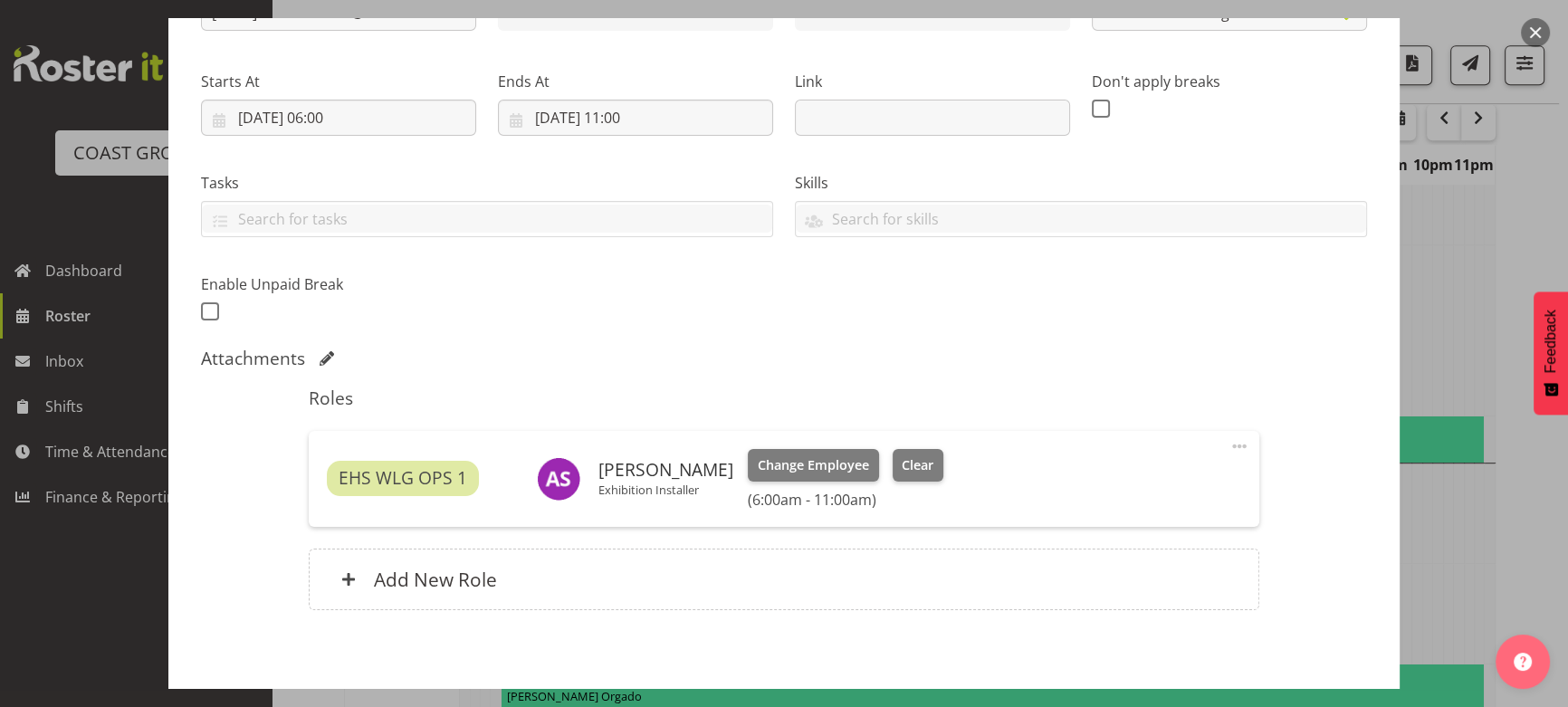
scroll to position [1291, 0]
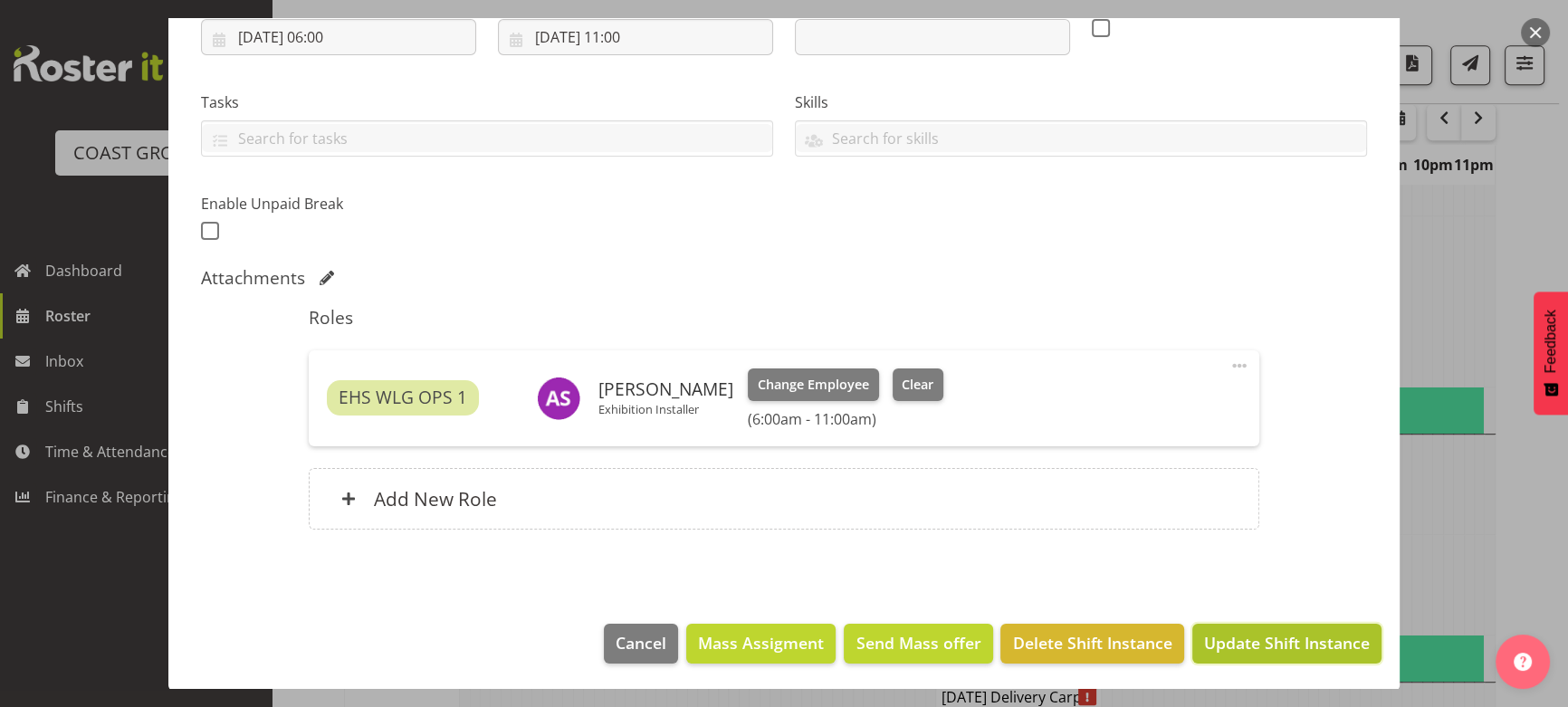
click at [1255, 642] on span "Update Shift Instance" at bounding box center [1286, 643] width 166 height 24
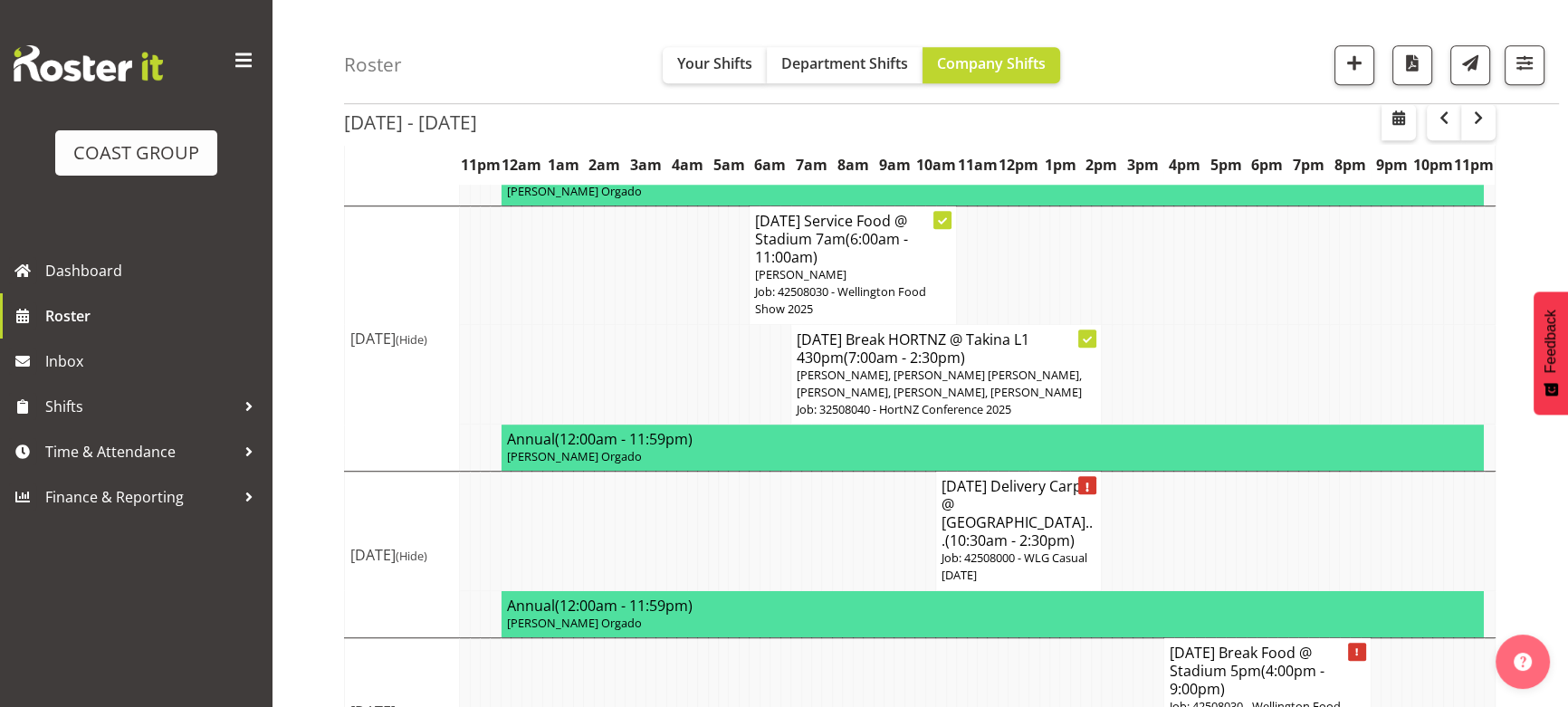
scroll to position [1554, 0]
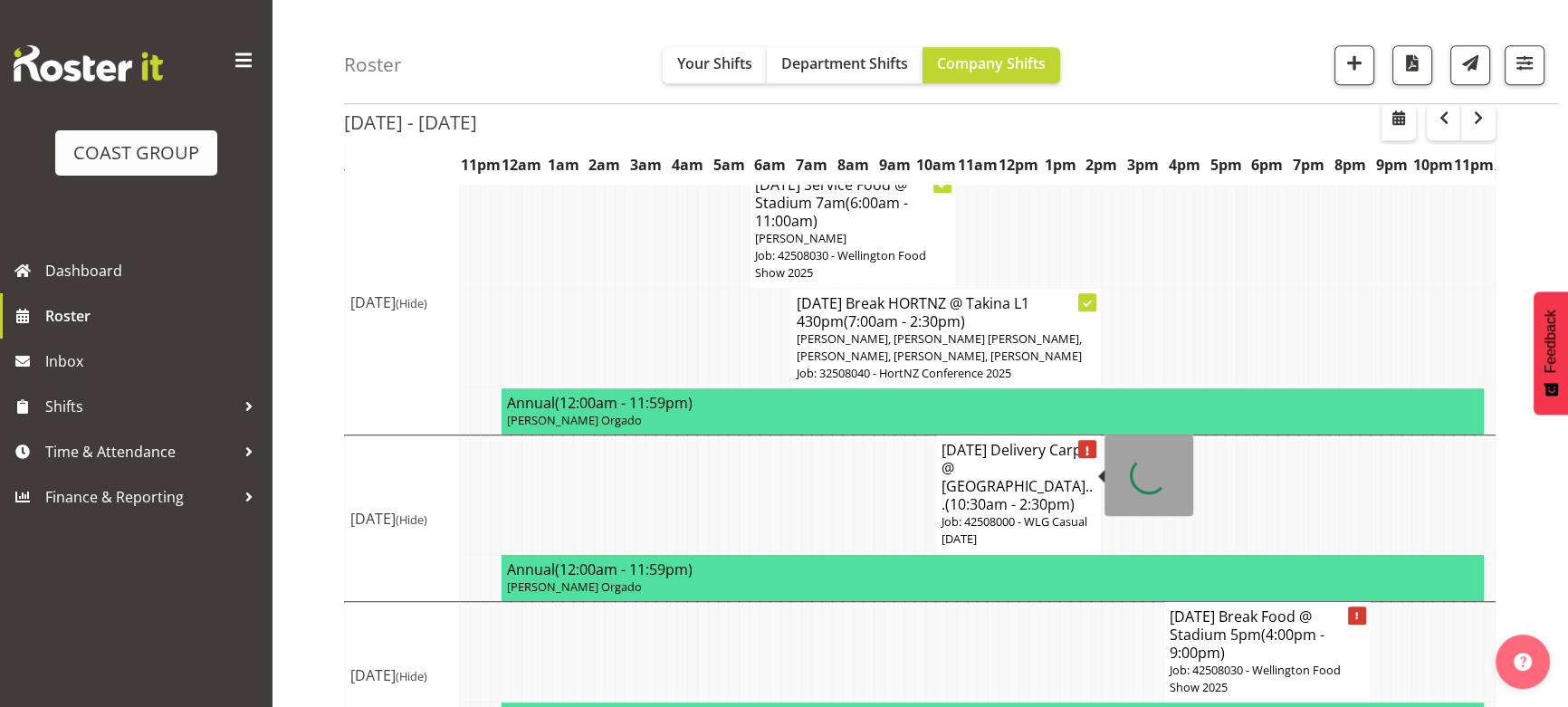
click at [1034, 513] on p "Job: 42508000 - WLG Casual [DATE]" at bounding box center [1018, 530] width 154 height 34
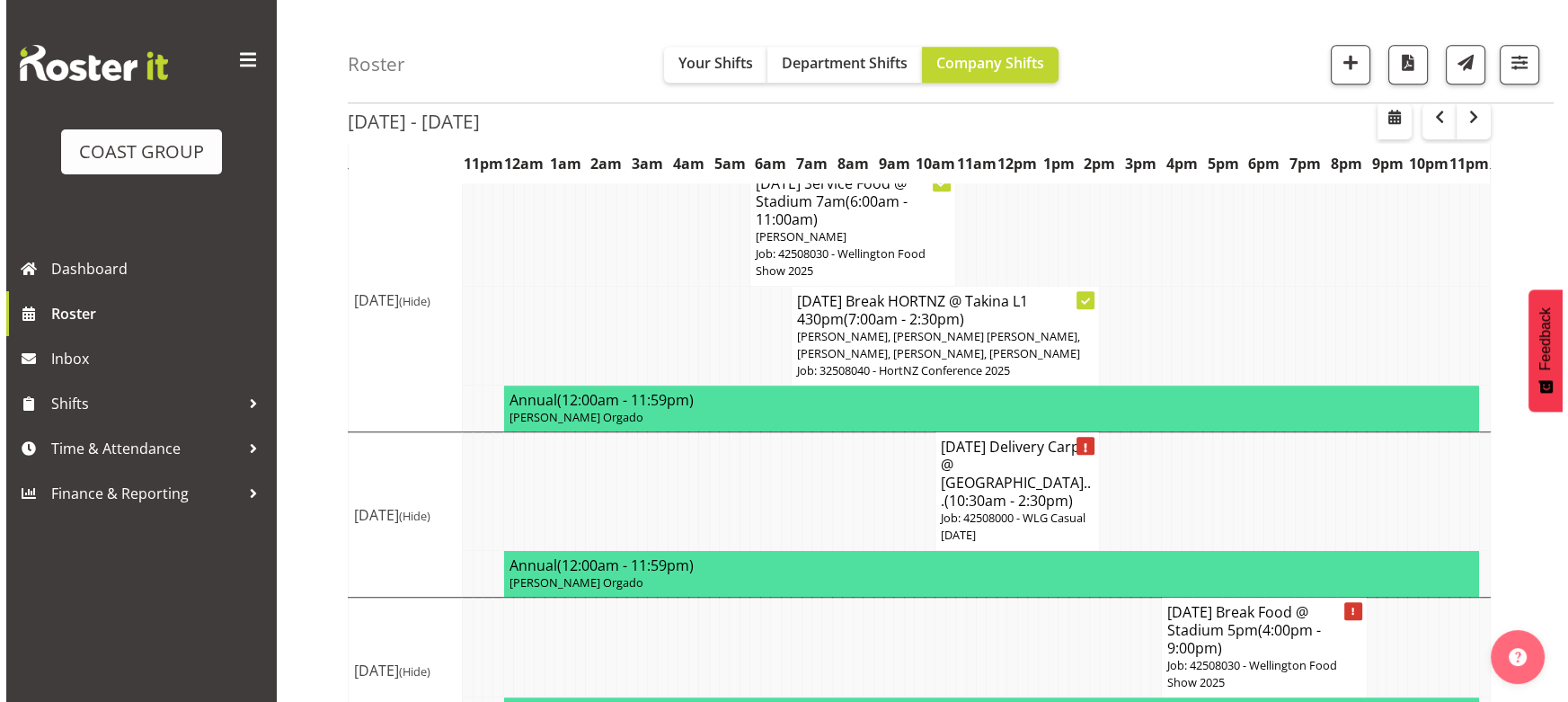
scroll to position [1526, 0]
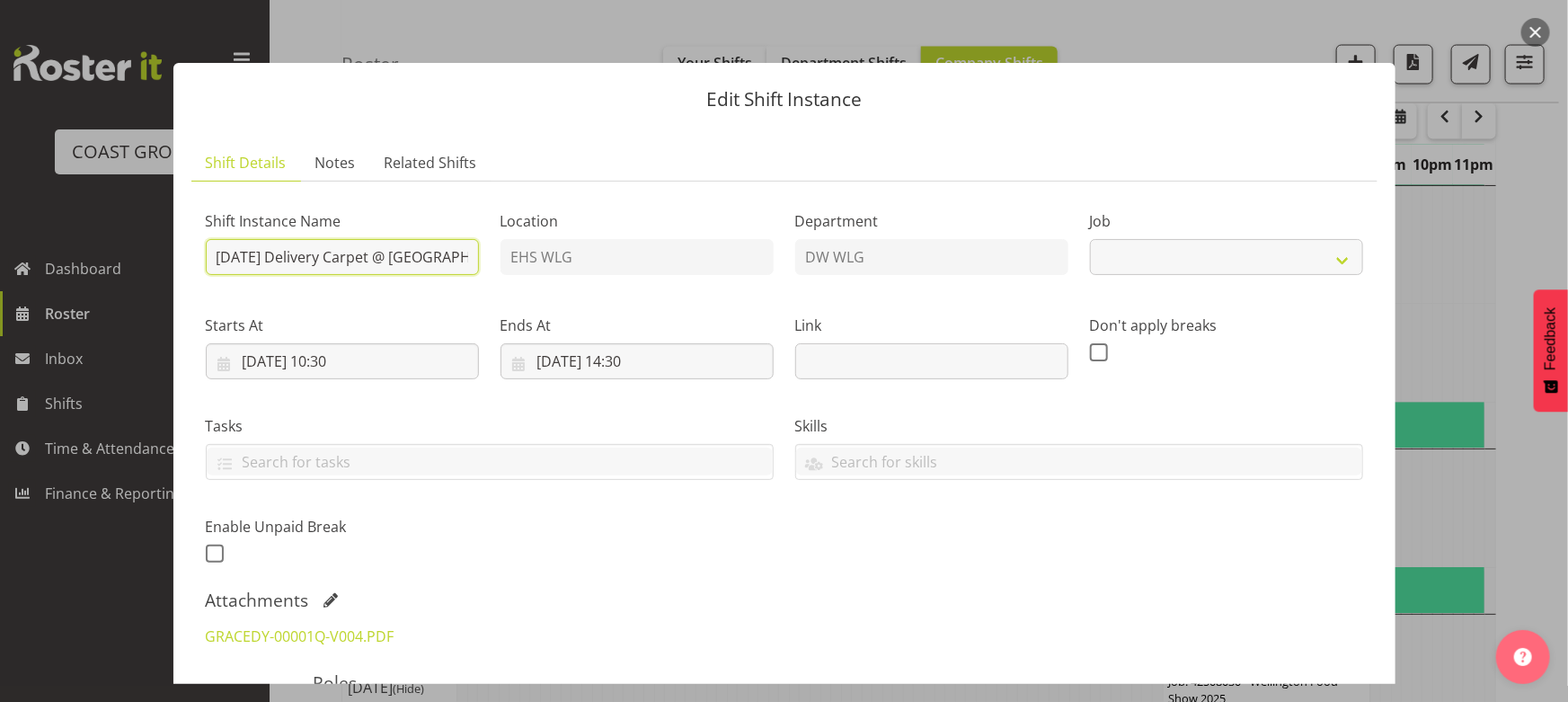
click at [440, 267] on input "[DATE] Delivery Carpet @ [GEOGRAPHIC_DATA] 1130am" at bounding box center [343, 257] width 273 height 36
select select "8676"
click at [440, 267] on input "[DATE] Delivery Carpet @ [GEOGRAPHIC_DATA] 1130am" at bounding box center [343, 257] width 273 height 36
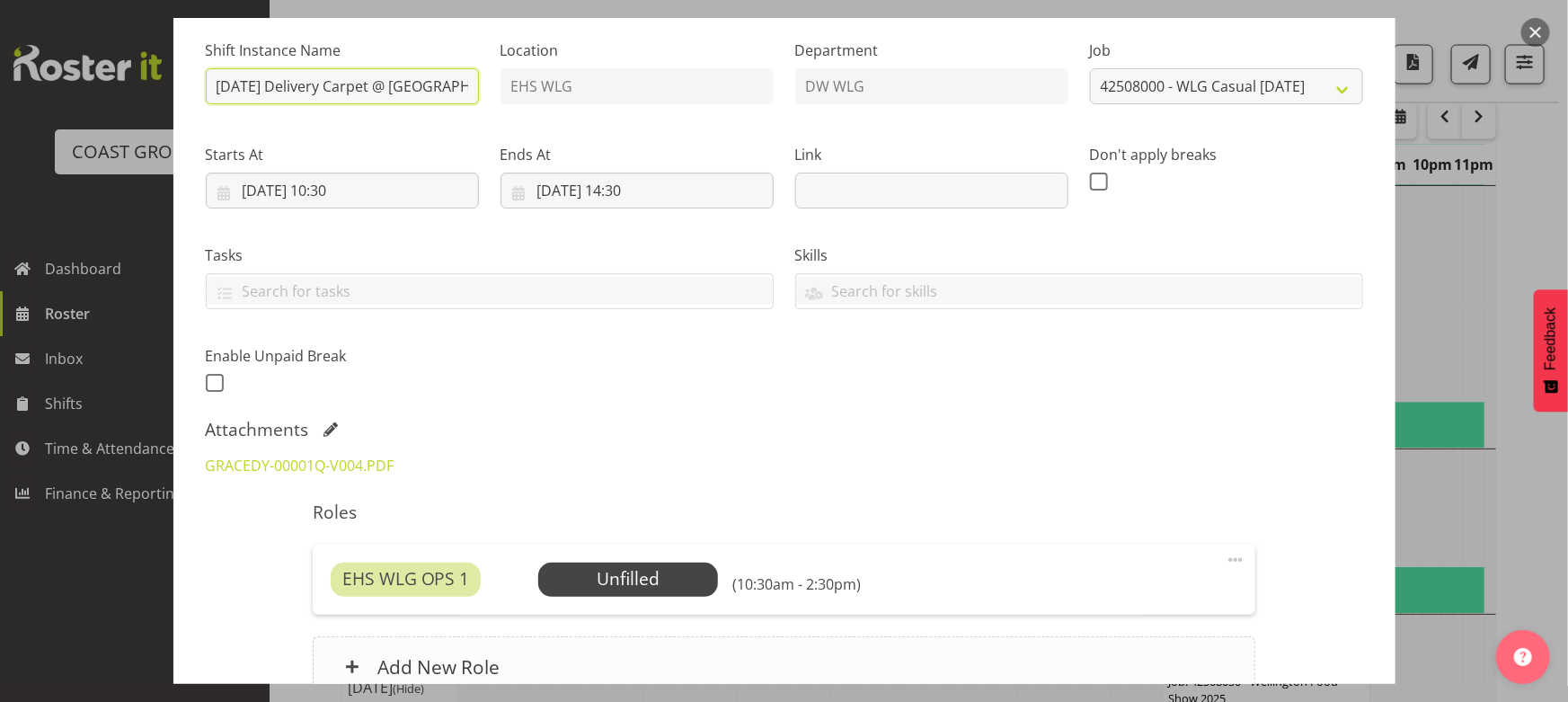
scroll to position [327, 0]
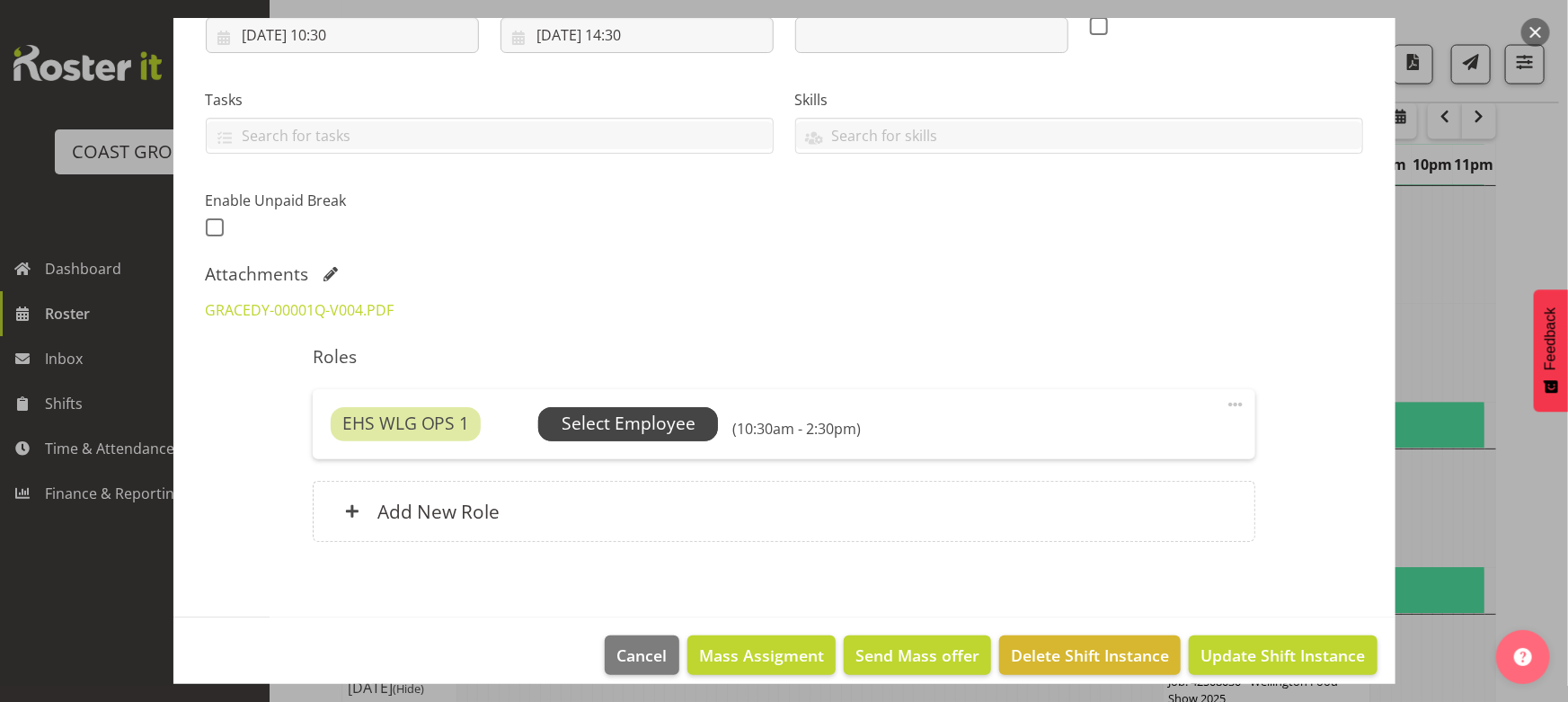
click at [607, 423] on span "Select Employee" at bounding box center [629, 423] width 134 height 26
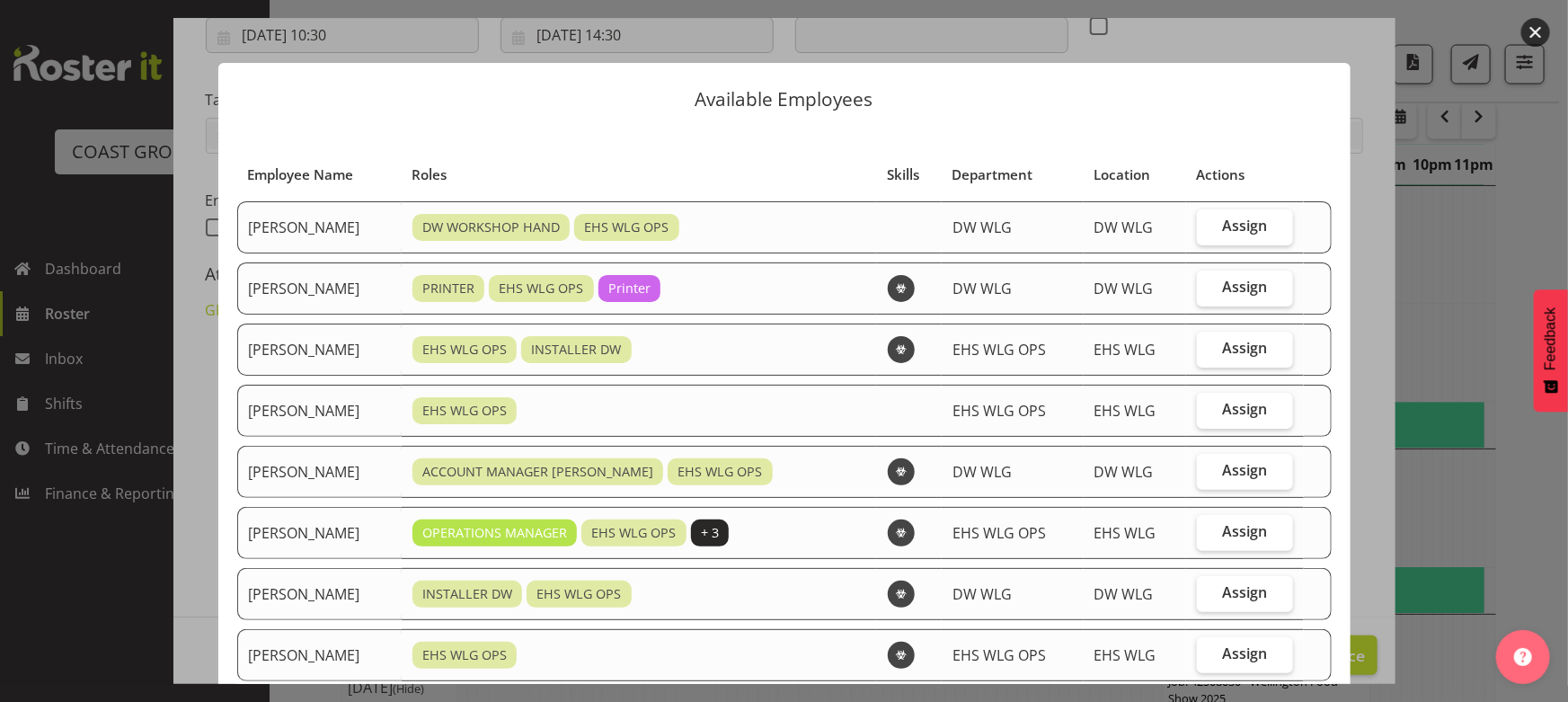
click at [1537, 34] on button "button" at bounding box center [1536, 32] width 29 height 29
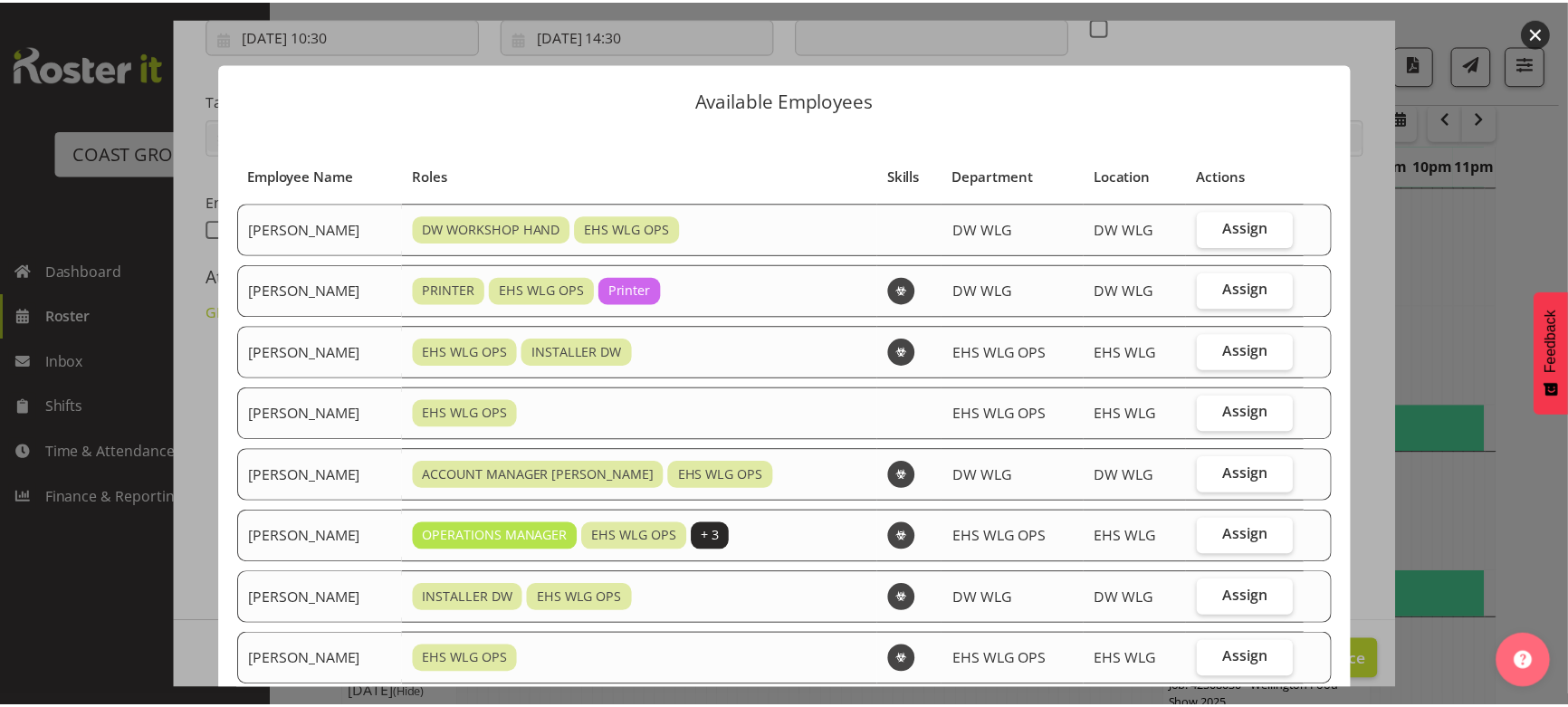
scroll to position [1554, 0]
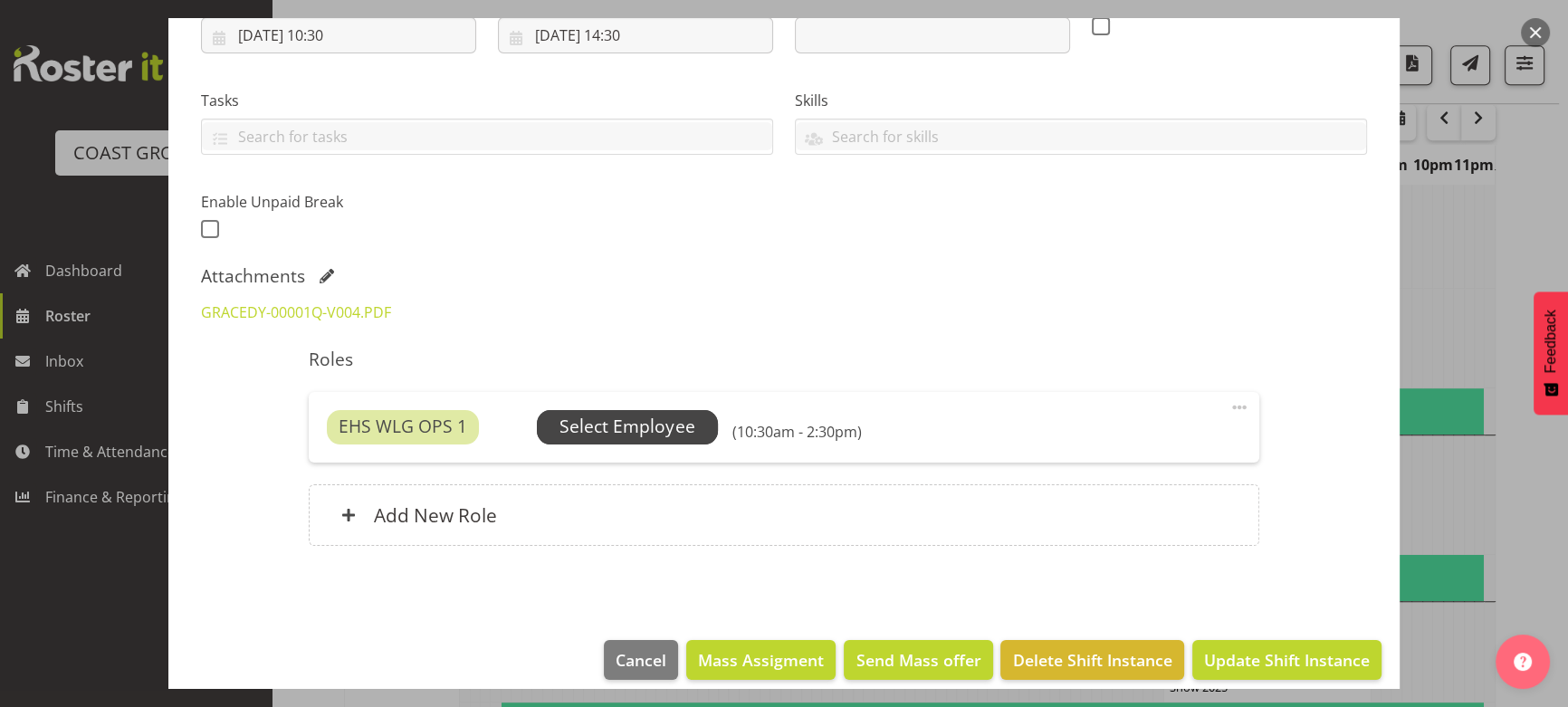
click at [693, 430] on span "Select Employee" at bounding box center [627, 427] width 181 height 34
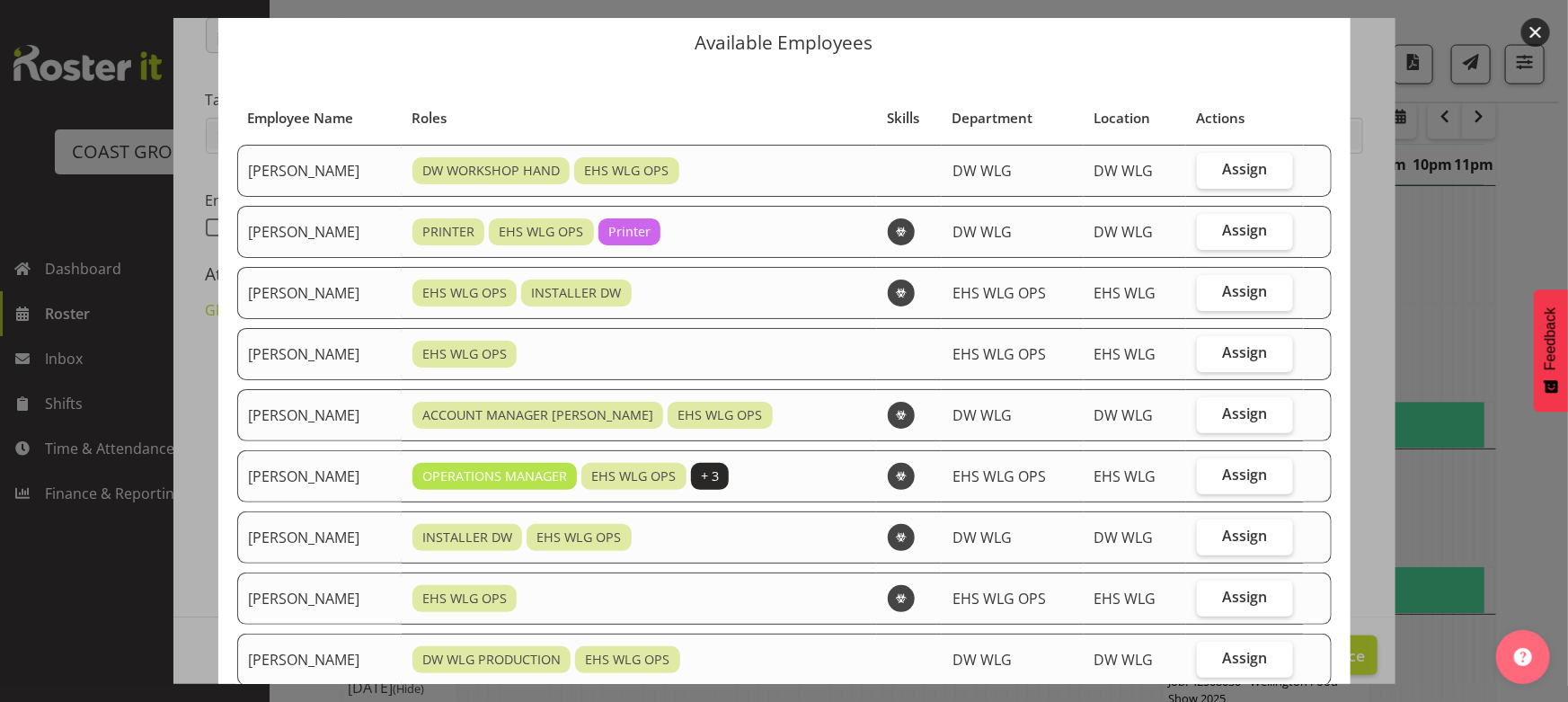
scroll to position [0, 0]
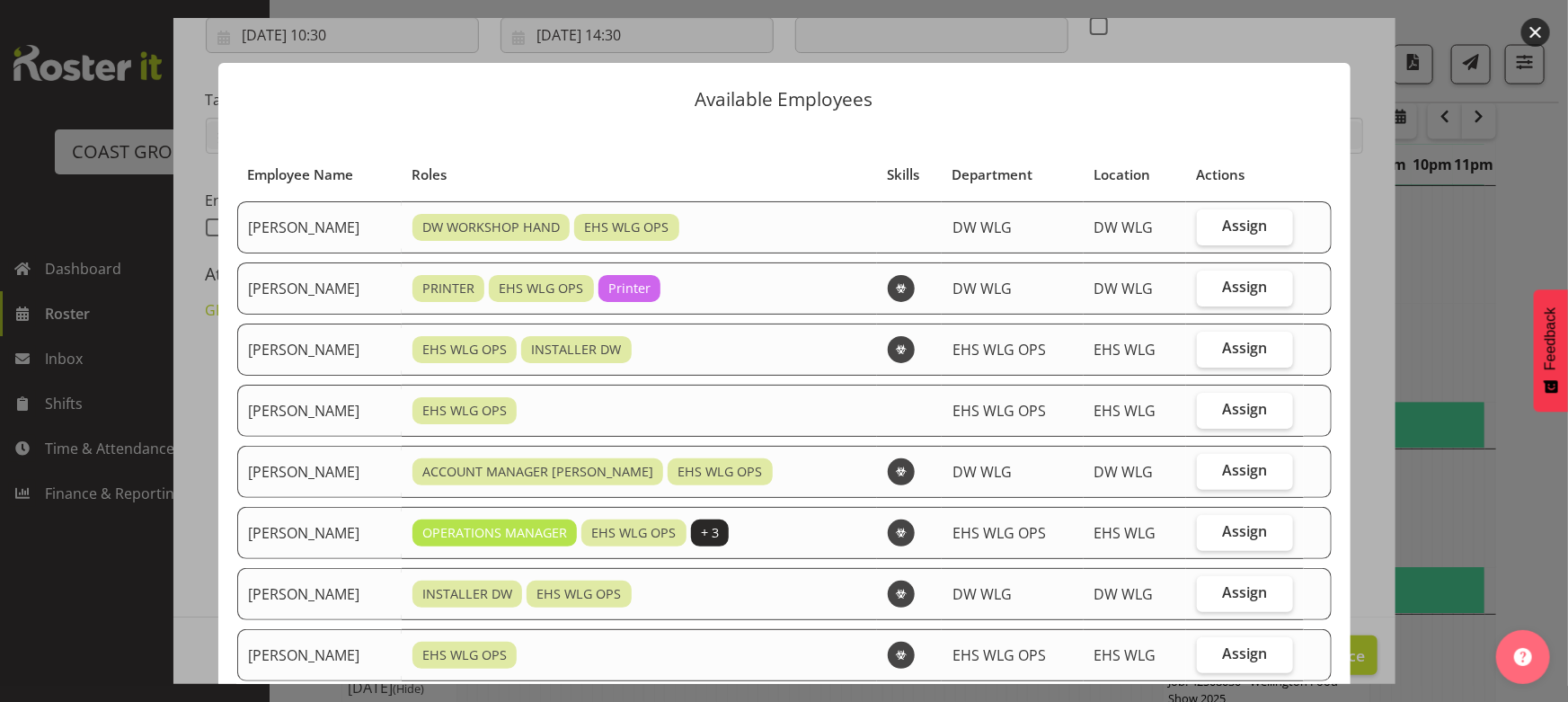
click at [1527, 31] on button "button" at bounding box center [1536, 32] width 29 height 29
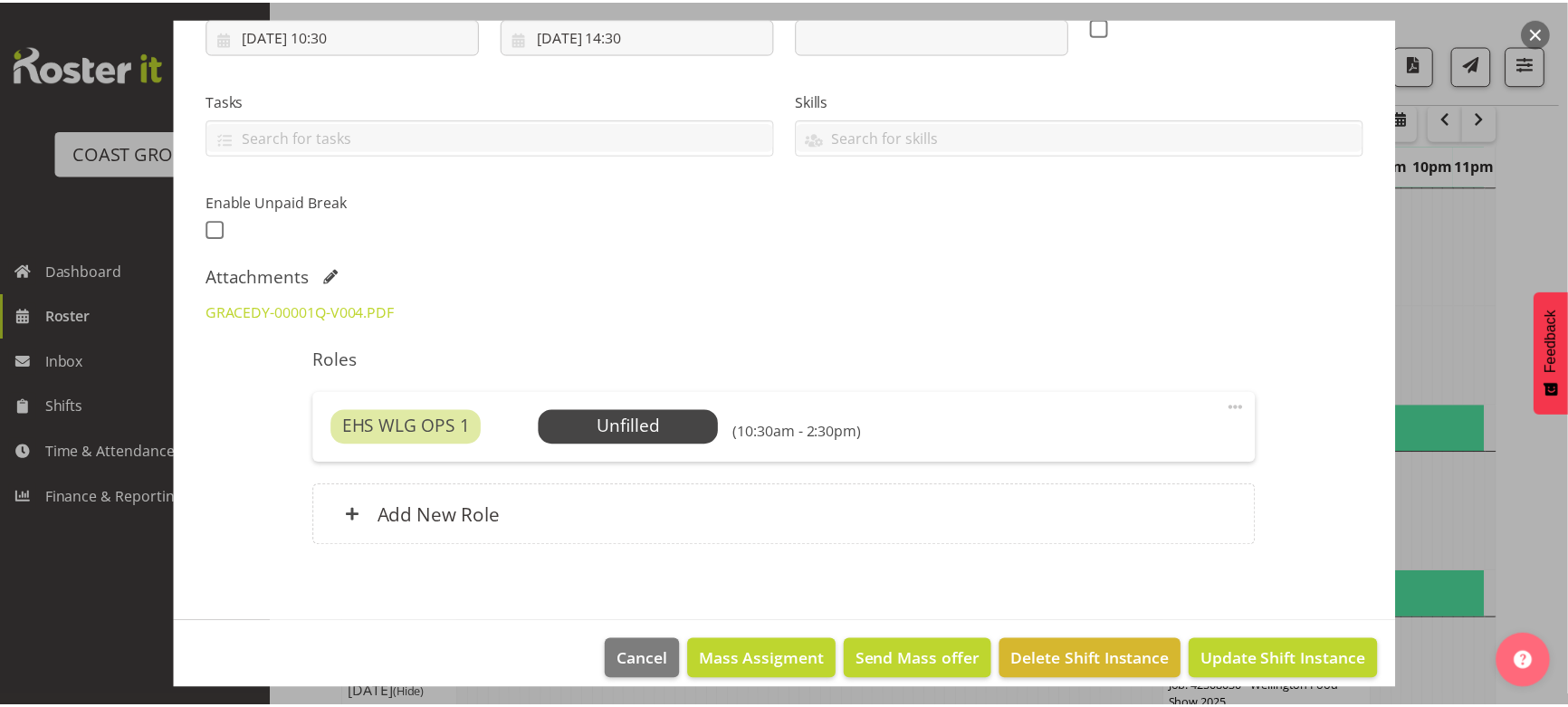
scroll to position [1554, 0]
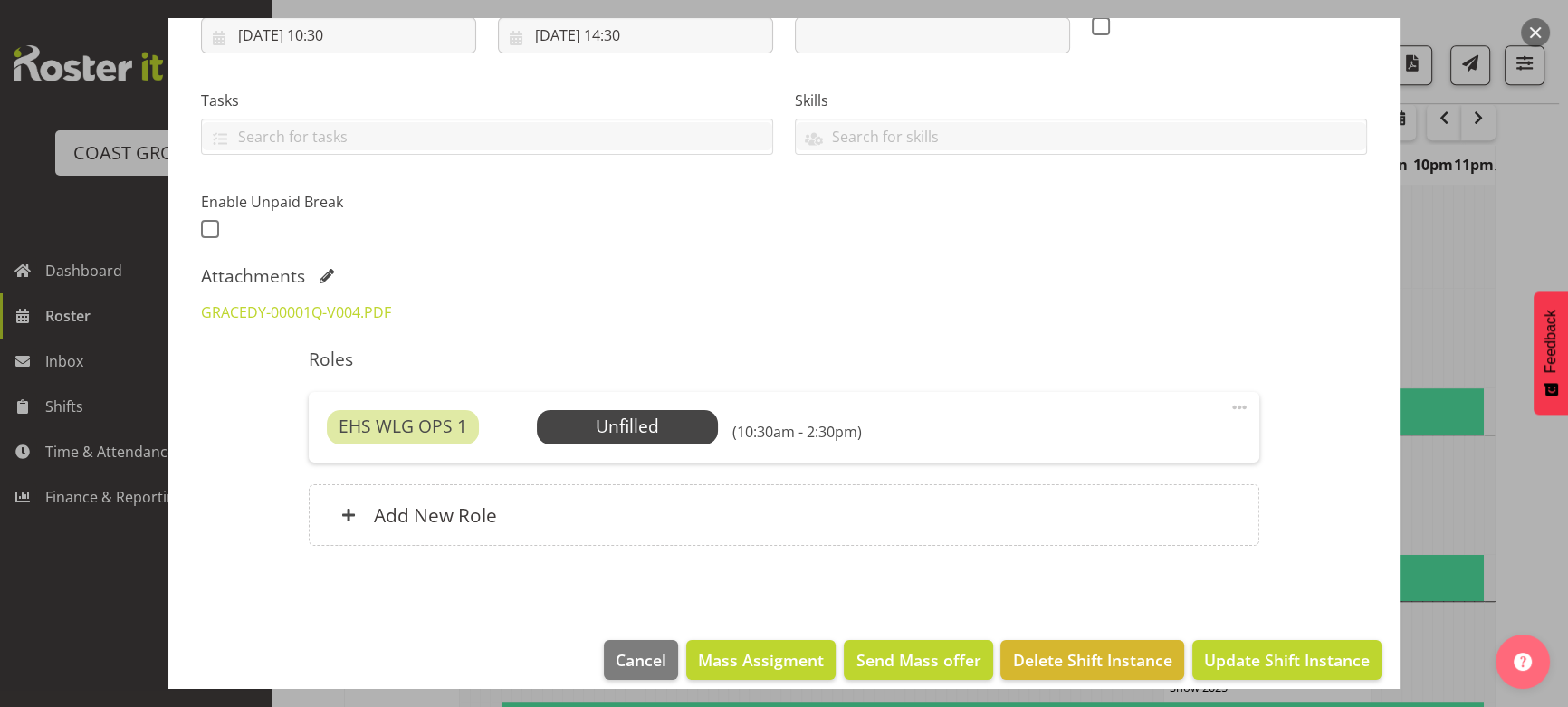
click at [1538, 32] on button "button" at bounding box center [1535, 32] width 29 height 29
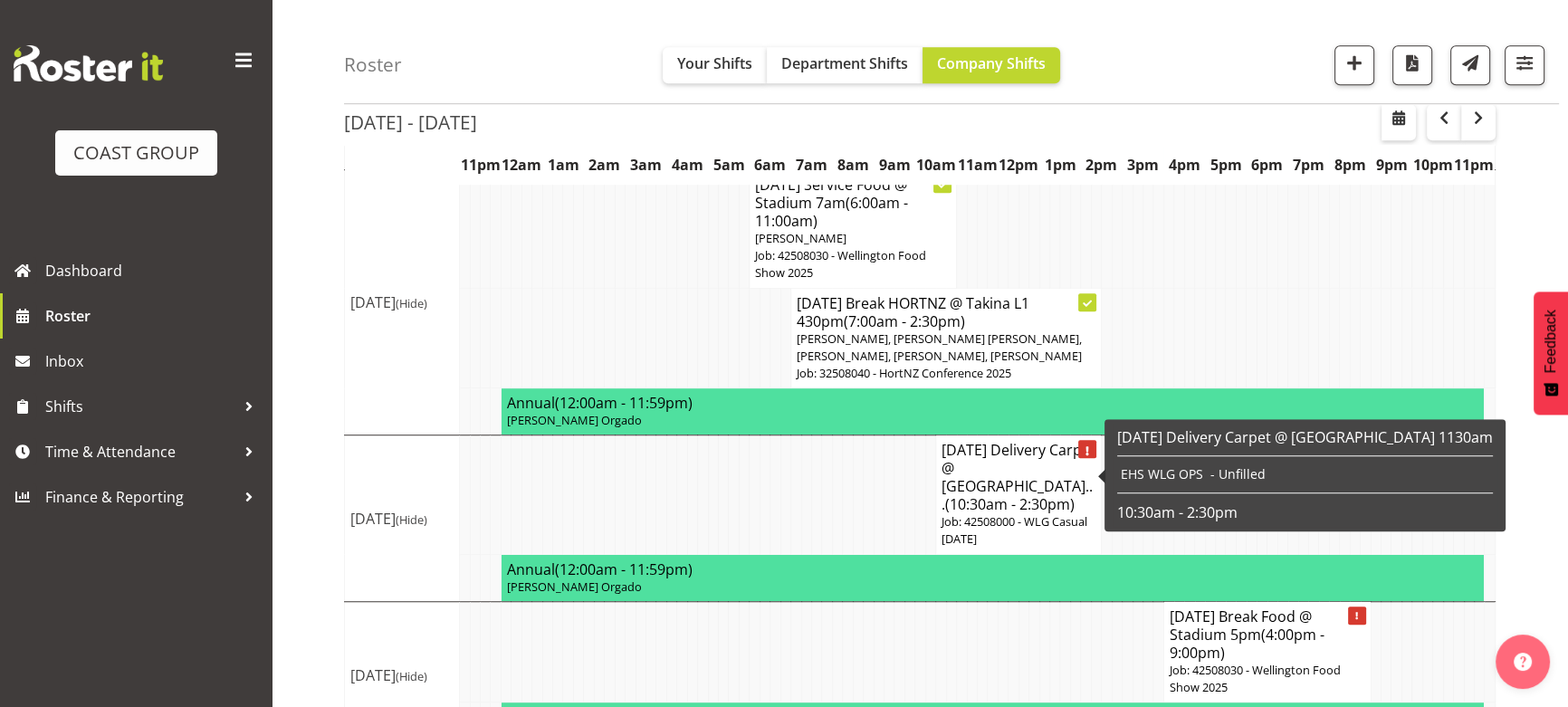
click at [987, 494] on span "(10:30am - 2:30pm)" at bounding box center [1010, 503] width 130 height 20
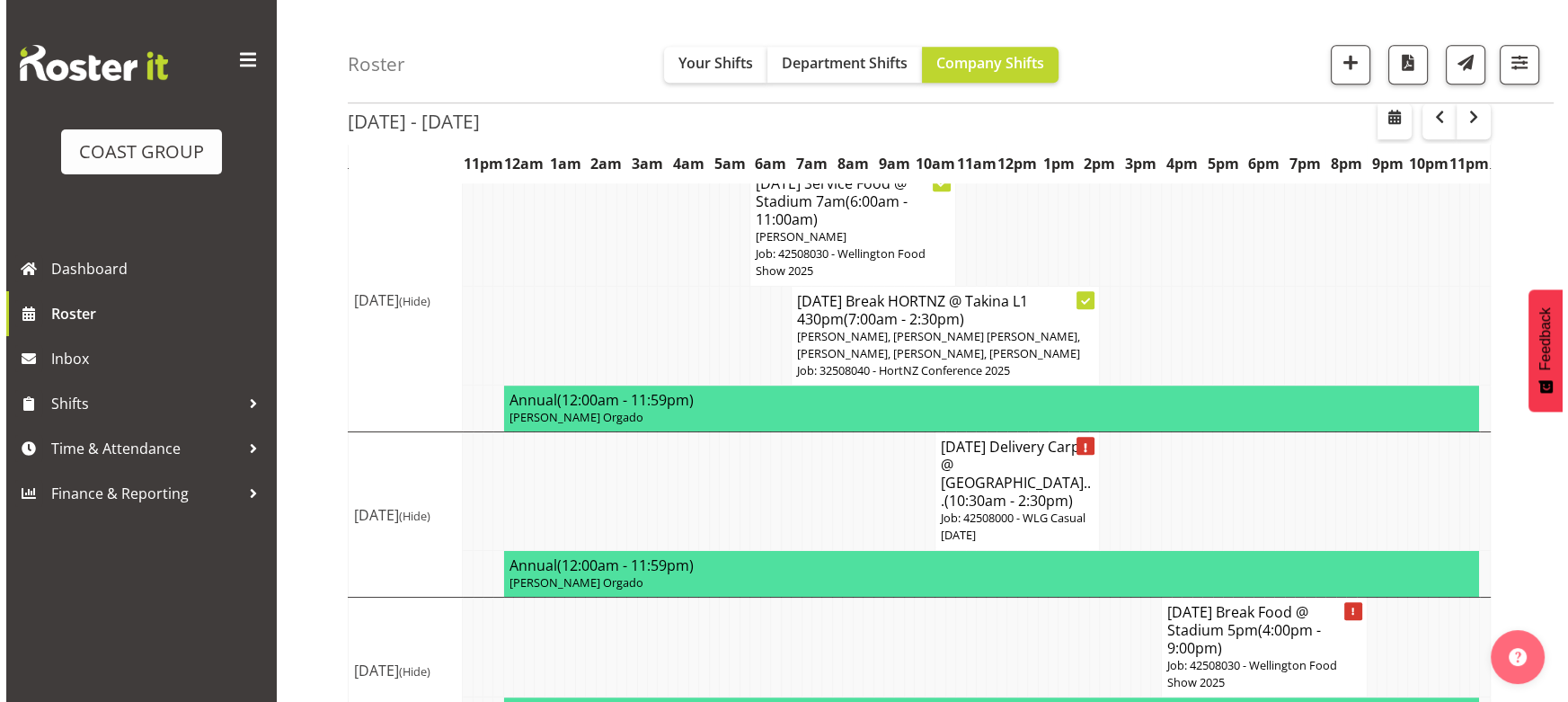
scroll to position [1526, 0]
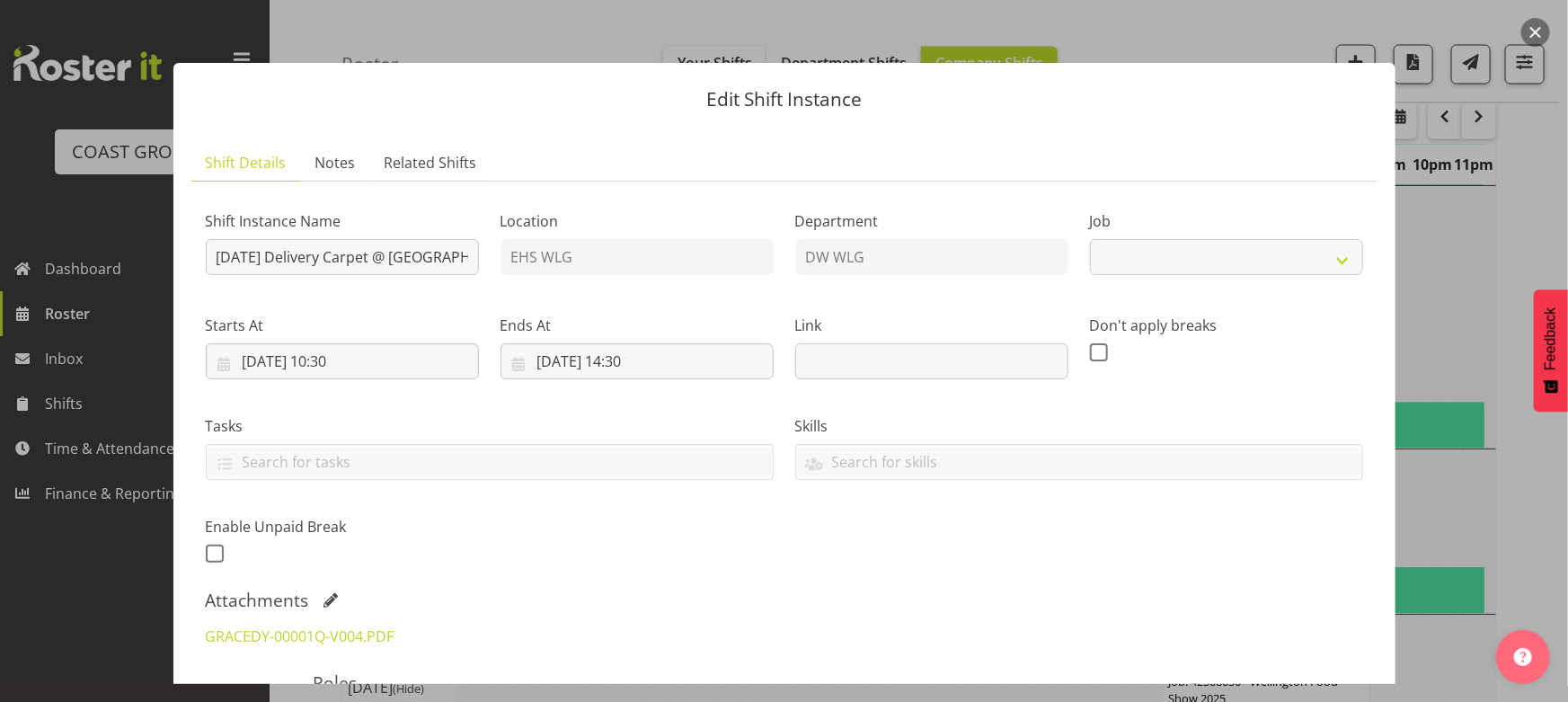
select select "8676"
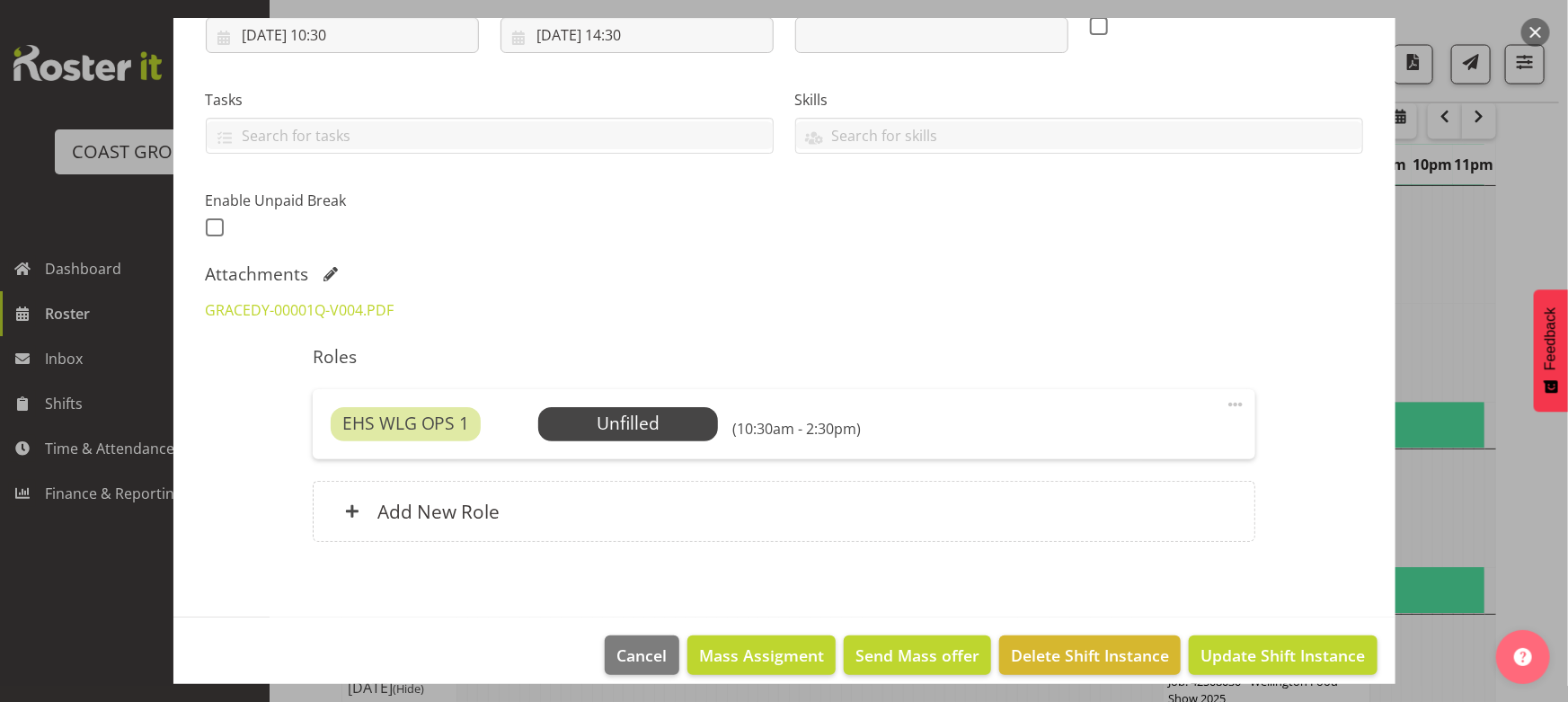
click at [617, 445] on div "EHS WLG OPS 1 Unfilled Select Employee (10:30am - 2:30pm) Edit Cover Role Delete" at bounding box center [784, 423] width 943 height 70
click at [624, 438] on span "Select Employee" at bounding box center [628, 424] width 180 height 34
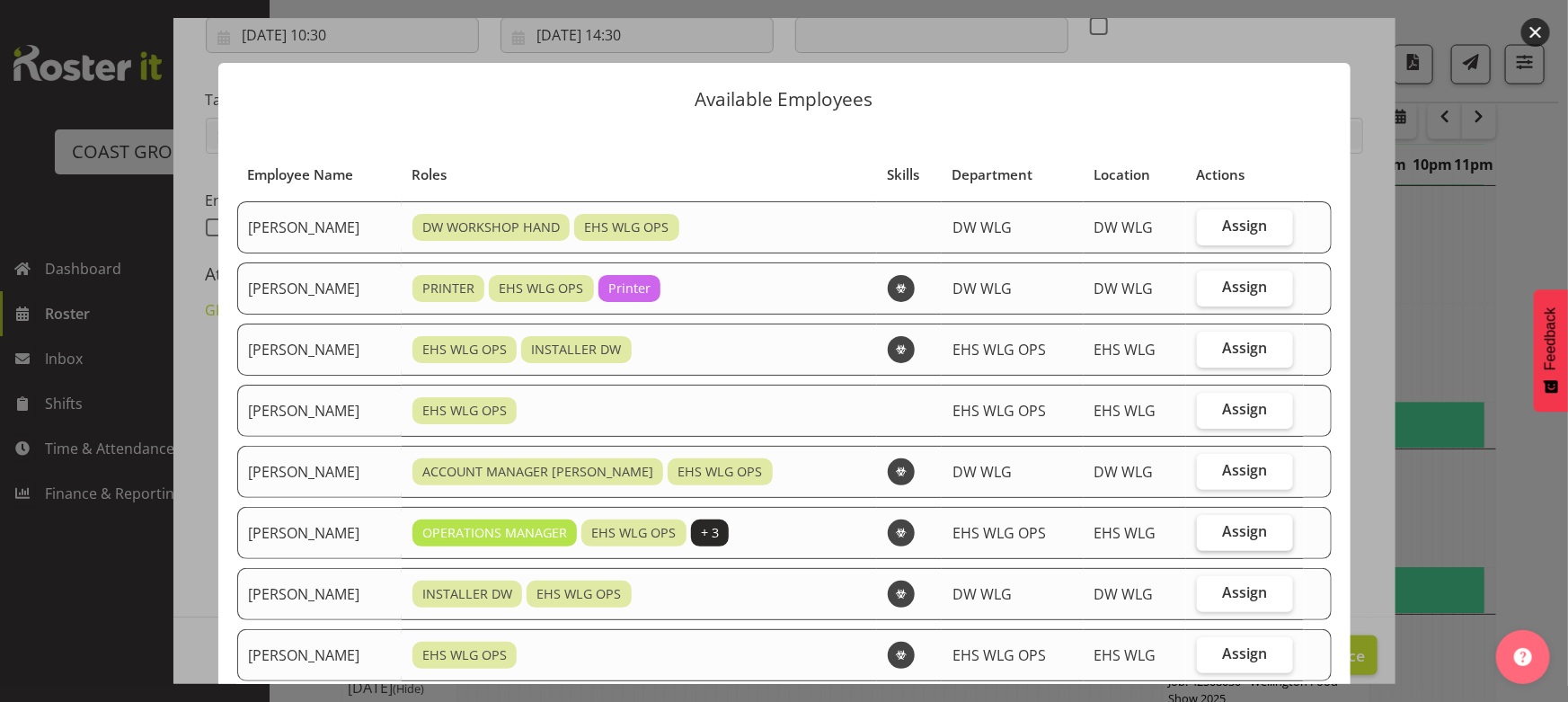
click at [1225, 532] on span "Assign" at bounding box center [1245, 531] width 45 height 18
click at [1208, 532] on input "Assign" at bounding box center [1203, 532] width 11 height 11
checkbox input "true"
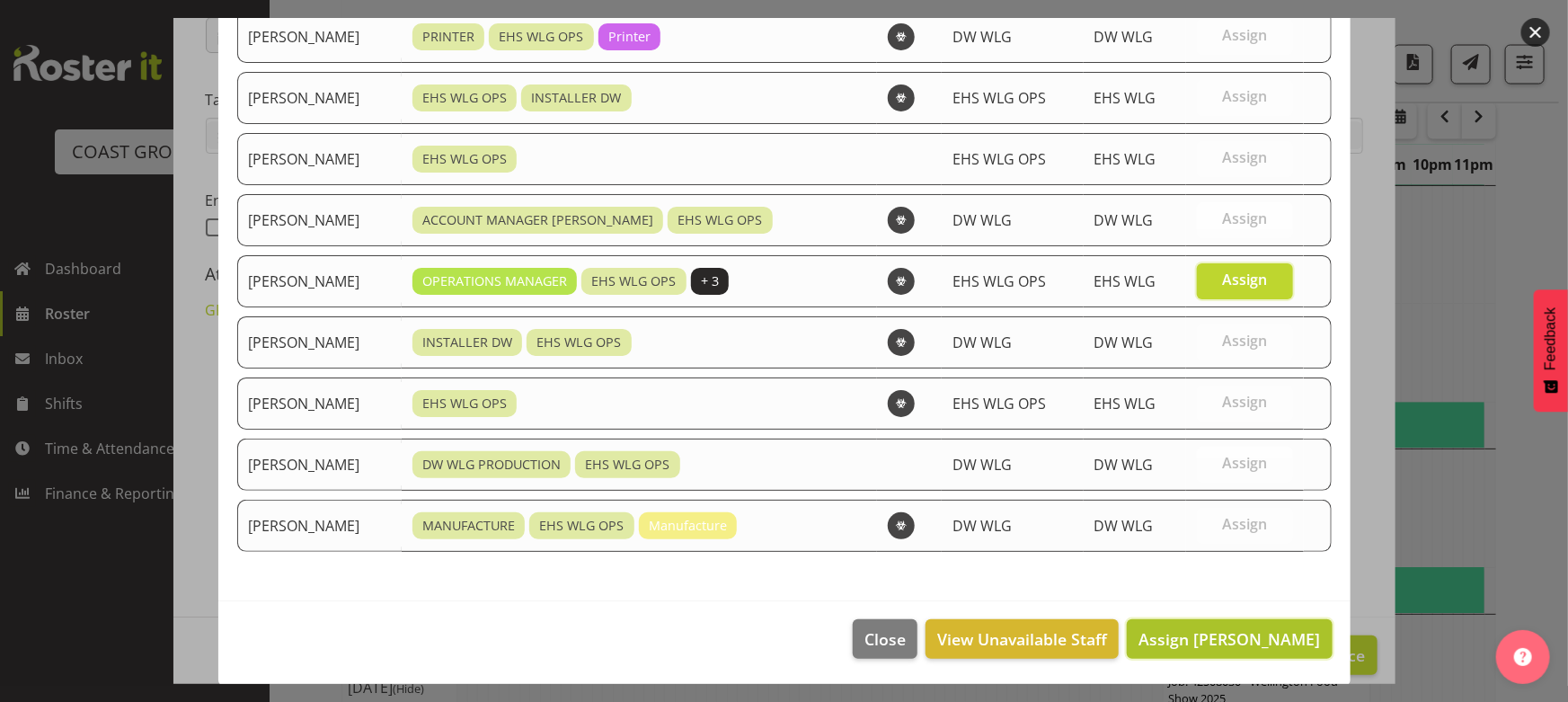
click at [1195, 646] on span "Assign [PERSON_NAME]" at bounding box center [1229, 638] width 182 height 22
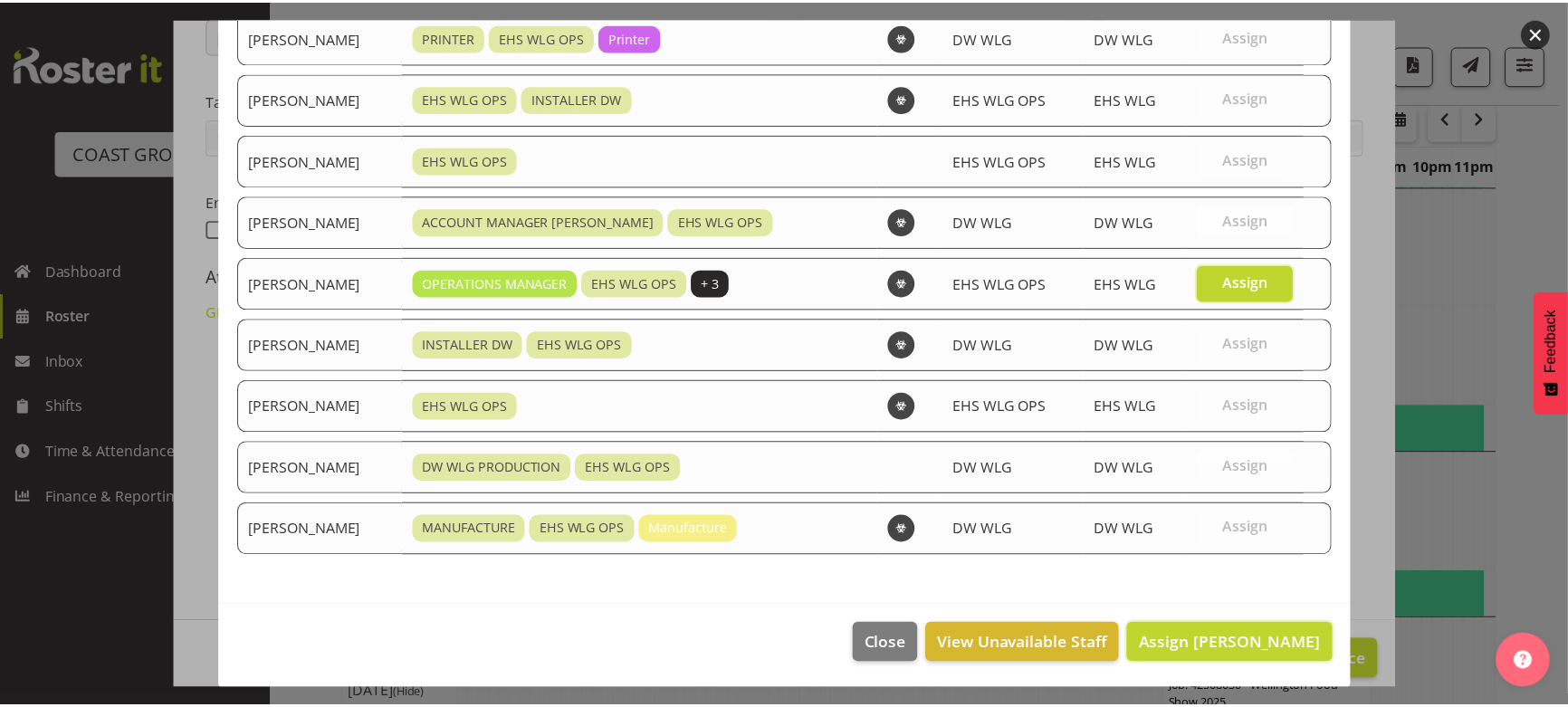
scroll to position [1554, 0]
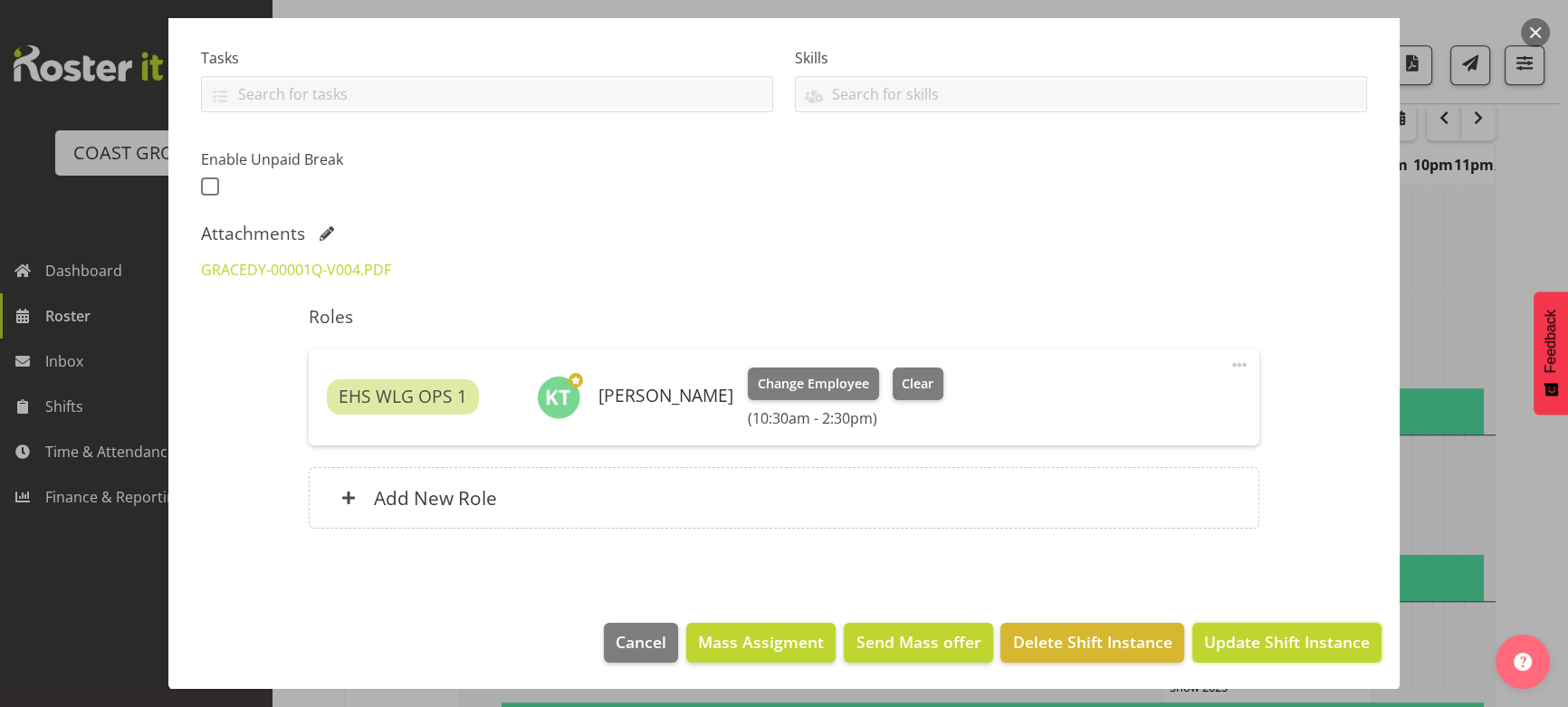
click at [1234, 661] on button "Update Shift Instance" at bounding box center [1287, 643] width 190 height 40
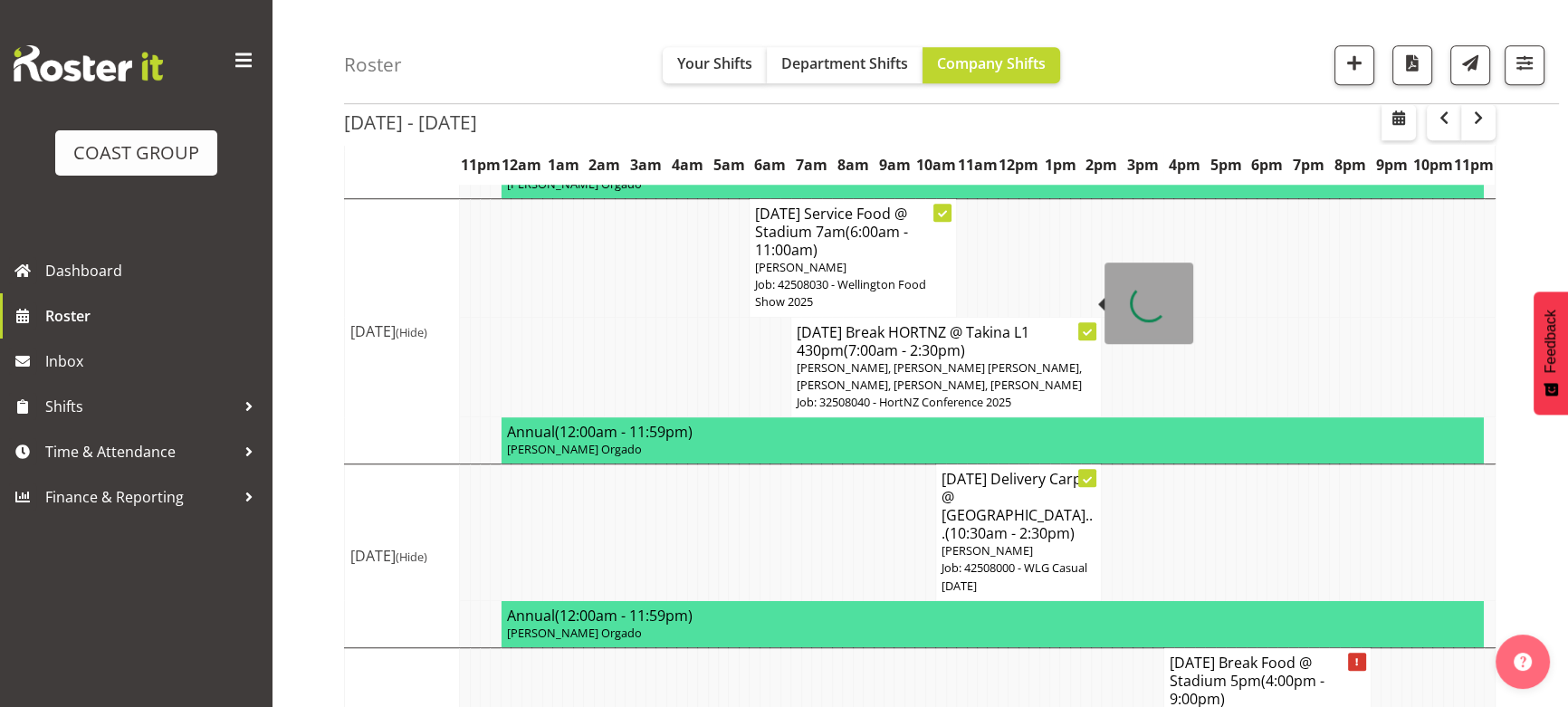
scroll to position [1573, 0]
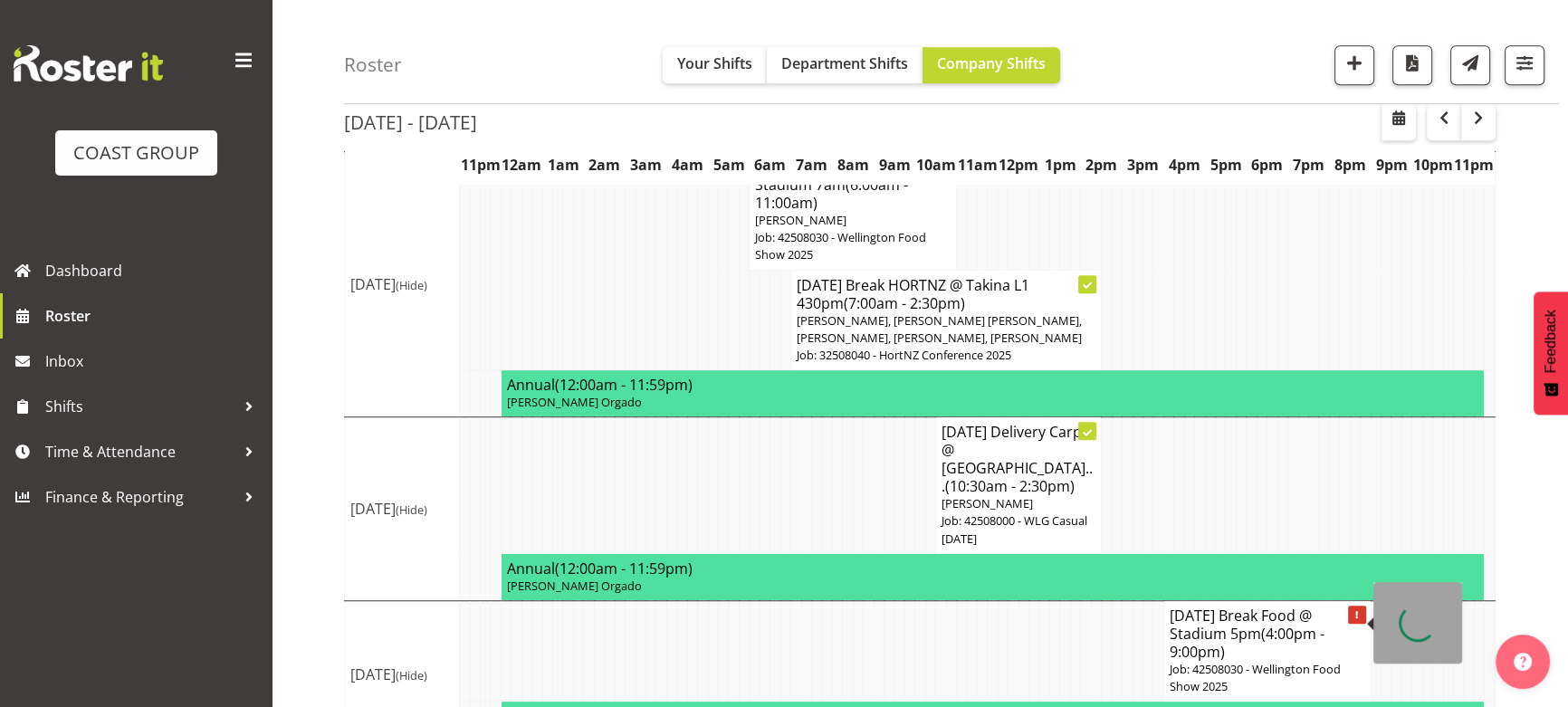
click at [1268, 607] on h4 "[DATE] Break Food @ Stadium 5pm (4:00pm - 9:00pm)" at bounding box center [1267, 633] width 195 height 54
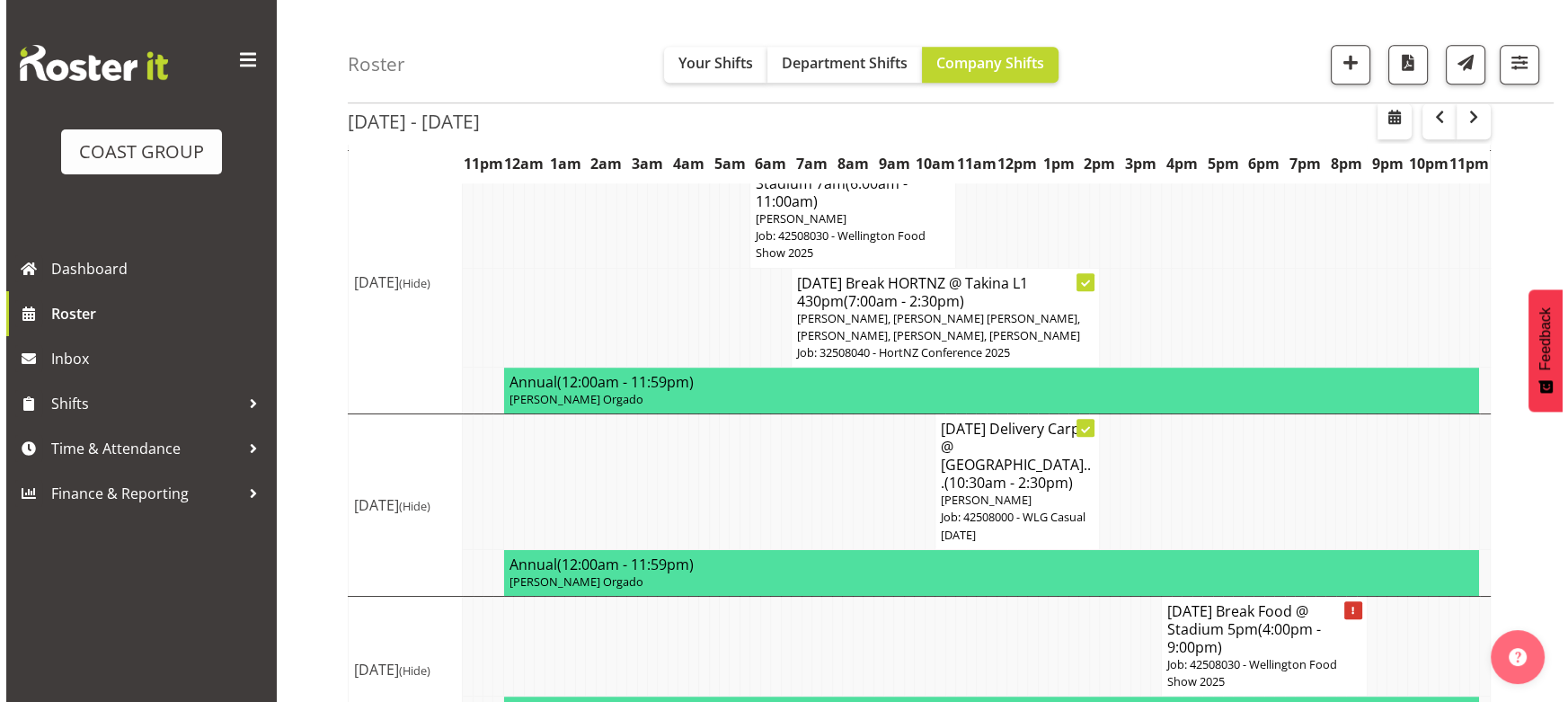
scroll to position [1543, 0]
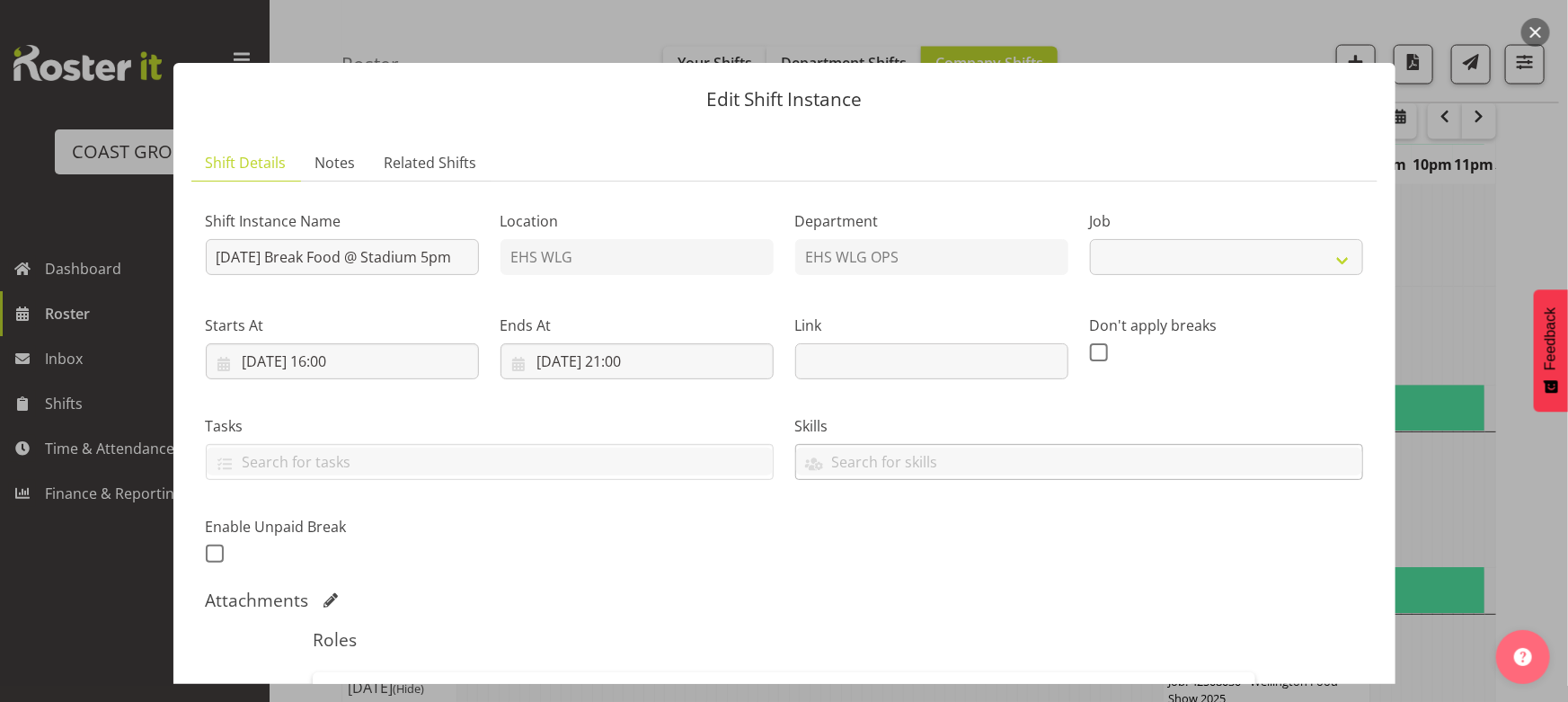
select select "9141"
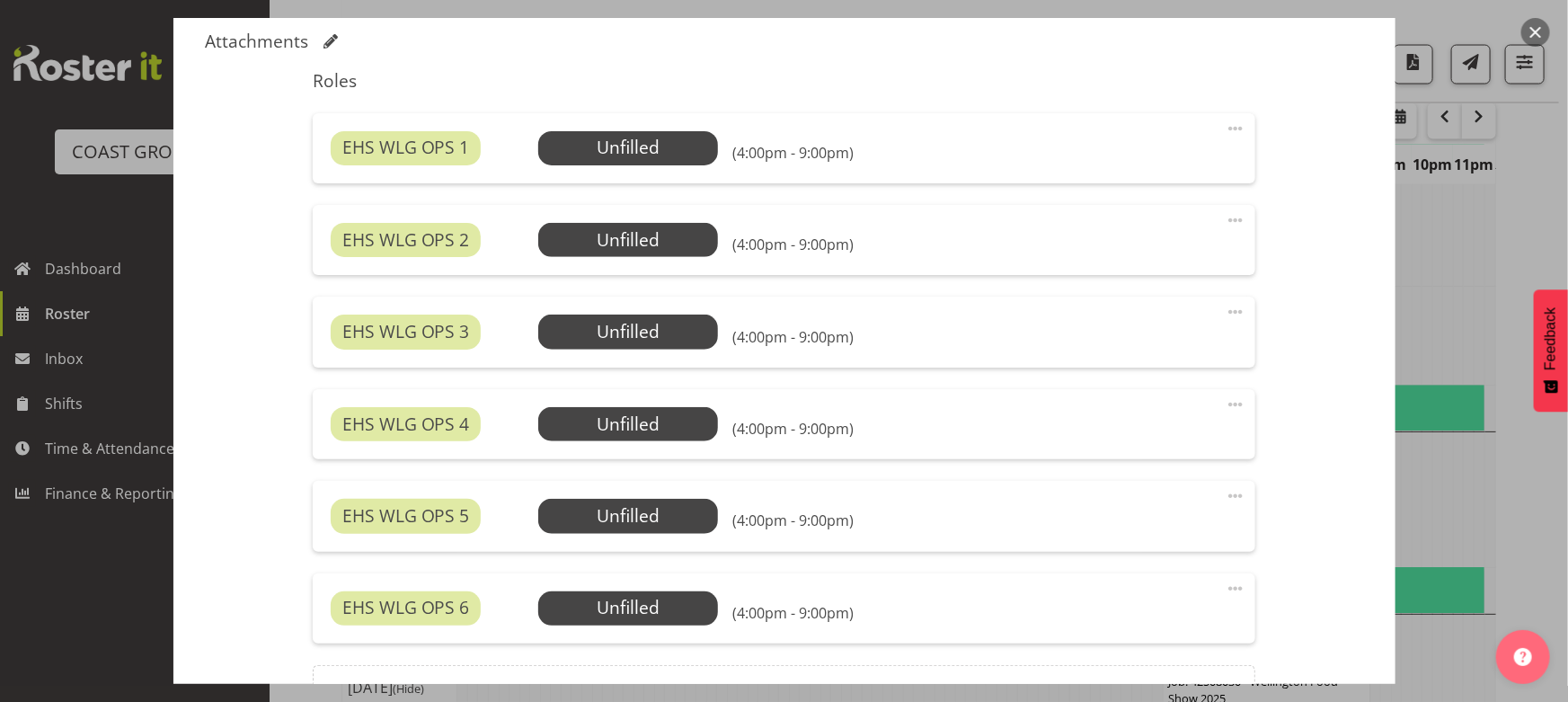
scroll to position [571, 0]
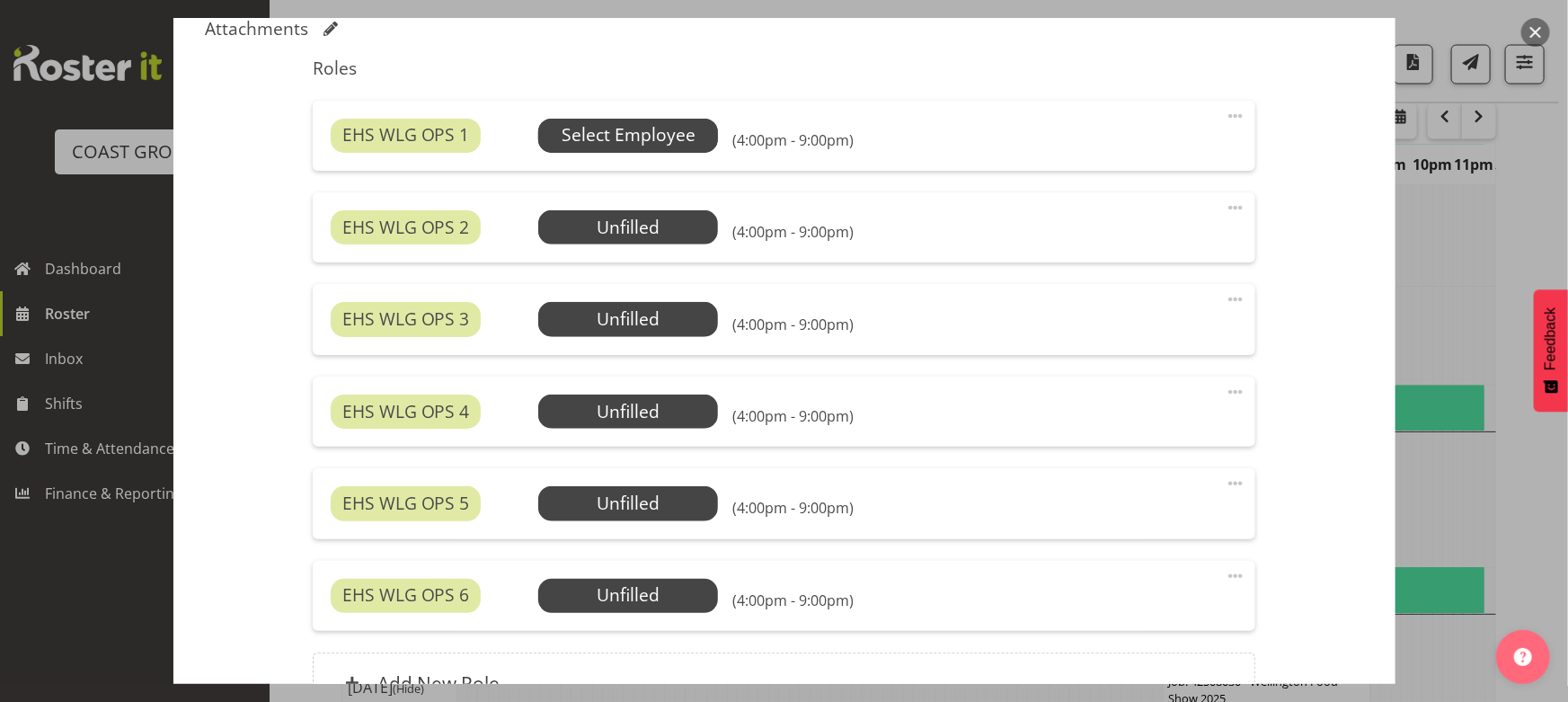
click at [666, 128] on span "Select Employee" at bounding box center [629, 136] width 134 height 26
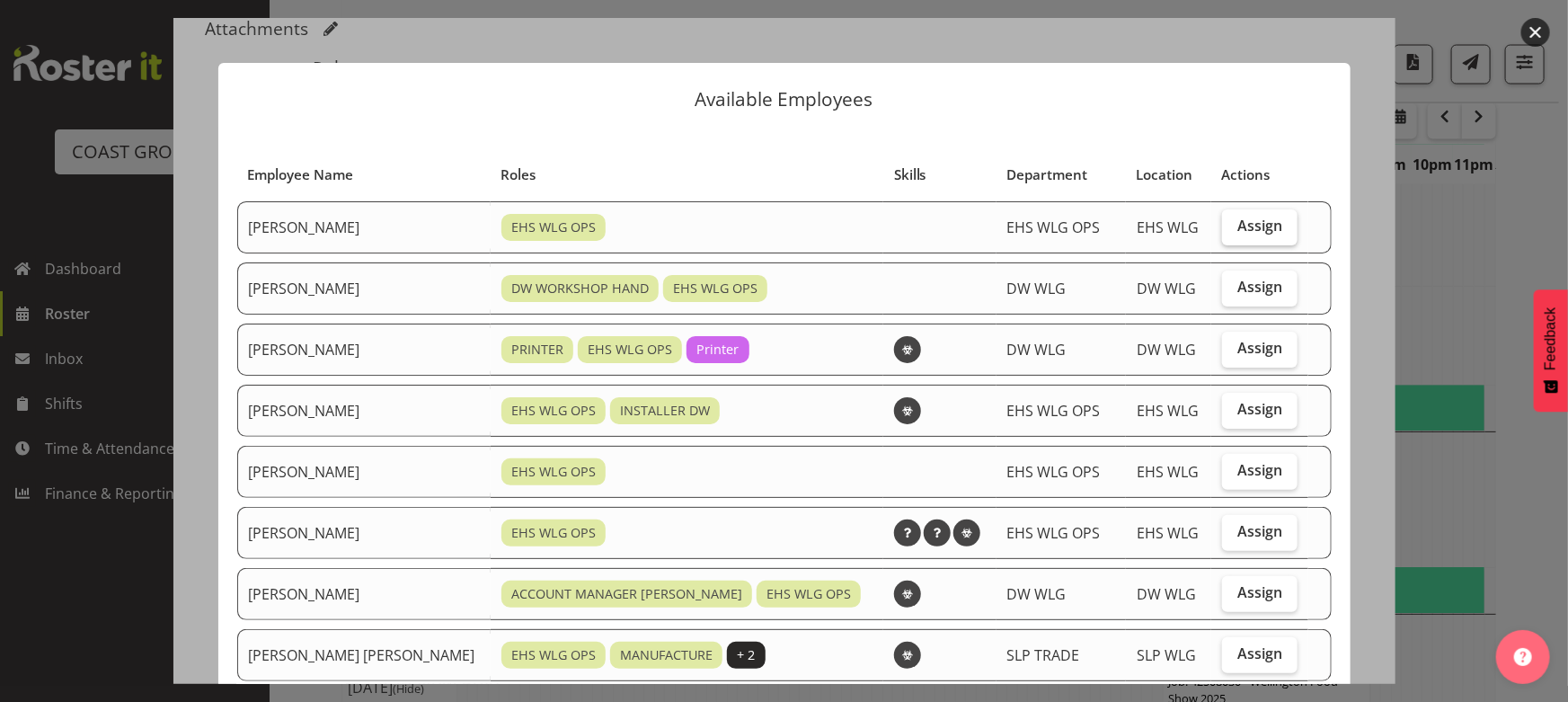
click at [1239, 234] on label "Assign" at bounding box center [1260, 227] width 75 height 36
click at [1234, 231] on input "Assign" at bounding box center [1228, 226] width 11 height 11
checkbox input "true"
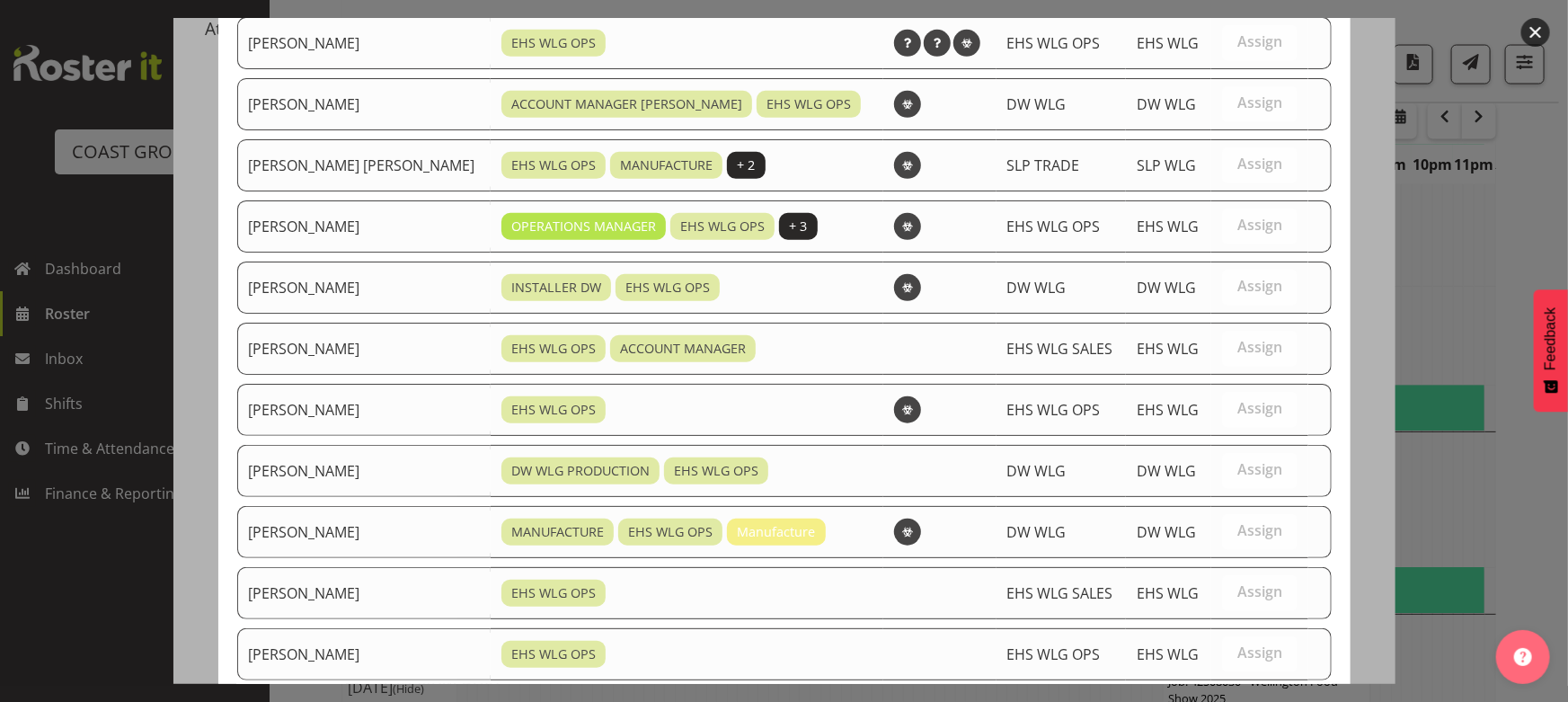
scroll to position [616, 0]
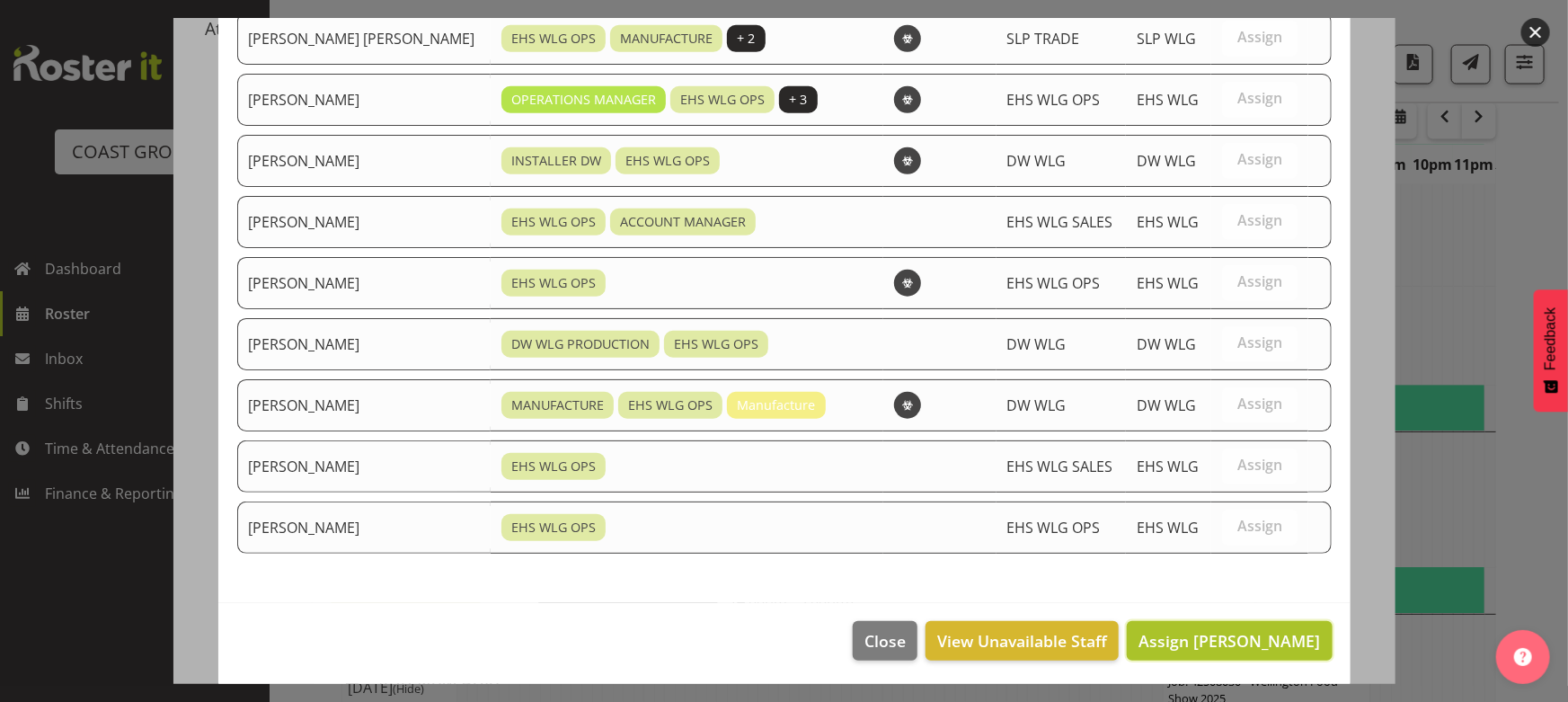
click at [1296, 630] on span "Assign [PERSON_NAME]" at bounding box center [1229, 640] width 182 height 22
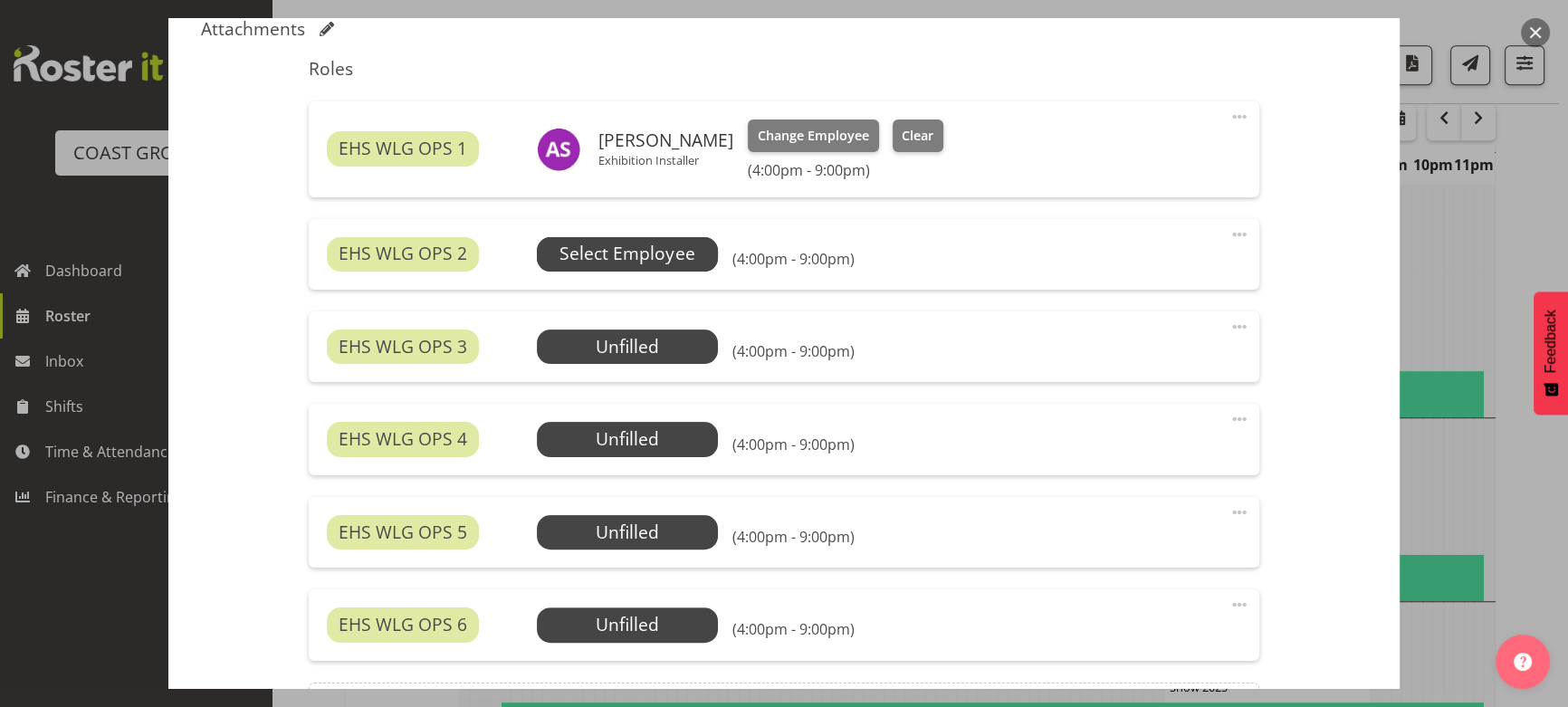
click at [688, 264] on span "Select Employee" at bounding box center [627, 254] width 135 height 27
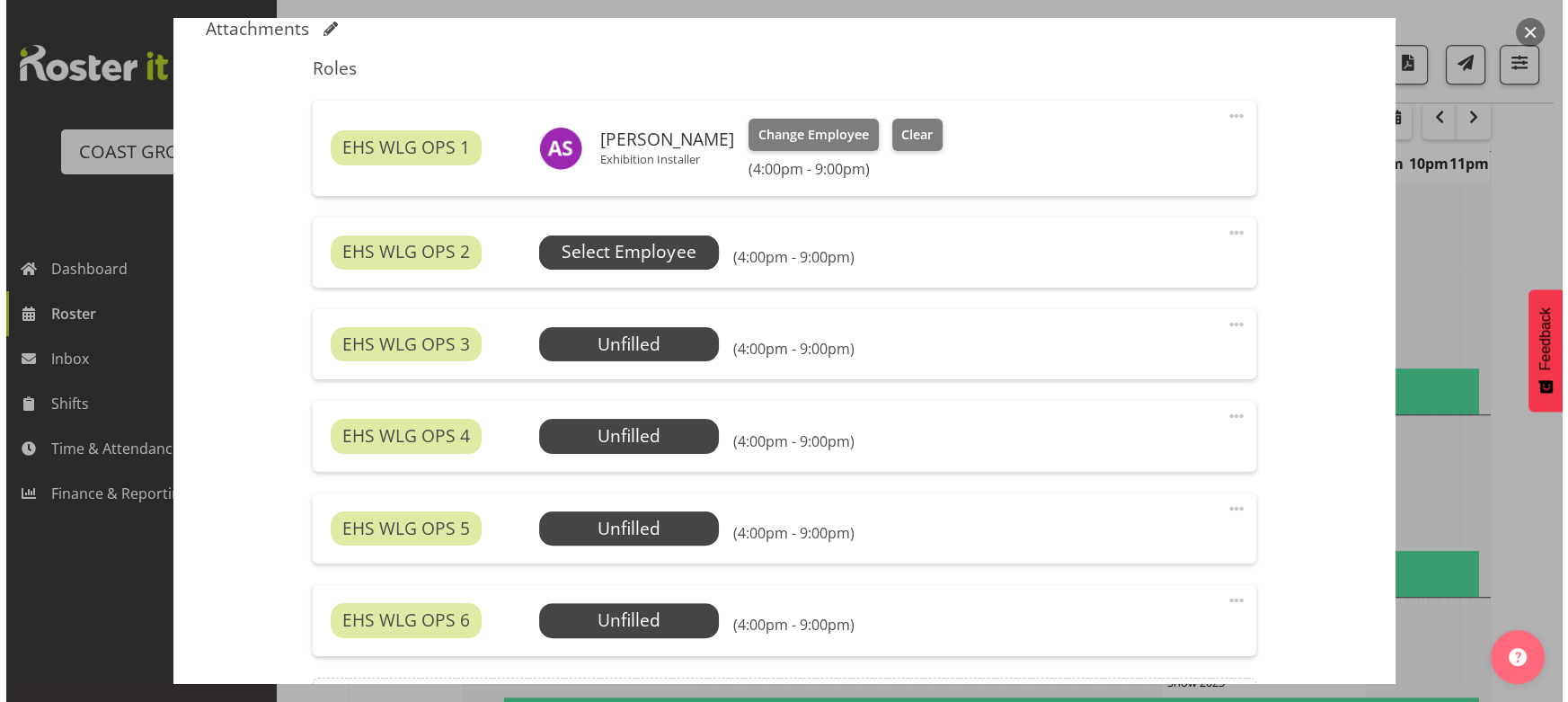
scroll to position [1543, 0]
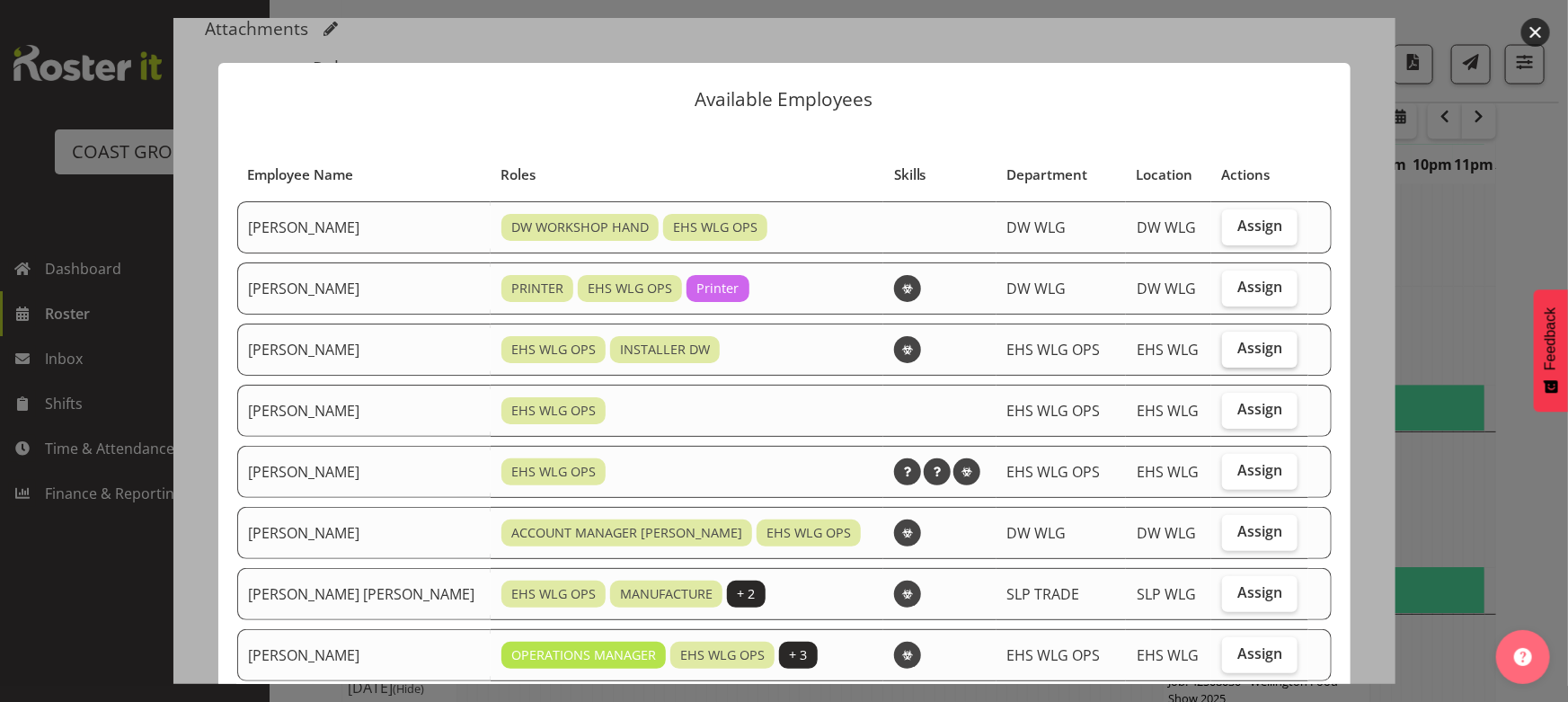
click at [1258, 357] on label "Assign" at bounding box center [1260, 349] width 75 height 36
click at [1234, 354] on input "Assign" at bounding box center [1228, 348] width 11 height 11
checkbox input "true"
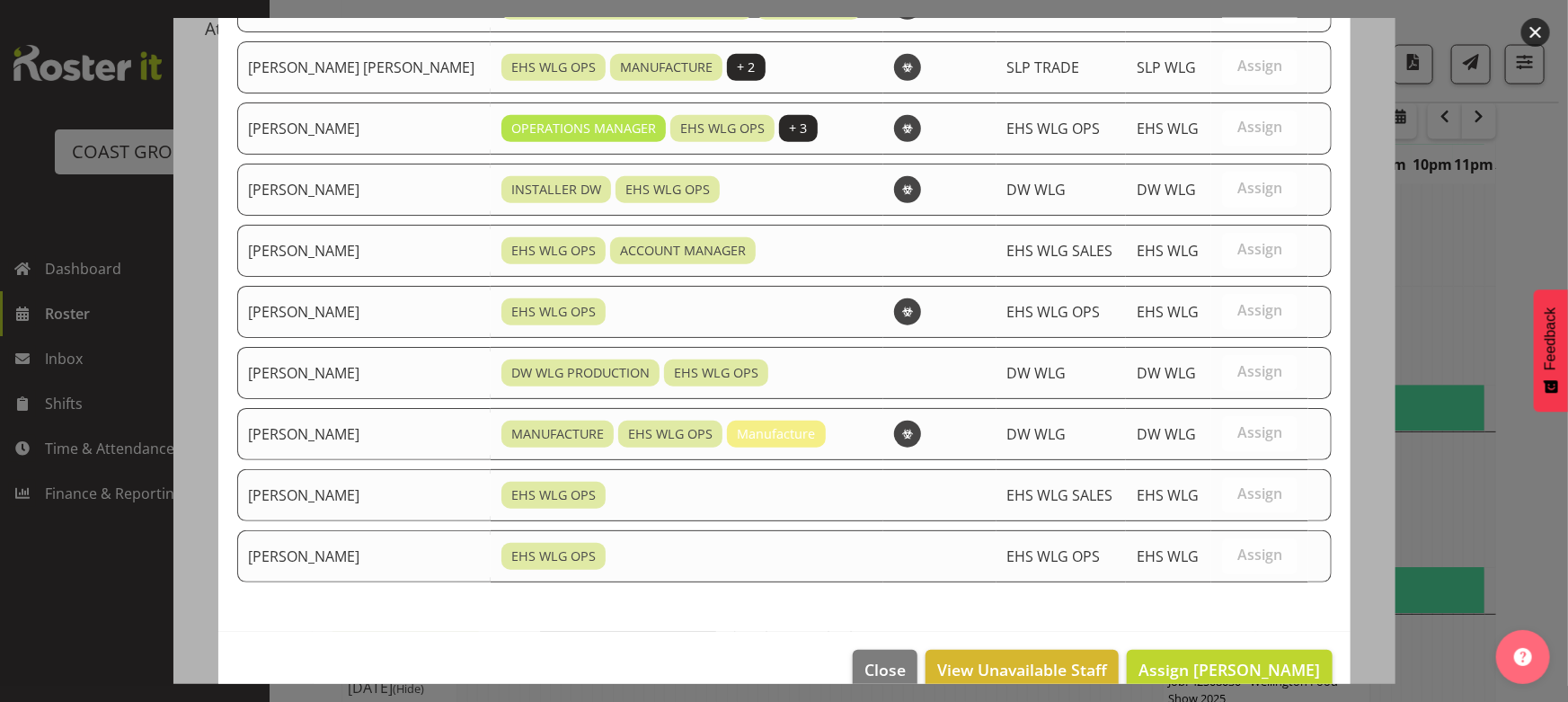
scroll to position [556, 0]
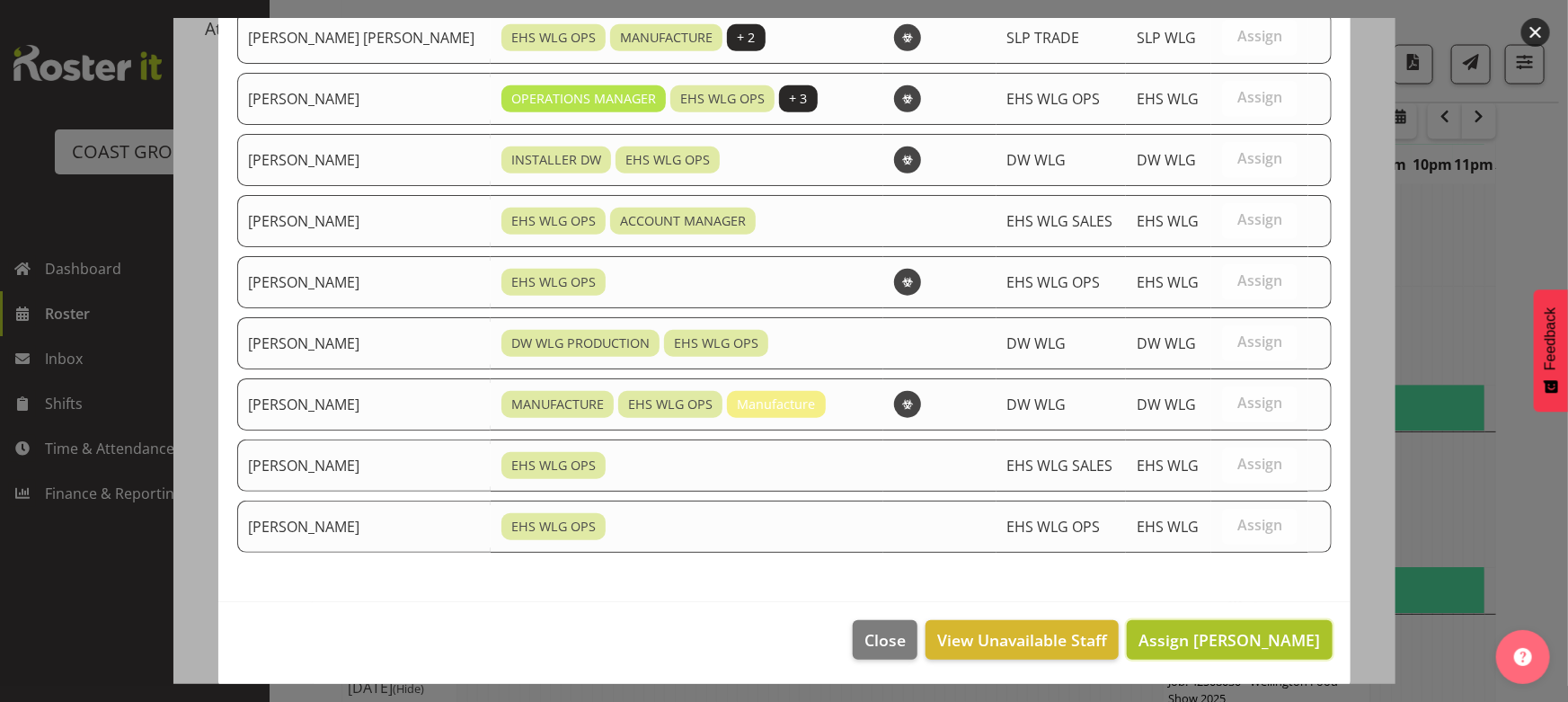
click at [1224, 645] on span "Assign [PERSON_NAME]" at bounding box center [1229, 639] width 182 height 22
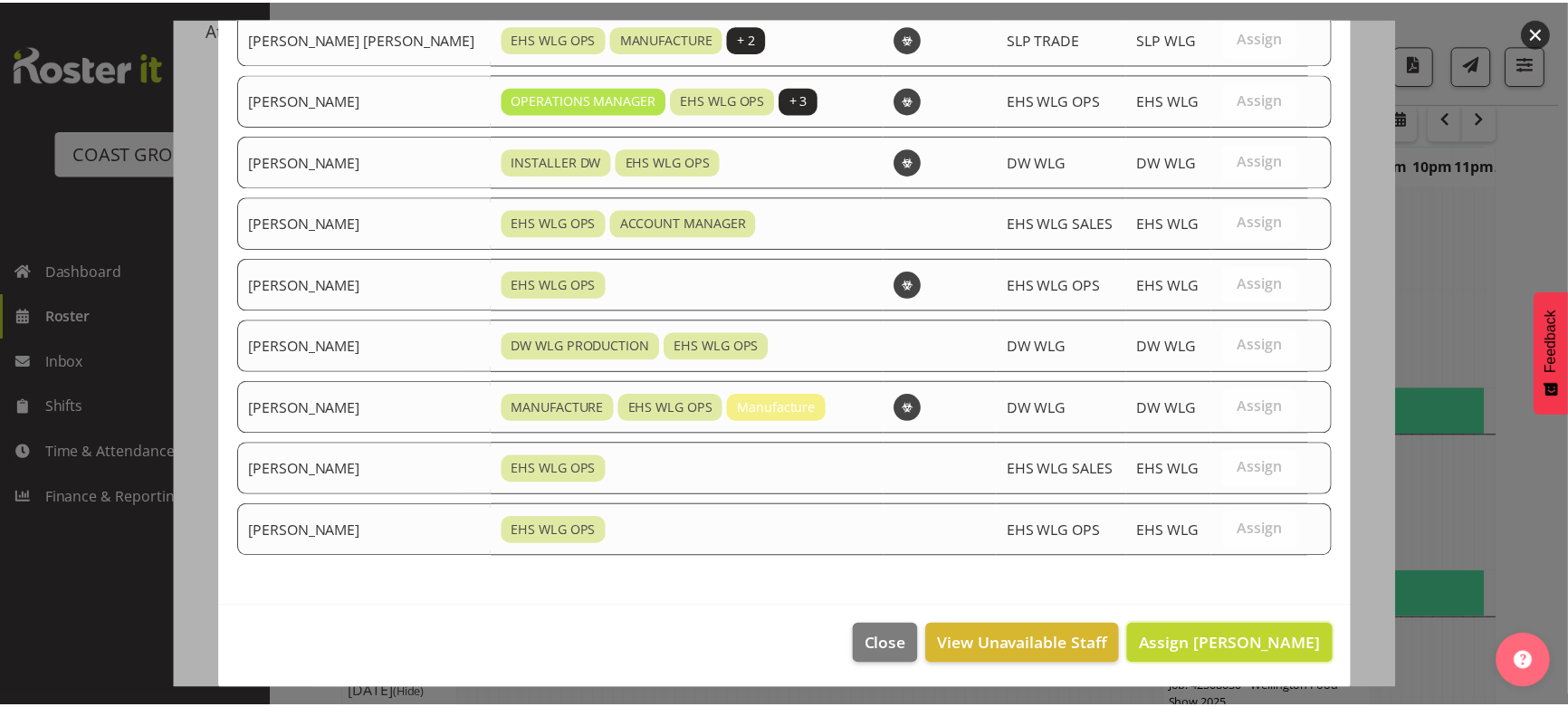
scroll to position [1572, 0]
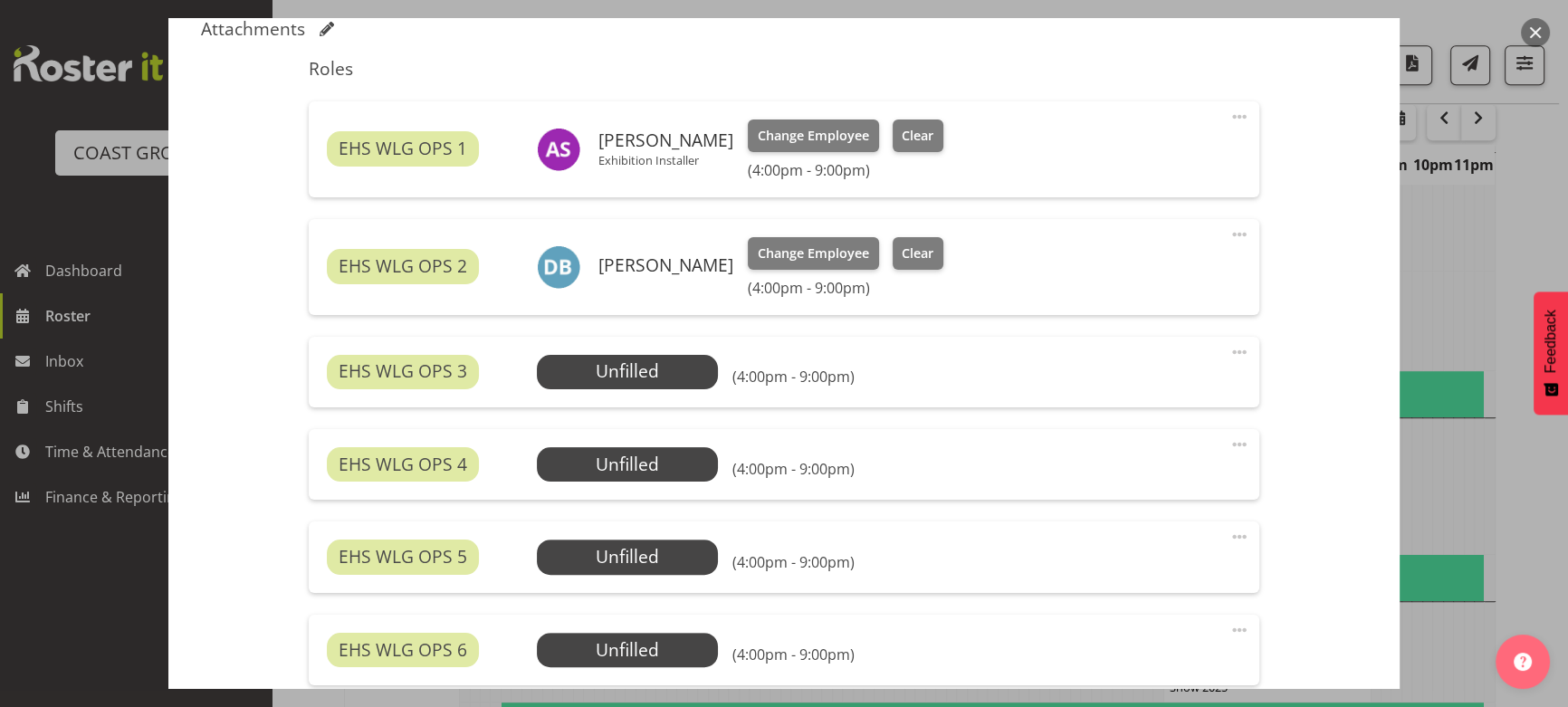
click at [698, 389] on div "EHS WLG OPS 3 Unfilled Select Employee (4:00pm - 9:00pm) Edit Cover Role Delete" at bounding box center [784, 372] width 950 height 70
click at [698, 372] on span "Select Employee" at bounding box center [627, 372] width 181 height 34
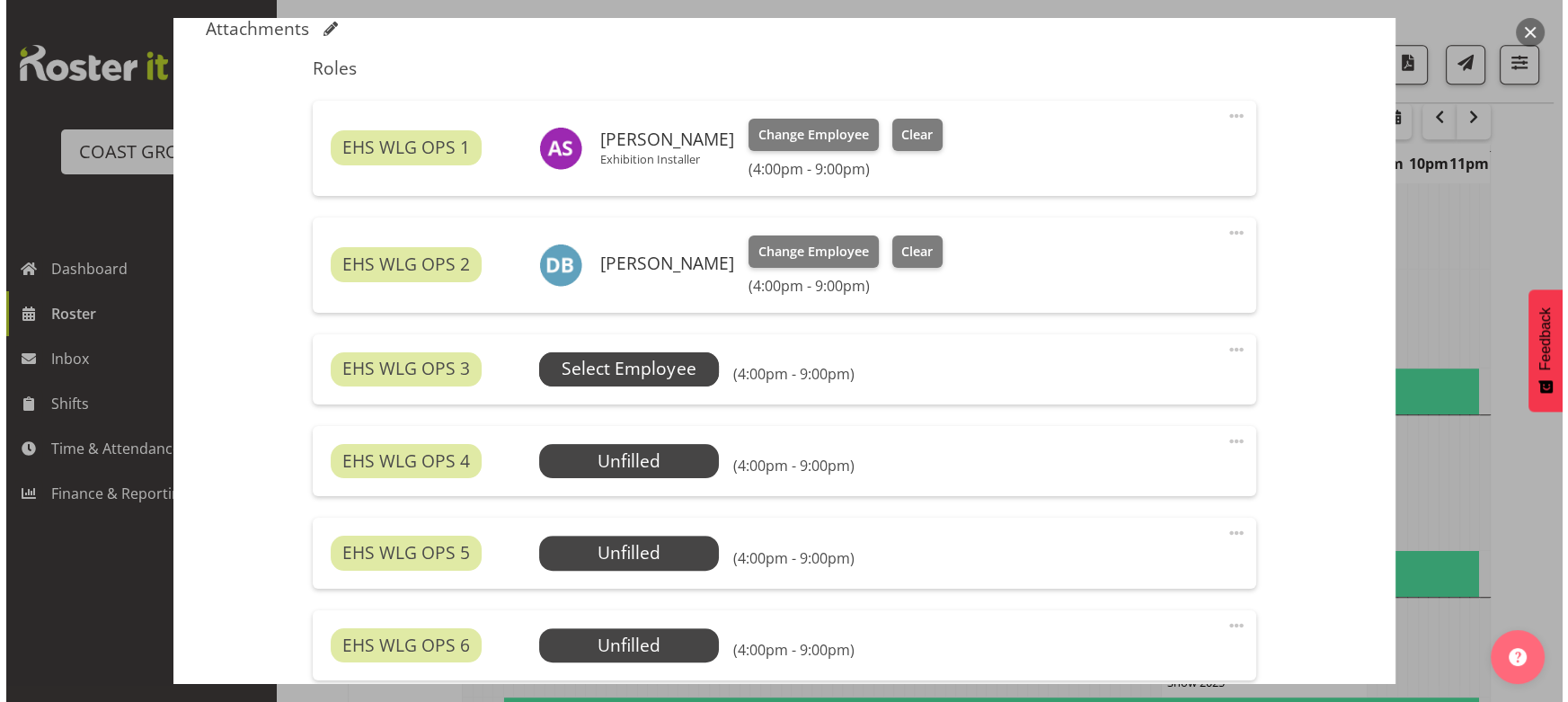
scroll to position [1543, 0]
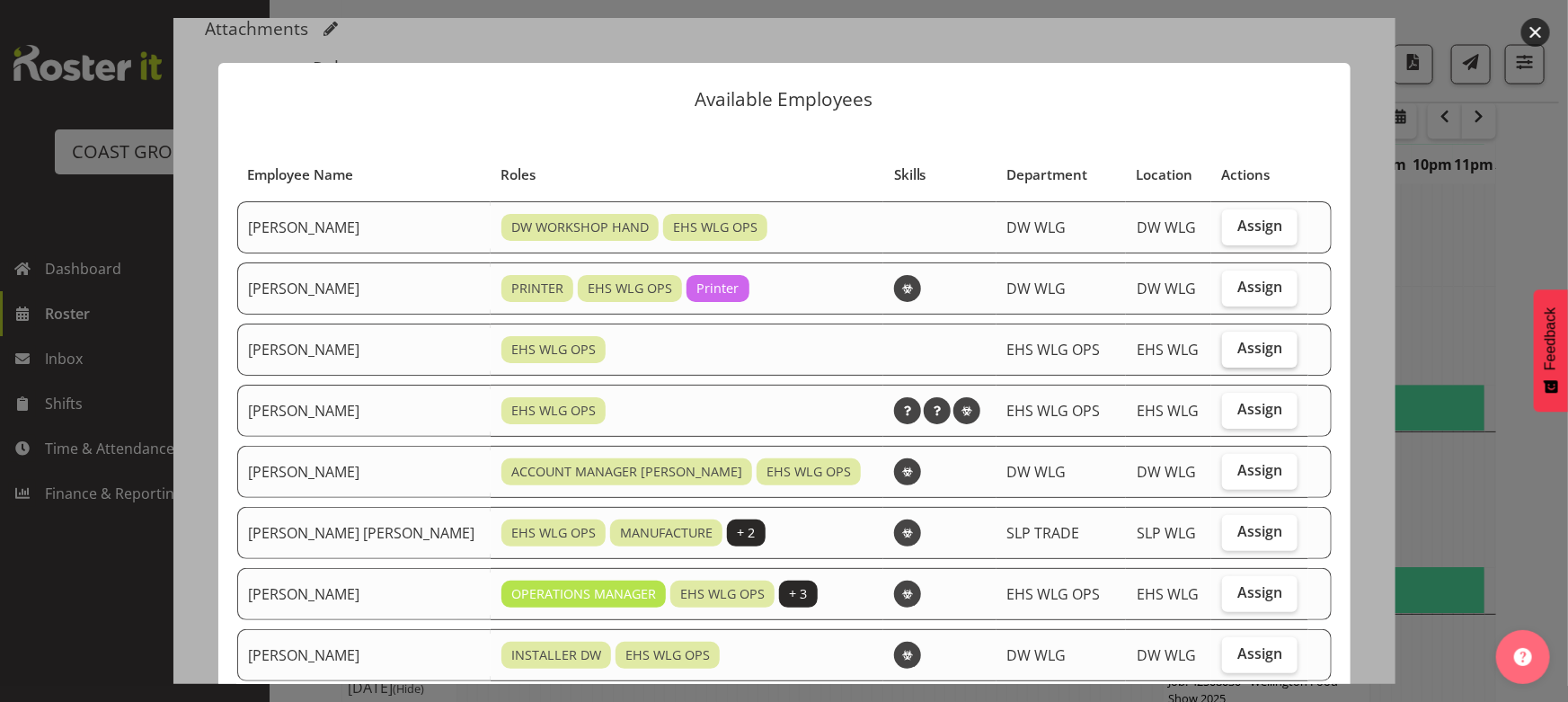
click at [1271, 352] on label "Assign" at bounding box center [1260, 349] width 75 height 36
click at [1234, 352] on input "Assign" at bounding box center [1228, 348] width 11 height 11
checkbox input "true"
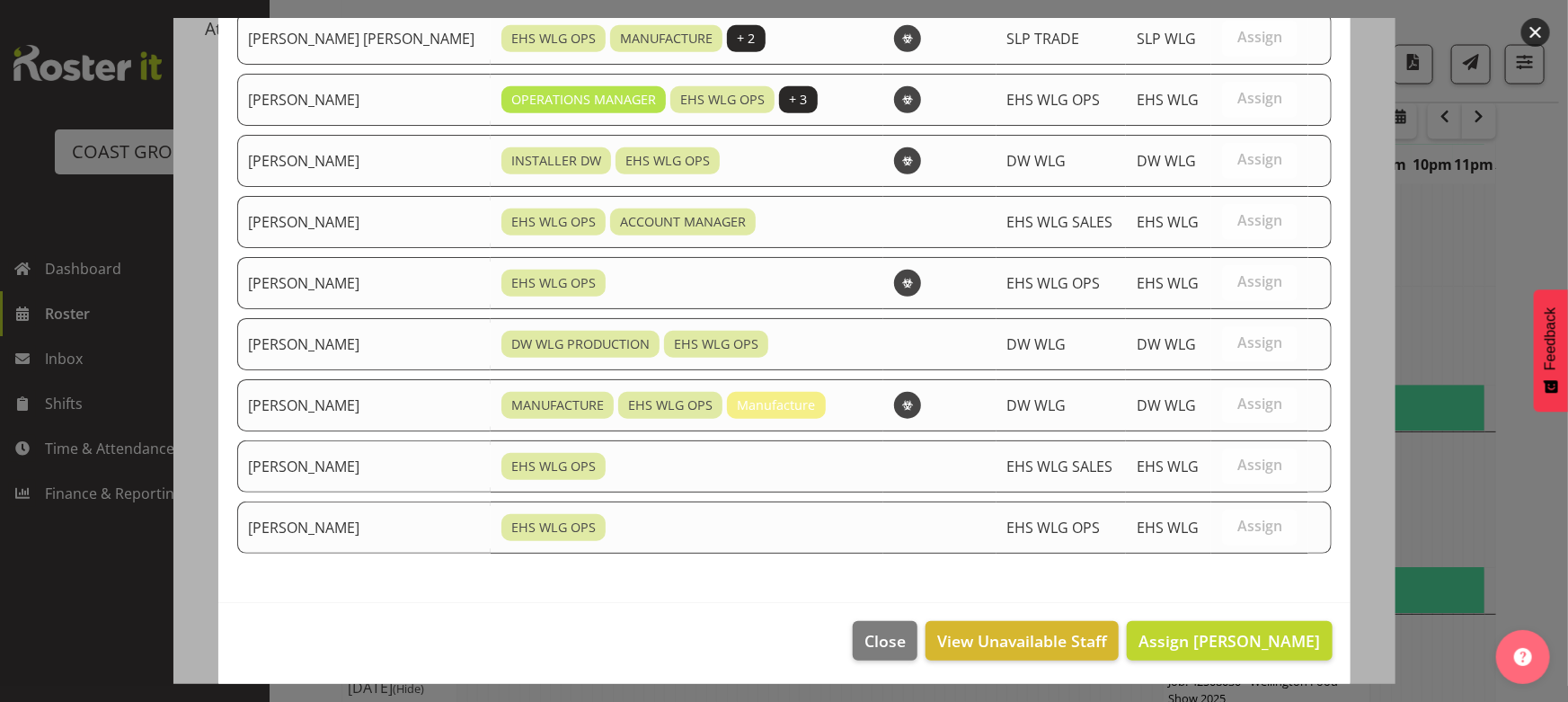
scroll to position [494, 0]
click at [1266, 639] on span "Assign [PERSON_NAME]" at bounding box center [1229, 640] width 182 height 22
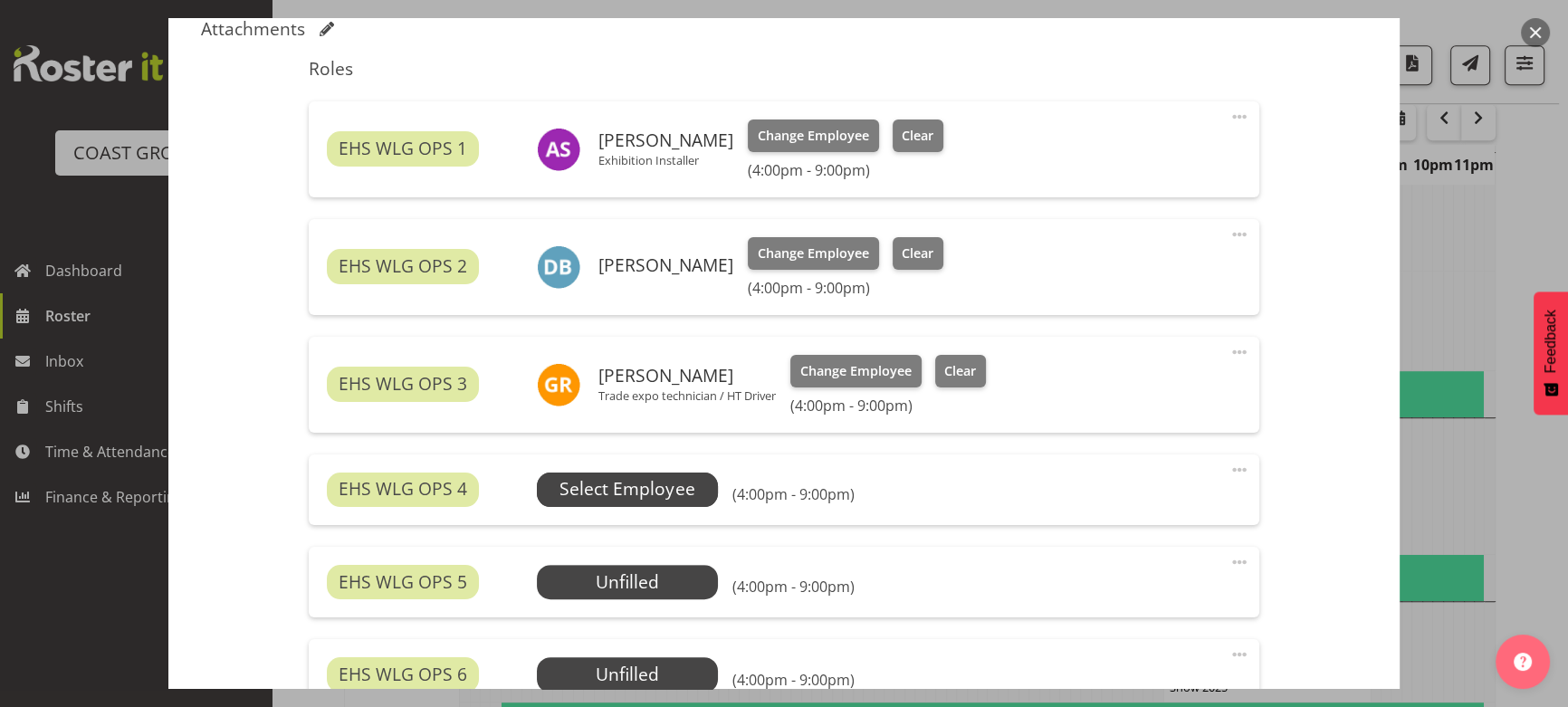
click at [622, 486] on span "Select Employee" at bounding box center [627, 489] width 135 height 27
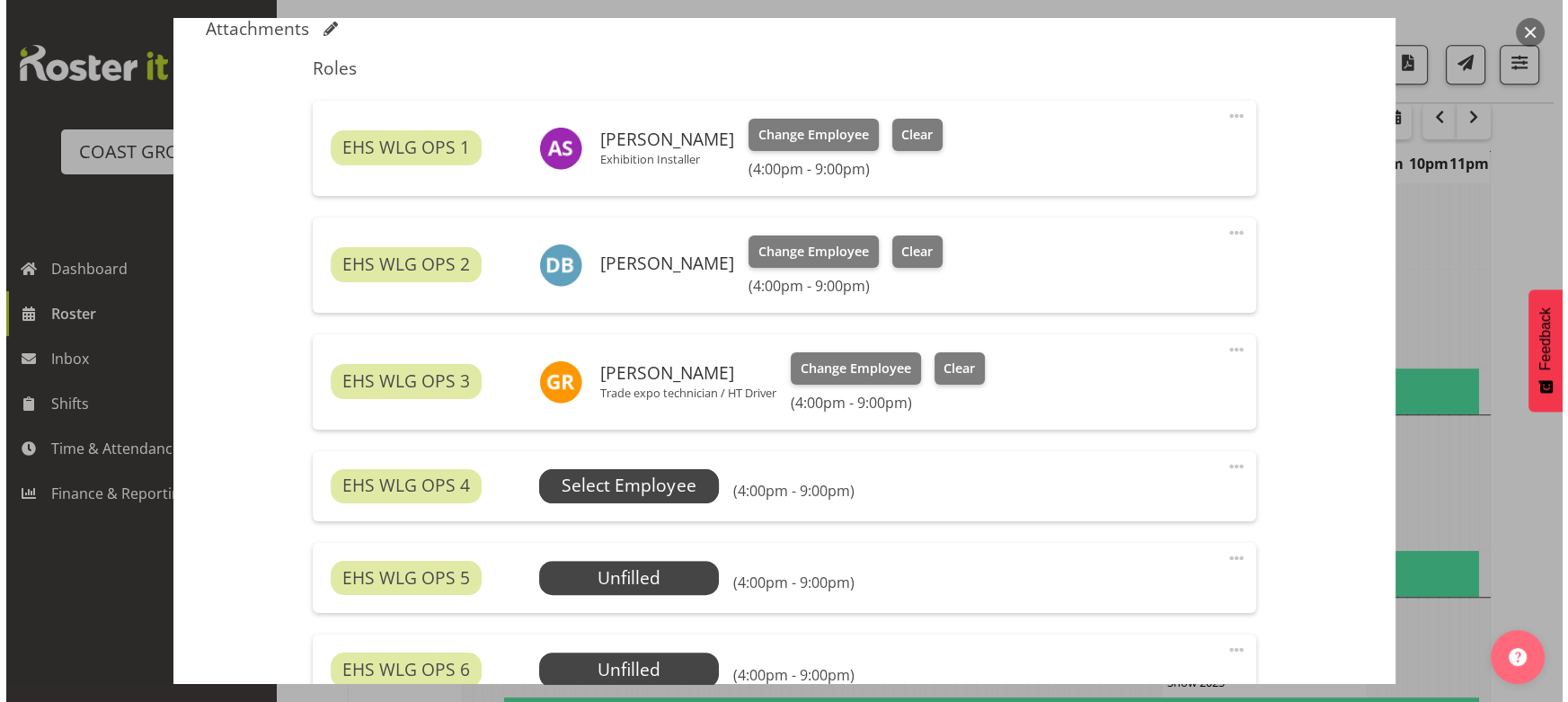
scroll to position [1543, 0]
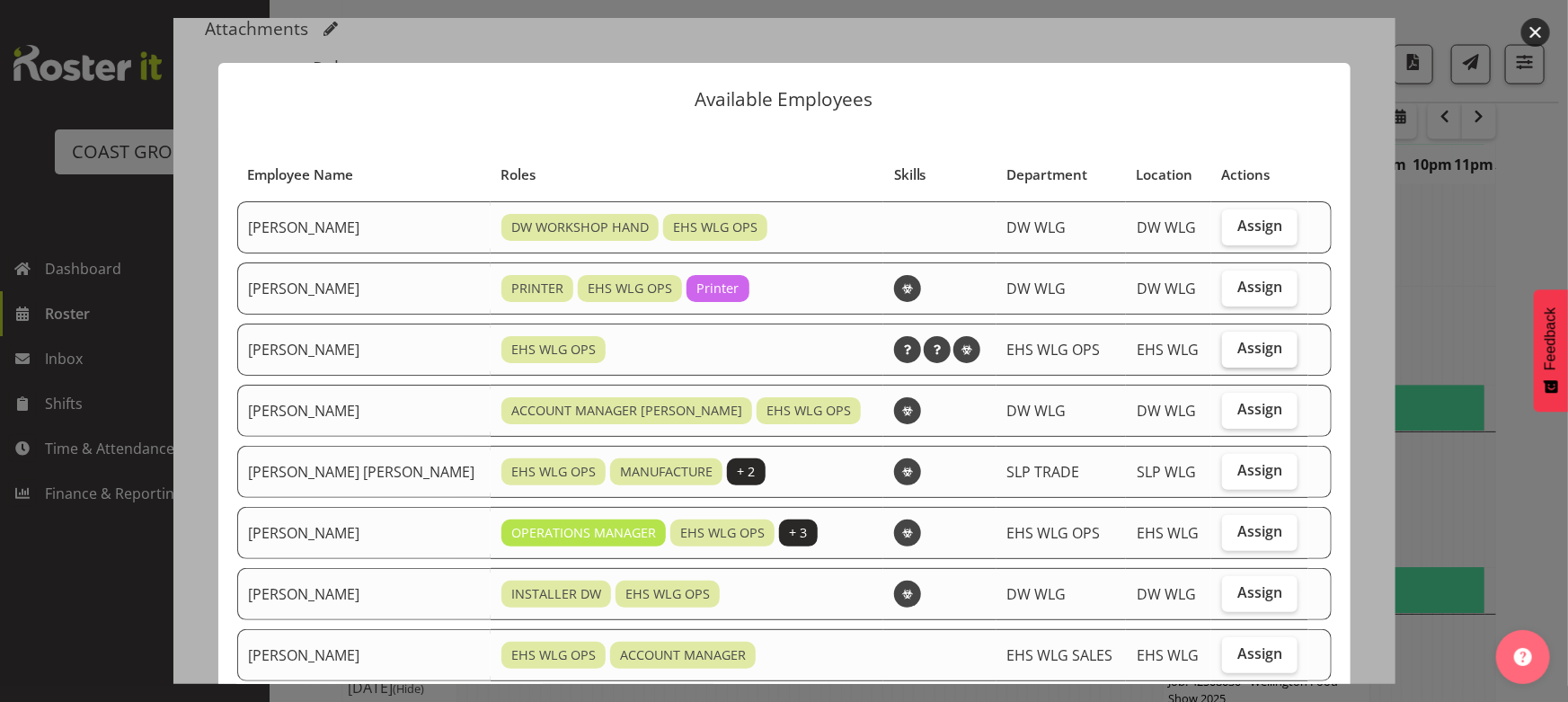
click at [1238, 354] on span "Assign" at bounding box center [1260, 347] width 45 height 18
click at [1234, 354] on input "Assign" at bounding box center [1228, 348] width 11 height 11
checkbox input "true"
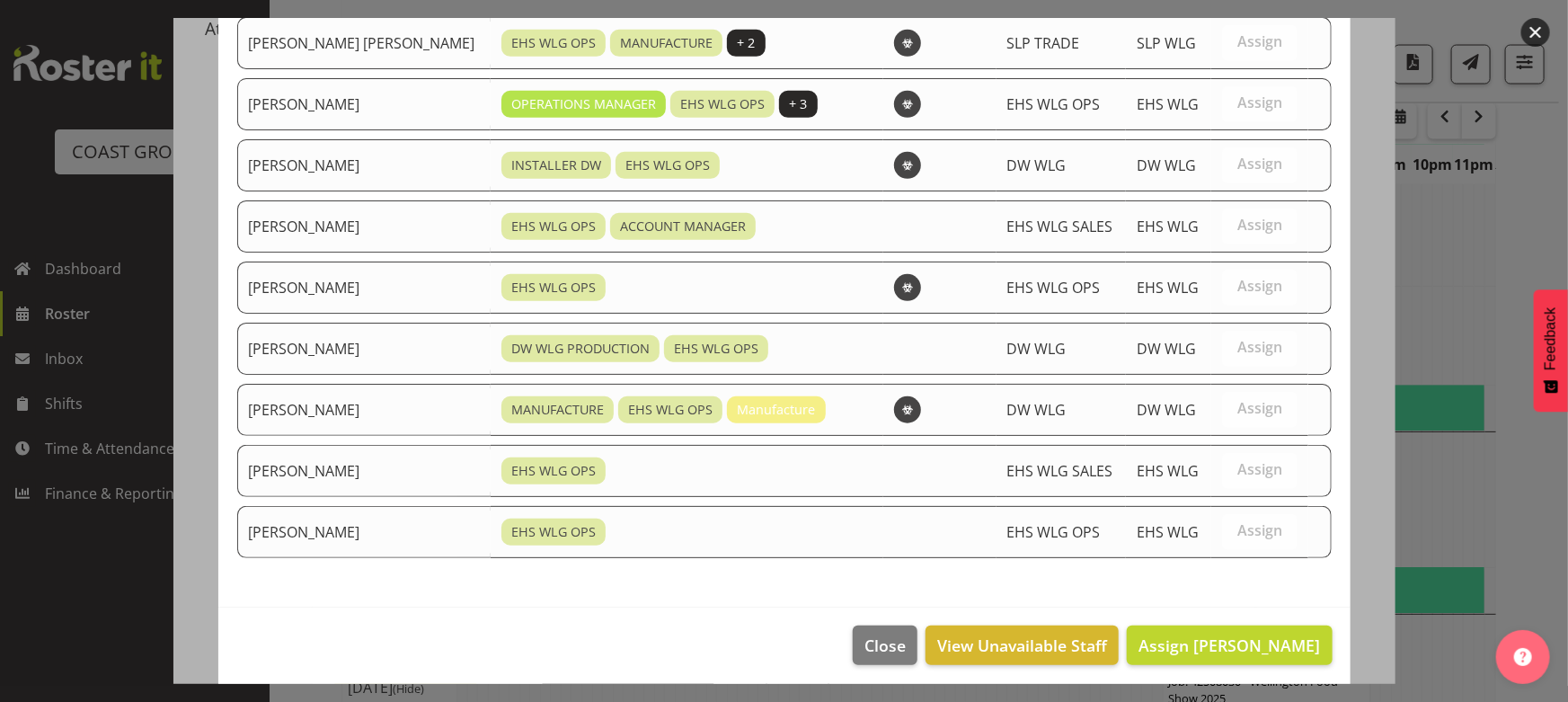
scroll to position [434, 0]
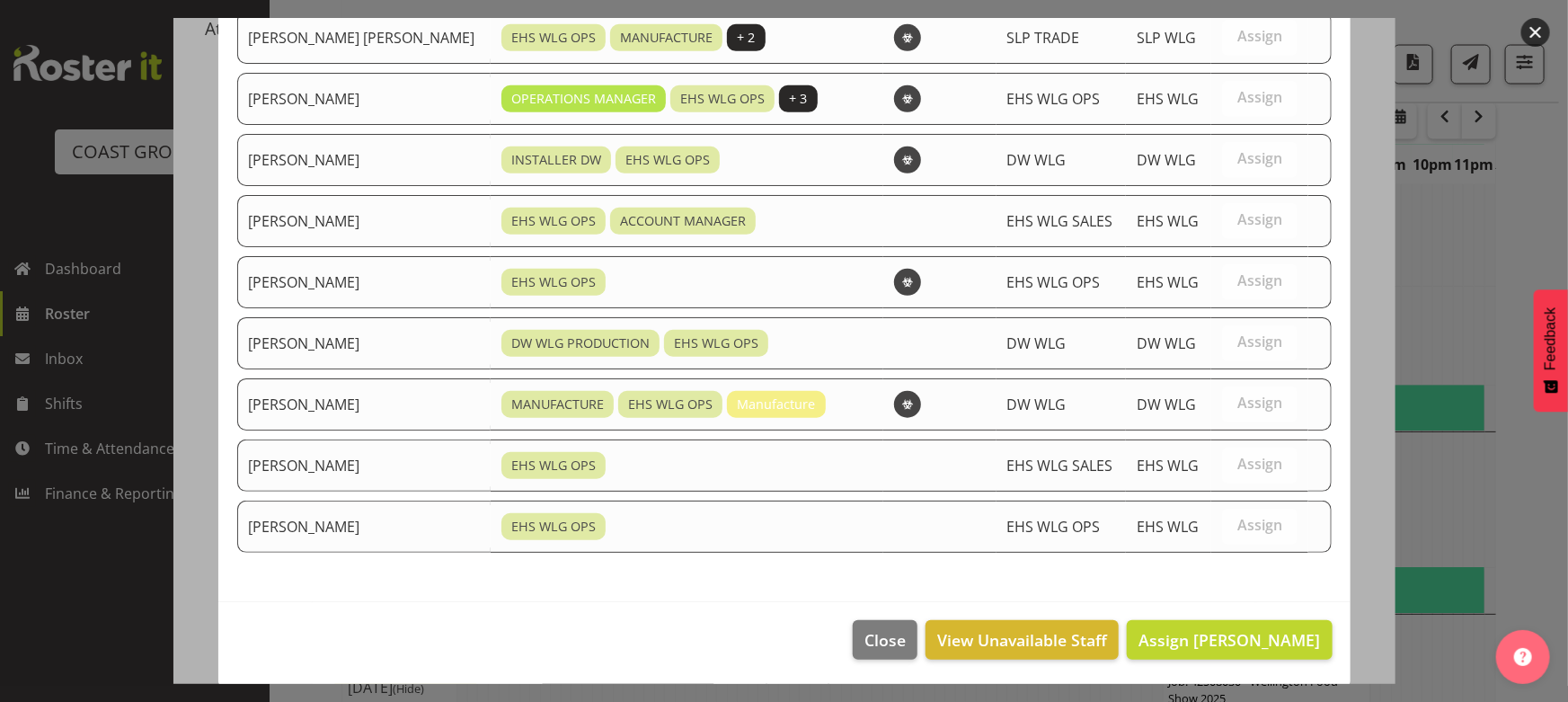
click at [1214, 615] on footer "Close View Unavailable Staff Assign [PERSON_NAME]" at bounding box center [784, 645] width 1132 height 85
click at [1158, 638] on span "Assign [PERSON_NAME]" at bounding box center [1229, 639] width 182 height 22
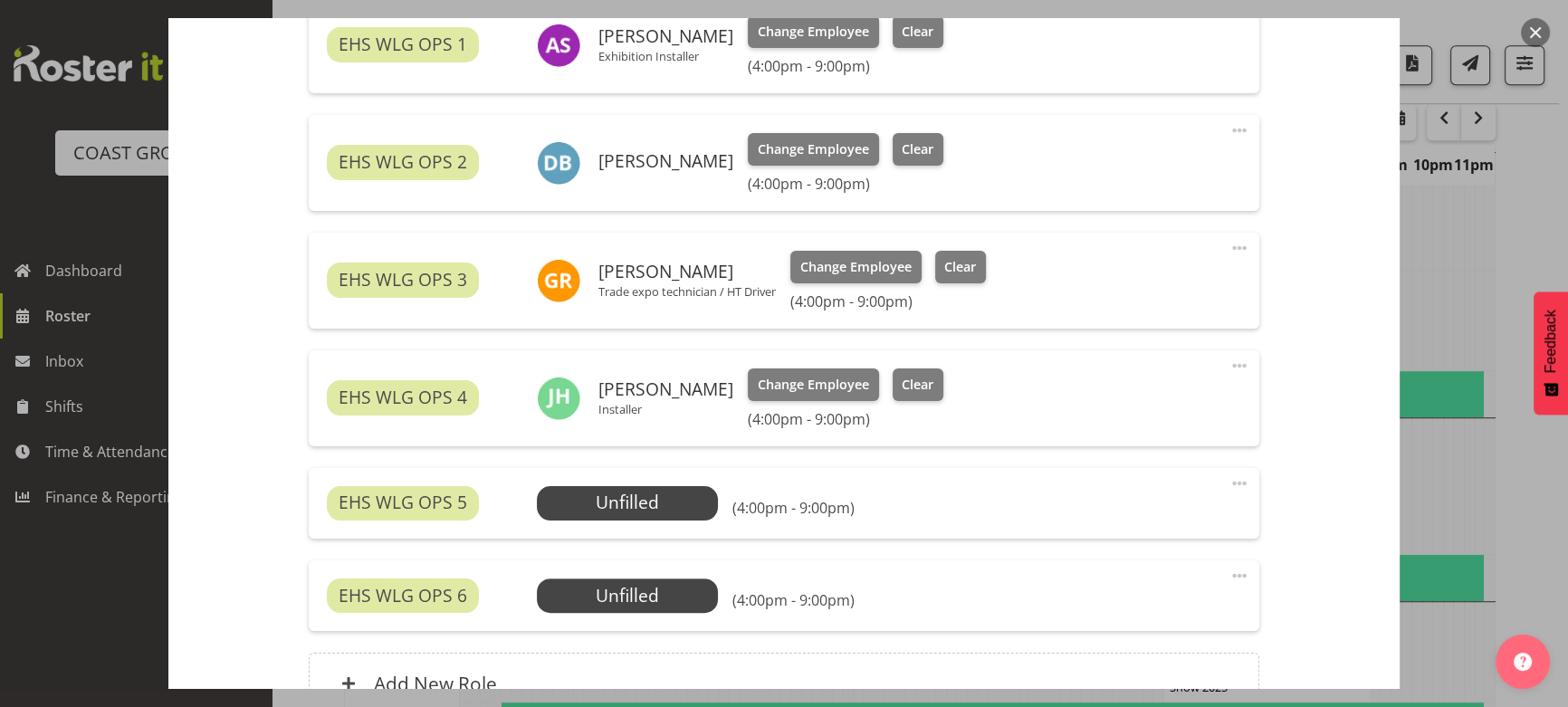
scroll to position [740, 0]
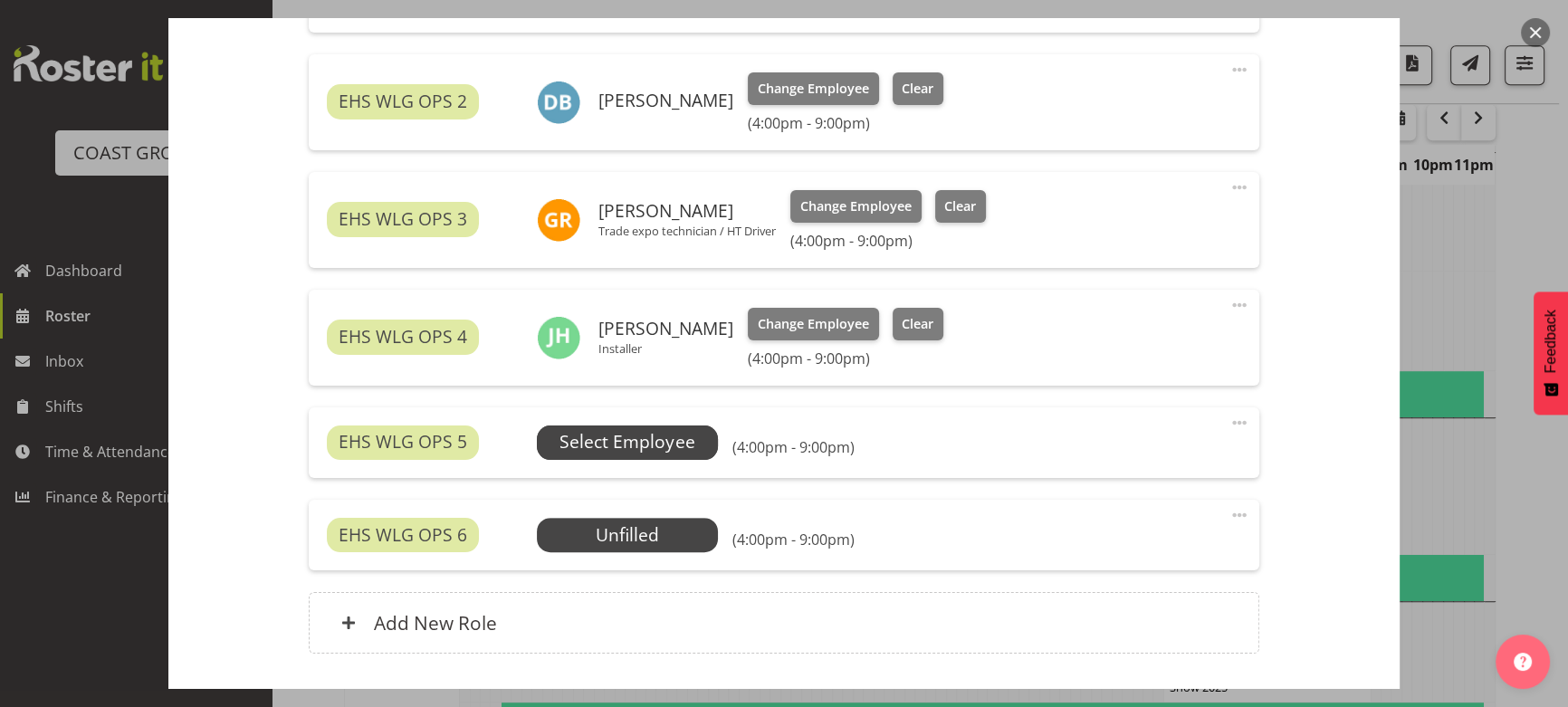
click at [655, 443] on span "Select Employee" at bounding box center [627, 443] width 135 height 27
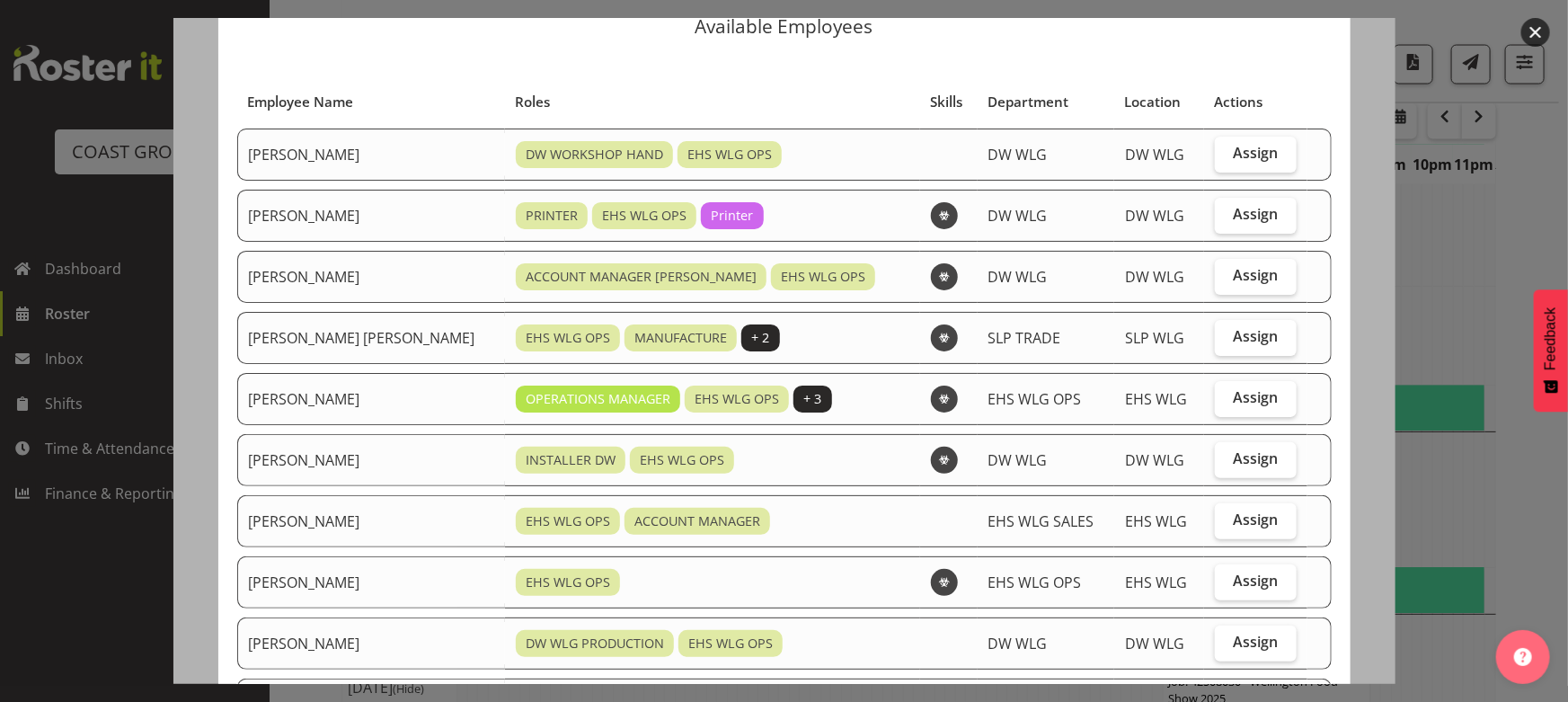
scroll to position [81, 0]
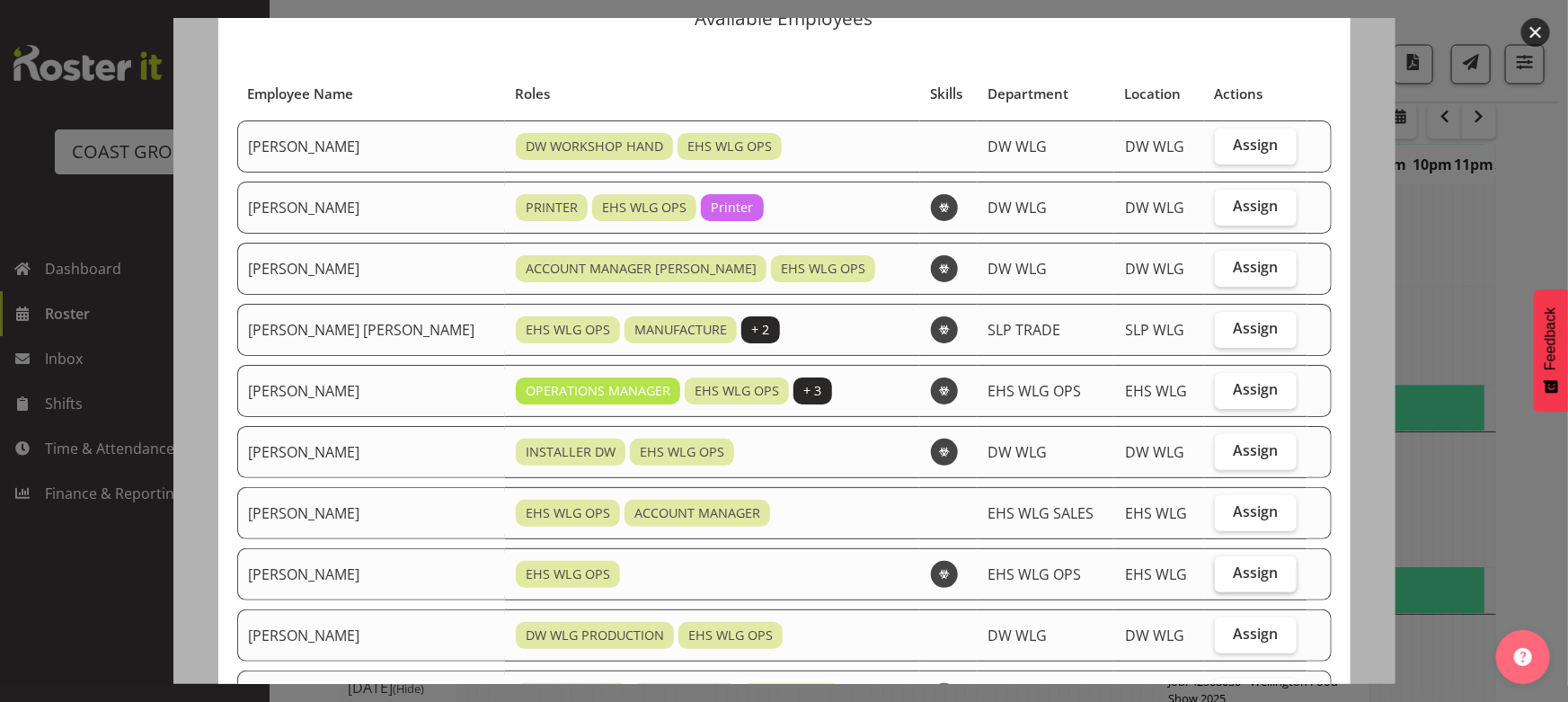
click at [1233, 579] on span "Assign" at bounding box center [1256, 572] width 45 height 18
click at [1224, 579] on input "Assign" at bounding box center [1221, 573] width 11 height 11
checkbox input "true"
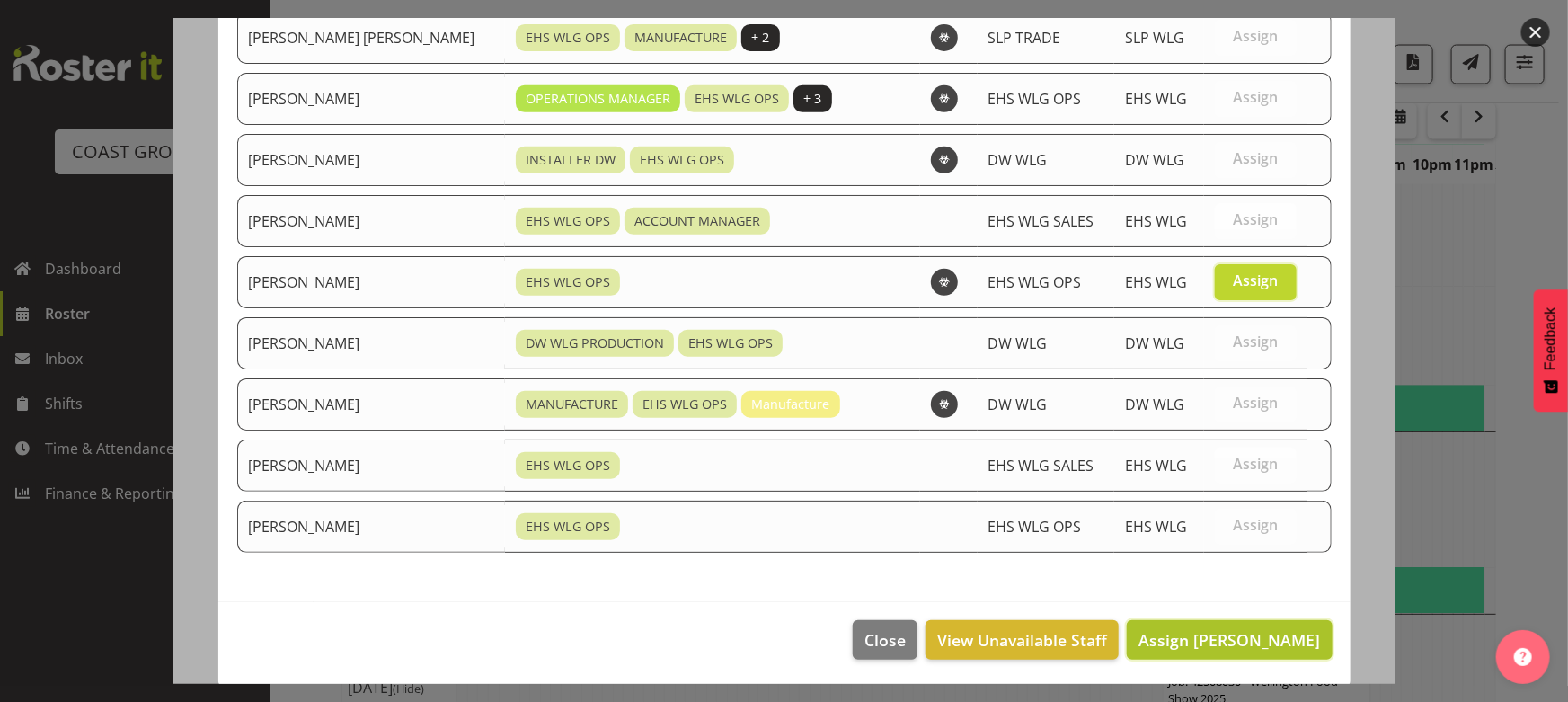
click at [1249, 644] on span "Assign [PERSON_NAME]" at bounding box center [1229, 639] width 182 height 22
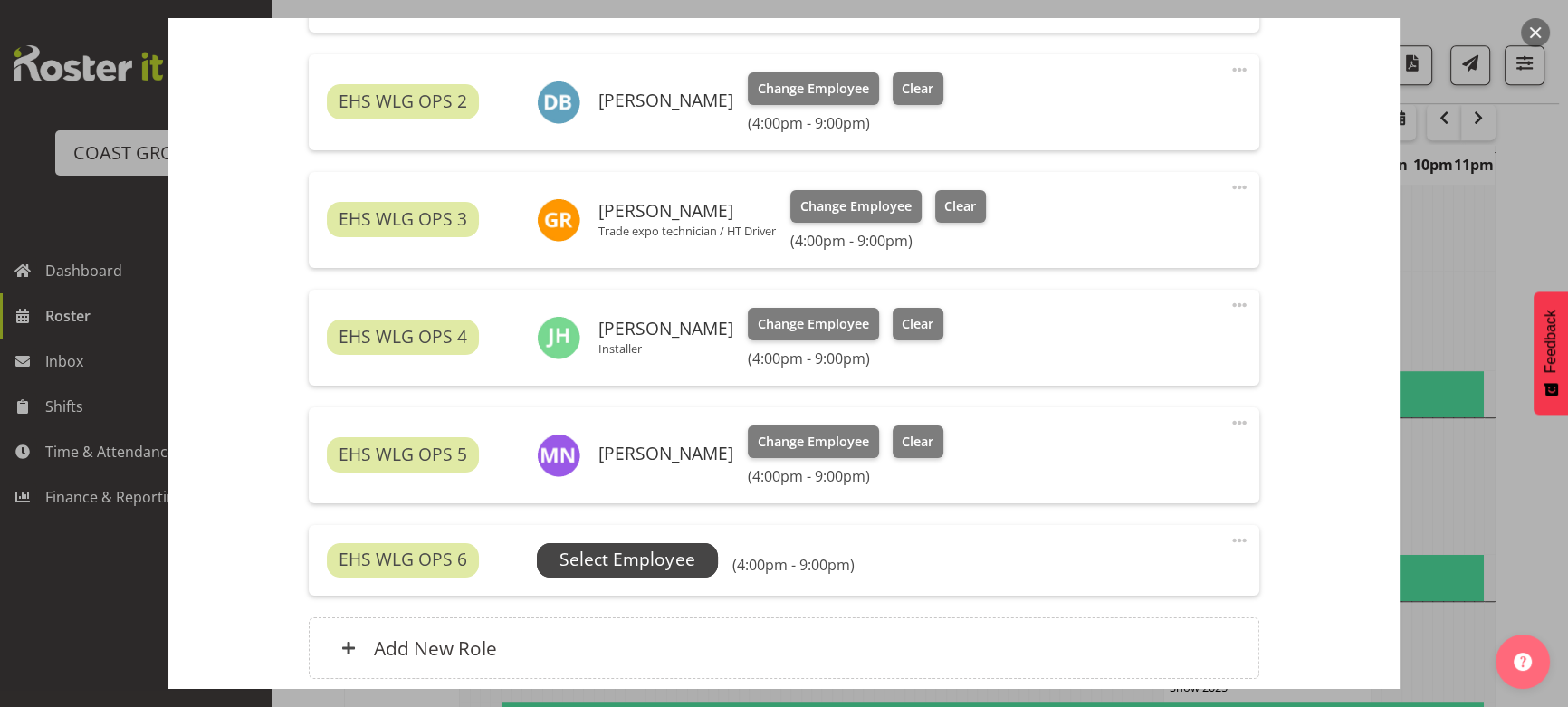
click at [655, 569] on span "Select Employee" at bounding box center [627, 560] width 135 height 27
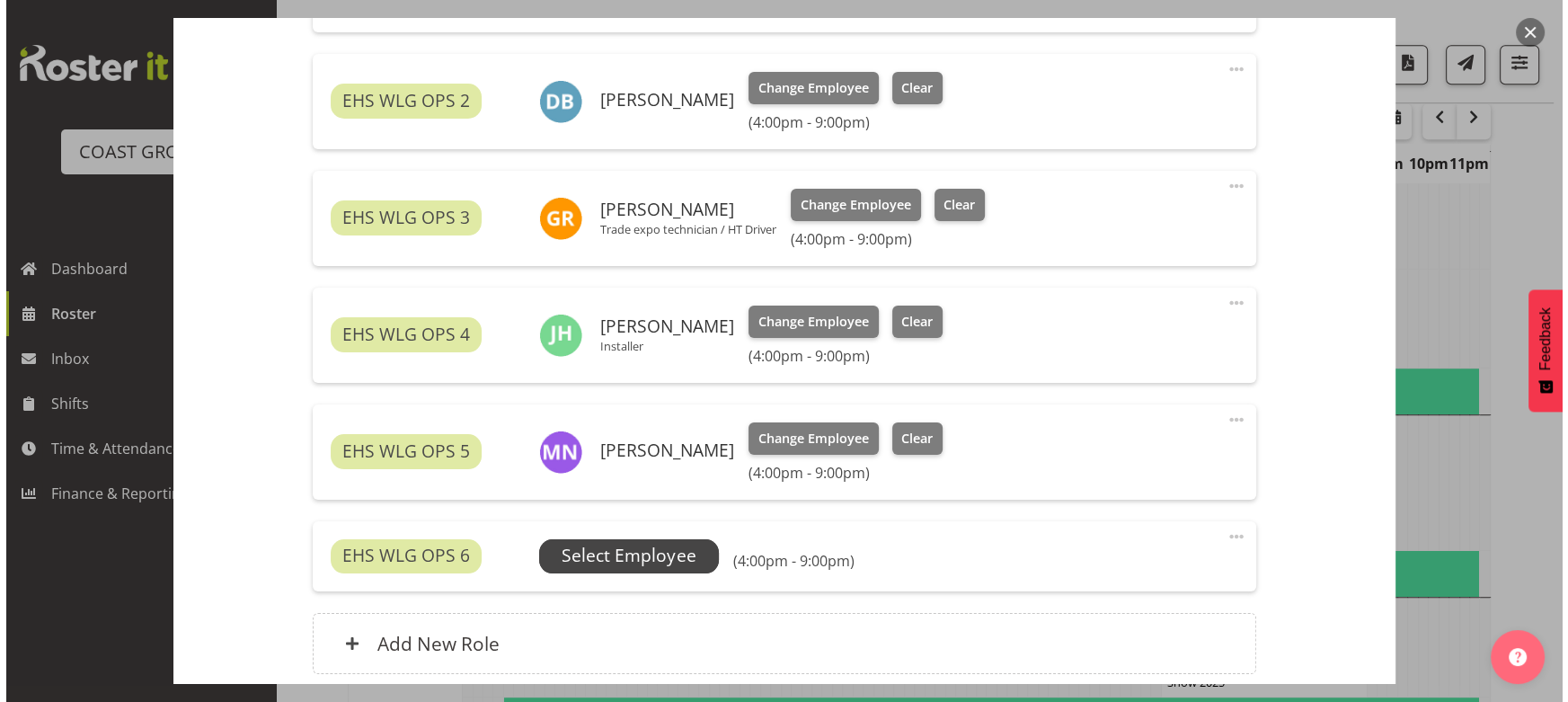
scroll to position [1543, 0]
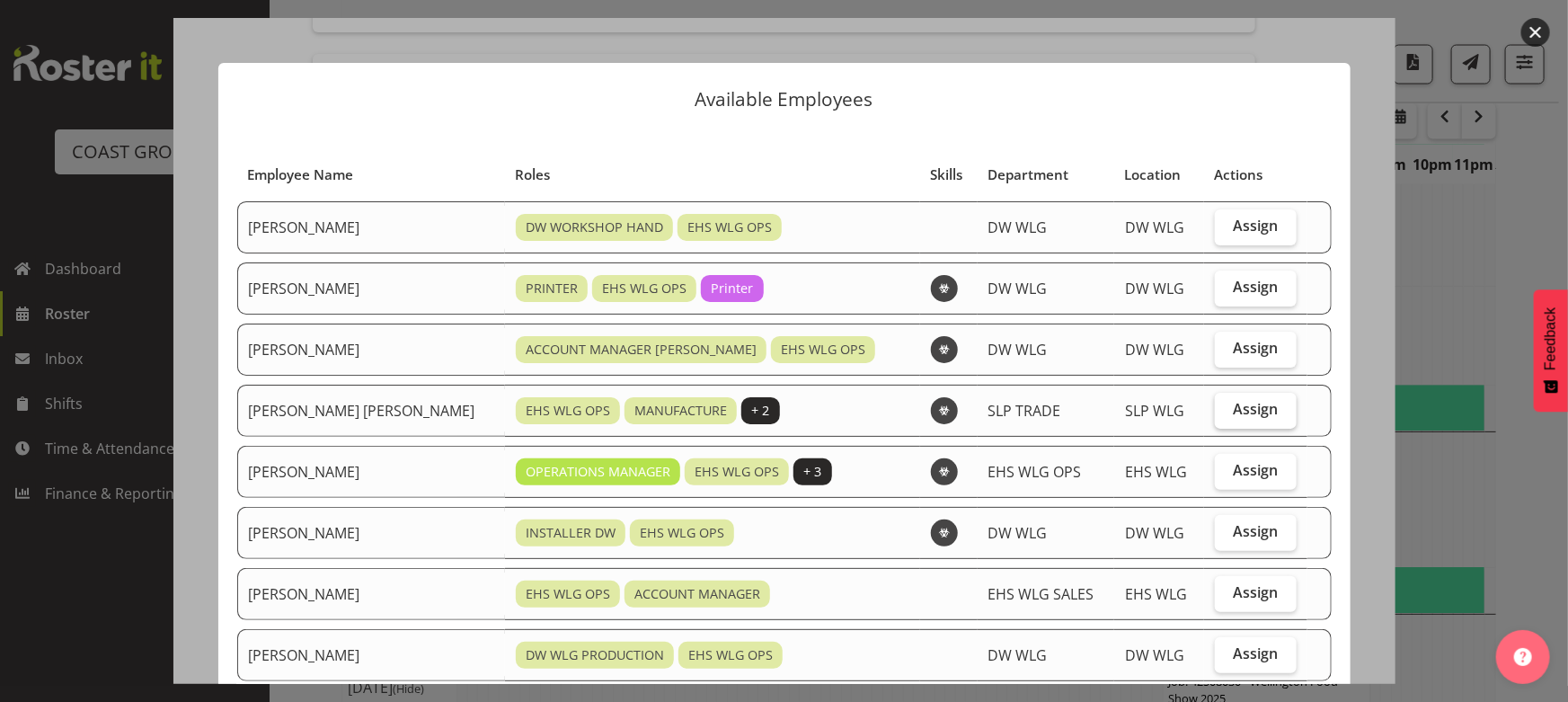
click at [1233, 412] on span "Assign" at bounding box center [1256, 408] width 45 height 18
click at [1224, 412] on input "Assign" at bounding box center [1221, 409] width 11 height 11
checkbox input "true"
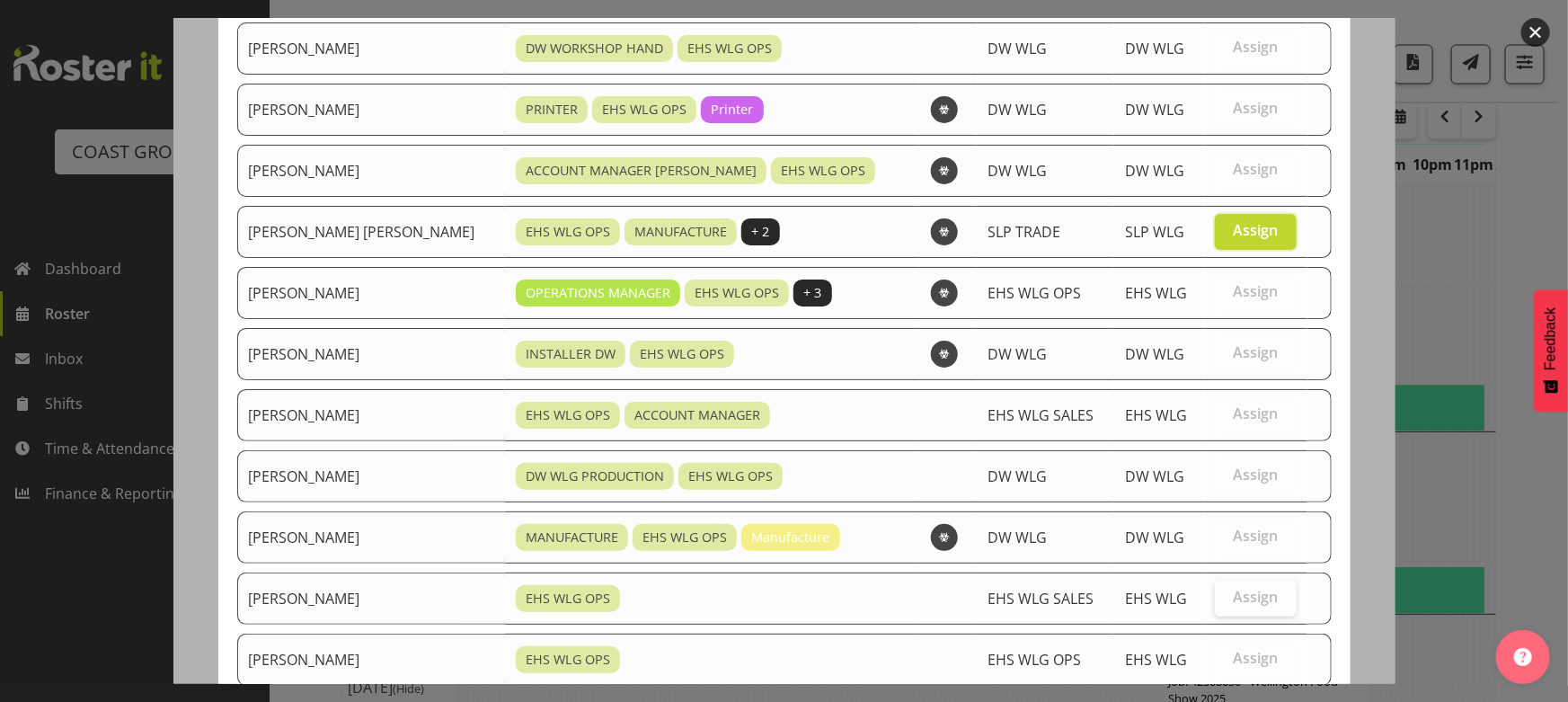
scroll to position [311, 0]
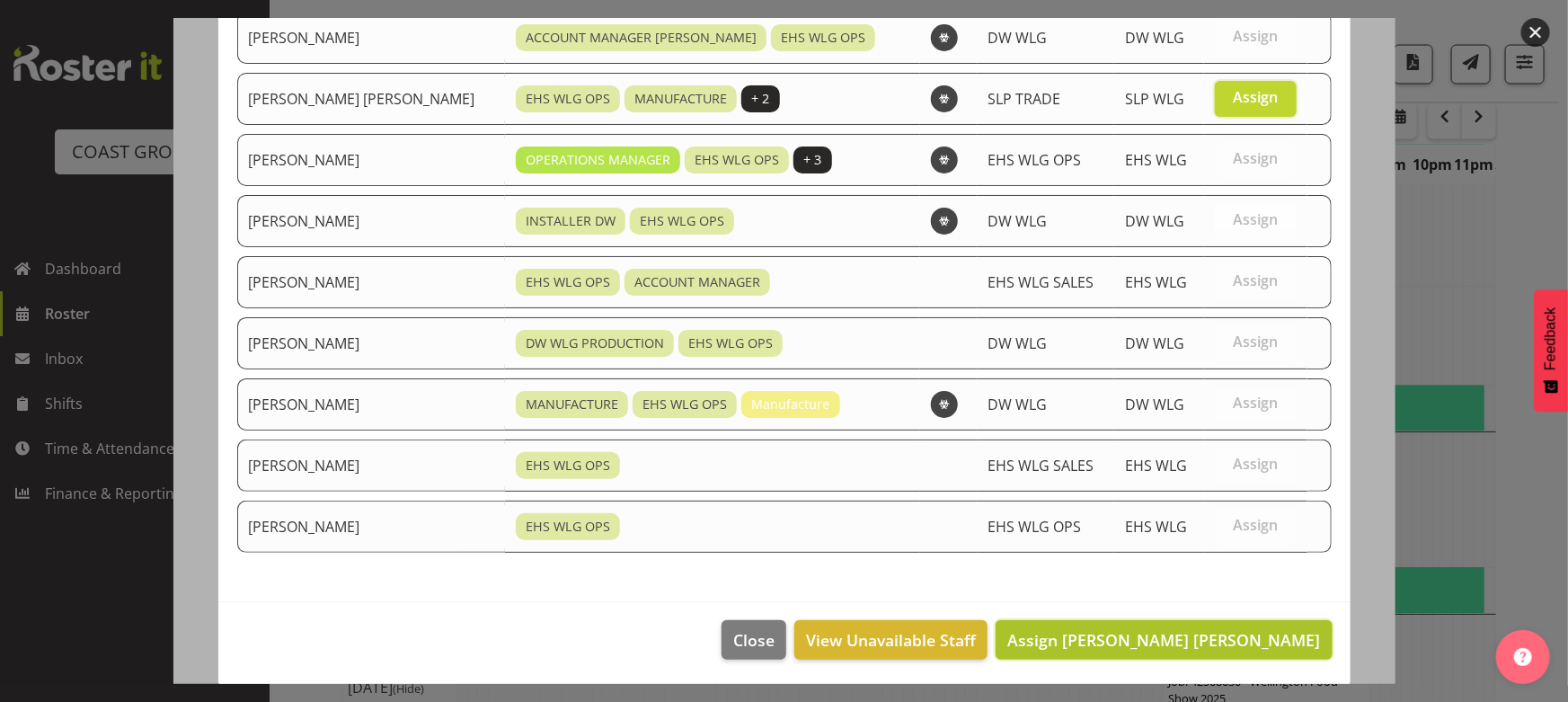
click at [1222, 631] on span "Assign [PERSON_NAME] [PERSON_NAME]" at bounding box center [1163, 639] width 312 height 22
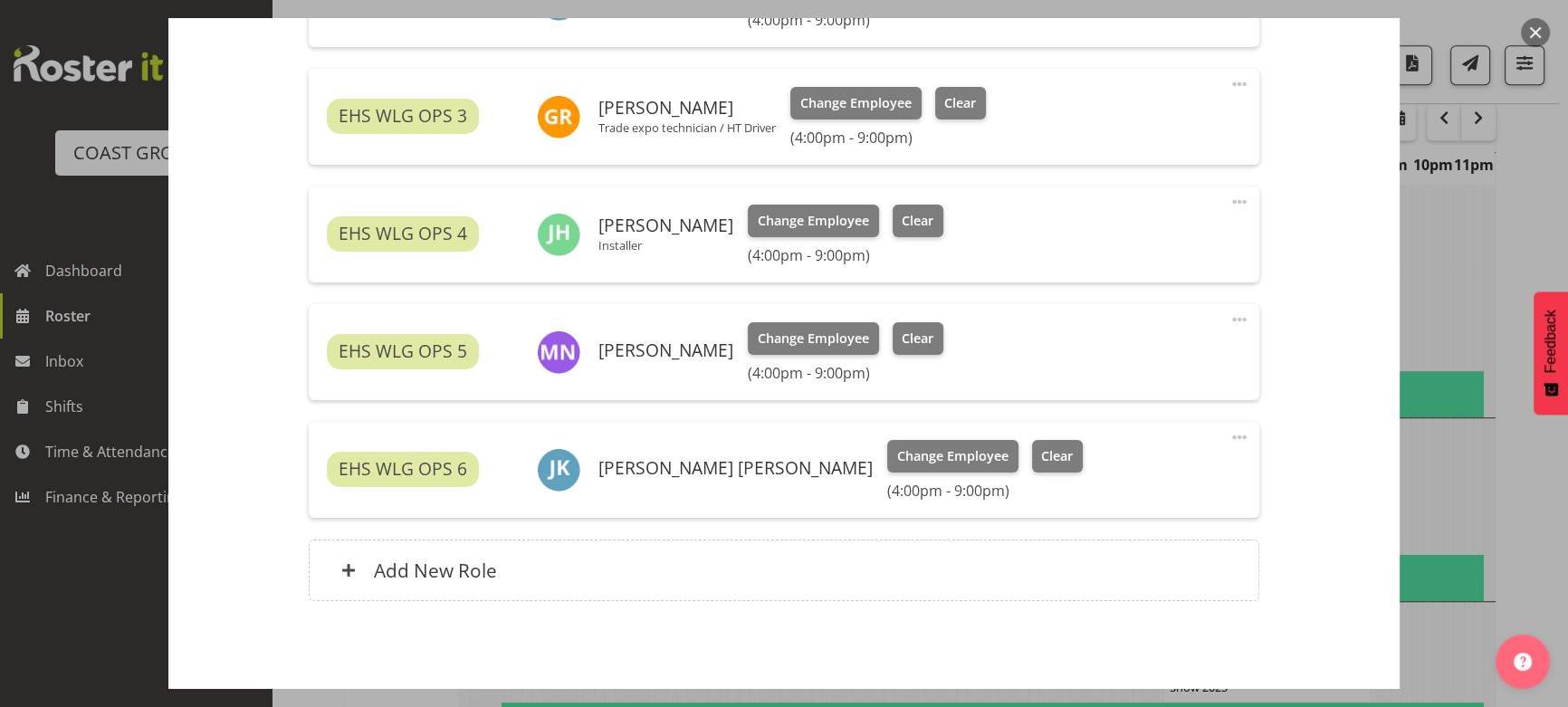
scroll to position [905, 0]
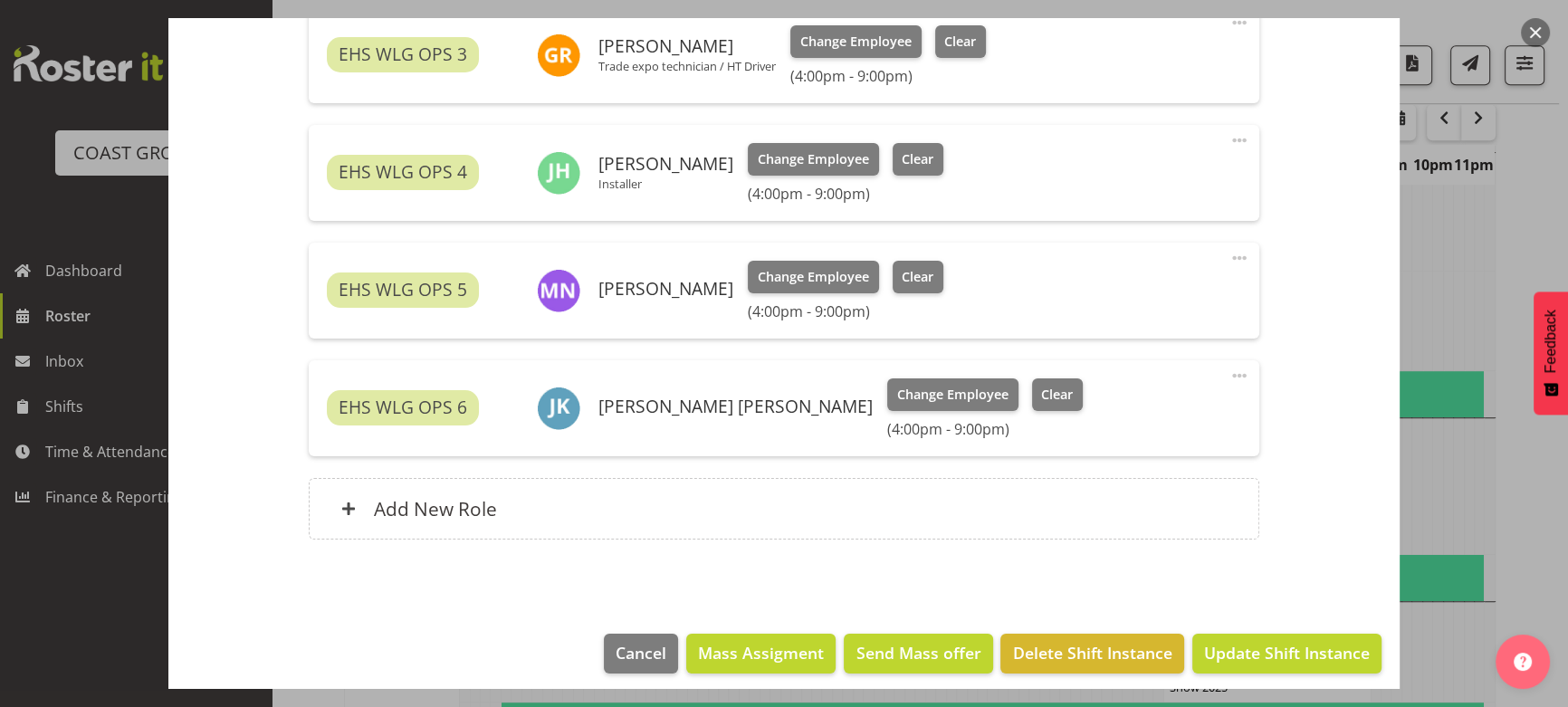
click at [1012, 540] on div "Roles EHS WLG OPS 1 [PERSON_NAME] Exhibition Installer Change Employee Clear (4…" at bounding box center [783, 139] width 972 height 843
click at [1010, 512] on div "Add New Role" at bounding box center [784, 508] width 950 height 62
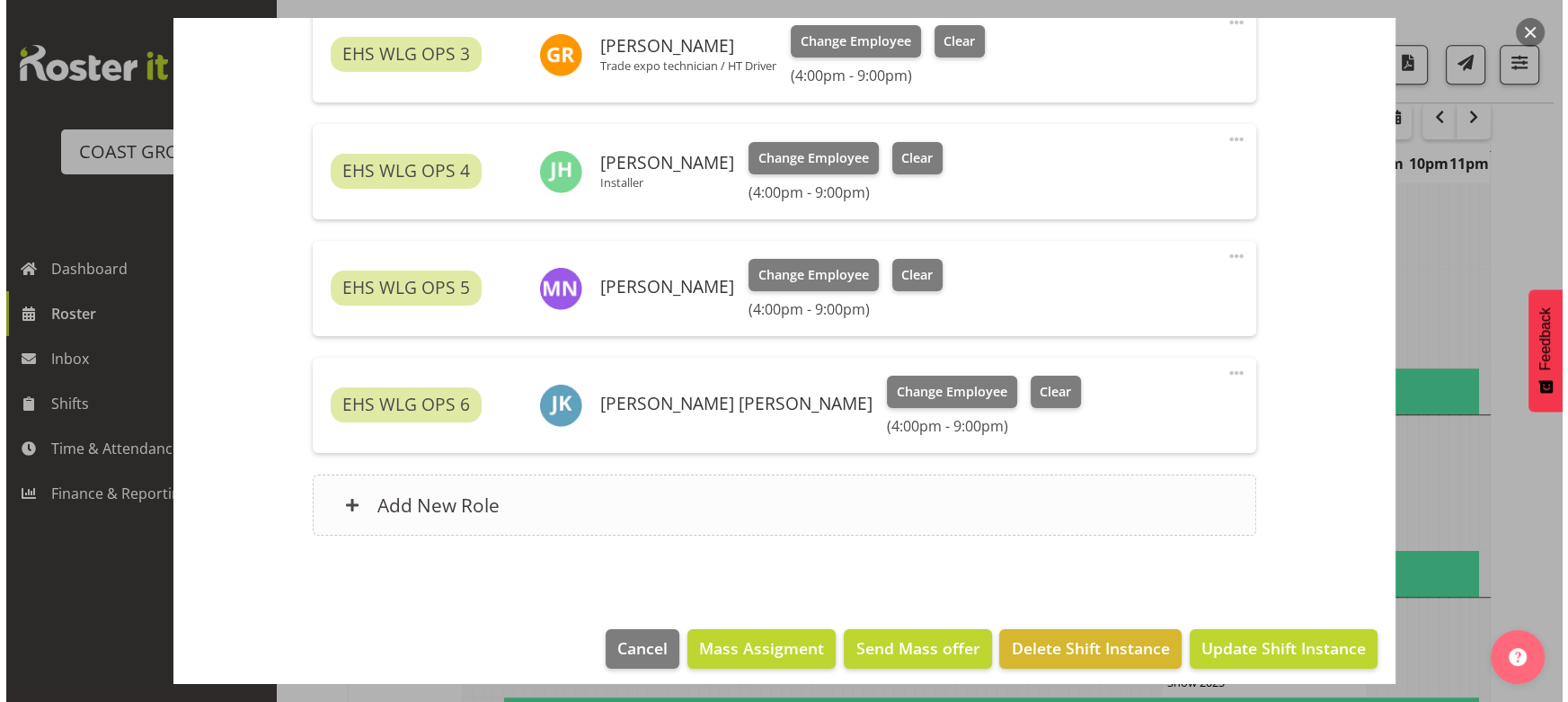
scroll to position [1543, 0]
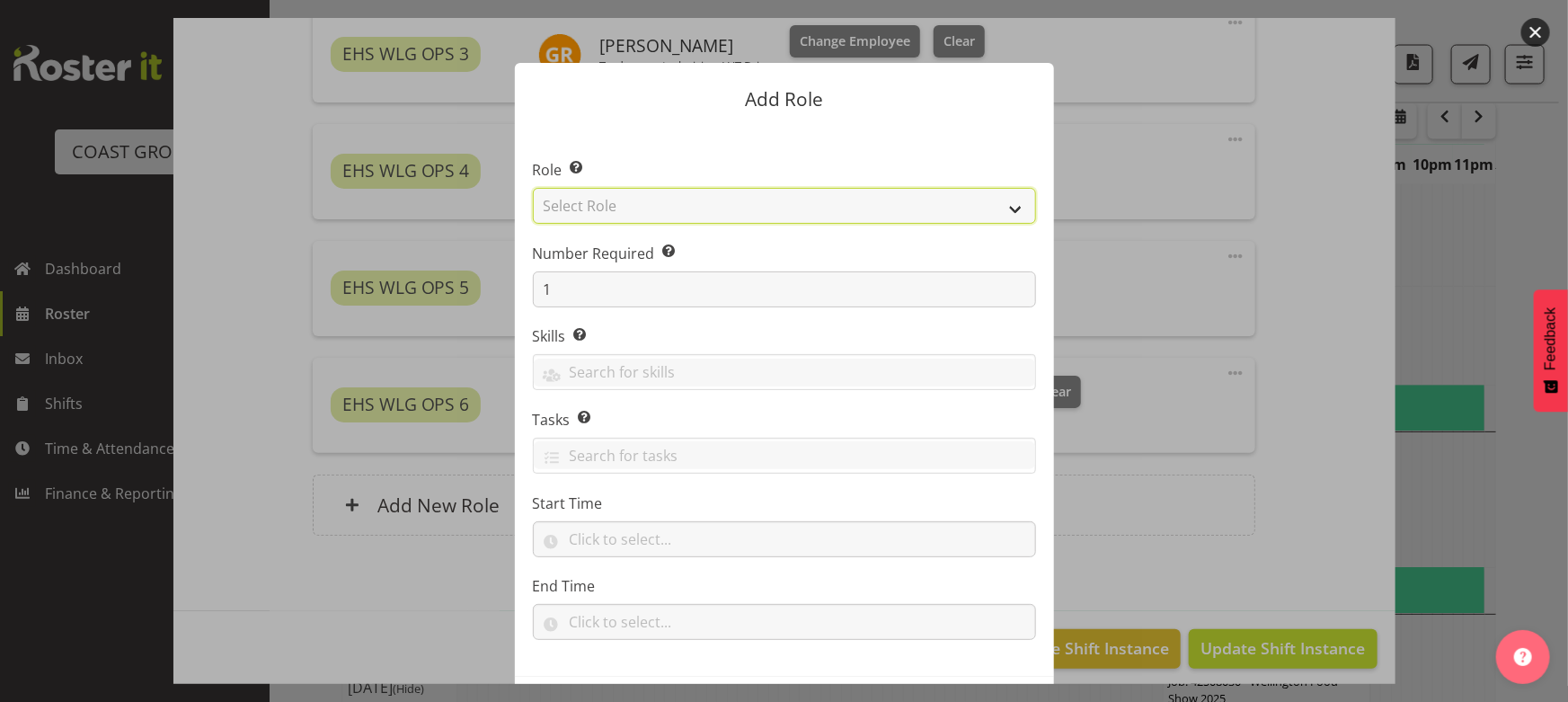
click at [615, 207] on select "Select Role ACCOUNT MANAGER ACCOUNT MANAGER DW ACCOUNTS [PERSON_NAME] VEHICLES …" at bounding box center [784, 206] width 504 height 36
select select "191"
click at [533, 188] on select "Select Role ACCOUNT MANAGER ACCOUNT MANAGER DW ACCOUNTS [PERSON_NAME] VEHICLES …" at bounding box center [784, 206] width 504 height 36
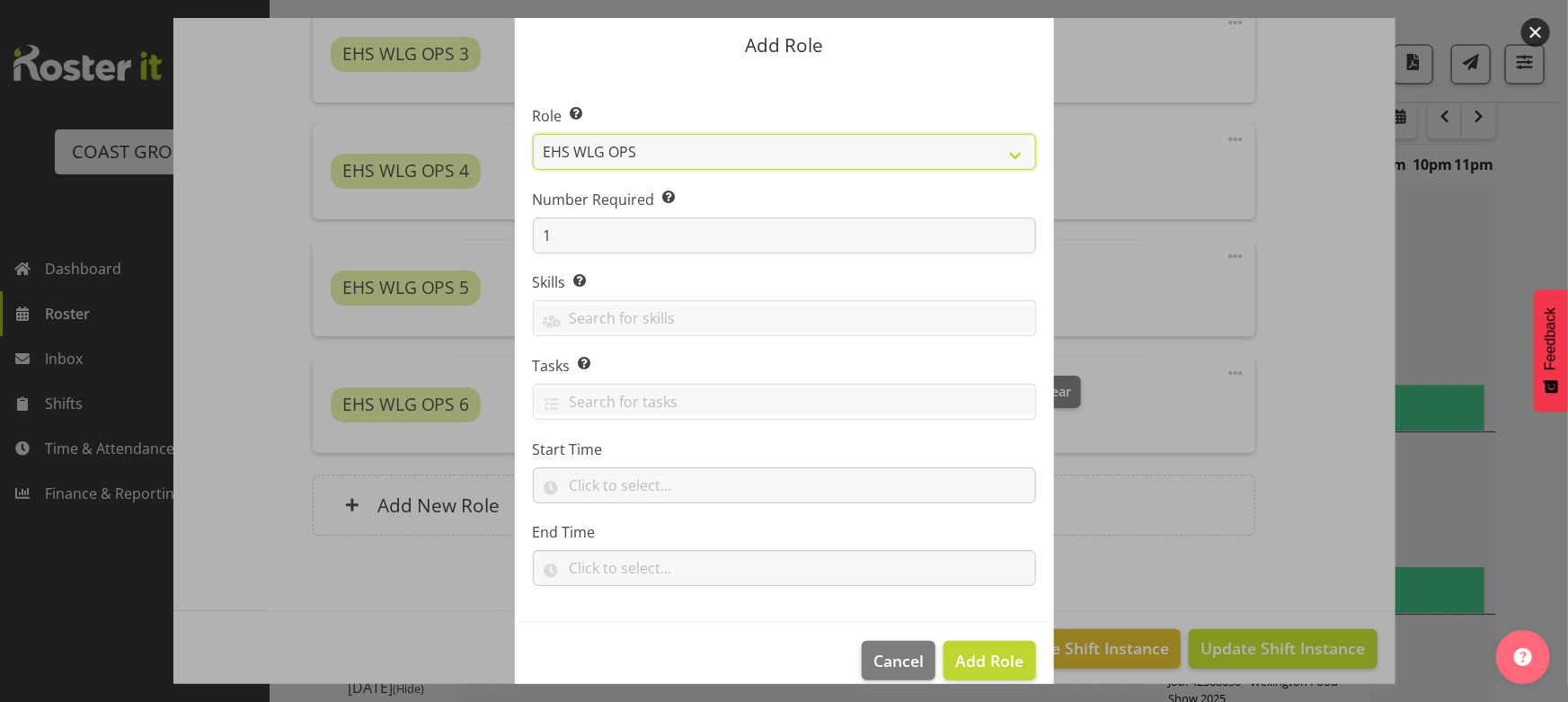
scroll to position [76, 0]
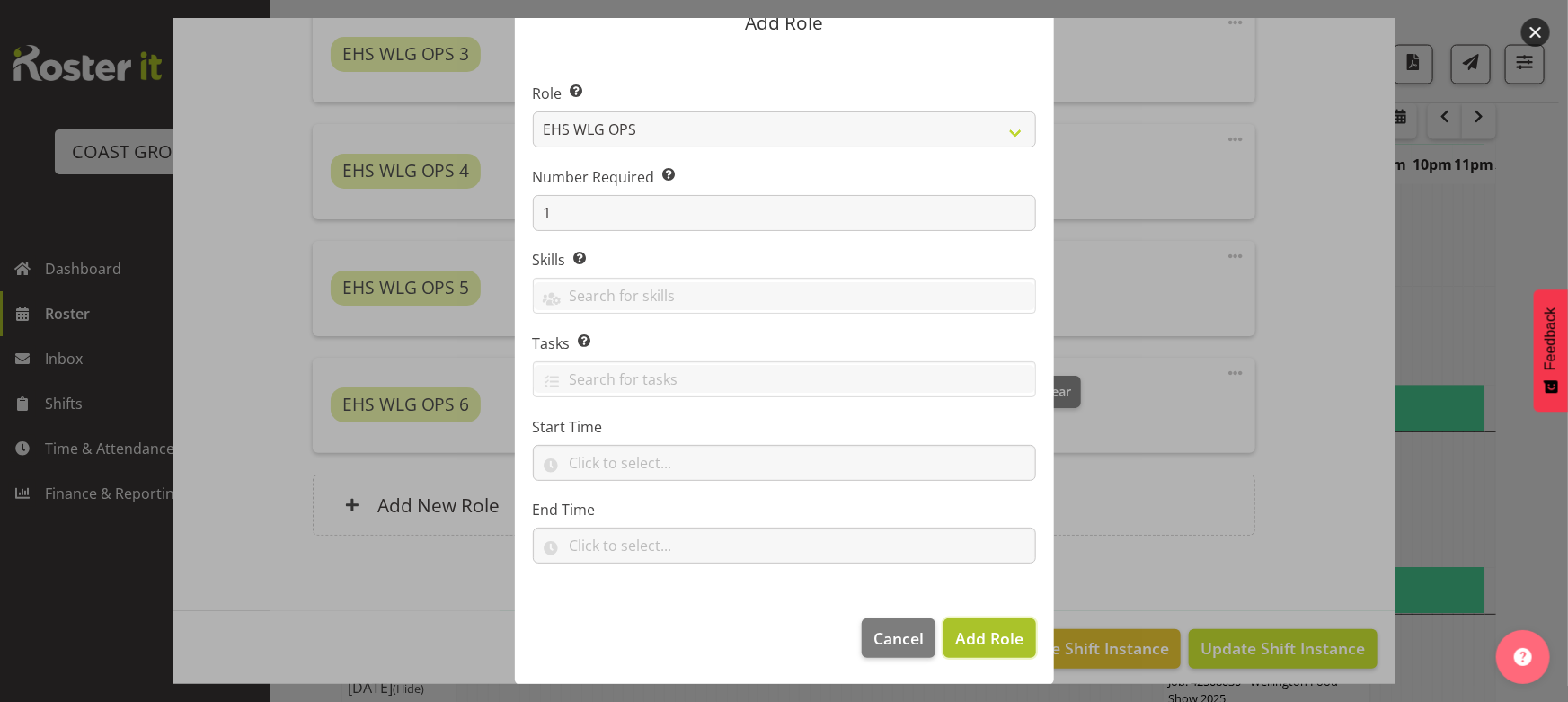
click at [972, 638] on span "Add Role" at bounding box center [989, 637] width 69 height 22
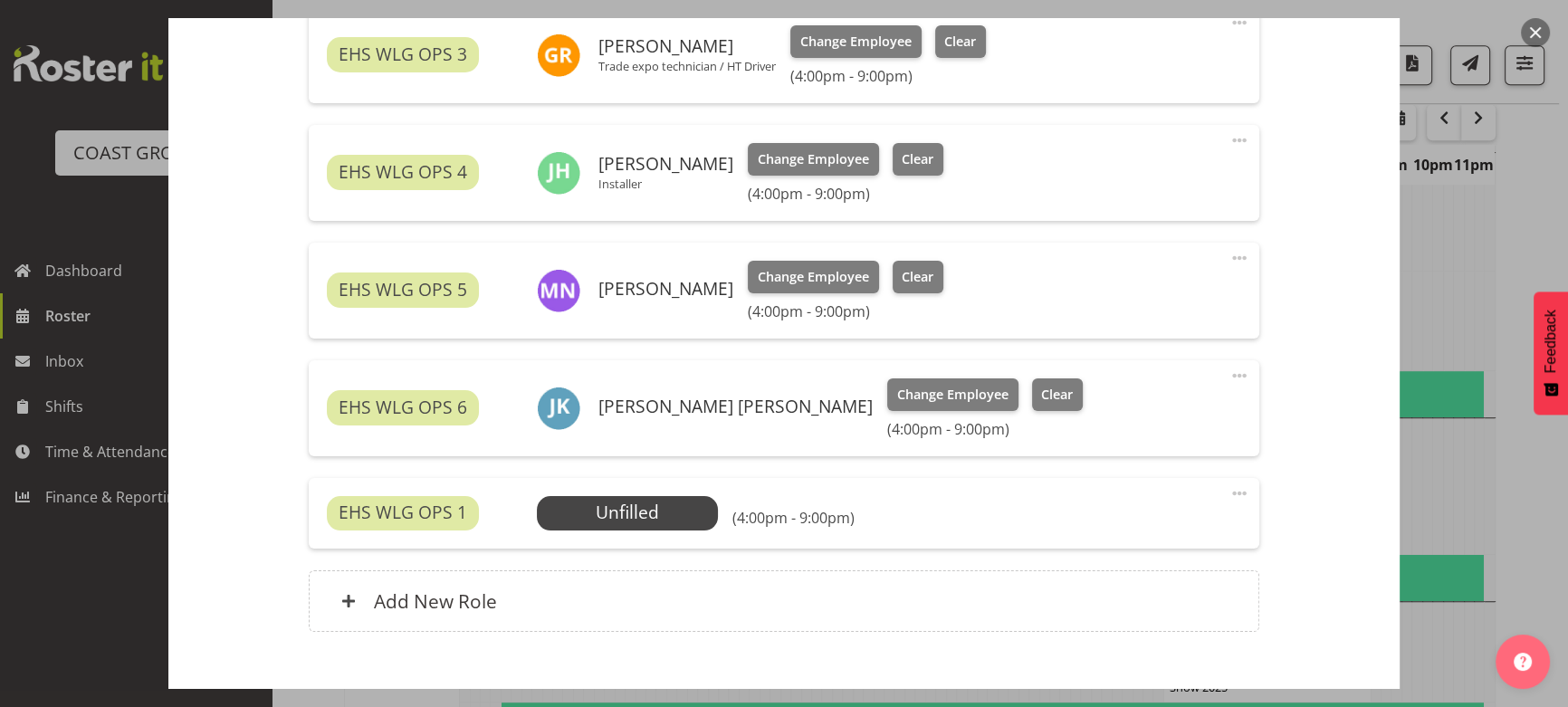
click at [581, 487] on div "EHS WLG OPS 1 Unfilled Select Employee (4:00pm - 9:00pm) Edit Cover Role Delete" at bounding box center [784, 513] width 950 height 70
click at [587, 502] on span "Select Employee" at bounding box center [627, 513] width 135 height 27
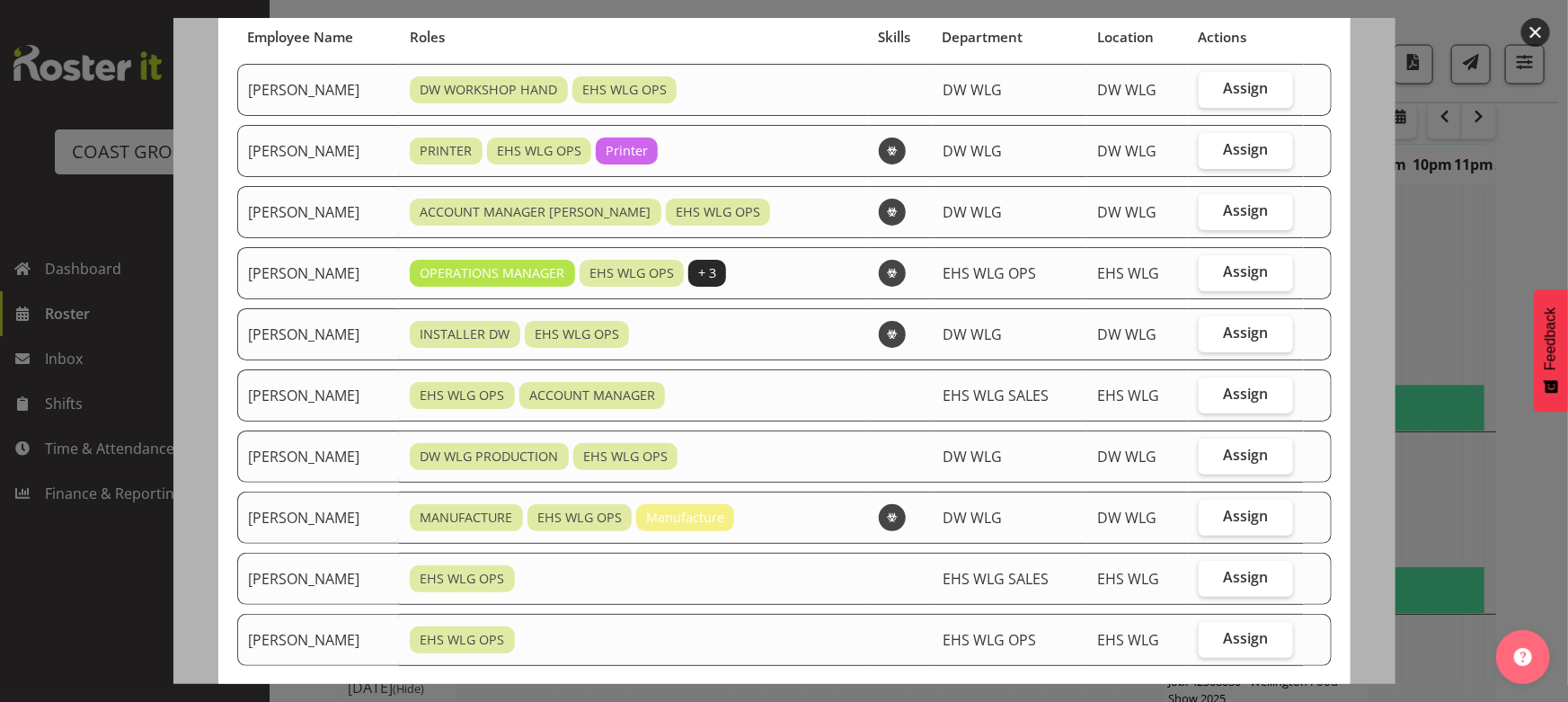
scroll to position [163, 0]
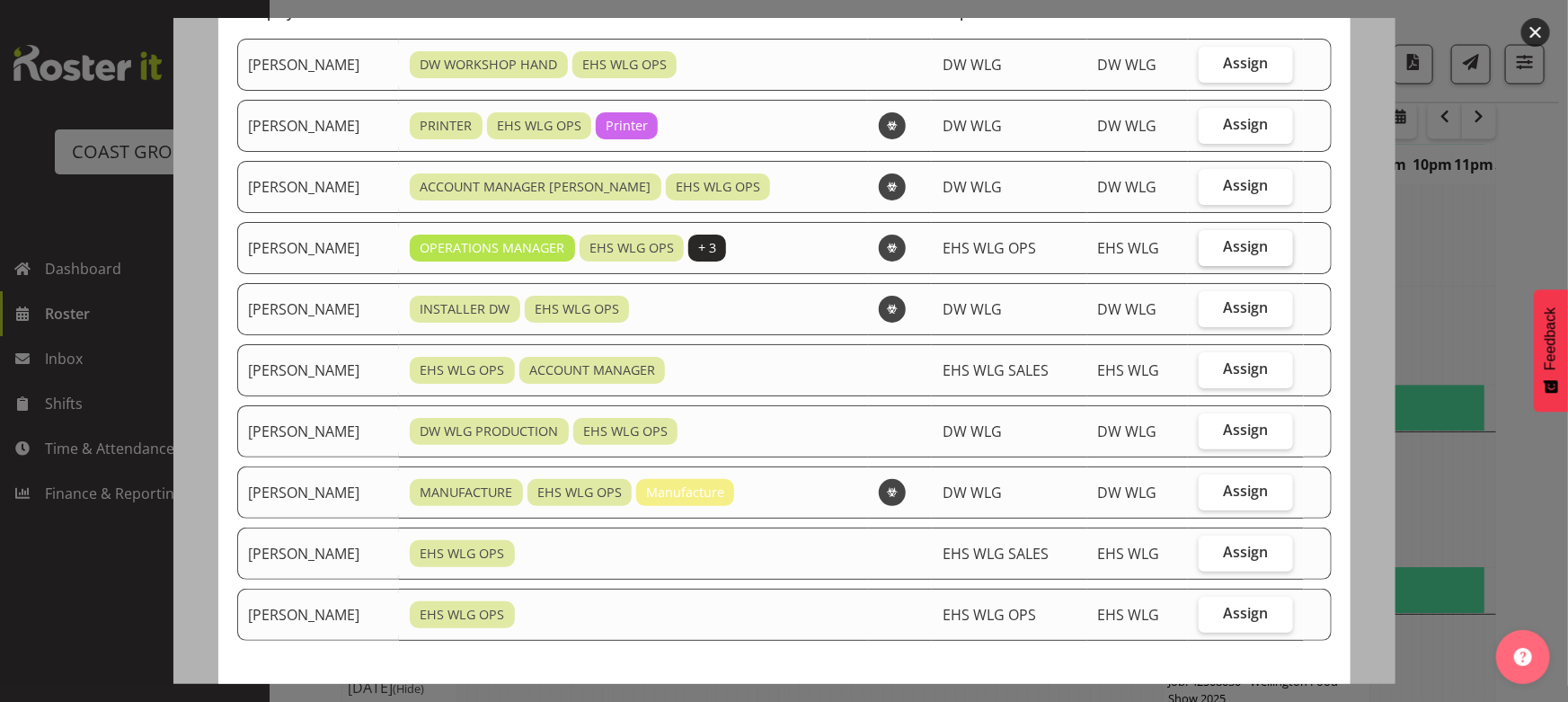
click at [1232, 250] on span "Assign" at bounding box center [1247, 246] width 45 height 18
click at [1210, 250] on input "Assign" at bounding box center [1205, 247] width 11 height 11
checkbox input "true"
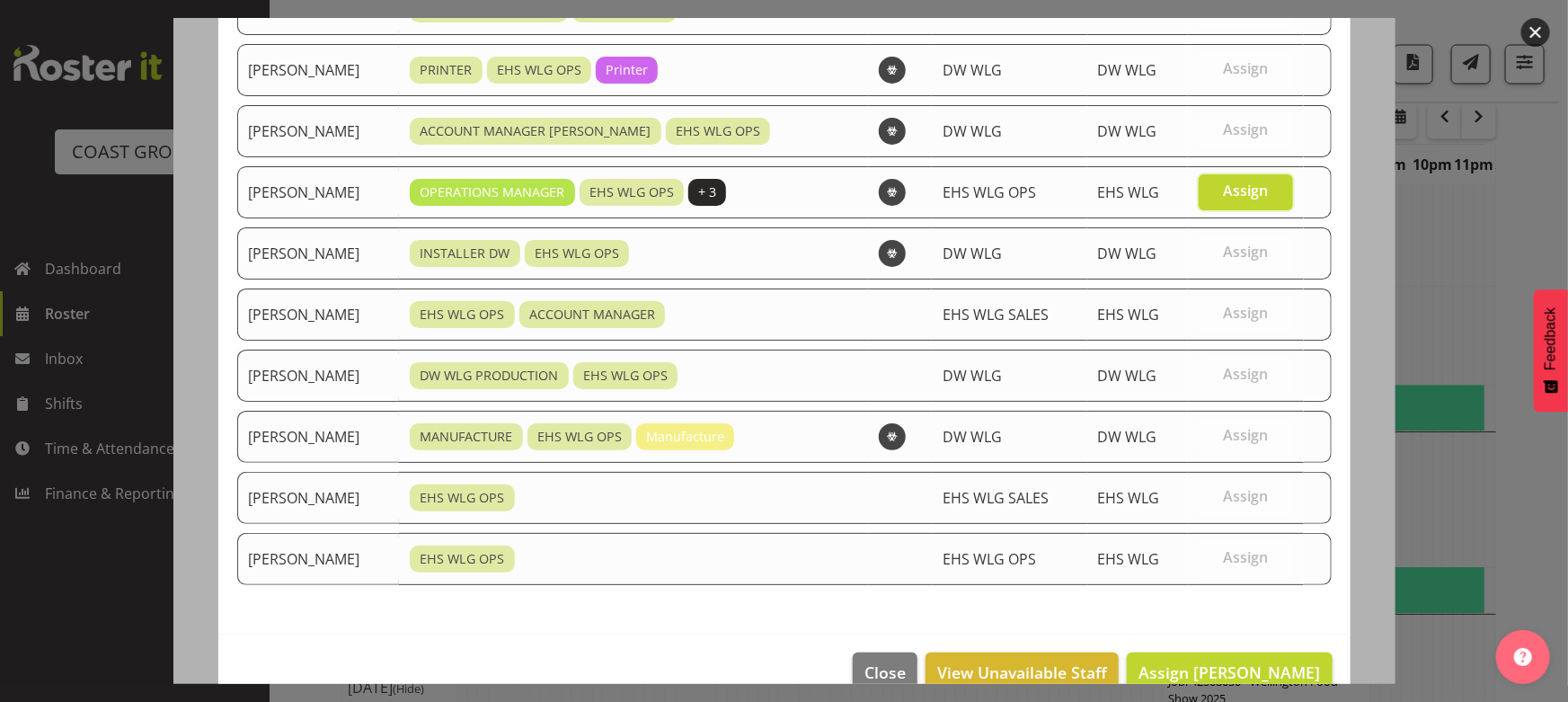
scroll to position [251, 0]
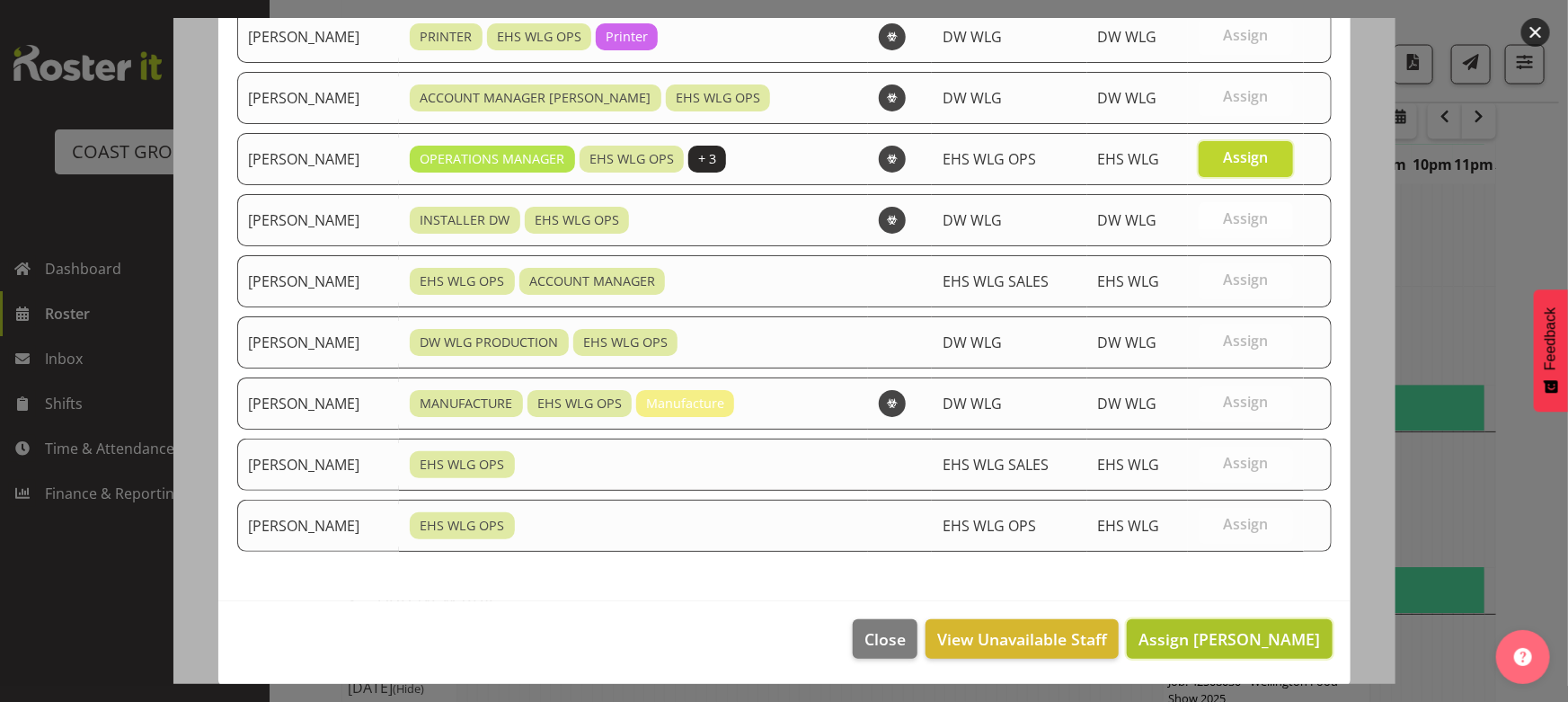
click at [1220, 621] on button "Assign [PERSON_NAME]" at bounding box center [1229, 639] width 205 height 40
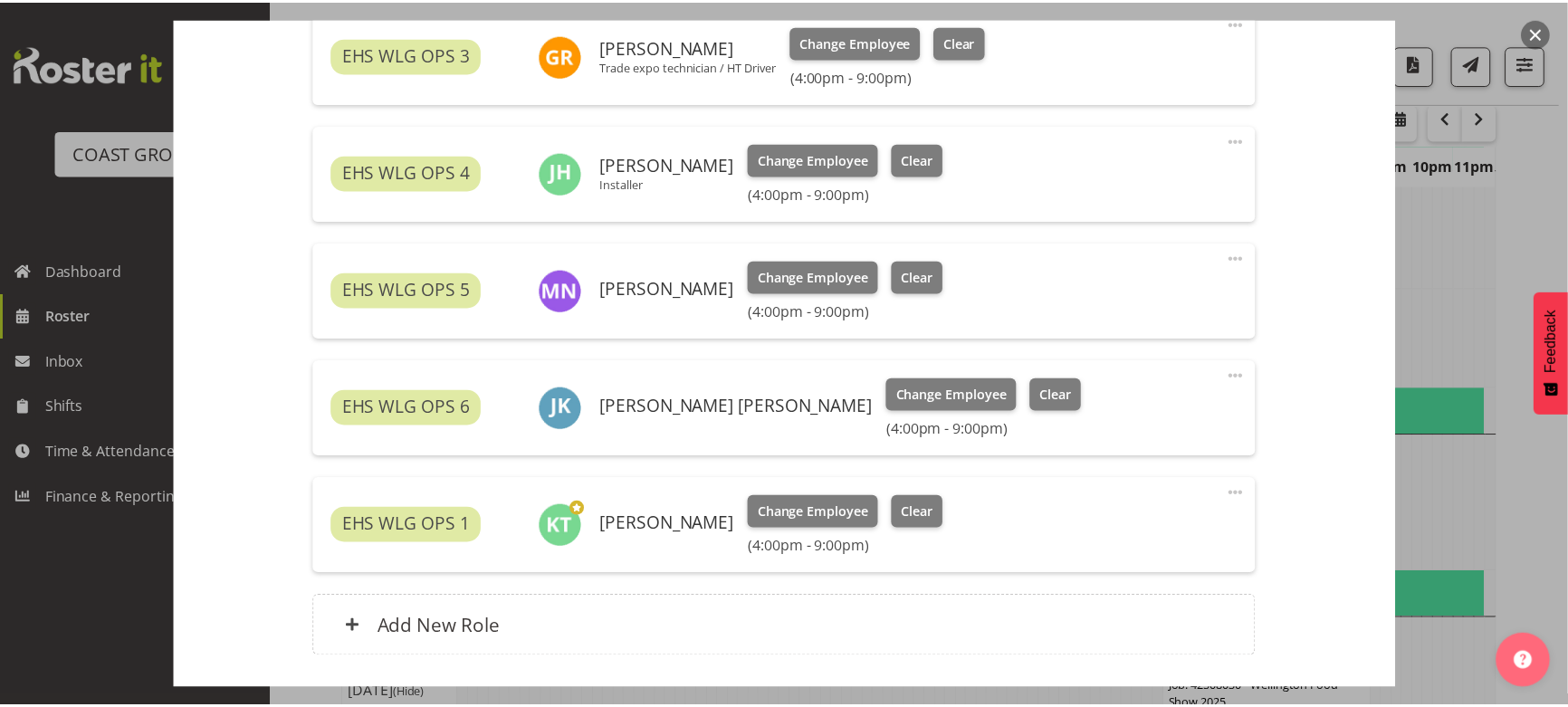
scroll to position [1572, 0]
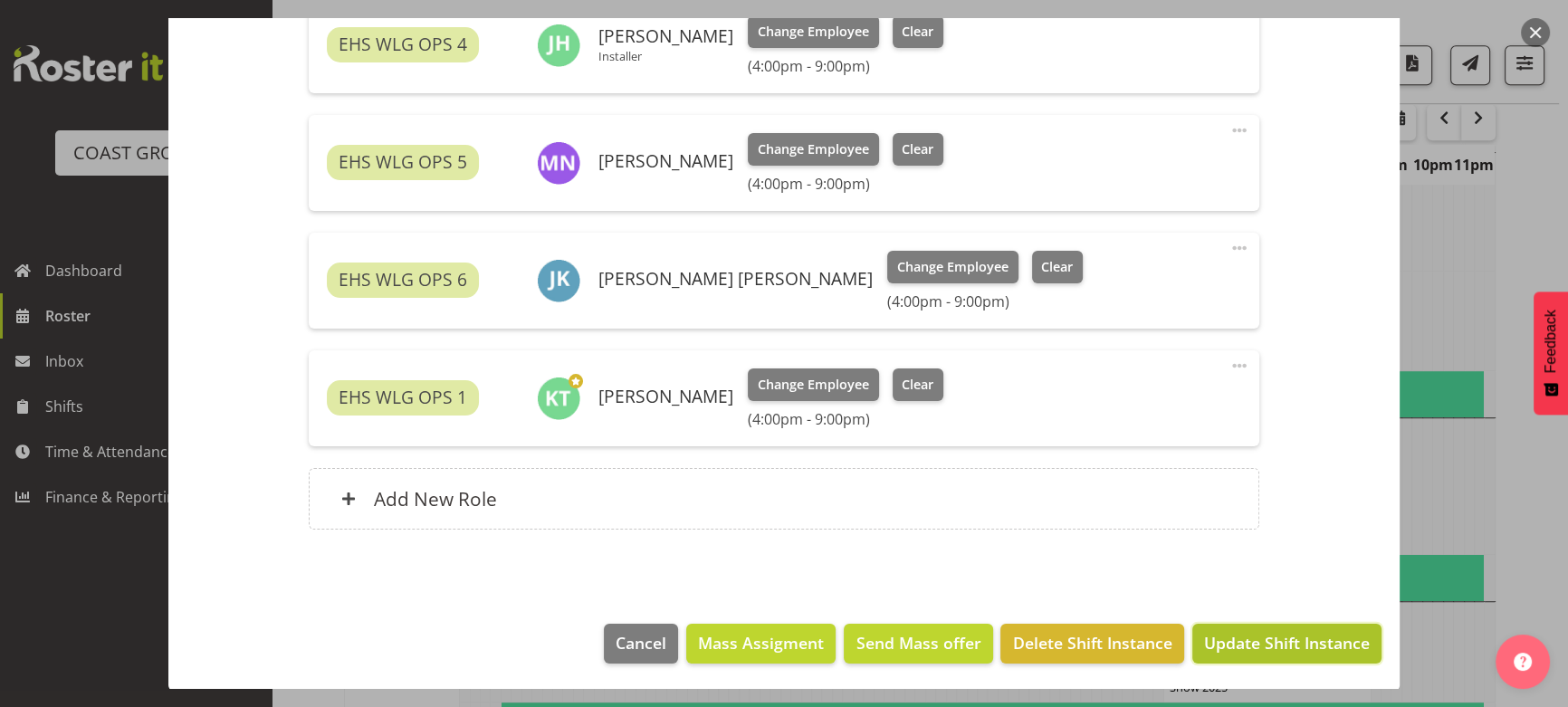
click at [1261, 649] on span "Update Shift Instance" at bounding box center [1286, 643] width 166 height 24
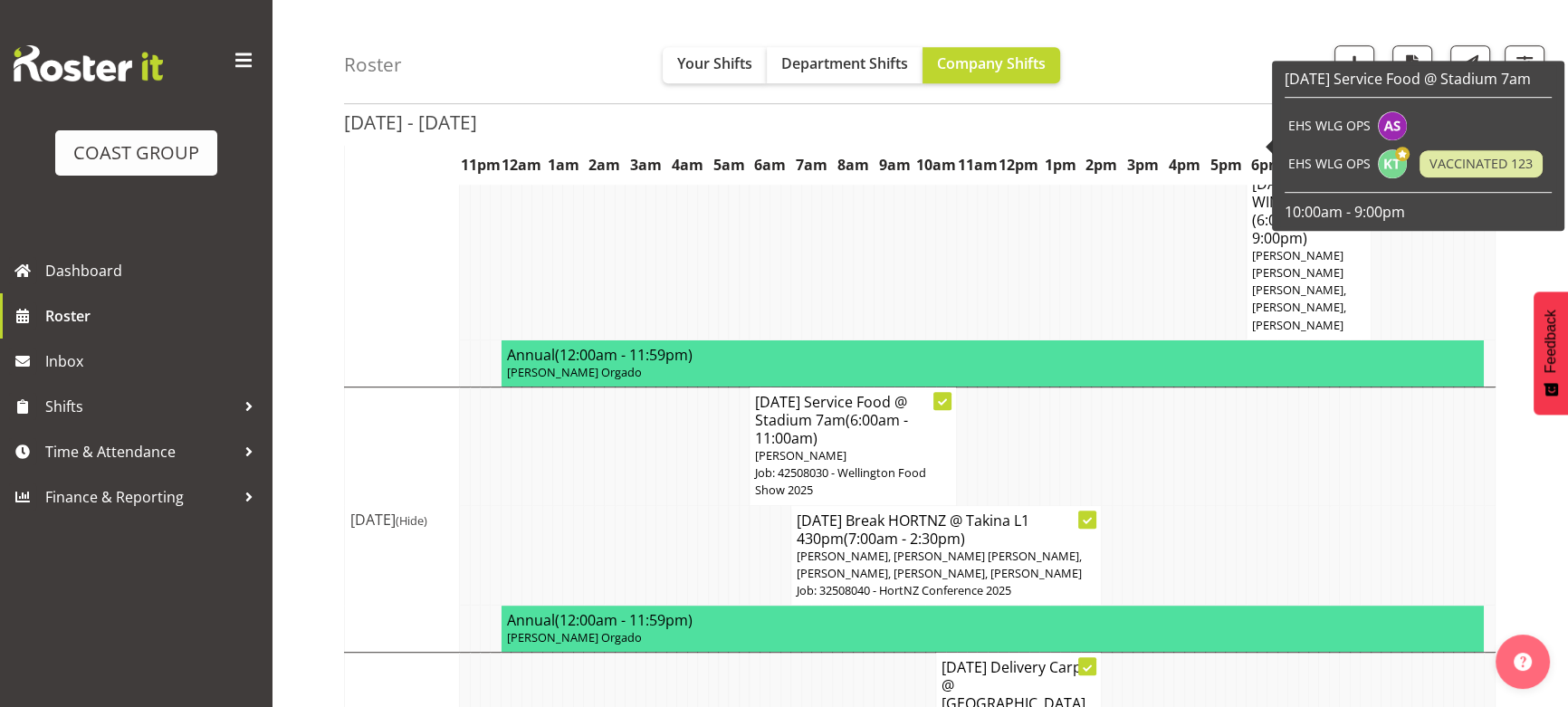
scroll to position [1066, 0]
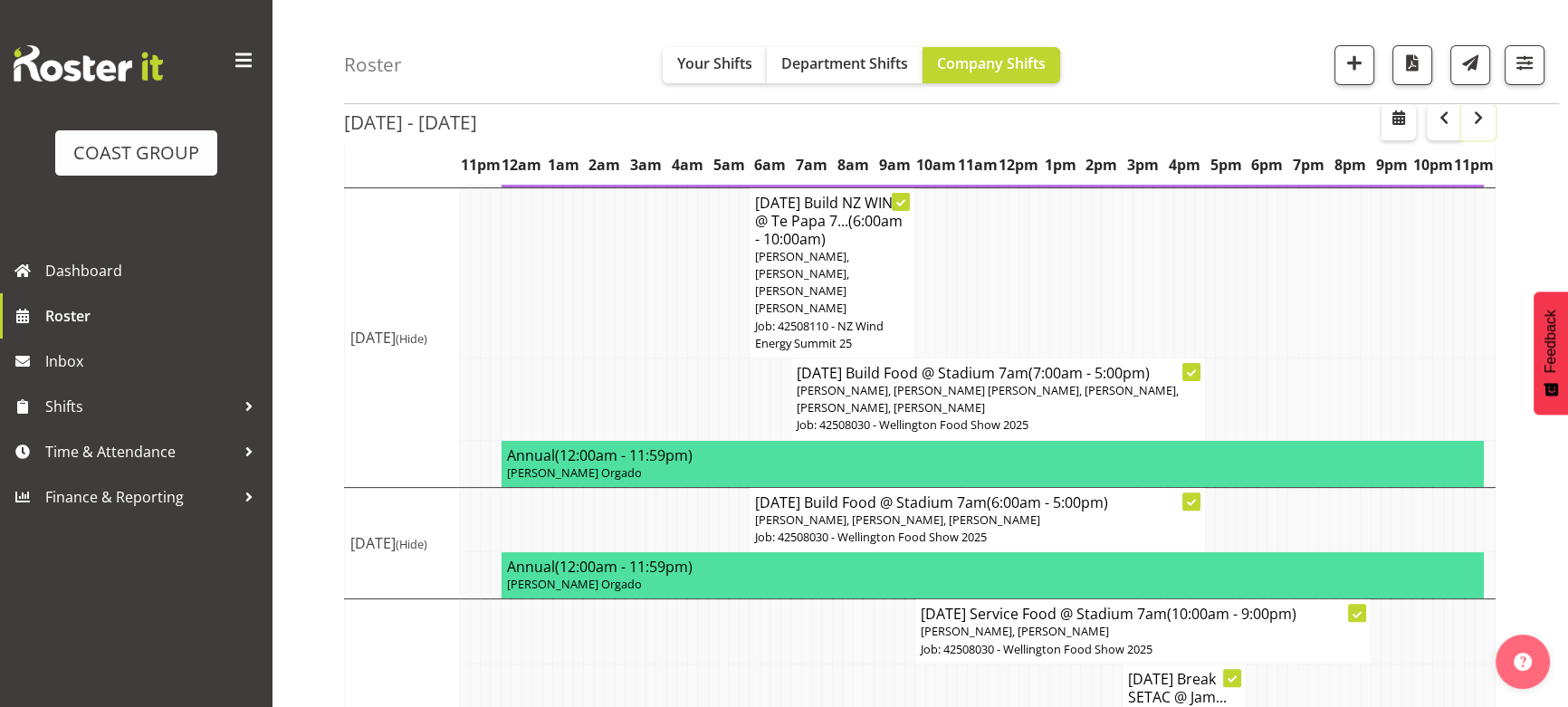
click at [1480, 129] on span "button" at bounding box center [1478, 120] width 6 height 27
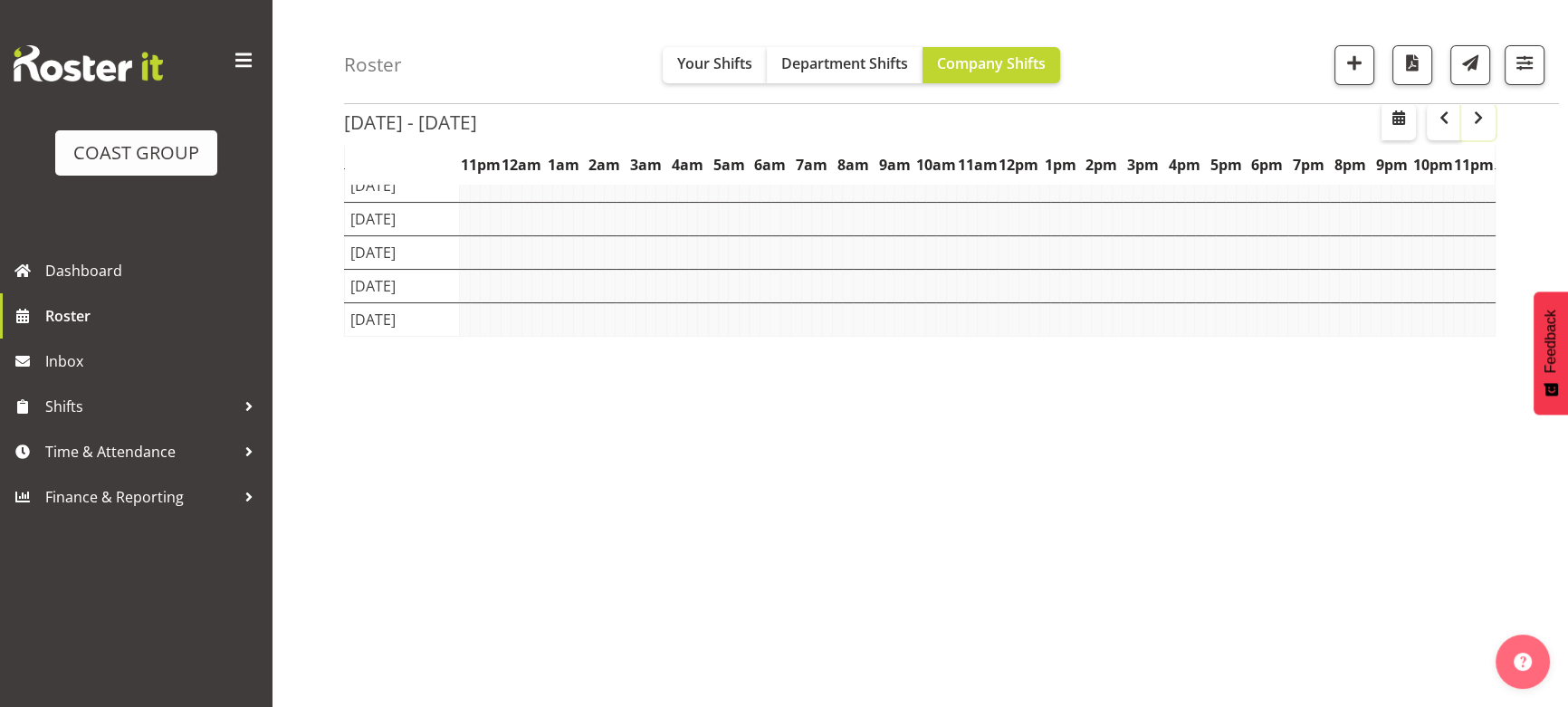
scroll to position [188, 0]
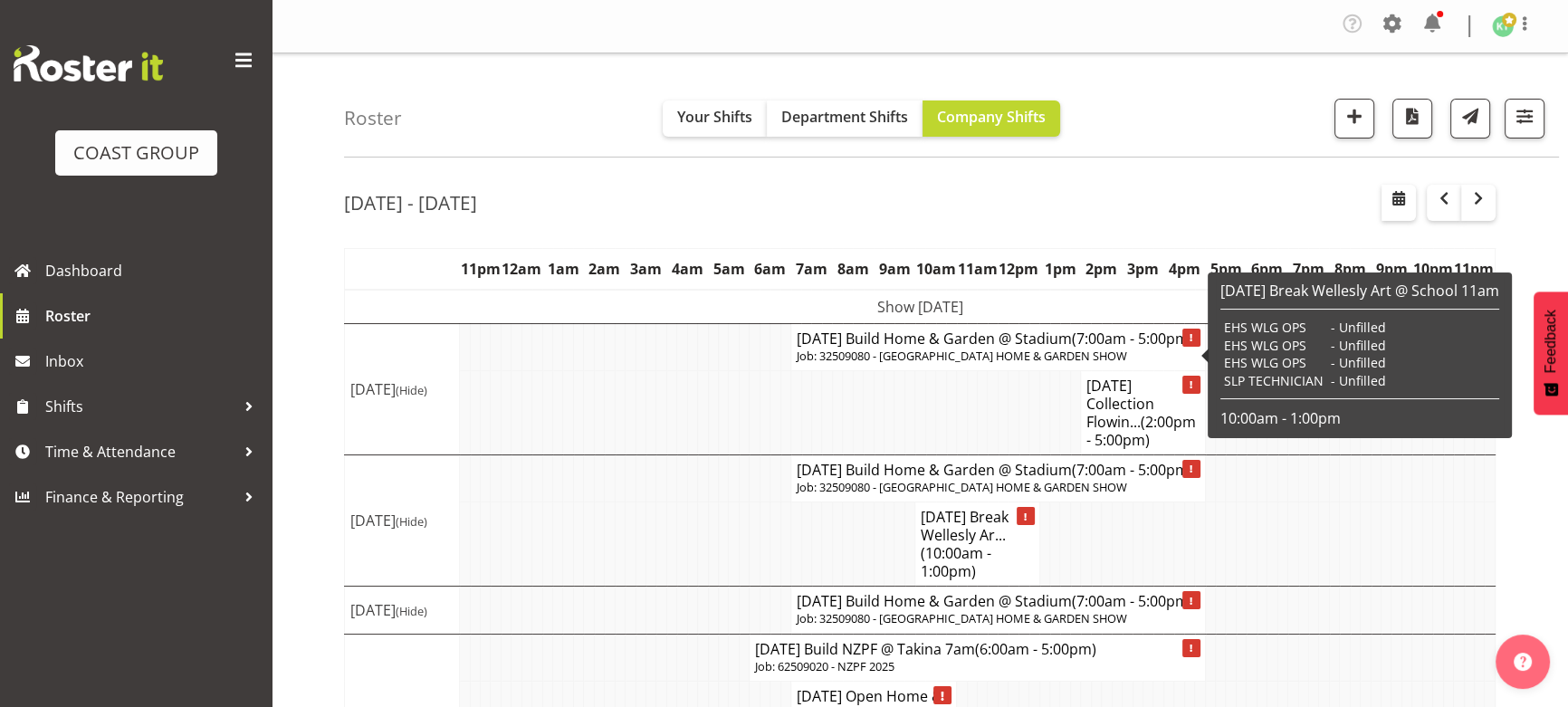
click at [939, 303] on td "Show [DATE]" at bounding box center [921, 307] width 1151 height 34
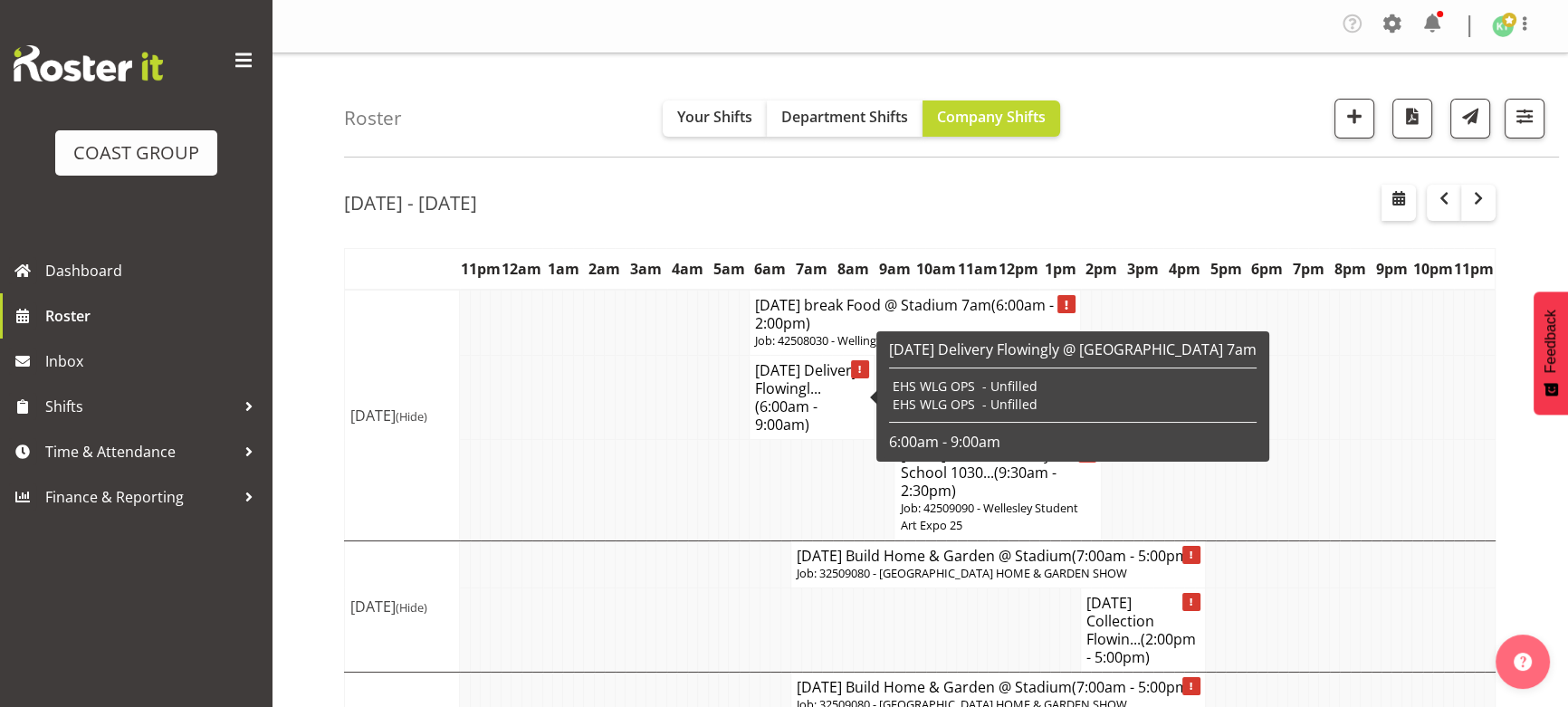
click at [788, 427] on span "(6:00am - 9:00am)" at bounding box center [786, 415] width 63 height 38
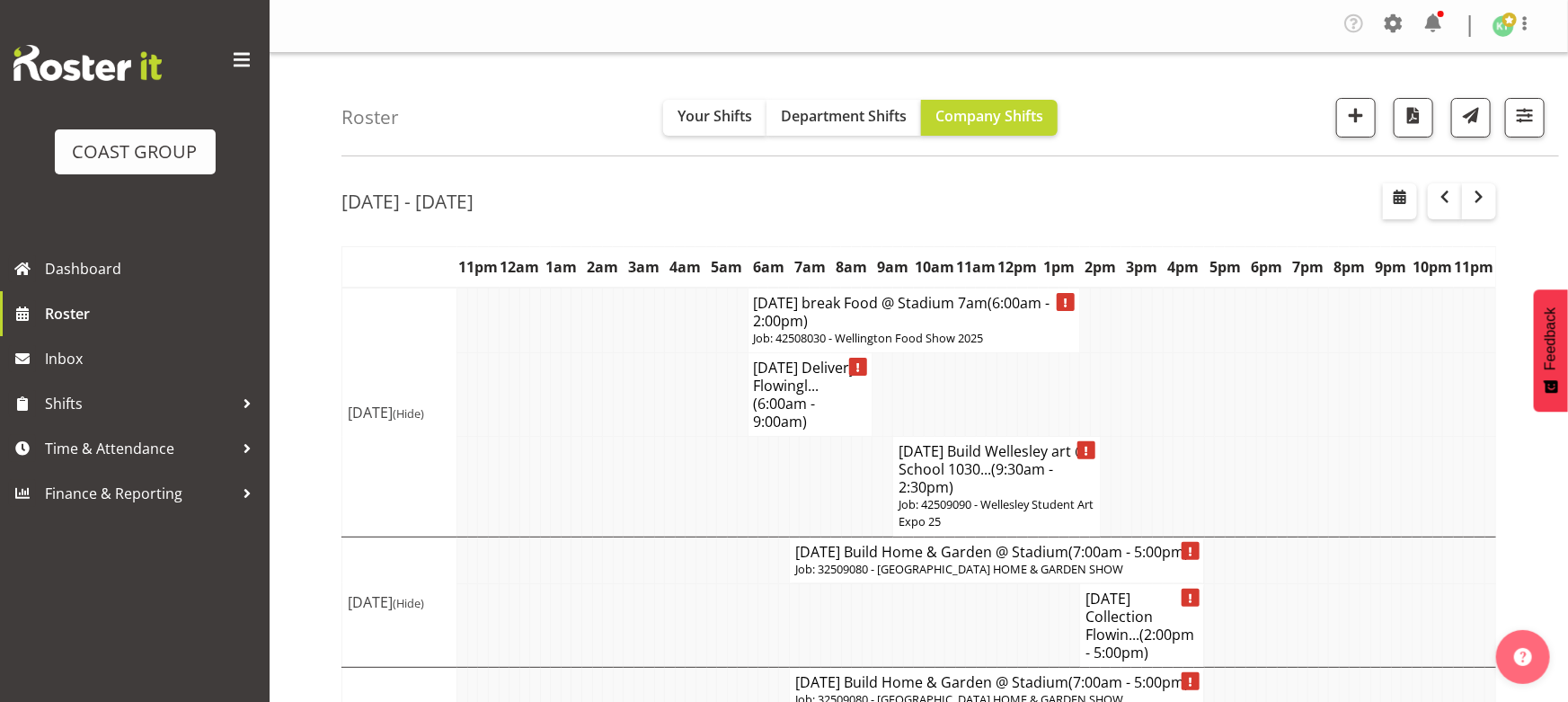
select select
select select "8"
select select "2025"
select select "9"
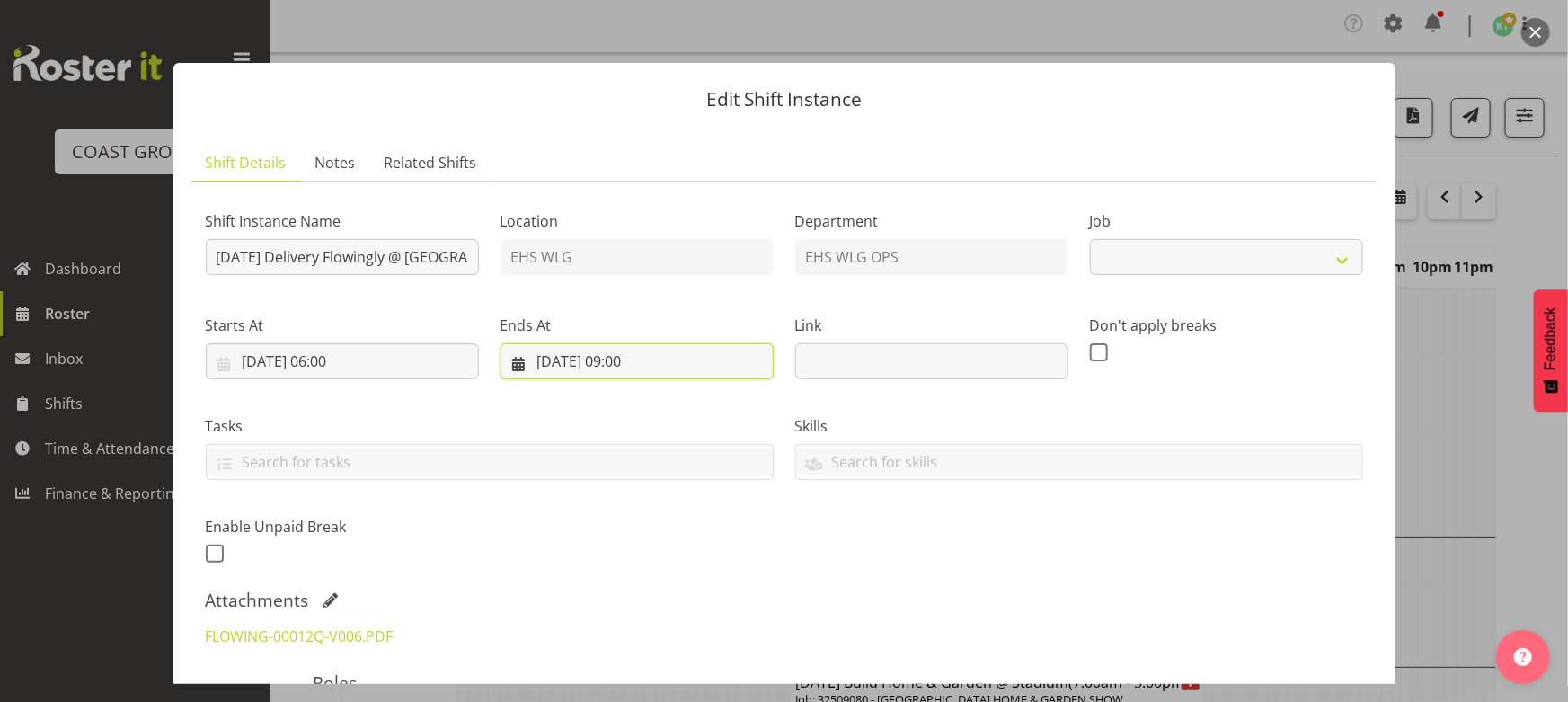
click at [646, 366] on input "[DATE] 09:00" at bounding box center [637, 361] width 273 height 36
select select "8677"
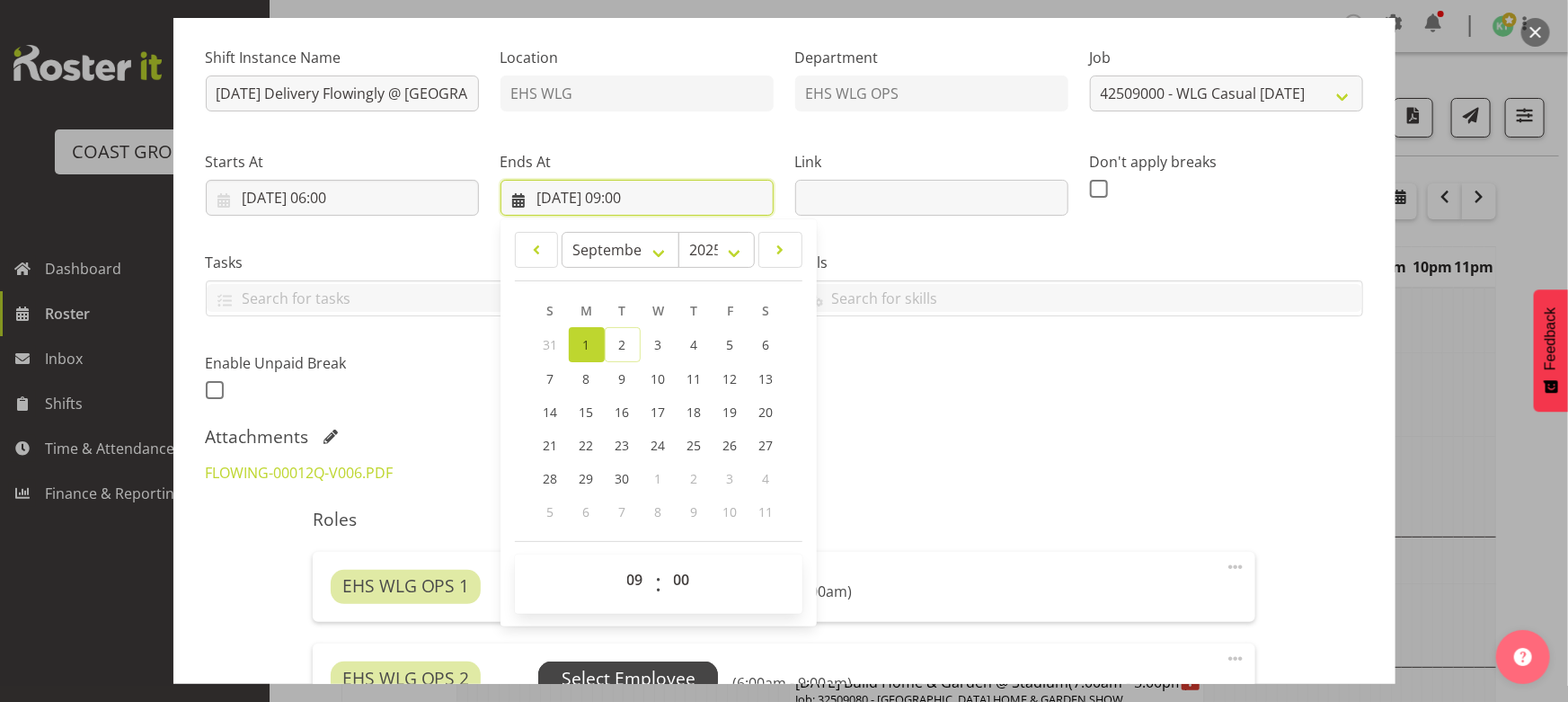
scroll to position [327, 0]
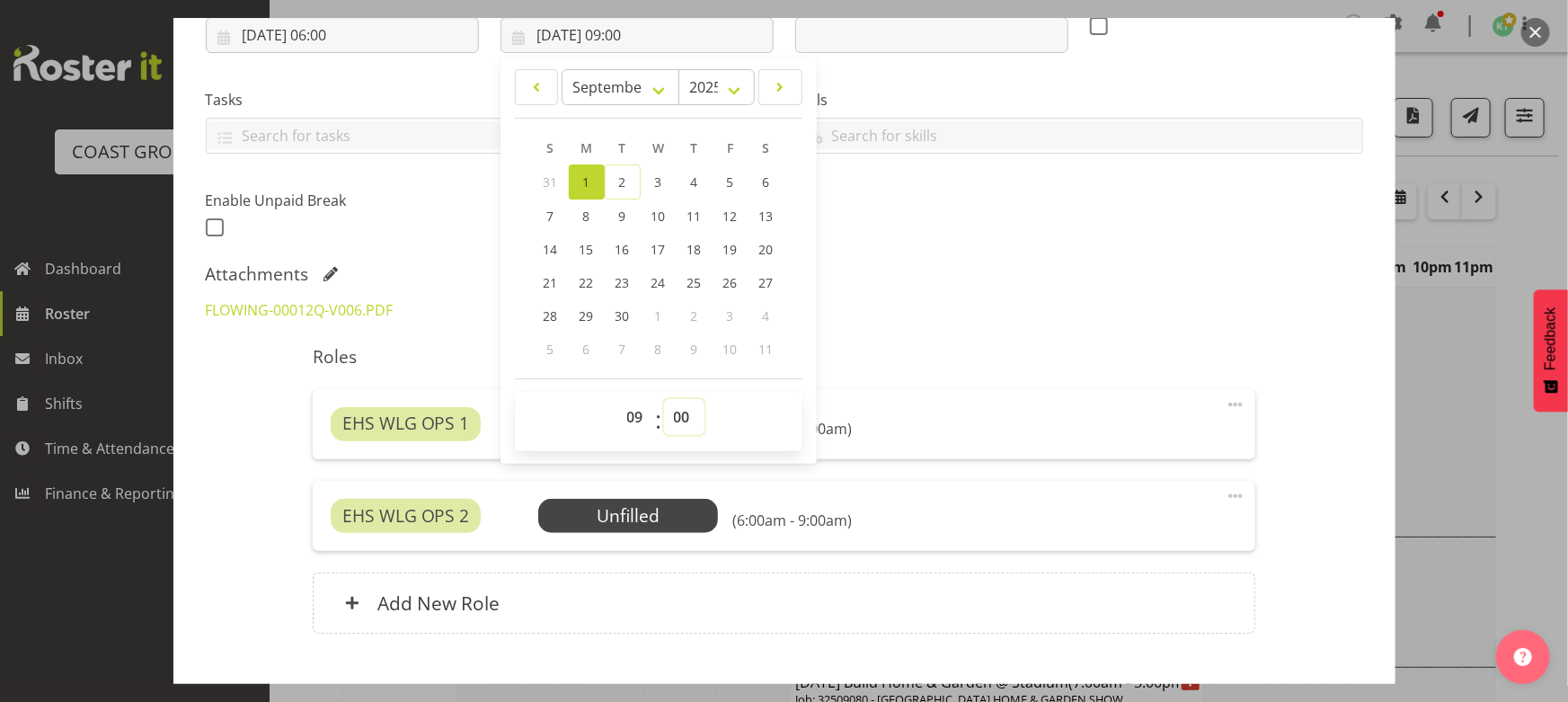
drag, startPoint x: 674, startPoint y: 413, endPoint x: 672, endPoint y: 401, distance: 12.2
click at [674, 413] on select "00 01 02 03 04 05 06 07 08 09 10 11 12 13 14 15 16 17 18 19 20 21 22 23 24 25 2…" at bounding box center [684, 417] width 40 height 36
select select "30"
click at [664, 399] on select "00 01 02 03 04 05 06 07 08 09 10 11 12 13 14 15 16 17 18 19 20 21 22 23 24 25 2…" at bounding box center [684, 417] width 40 height 36
type input "[DATE] 09:30"
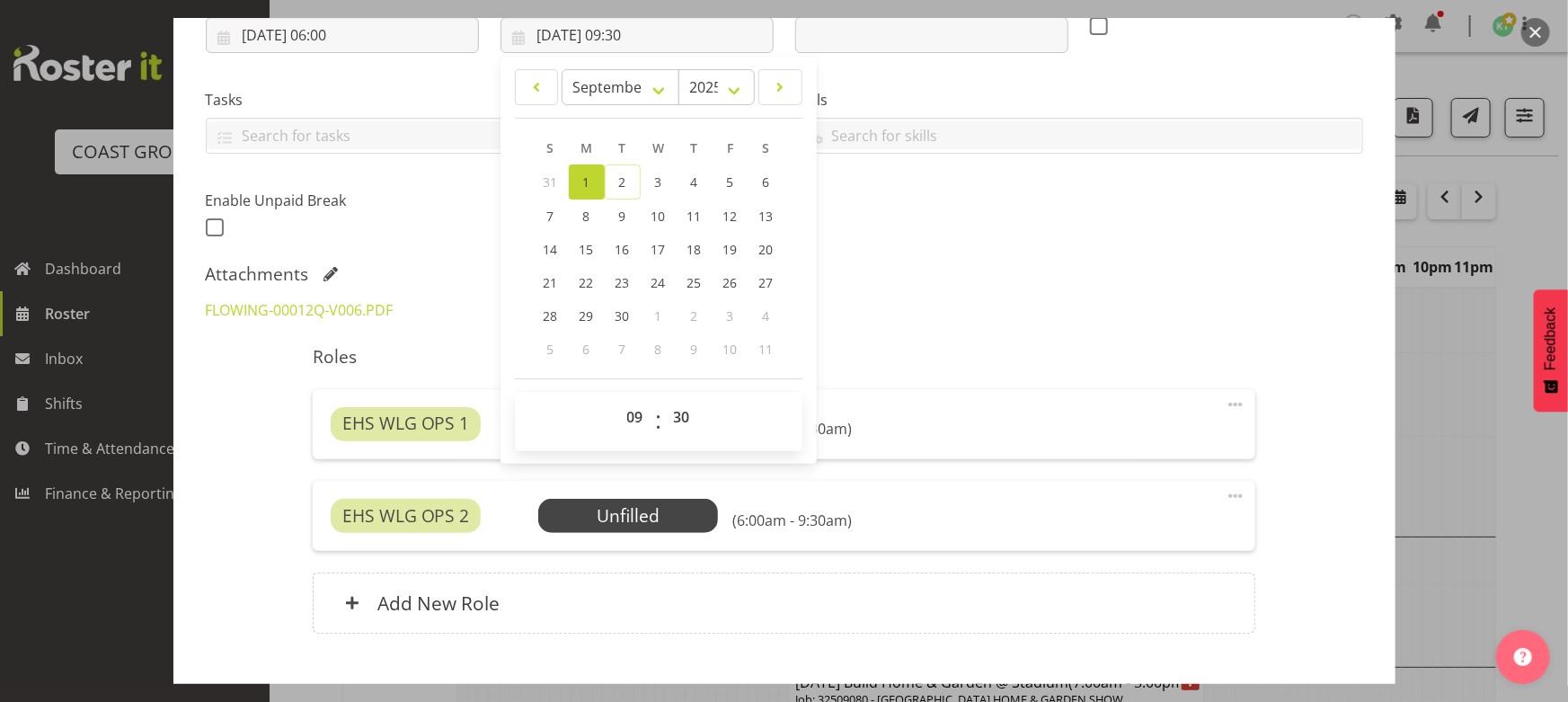
click at [951, 284] on div "Attachments FLOWING-00012Q-V006.PDF" at bounding box center [785, 297] width 1158 height 69
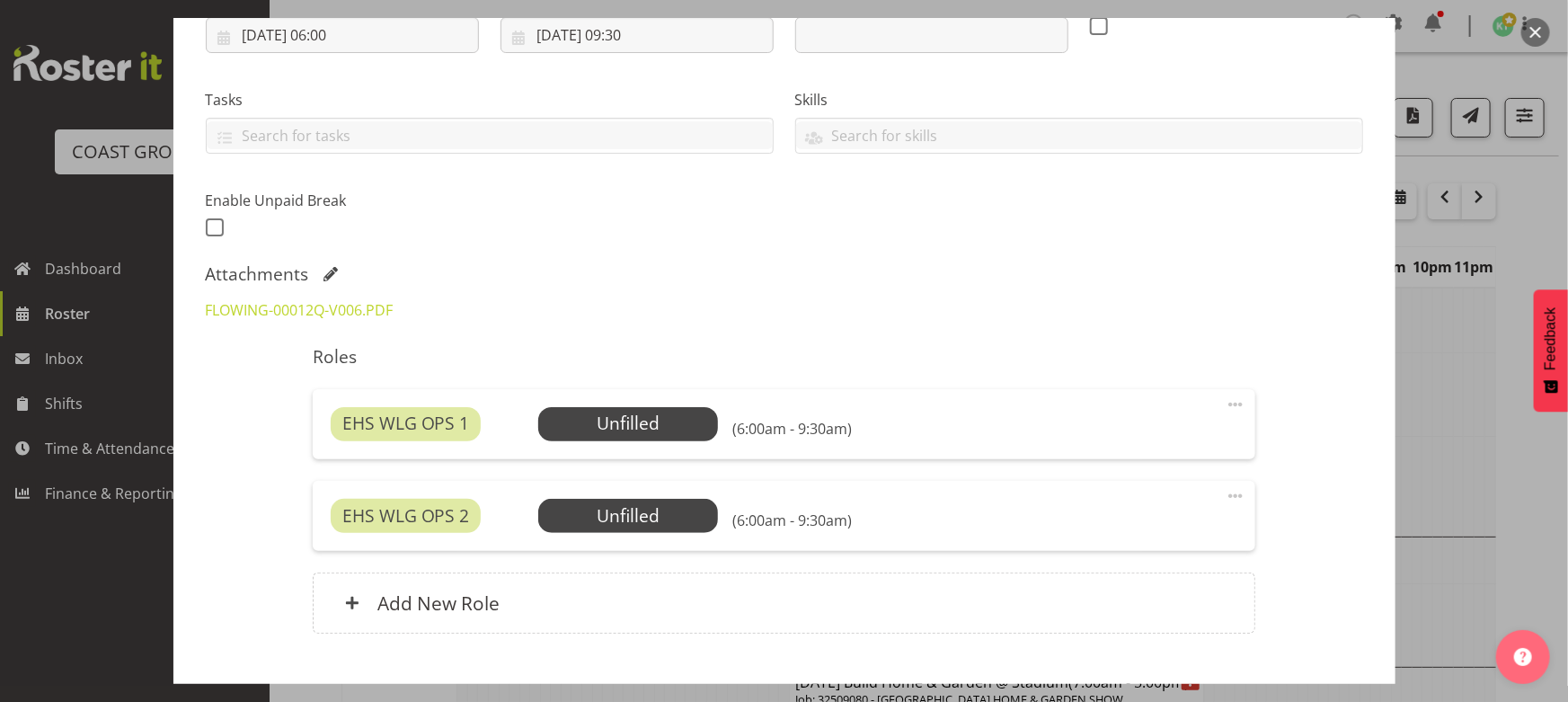
click at [686, 381] on div "Roles EHS WLG OPS 1 Unfilled Select Employee (6:00am - 9:30am) Edit Cover Role …" at bounding box center [784, 495] width 965 height 321
click at [653, 416] on span "Select Employee" at bounding box center [629, 423] width 134 height 26
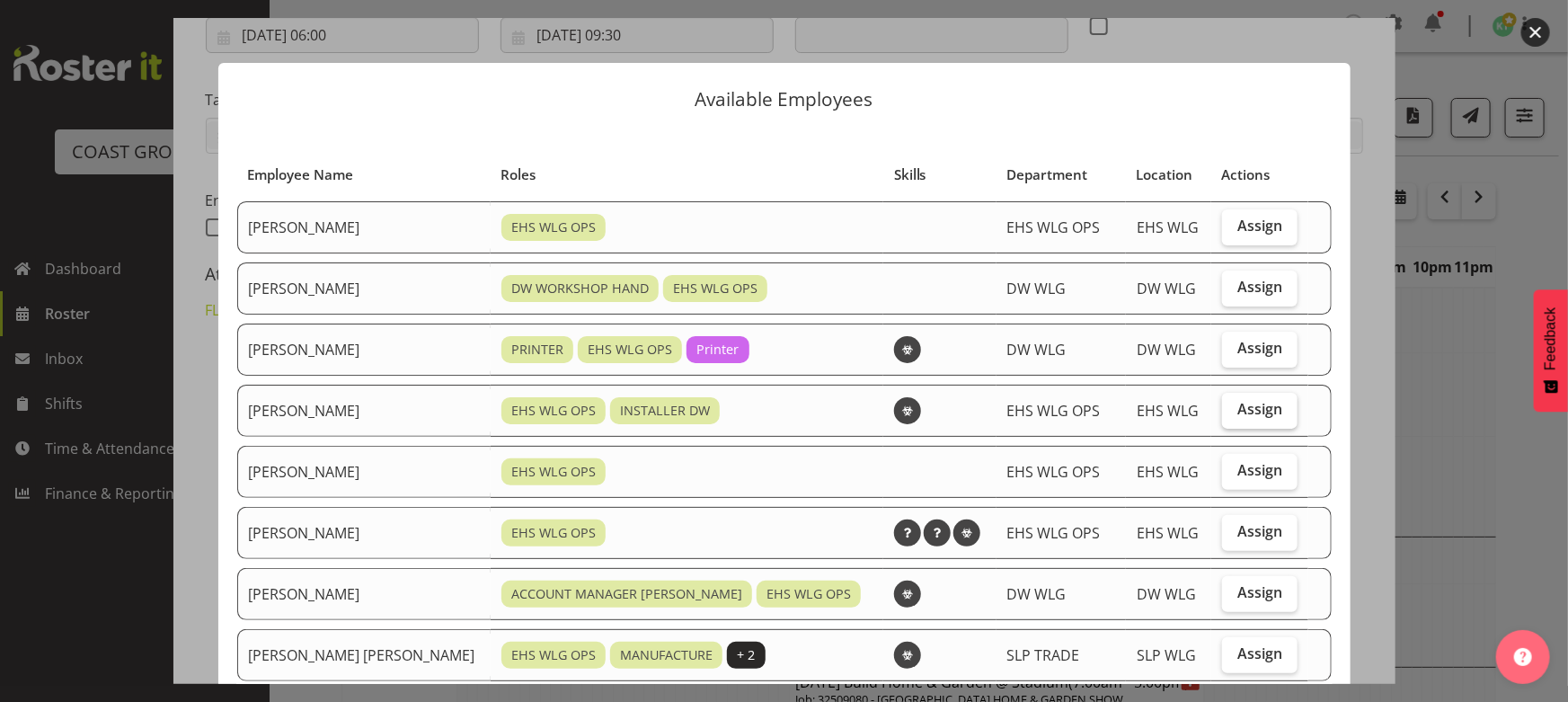
click at [1242, 420] on label "Assign" at bounding box center [1260, 410] width 75 height 36
click at [1234, 415] on input "Assign" at bounding box center [1228, 409] width 11 height 11
checkbox input "true"
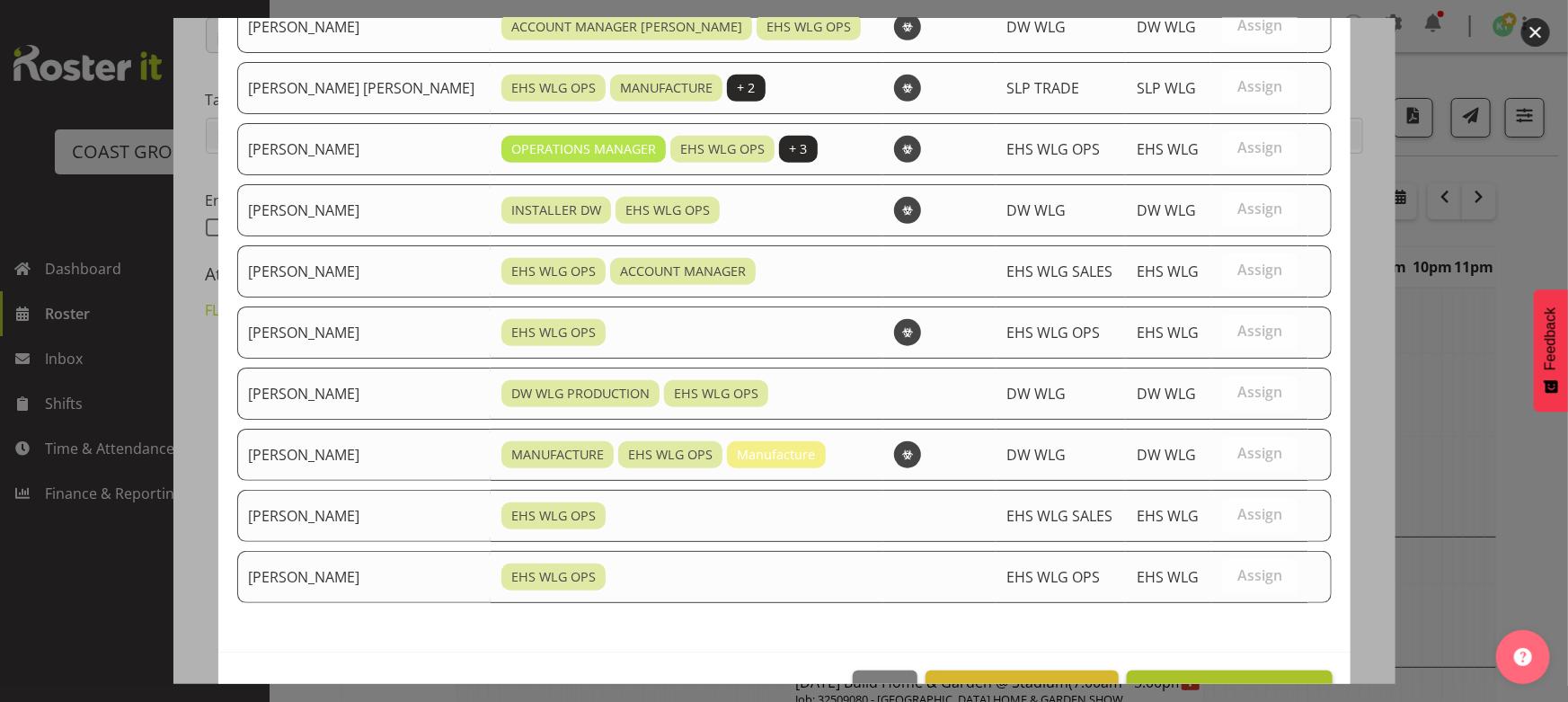
scroll to position [616, 0]
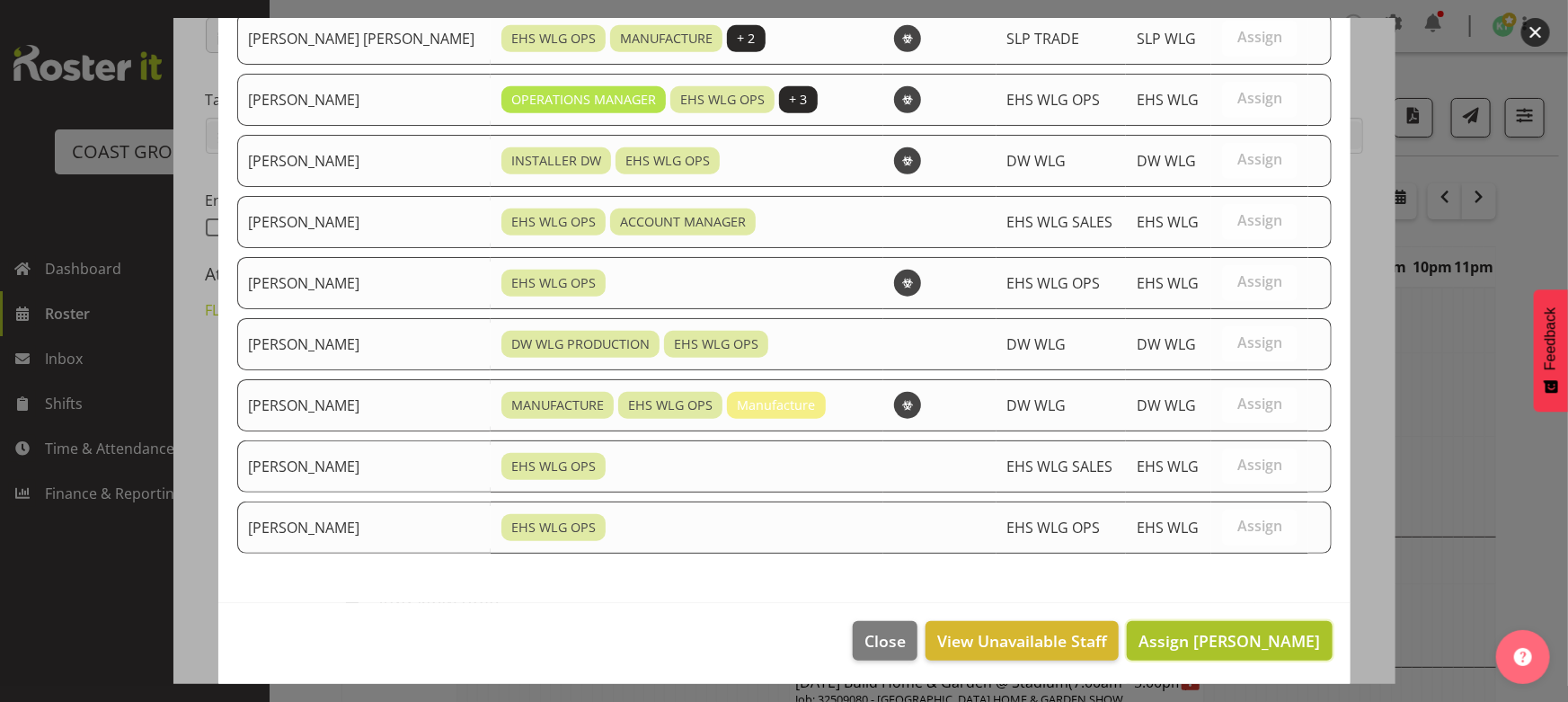
click at [1257, 621] on button "Assign [PERSON_NAME]" at bounding box center [1229, 641] width 205 height 40
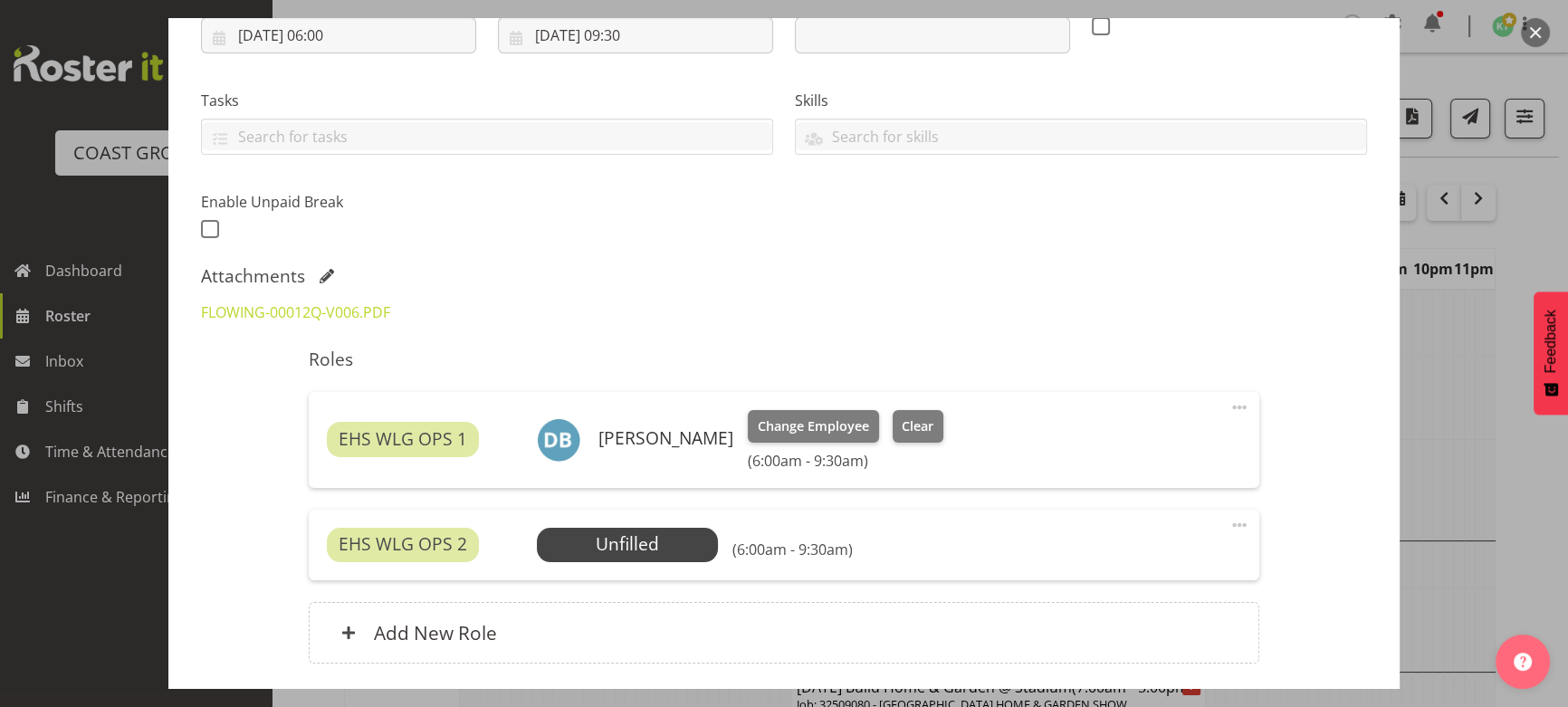
click at [732, 552] on h6 "(6:00am - 9:30am)" at bounding box center [792, 549] width 120 height 18
click at [650, 528] on span "Select Employee" at bounding box center [627, 545] width 181 height 34
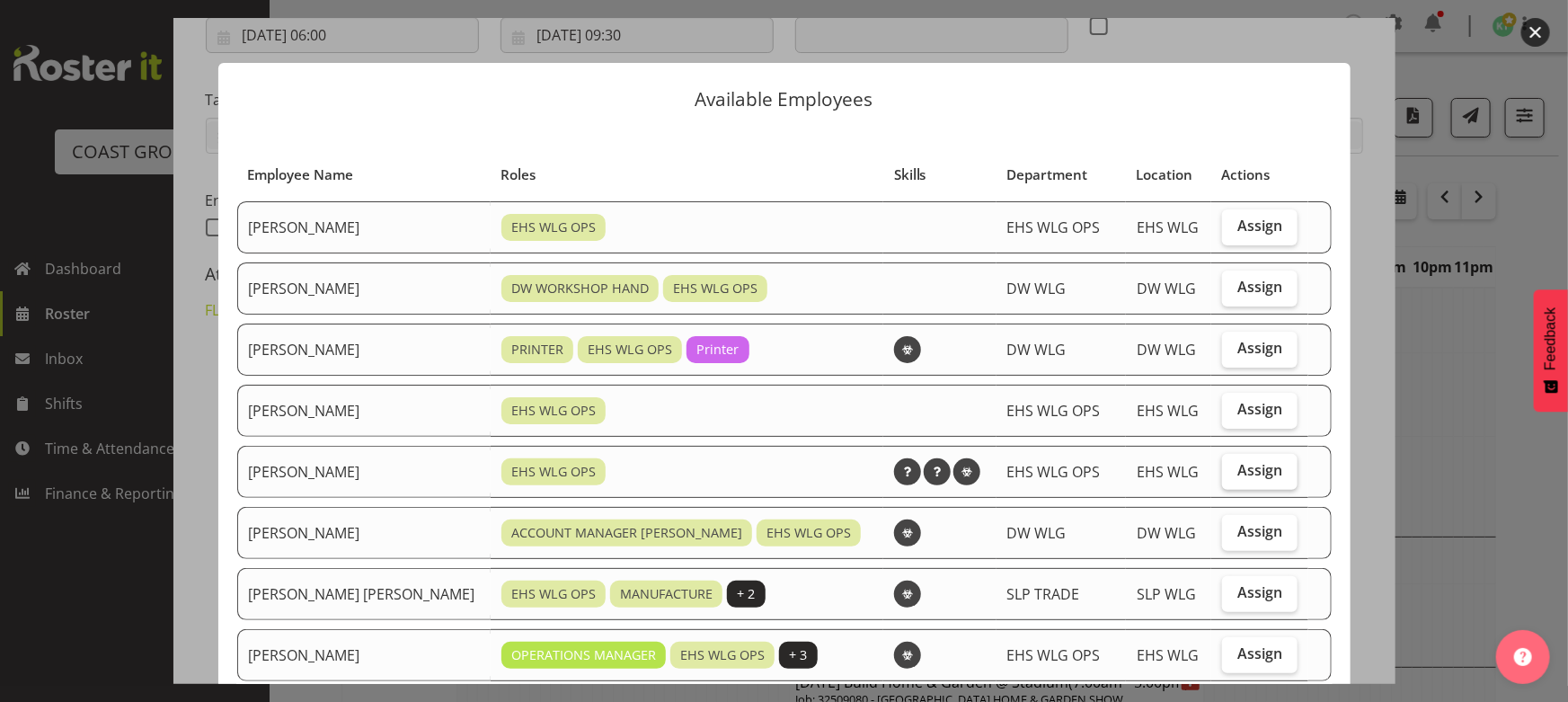
click at [1223, 473] on label "Assign" at bounding box center [1260, 471] width 75 height 36
click at [1223, 473] on input "Assign" at bounding box center [1228, 471] width 11 height 11
checkbox input "true"
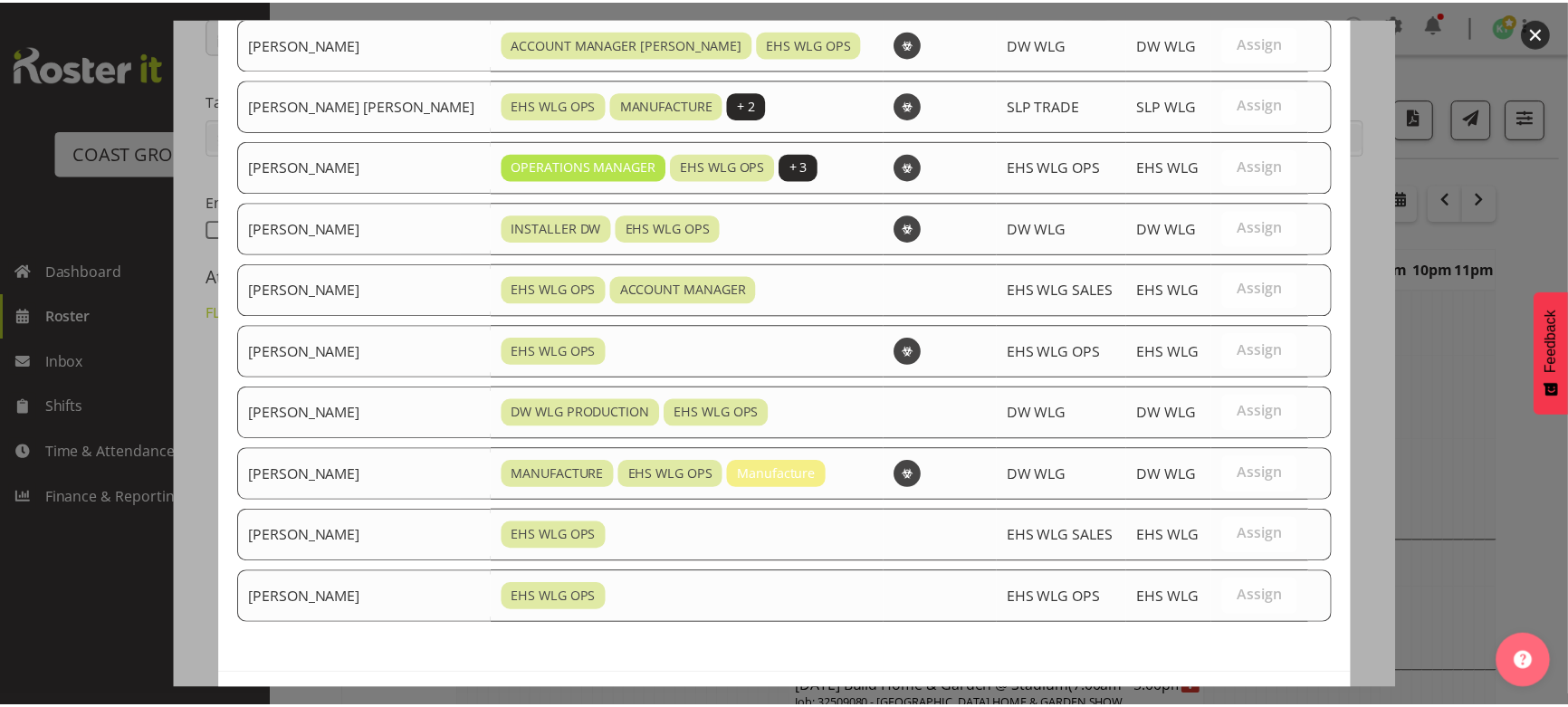
scroll to position [560, 0]
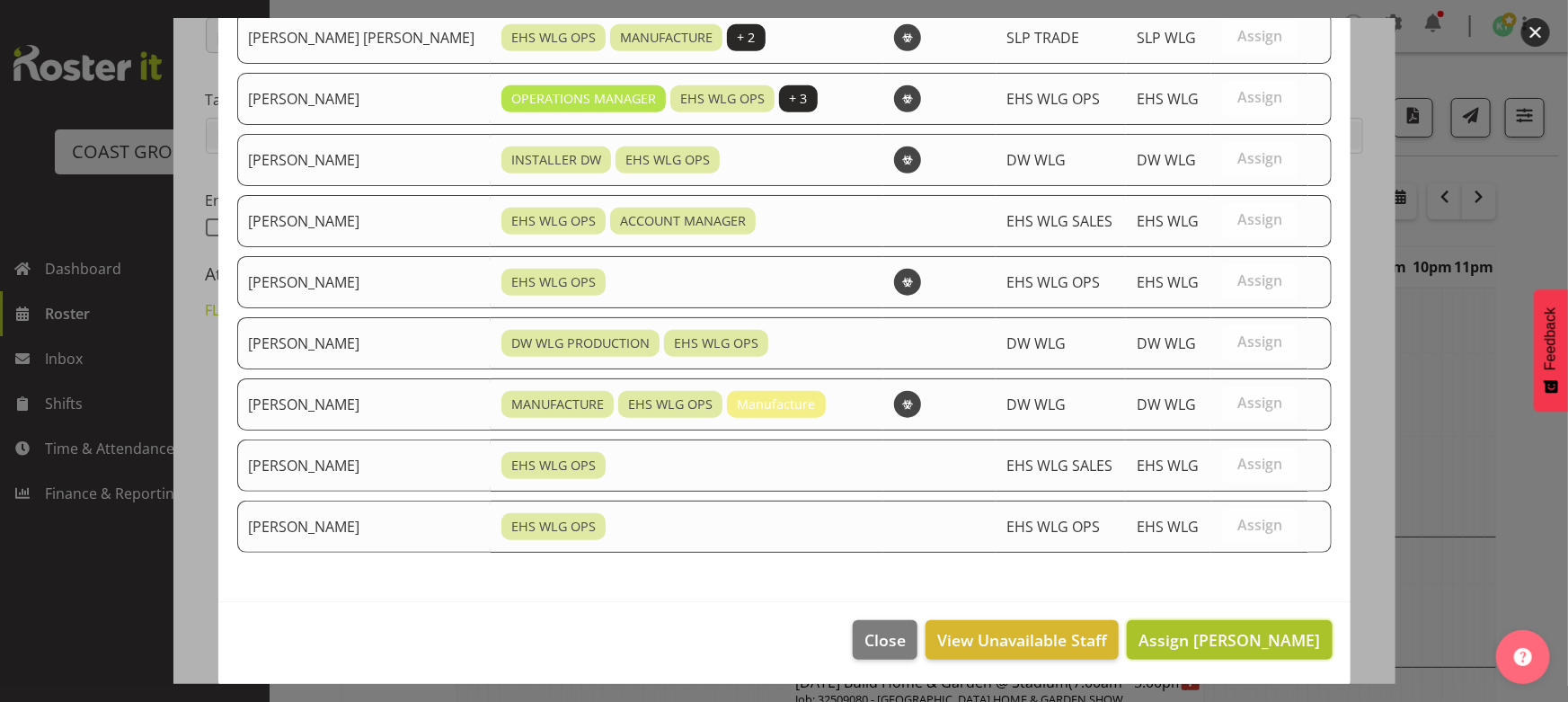
click at [1249, 634] on span "Assign [PERSON_NAME]" at bounding box center [1229, 639] width 182 height 22
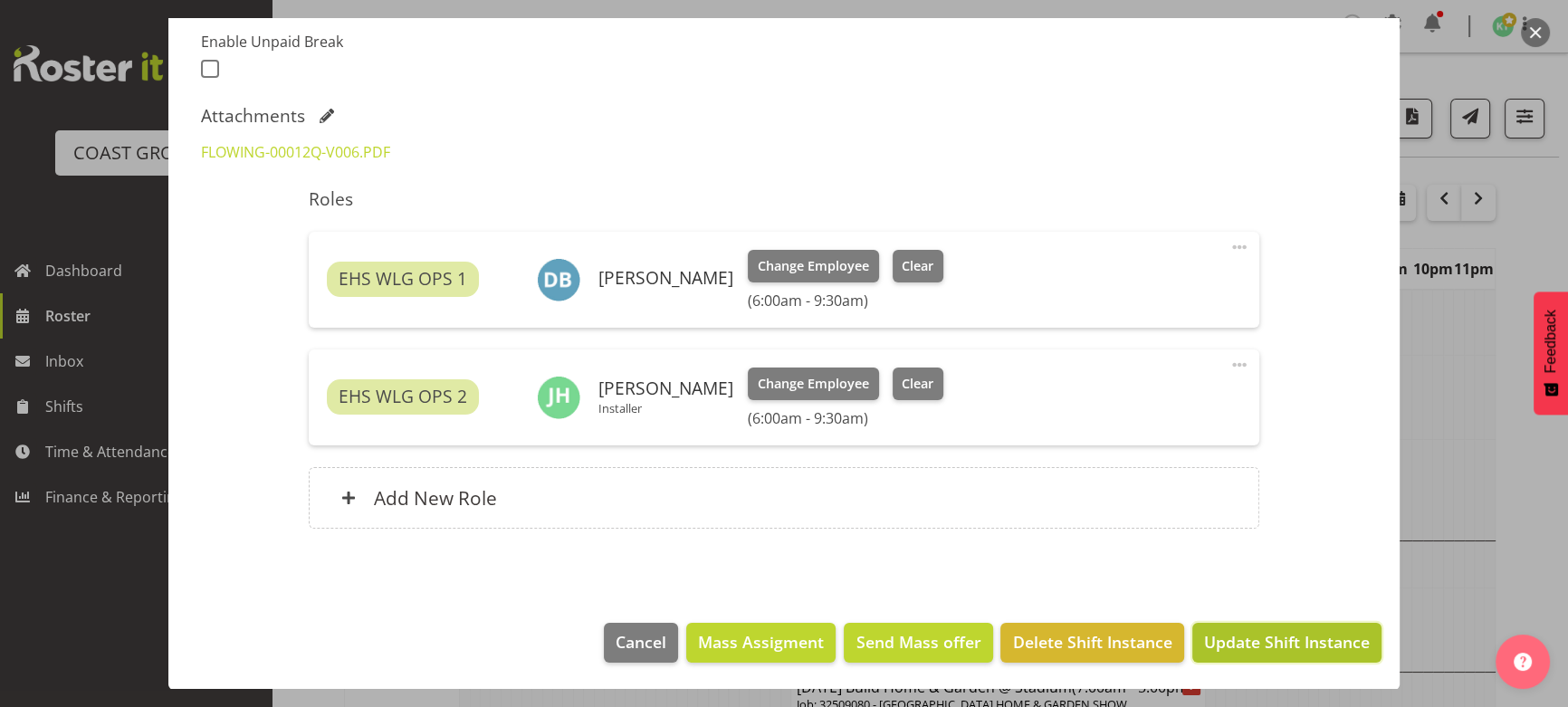
click at [1272, 635] on span "Update Shift Instance" at bounding box center [1286, 642] width 166 height 24
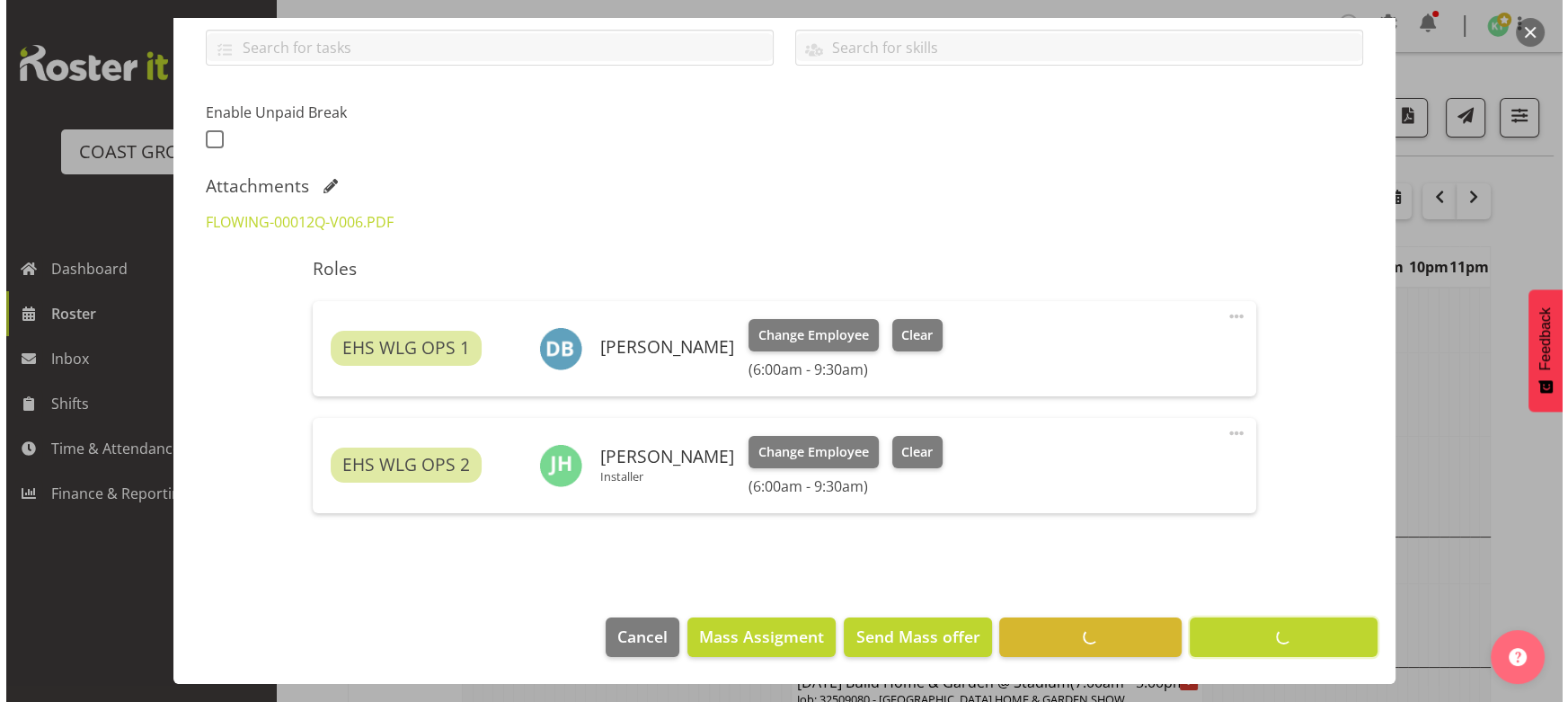
scroll to position [413, 0]
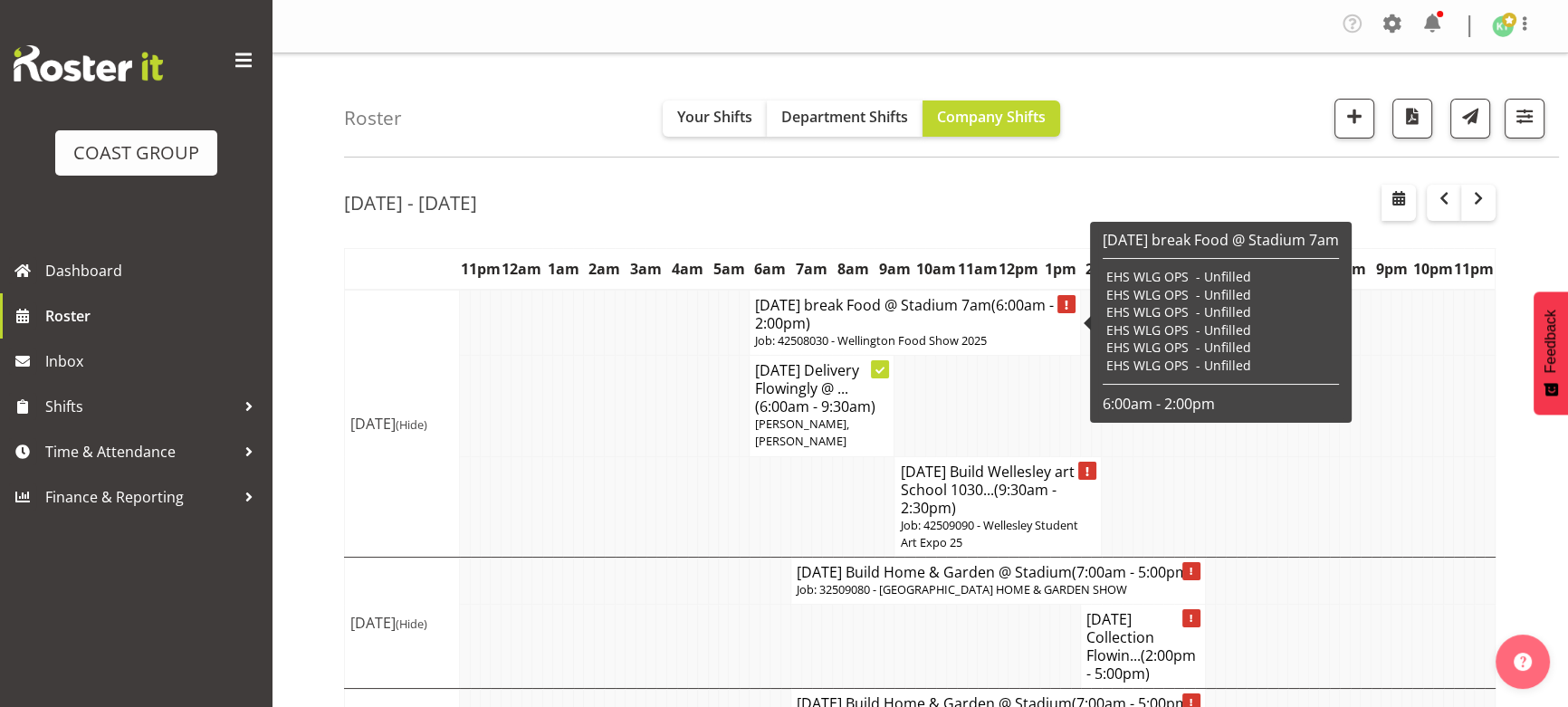
click at [936, 325] on h4 "[DATE] break Food @ Stadium 7am (6:00am - 2:00pm)" at bounding box center [914, 314] width 319 height 36
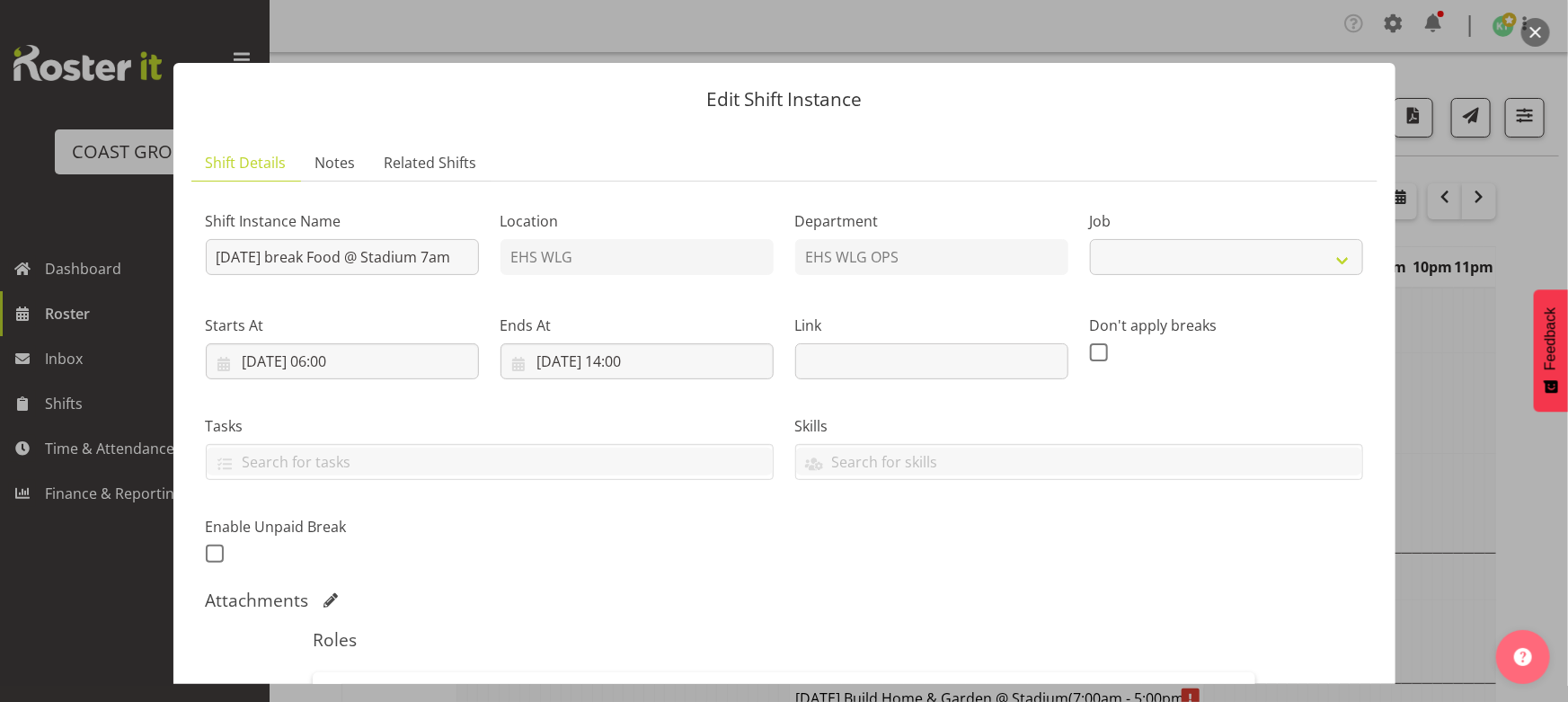
select select "9141"
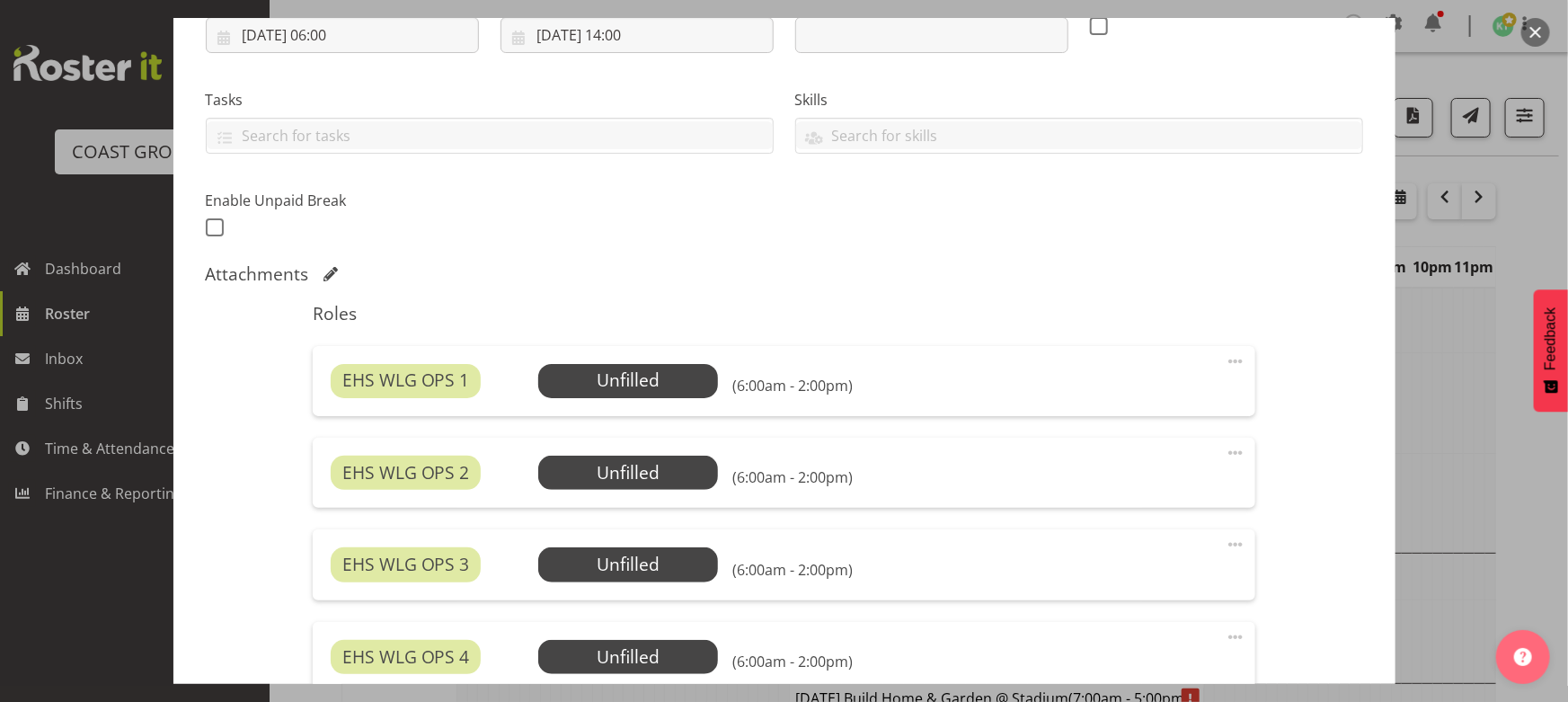
click at [1224, 354] on span at bounding box center [1235, 360] width 22 height 22
click at [1189, 394] on link "Edit" at bounding box center [1160, 404] width 172 height 32
select select "8"
select select "2025"
select select "14"
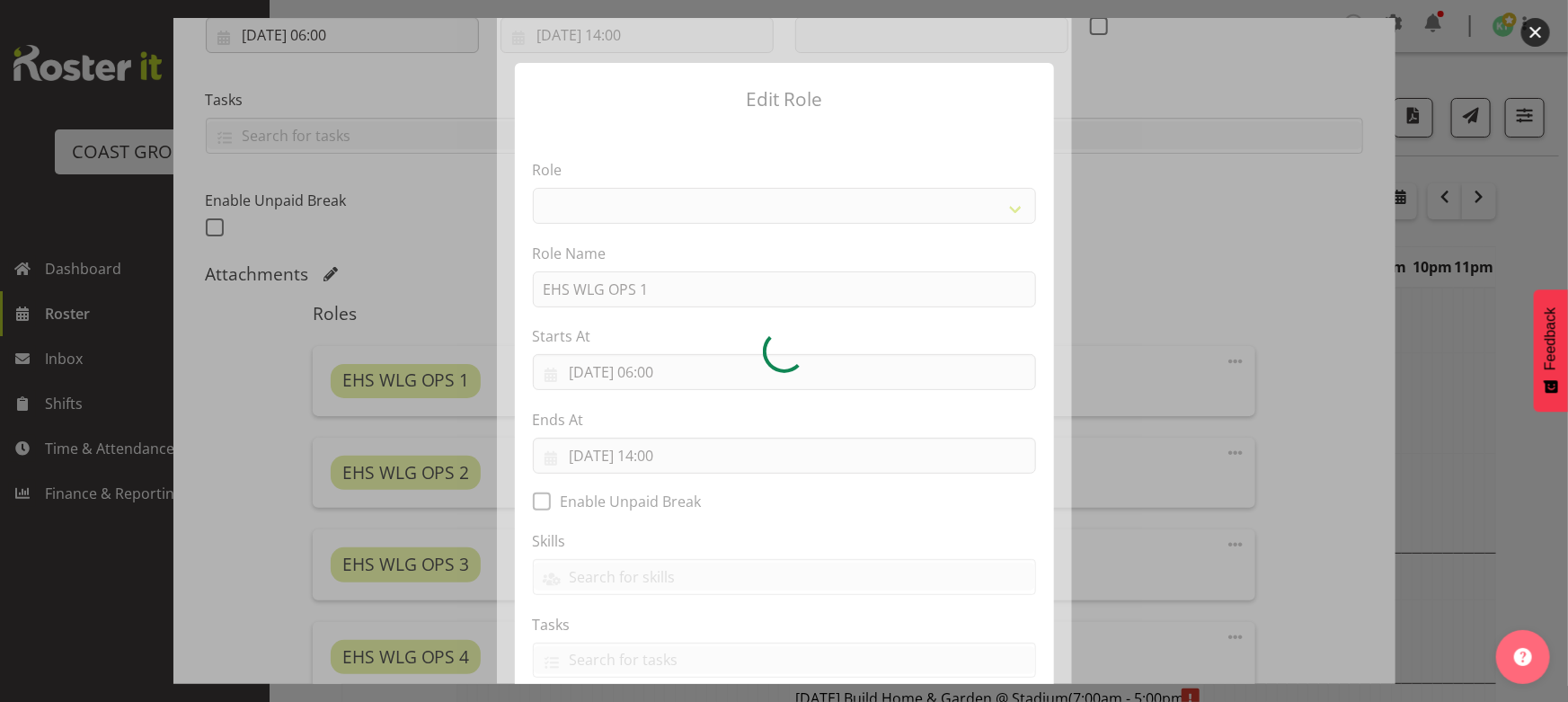
select select "191"
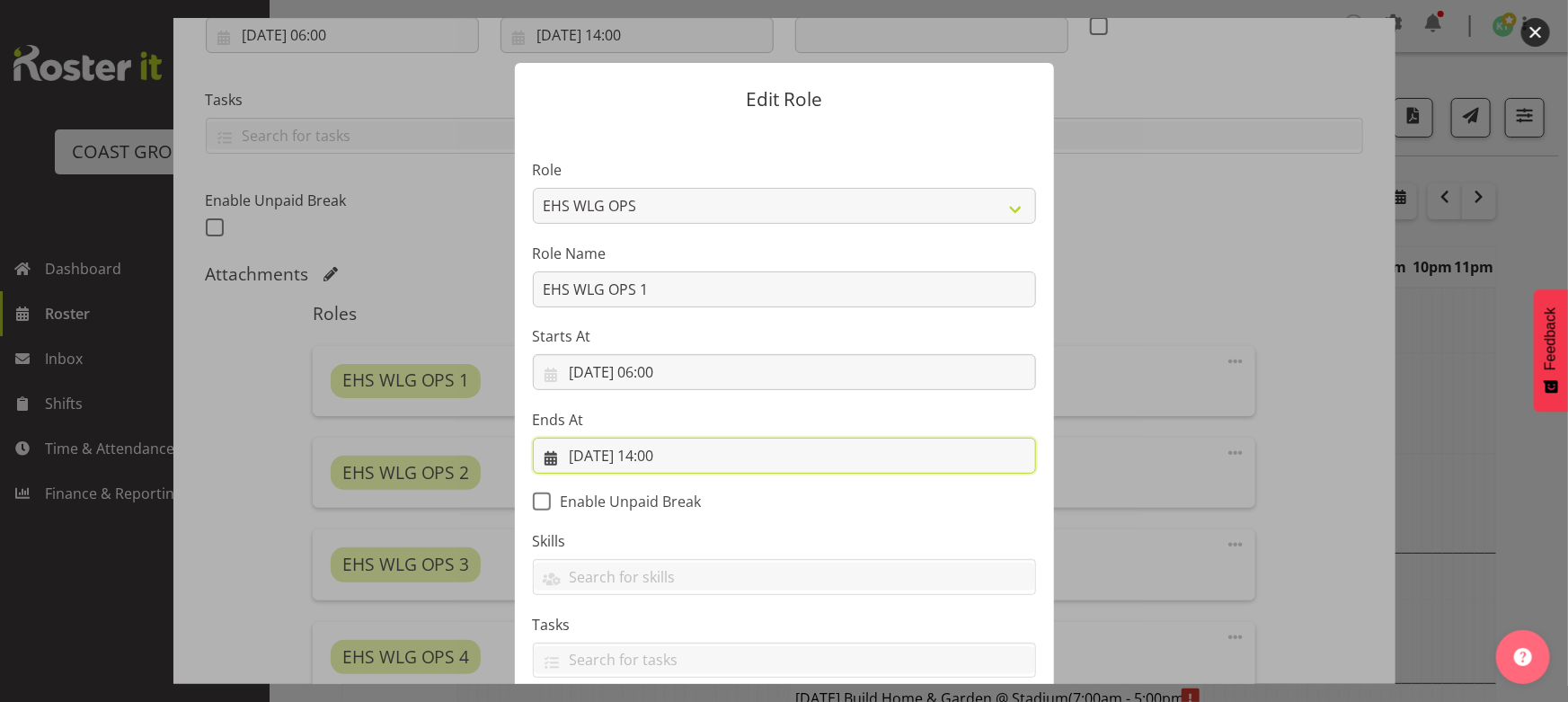
click at [717, 466] on input "[DATE] 14:00" at bounding box center [784, 455] width 504 height 36
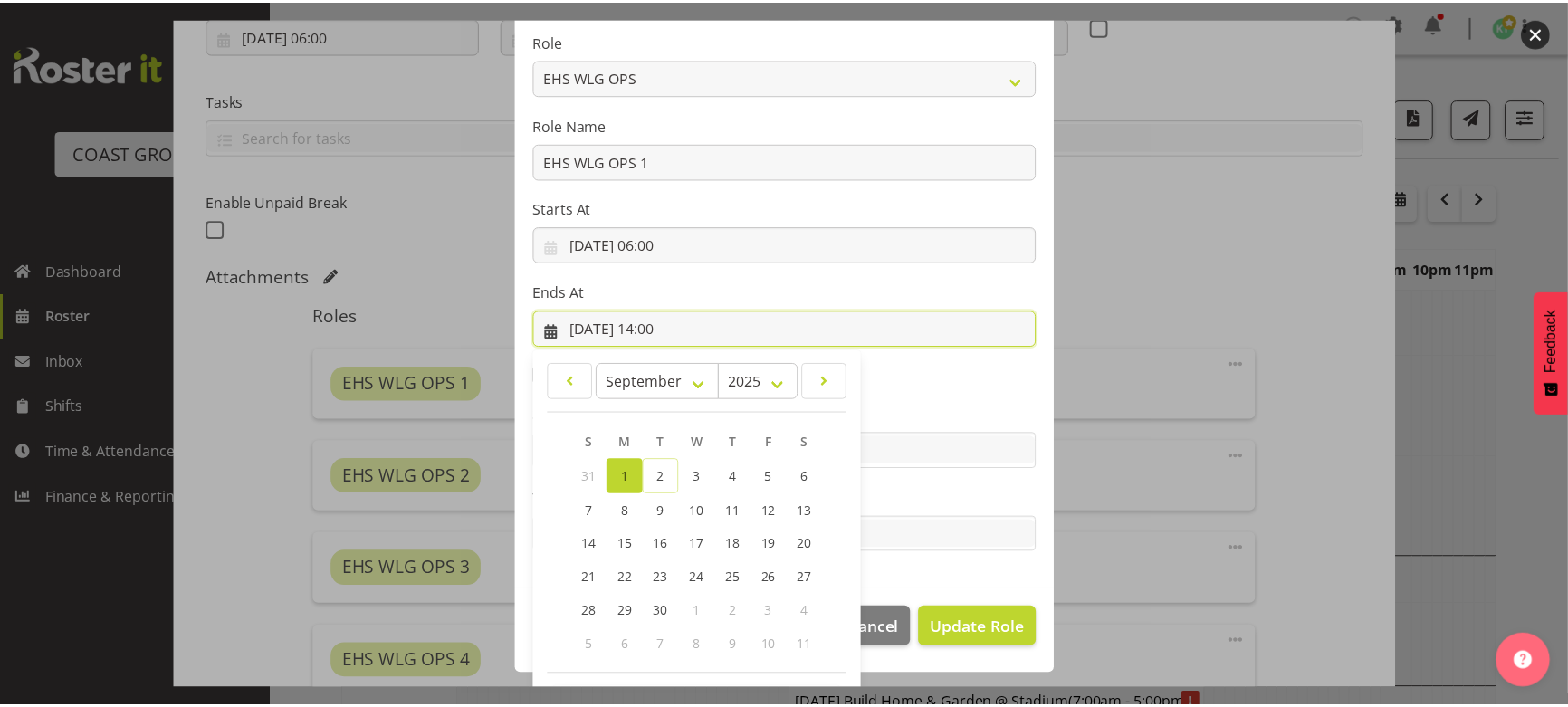
scroll to position [201, 0]
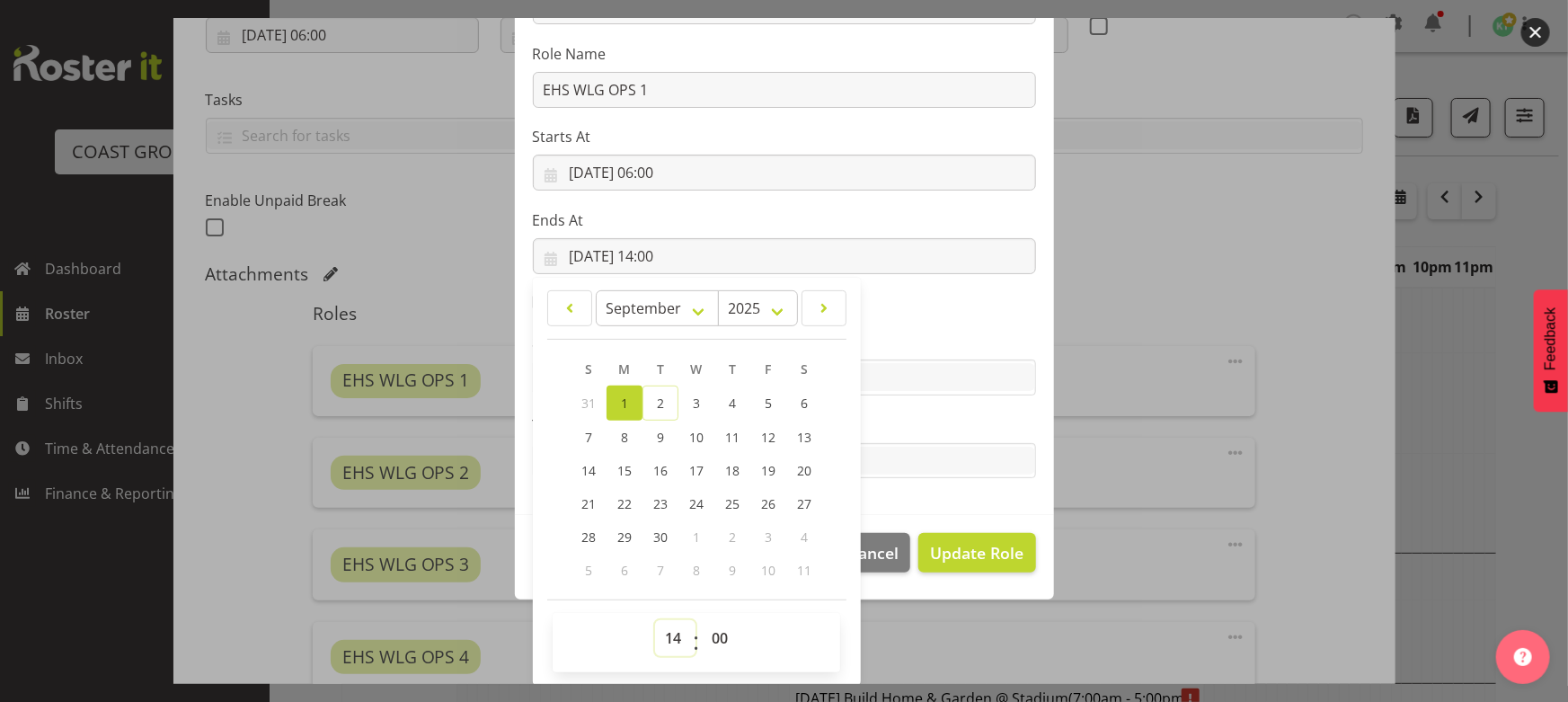
click at [667, 644] on select "00 01 02 03 04 05 06 07 08 09 10 11 12 13 14 15 16 17 18 19 20 21 22 23" at bounding box center [675, 638] width 40 height 36
select select "9"
click at [655, 620] on select "00 01 02 03 04 05 06 07 08 09 10 11 12 13 14 15 16 17 18 19 20 21 22 23" at bounding box center [675, 638] width 40 height 36
type input "[DATE] 09:00"
click at [719, 626] on select "00 01 02 03 04 05 06 07 08 09 10 11 12 13 14 15 16 17 18 19 20 21 22 23 24 25 2…" at bounding box center [722, 638] width 40 height 36
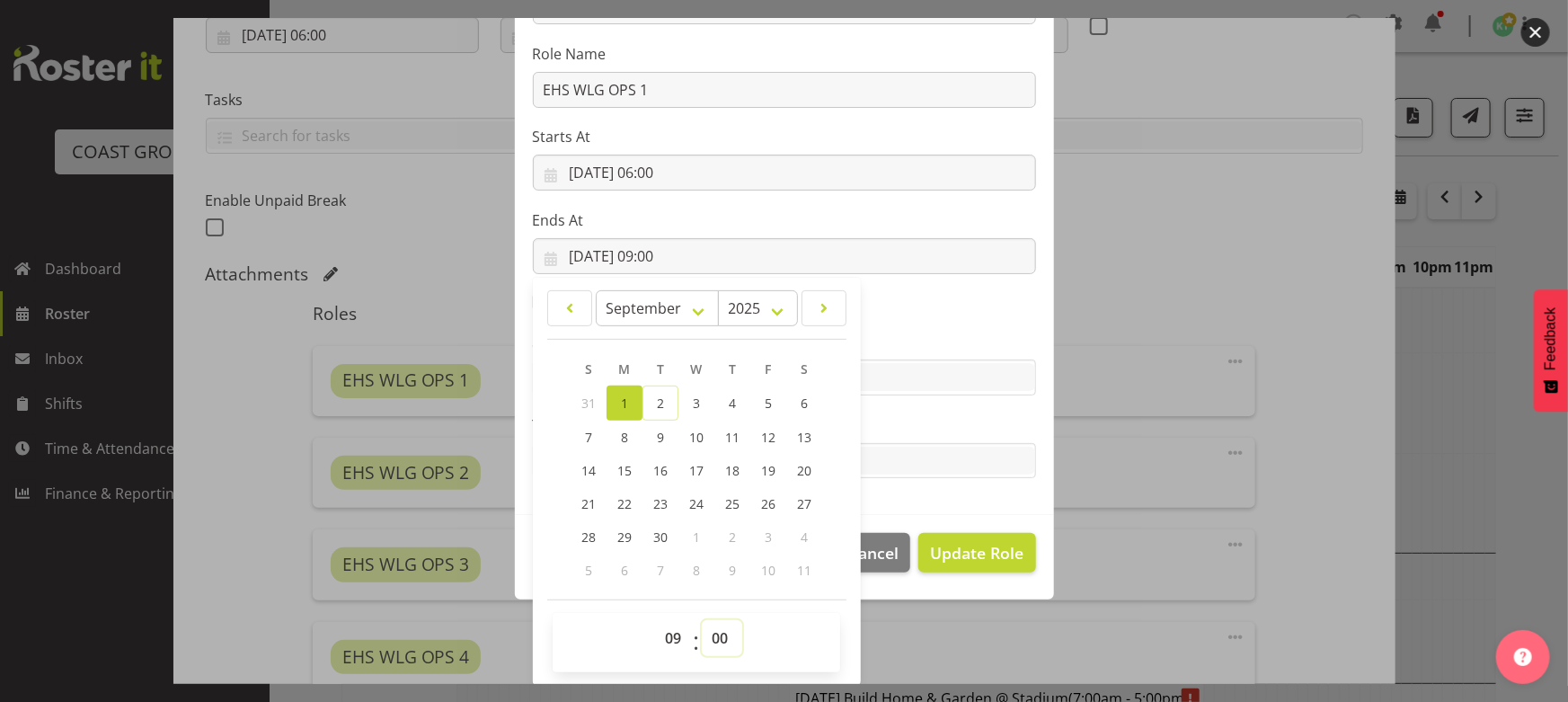
select select "30"
click at [702, 620] on select "00 01 02 03 04 05 06 07 08 09 10 11 12 13 14 15 16 17 18 19 20 21 22 23 24 25 2…" at bounding box center [722, 638] width 40 height 36
type input "[DATE] 09:30"
click at [935, 548] on span "Update Role" at bounding box center [976, 552] width 93 height 24
select select
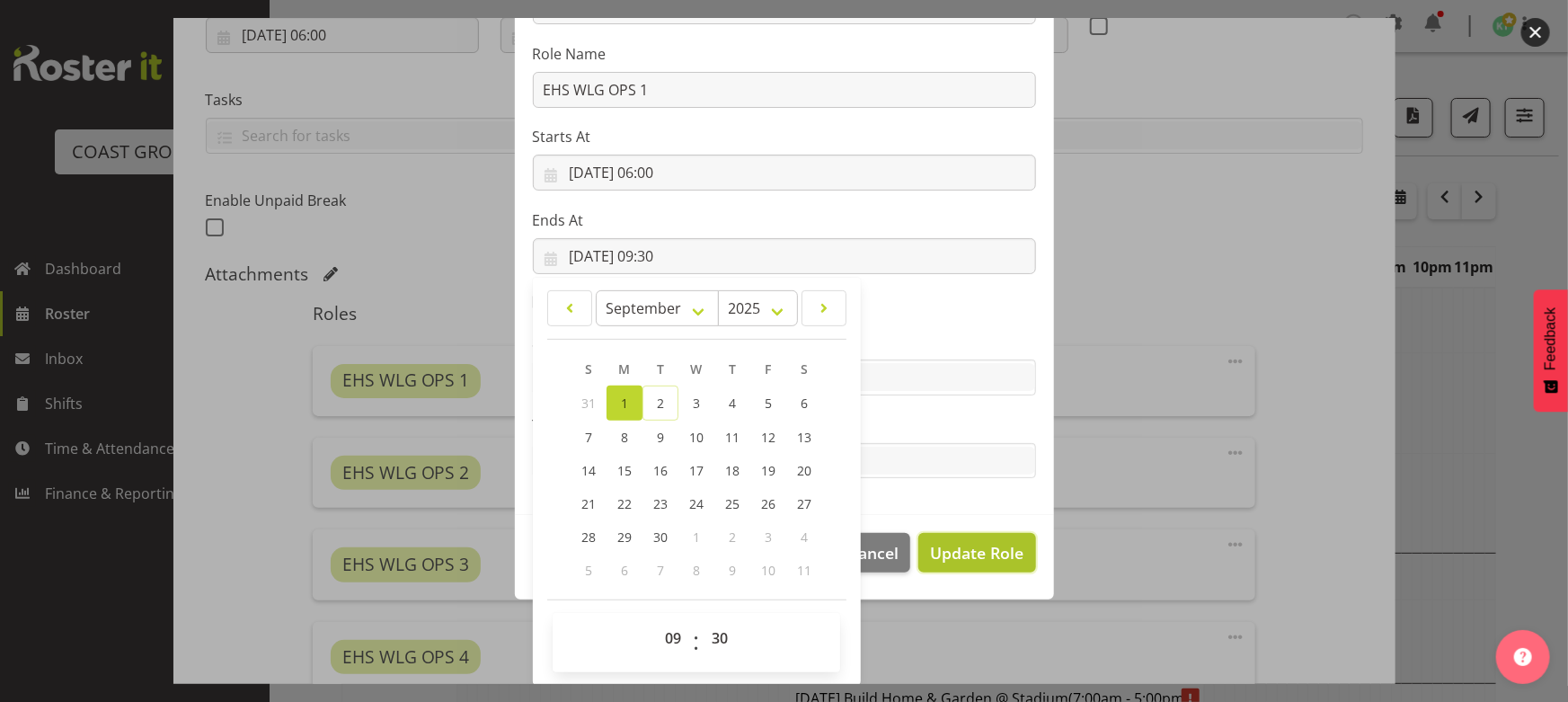
select select
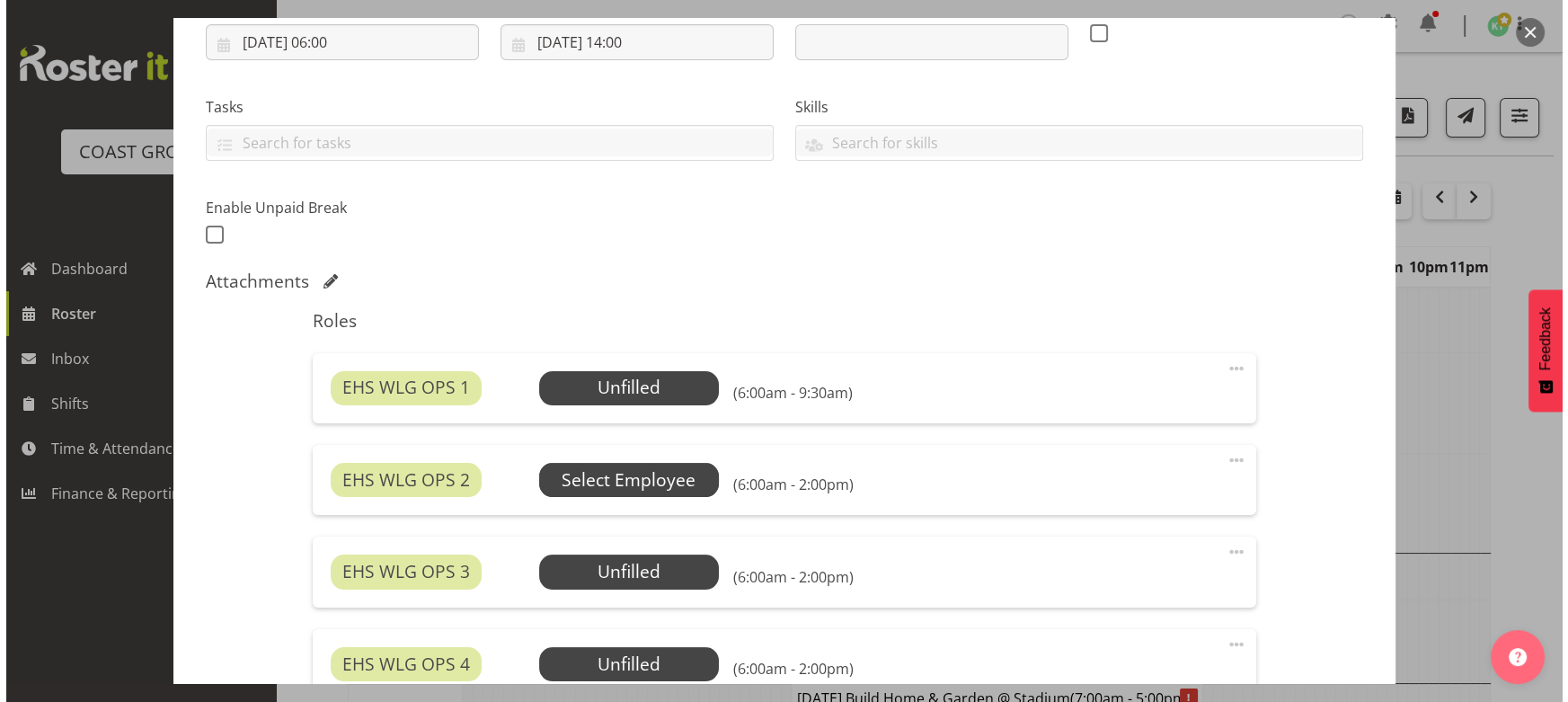
scroll to position [327, 0]
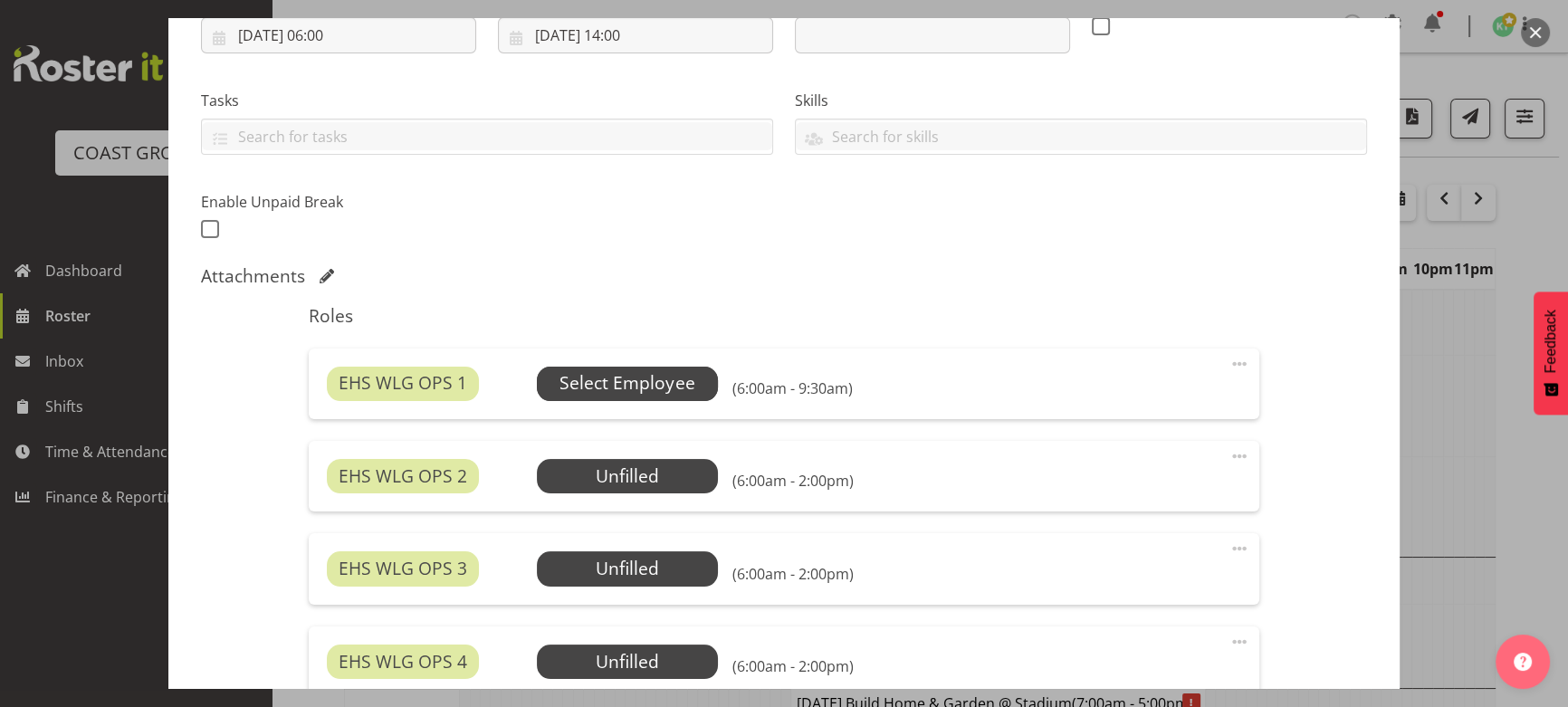
click at [626, 385] on span "Select Employee" at bounding box center [627, 384] width 135 height 27
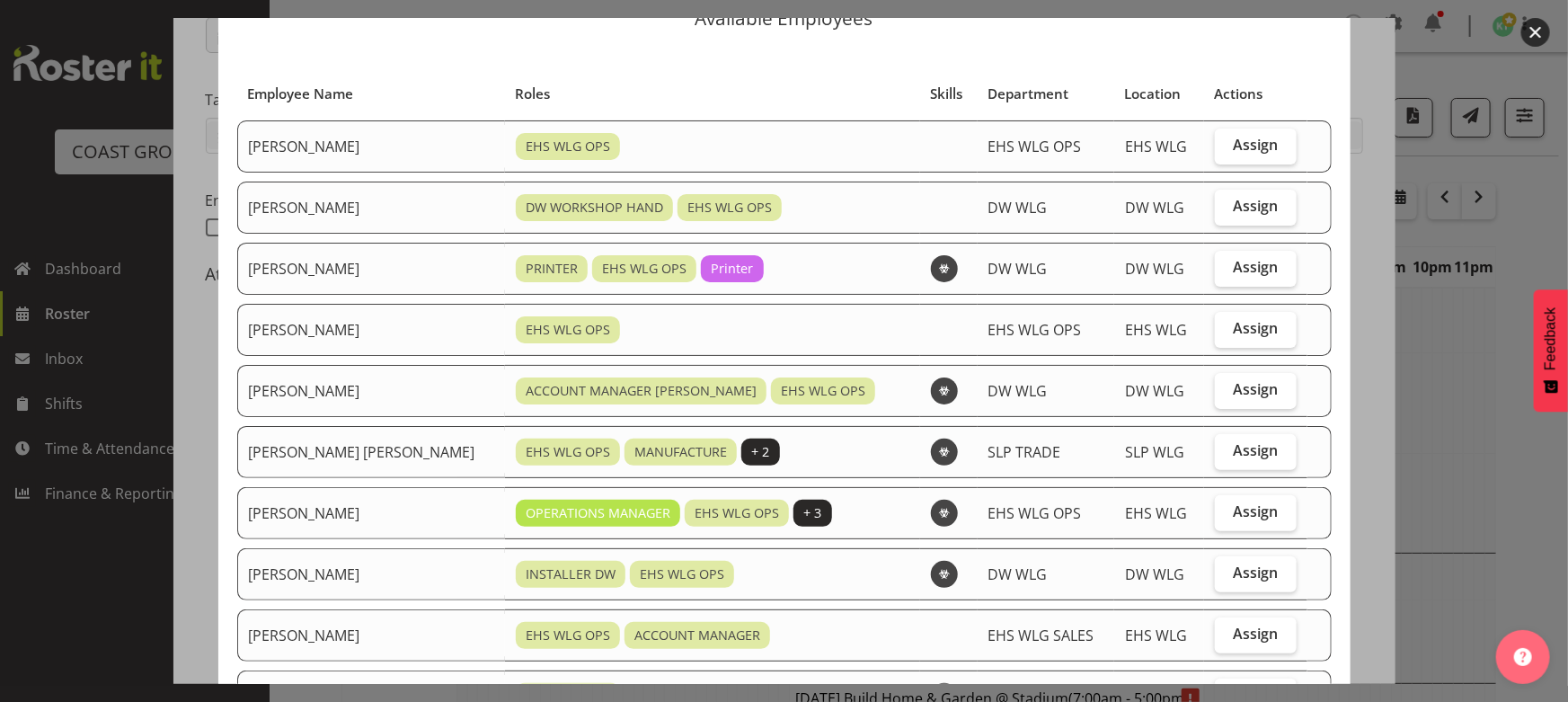
scroll to position [163, 0]
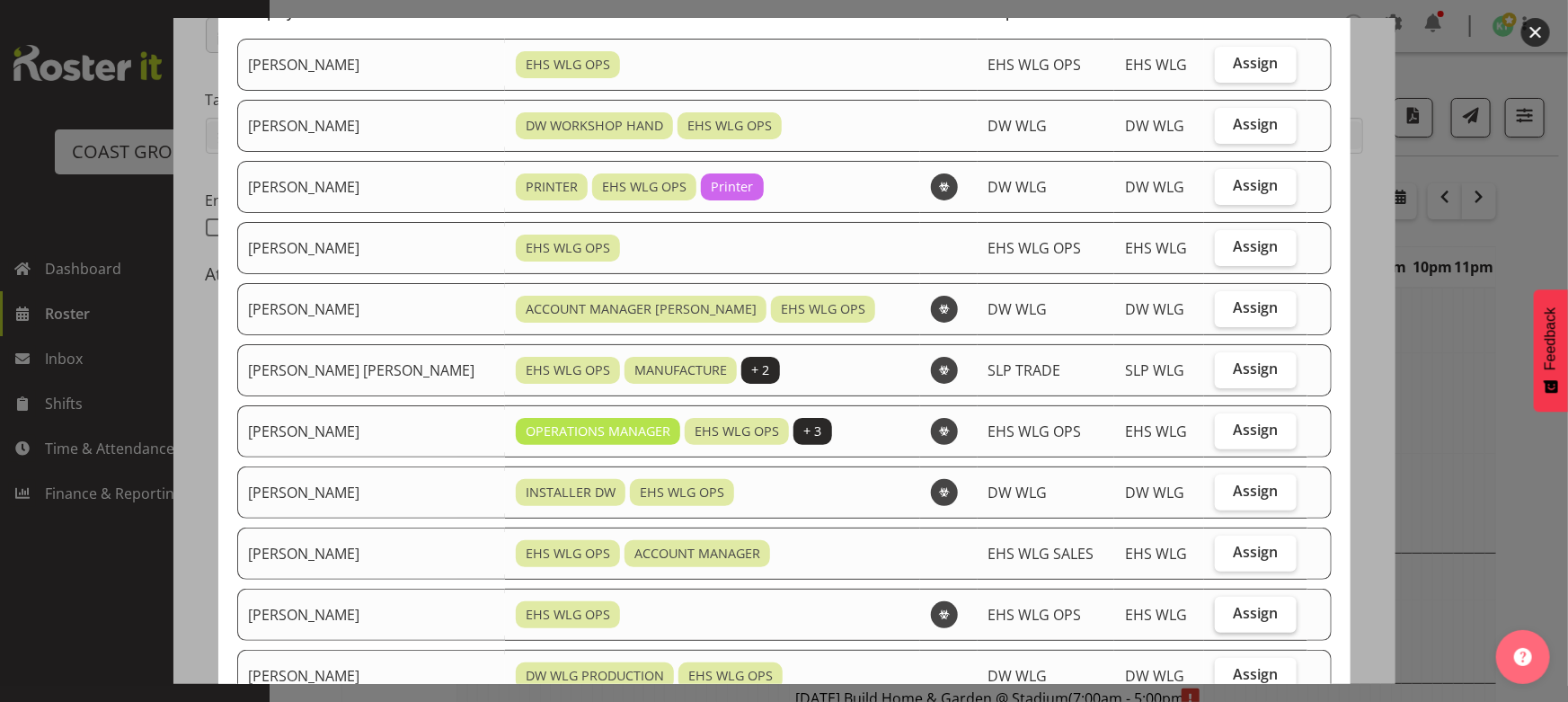
click at [1233, 611] on span "Assign" at bounding box center [1256, 613] width 45 height 18
click at [1226, 611] on input "Assign" at bounding box center [1221, 613] width 11 height 11
checkbox input "true"
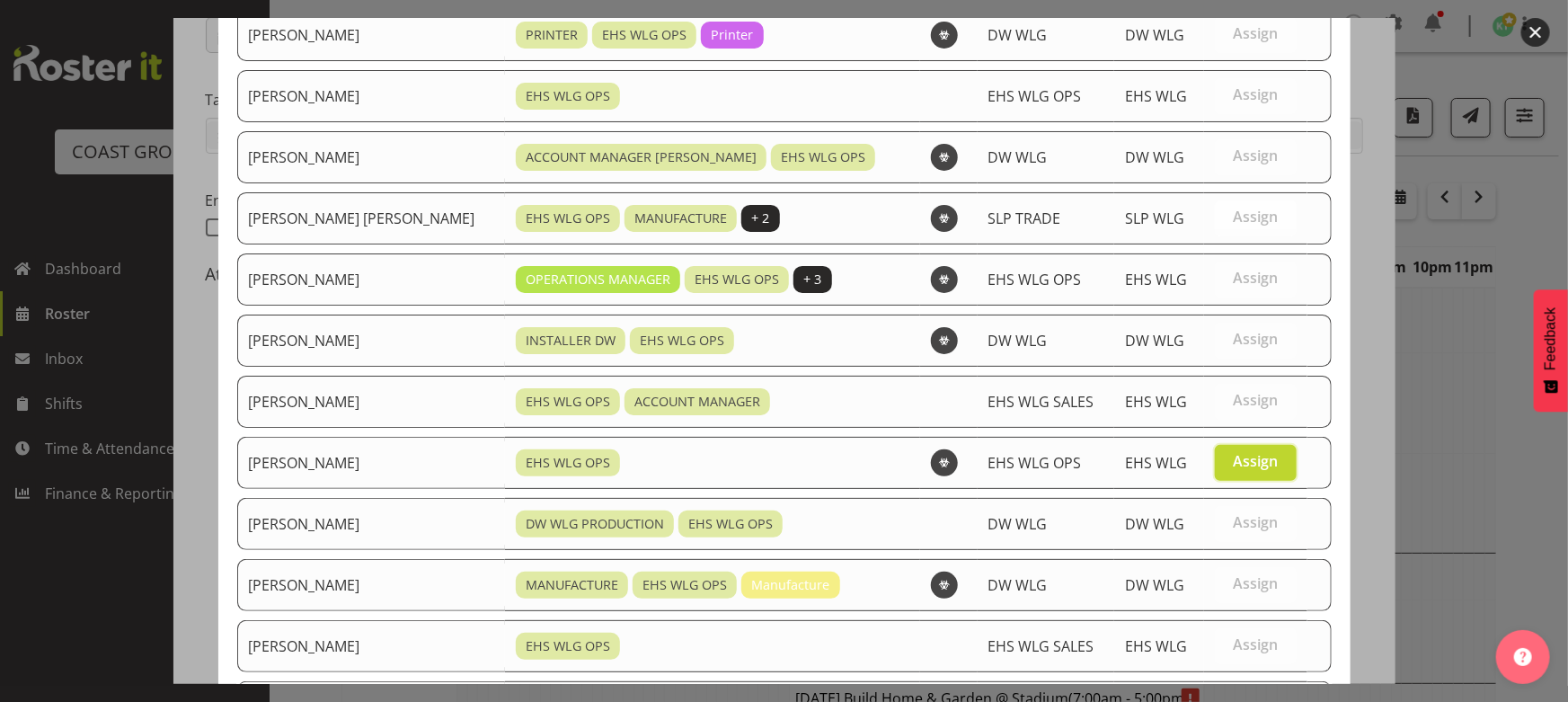
scroll to position [489, 0]
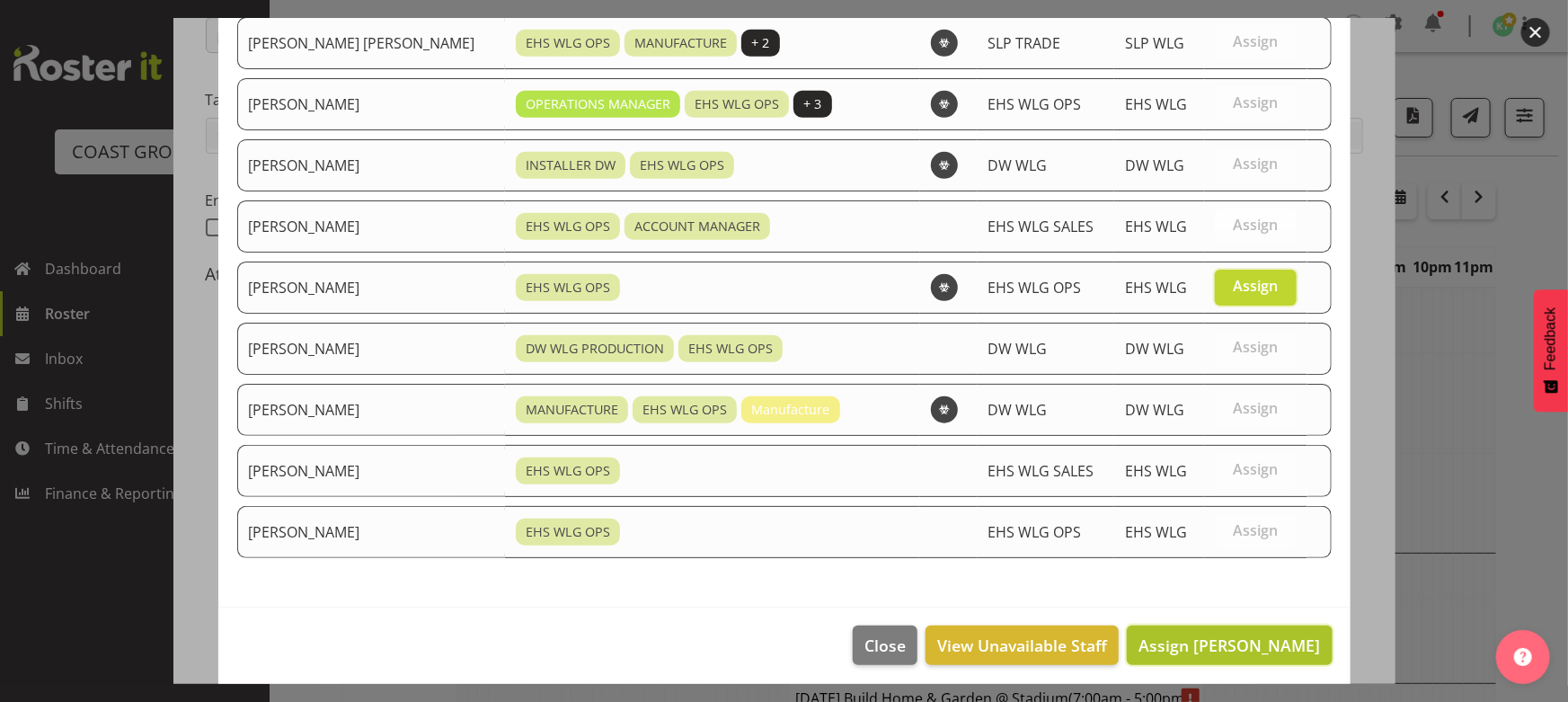
click at [1244, 646] on span "Assign [PERSON_NAME]" at bounding box center [1229, 645] width 182 height 22
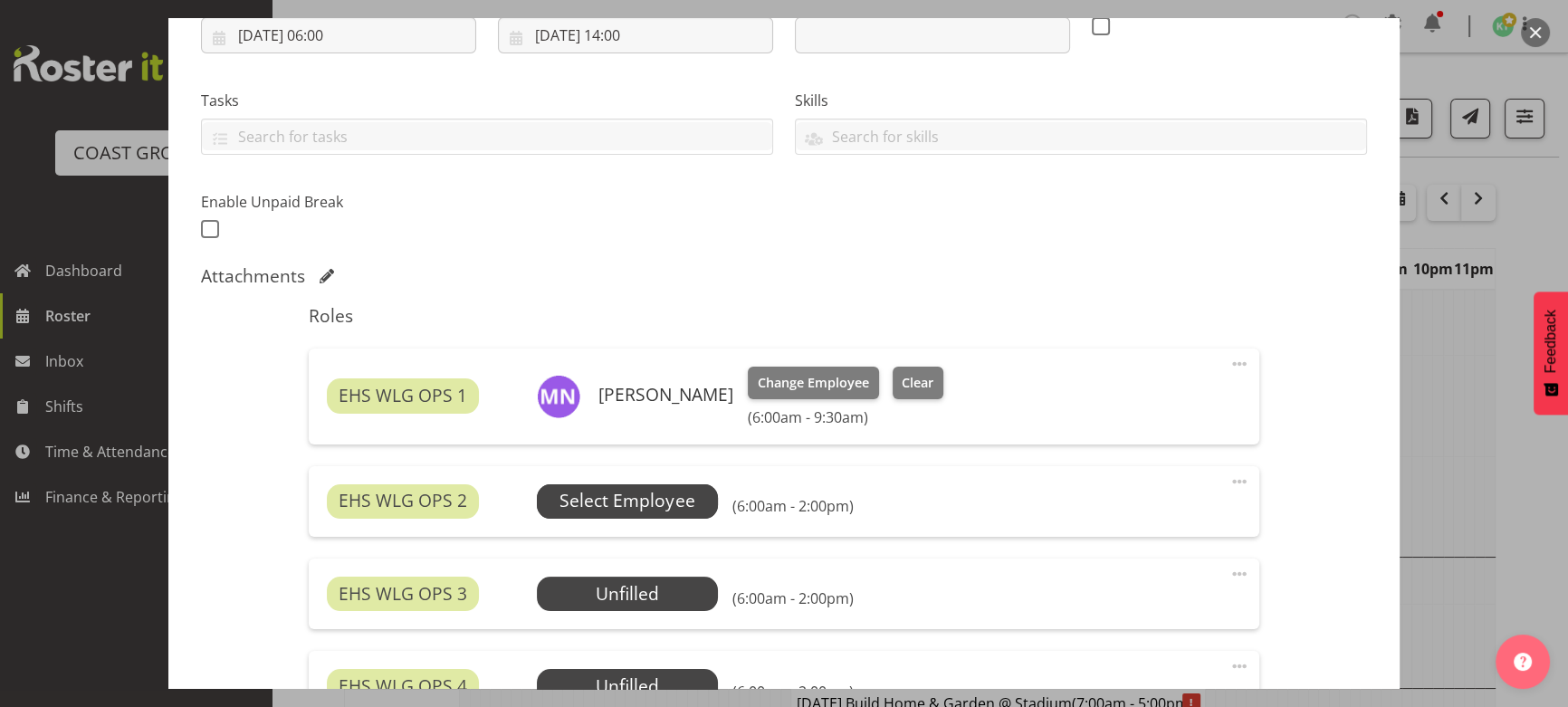
click at [672, 500] on span "Select Employee" at bounding box center [627, 501] width 135 height 27
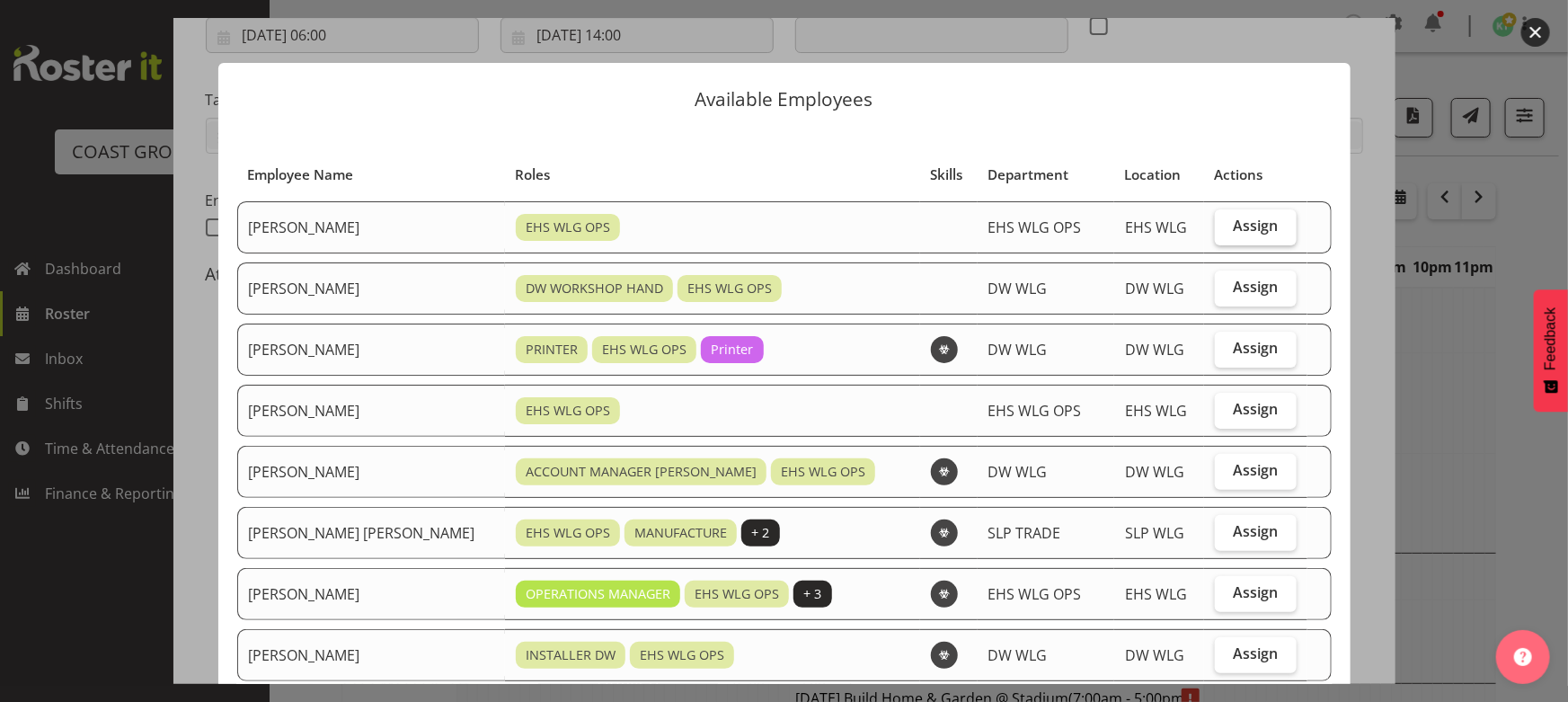
click at [1233, 231] on span "Assign" at bounding box center [1256, 225] width 45 height 18
click at [1226, 231] on input "Assign" at bounding box center [1221, 226] width 11 height 11
checkbox input "true"
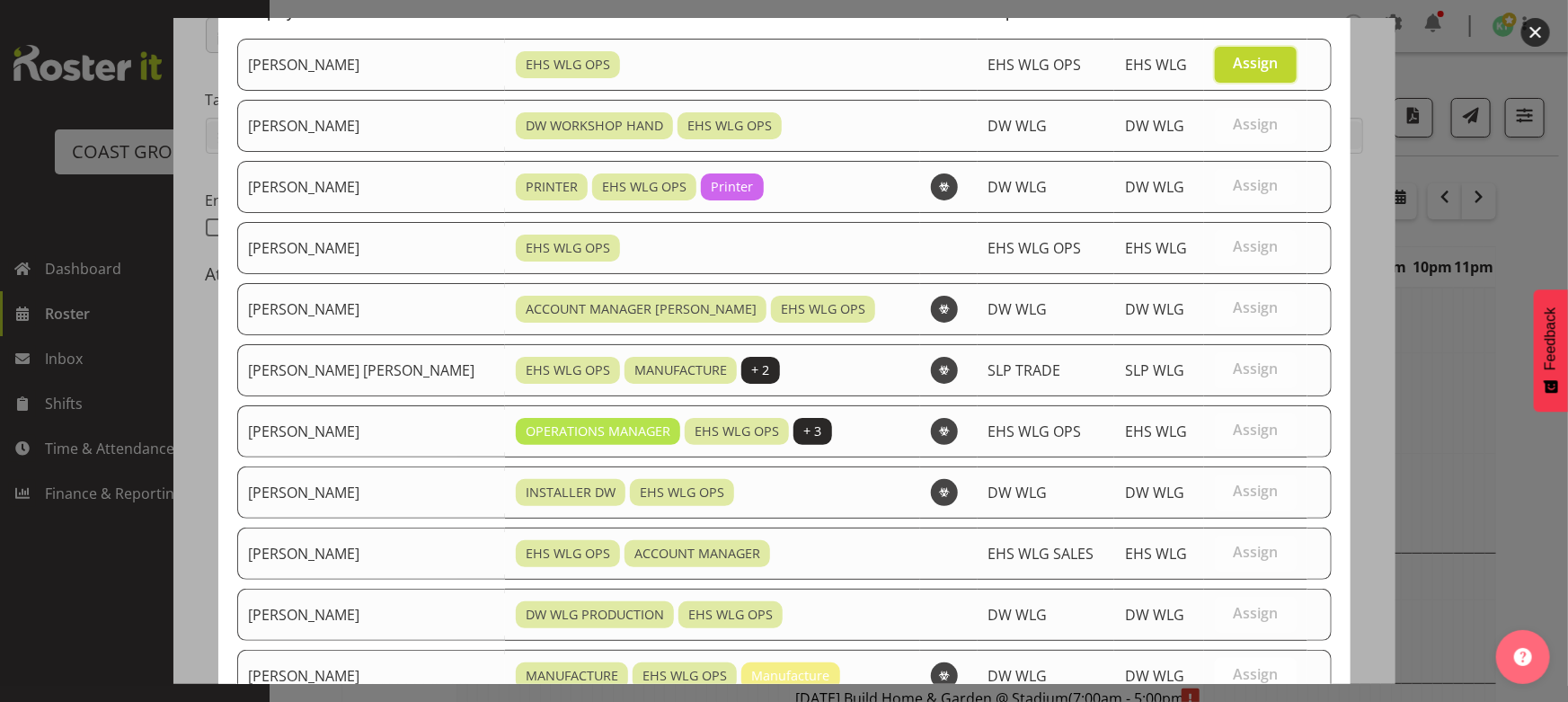
scroll to position [434, 0]
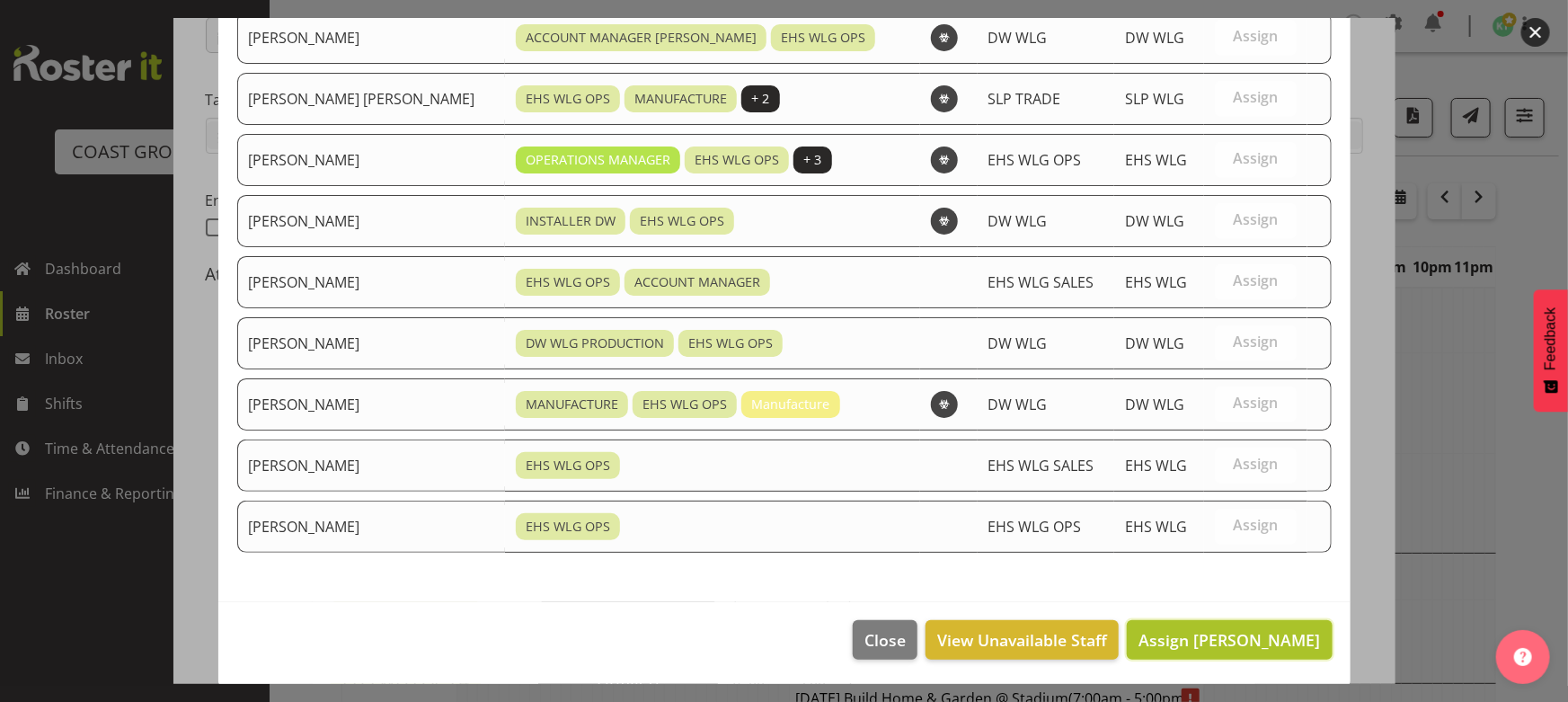
click at [1205, 629] on span "Assign [PERSON_NAME]" at bounding box center [1229, 639] width 182 height 22
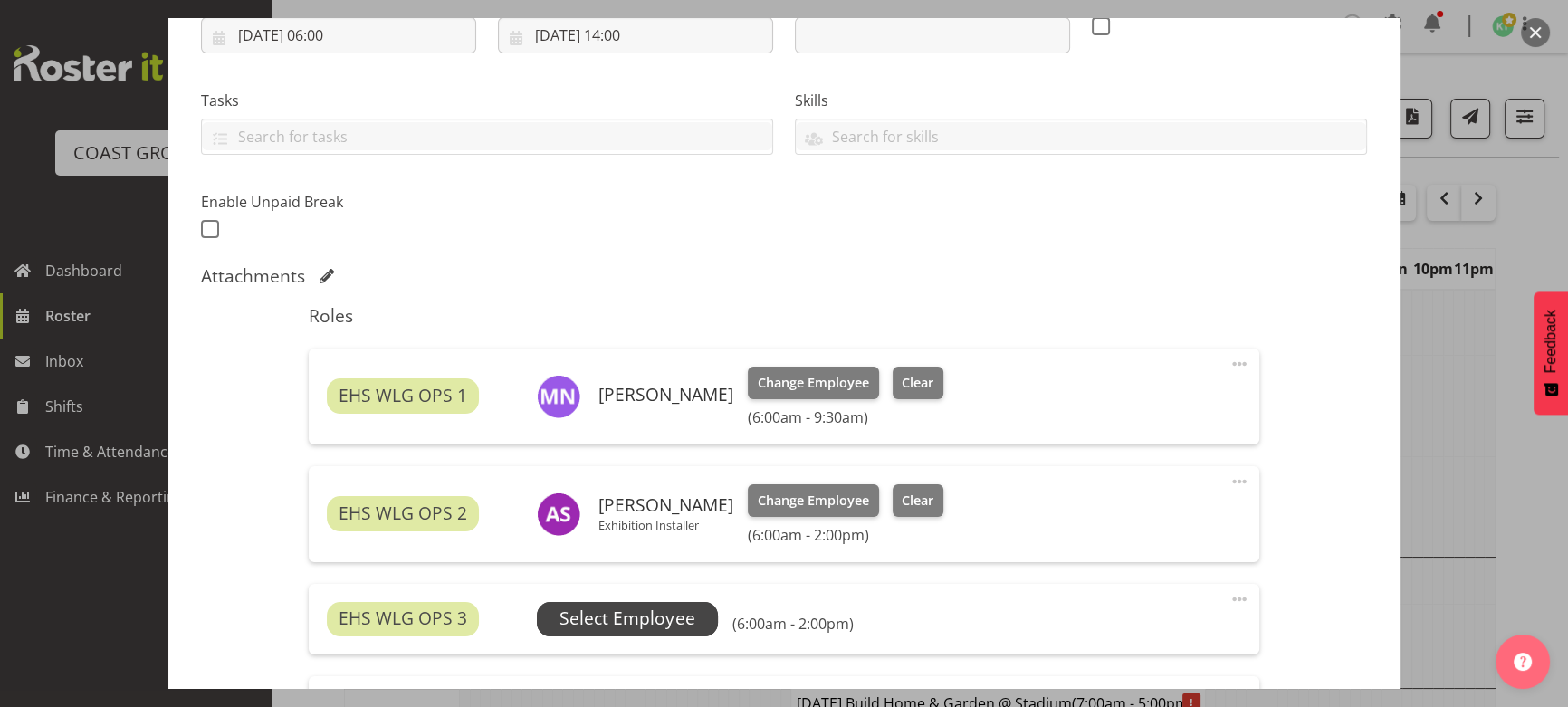
click at [698, 622] on span "Select Employee" at bounding box center [627, 619] width 181 height 34
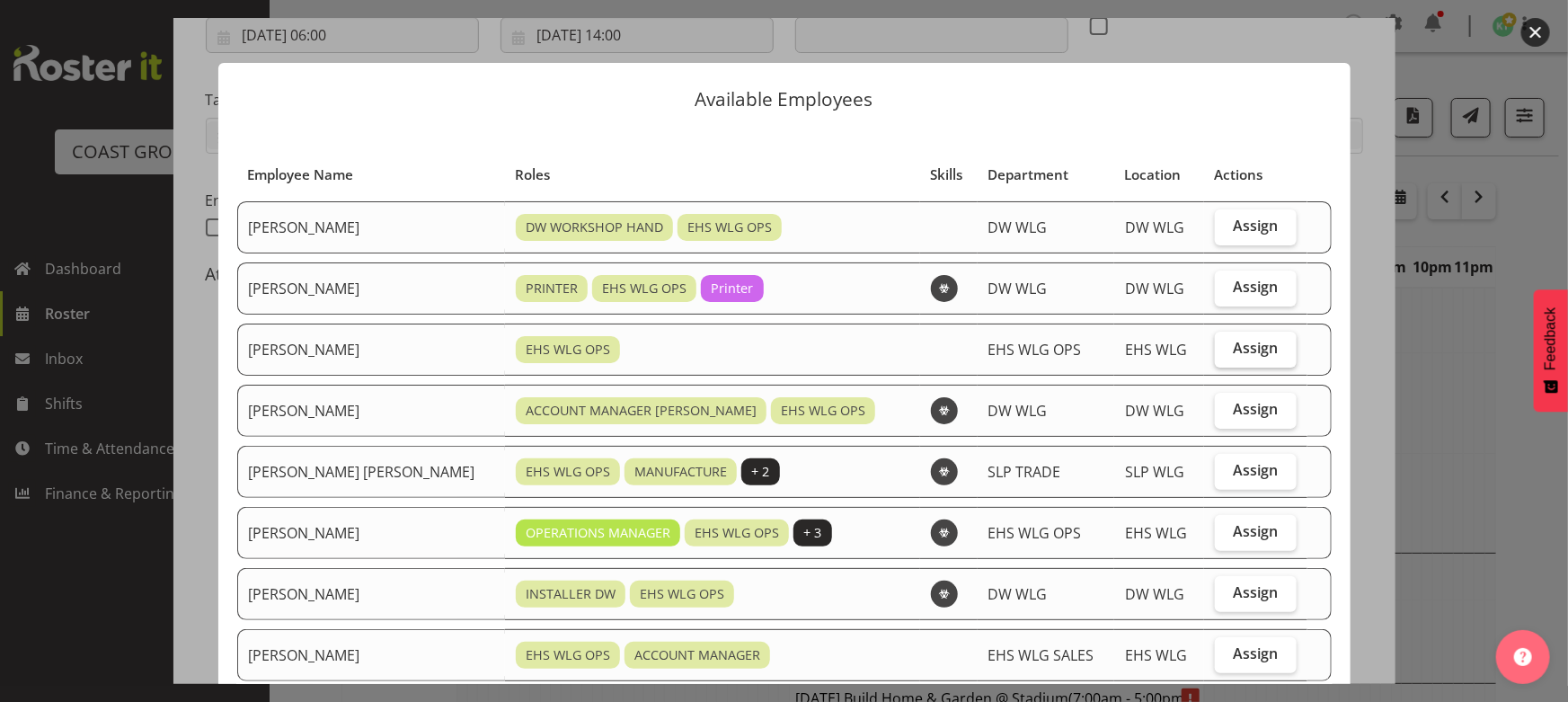
click at [1239, 354] on span "Assign" at bounding box center [1256, 347] width 45 height 18
click at [1226, 354] on input "Assign" at bounding box center [1221, 348] width 11 height 11
checkbox input "true"
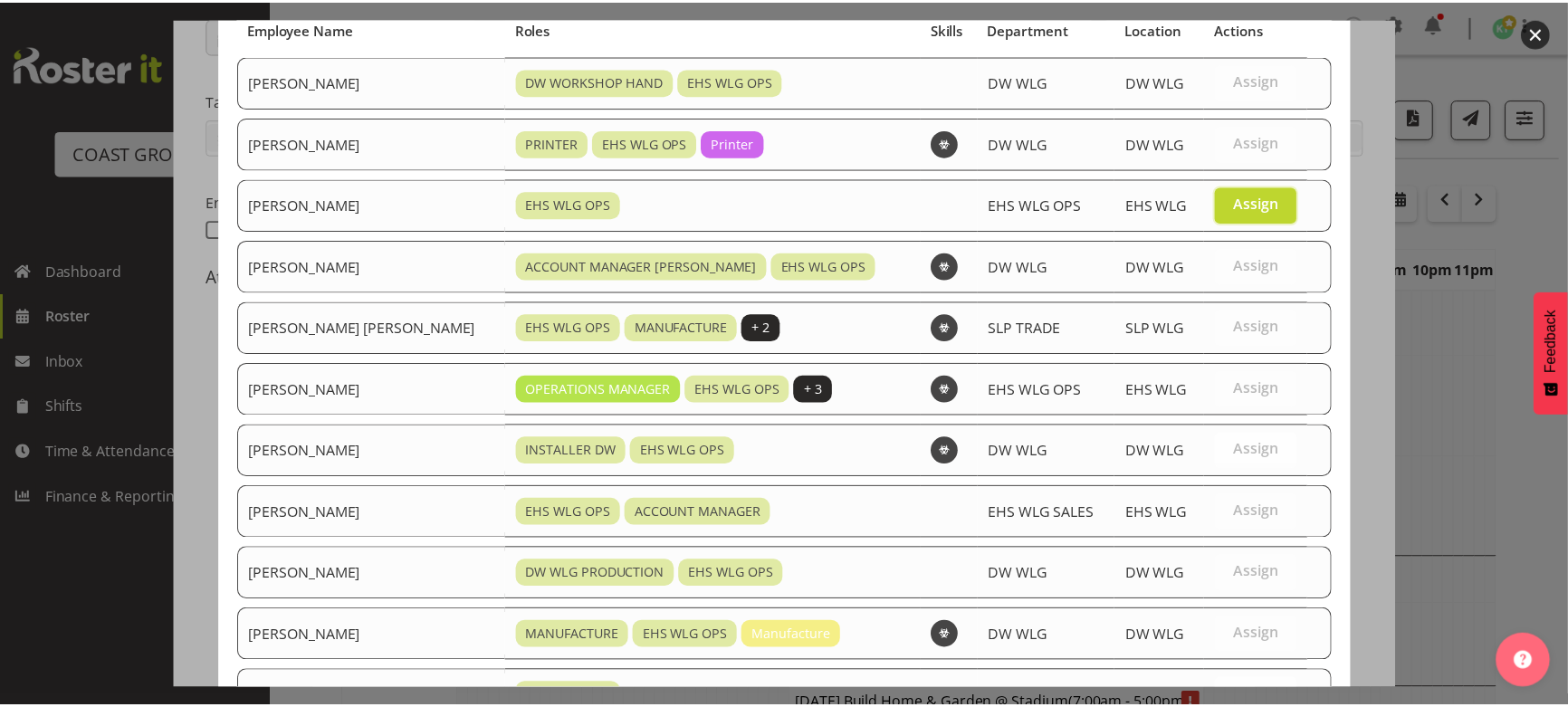
scroll to position [375, 0]
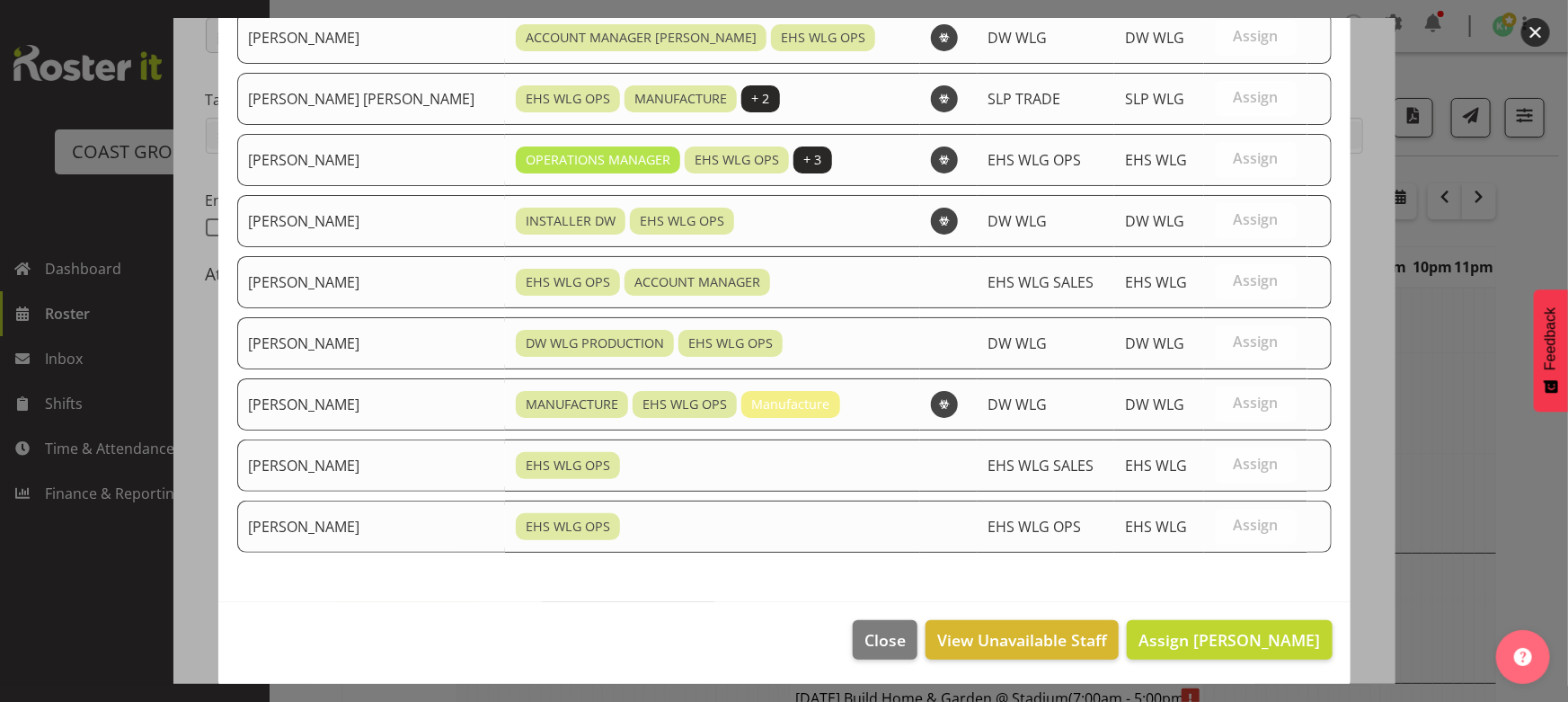
click at [1250, 614] on footer "Close View Unavailable Staff Assign [PERSON_NAME]" at bounding box center [784, 645] width 1132 height 85
click at [1224, 629] on span "Assign [PERSON_NAME]" at bounding box center [1229, 639] width 182 height 22
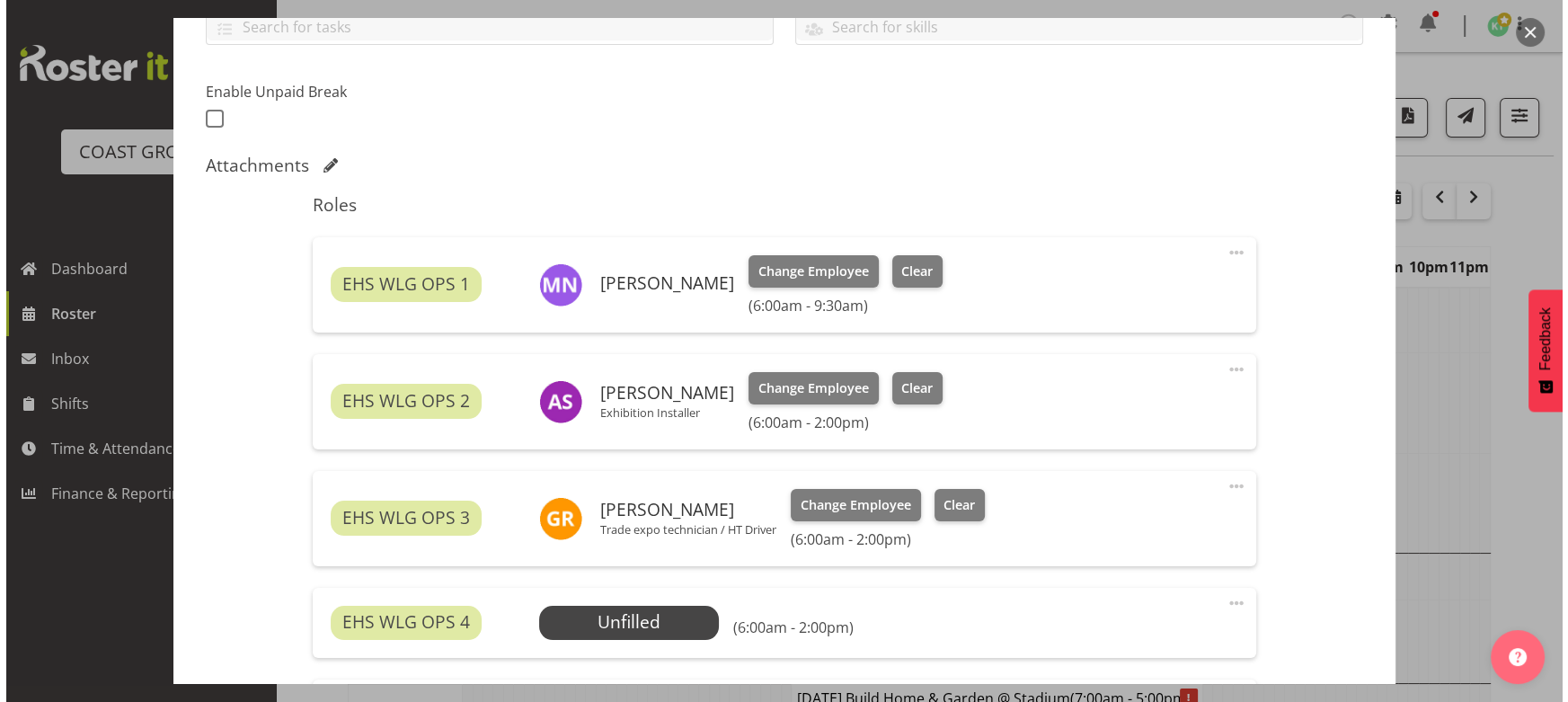
scroll to position [489, 0]
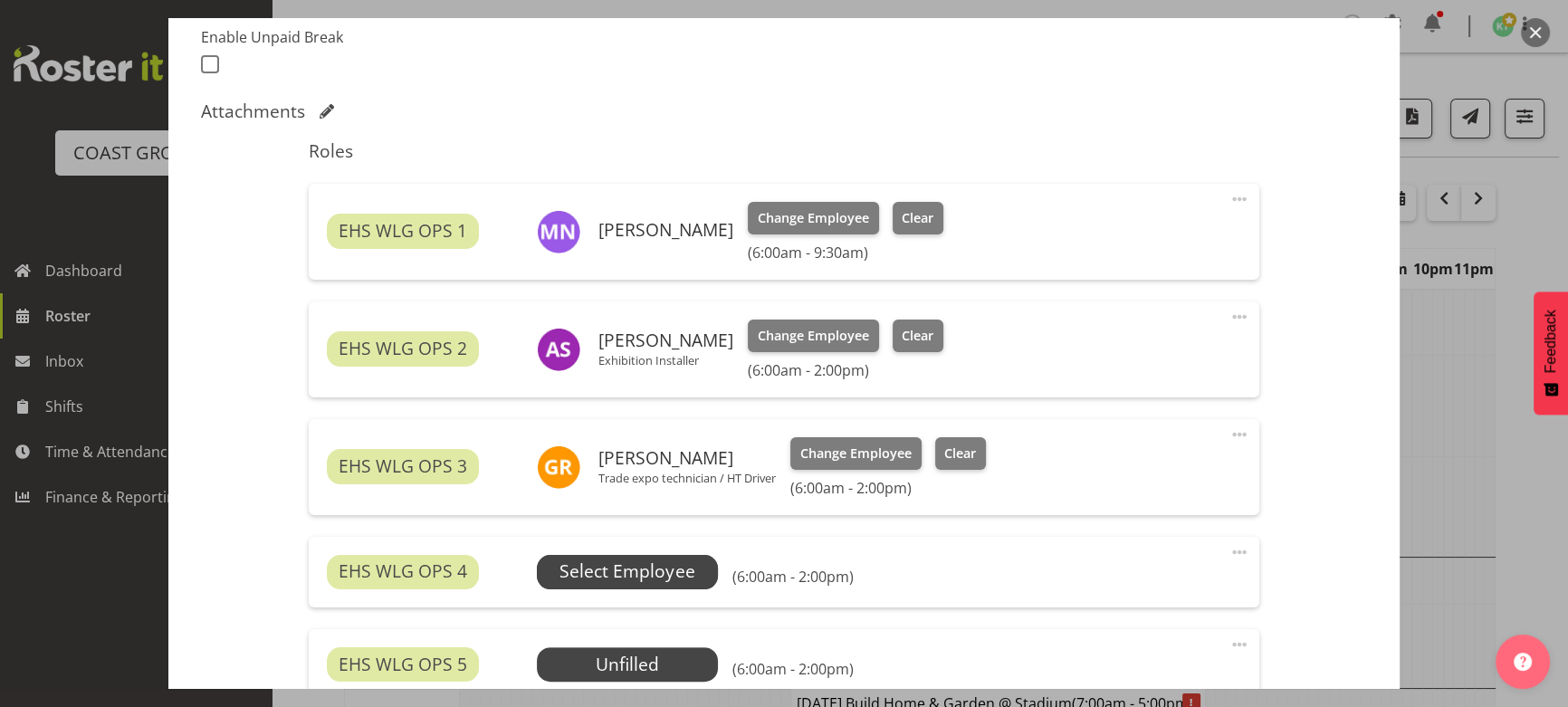
click at [642, 560] on span "Select Employee" at bounding box center [627, 571] width 181 height 34
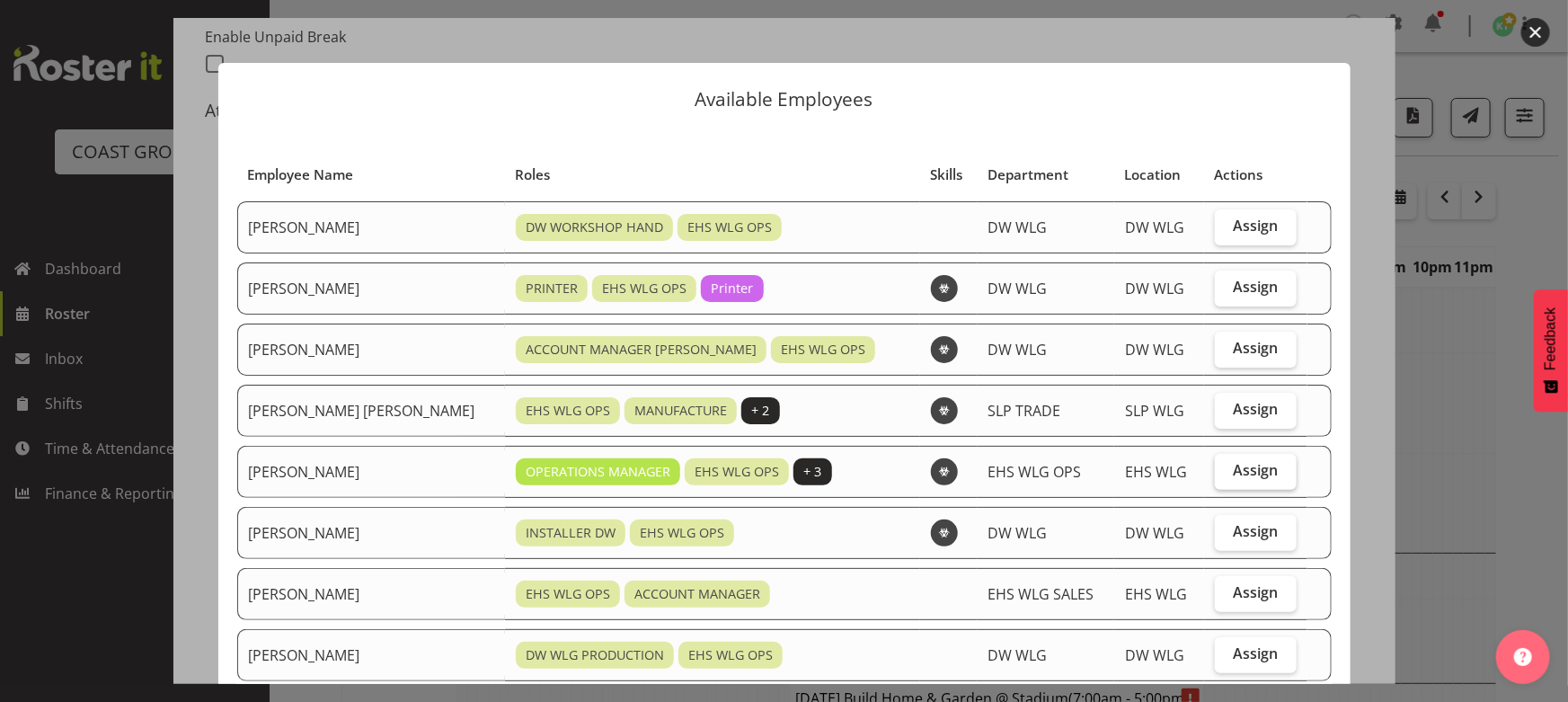
click at [1233, 473] on span "Assign" at bounding box center [1256, 470] width 45 height 18
click at [1216, 473] on input "Assign" at bounding box center [1221, 471] width 11 height 11
checkbox input "true"
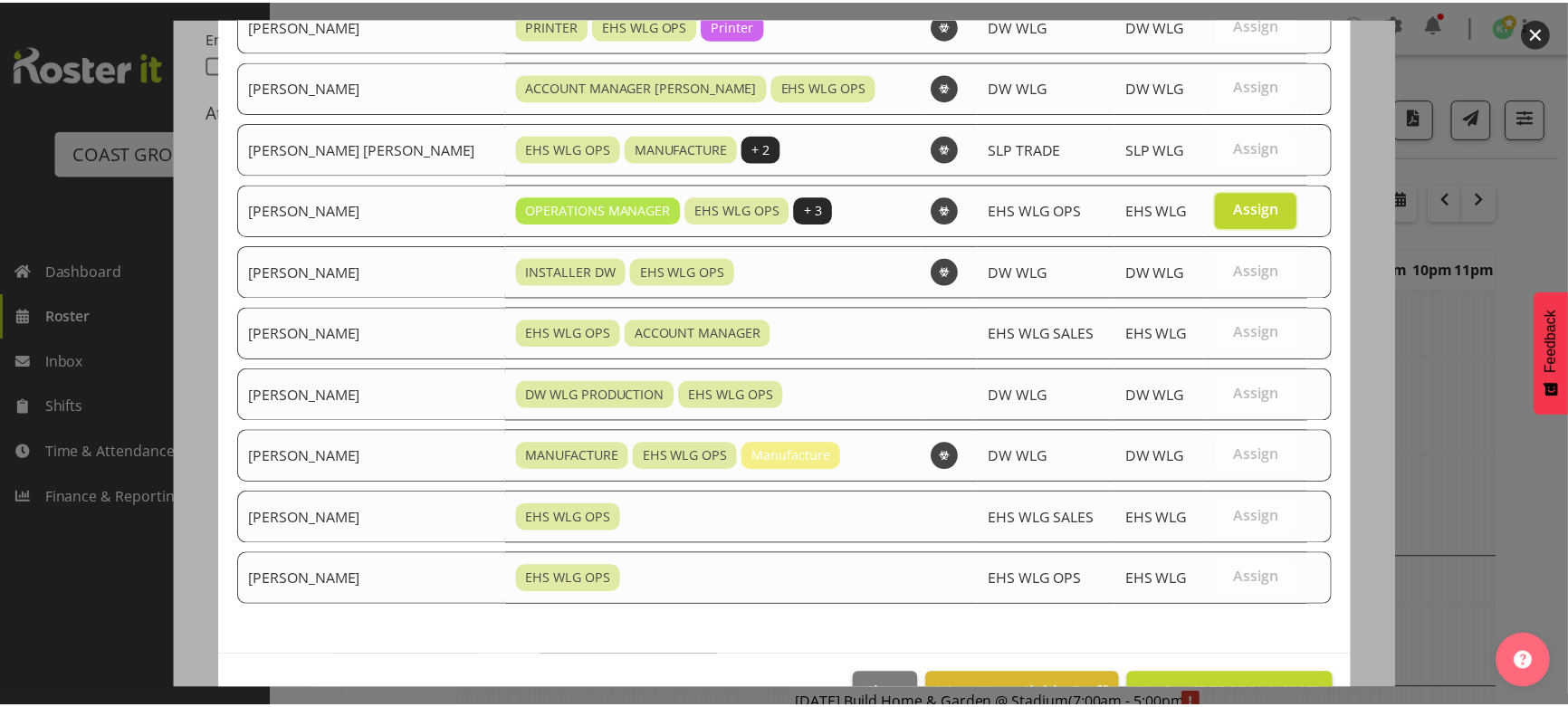
scroll to position [314, 0]
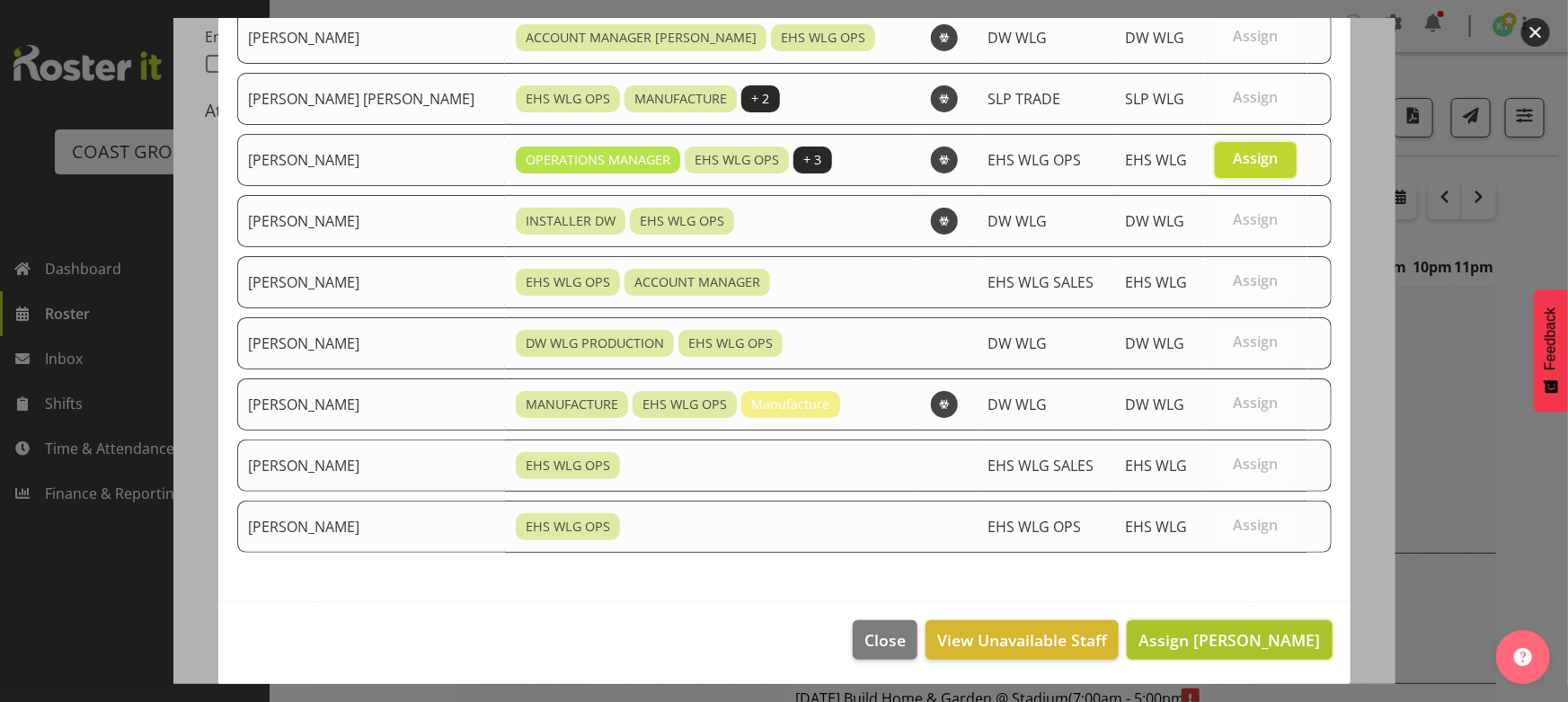
click at [1220, 650] on button "Assign [PERSON_NAME]" at bounding box center [1229, 640] width 205 height 40
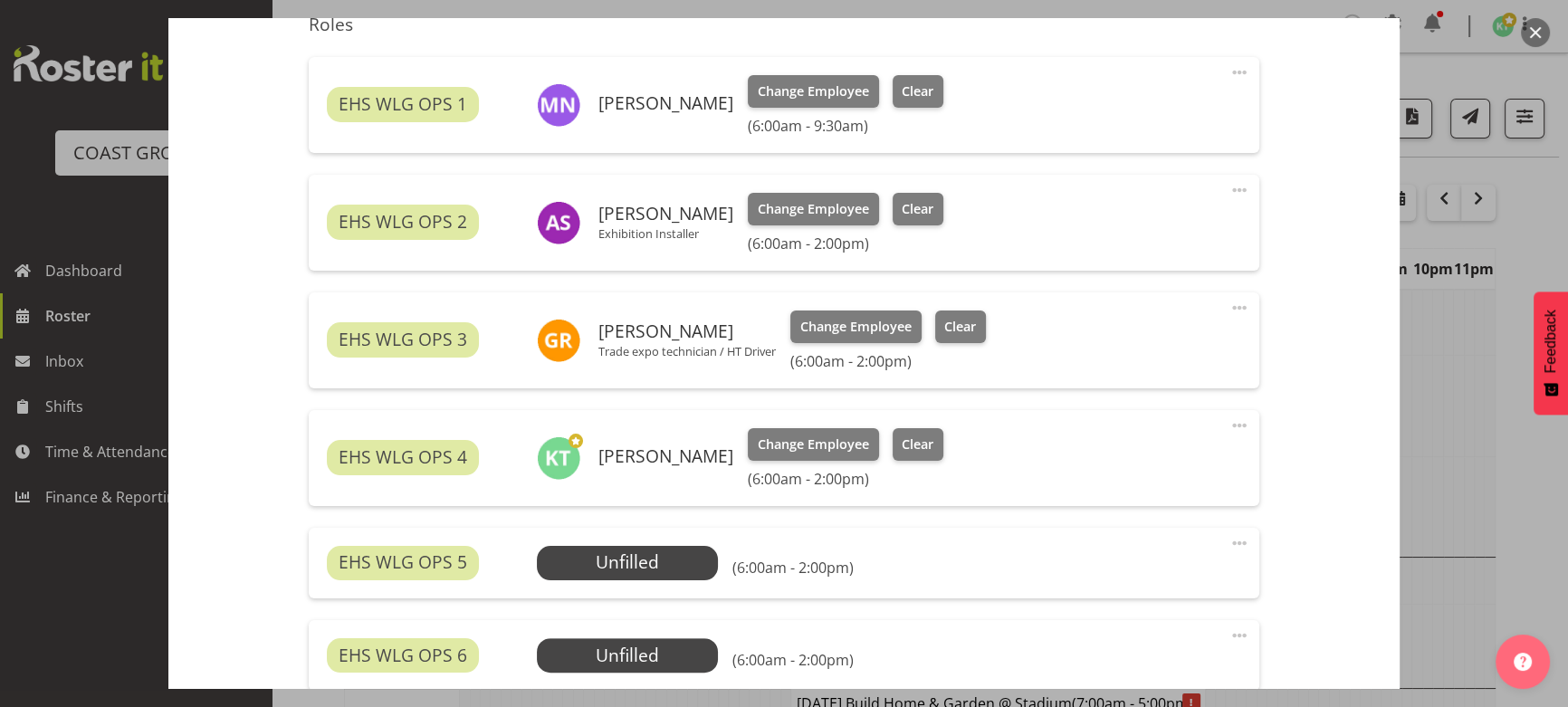
scroll to position [740, 0]
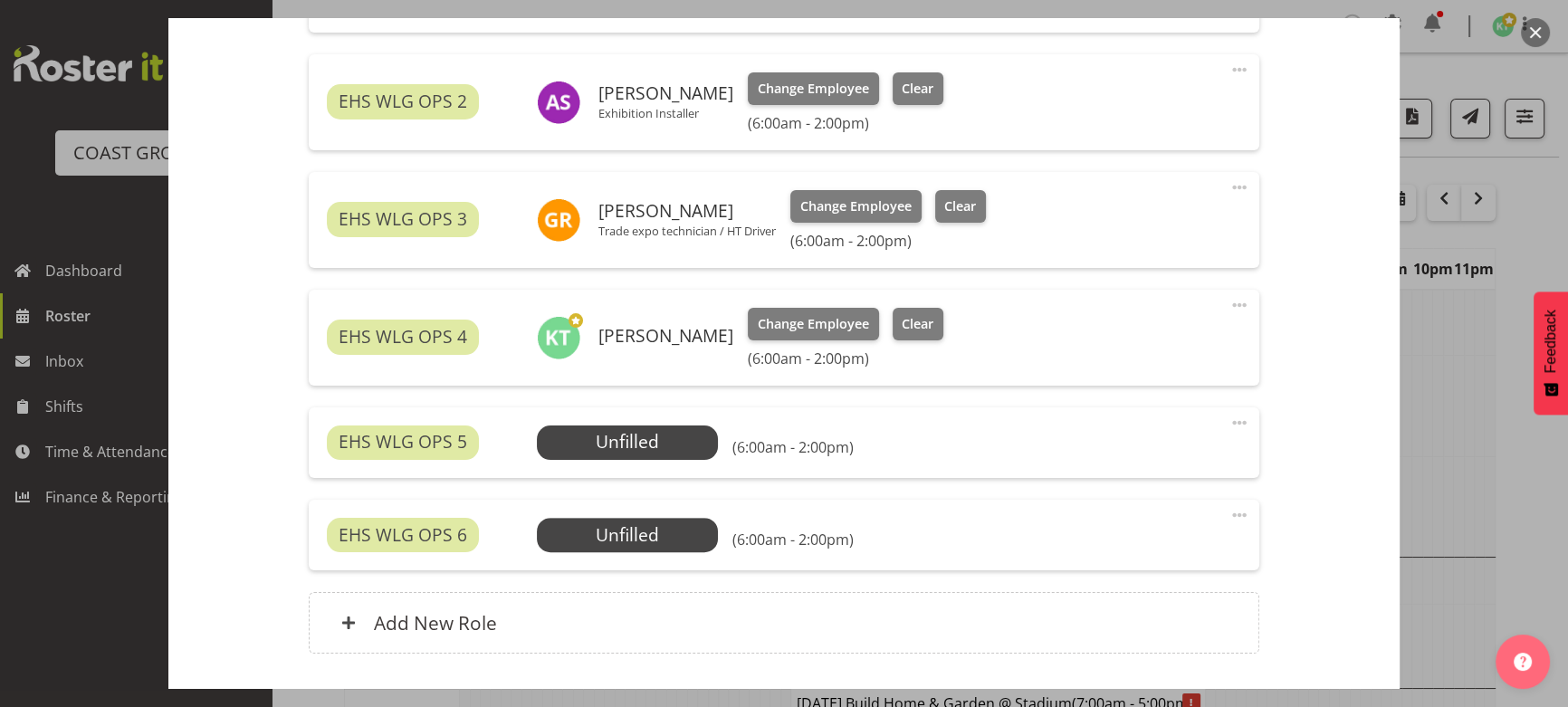
click at [1229, 425] on span at bounding box center [1239, 422] width 22 height 22
click at [1194, 515] on link "Delete" at bounding box center [1162, 531] width 173 height 32
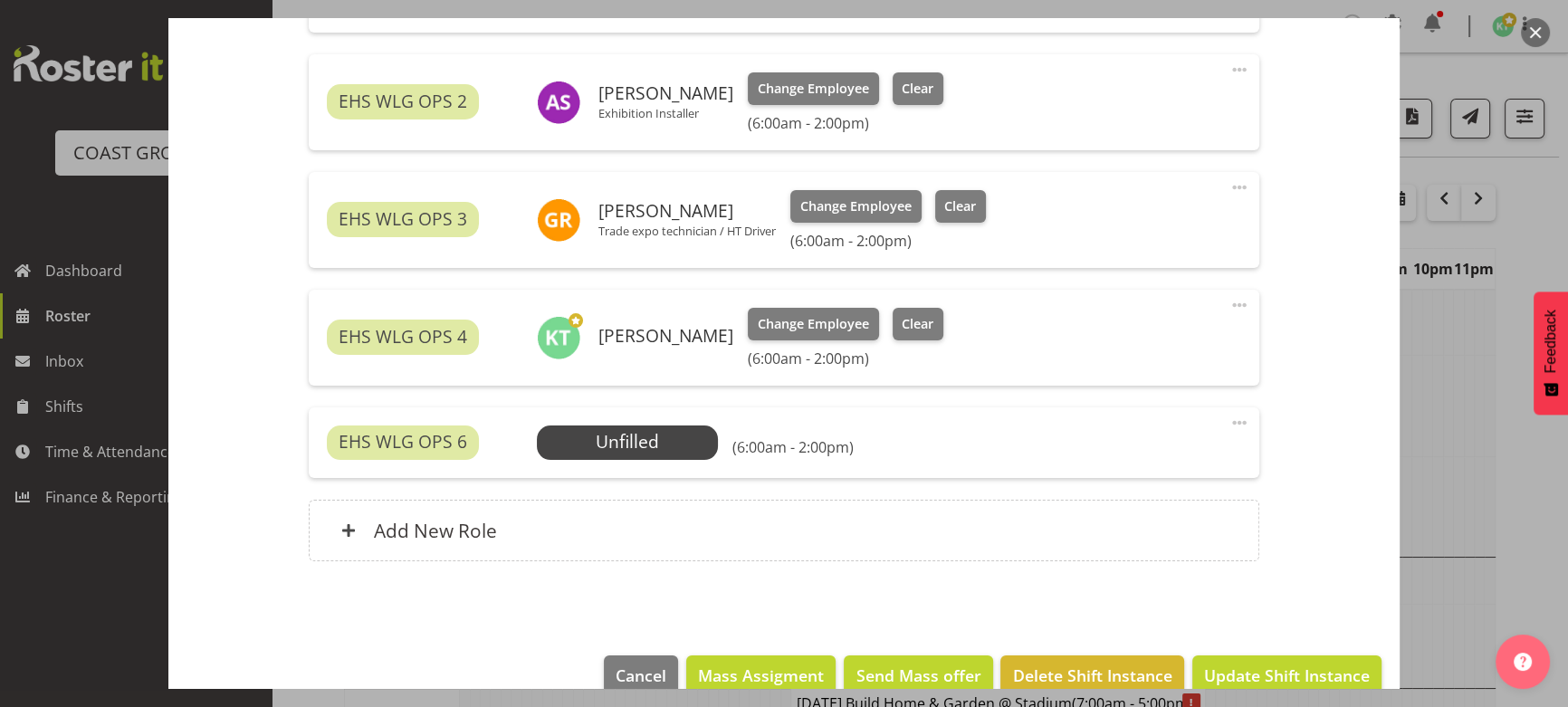
click at [1229, 426] on span at bounding box center [1239, 422] width 22 height 22
click at [1190, 524] on link "Delete" at bounding box center [1162, 531] width 173 height 32
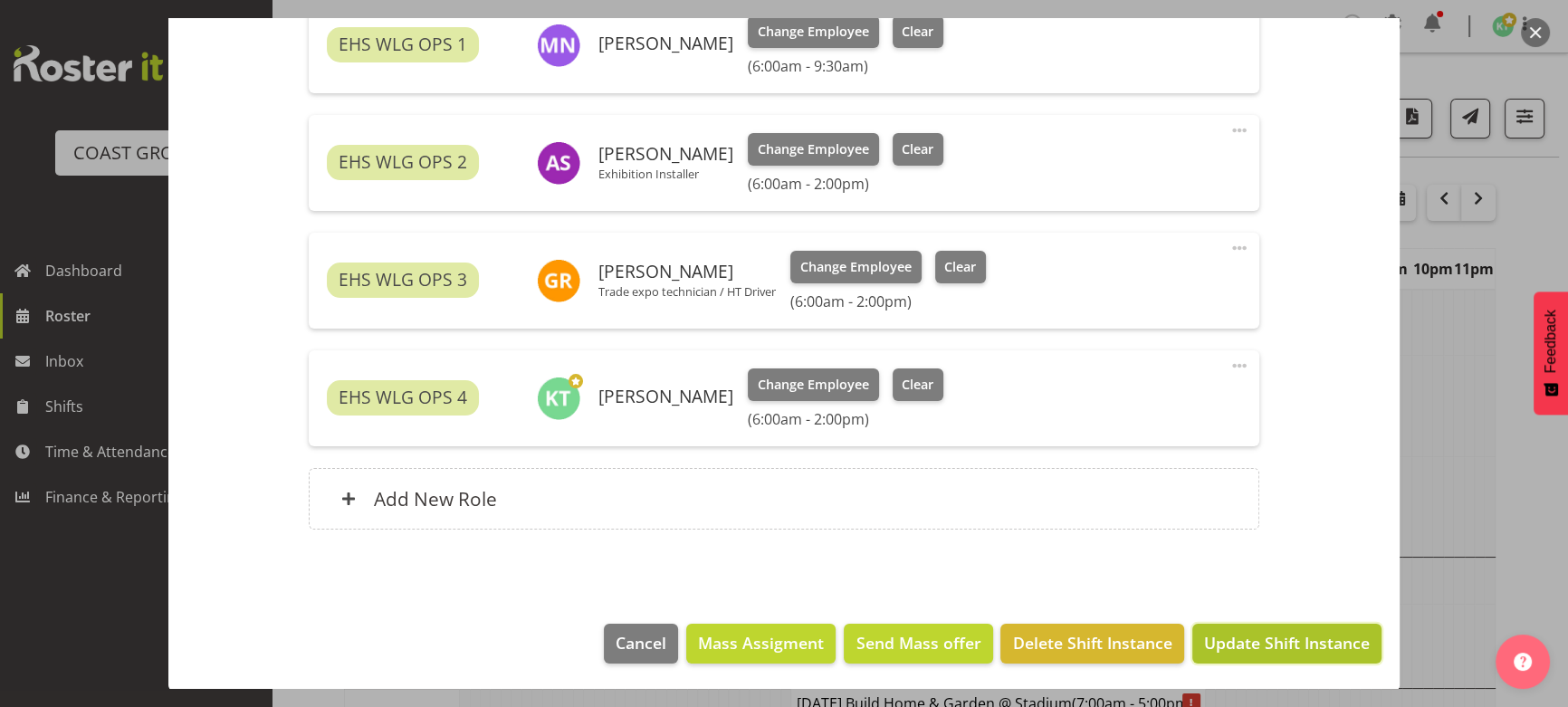
click at [1222, 643] on span "Update Shift Instance" at bounding box center [1286, 643] width 166 height 24
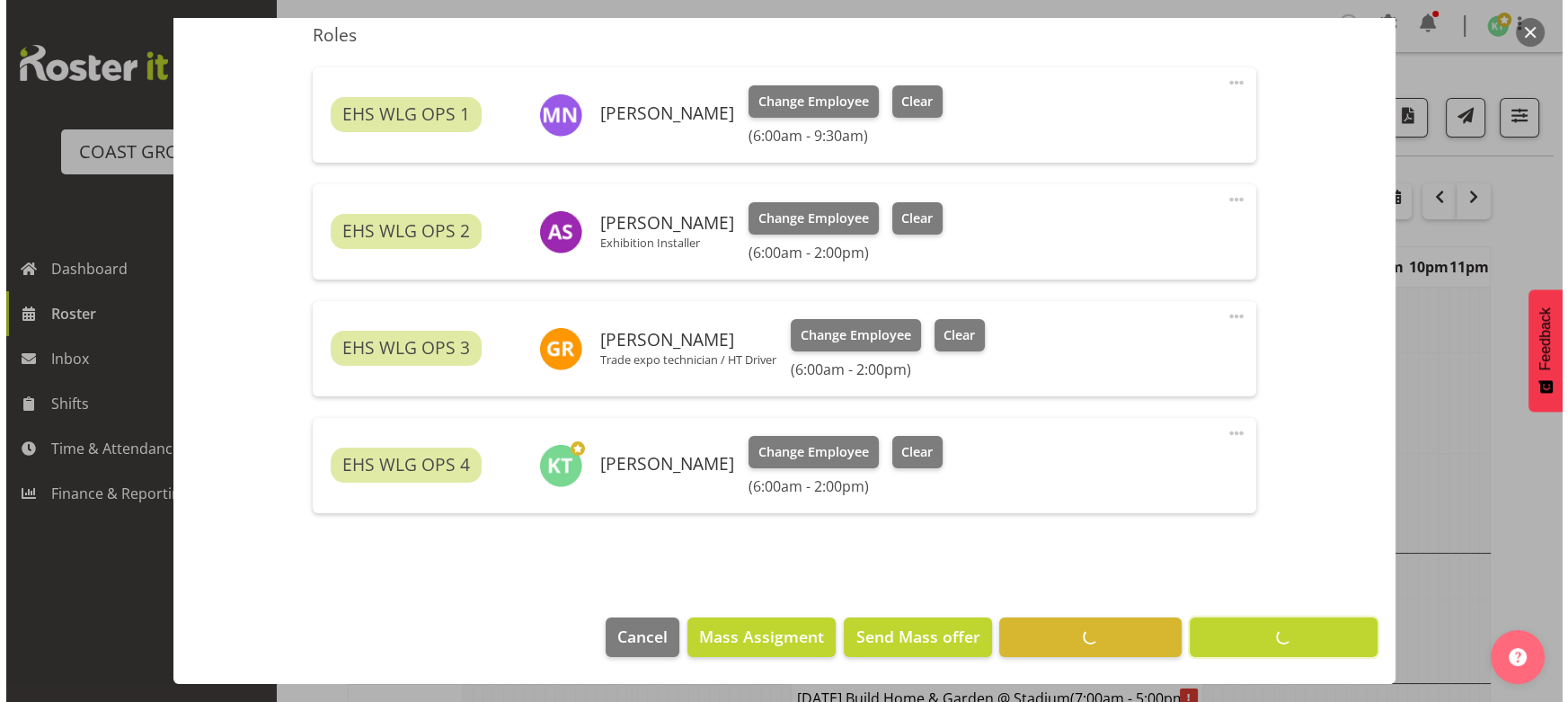
scroll to position [603, 0]
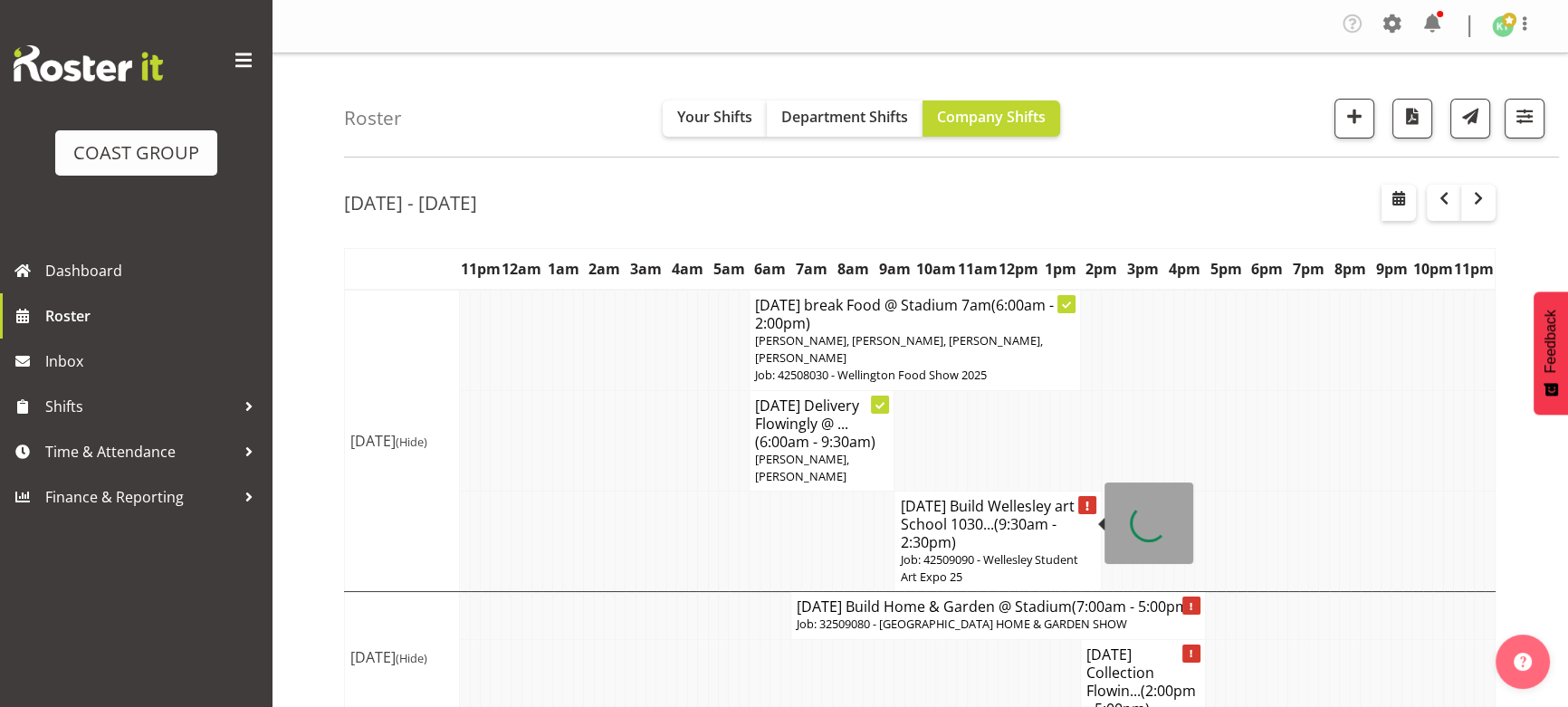
click at [1003, 540] on h4 "[DATE] Build Wellesley art @ School 1030... (9:30am - 2:30pm)" at bounding box center [997, 523] width 195 height 54
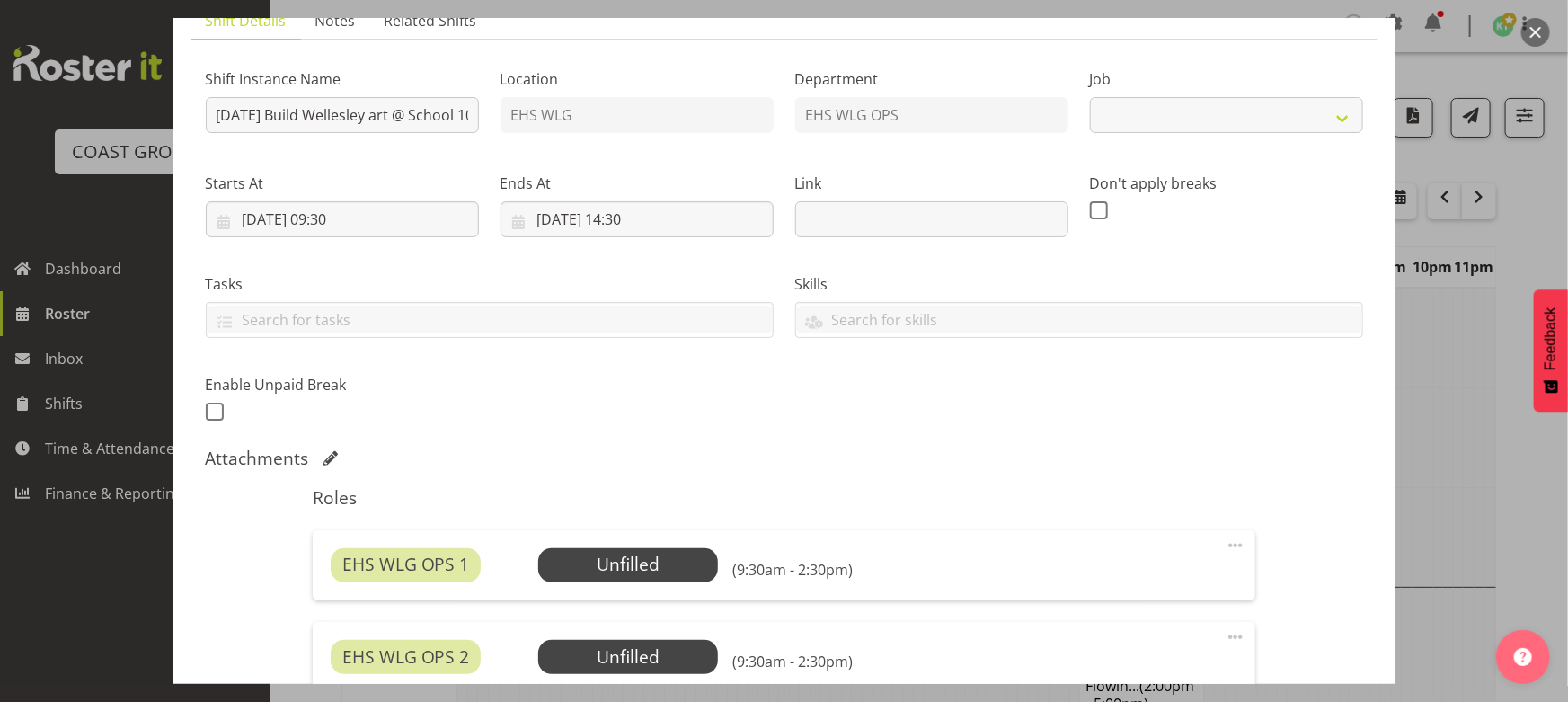
select select "10034"
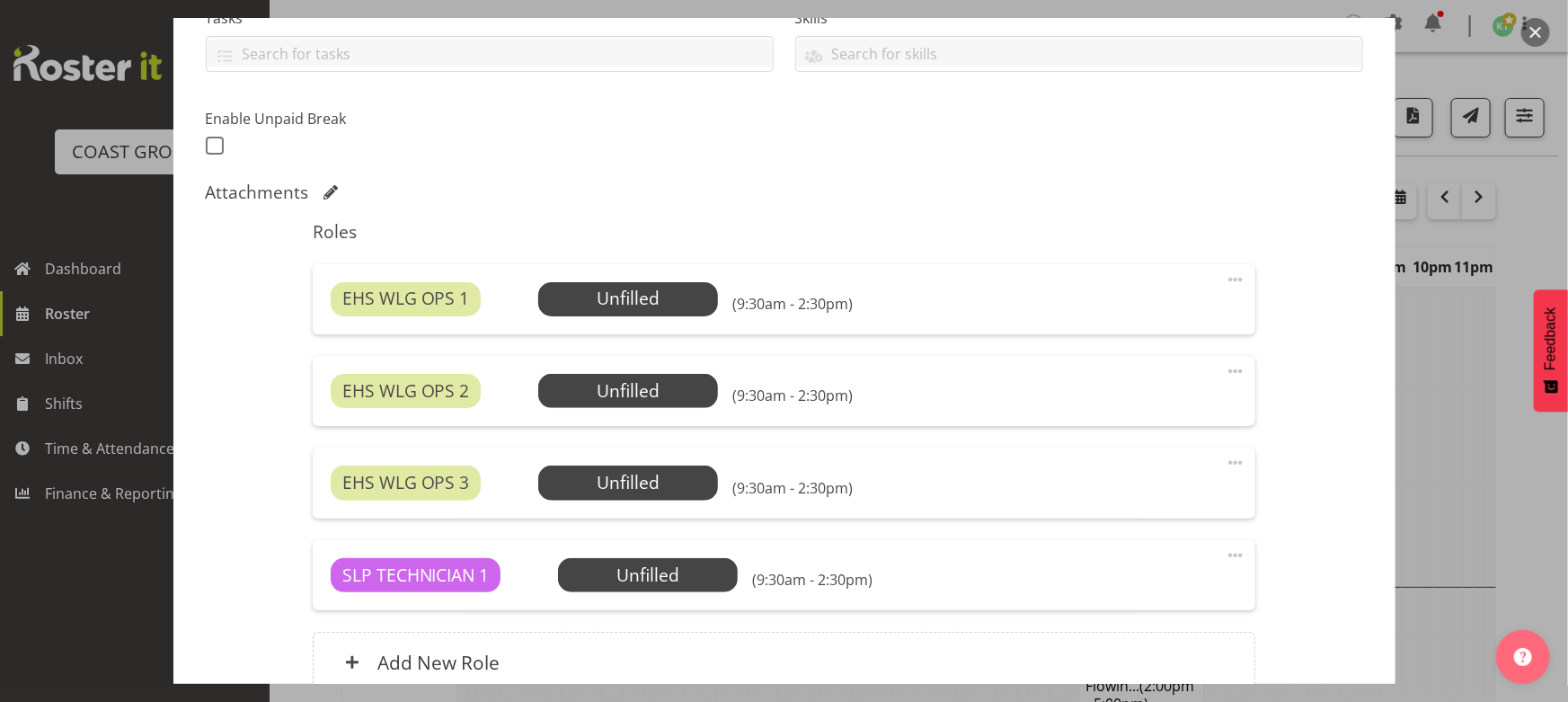
click at [707, 347] on div "Roles EHS WLG OPS 1 Unfilled Select Employee (9:30am - 2:30pm) Edit Cover Role …" at bounding box center [784, 462] width 965 height 505
click at [700, 292] on span "Select Employee" at bounding box center [628, 299] width 180 height 34
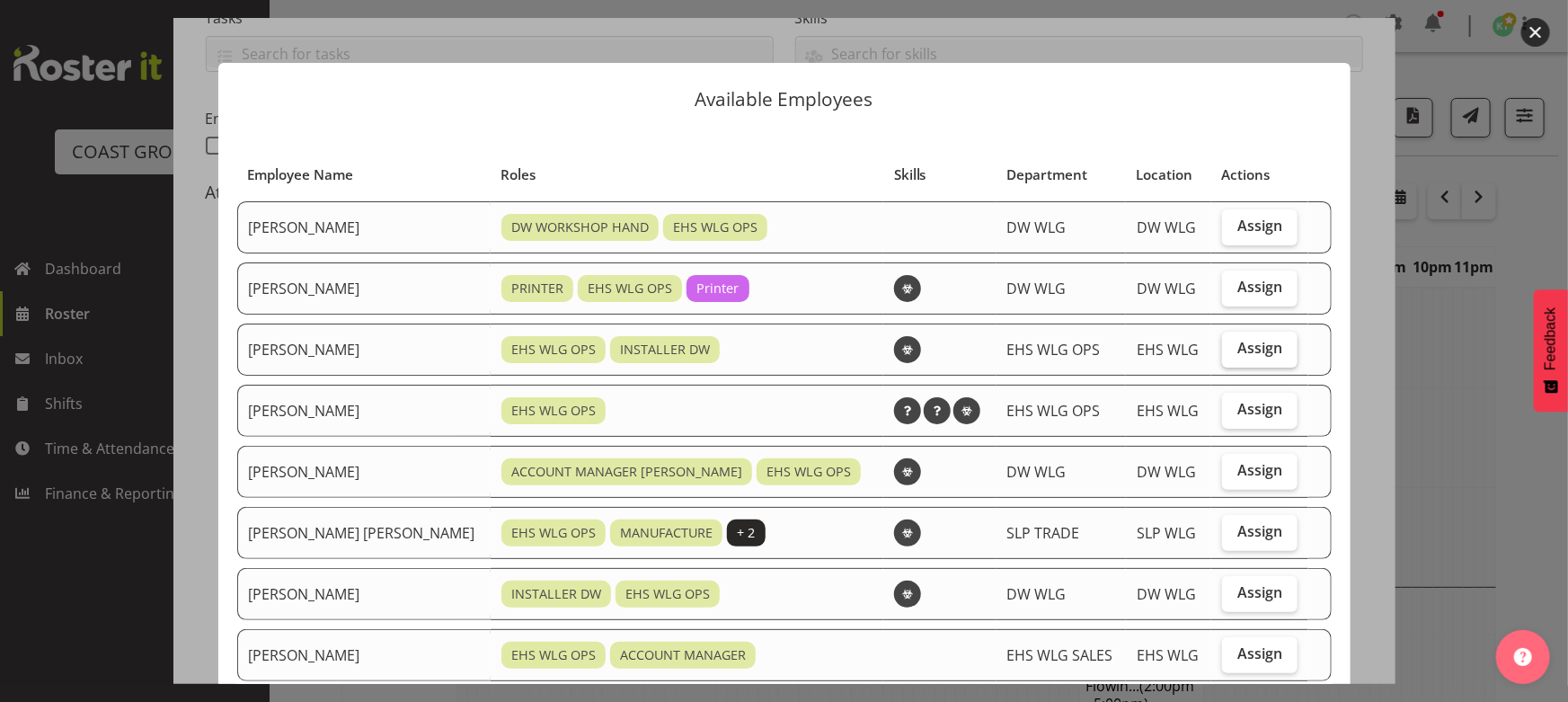
click at [1254, 359] on label "Assign" at bounding box center [1260, 349] width 75 height 36
click at [1234, 354] on input "Assign" at bounding box center [1228, 348] width 11 height 11
checkbox input "true"
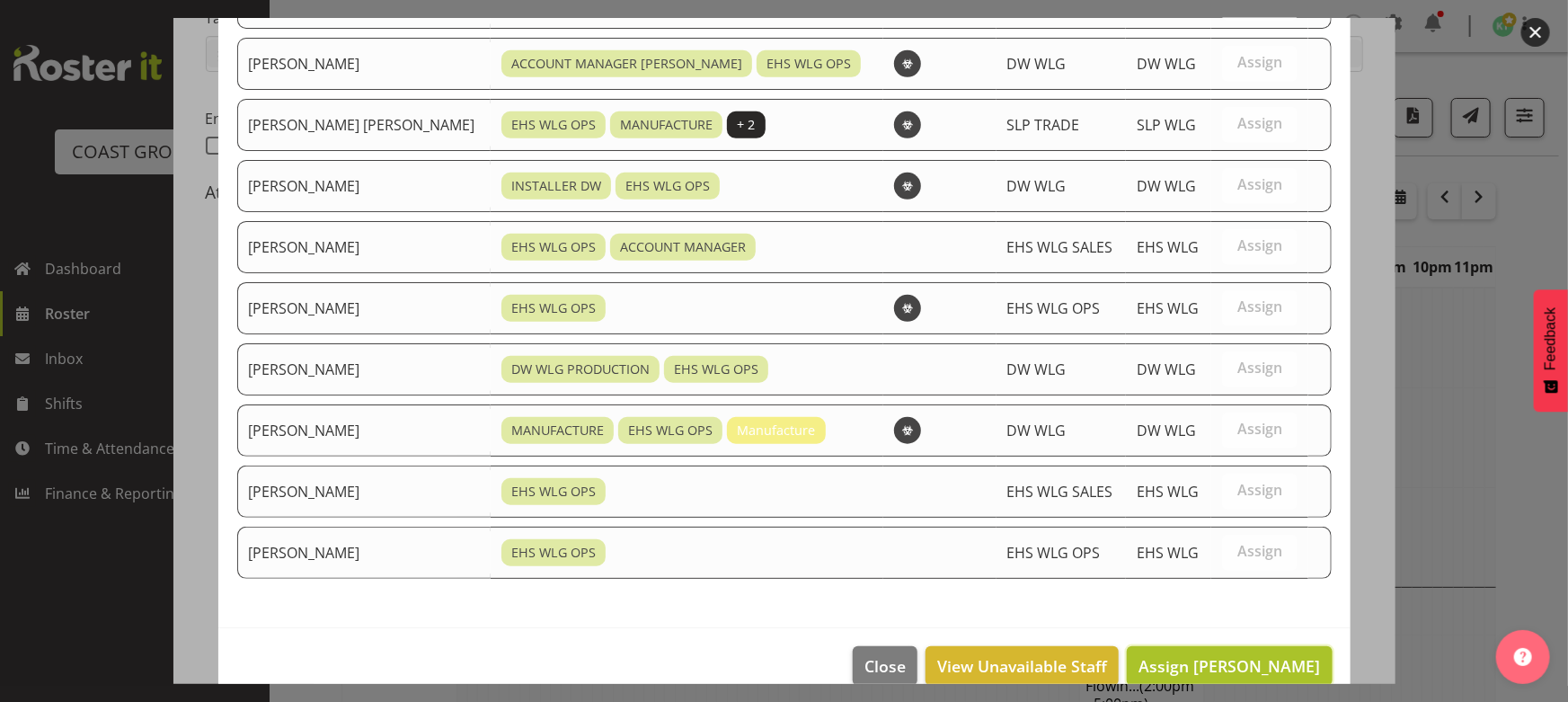
click at [1244, 655] on span "Assign [PERSON_NAME]" at bounding box center [1229, 665] width 182 height 22
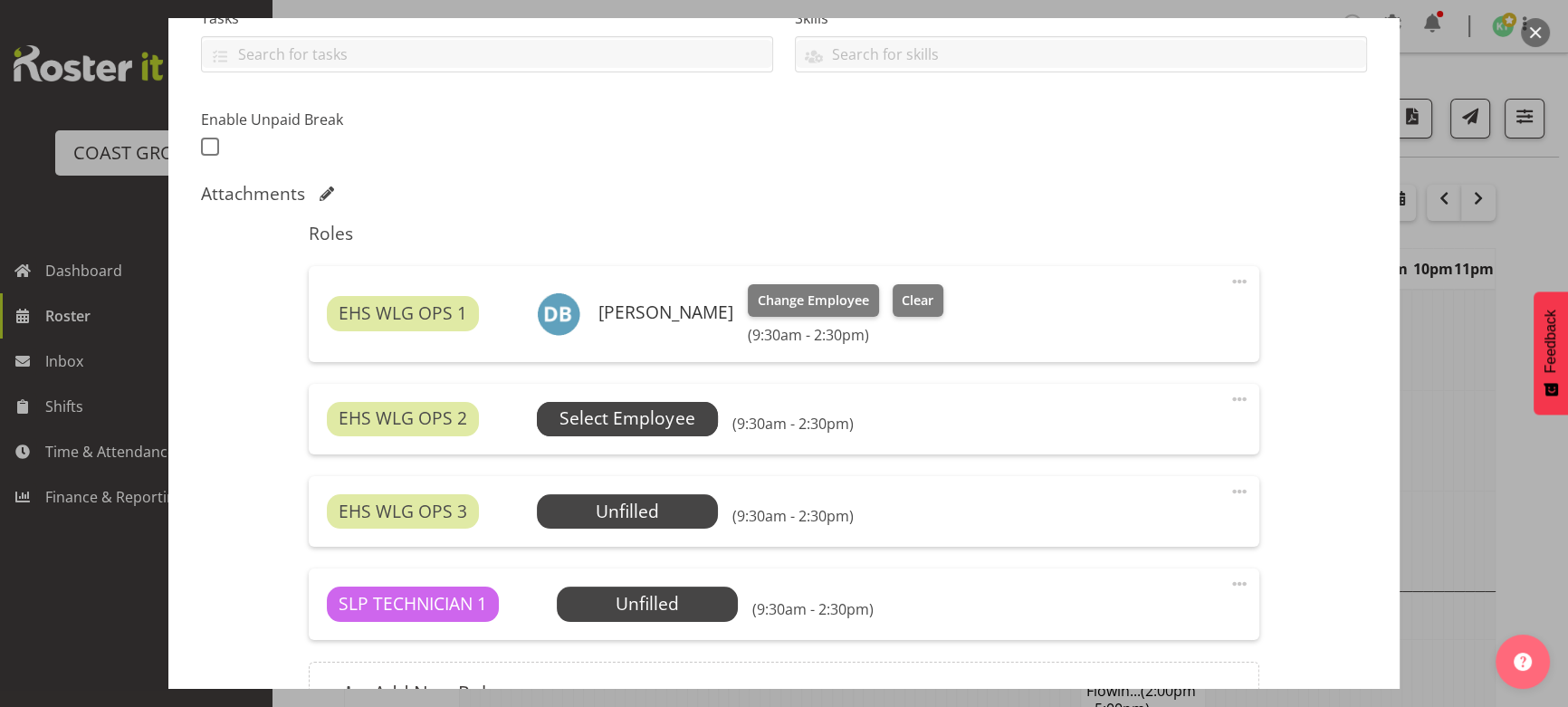
click at [613, 418] on span "Select Employee" at bounding box center [627, 419] width 135 height 27
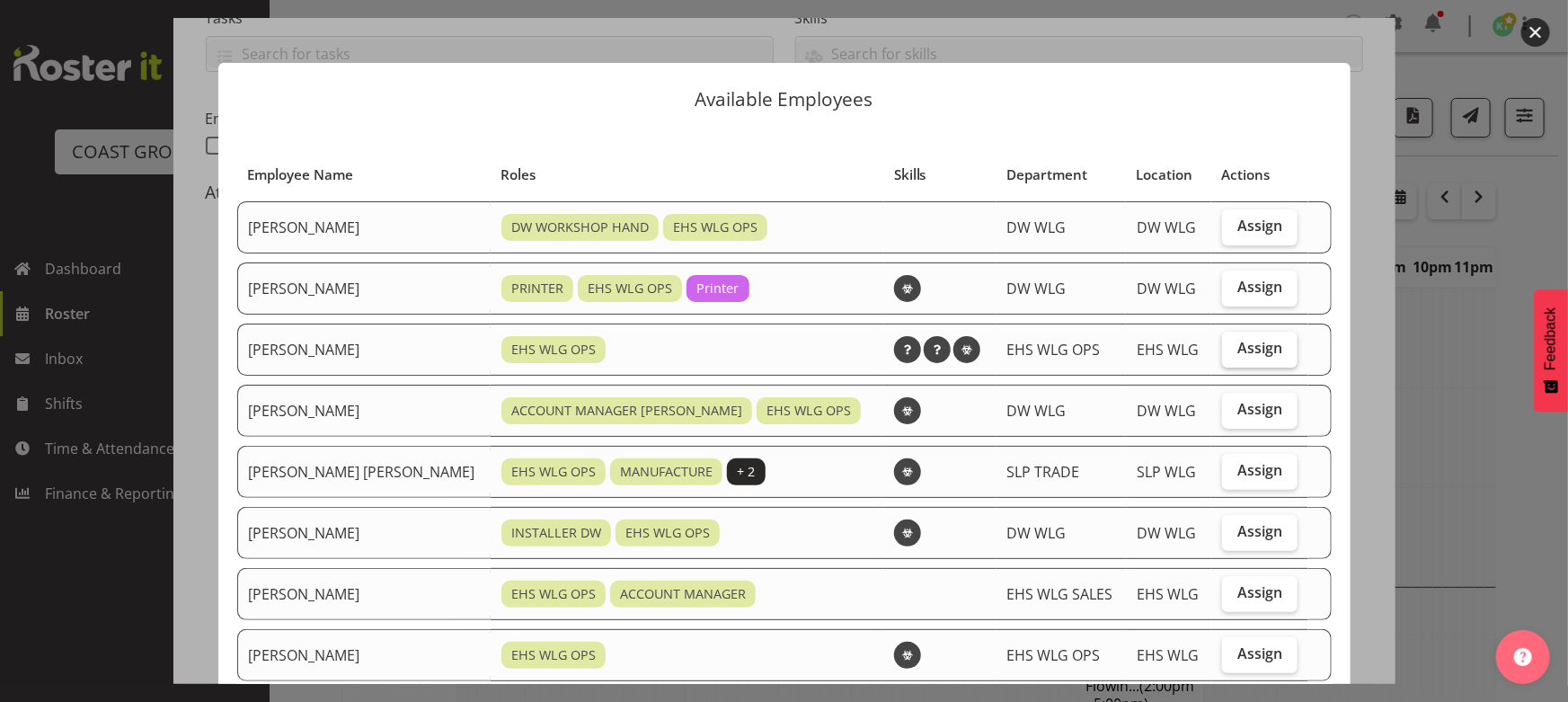
click at [1272, 349] on label "Assign" at bounding box center [1260, 349] width 75 height 36
click at [1234, 349] on input "Assign" at bounding box center [1228, 348] width 11 height 11
checkbox input "true"
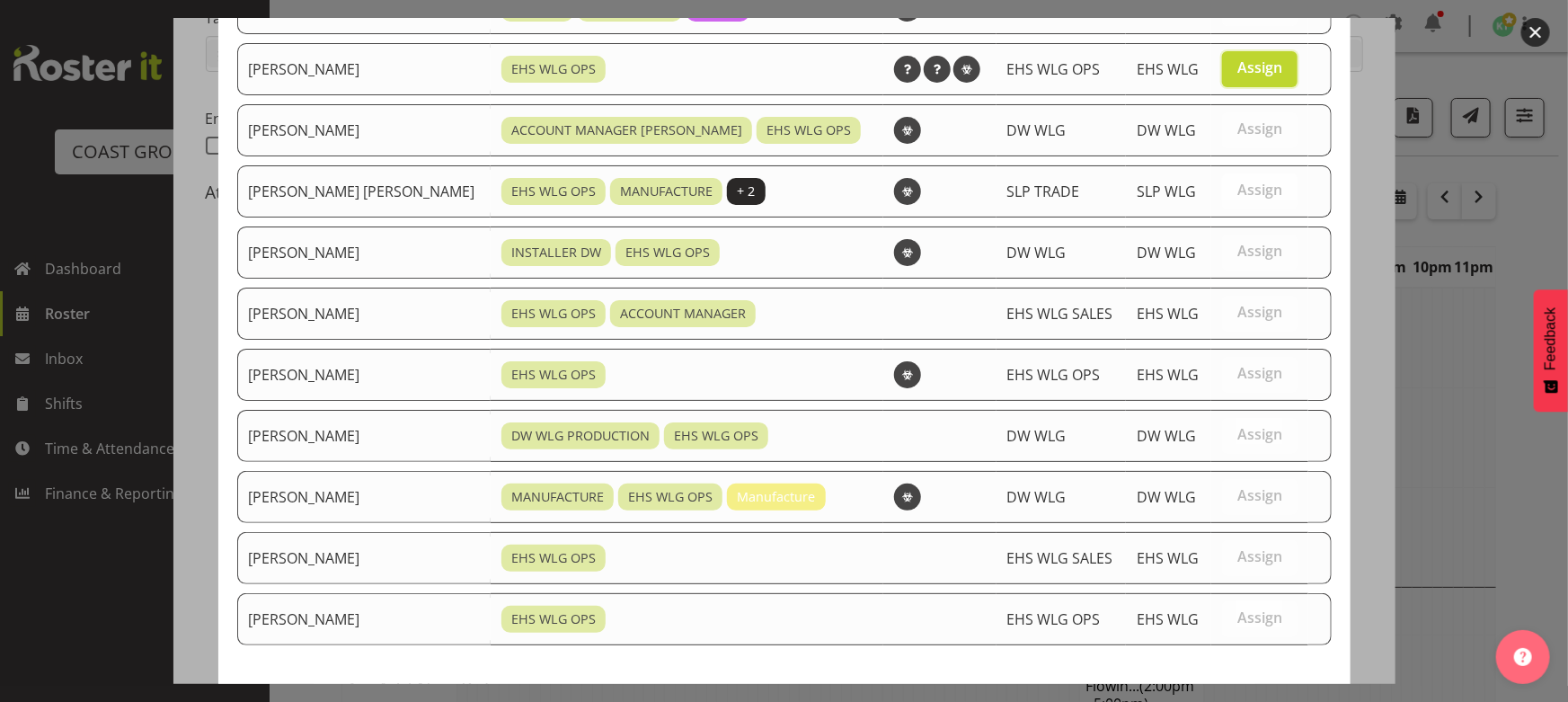
scroll to position [373, 0]
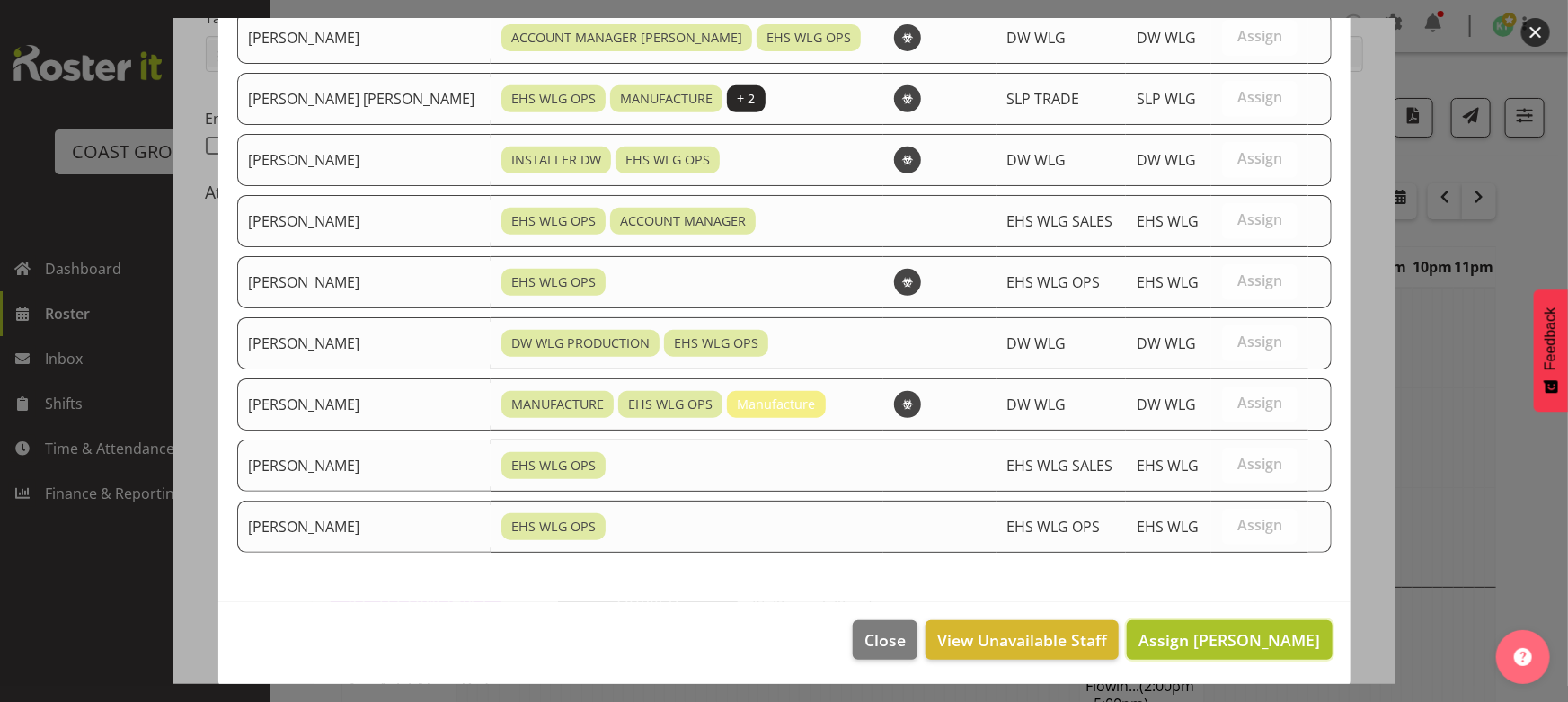
click at [1259, 624] on button "Assign [PERSON_NAME]" at bounding box center [1229, 640] width 205 height 40
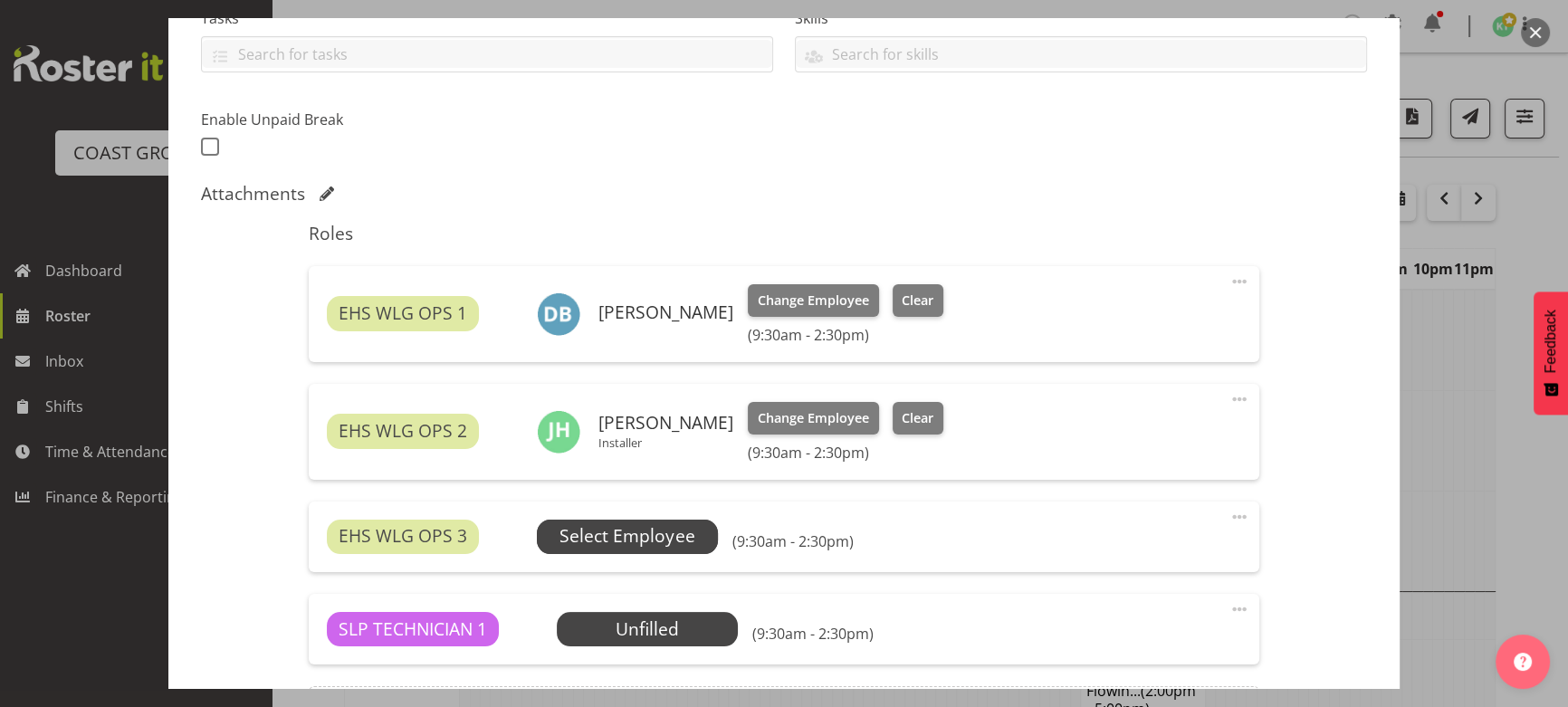
click at [694, 533] on span "Select Employee" at bounding box center [627, 536] width 181 height 34
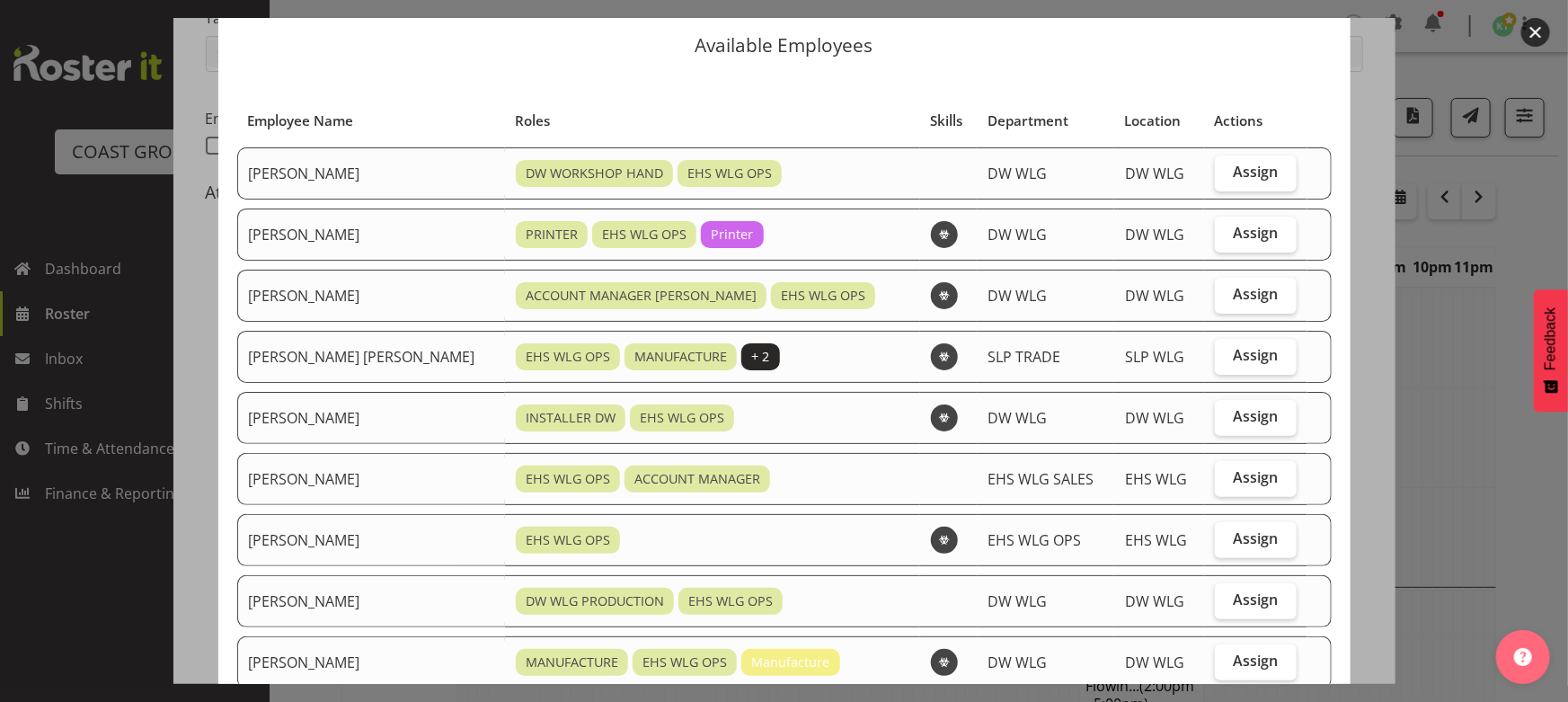
scroll to position [81, 0]
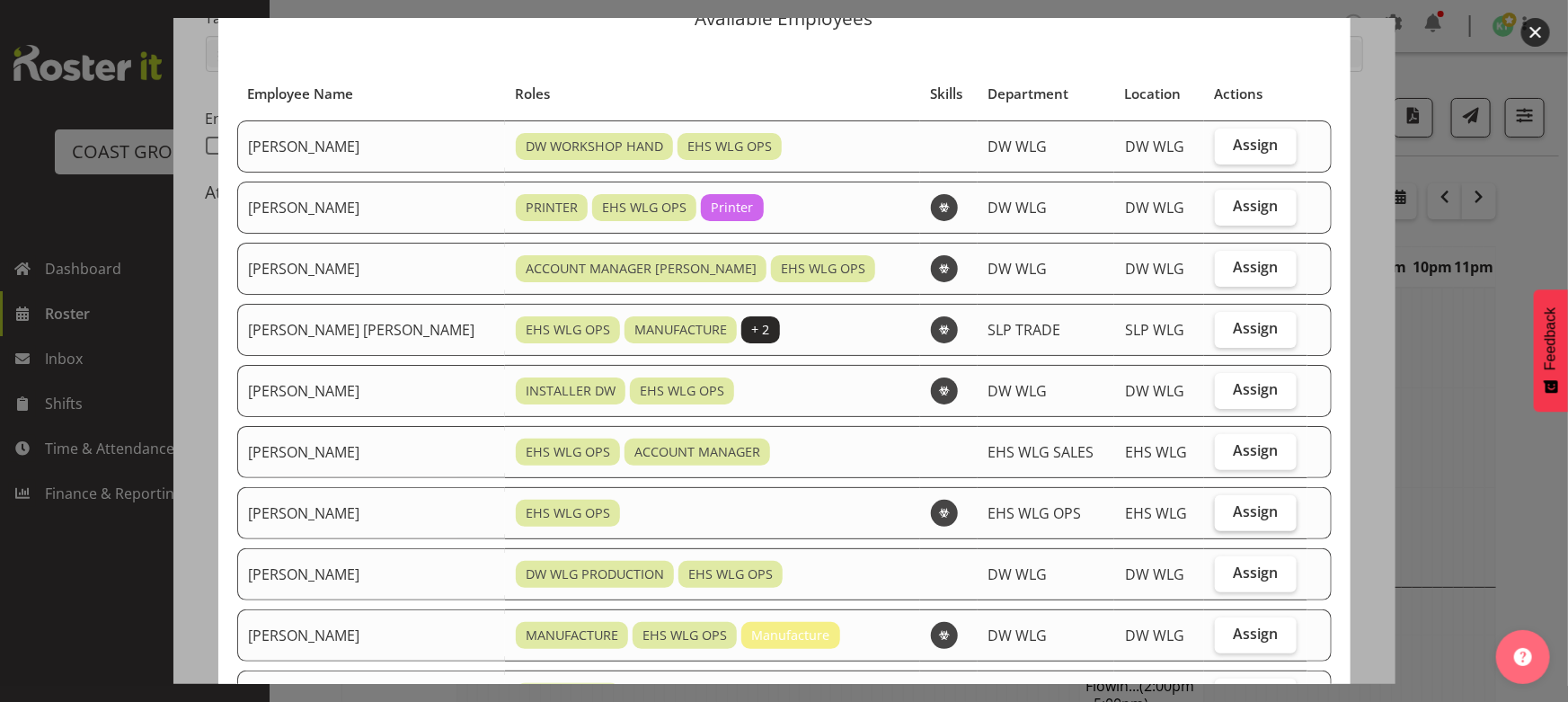
click at [1254, 527] on label "Assign" at bounding box center [1256, 513] width 81 height 36
click at [1226, 518] on input "Assign" at bounding box center [1221, 512] width 11 height 11
checkbox input "true"
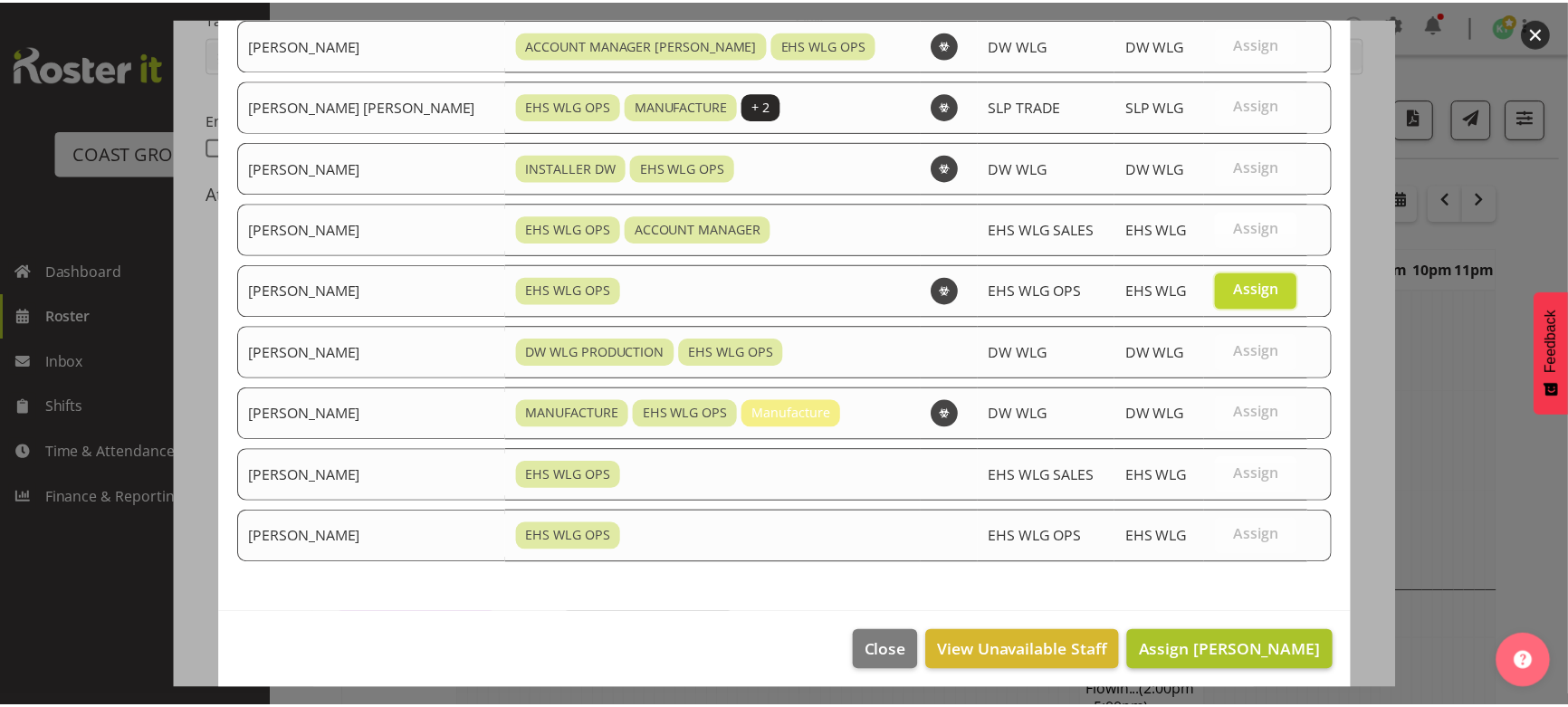
scroll to position [314, 0]
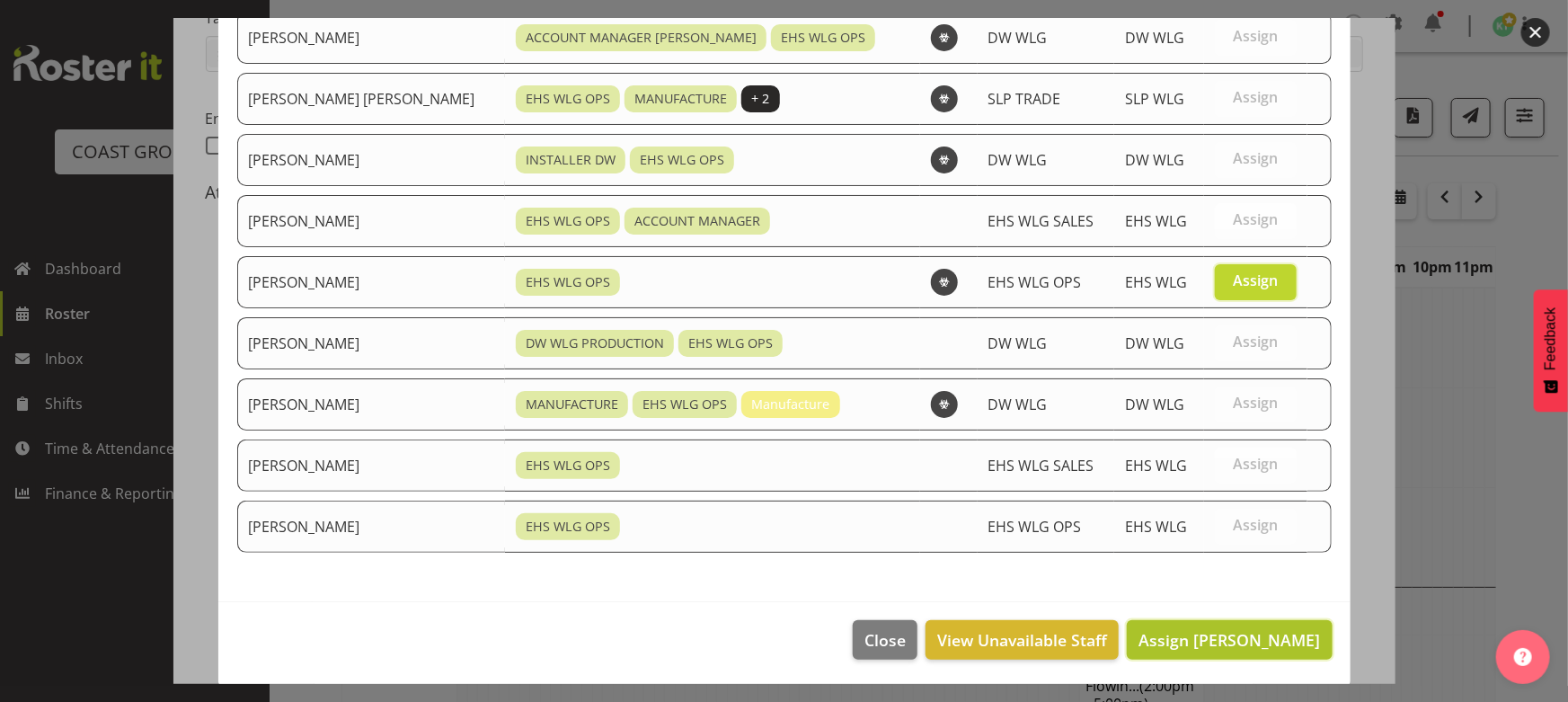
click at [1260, 634] on span "Assign [PERSON_NAME]" at bounding box center [1229, 639] width 182 height 22
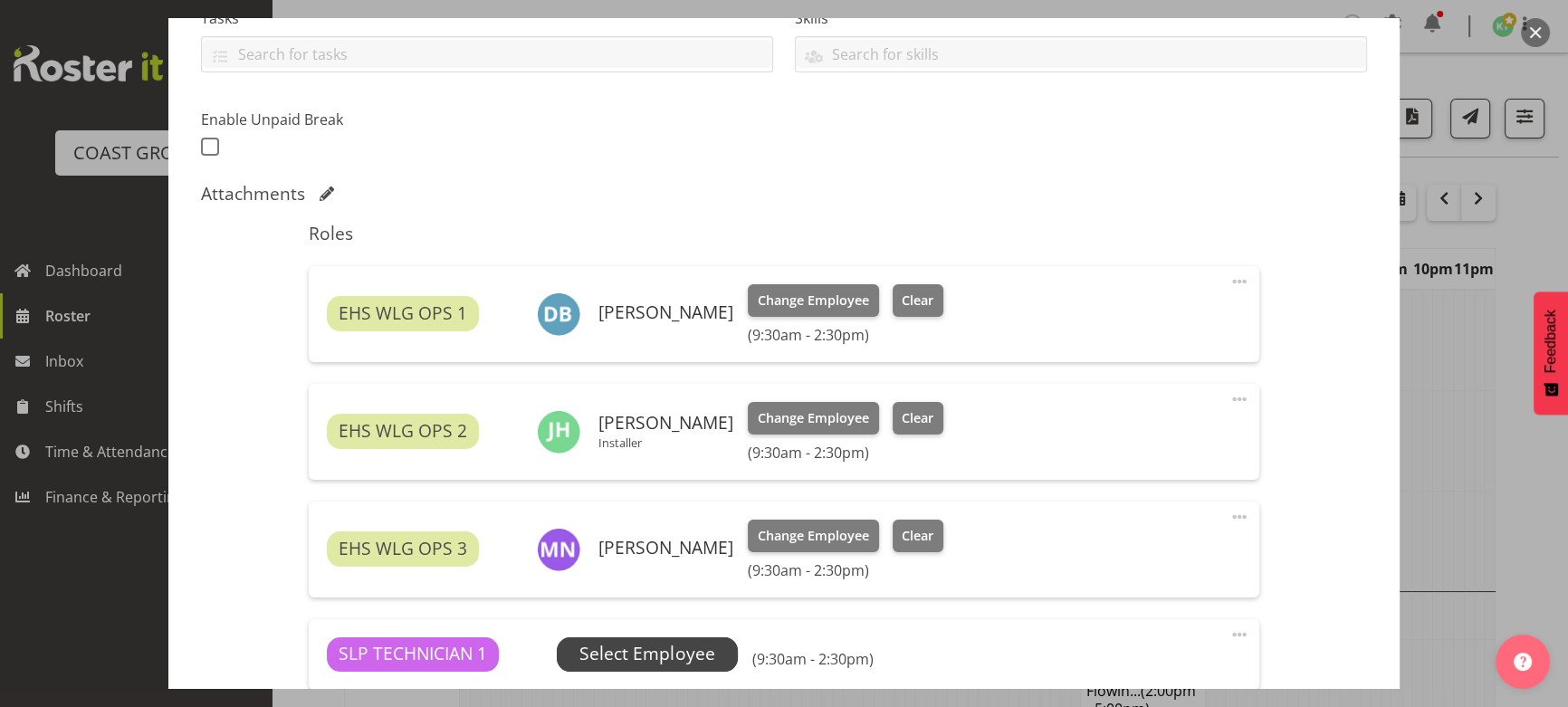
click at [674, 644] on span "Select Employee" at bounding box center [647, 654] width 135 height 27
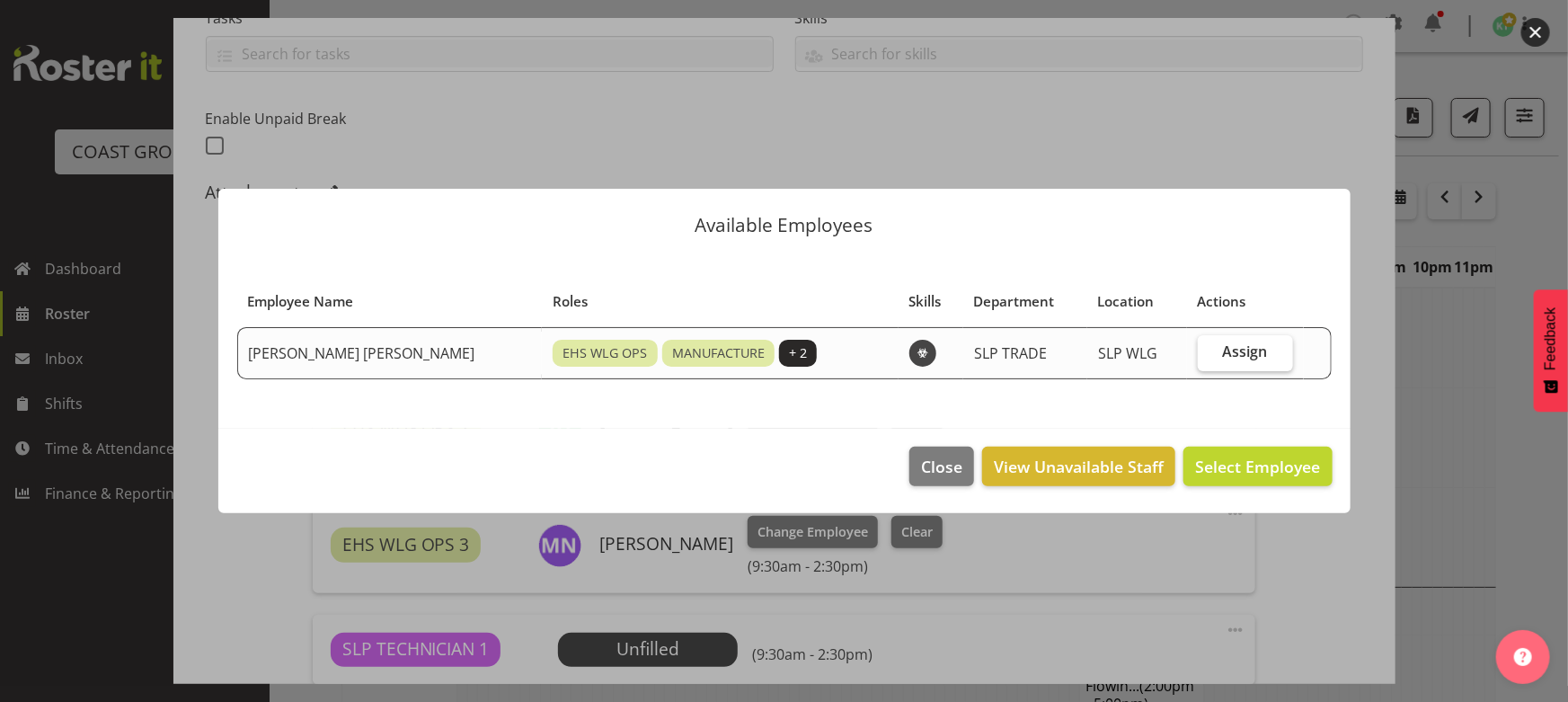
click at [1231, 355] on span "Assign" at bounding box center [1246, 351] width 45 height 18
click at [1209, 355] on input "Assign" at bounding box center [1204, 352] width 11 height 11
checkbox input "true"
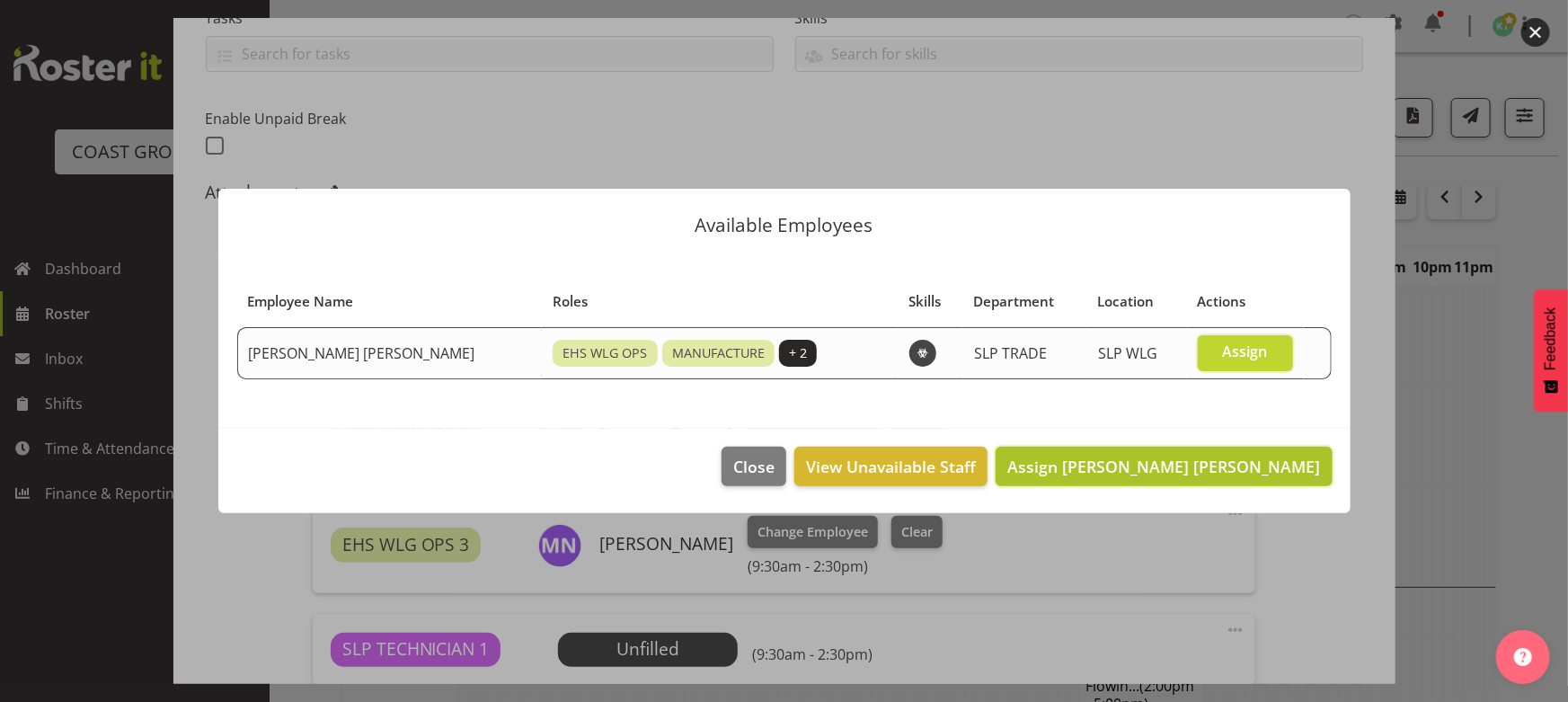
click at [1224, 461] on span "Assign [PERSON_NAME] [PERSON_NAME]" at bounding box center [1163, 466] width 312 height 22
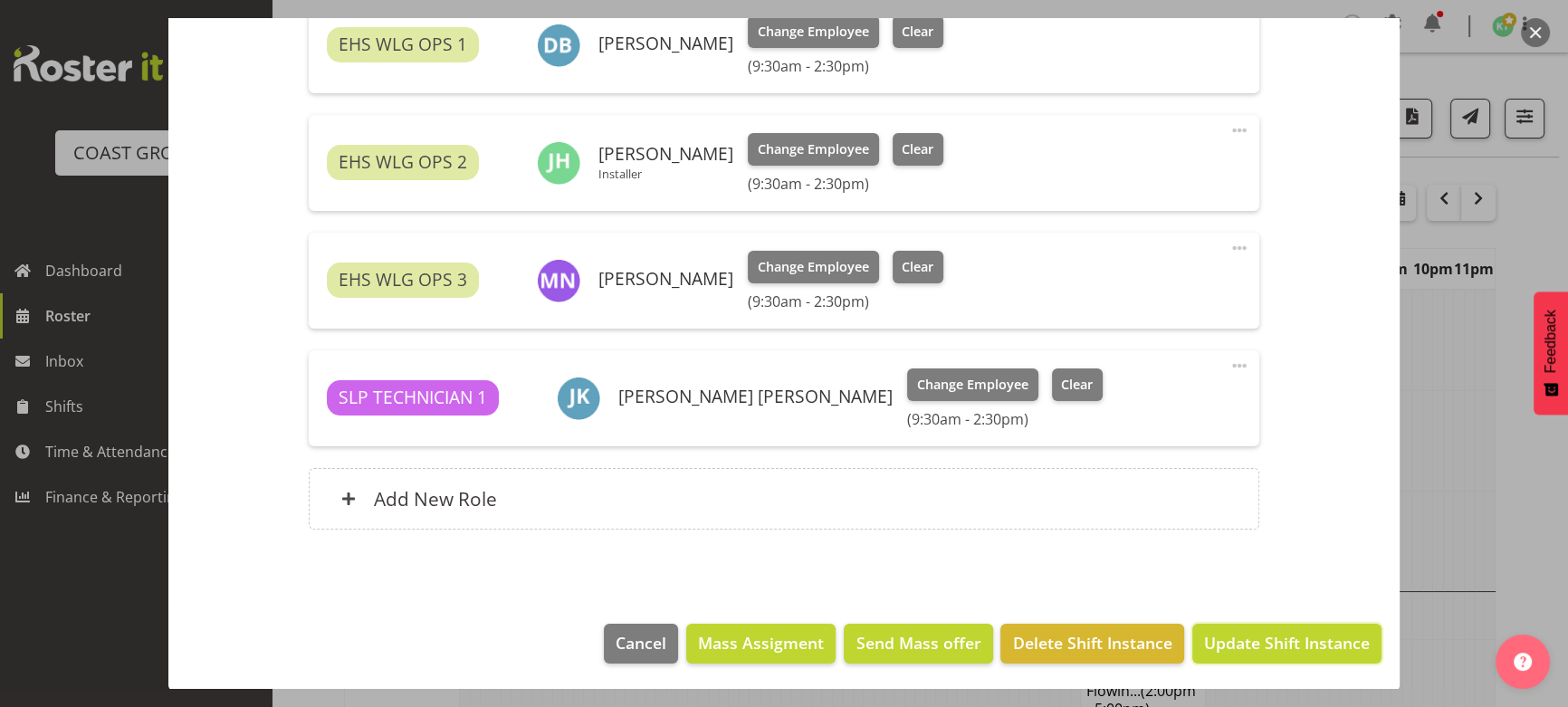
click at [1273, 633] on span "Update Shift Instance" at bounding box center [1286, 643] width 166 height 24
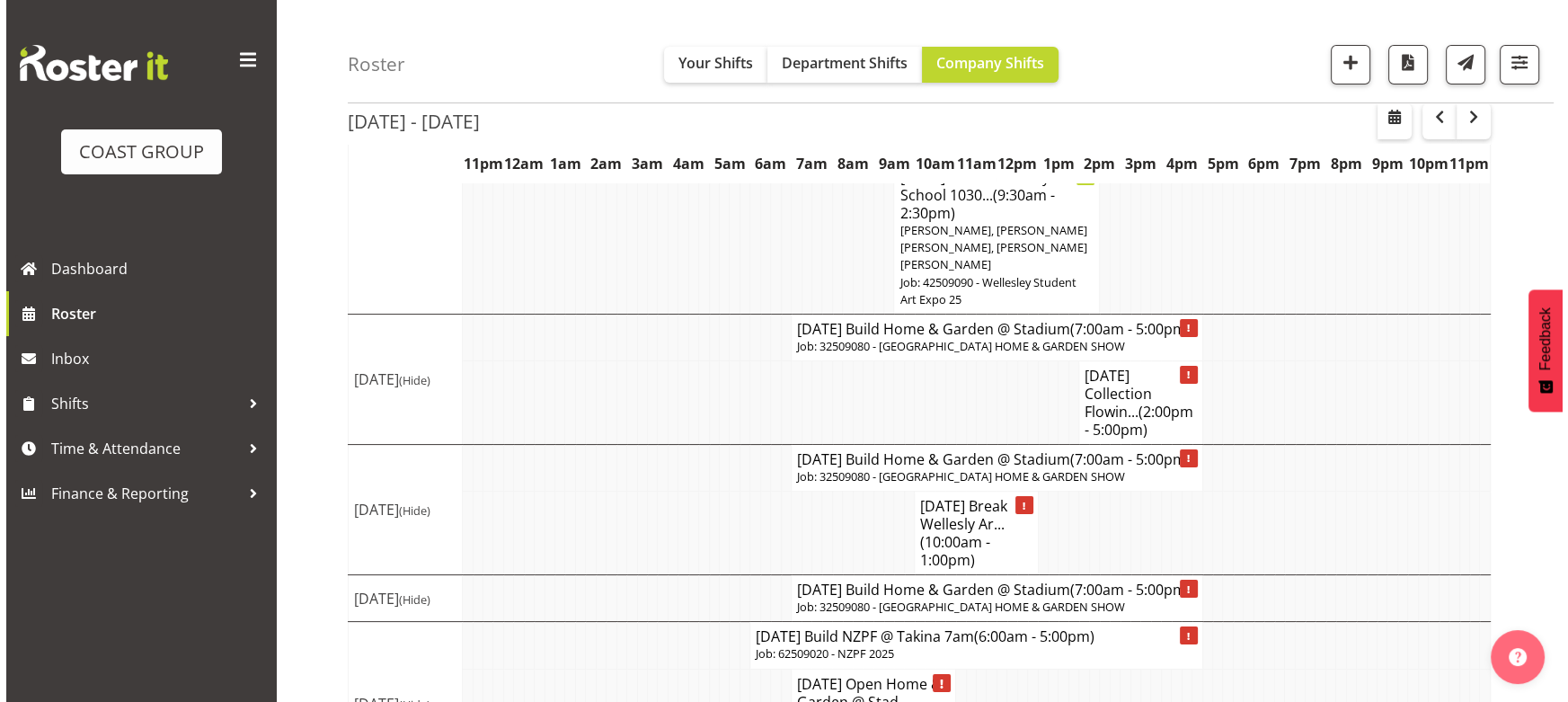
scroll to position [327, 0]
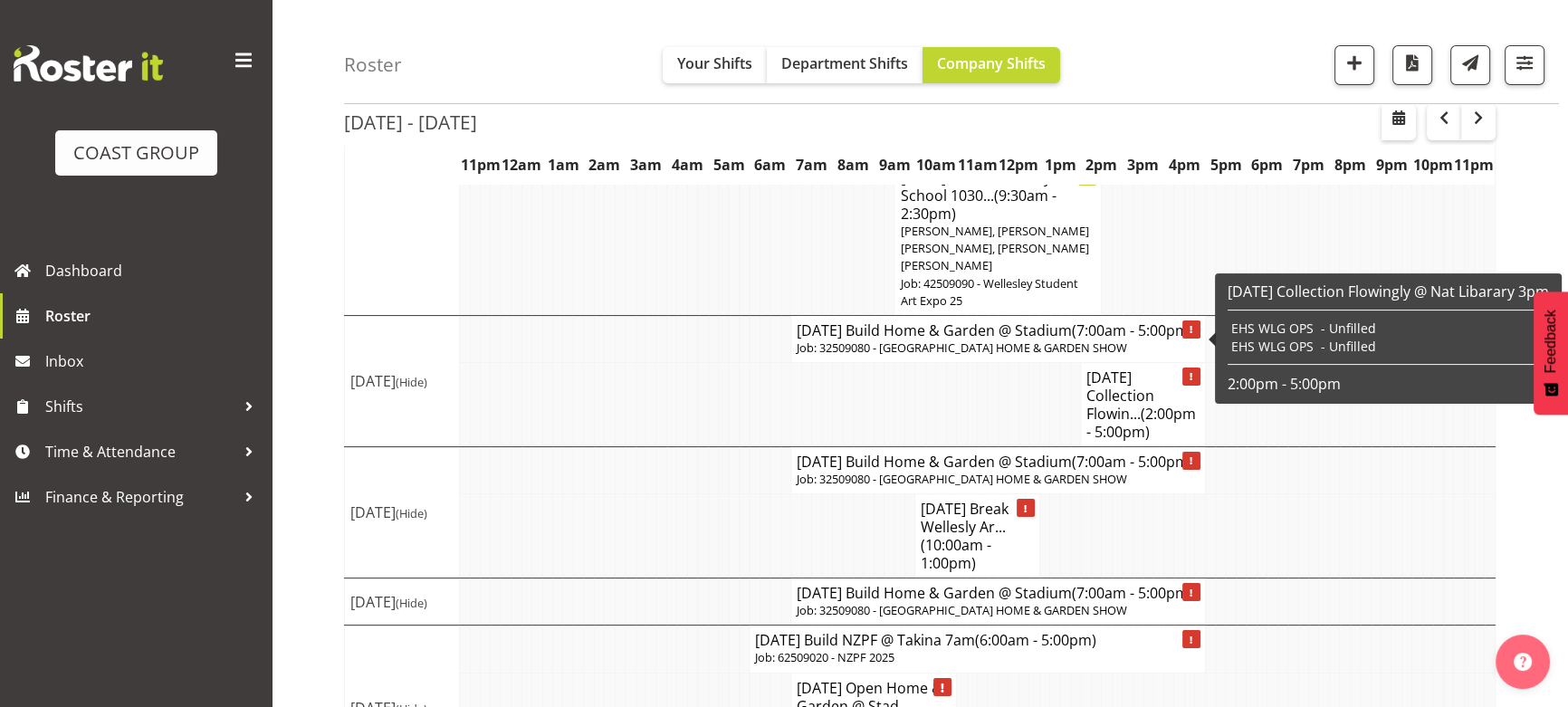
click at [862, 348] on p "Job: 32509080 - [GEOGRAPHIC_DATA] HOME & GARDEN SHOW" at bounding box center [997, 348] width 403 height 17
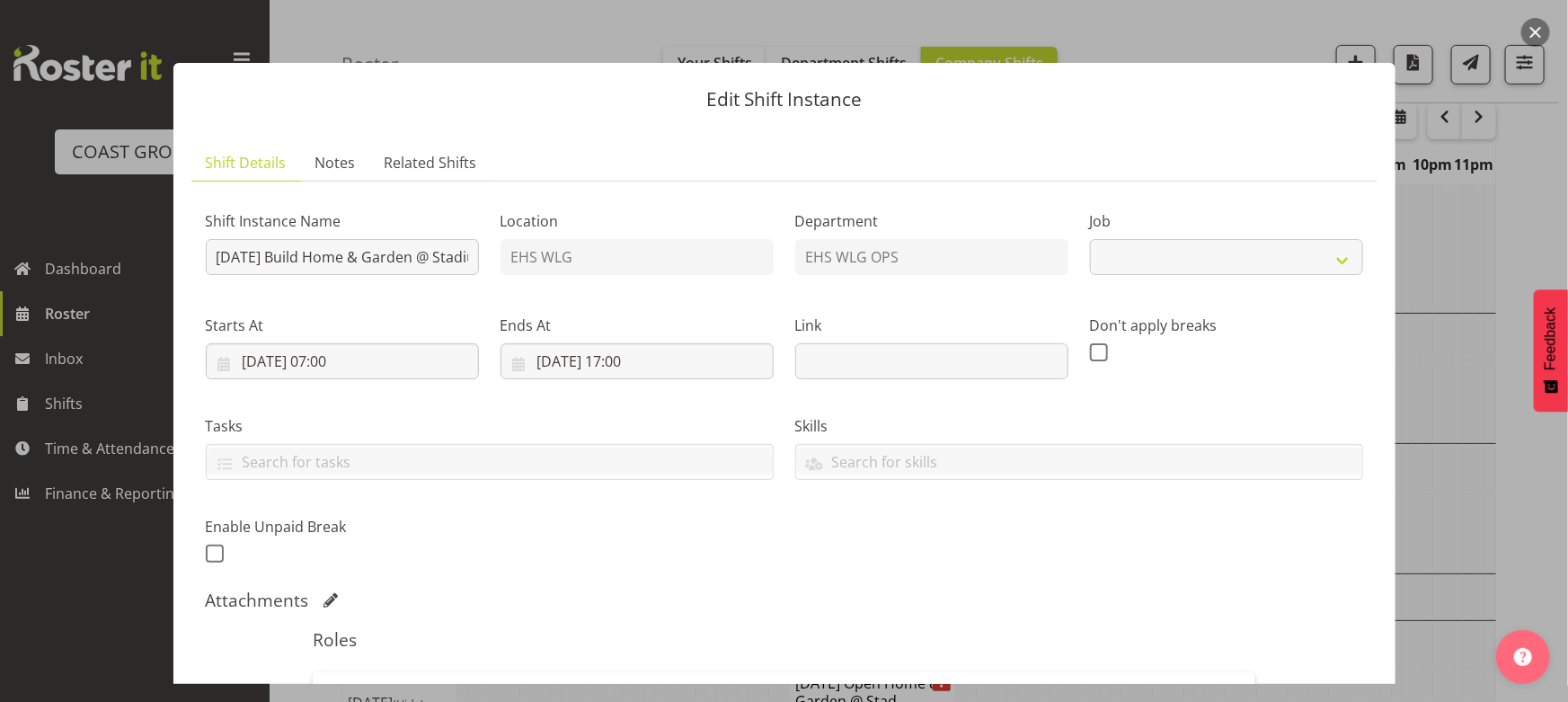
select select "9237"
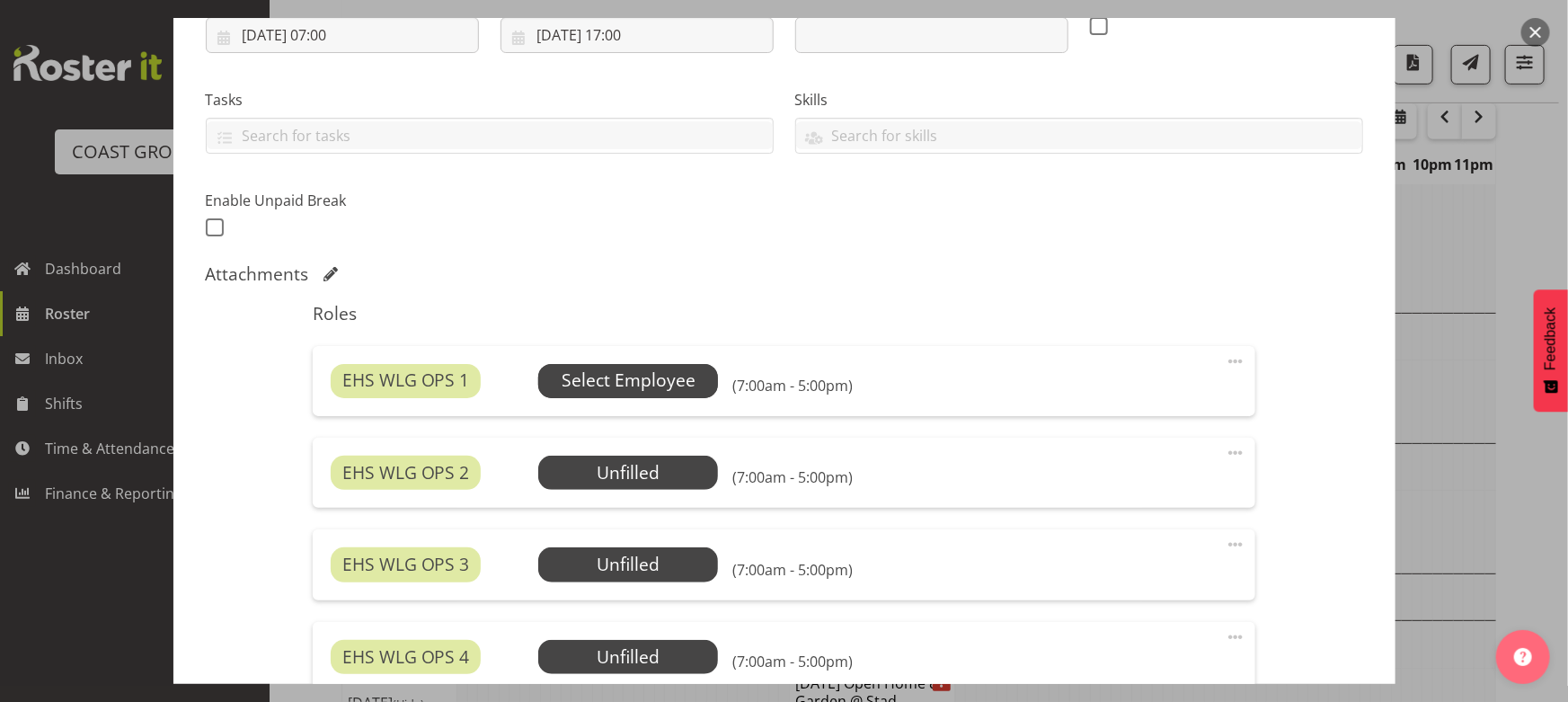
click at [618, 379] on span "Select Employee" at bounding box center [629, 381] width 134 height 26
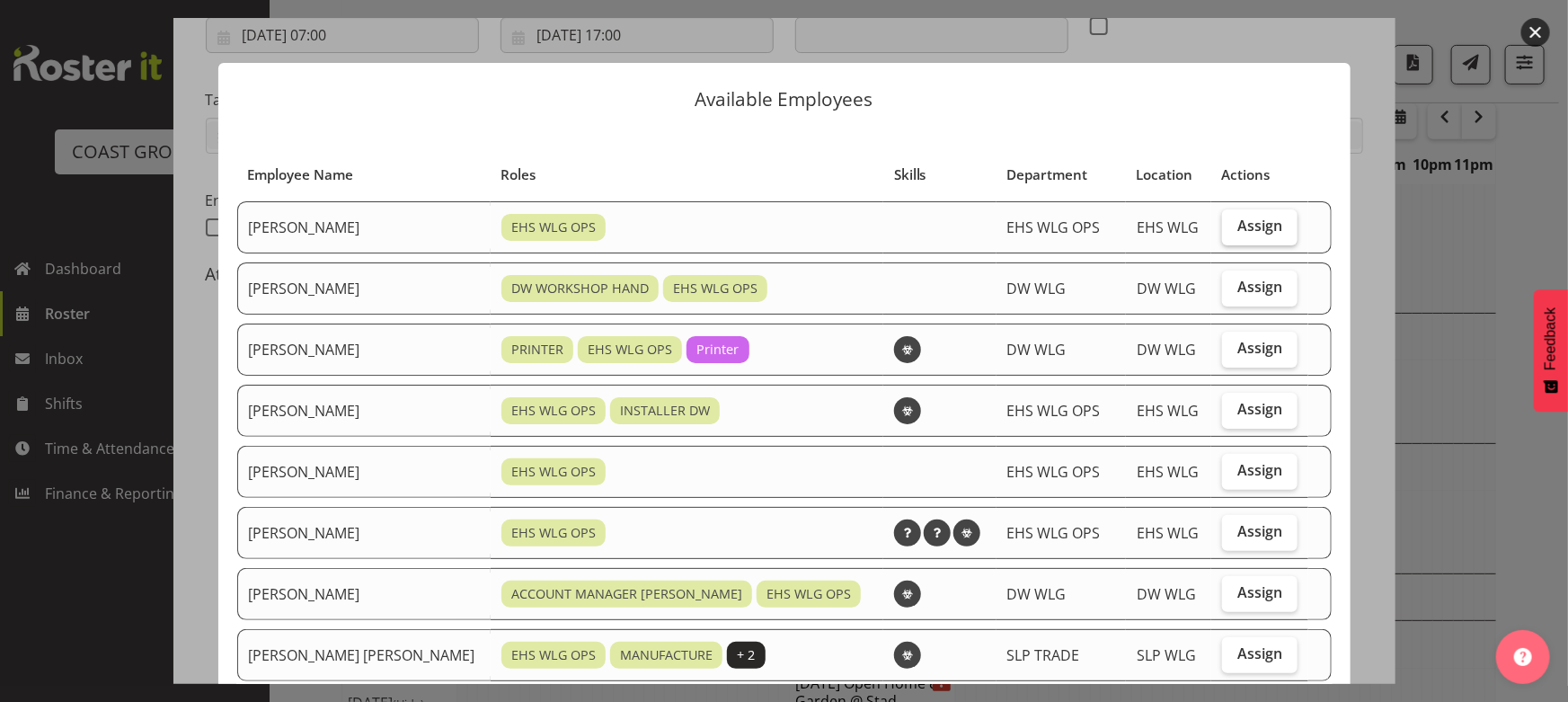
click at [1260, 239] on label "Assign" at bounding box center [1260, 227] width 75 height 36
click at [1234, 231] on input "Assign" at bounding box center [1228, 226] width 11 height 11
checkbox input "true"
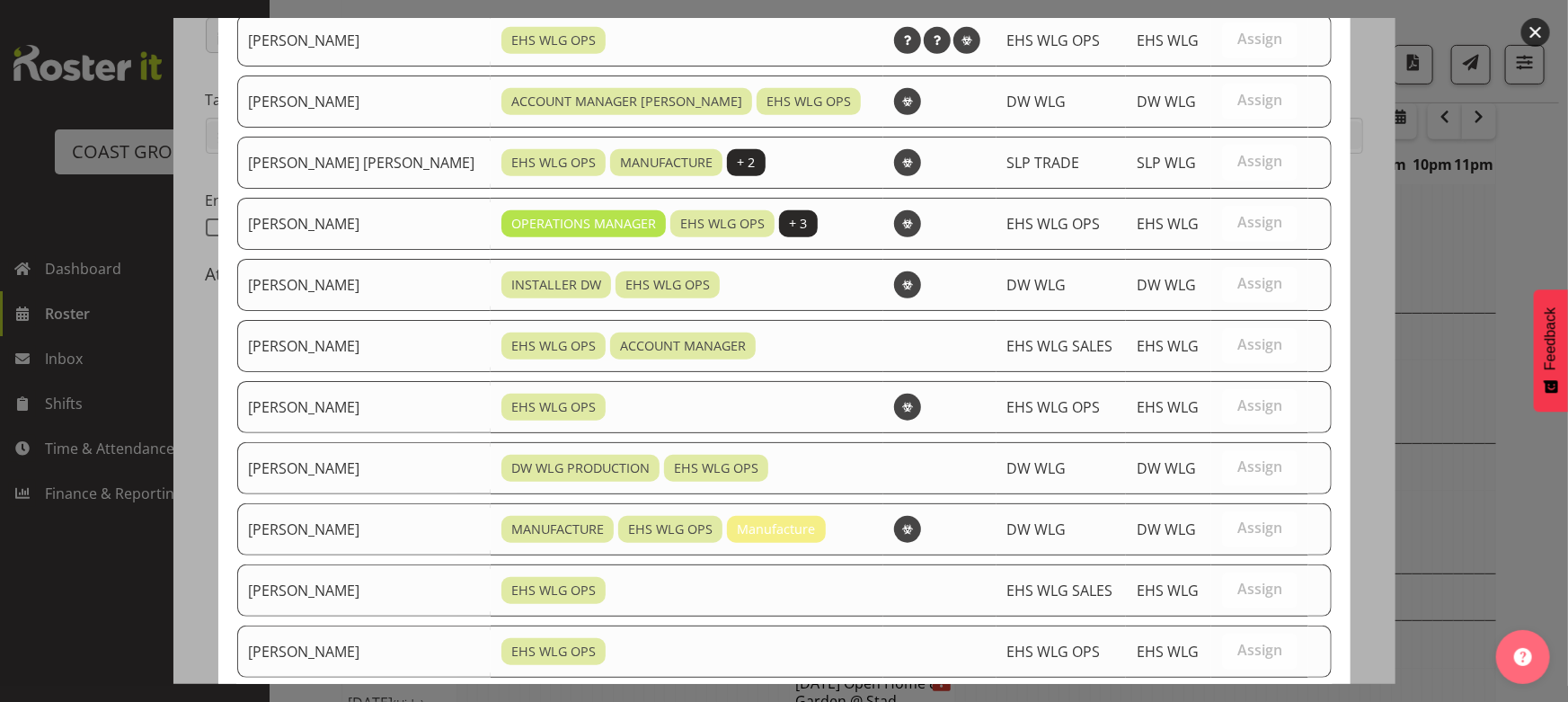
scroll to position [616, 0]
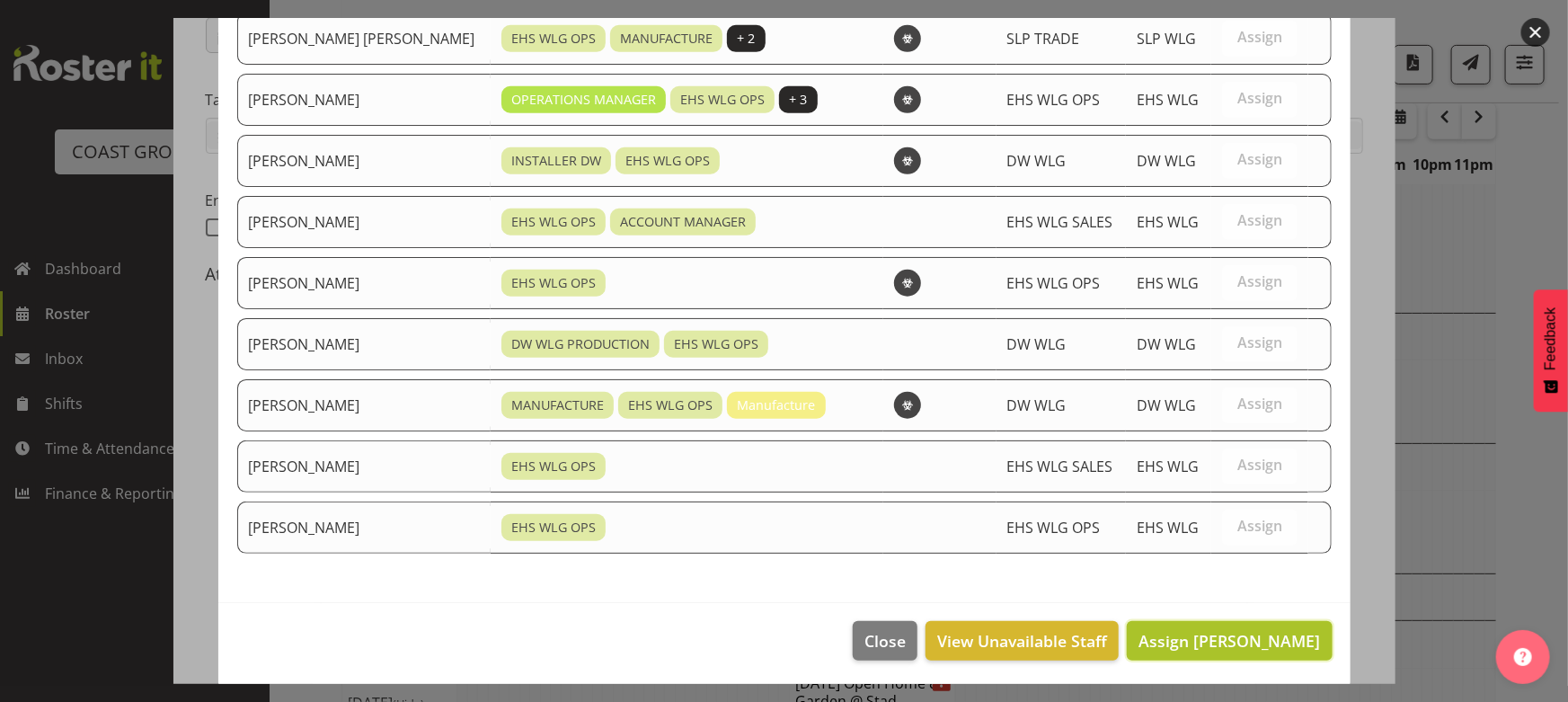
click at [1226, 630] on span "Assign [PERSON_NAME]" at bounding box center [1229, 640] width 182 height 22
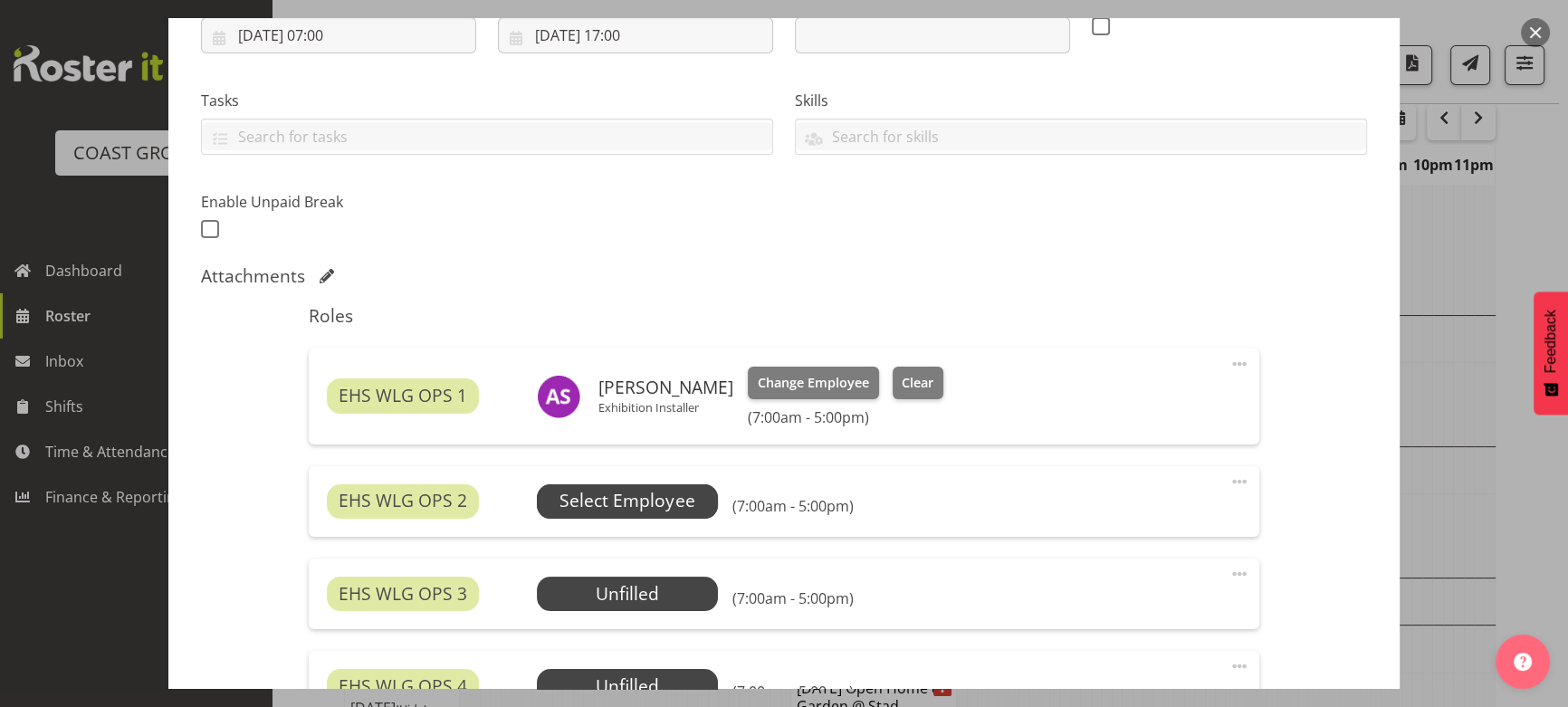
click at [598, 499] on span "Select Employee" at bounding box center [627, 501] width 135 height 27
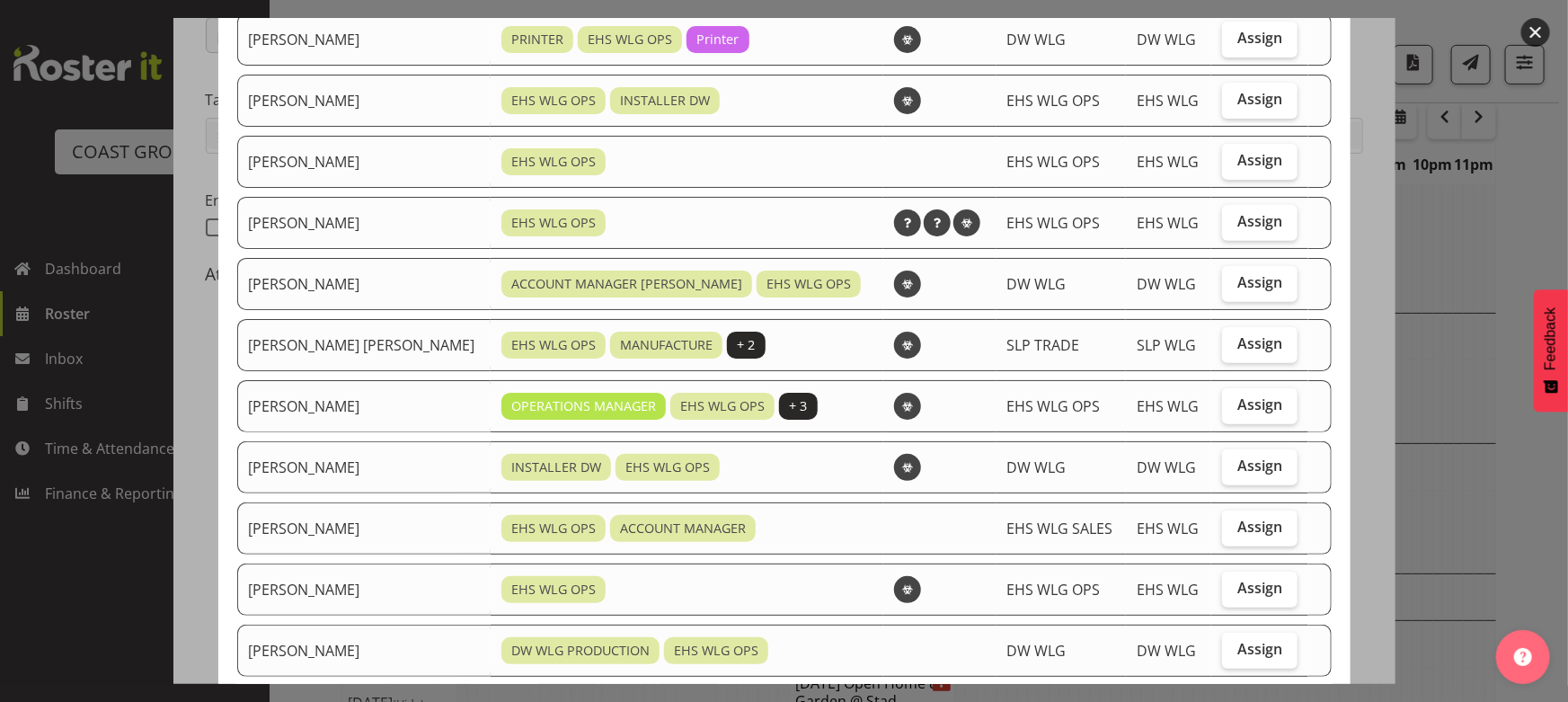
scroll to position [327, 0]
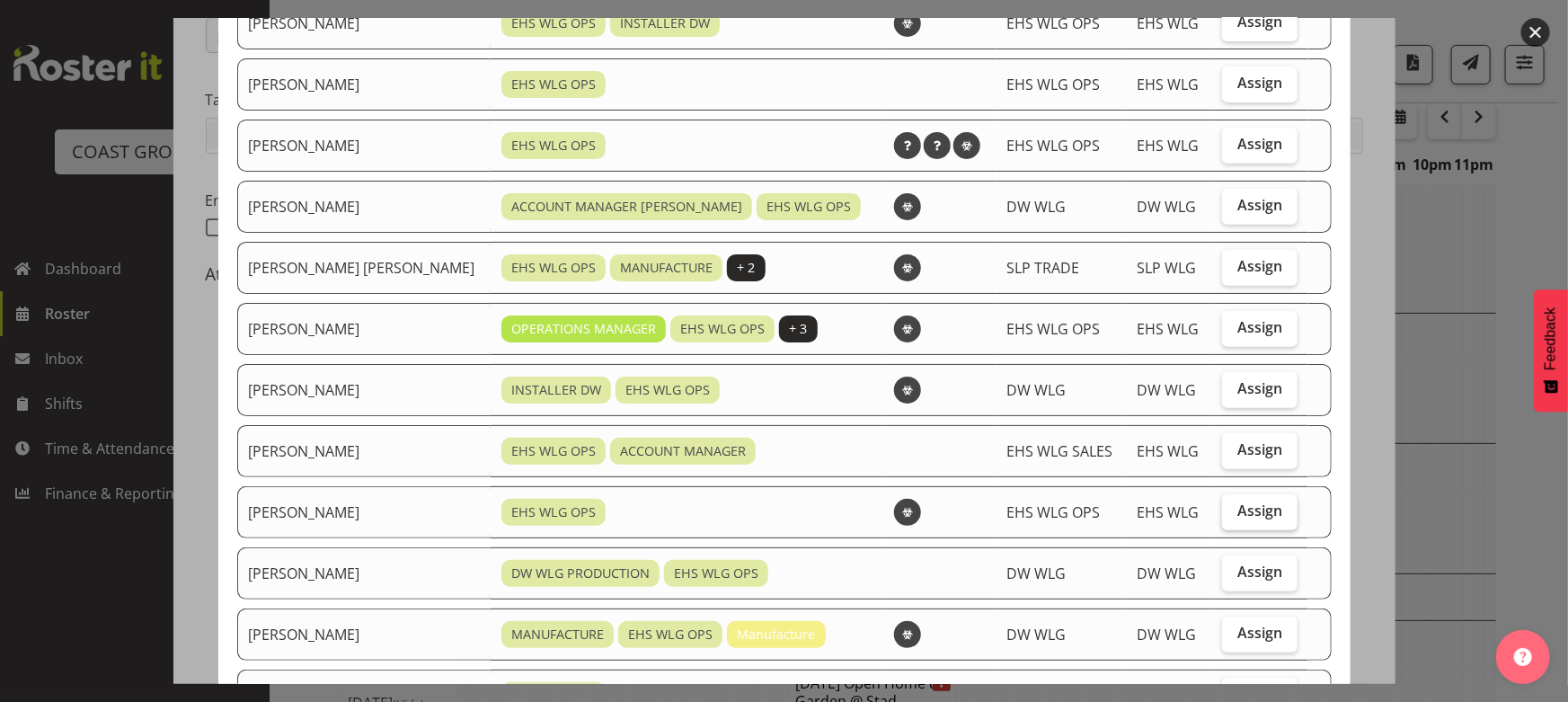
click at [1240, 517] on span "Assign" at bounding box center [1260, 510] width 45 height 18
click at [1234, 517] on input "Assign" at bounding box center [1228, 511] width 11 height 11
checkbox input "true"
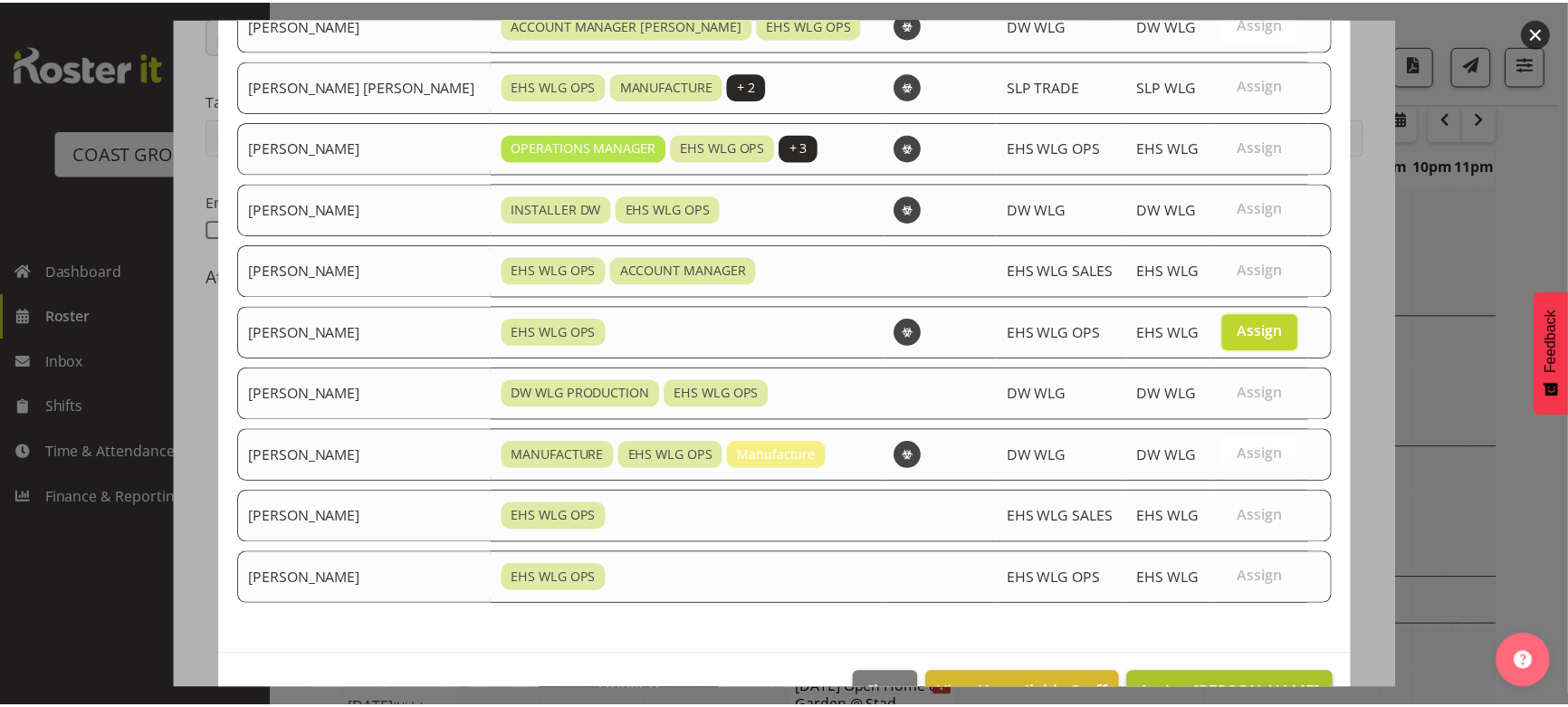
scroll to position [560, 0]
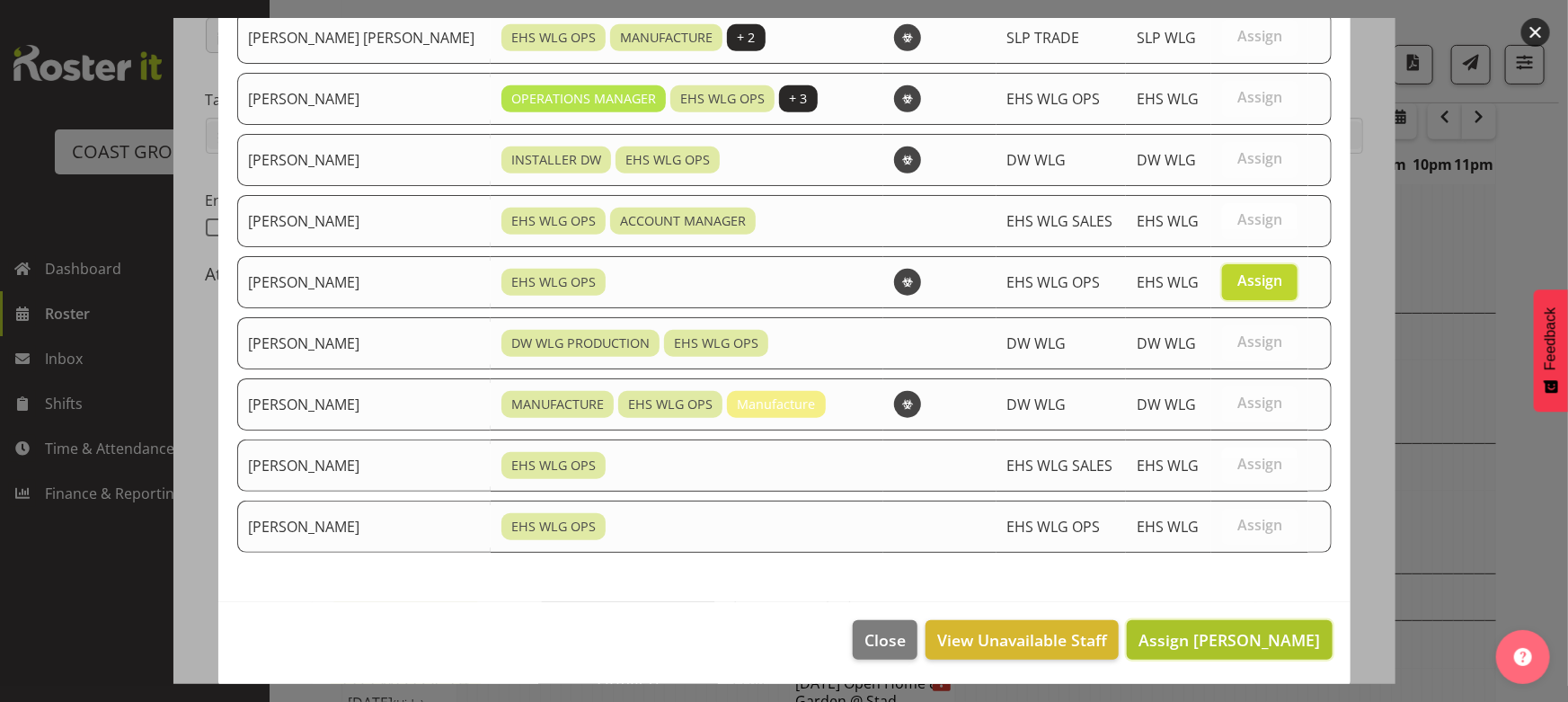
click at [1258, 629] on span "Assign [PERSON_NAME]" at bounding box center [1229, 639] width 182 height 22
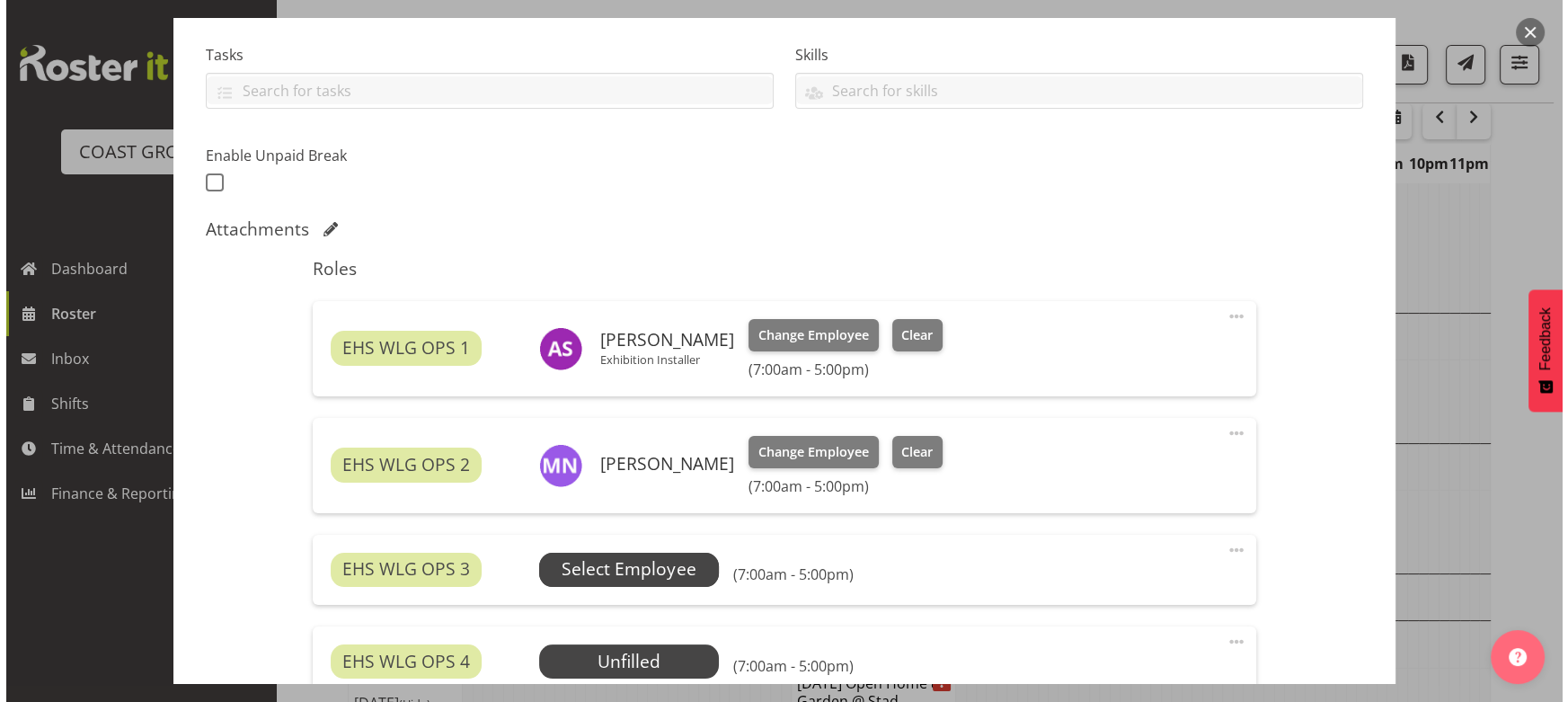
scroll to position [408, 0]
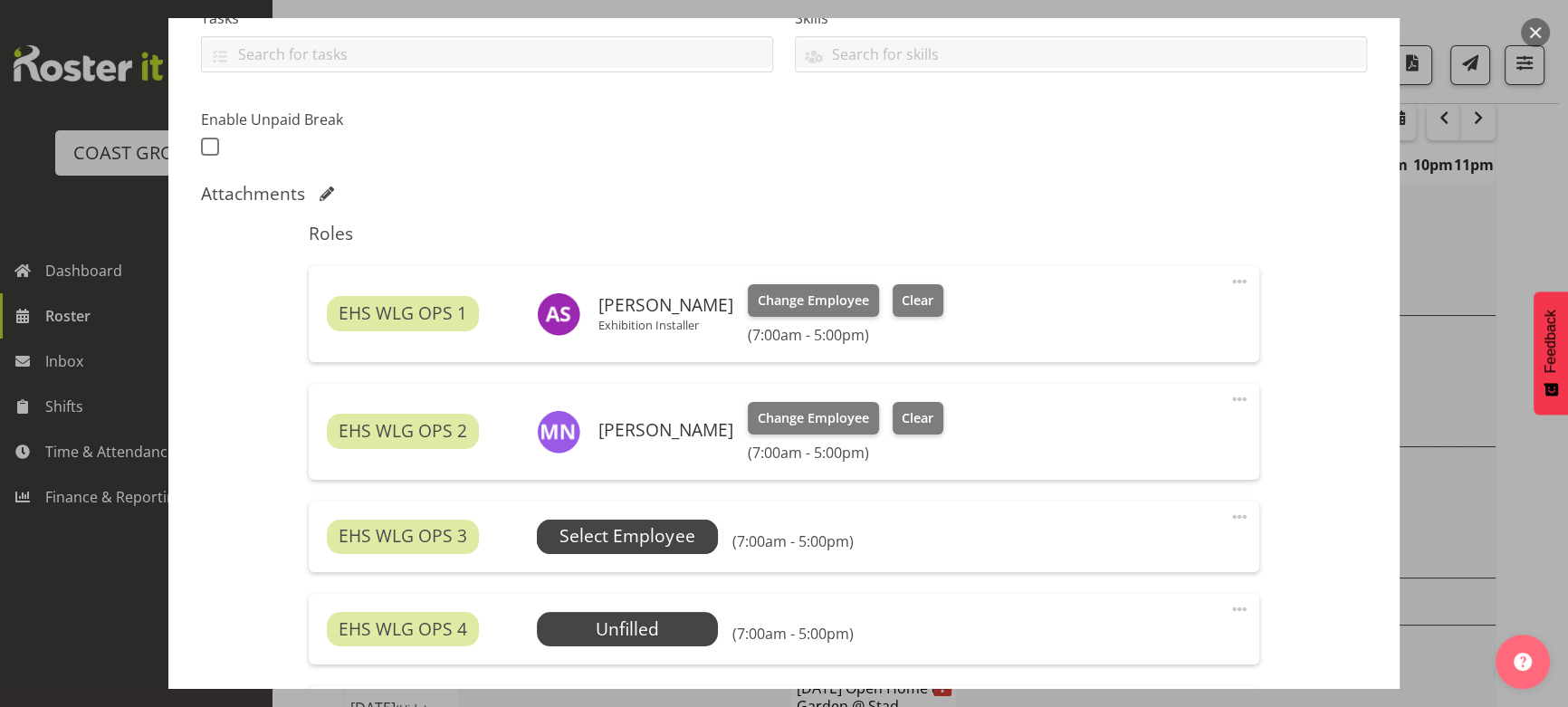
click at [688, 529] on span "Select Employee" at bounding box center [627, 536] width 135 height 27
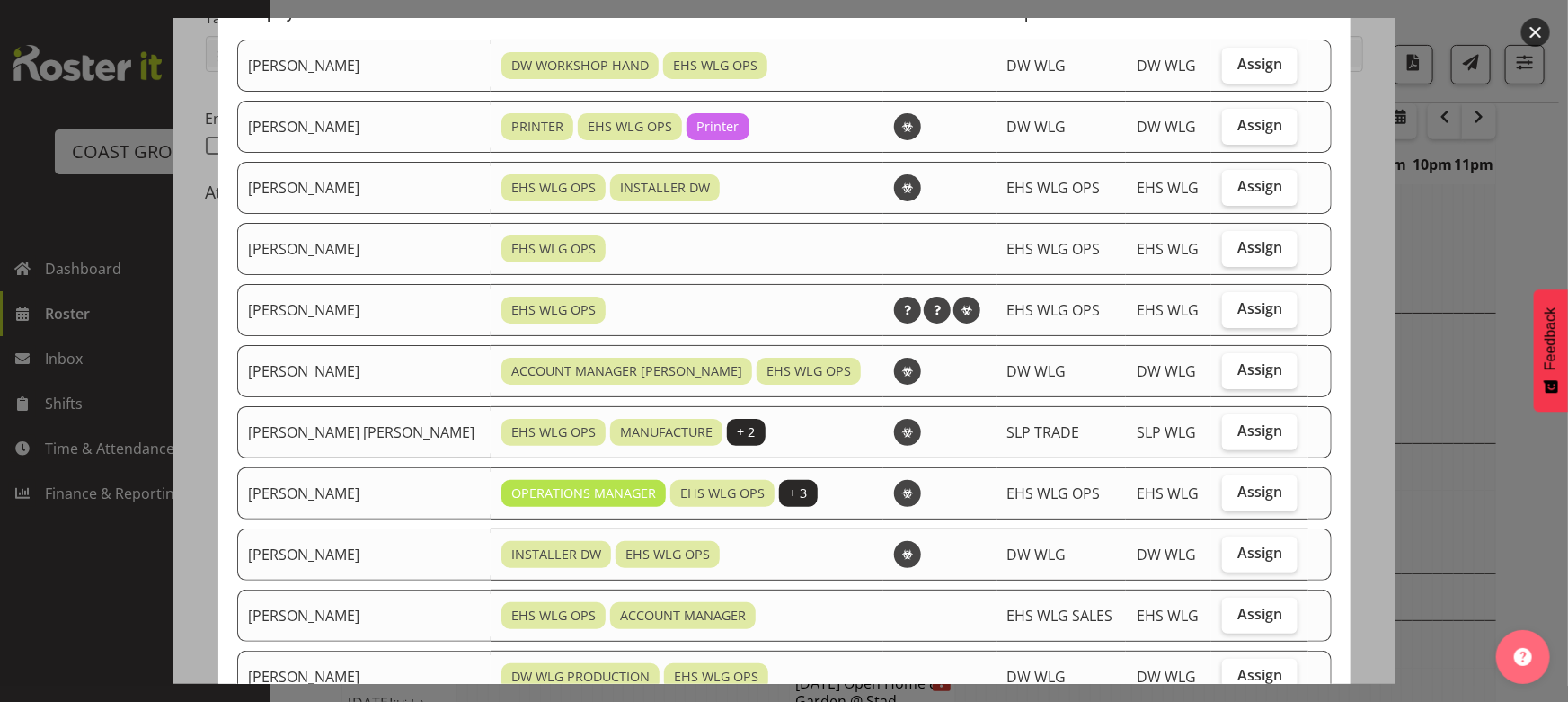
scroll to position [163, 0]
click at [1256, 499] on label "Assign" at bounding box center [1260, 492] width 75 height 36
click at [1234, 497] on input "Assign" at bounding box center [1228, 491] width 11 height 11
checkbox input "true"
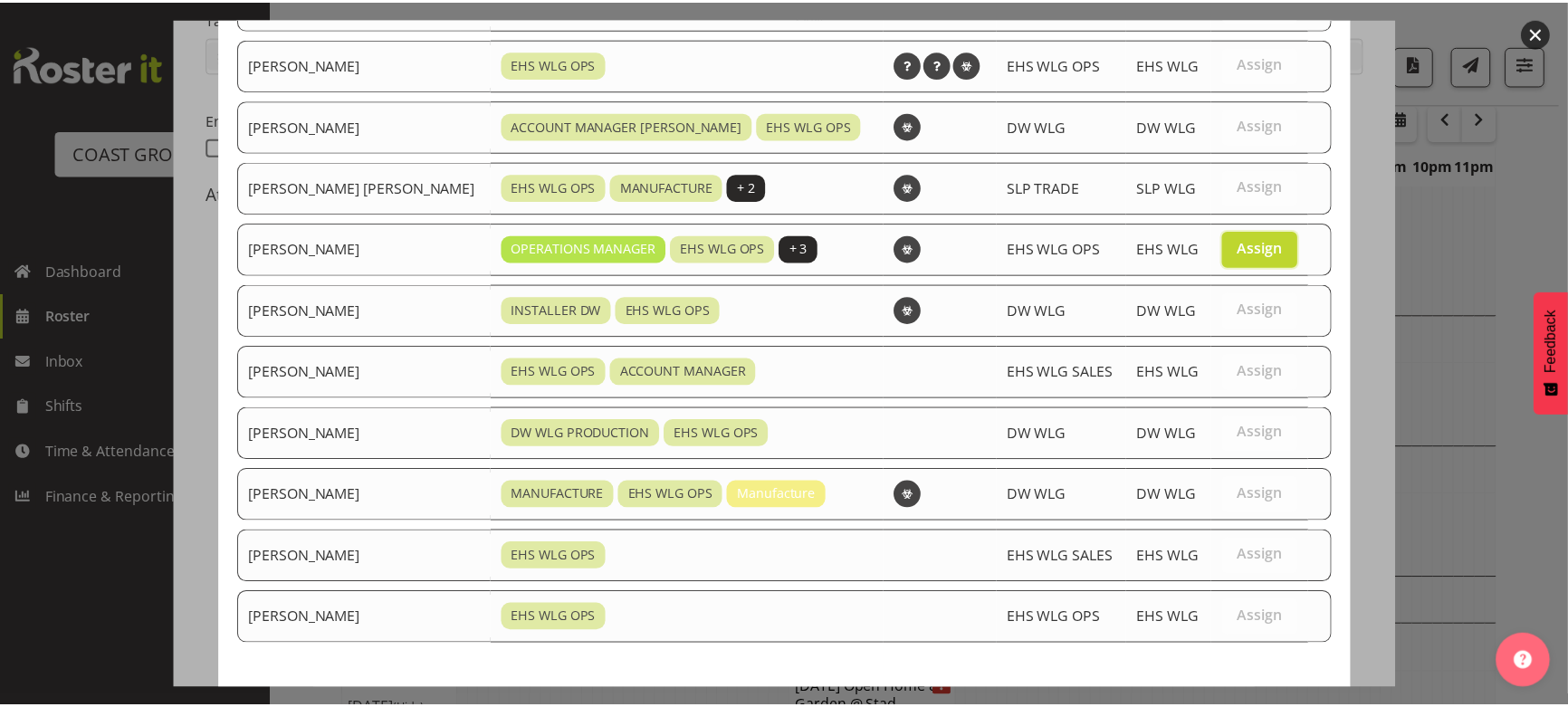
scroll to position [498, 0]
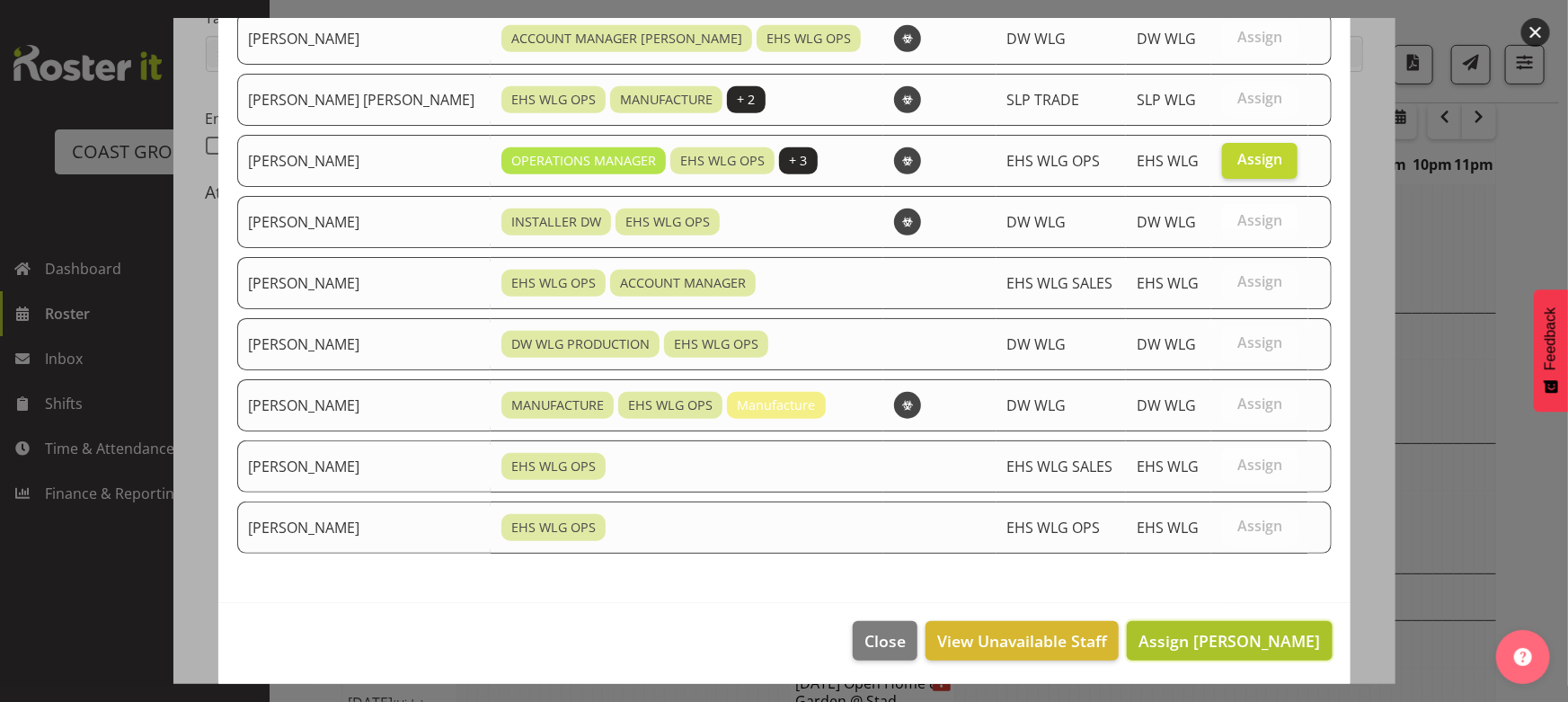
click at [1240, 635] on span "Assign [PERSON_NAME]" at bounding box center [1229, 640] width 182 height 22
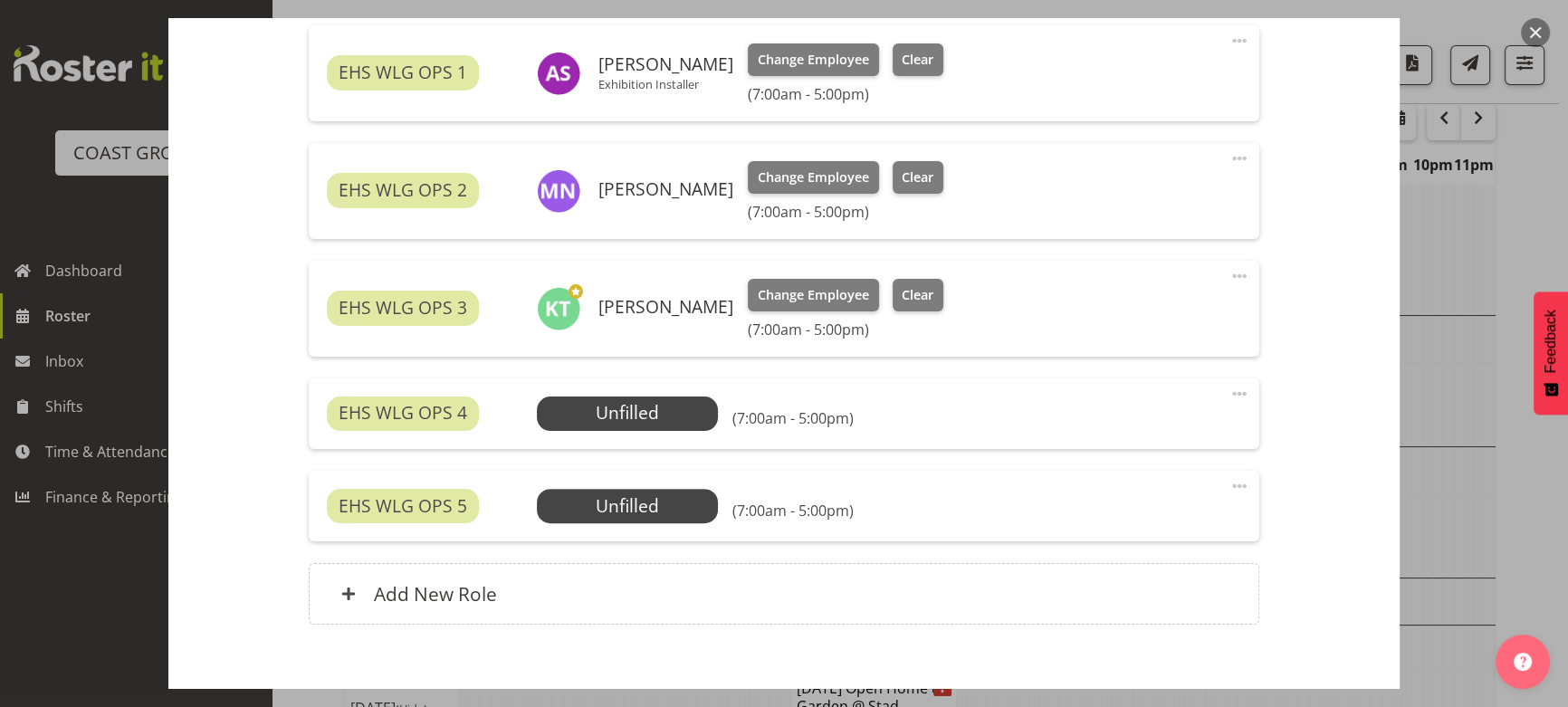
scroll to position [658, 0]
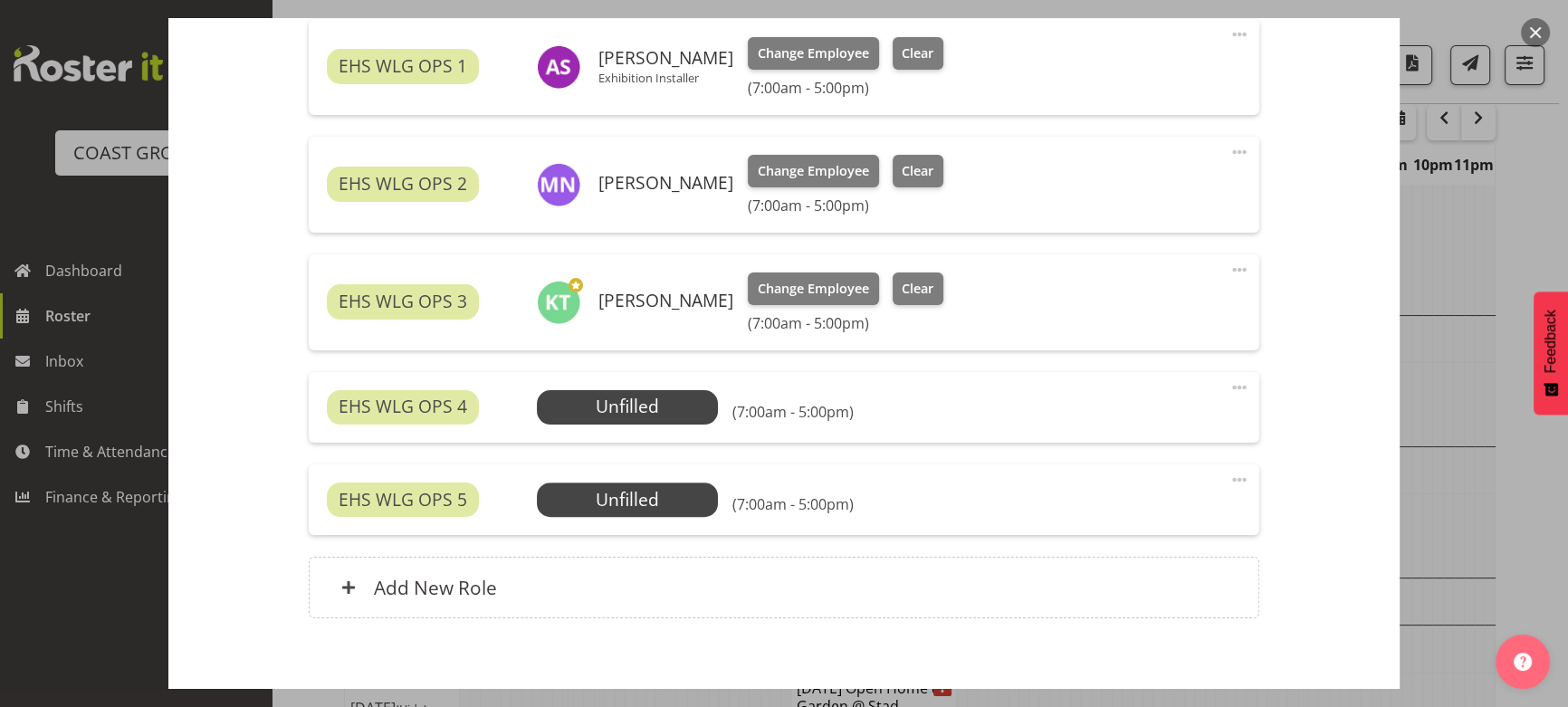
click at [1231, 387] on span at bounding box center [1239, 387] width 22 height 22
click at [1186, 495] on link "Delete" at bounding box center [1162, 496] width 173 height 32
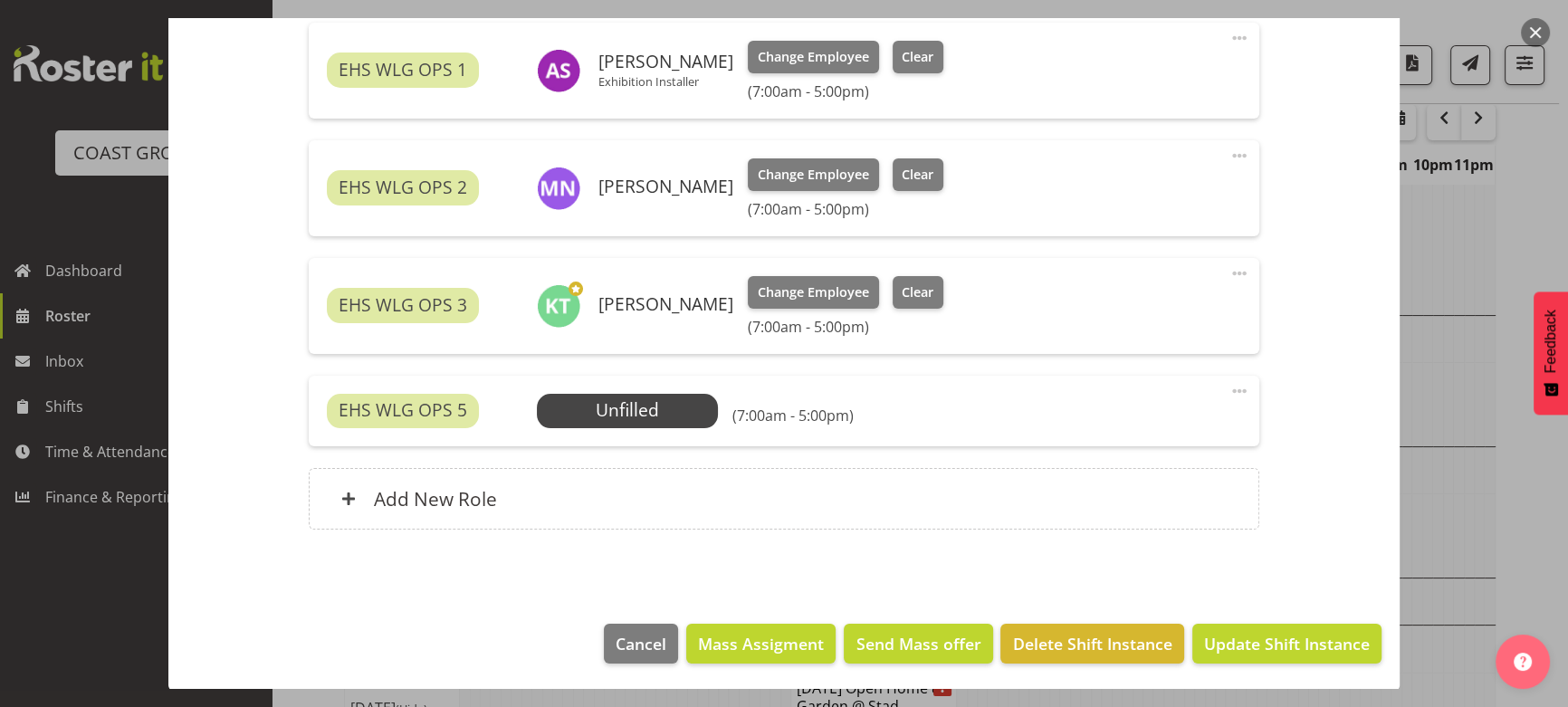
click at [1231, 390] on span at bounding box center [1239, 390] width 22 height 22
click at [1201, 497] on link "Delete" at bounding box center [1162, 499] width 173 height 32
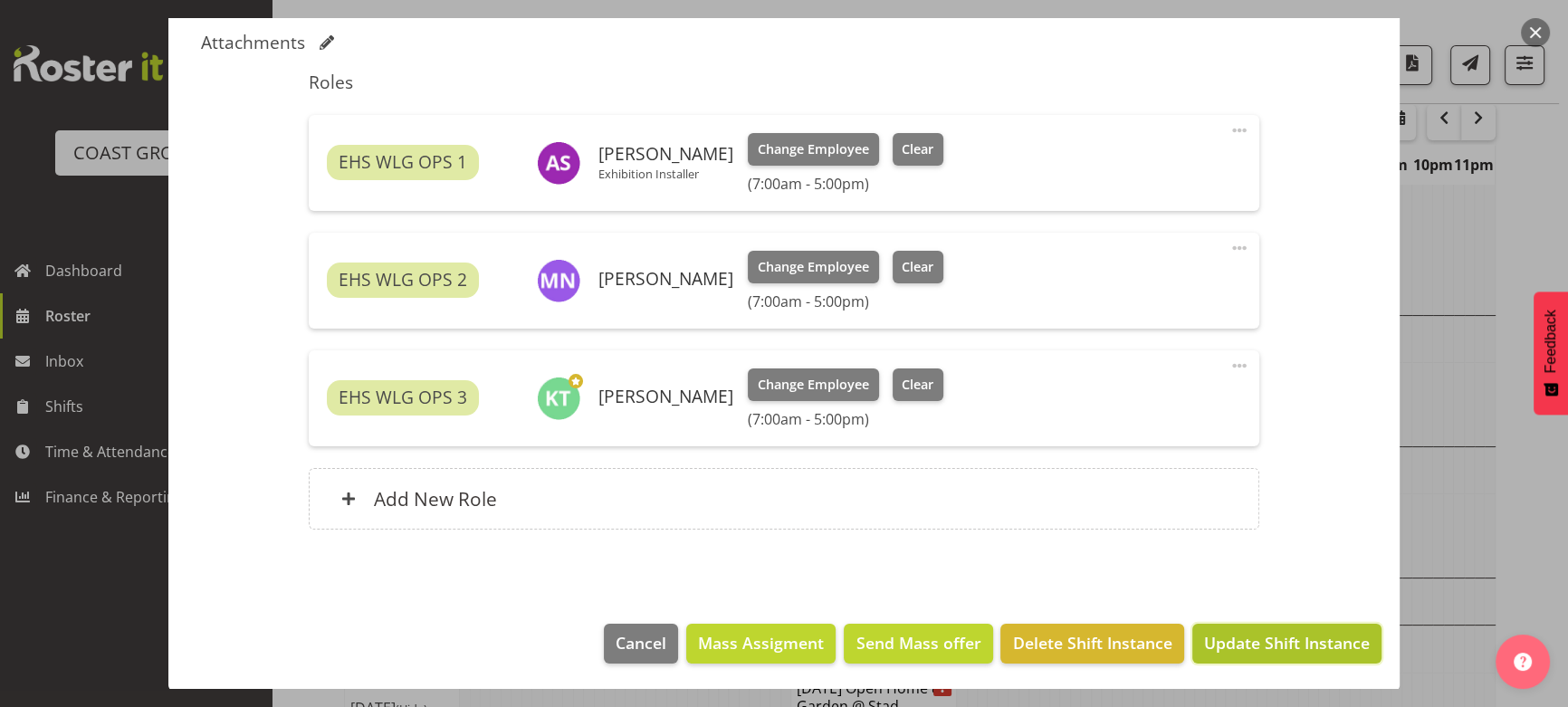
click at [1253, 631] on span "Update Shift Instance" at bounding box center [1286, 643] width 166 height 24
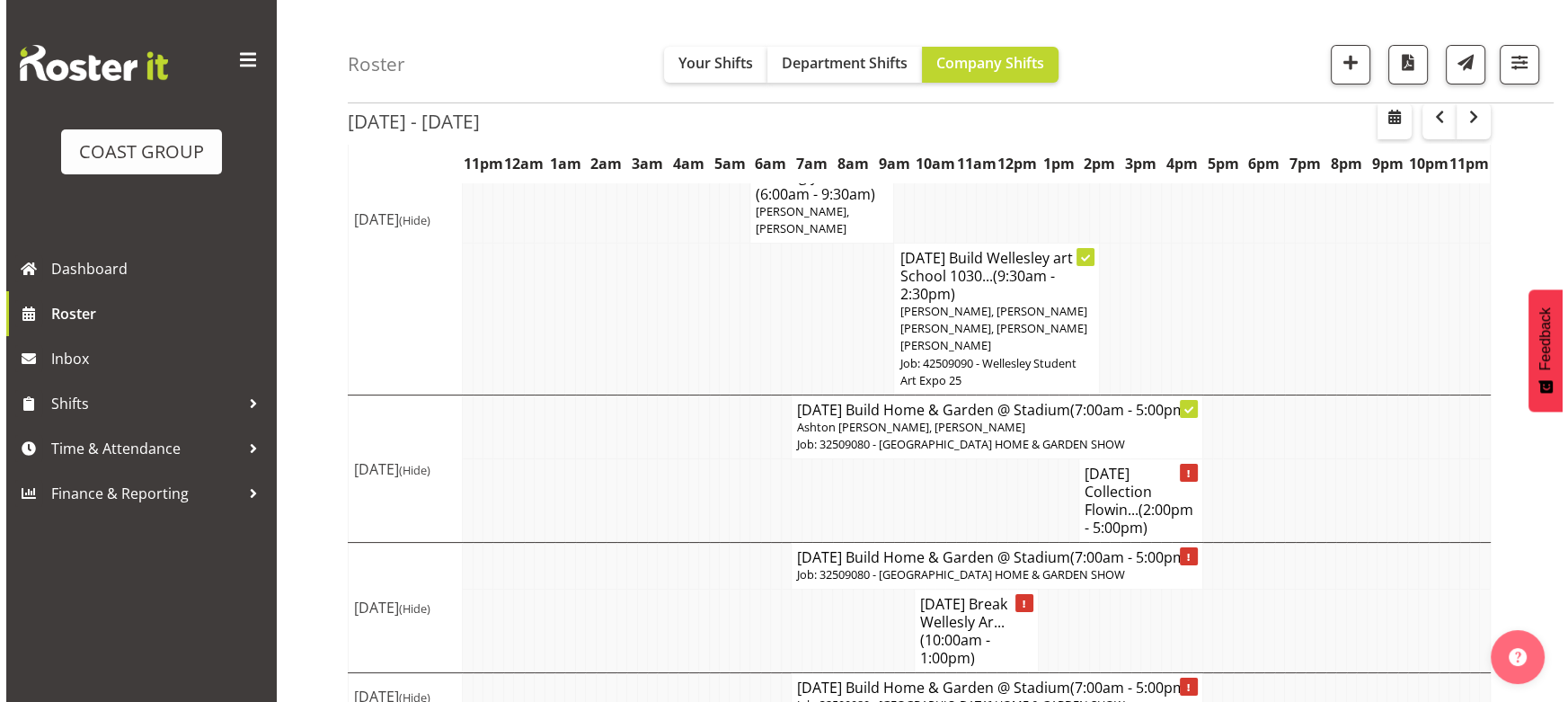
scroll to position [268, 0]
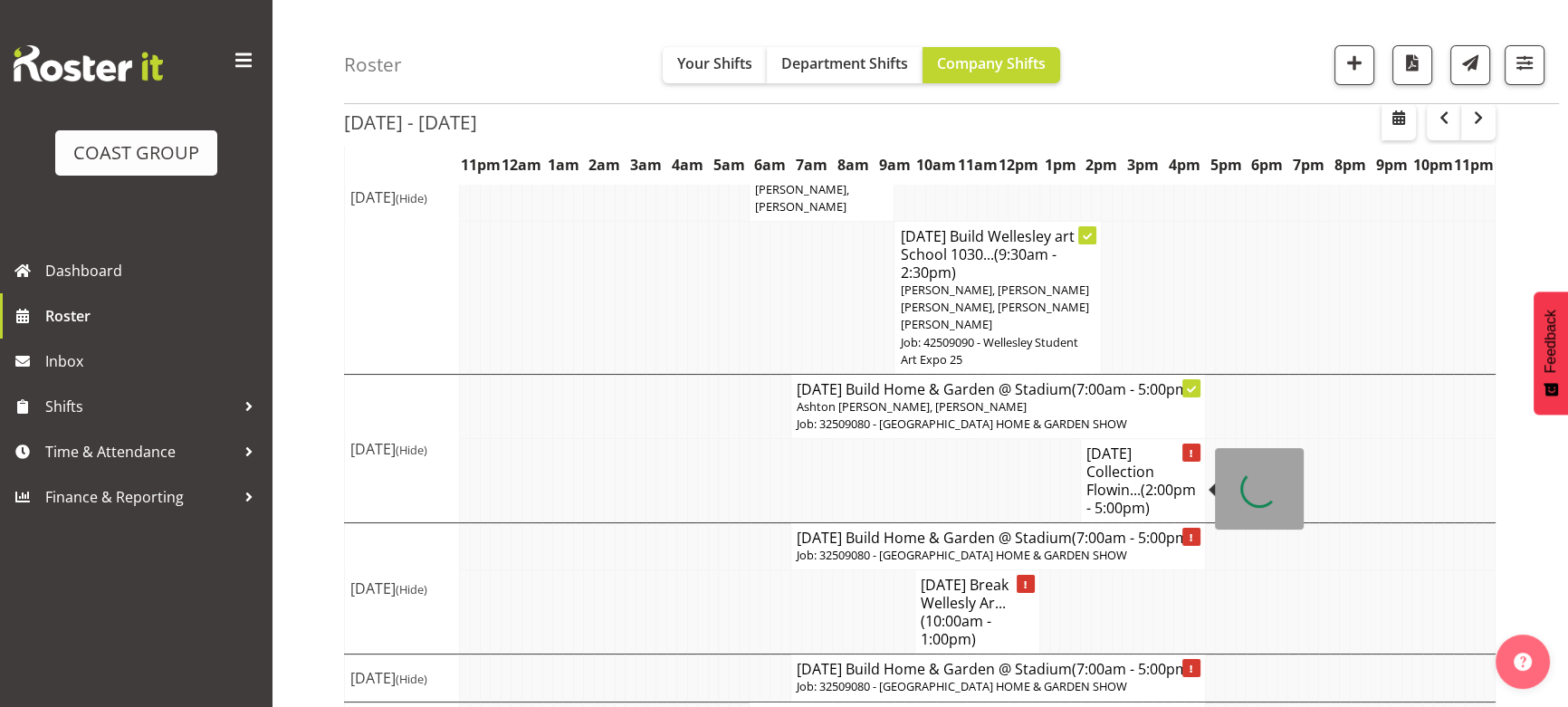
click at [1156, 498] on h4 "[DATE] Collection Flowin... (2:00pm - 5:00pm)" at bounding box center [1142, 480] width 112 height 72
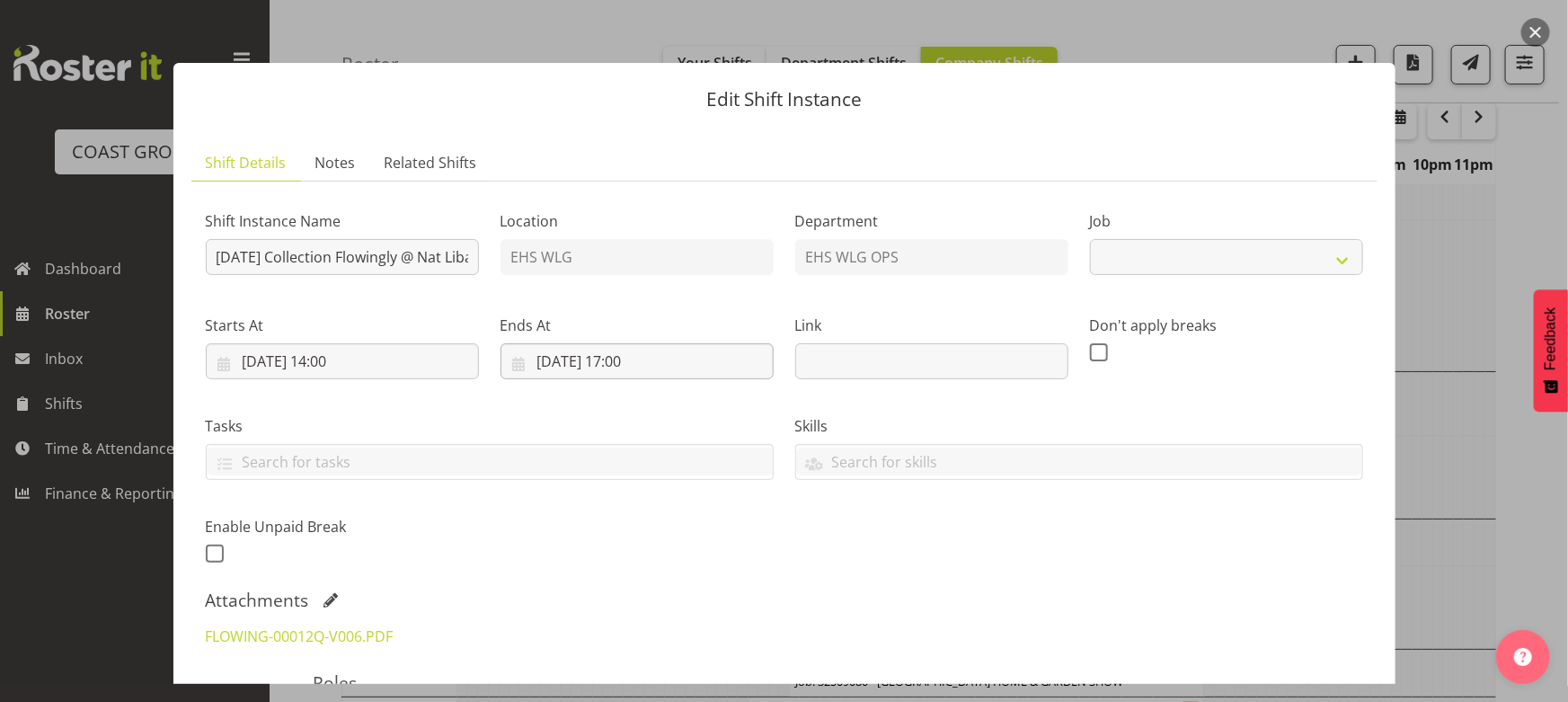
select select "8677"
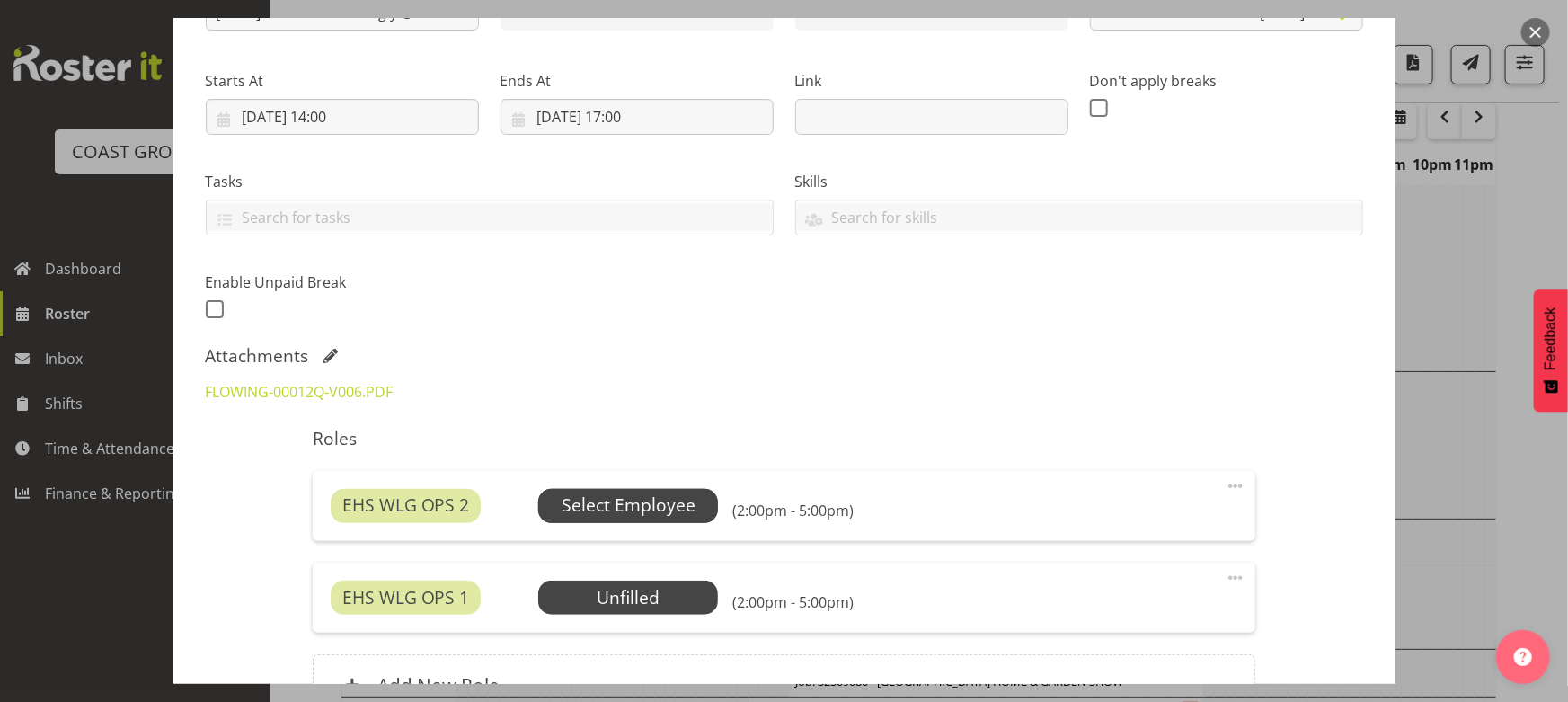
click at [631, 505] on span "Select Employee" at bounding box center [629, 505] width 134 height 26
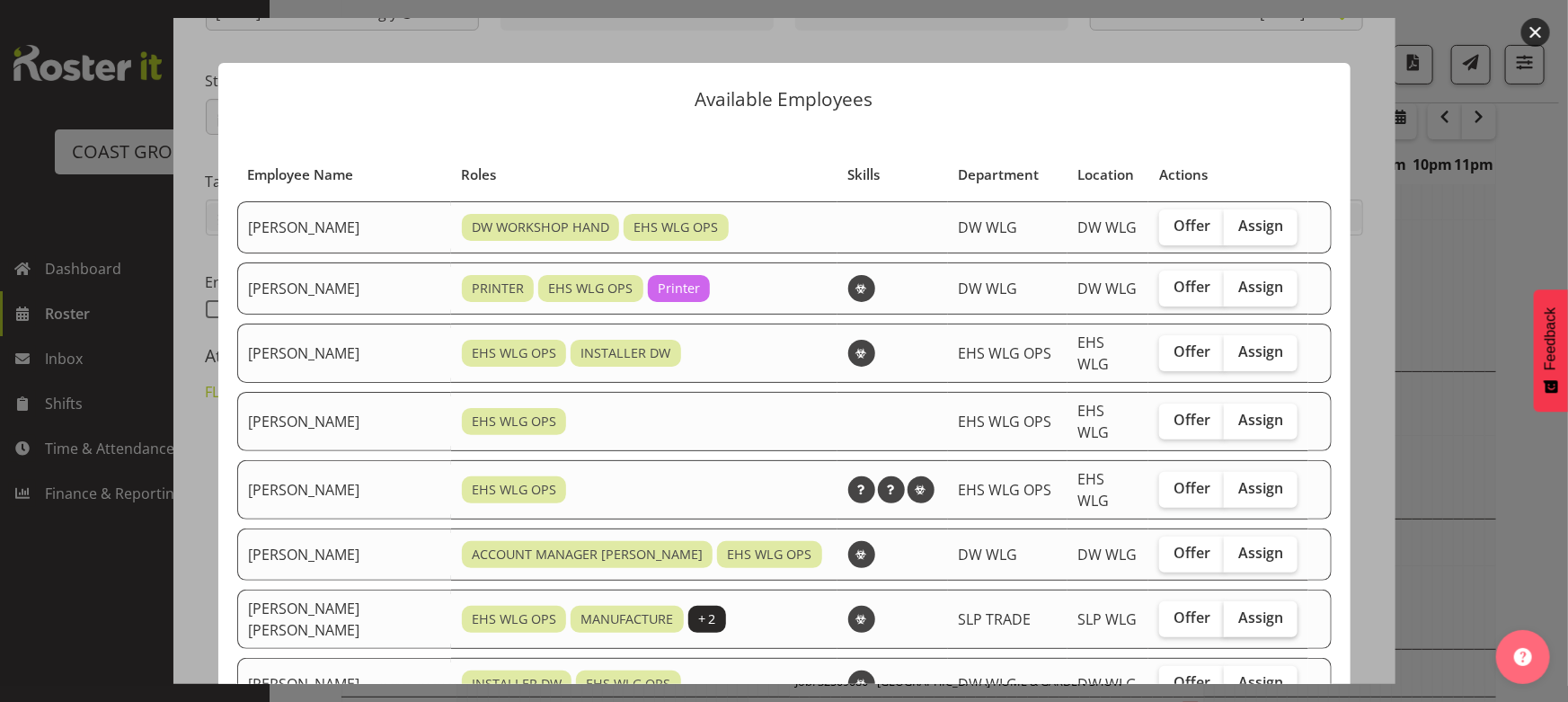
click at [1244, 608] on span "Assign" at bounding box center [1261, 616] width 45 height 18
click at [1236, 612] on input "Assign" at bounding box center [1230, 617] width 11 height 11
checkbox input "true"
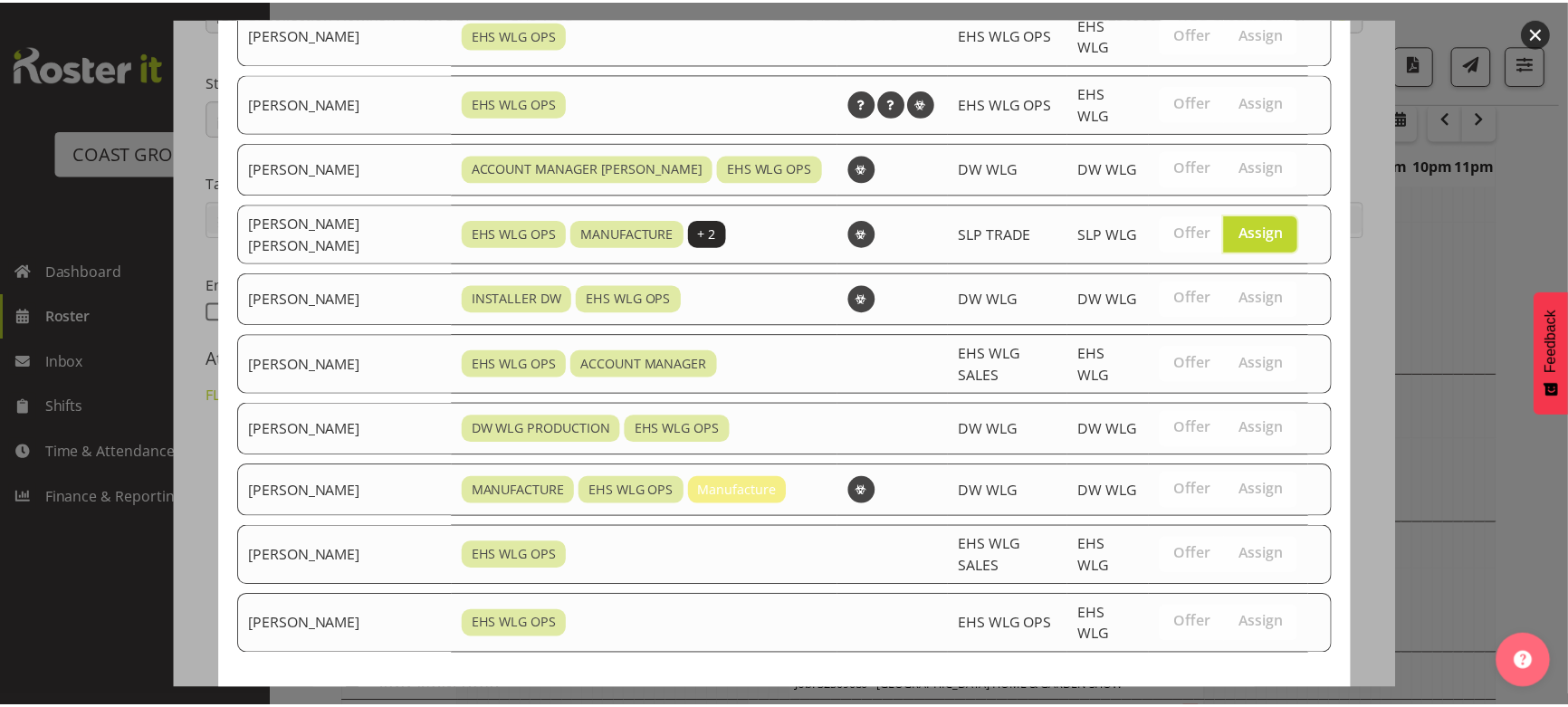
scroll to position [411, 0]
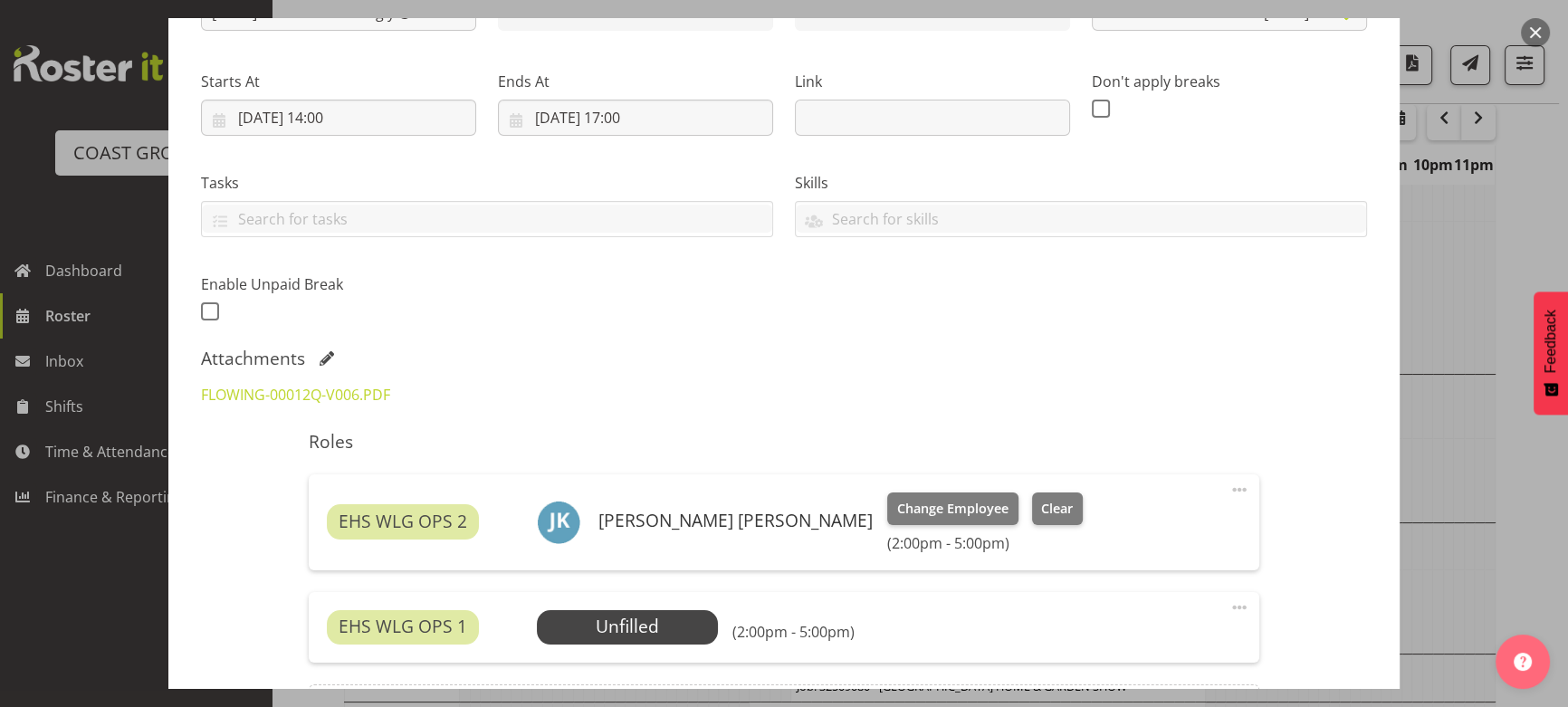
scroll to position [462, 0]
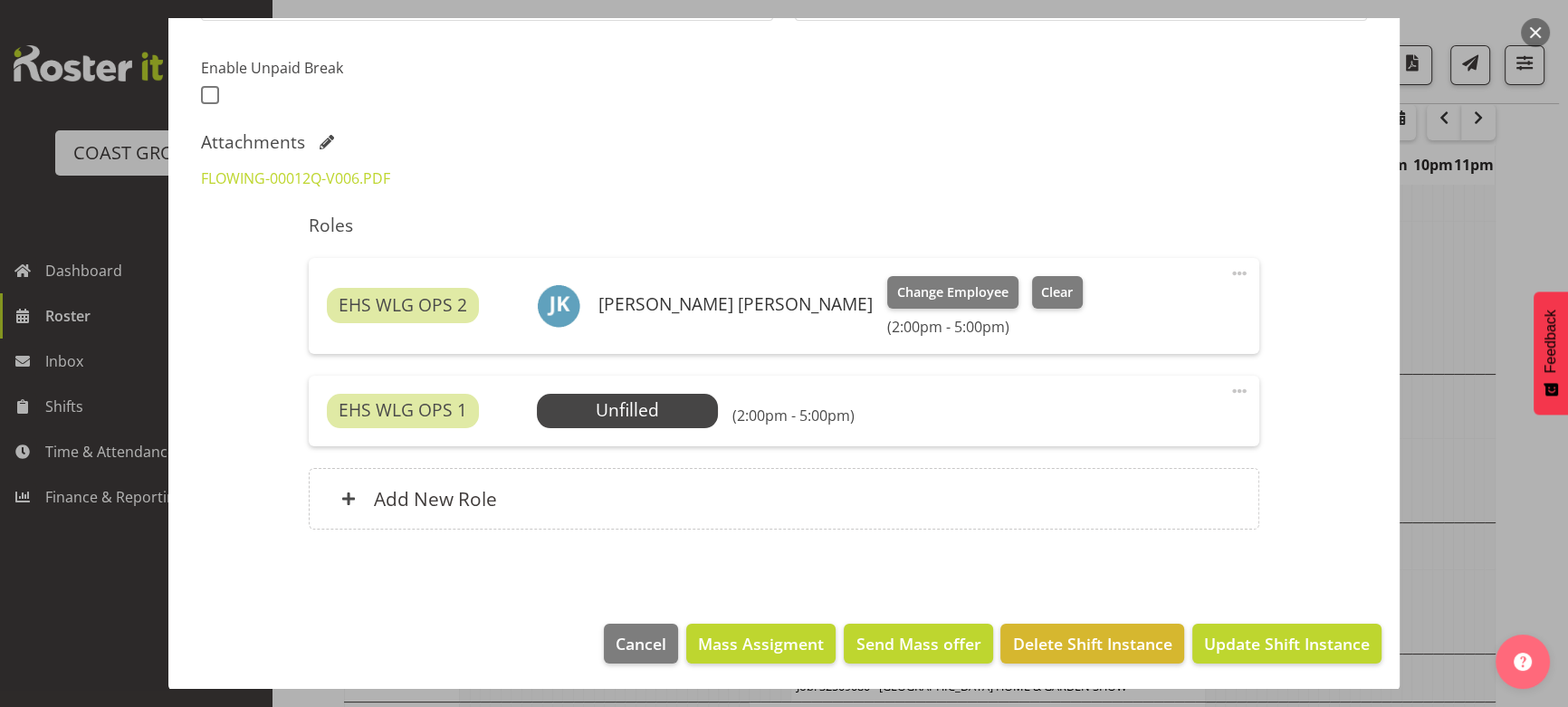
click at [1232, 390] on span at bounding box center [1239, 390] width 22 height 22
click at [1175, 491] on link "Delete" at bounding box center [1162, 499] width 173 height 32
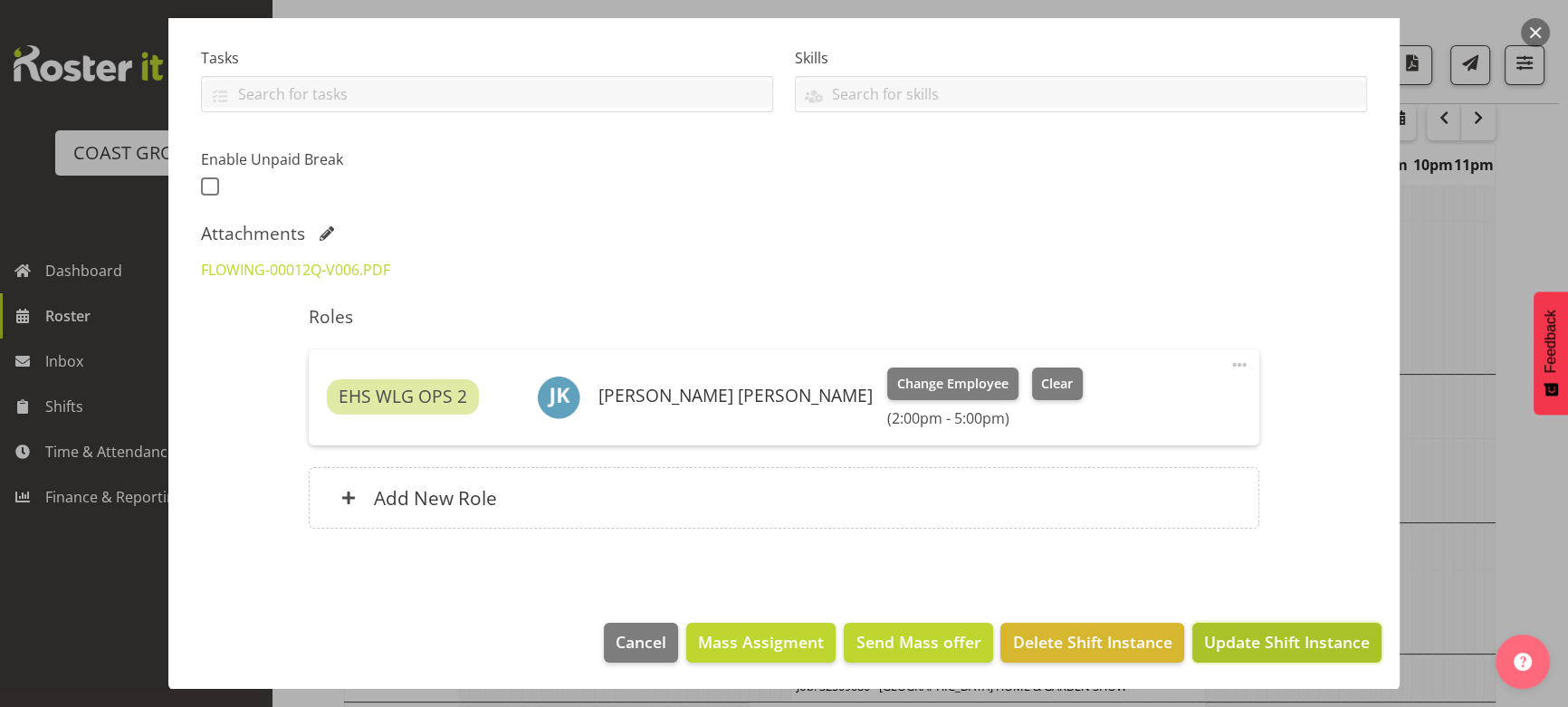
click at [1296, 634] on span "Update Shift Instance" at bounding box center [1286, 642] width 166 height 24
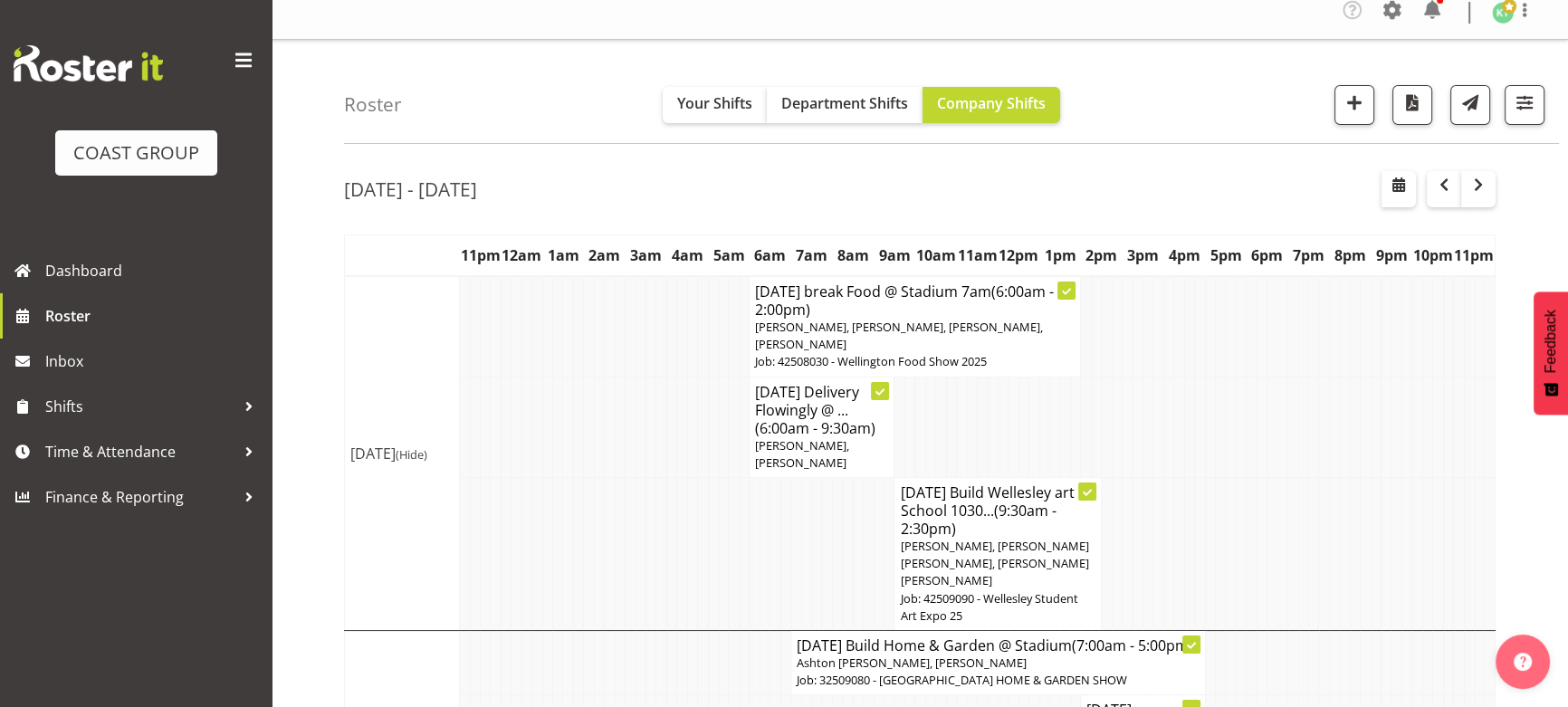
scroll to position [0, 0]
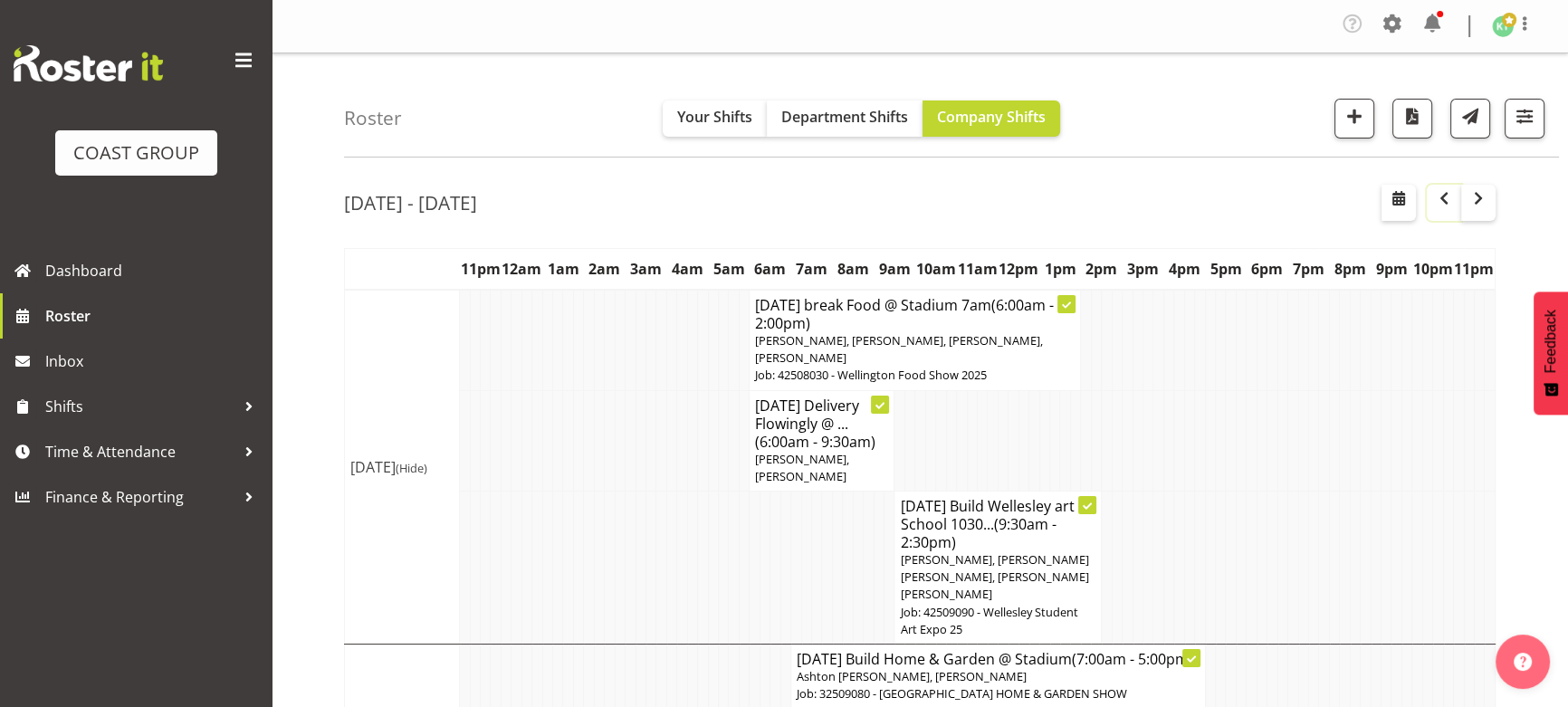
click at [1439, 204] on span "button" at bounding box center [1444, 198] width 22 height 22
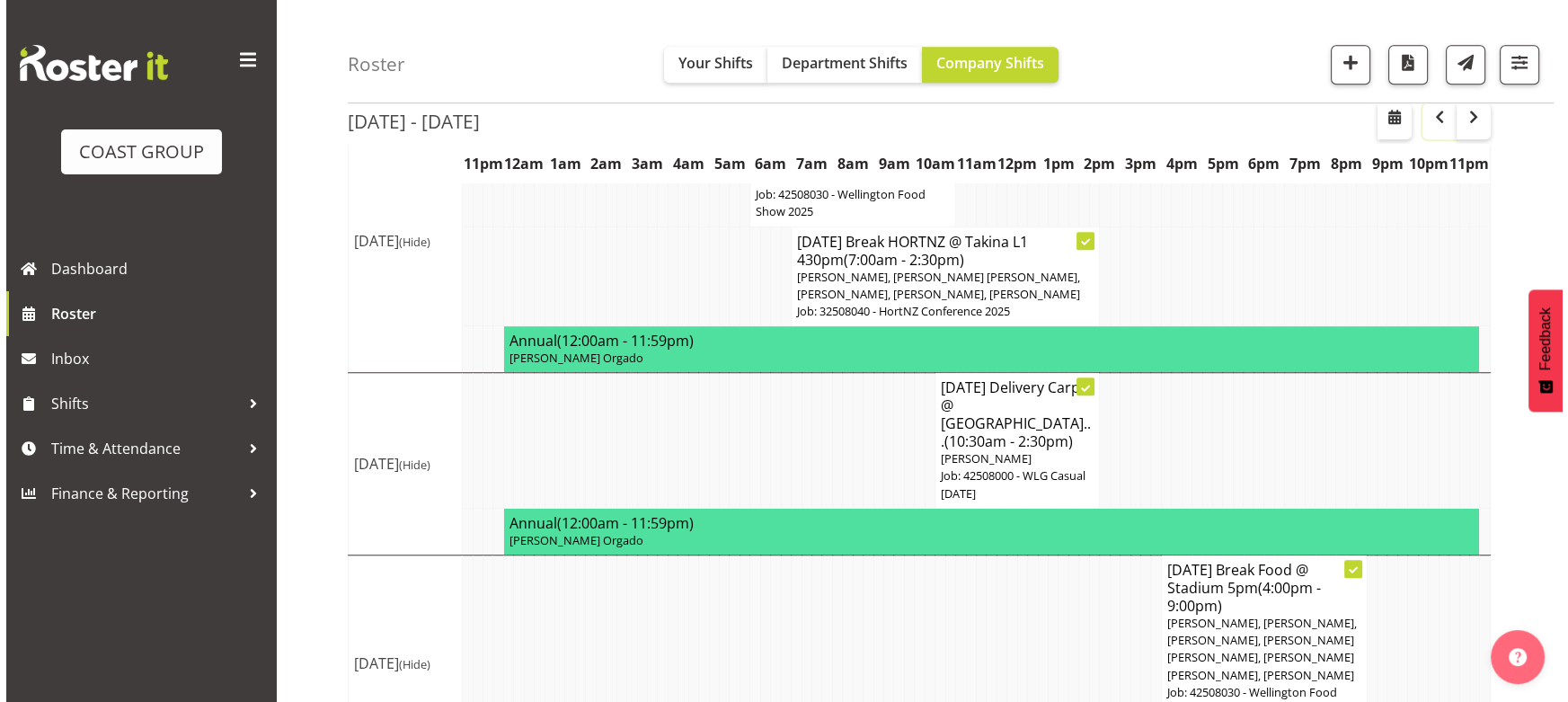
scroll to position [1630, 0]
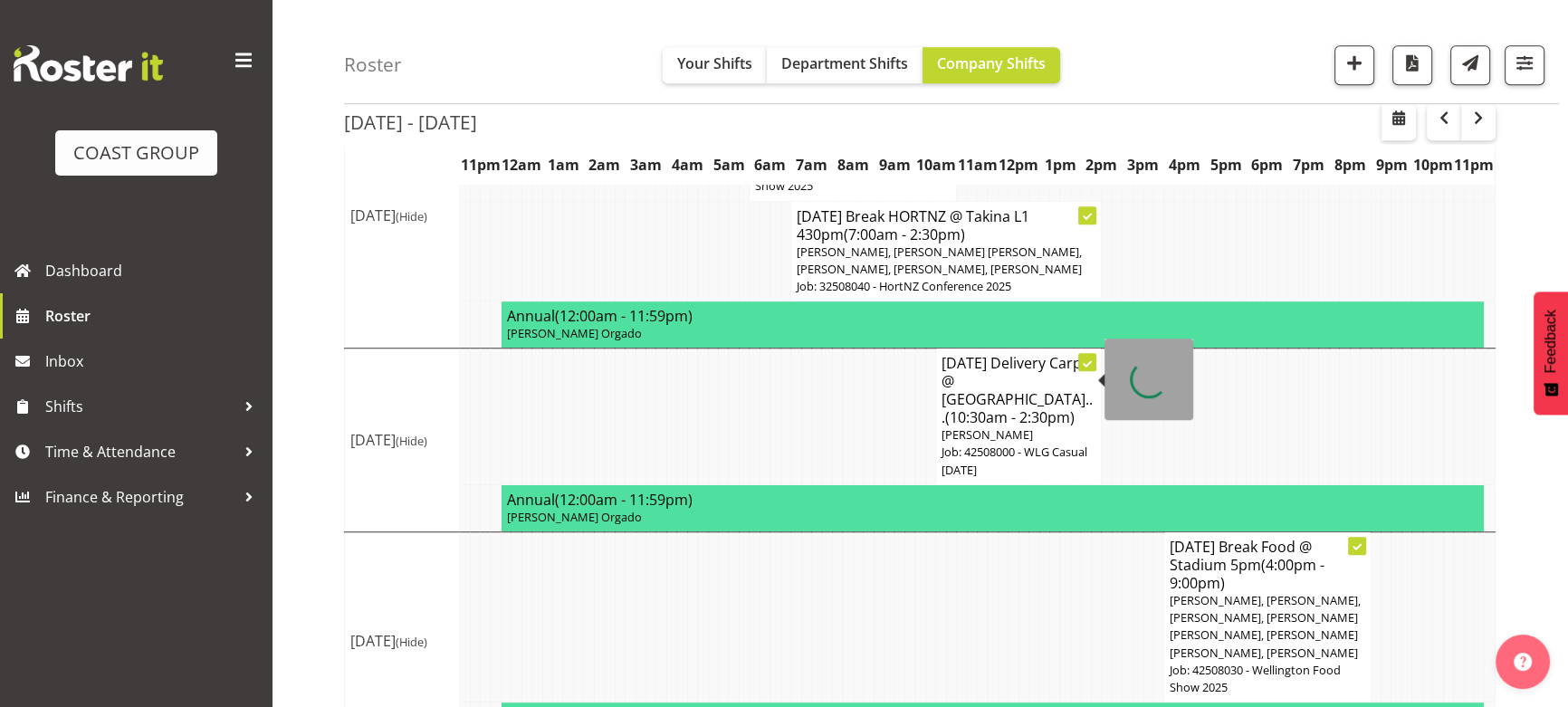
click at [957, 408] on span "(10:30am - 2:30pm)" at bounding box center [1010, 417] width 130 height 20
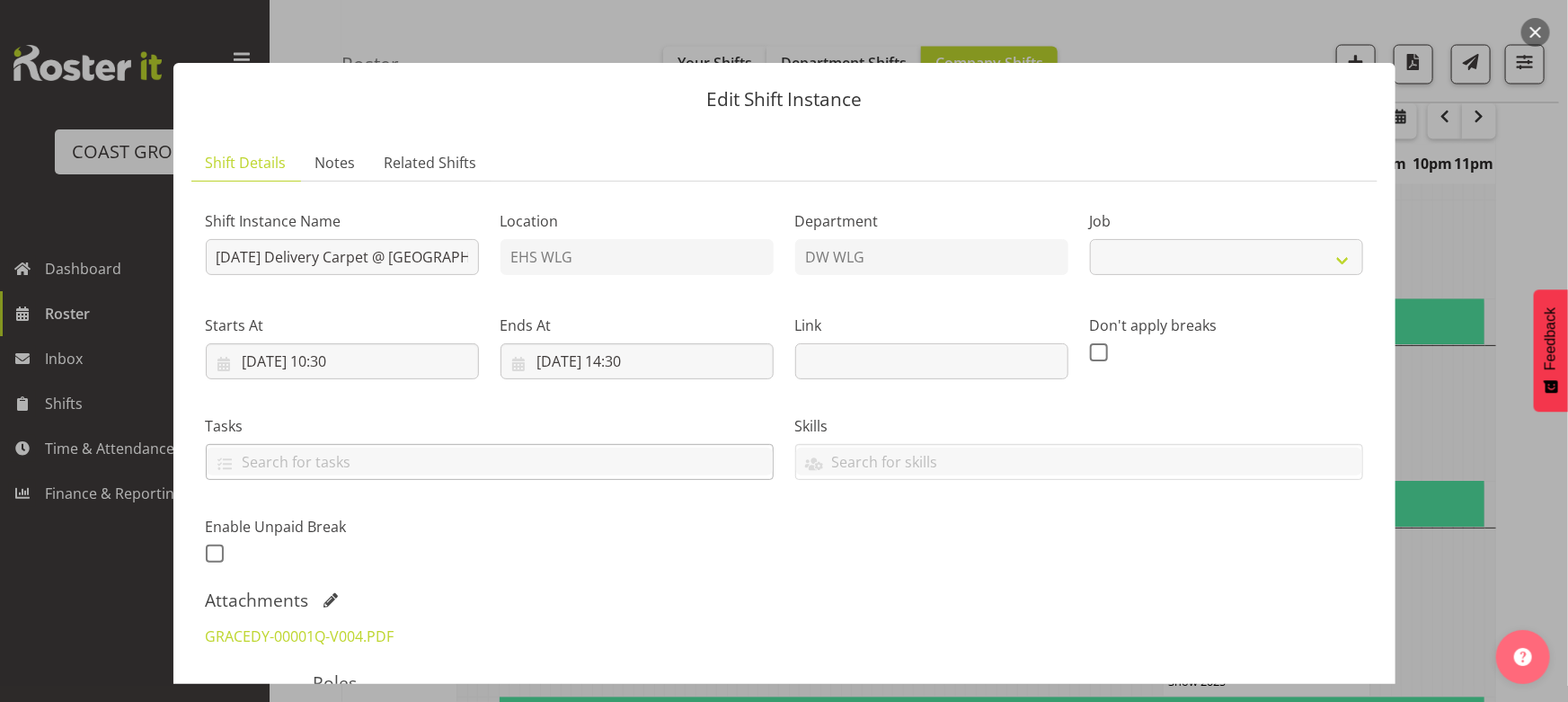
select select "8676"
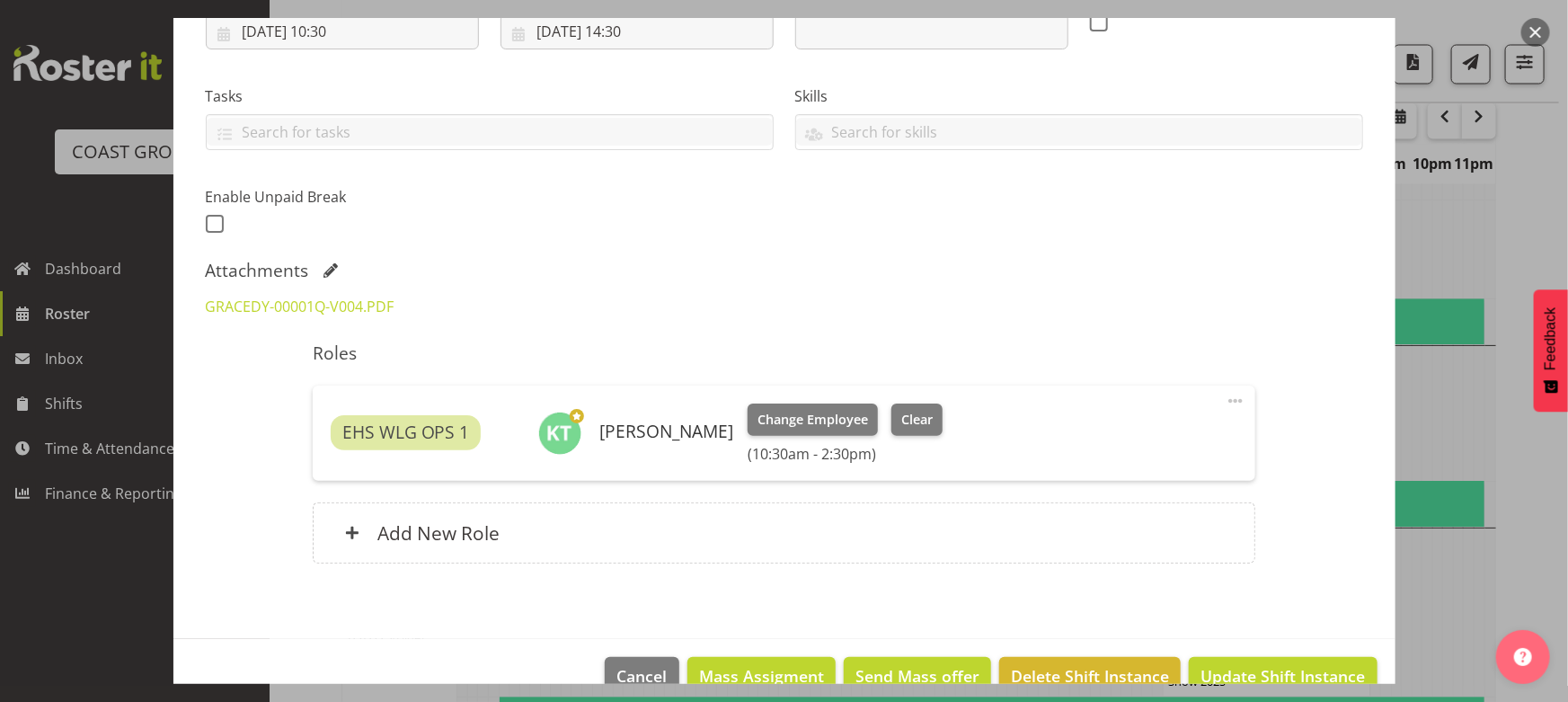
scroll to position [368, 0]
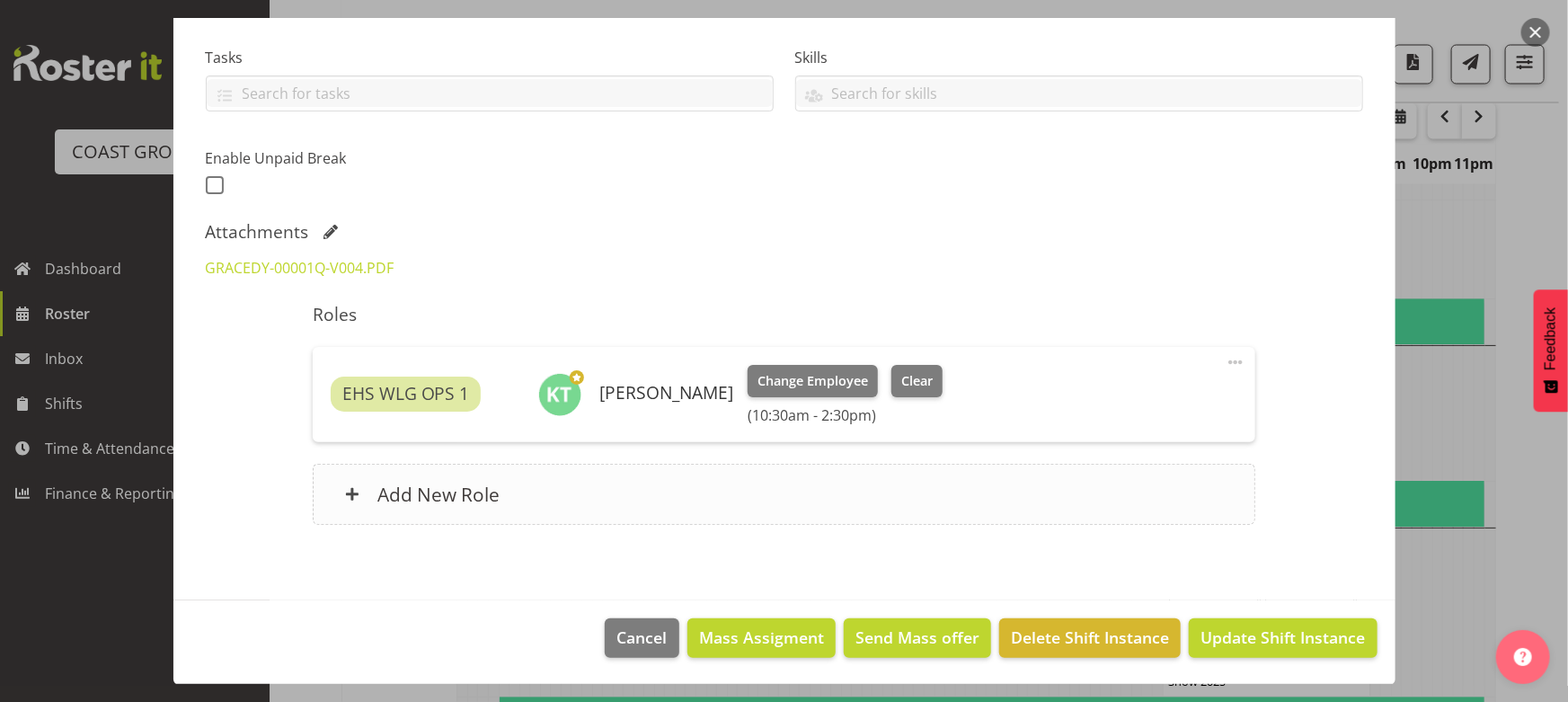
click at [600, 504] on div "Add New Role" at bounding box center [784, 494] width 943 height 61
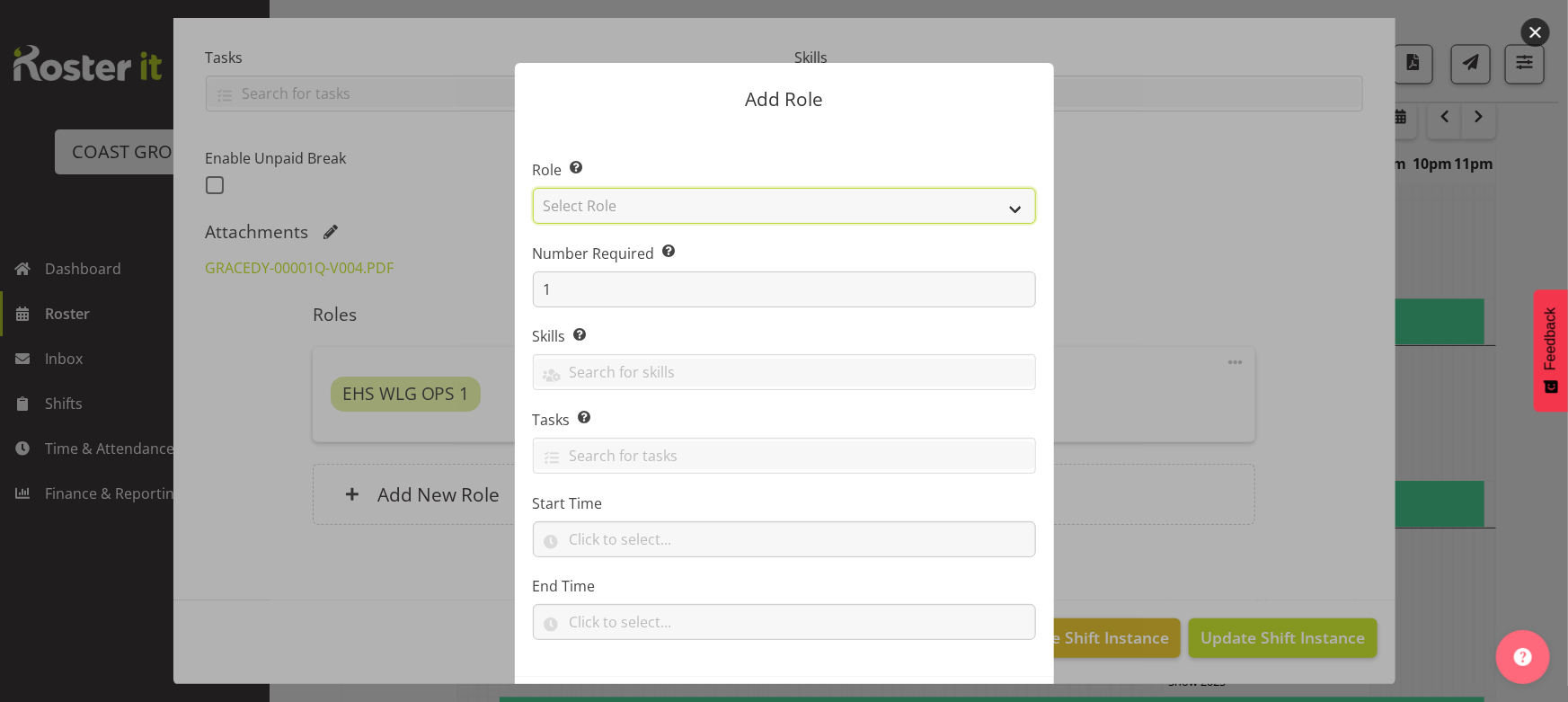
click at [759, 207] on select "Select Role ACCOUNT MANAGER ACCOUNT MANAGER DW ACCOUNTS [PERSON_NAME] VEHICLES …" at bounding box center [784, 206] width 504 height 36
select select "191"
click at [533, 188] on select "Select Role ACCOUNT MANAGER ACCOUNT MANAGER DW ACCOUNTS [PERSON_NAME] VEHICLES …" at bounding box center [784, 206] width 504 height 36
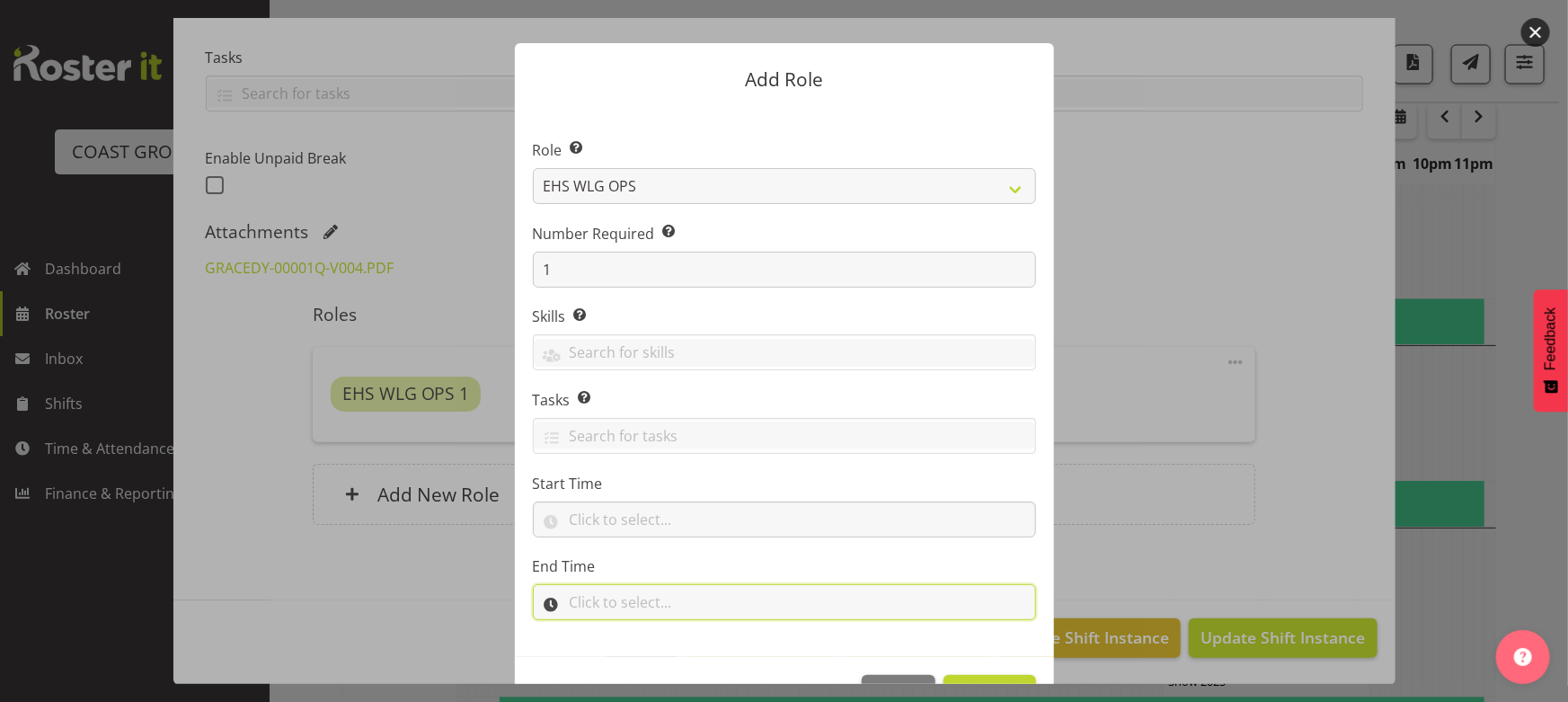
scroll to position [0, 0]
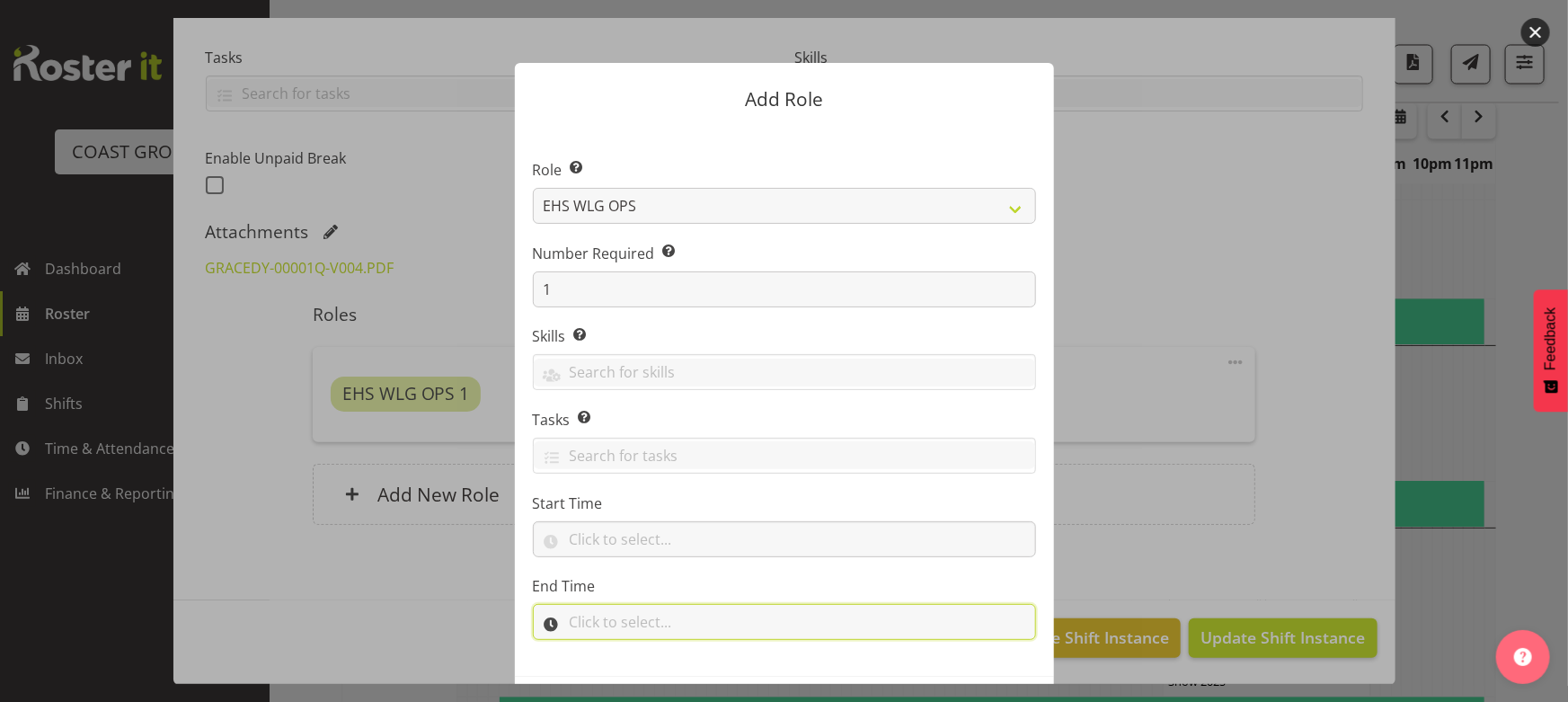
click at [1000, 638] on input "text" at bounding box center [784, 622] width 504 height 36
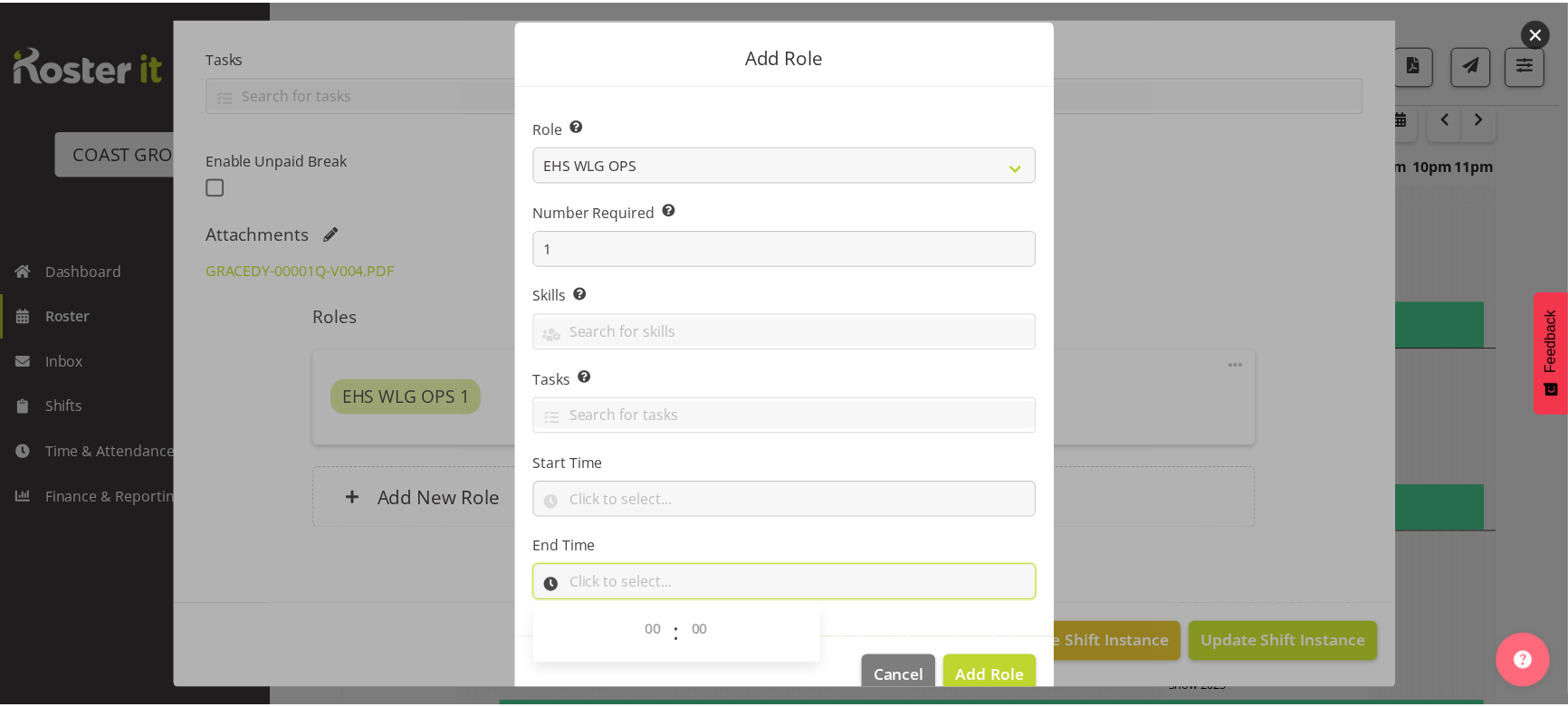
scroll to position [77, 0]
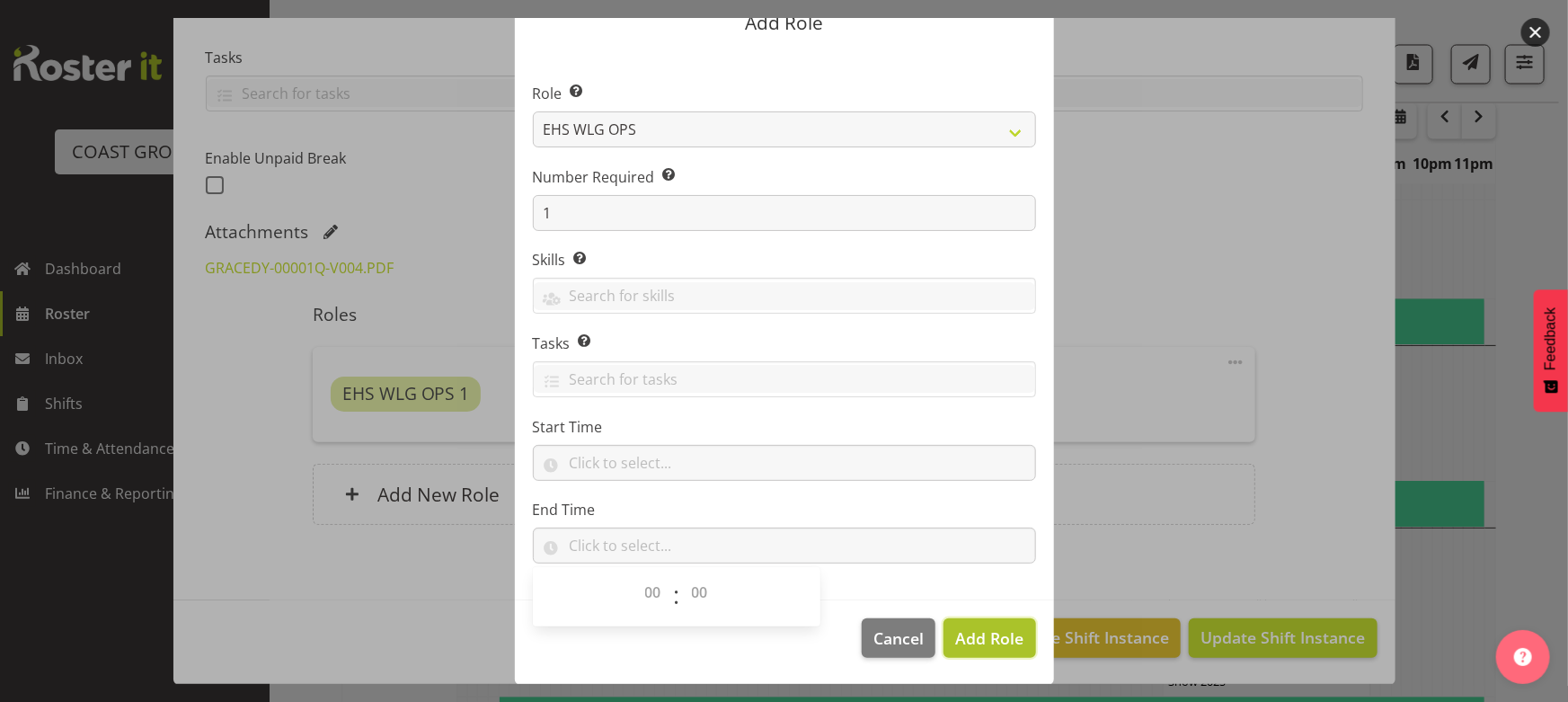
click at [1002, 647] on span "Add Role" at bounding box center [989, 638] width 69 height 24
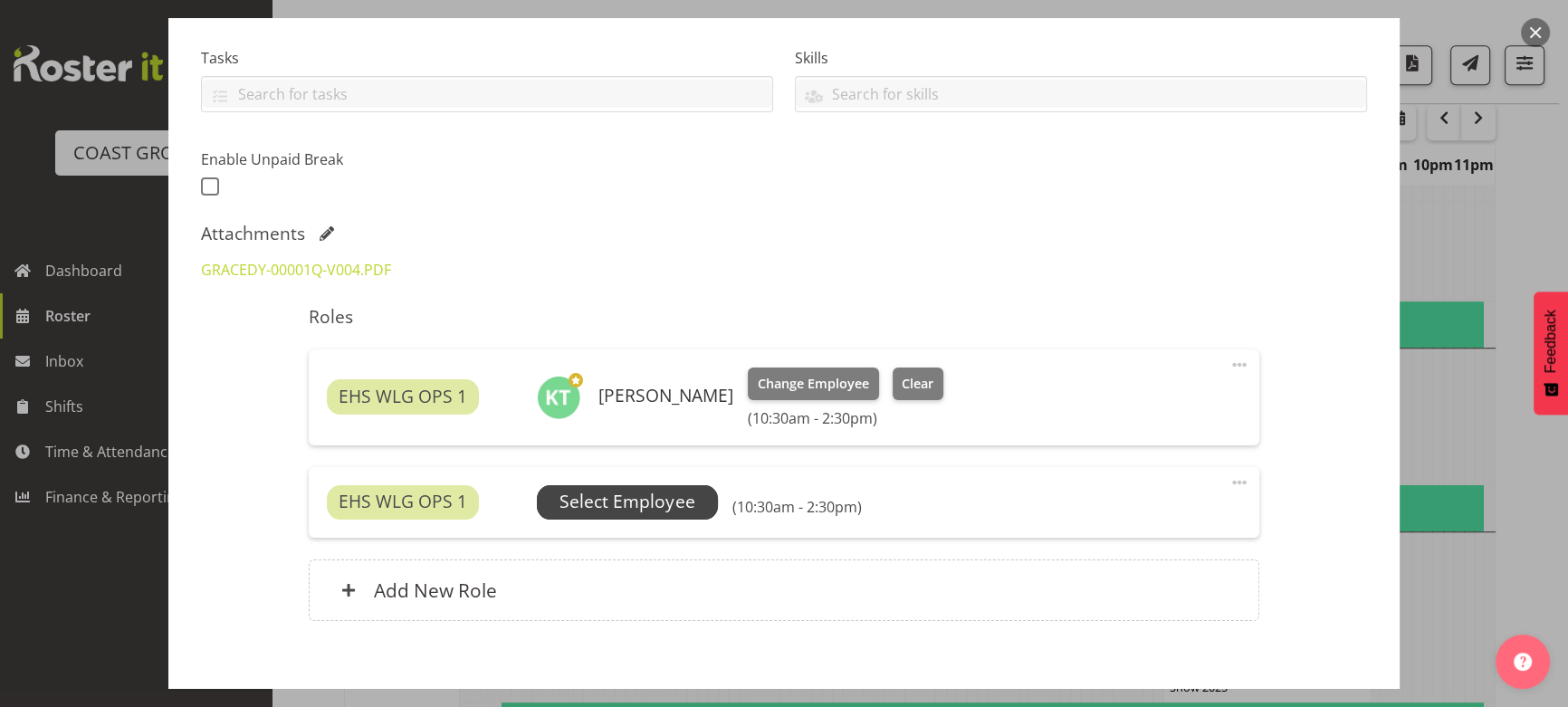
click at [661, 500] on span "Select Employee" at bounding box center [627, 502] width 135 height 27
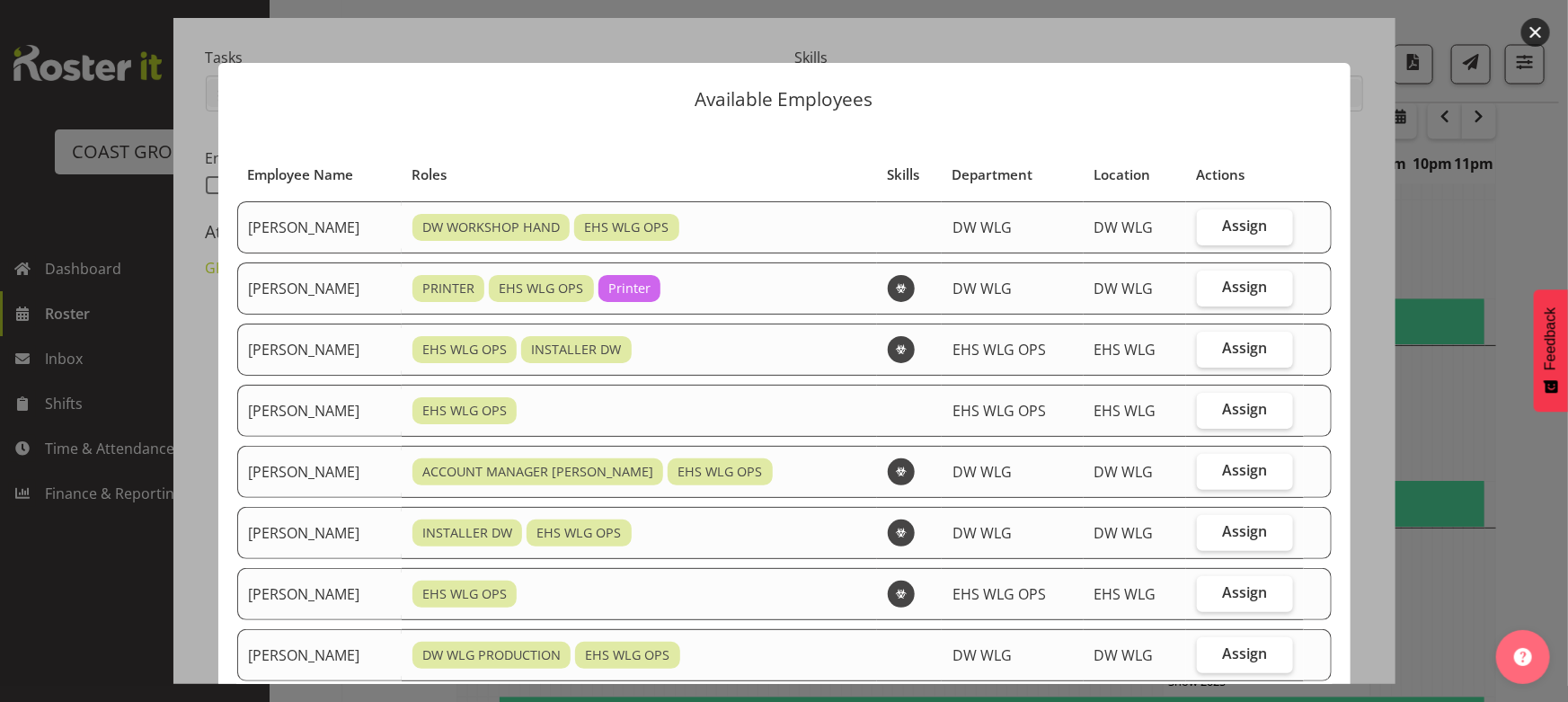
click at [1543, 40] on button "button" at bounding box center [1536, 32] width 29 height 29
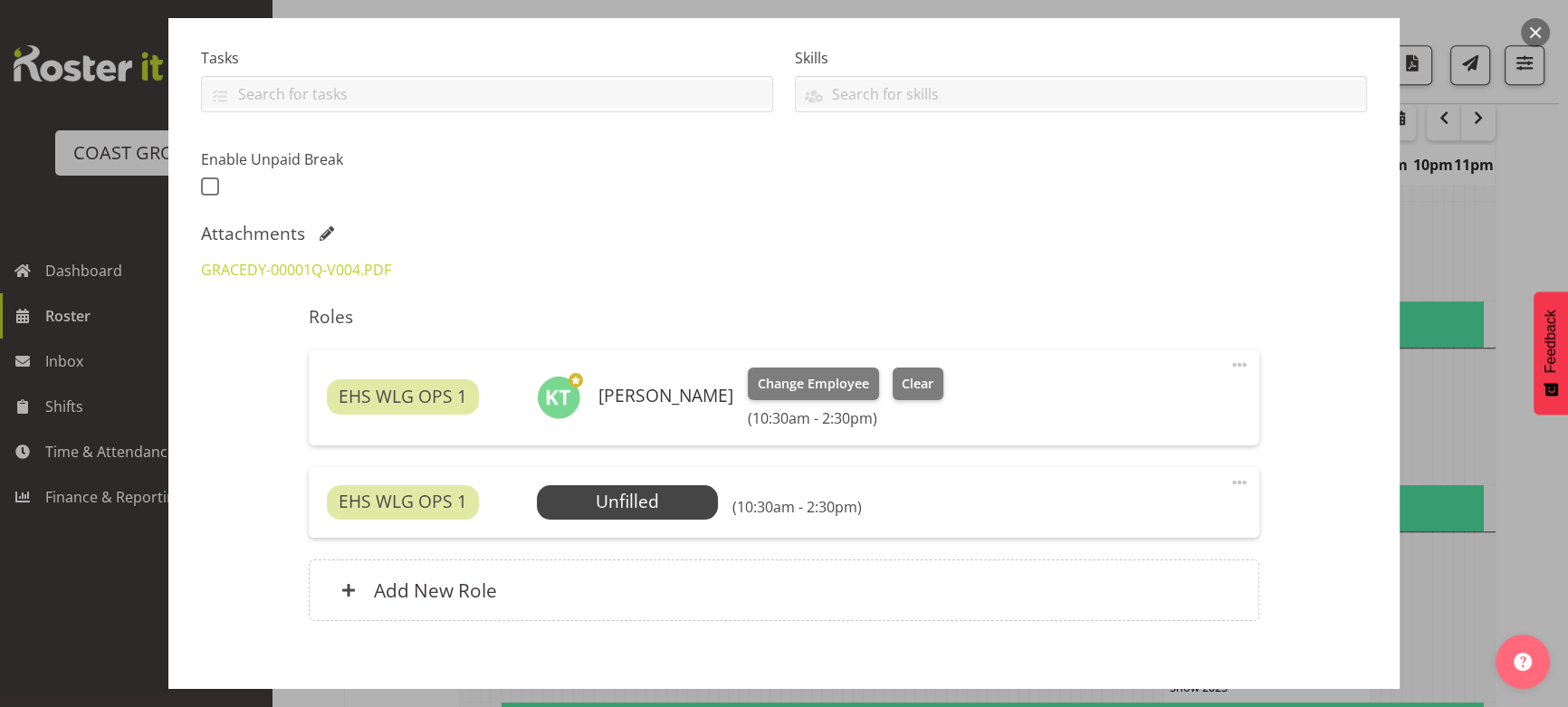
click at [1534, 38] on button "button" at bounding box center [1535, 32] width 29 height 29
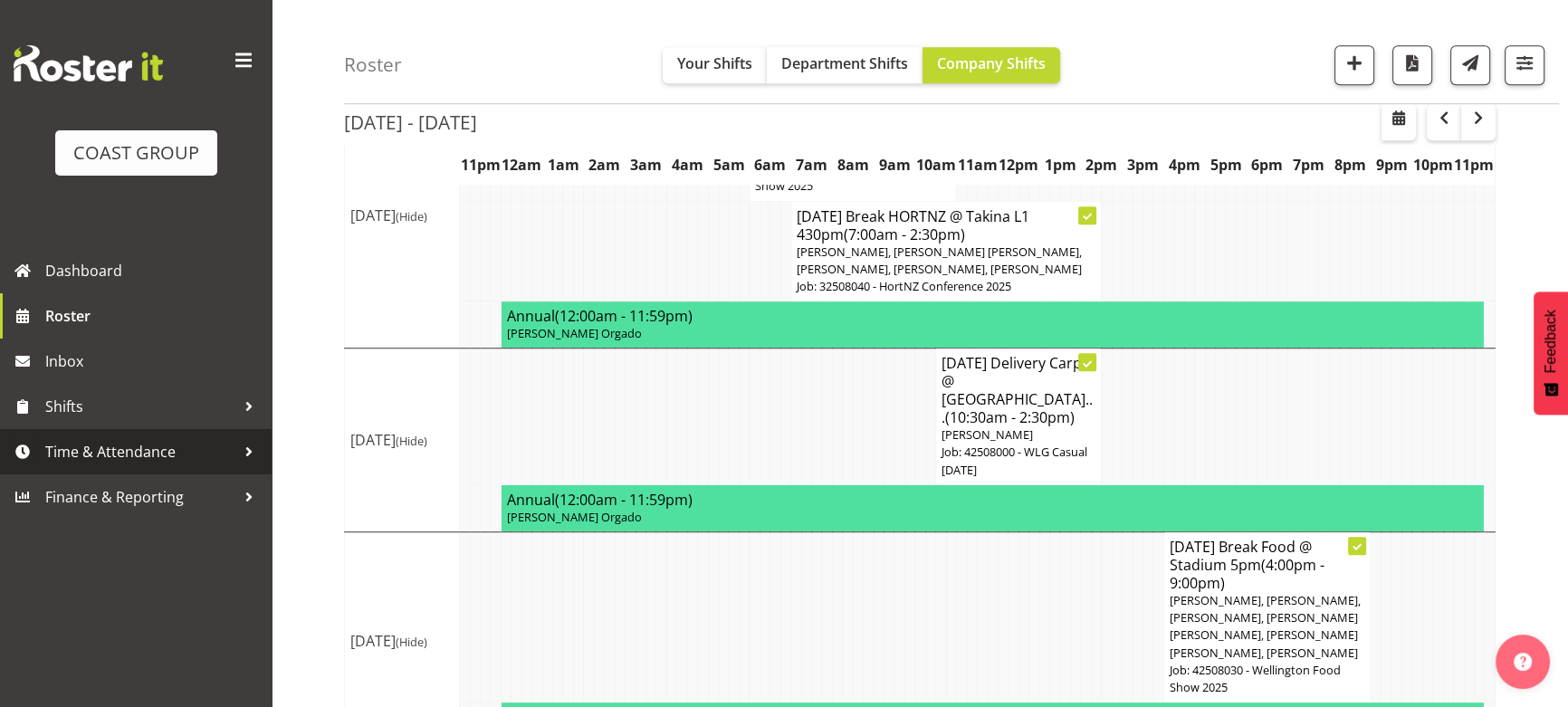
click at [185, 444] on span "Time & Attendance" at bounding box center [140, 451] width 191 height 27
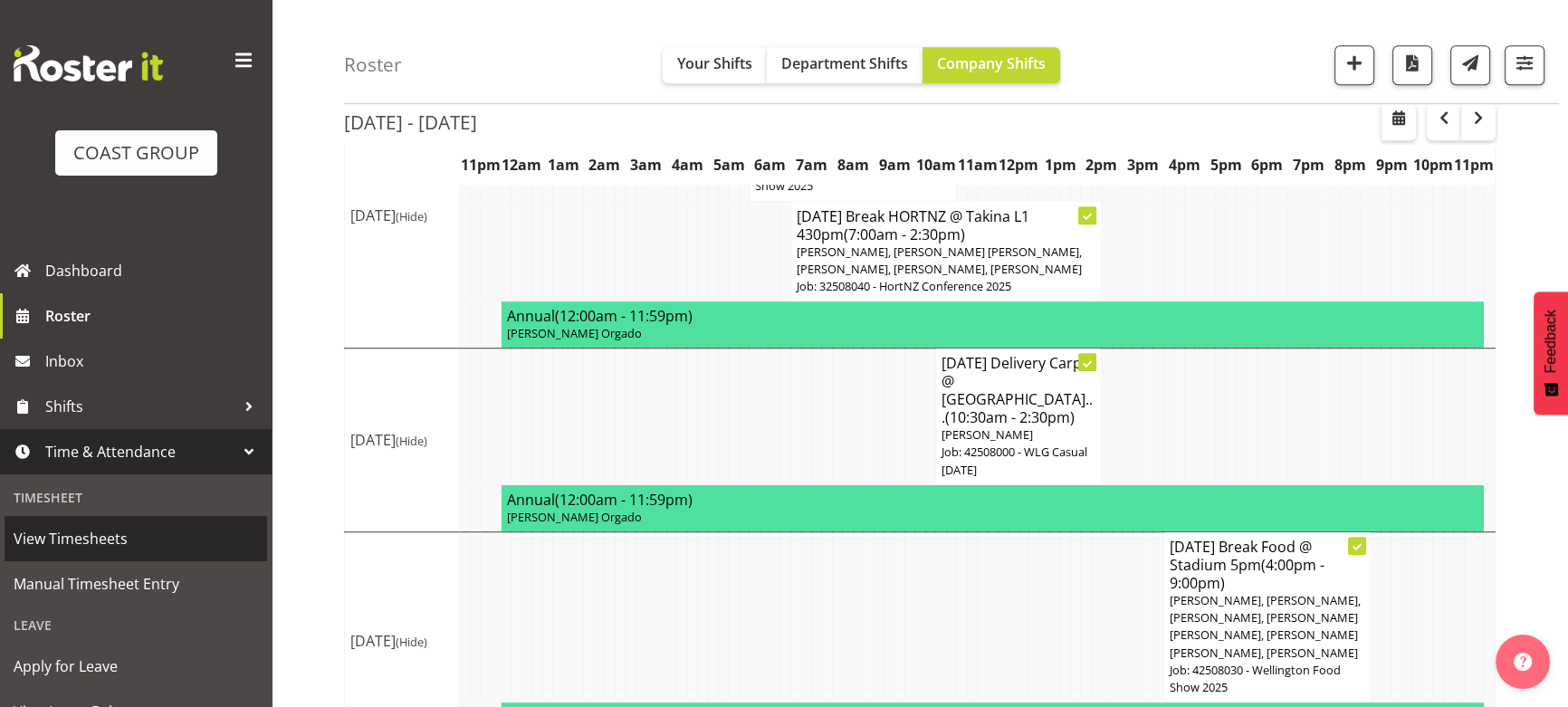
click at [192, 551] on span "View Timesheets" at bounding box center [136, 538] width 245 height 27
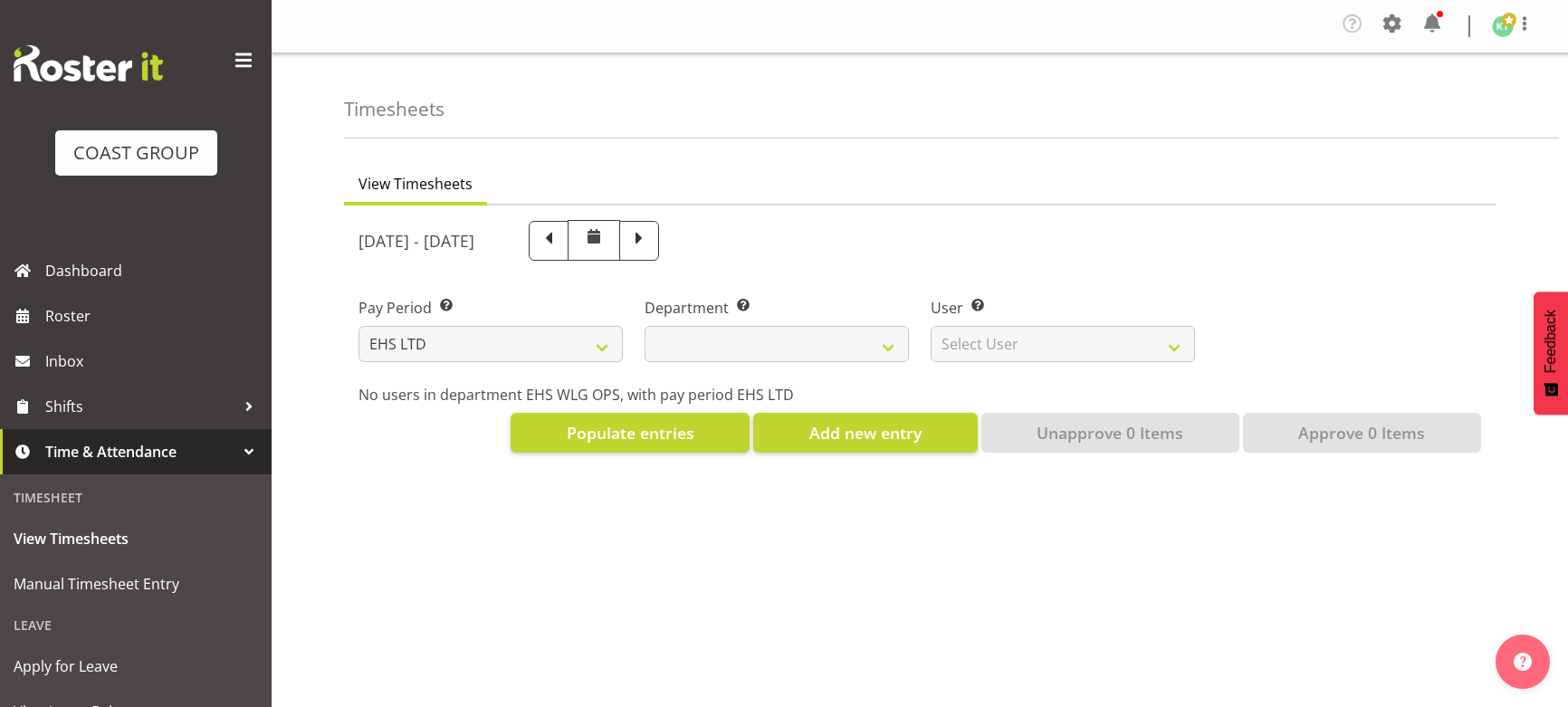
select select "7"
select select
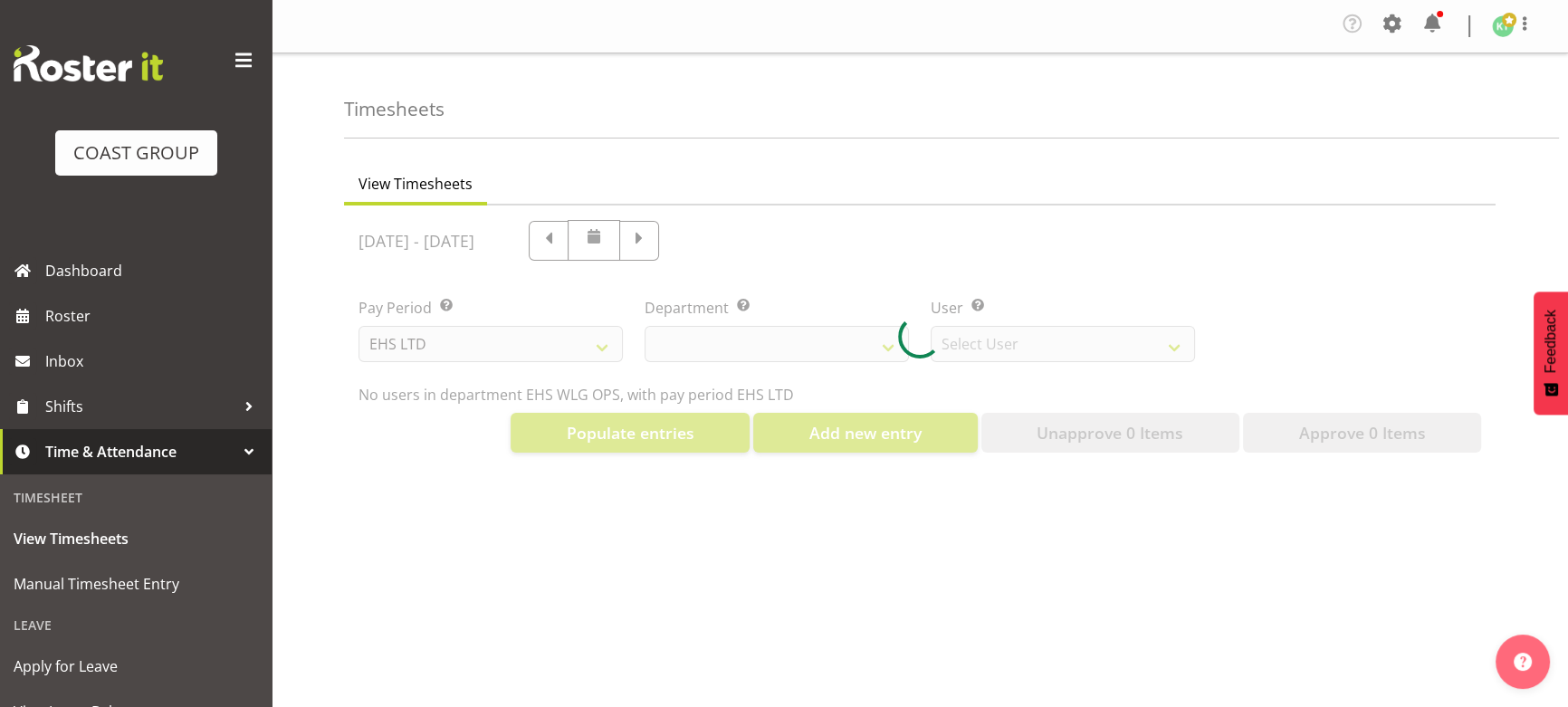
select select "10020"
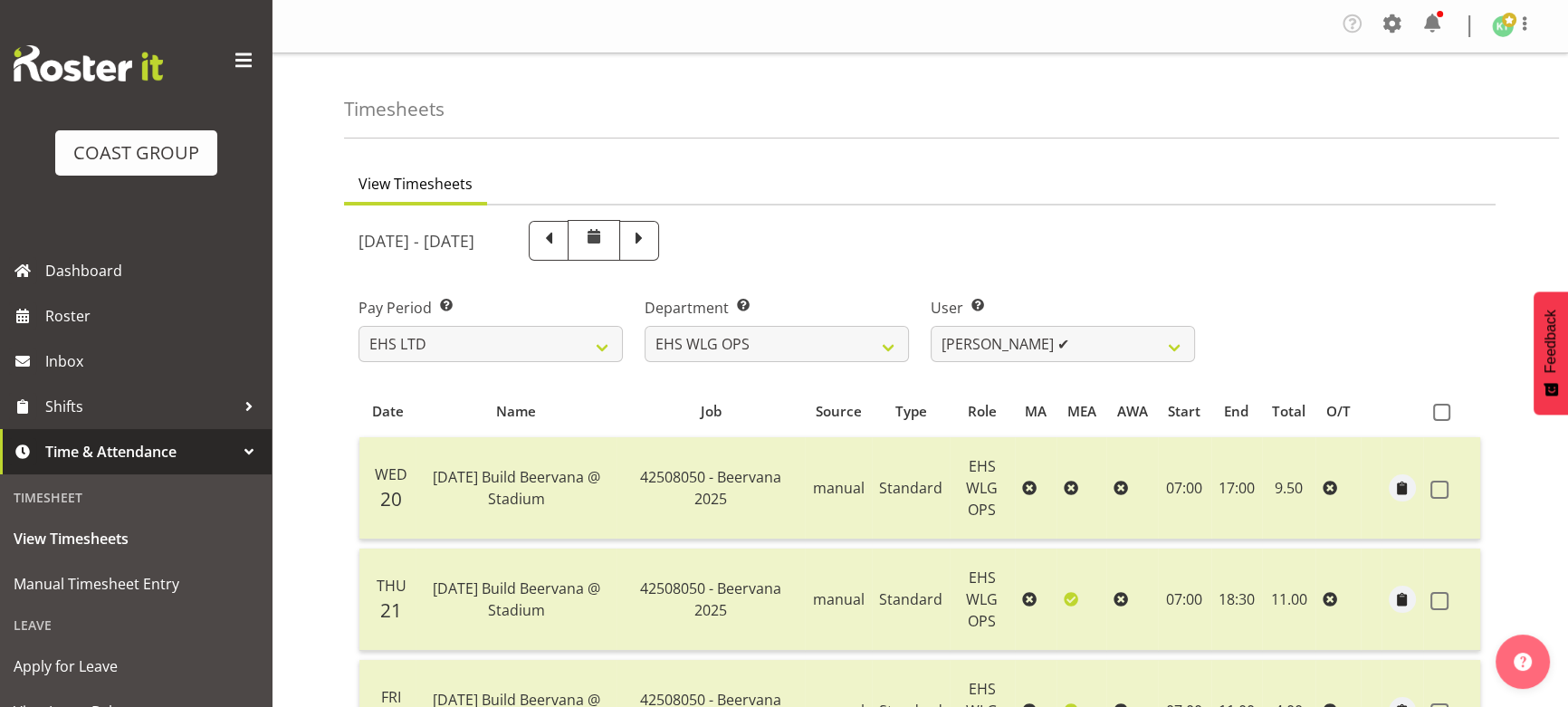
click at [651, 241] on span at bounding box center [639, 239] width 24 height 24
select select
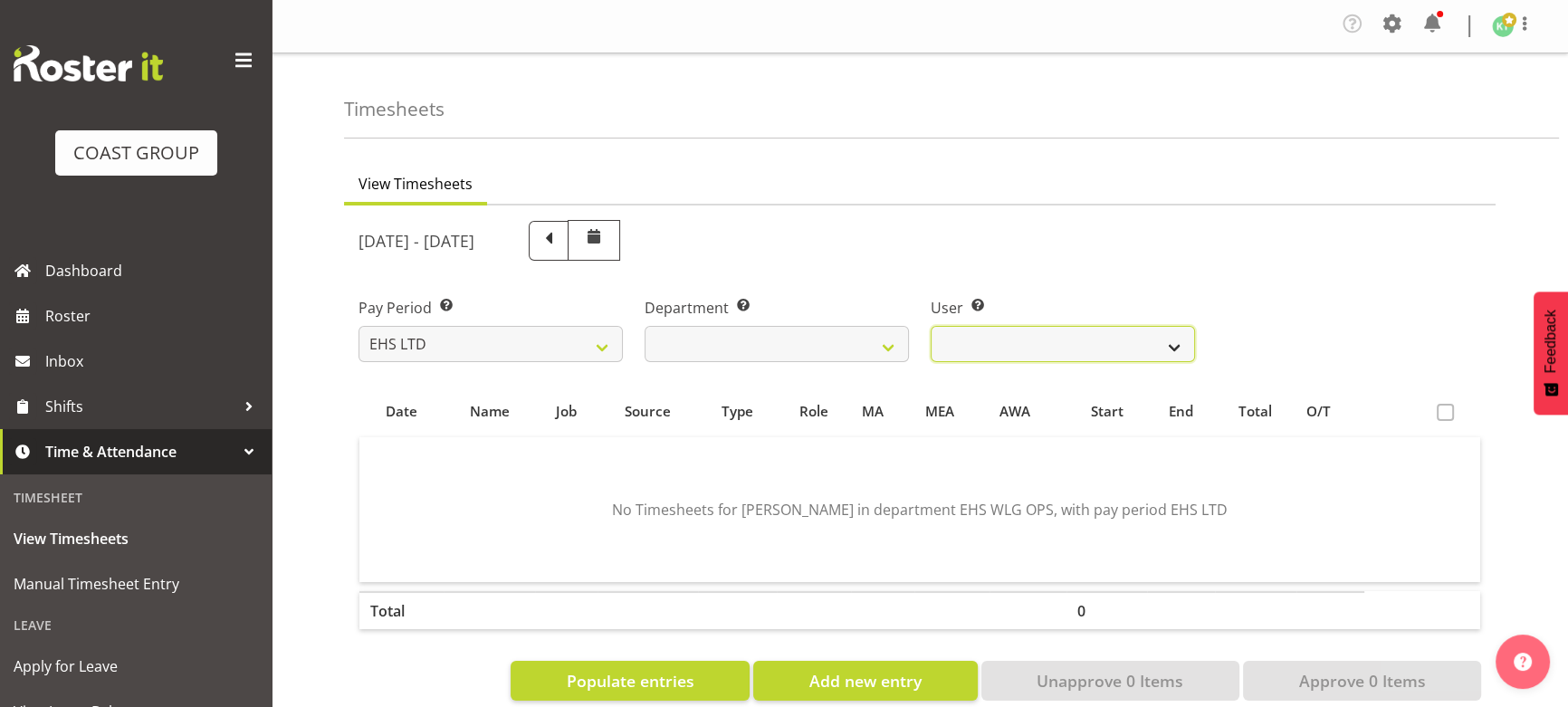
click at [1005, 351] on select "Ashton Staats ❌ Darryl Burns ❌ Geoffrey Robertson ❌ Jackson Howsan ❌ Kade Tiati…" at bounding box center [1063, 344] width 264 height 36
click at [931, 326] on select "Ashton Staats ❌ Darryl Burns ❌ Geoffrey Robertson ❌ Jackson Howsan ❌ Kade Tiati…" at bounding box center [1063, 344] width 264 height 36
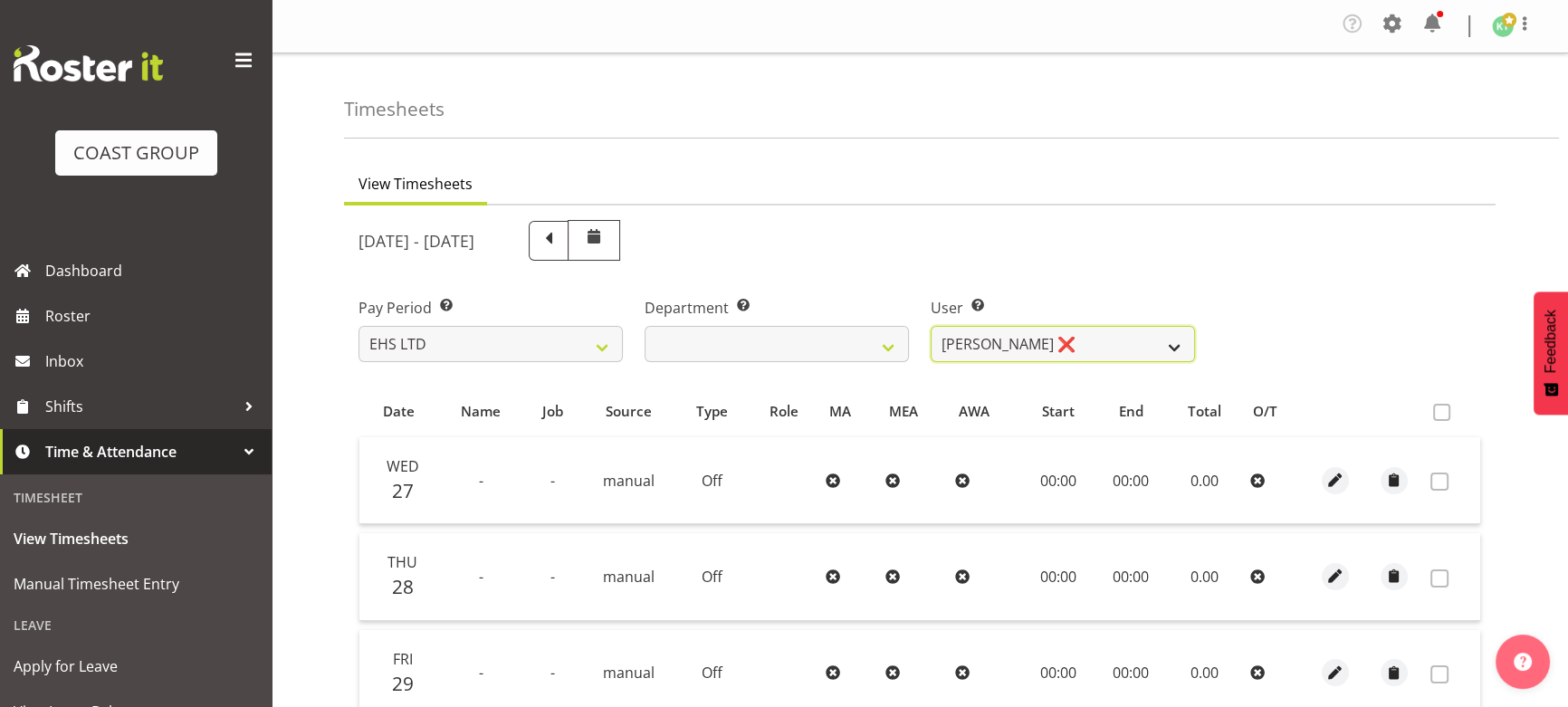
drag, startPoint x: 1040, startPoint y: 346, endPoint x: 1040, endPoint y: 356, distance: 10.0
click at [1040, 346] on select "Ashton Staats ❌ Darryl Burns ❌ Geoffrey Robertson ❌ Jackson Howsan ❌ Kade Tiati…" at bounding box center [1063, 344] width 264 height 36
select select "1256"
click at [931, 326] on select "Ashton Staats ❌ Darryl Burns ❌ Geoffrey Robertson ❌ Jackson Howsan ❌ Kade Tiati…" at bounding box center [1063, 344] width 264 height 36
